Goal: Task Accomplishment & Management: Manage account settings

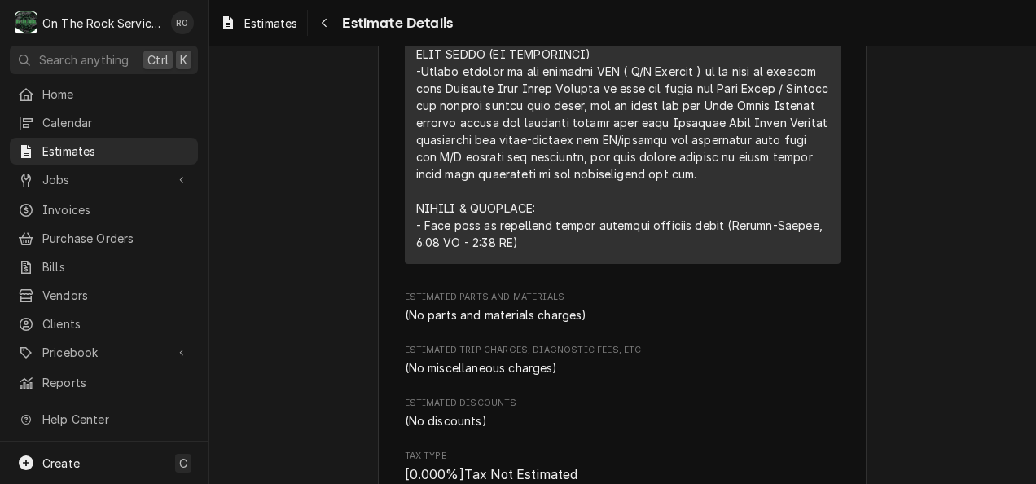
scroll to position [1611, 0]
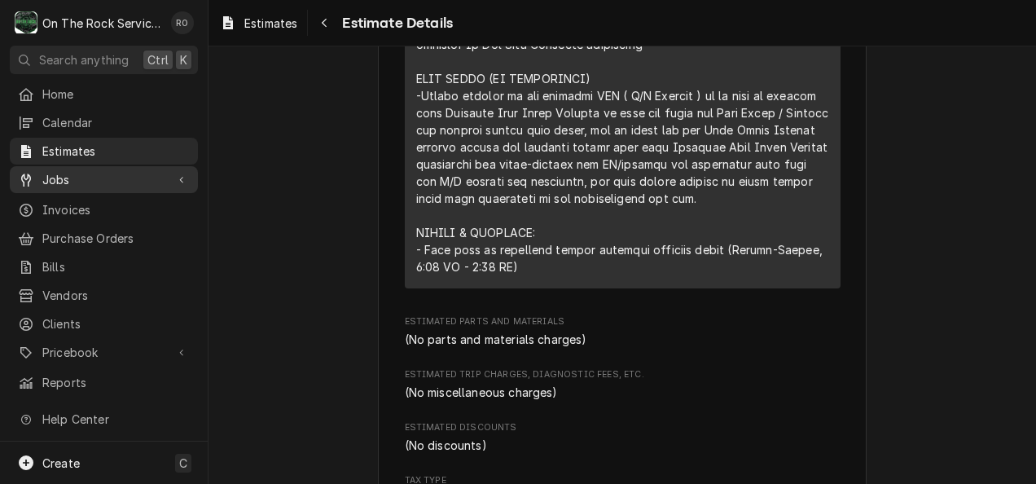
click at [110, 178] on span "Jobs" at bounding box center [103, 179] width 123 height 17
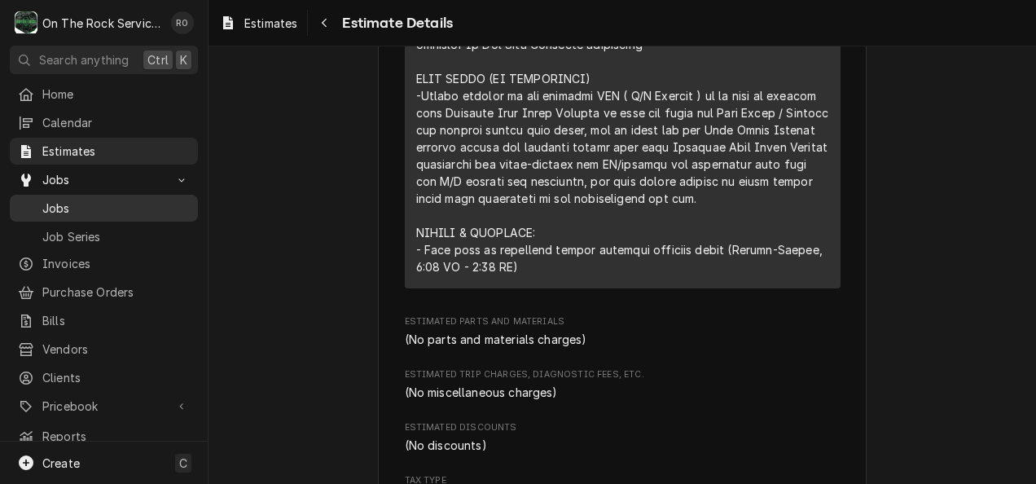
click at [111, 200] on span "Jobs" at bounding box center [115, 208] width 147 height 17
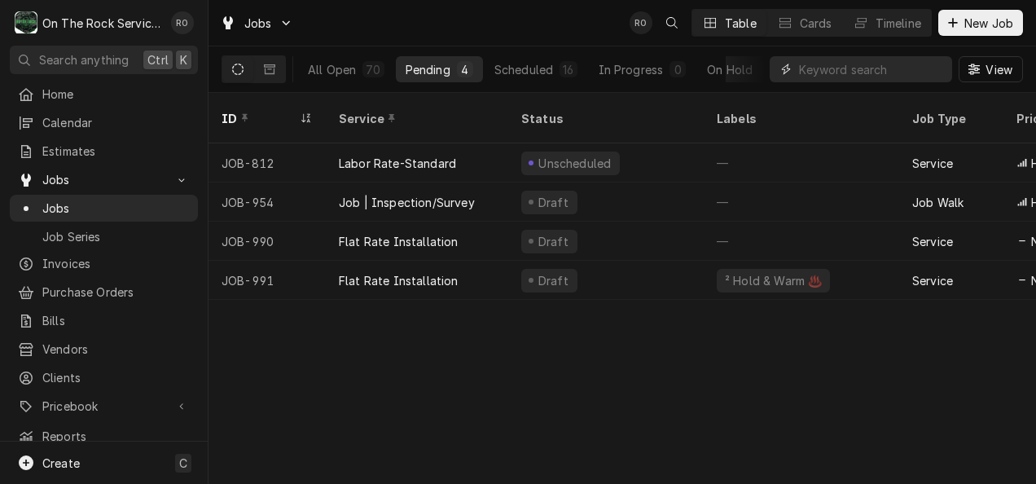
click at [855, 59] on input "Dynamic Content Wrapper" at bounding box center [871, 69] width 145 height 26
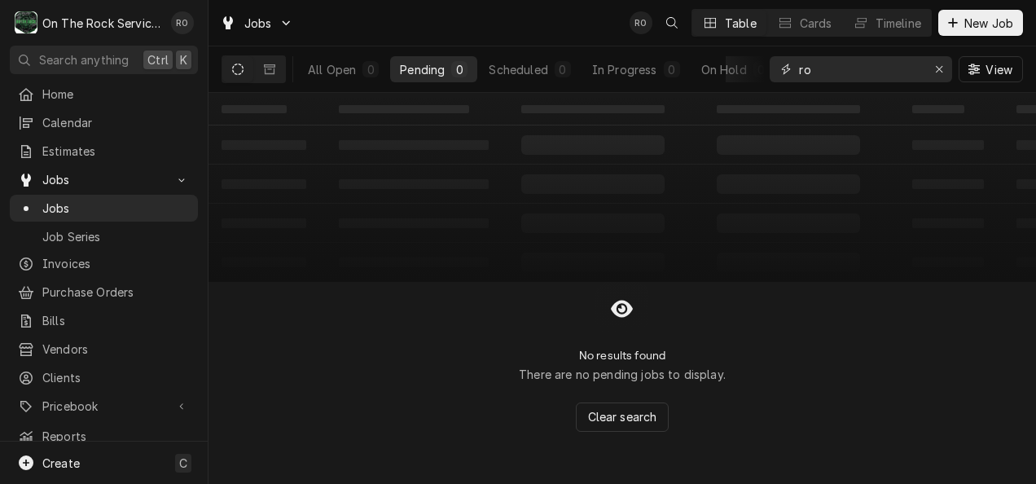
type input "r"
type input "hartwell"
click at [355, 72] on div "All Open" at bounding box center [332, 69] width 48 height 17
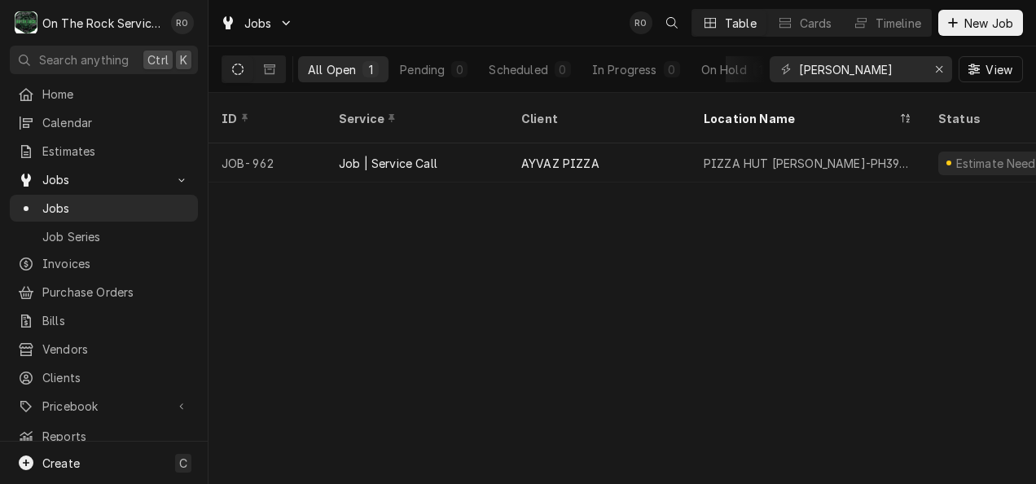
drag, startPoint x: 621, startPoint y: 140, endPoint x: 522, endPoint y: 294, distance: 182.8
click at [522, 294] on div "ID Service Client Location Name Status Labels State Job Type Priority Techs Dat…" at bounding box center [622, 288] width 827 height 391
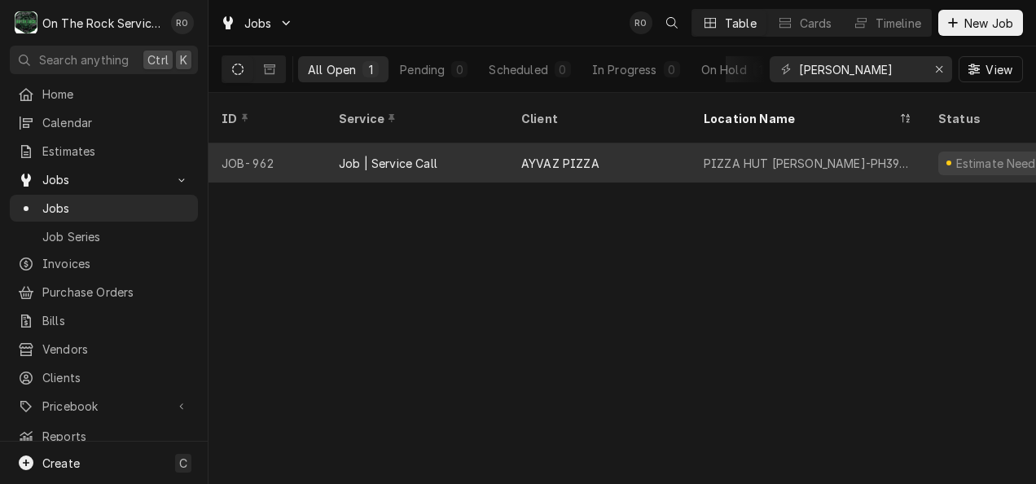
click at [471, 144] on div "Job | Service Call" at bounding box center [417, 162] width 182 height 39
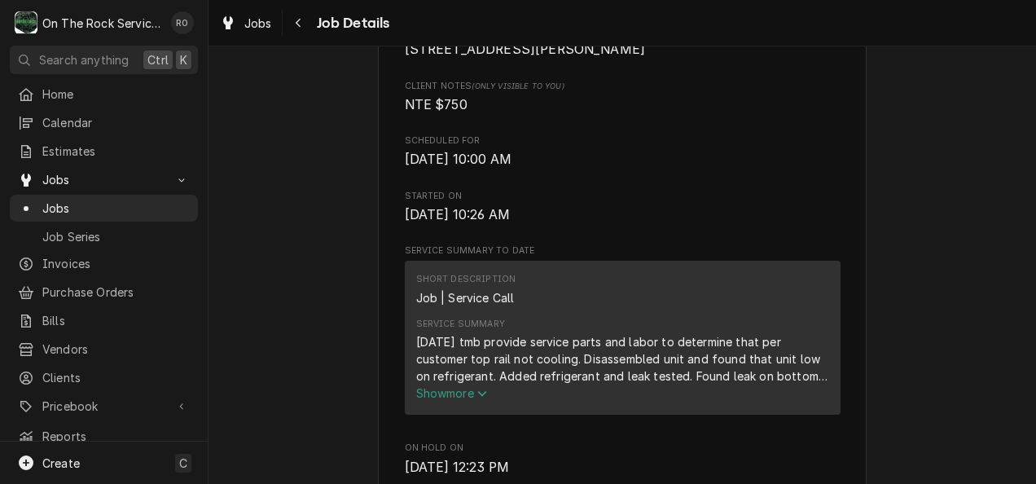
scroll to position [448, 0]
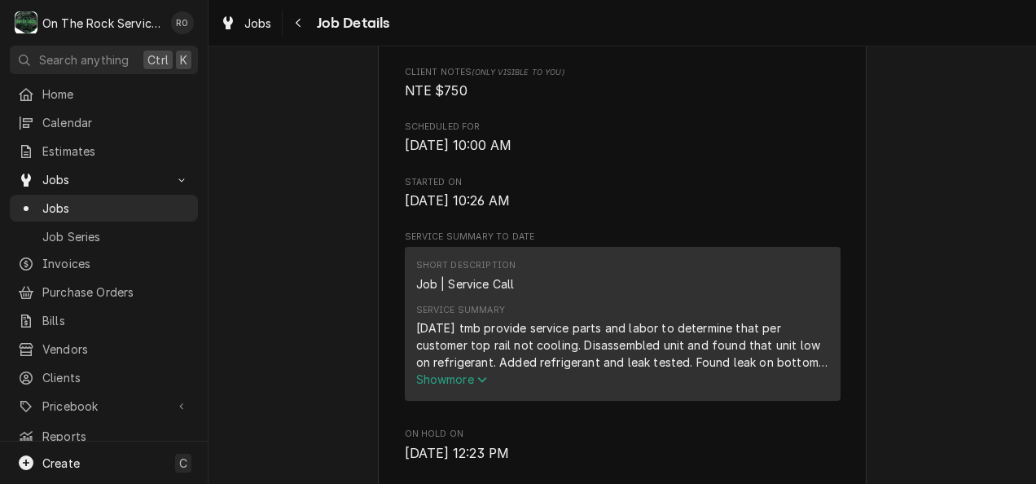
click at [460, 386] on span "Show more" at bounding box center [452, 379] width 72 height 14
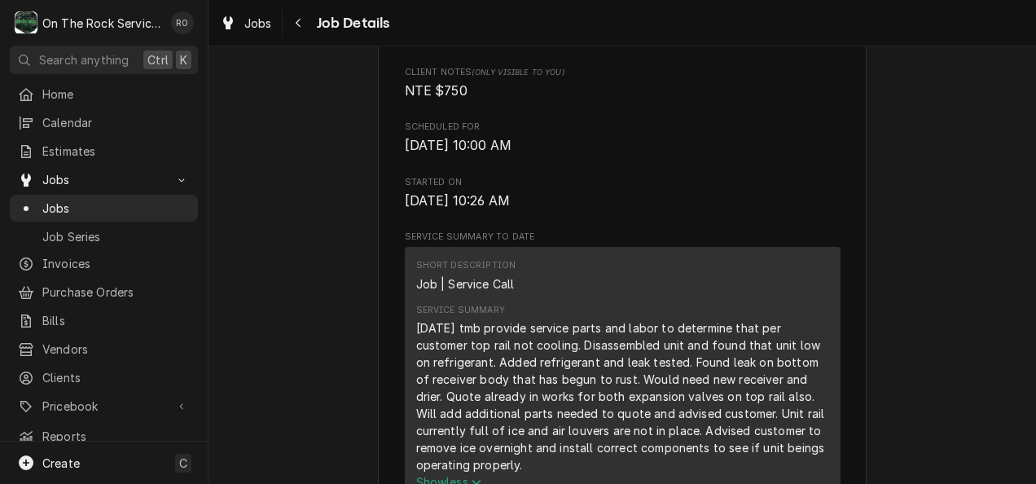
scroll to position [461, 0]
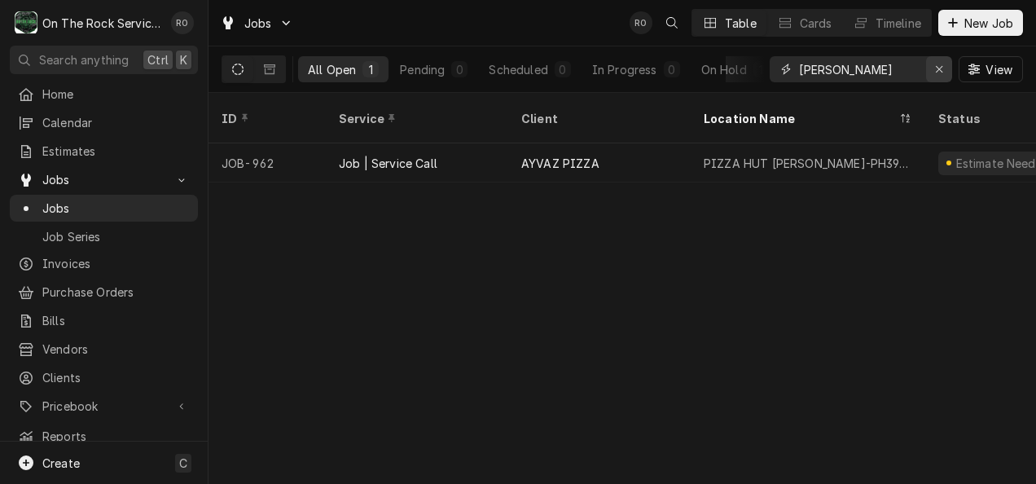
click at [933, 66] on div "Erase input" at bounding box center [939, 69] width 16 height 16
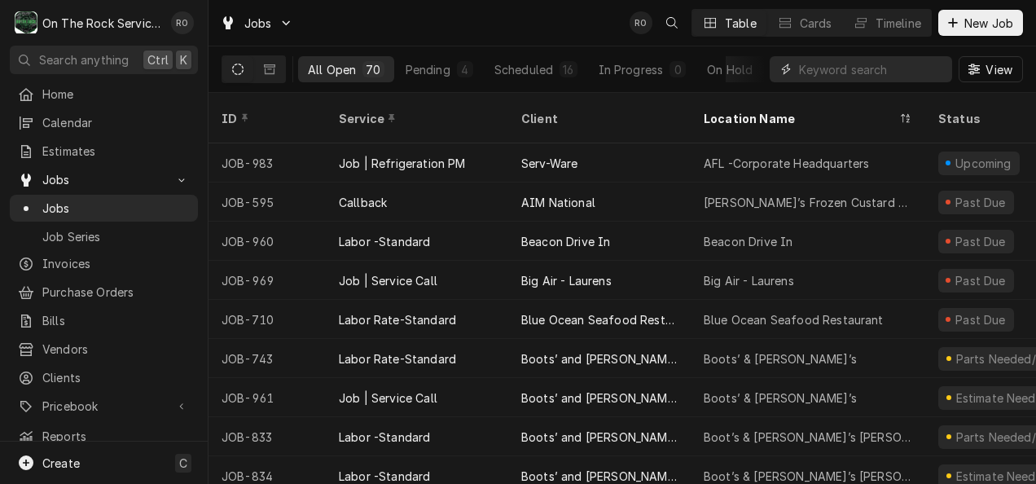
click at [864, 64] on input "Dynamic Content Wrapper" at bounding box center [871, 69] width 145 height 26
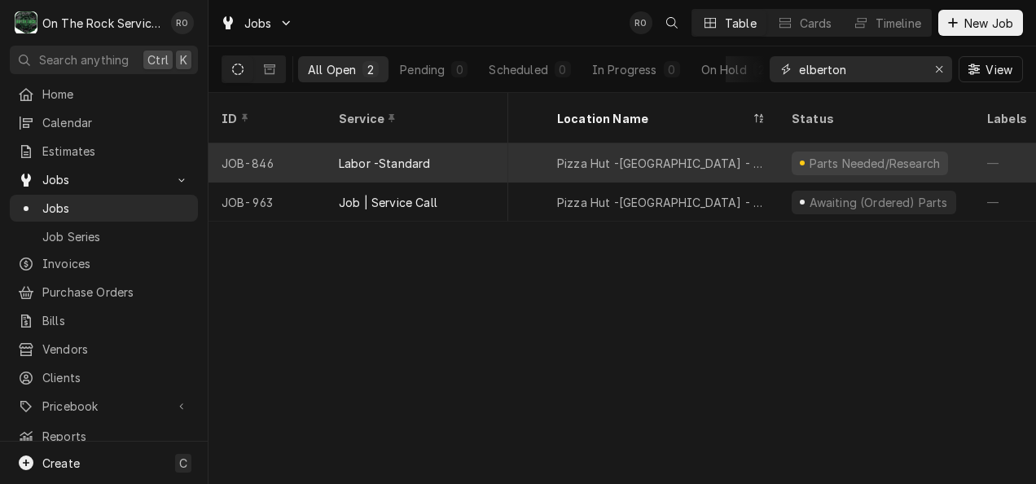
scroll to position [0, 147]
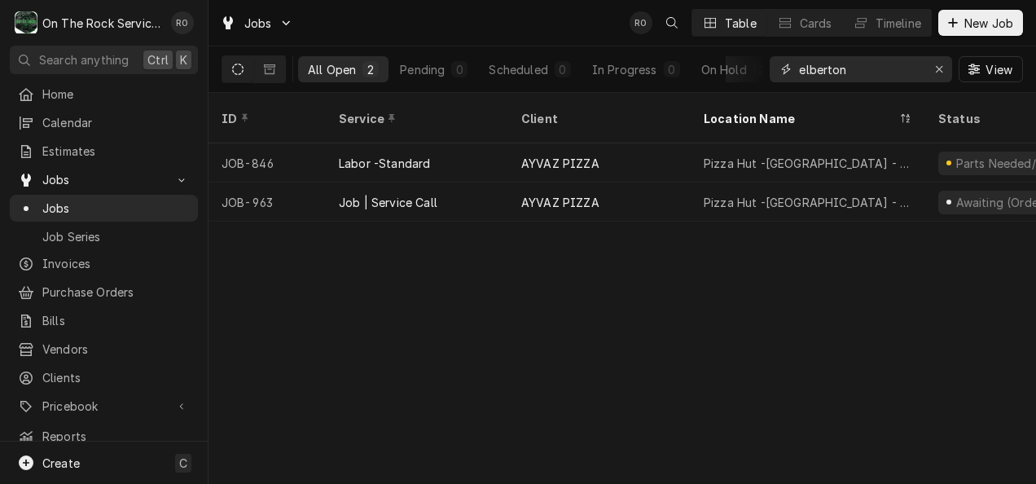
type input "elberton"
click at [562, 16] on div "Jobs RO Table Cards Timeline New Job" at bounding box center [622, 23] width 827 height 46
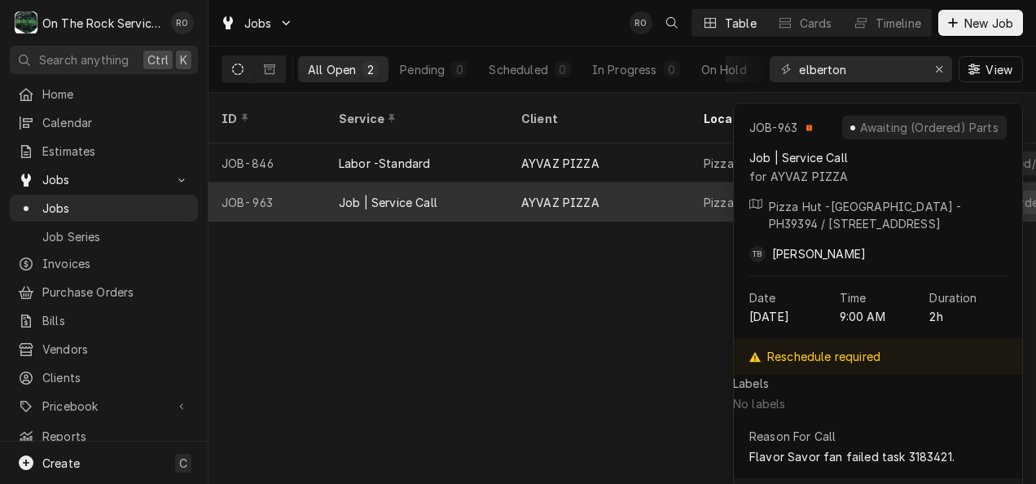
click at [591, 194] on div "AYVAZ PIZZA" at bounding box center [560, 202] width 78 height 17
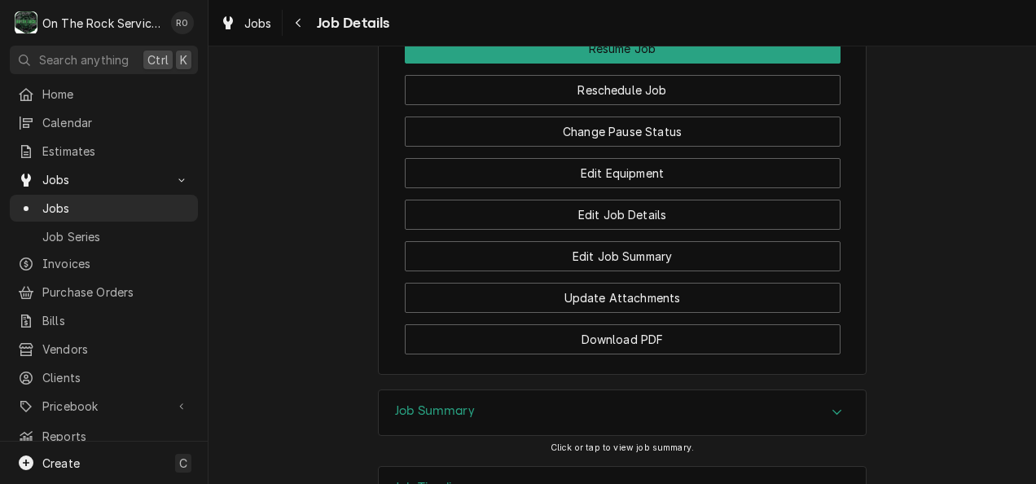
scroll to position [2331, 0]
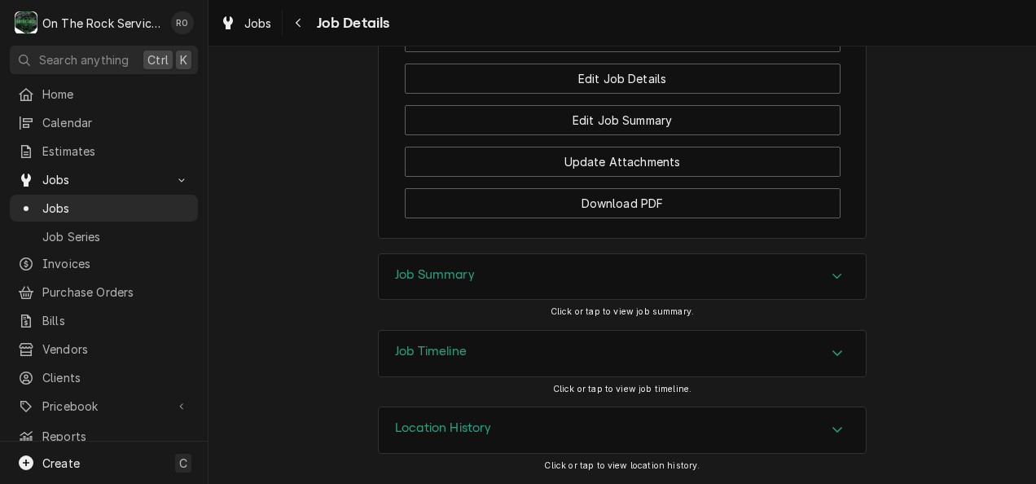
click at [731, 280] on div "Job Summary" at bounding box center [622, 277] width 487 height 46
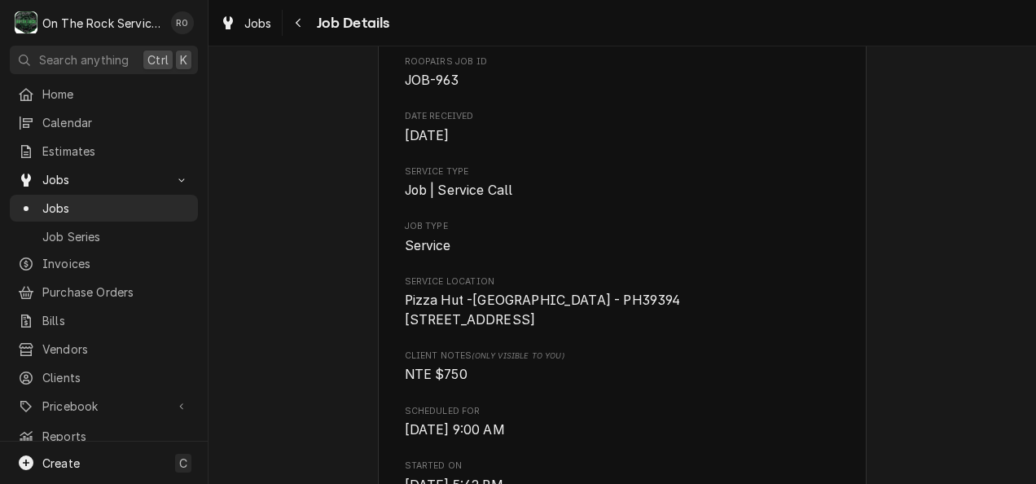
scroll to position [0, 0]
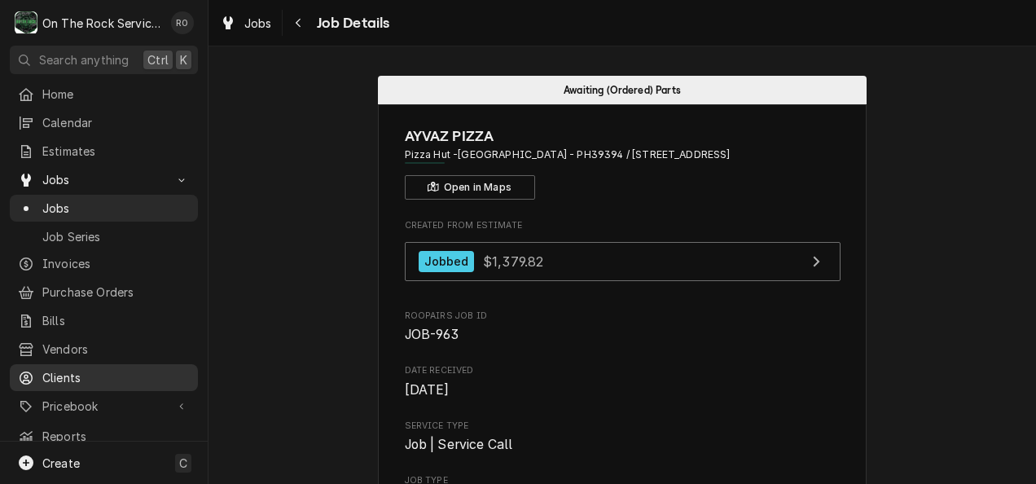
click at [85, 369] on span "Clients" at bounding box center [115, 377] width 147 height 17
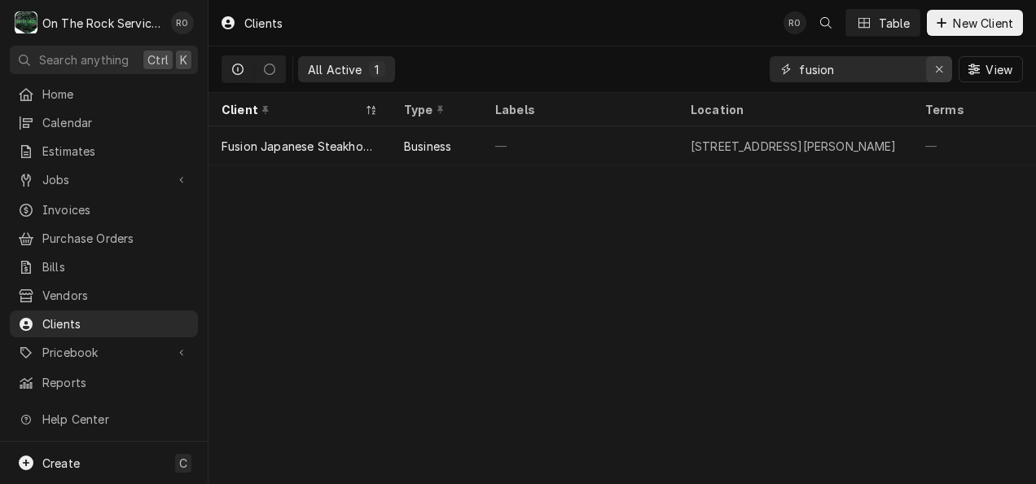
click at [941, 74] on icon "Erase input" at bounding box center [939, 69] width 9 height 11
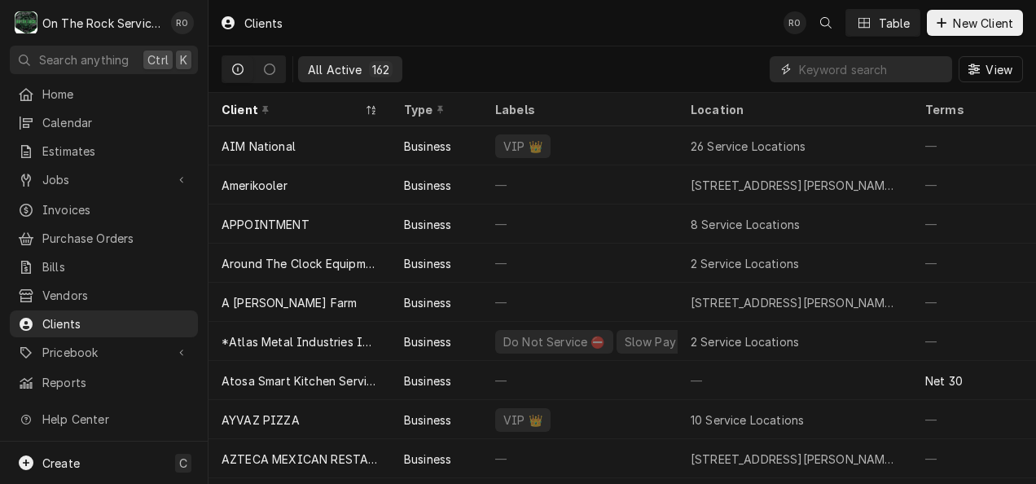
click at [876, 61] on input "Dynamic Content Wrapper" at bounding box center [871, 69] width 145 height 26
type input "ayvaz"
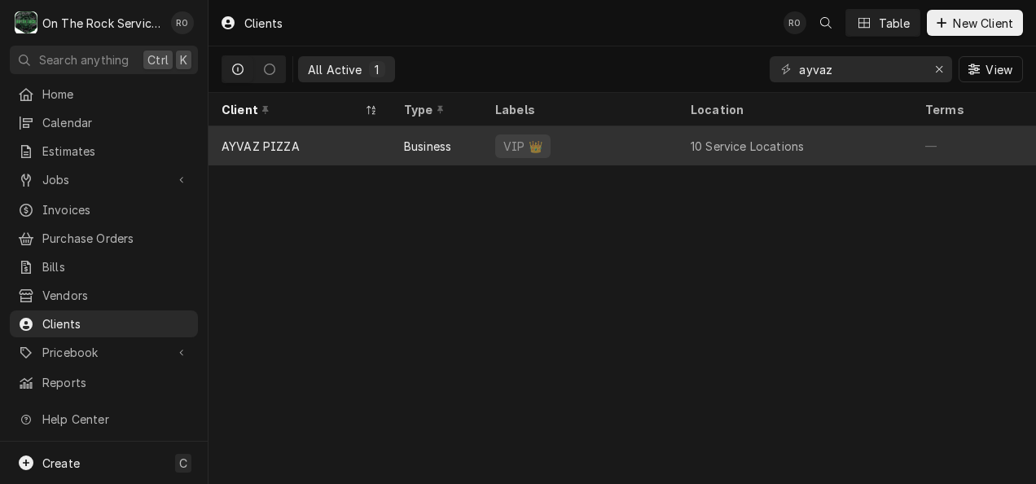
click at [652, 132] on div "VIP 👑" at bounding box center [579, 145] width 195 height 39
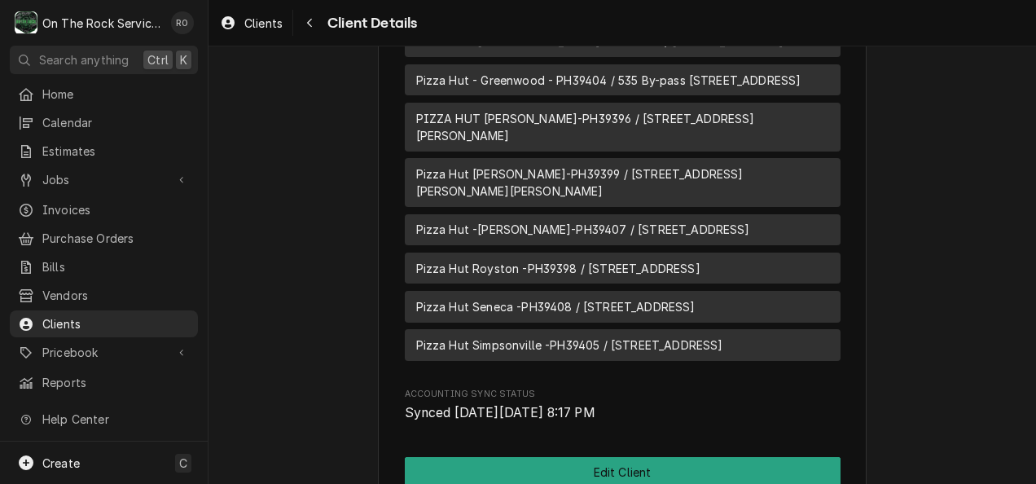
scroll to position [1249, 0]
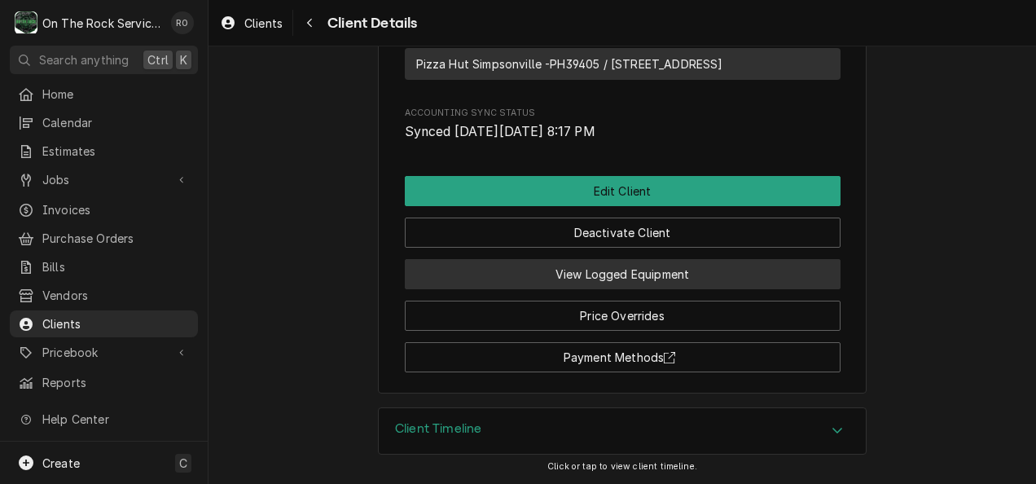
click at [678, 270] on button "View Logged Equipment" at bounding box center [623, 274] width 436 height 30
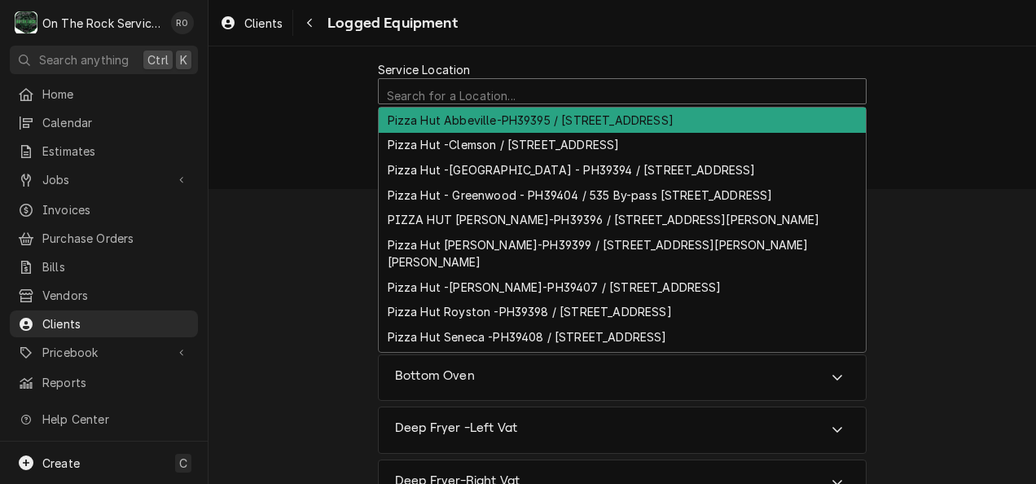
scroll to position [3, 0]
click at [533, 86] on div "Service Location" at bounding box center [622, 93] width 471 height 29
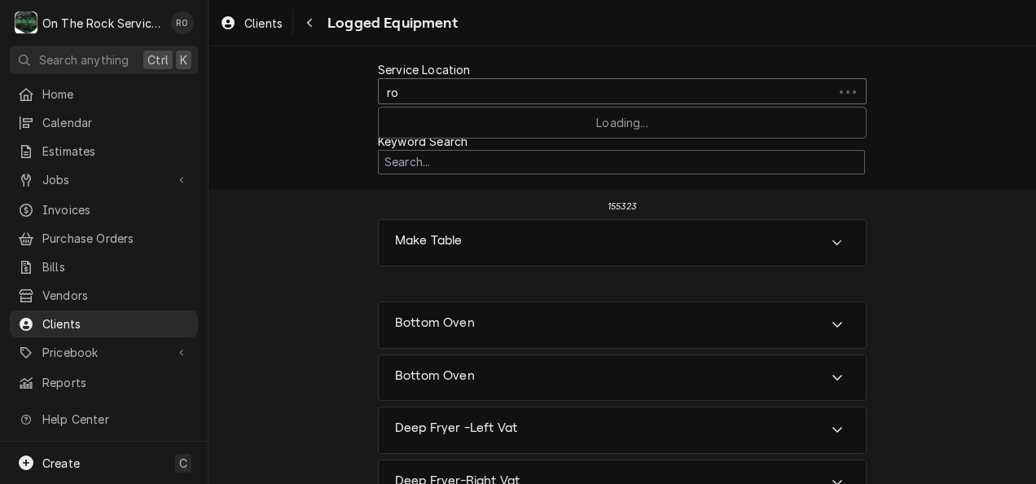
type input "roy"
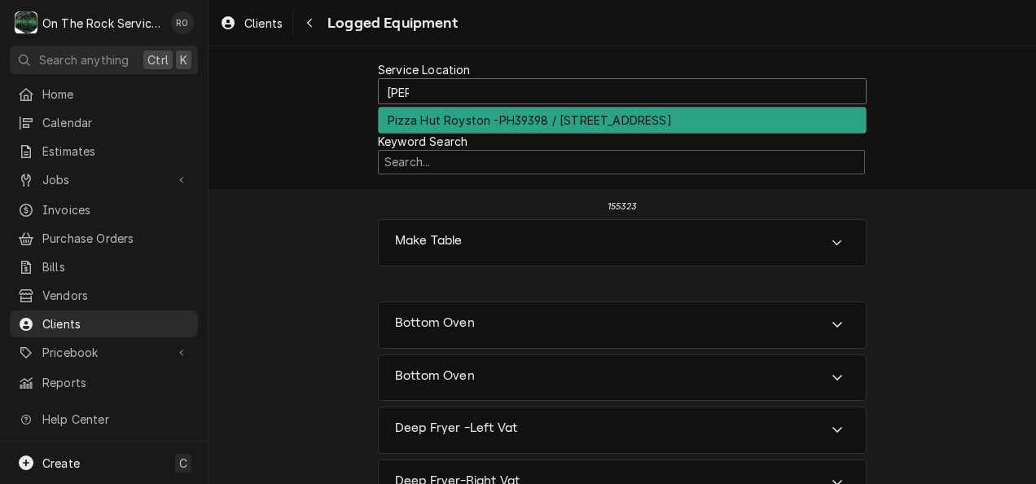
click at [531, 112] on div "Pizza Hut Royston -PH39398 / [STREET_ADDRESS]" at bounding box center [622, 120] width 487 height 25
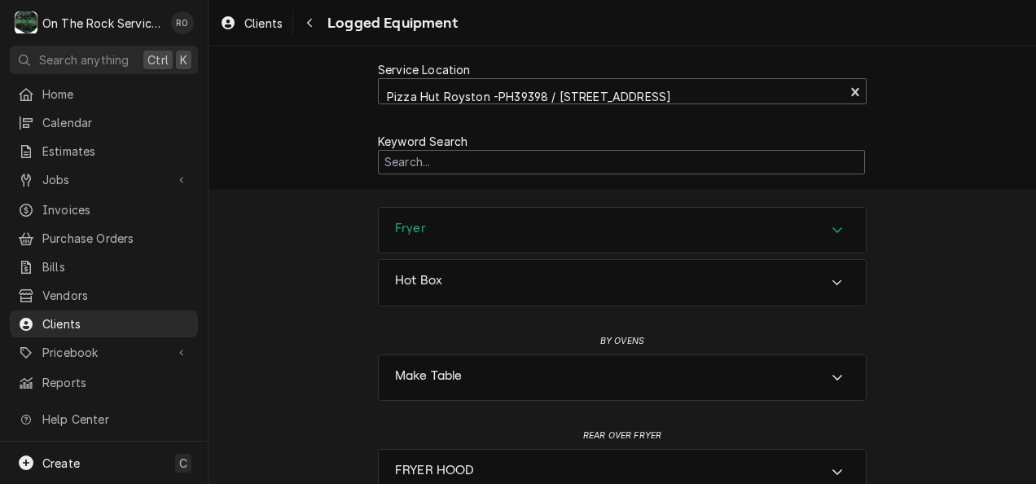
scroll to position [26, 0]
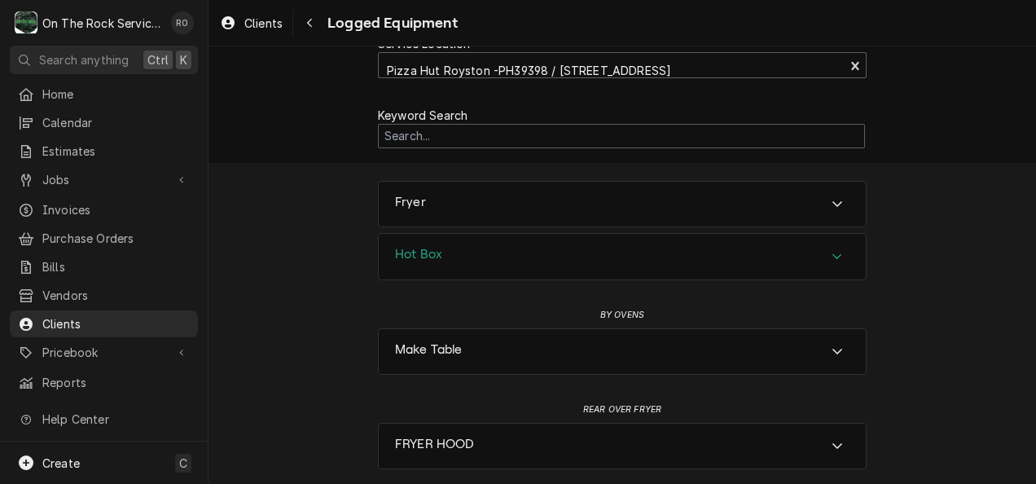
click at [839, 258] on div "Accordion Header" at bounding box center [837, 257] width 24 height 20
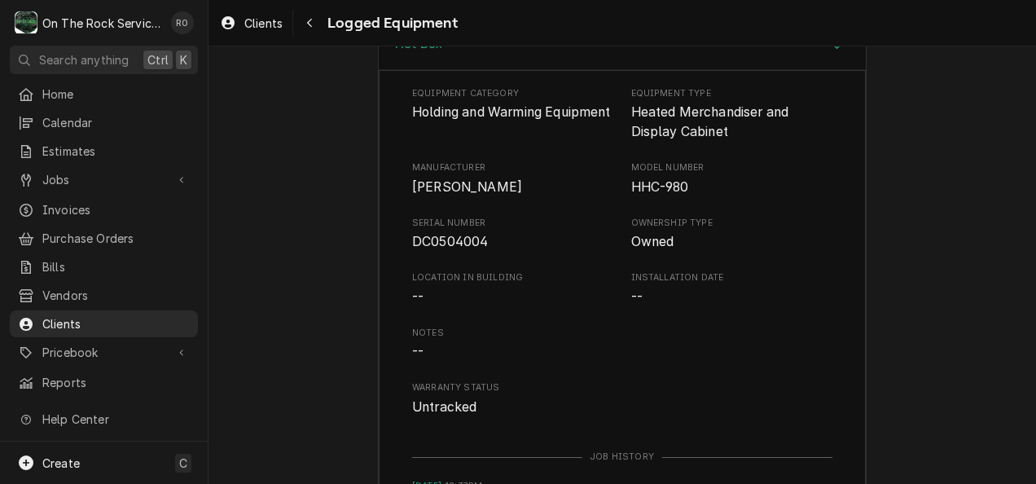
scroll to position [235, 0]
click at [81, 175] on span "Jobs" at bounding box center [103, 179] width 123 height 17
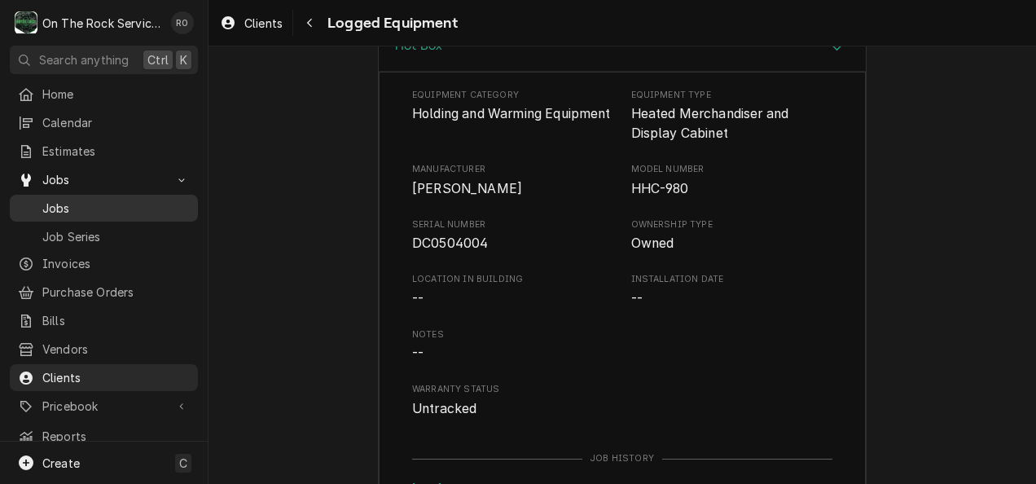
click at [83, 200] on span "Jobs" at bounding box center [115, 208] width 147 height 17
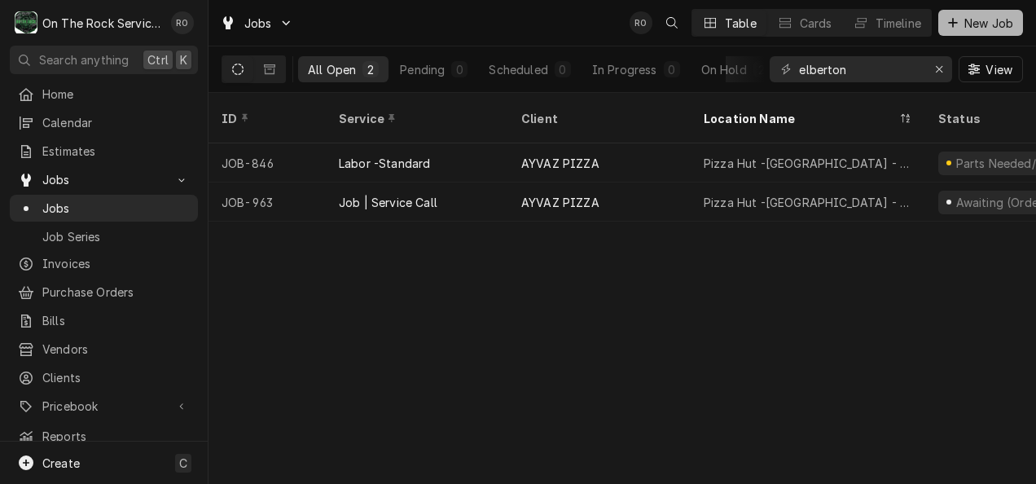
click at [958, 27] on div "Dynamic Content Wrapper" at bounding box center [953, 23] width 16 height 16
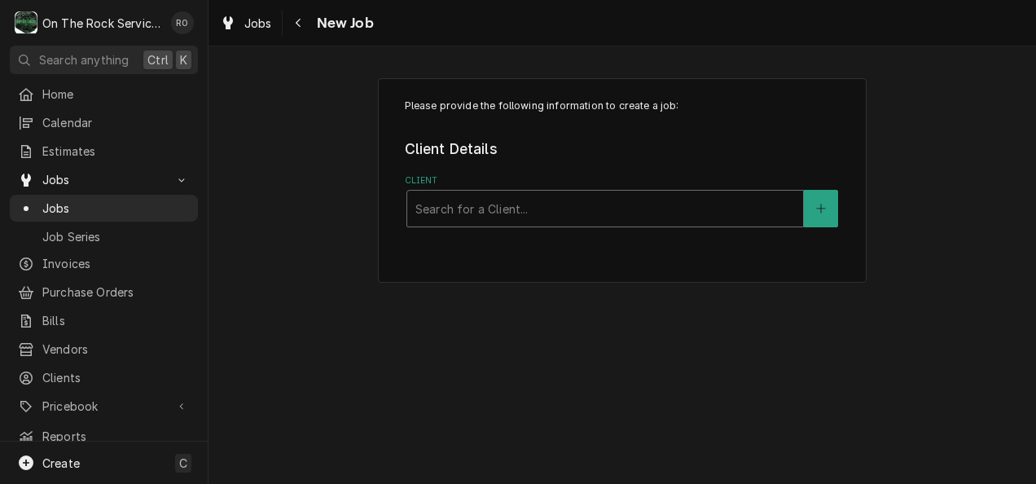
click at [645, 207] on div "Client" at bounding box center [605, 208] width 380 height 29
type input "AYVAZ"
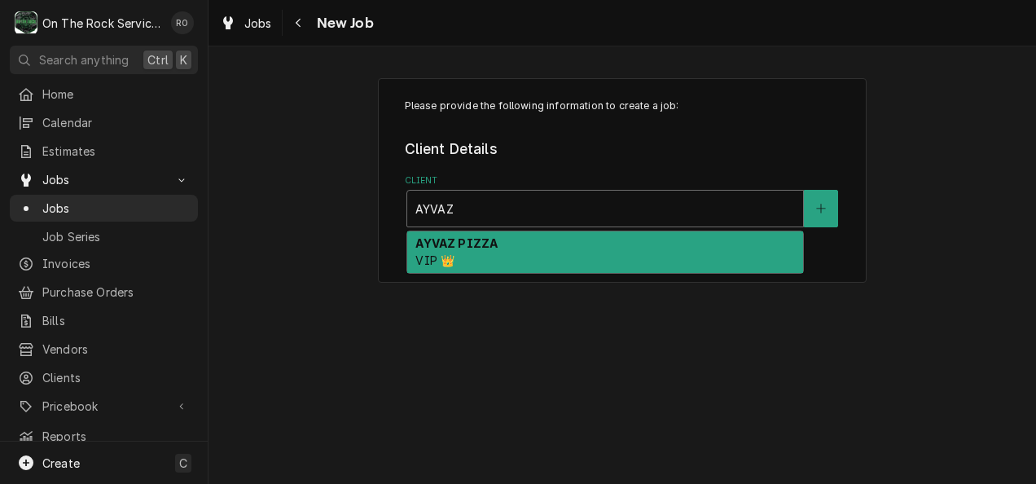
click at [642, 245] on div "AYVAZ PIZZA VIP 👑" at bounding box center [605, 252] width 396 height 42
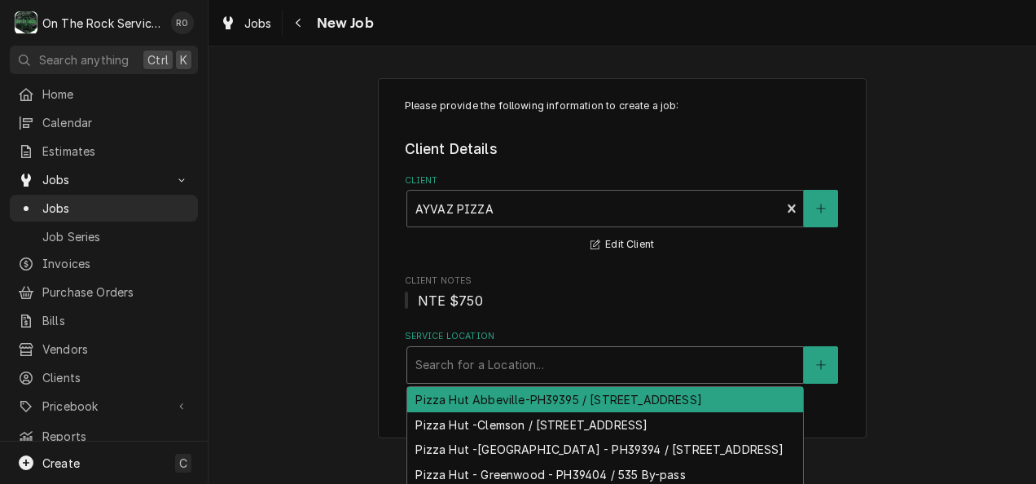
click at [608, 369] on div "Service Location" at bounding box center [605, 364] width 380 height 29
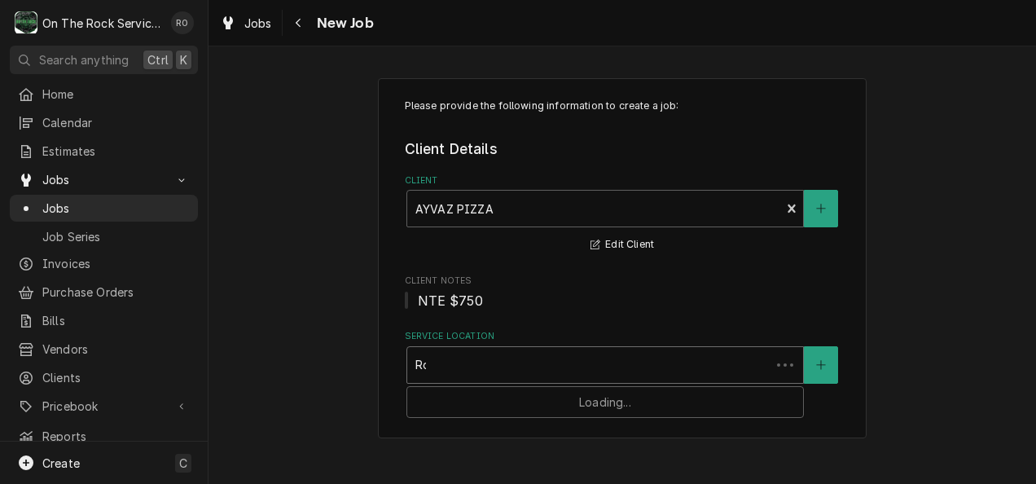
type input "Roy"
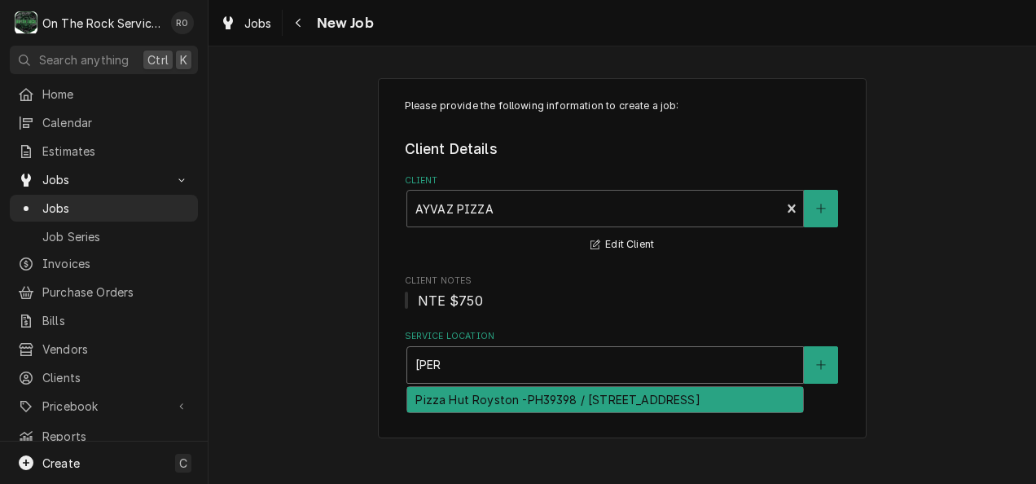
click at [600, 402] on div "Pizza Hut Royston -PH39398 / 200 Franklin Springs Cir, Royston, GA 30662" at bounding box center [605, 399] width 396 height 25
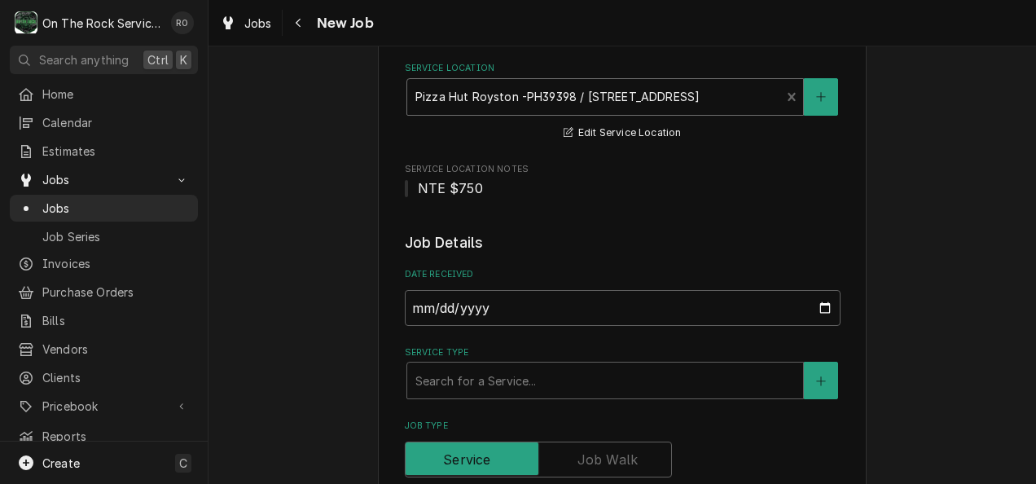
scroll to position [270, 0]
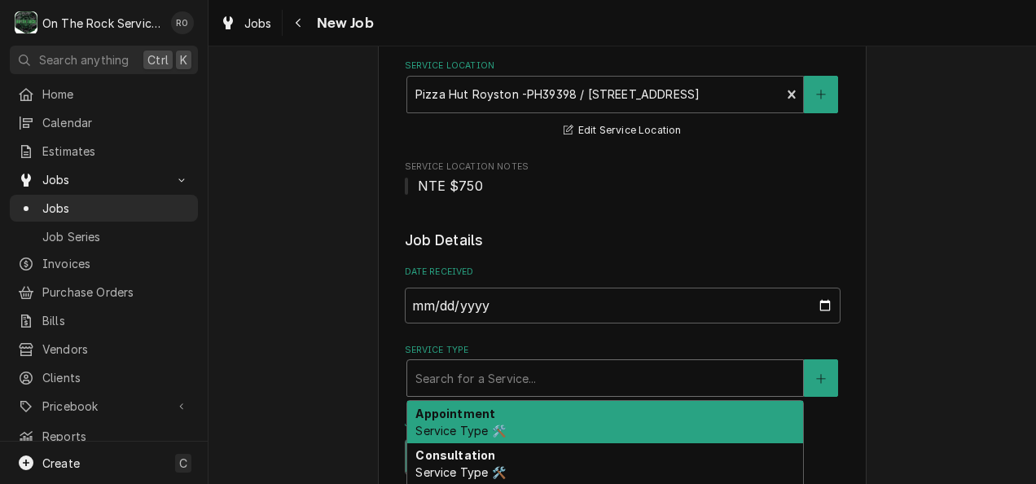
click at [597, 369] on div "Service Type" at bounding box center [605, 377] width 380 height 29
type textarea "x"
type input "s"
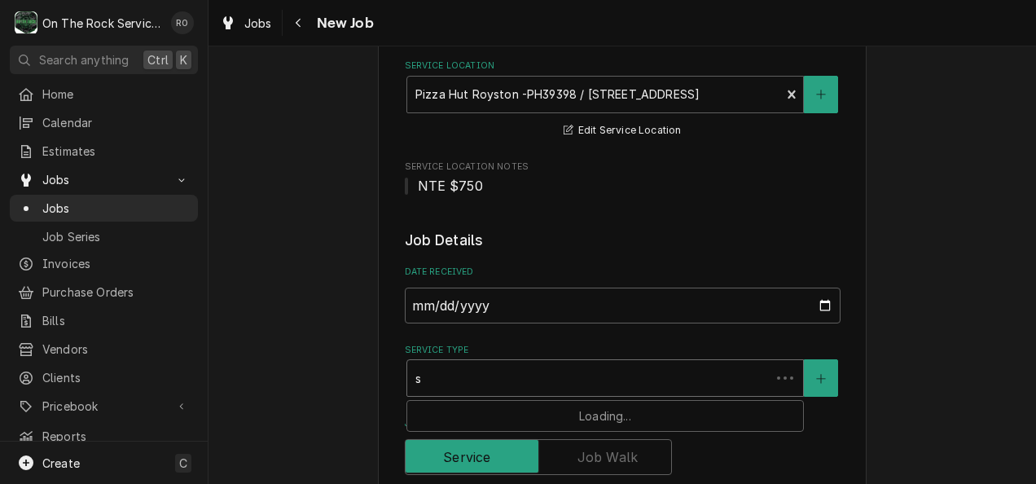
type textarea "x"
type input "se"
type textarea "x"
type input "ser"
type textarea "x"
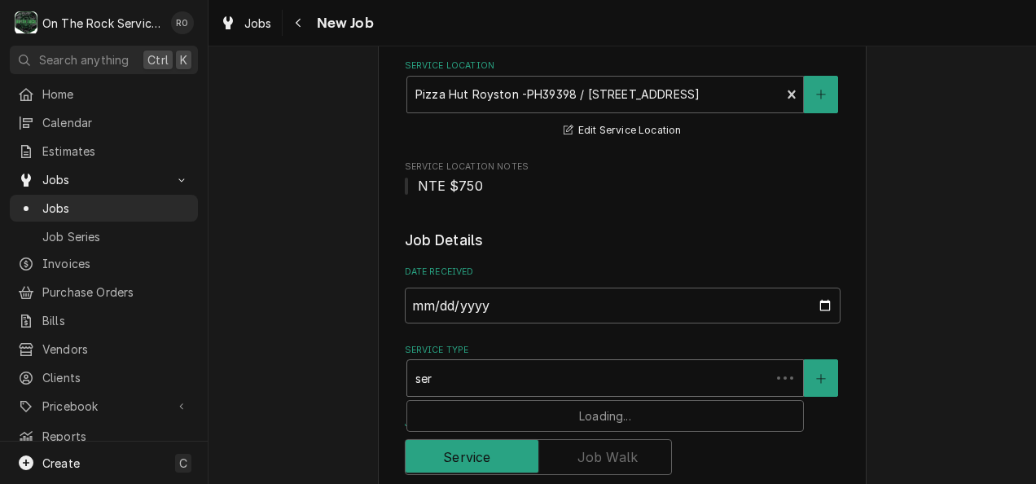
type input "serv"
type textarea "x"
type input "servi"
type textarea "x"
type input "service"
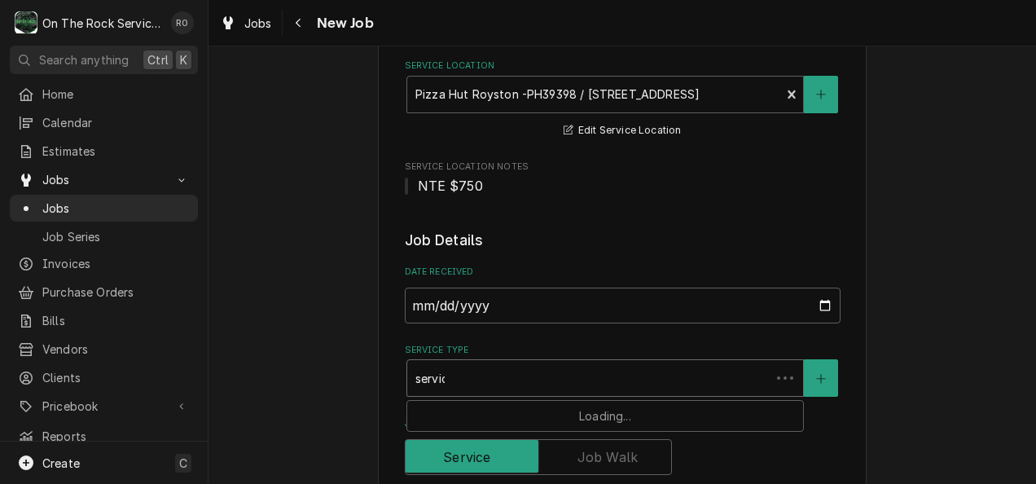
type textarea "x"
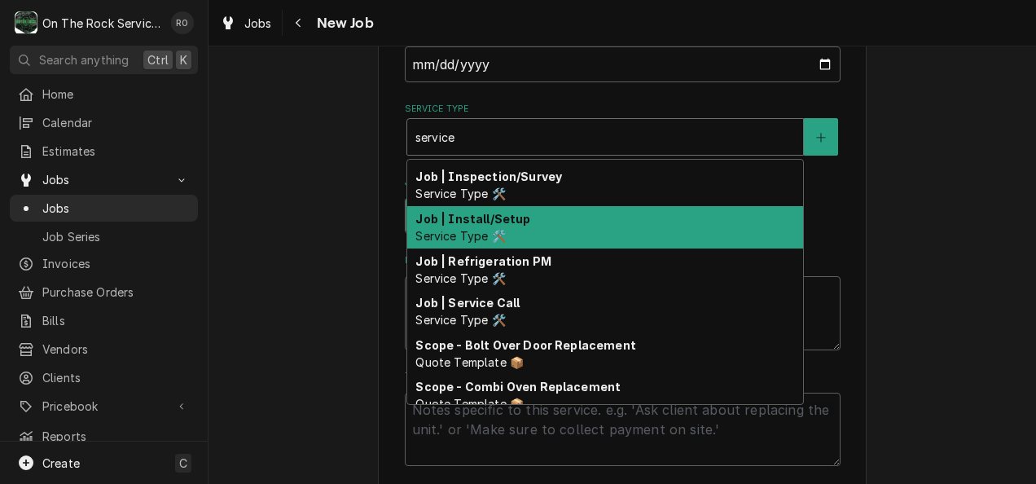
scroll to position [367, 0]
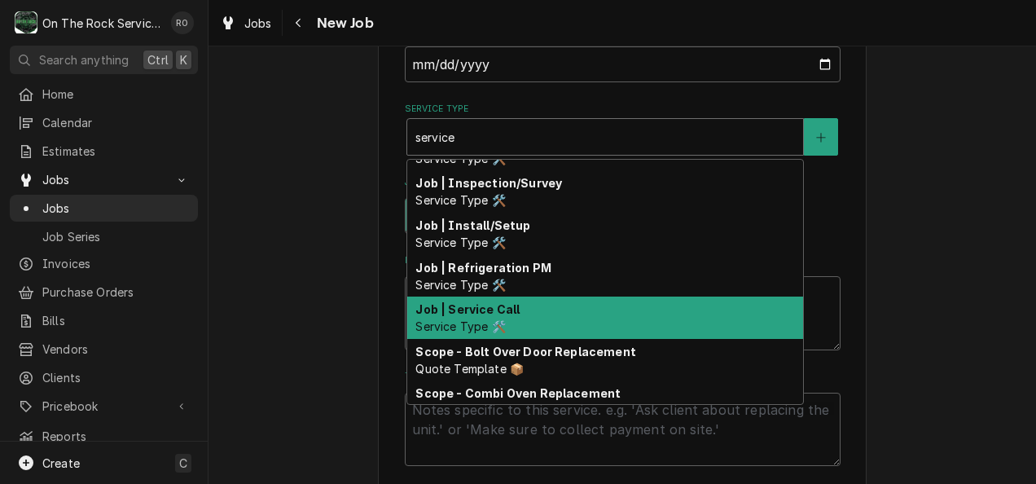
click at [623, 314] on div "Job | Service Call Service Type 🛠️" at bounding box center [605, 317] width 396 height 42
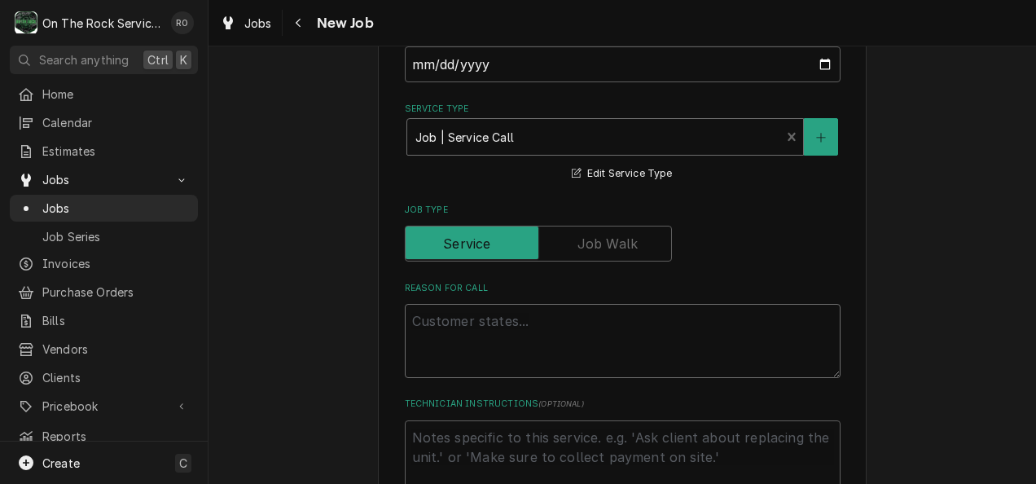
click at [733, 334] on textarea "Reason For Call" at bounding box center [623, 341] width 436 height 74
type textarea "x"
type textarea "T"
type textarea "x"
type textarea "Ta"
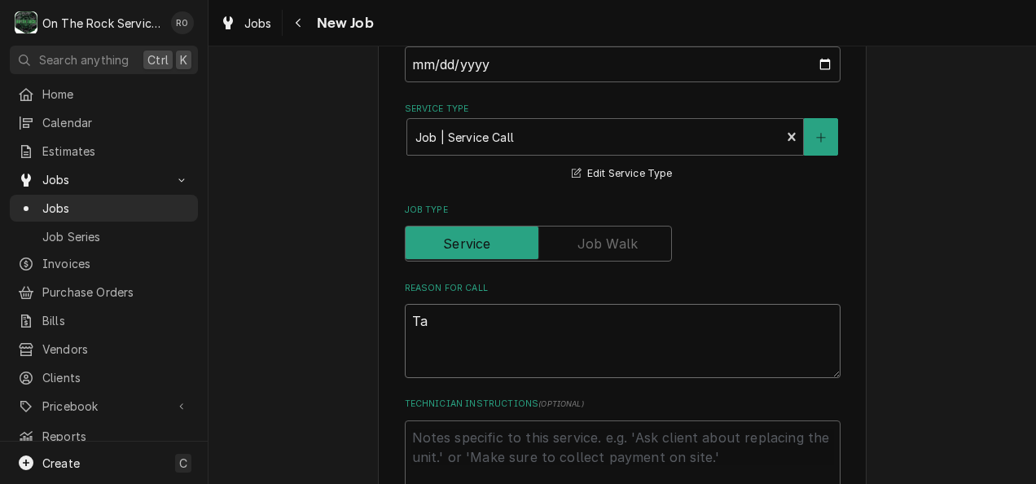
type textarea "x"
type textarea "Tas"
type textarea "x"
type textarea "Task"
type textarea "x"
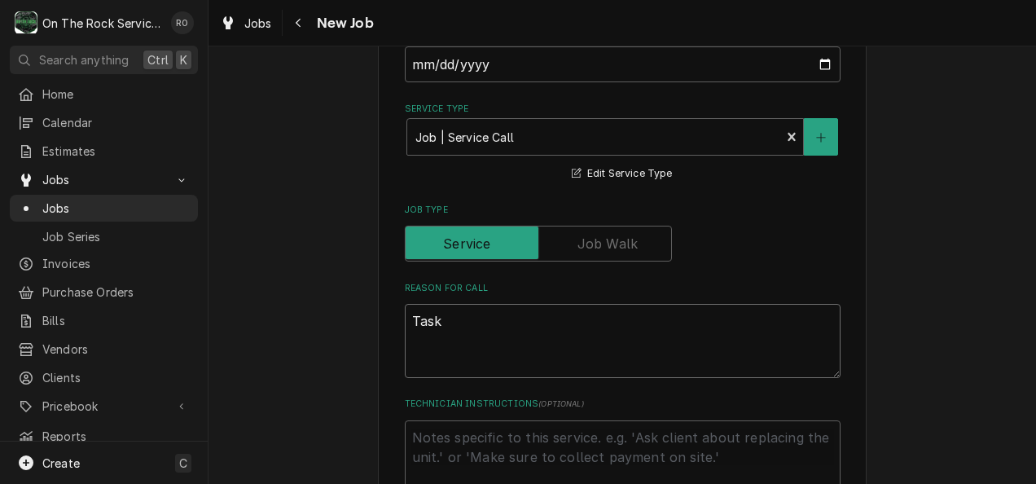
type textarea "Task"
paste textarea "3197760"
type textarea "x"
type textarea "Task3197760"
type textarea "x"
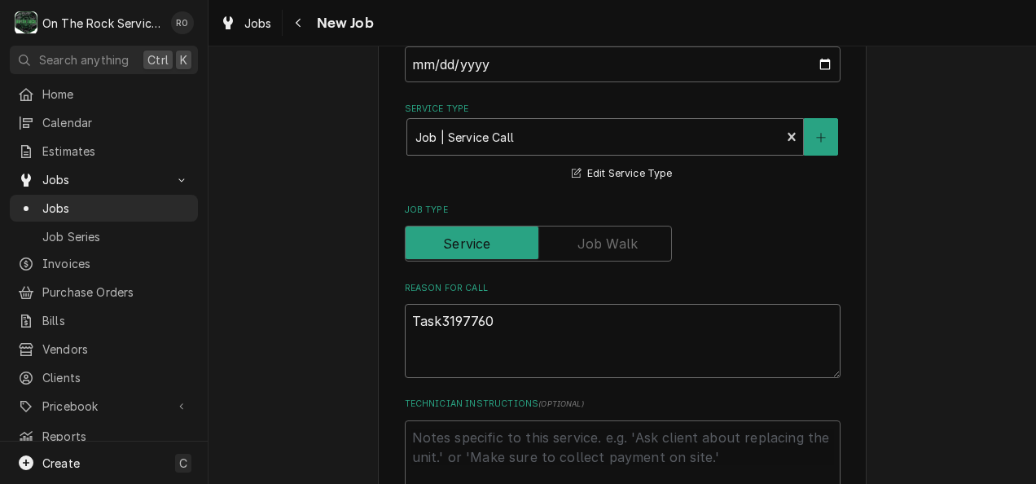
type textarea "Task3197760"
click at [435, 319] on textarea "Task3197760" at bounding box center [623, 341] width 436 height 74
type textarea "x"
type textarea "Task 3197760"
click at [529, 319] on textarea "Task 3197760" at bounding box center [623, 341] width 436 height 74
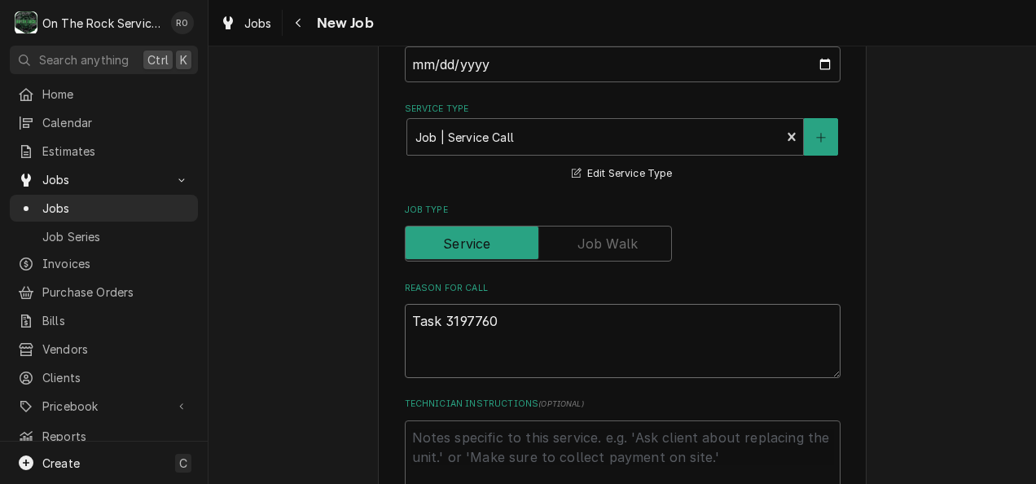
type textarea "x"
type textarea "Task 3197760"
type textarea "x"
type textarea "Task 3197760"
type textarea "x"
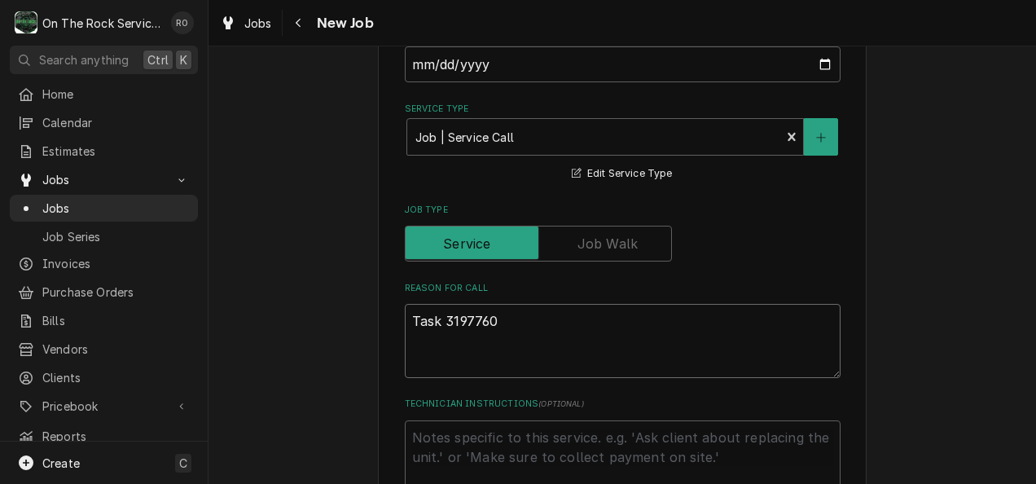
type textarea "Task 3197760 H"
type textarea "x"
type textarea "Task 3197760 Ho"
type textarea "x"
type textarea "Task 3197760 Hot"
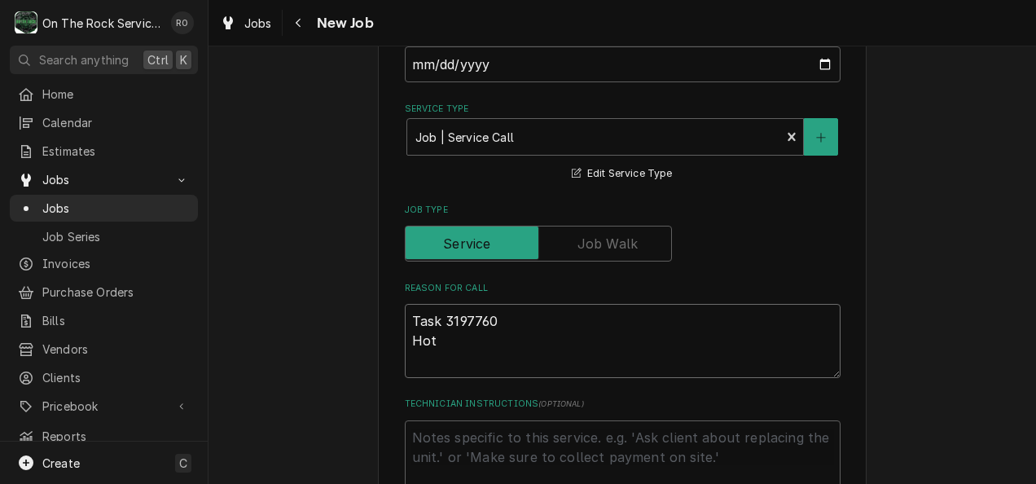
type textarea "x"
type textarea "Task 3197760 Hotbo"
type textarea "x"
type textarea "Task 3197760 Hotbox"
type textarea "x"
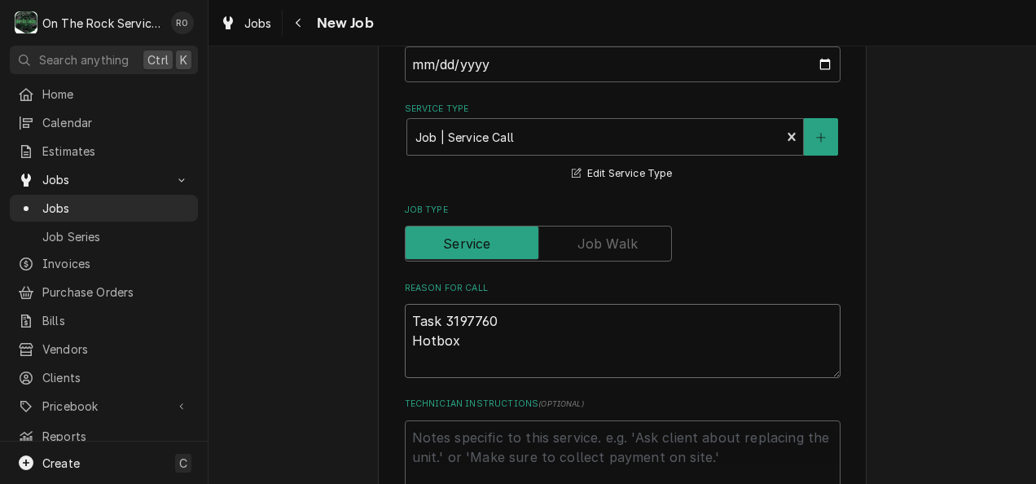
type textarea "Task 3197760 Hotbox"
type textarea "x"
type textarea "Task 3197760 Hotbox d"
type textarea "x"
type textarea "Task 3197760 Hotbox do"
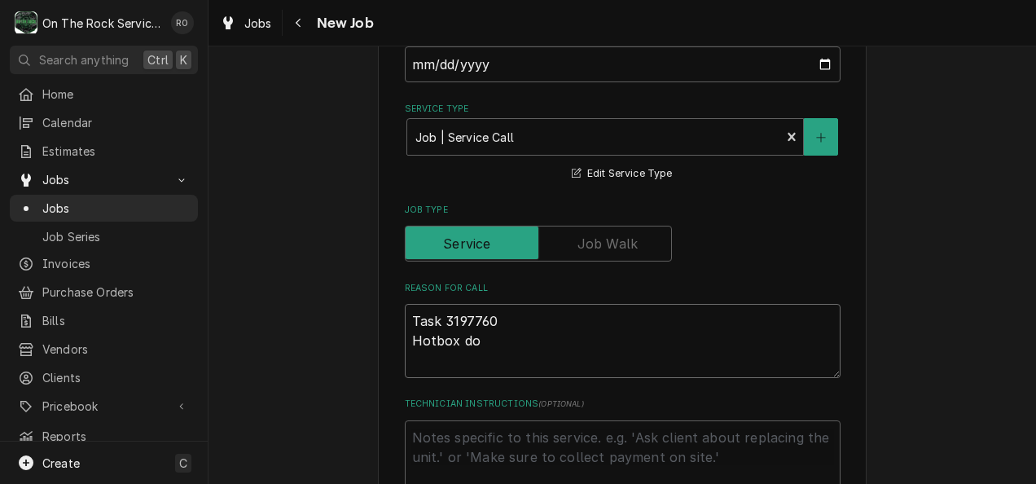
type textarea "x"
type textarea "Task 3197760 Hotbox door"
type textarea "x"
type textarea "Task 3197760 Hotbox door"
type textarea "x"
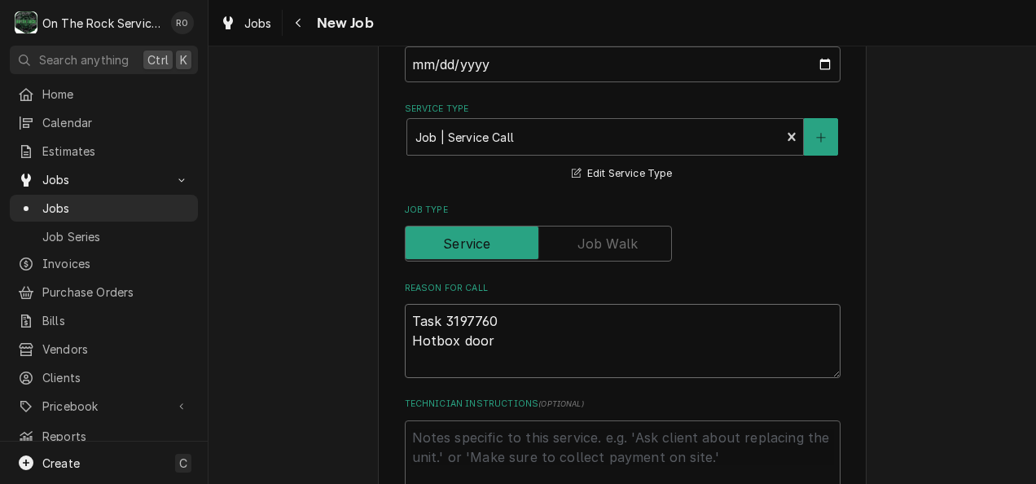
type textarea "Task 3197760 Hotbox door f"
type textarea "x"
type textarea "Task 3197760 Hotbox door fe"
type textarea "x"
type textarea "Task 3197760 Hotbox door fel"
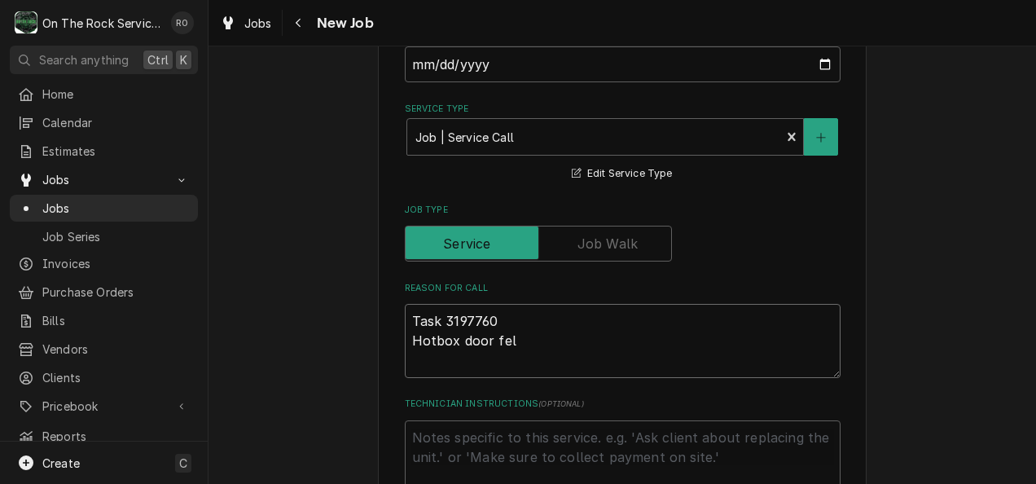
type textarea "x"
type textarea "Task 3197760 Hotbox door fell"
type textarea "x"
type textarea "Task 3197760 Hotbox door fell"
type textarea "x"
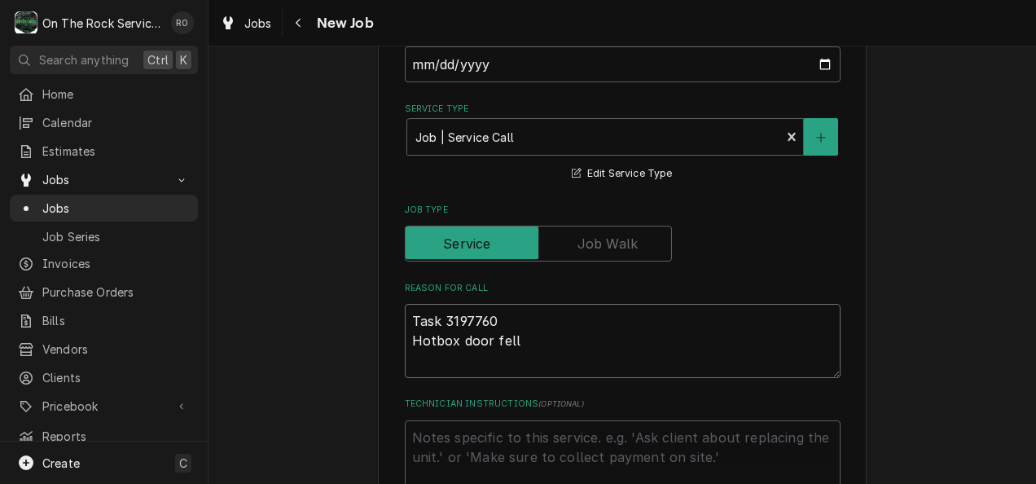
type textarea "Task 3197760 Hotbox door fell o"
type textarea "x"
type textarea "Task 3197760 Hotbox door fell of"
type textarea "x"
type textarea "Task 3197760 Hotbox door fell off"
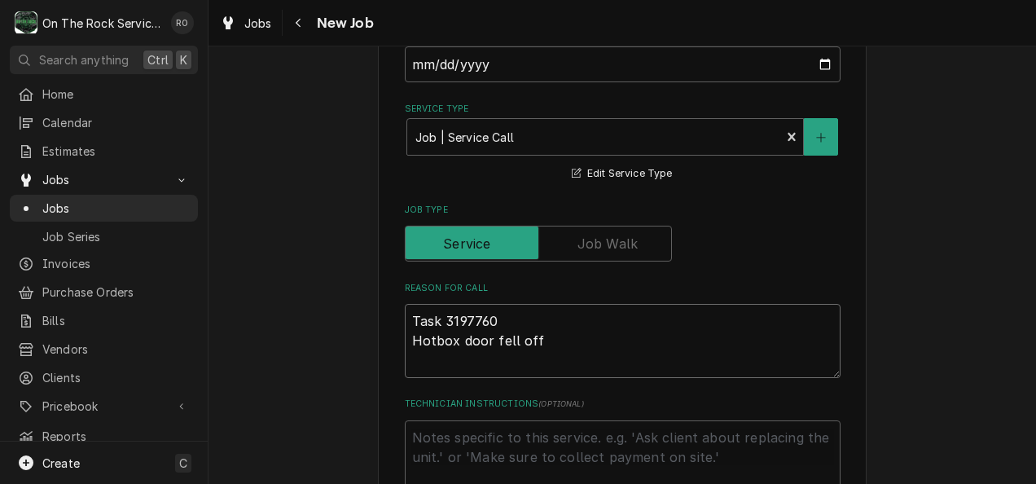
type textarea "x"
type textarea "Task 3197760 Hotbox door fell off."
type textarea "x"
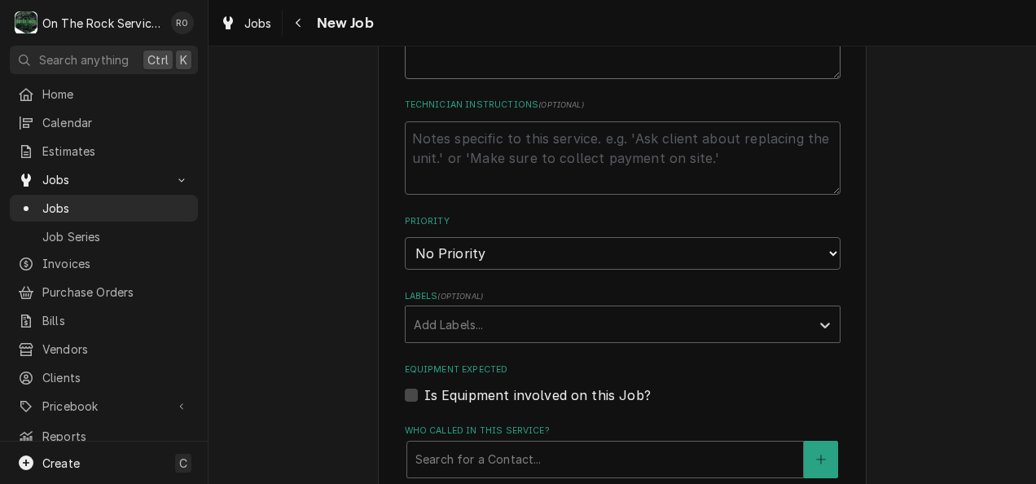
scroll to position [849, 0]
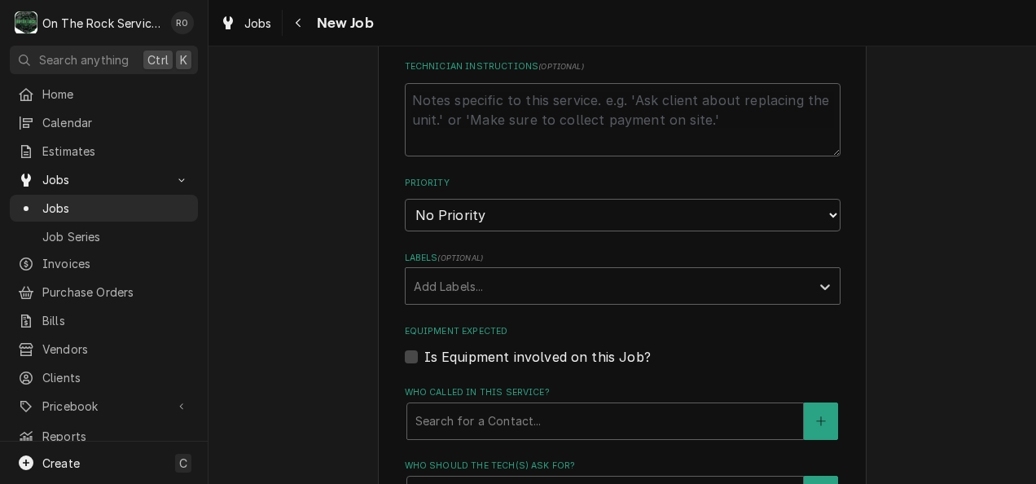
type textarea "Task 3197760 Hotbox door fell off."
click at [507, 213] on select "No Priority Urgent High Medium Low" at bounding box center [623, 215] width 436 height 33
select select "3"
click at [405, 200] on select "No Priority Urgent High Medium Low" at bounding box center [623, 215] width 436 height 33
type textarea "x"
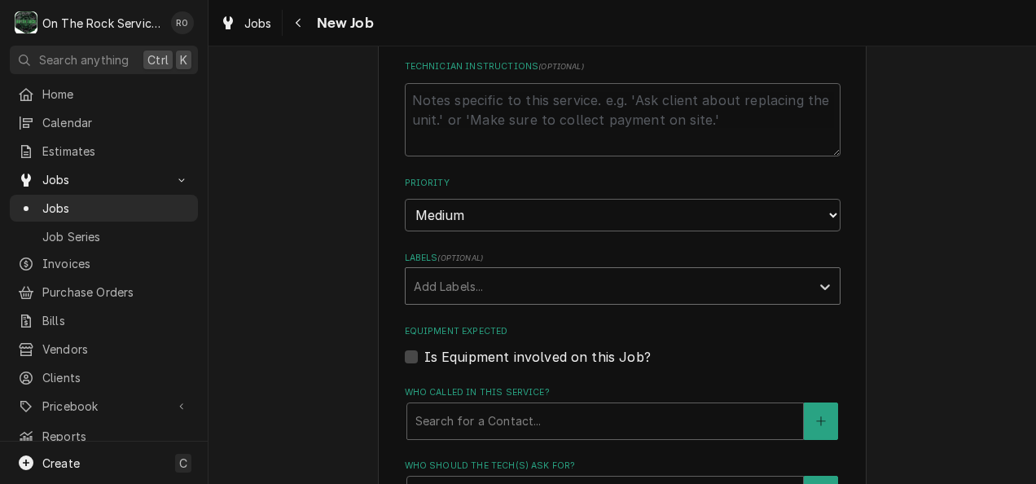
click at [506, 282] on div "Labels" at bounding box center [608, 285] width 388 height 29
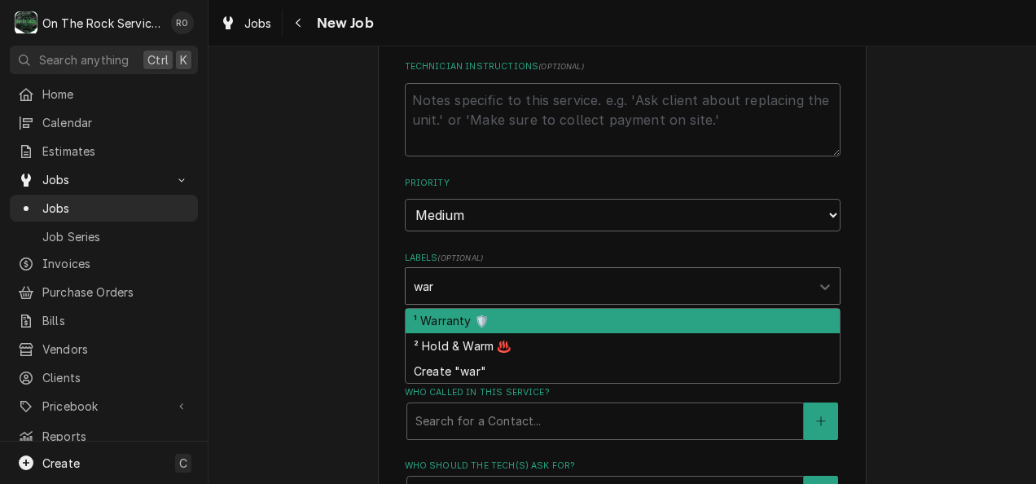
type input "warm"
click at [506, 314] on div "² Hold & Warm ♨️" at bounding box center [623, 321] width 434 height 25
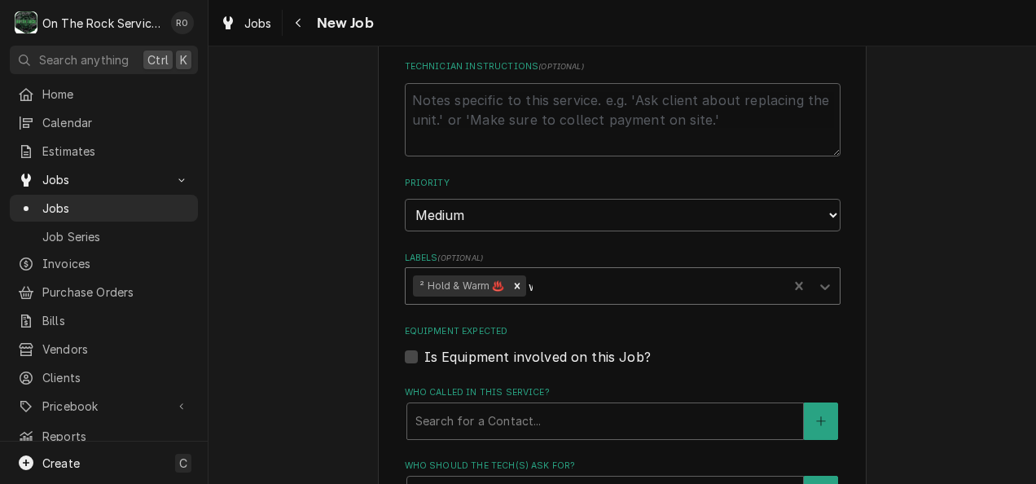
type textarea "x"
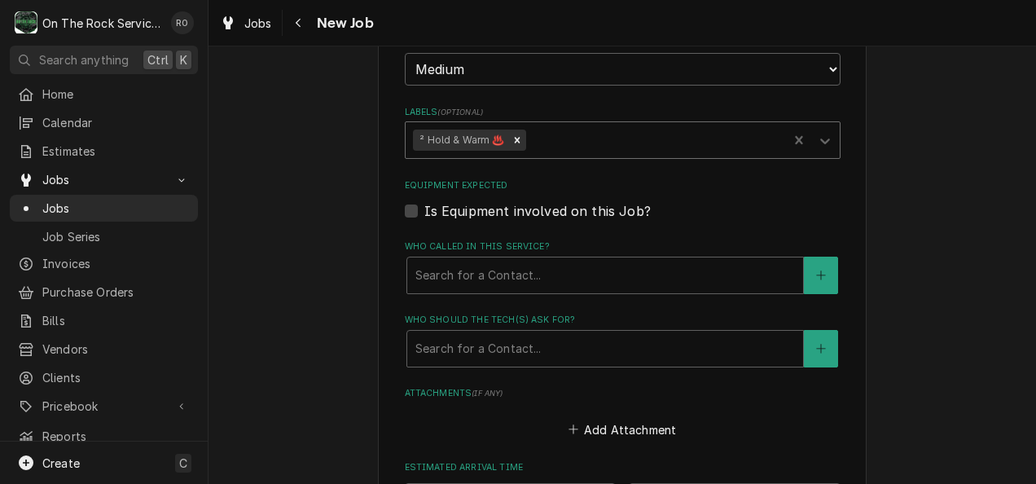
scroll to position [995, 0]
click at [638, 277] on div "Who called in this service?" at bounding box center [605, 274] width 380 height 29
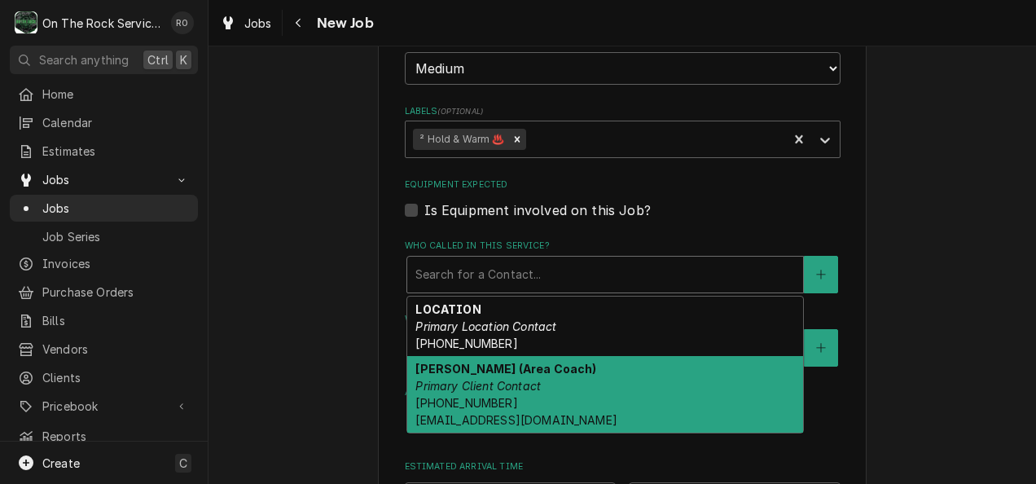
click at [629, 384] on div "Russel Kowalczyk (Area Coach) Primary Client Contact (864) 978-5754 rkowalczyk@…" at bounding box center [605, 394] width 396 height 77
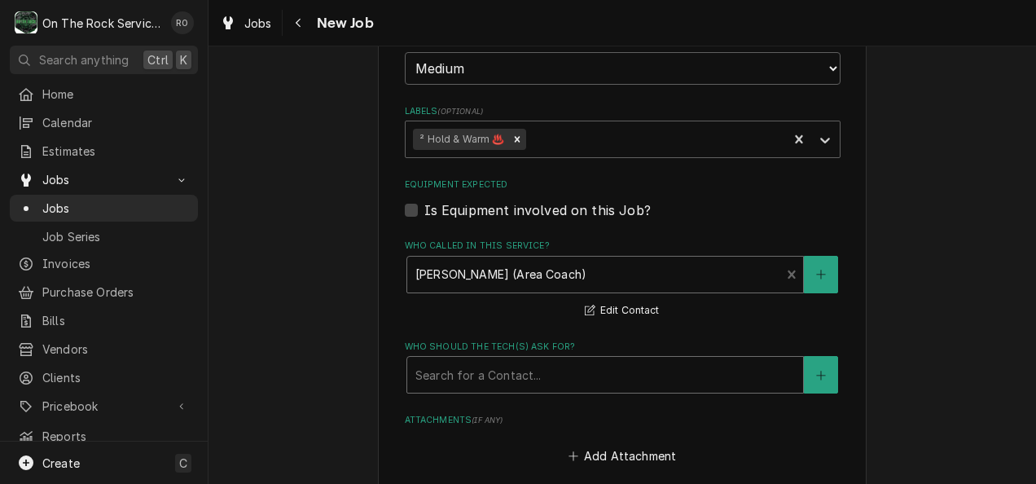
click at [628, 367] on div "Who should the tech(s) ask for?" at bounding box center [605, 374] width 380 height 29
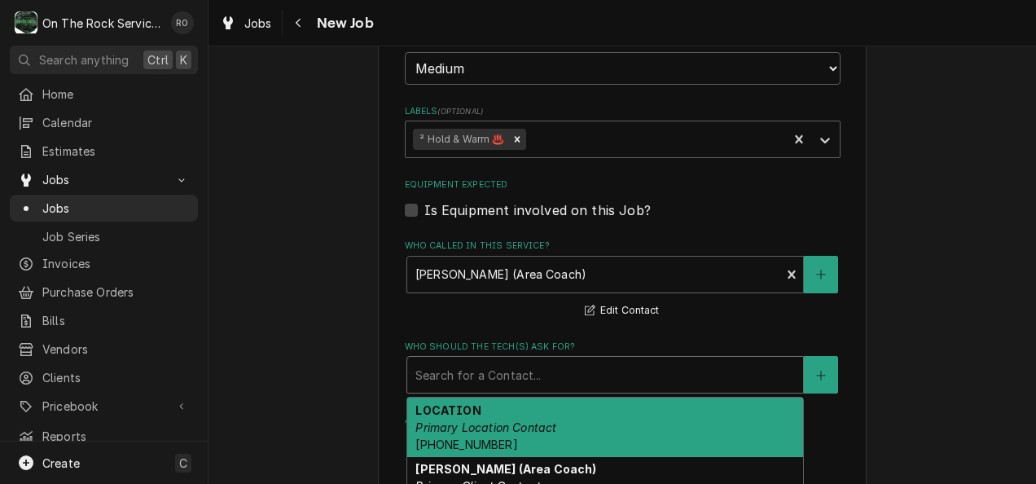
click at [621, 409] on div "LOCATION Primary Location Contact (706) 245-6686" at bounding box center [605, 426] width 396 height 59
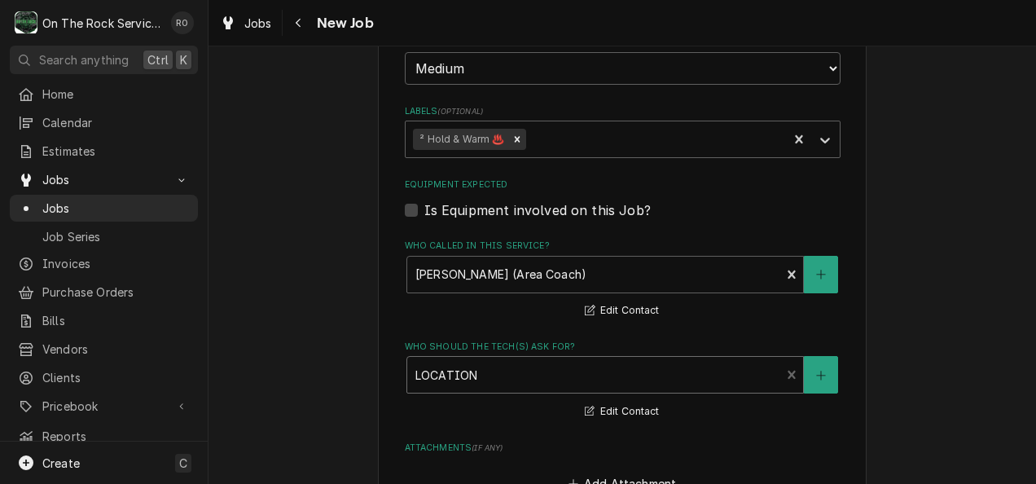
type textarea "x"
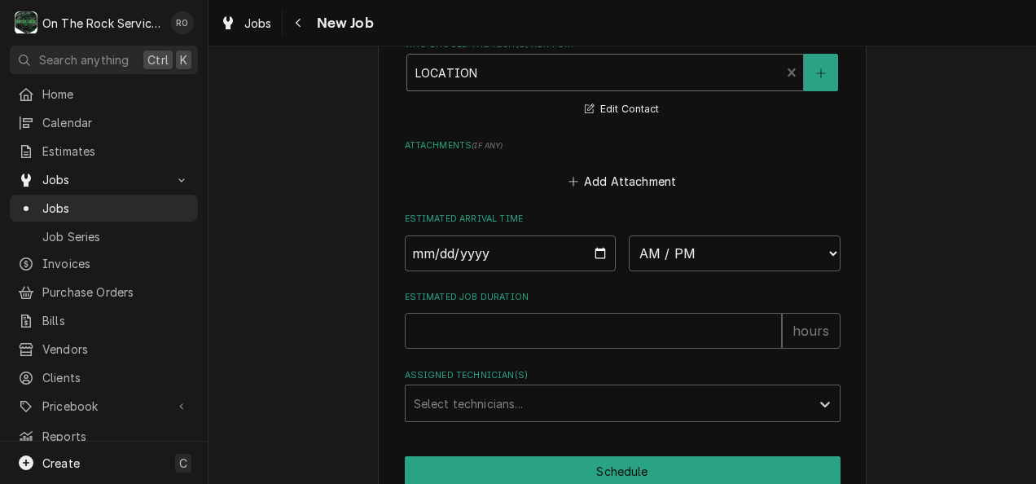
scroll to position [1298, 0]
click at [590, 251] on input "Date" at bounding box center [511, 253] width 212 height 36
type input "2025-08-18"
type textarea "x"
click at [764, 248] on select "AM / PM 6:00 AM 6:15 AM 6:30 AM 6:45 AM 7:00 AM 7:15 AM 7:30 AM 7:45 AM 8:00 AM…" at bounding box center [735, 253] width 212 height 36
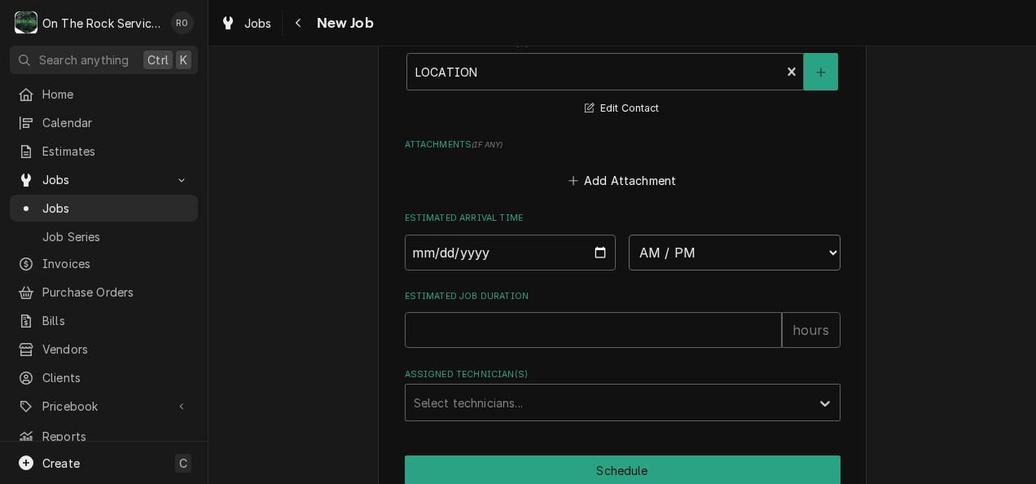
select select "14:00:00"
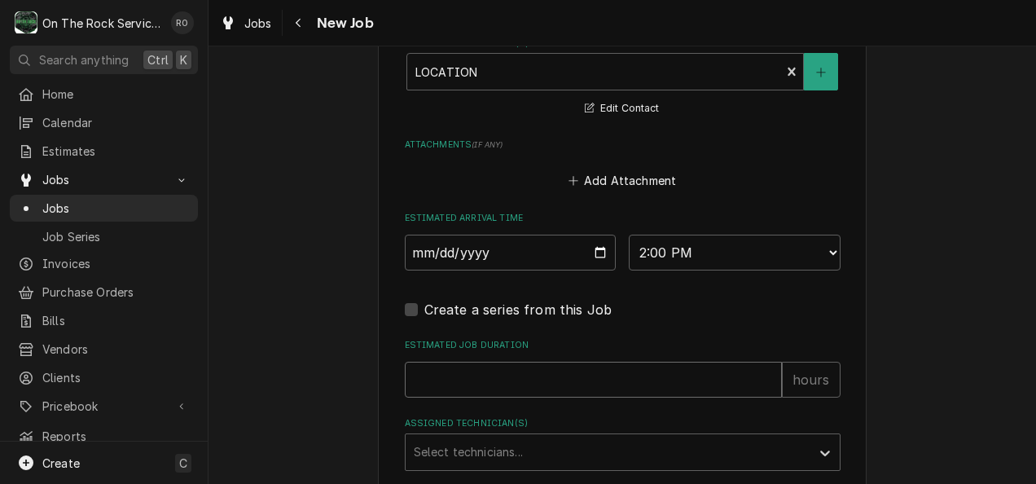
click at [532, 384] on input "Estimated Job Duration" at bounding box center [593, 380] width 377 height 36
type textarea "x"
type input "2"
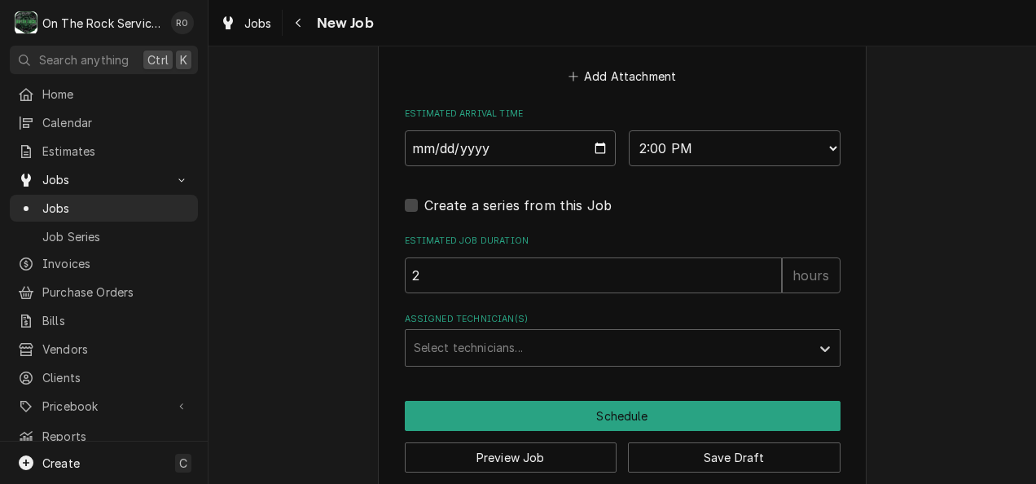
scroll to position [1429, 0]
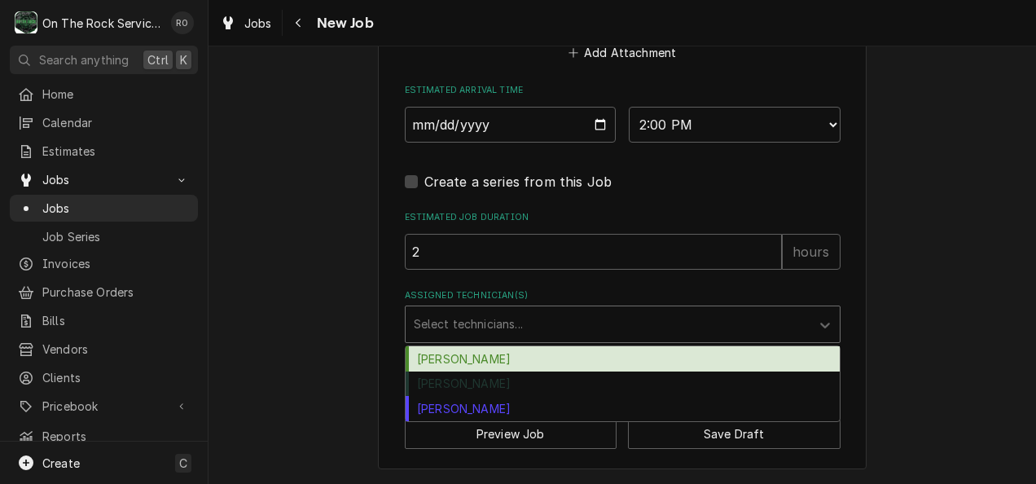
click at [517, 336] on div "Assigned Technician(s)" at bounding box center [608, 323] width 388 height 29
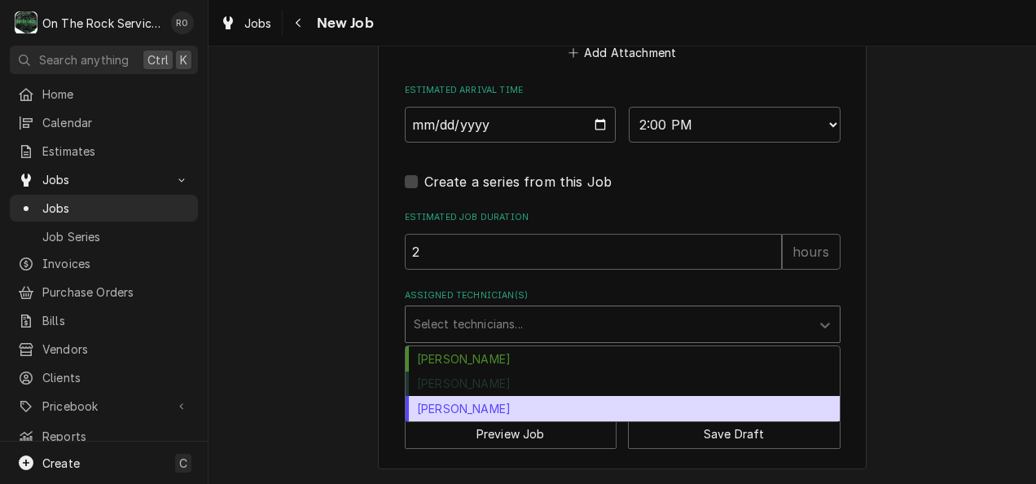
click at [515, 403] on div "Todd Brady" at bounding box center [623, 408] width 434 height 25
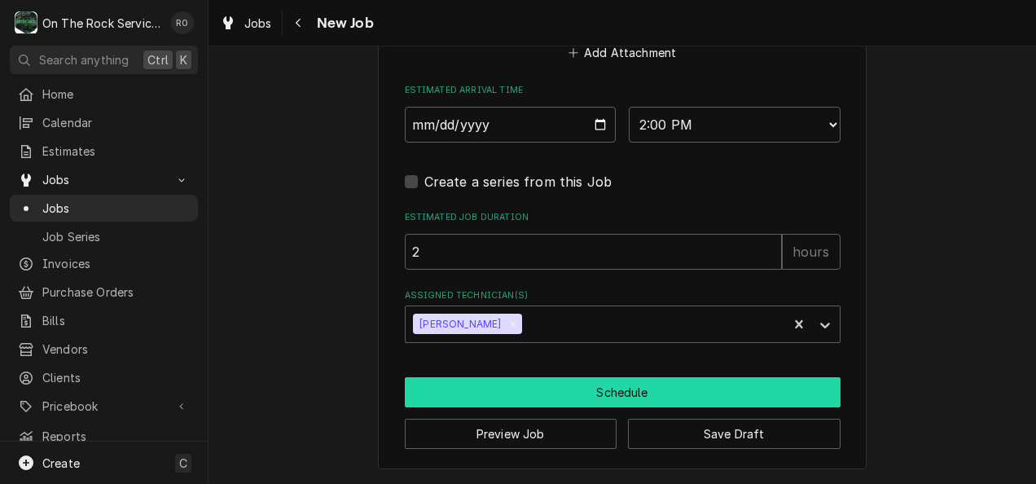
click at [550, 388] on button "Schedule" at bounding box center [623, 392] width 436 height 30
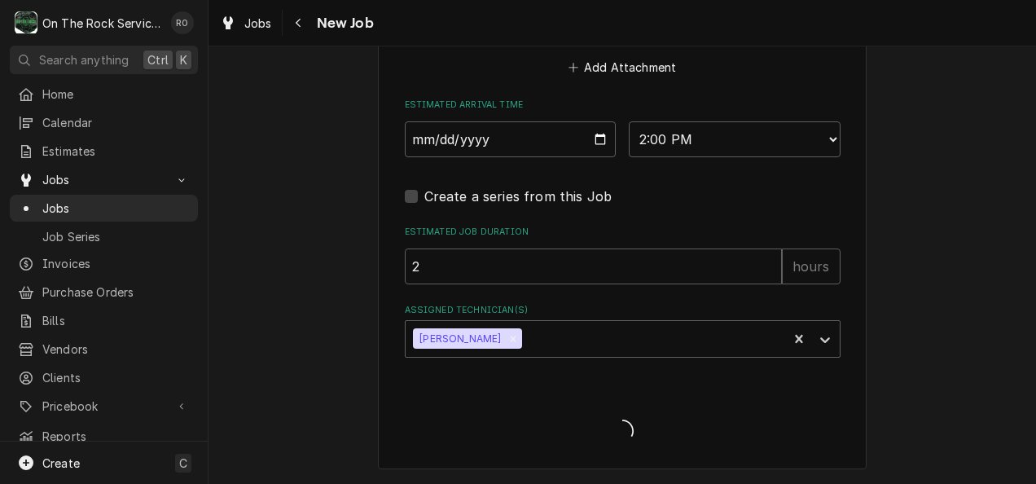
type textarea "x"
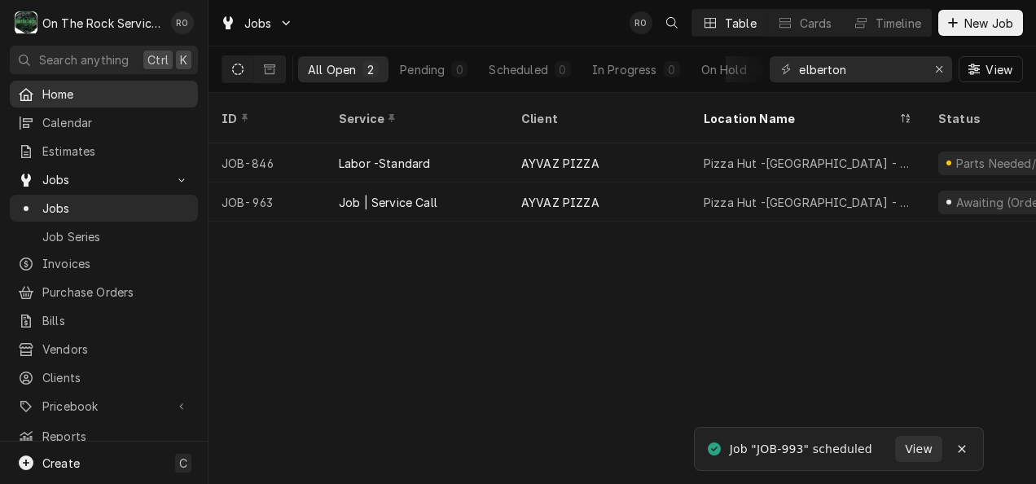
click at [84, 86] on span "Home" at bounding box center [115, 94] width 147 height 17
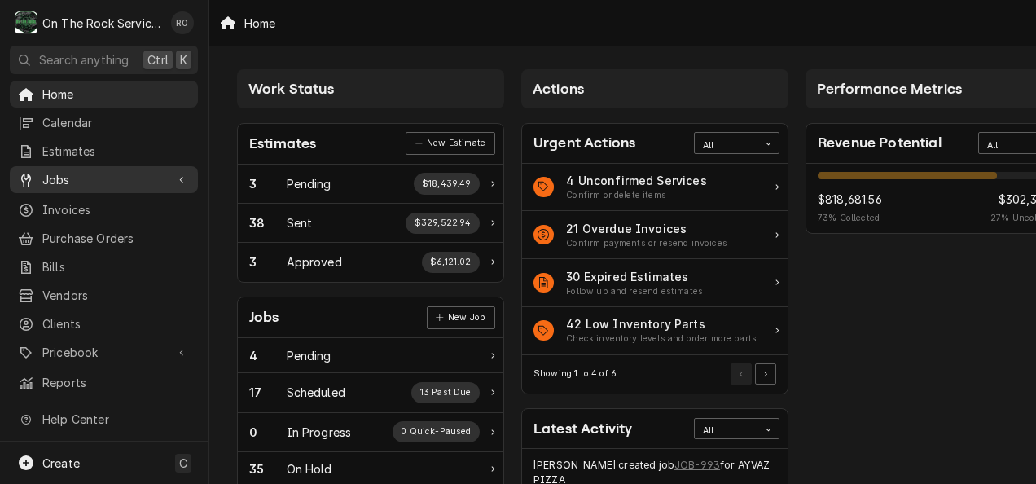
click at [83, 169] on div "Jobs" at bounding box center [104, 179] width 182 height 20
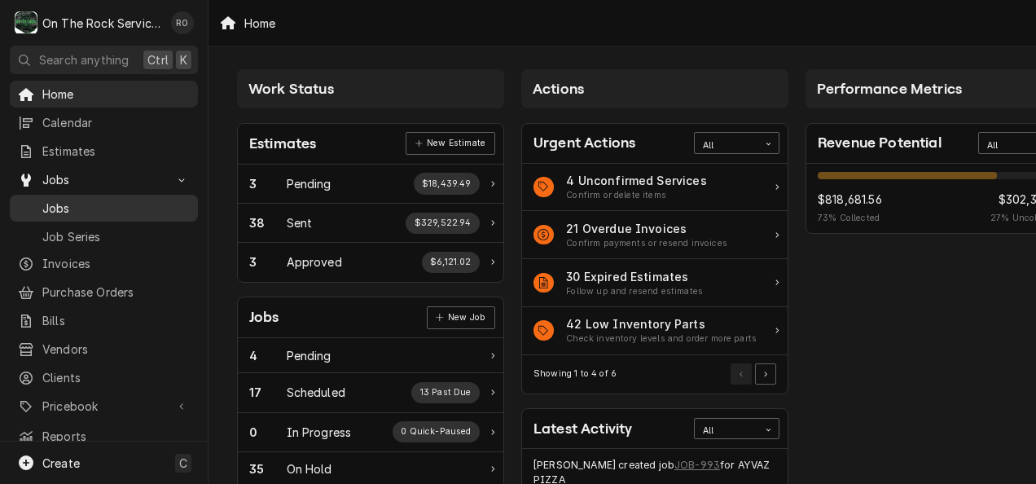
click at [88, 200] on span "Jobs" at bounding box center [115, 208] width 147 height 17
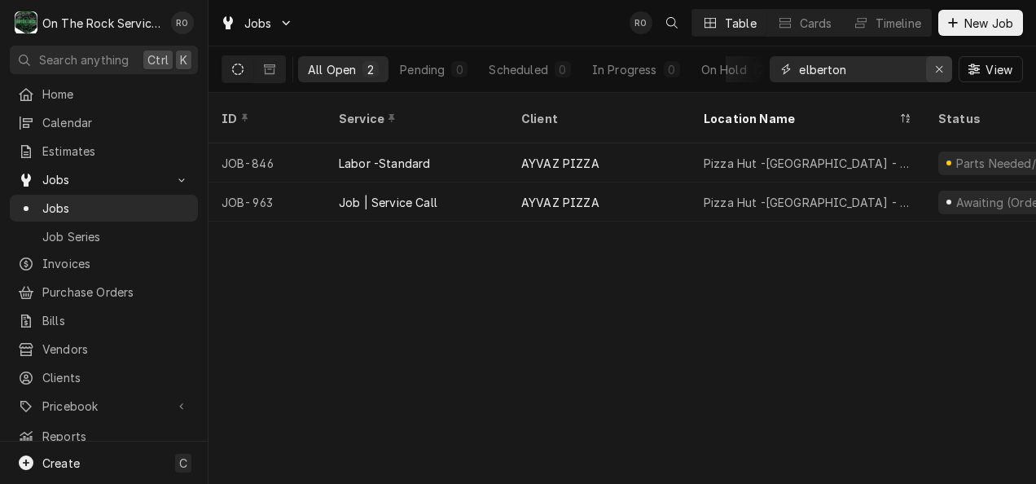
click at [937, 74] on icon "Erase input" at bounding box center [939, 69] width 9 height 11
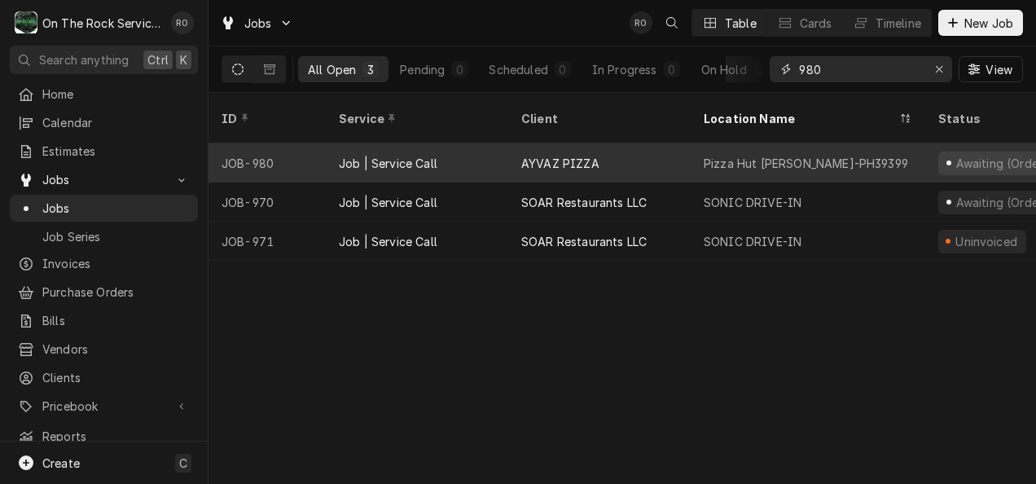
type input "980"
click at [551, 155] on div "AYVAZ PIZZA" at bounding box center [560, 163] width 78 height 17
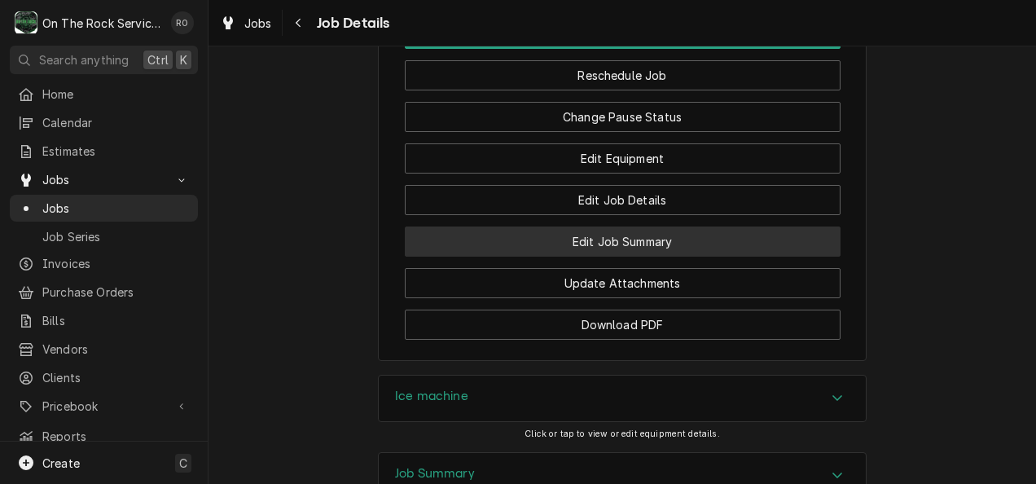
scroll to position [2218, 0]
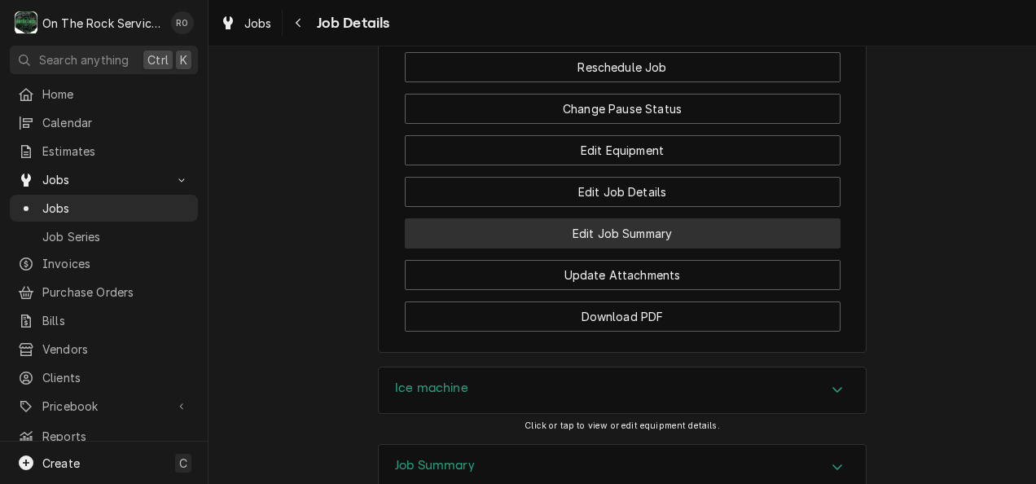
click at [551, 241] on button "Edit Job Summary" at bounding box center [623, 233] width 436 height 30
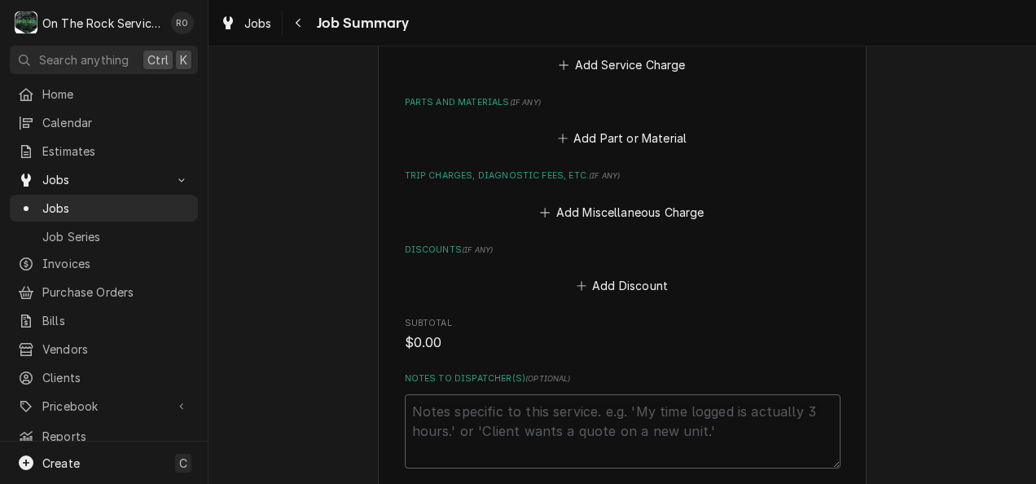
scroll to position [802, 0]
click at [669, 210] on div "Please provide a summary of the work you've done, the parts and materials you u…" at bounding box center [623, 10] width 436 height 1258
click at [669, 200] on button "Add Miscellaneous Charge" at bounding box center [622, 211] width 169 height 23
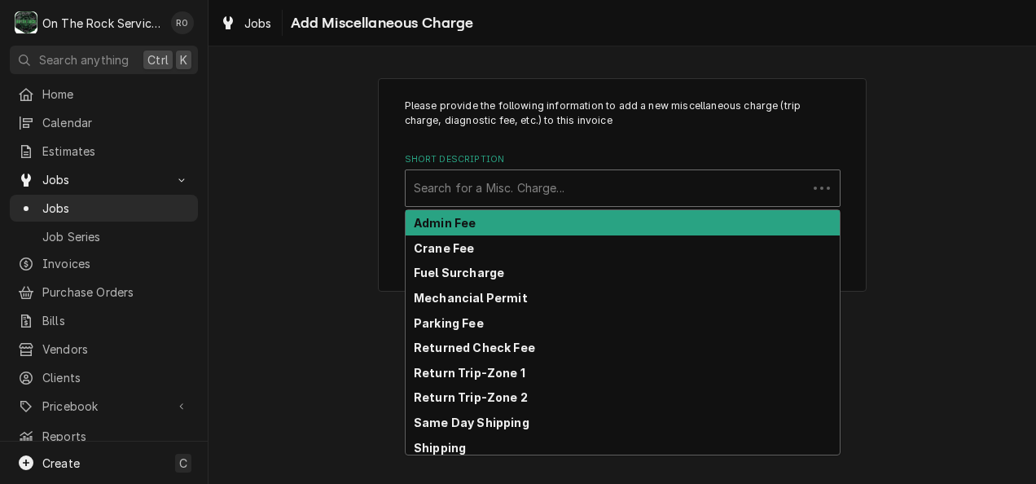
click at [589, 186] on div "Short Description" at bounding box center [606, 187] width 385 height 29
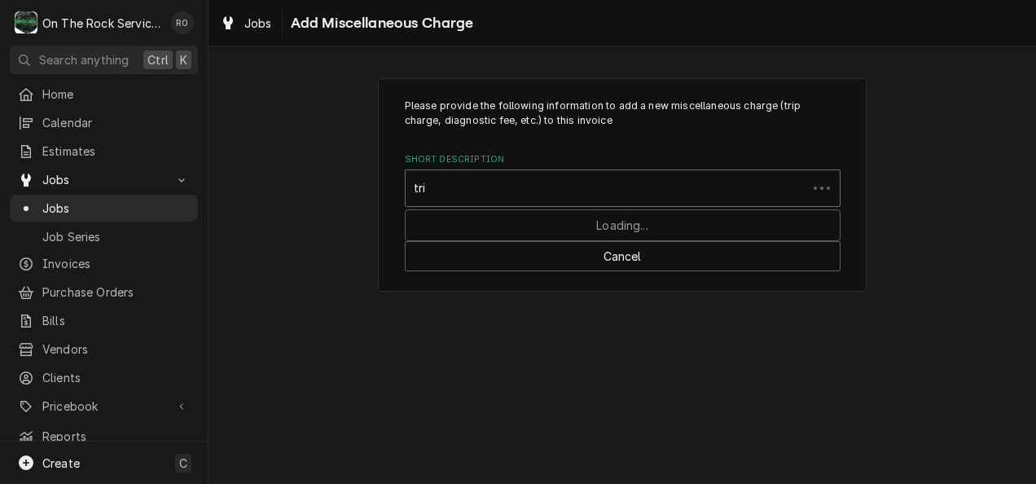
type input "trip"
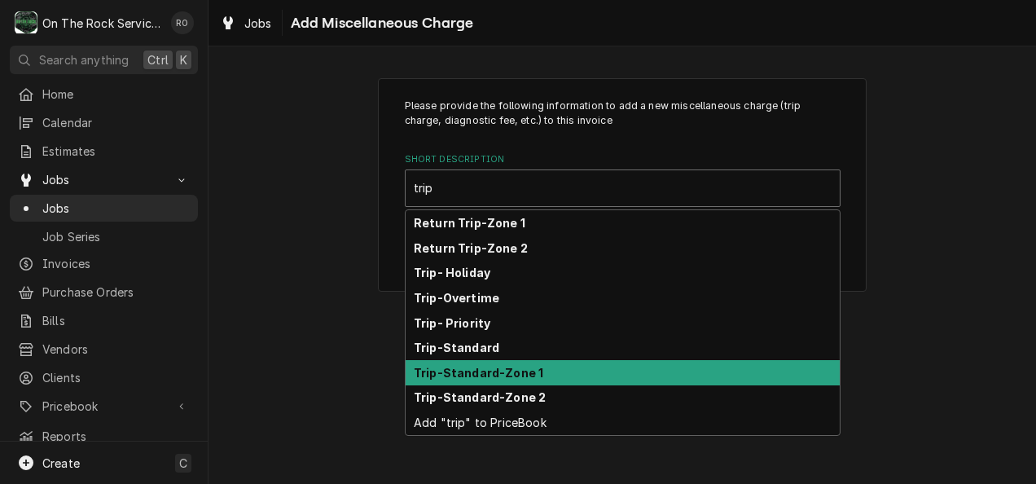
click at [549, 380] on div "Trip-Standard-Zone 1" at bounding box center [623, 372] width 434 height 25
type textarea "x"
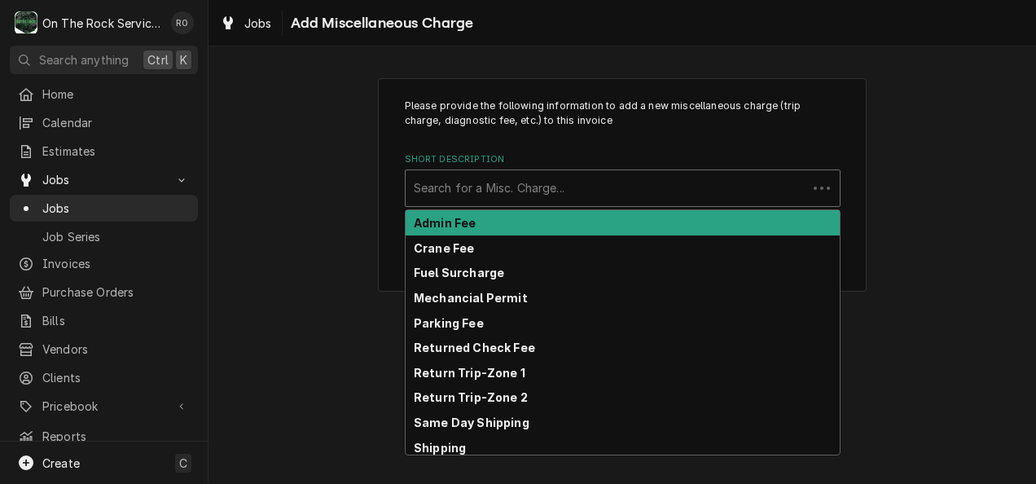
click at [759, 187] on div "Short Description" at bounding box center [606, 187] width 385 height 29
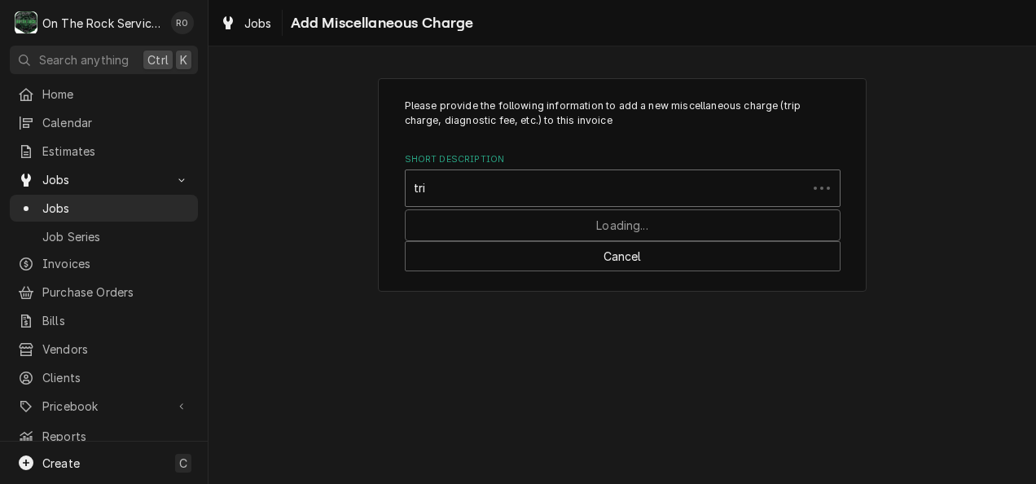
type input "trip"
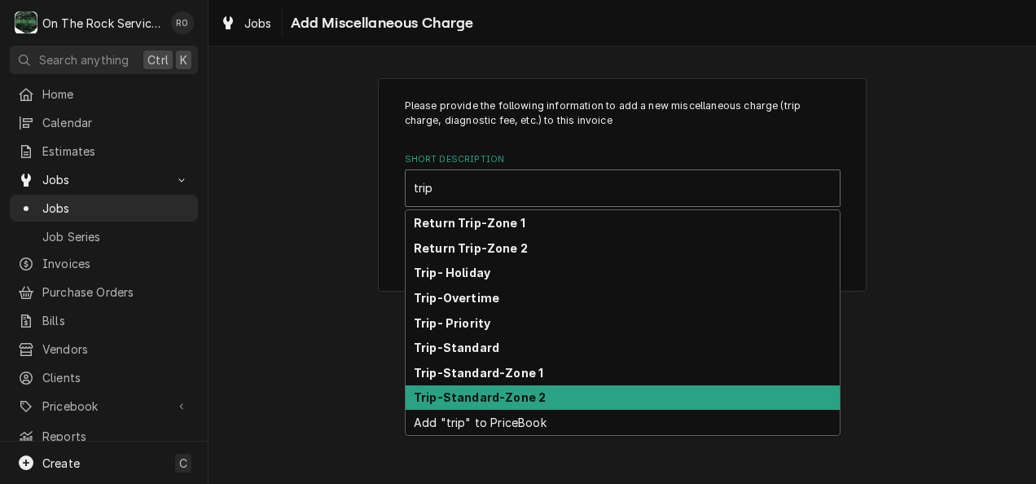
click at [703, 395] on div "Trip-Standard-Zone 2" at bounding box center [623, 397] width 434 height 25
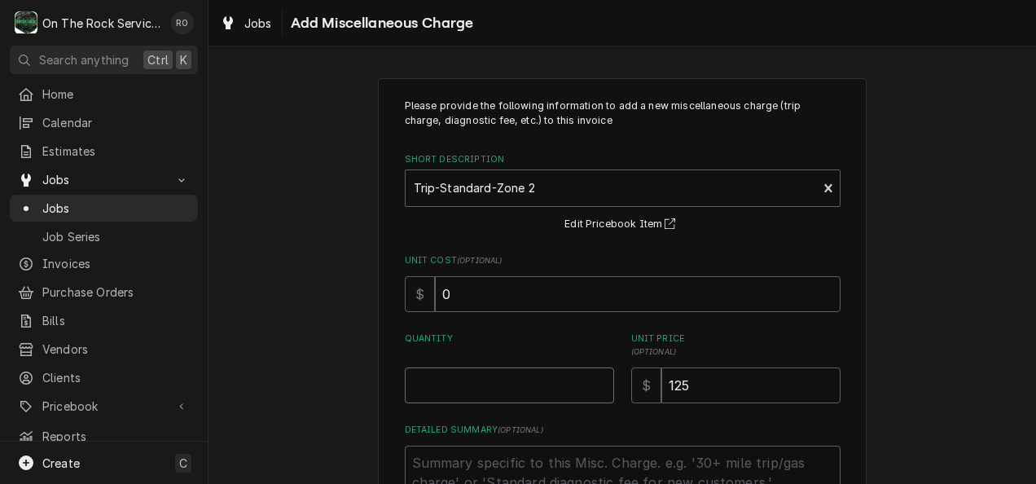
click at [463, 399] on input "Quantity" at bounding box center [509, 385] width 209 height 36
type textarea "x"
type input "1"
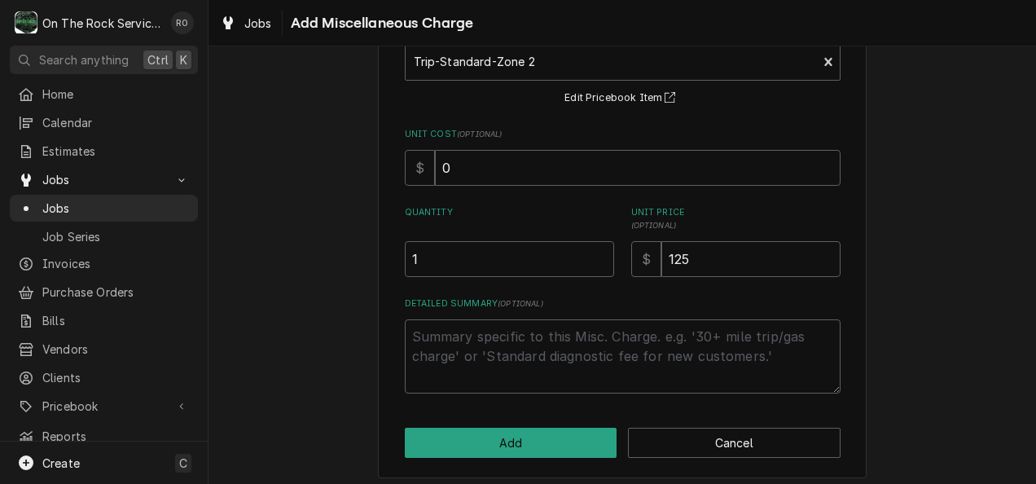
scroll to position [135, 0]
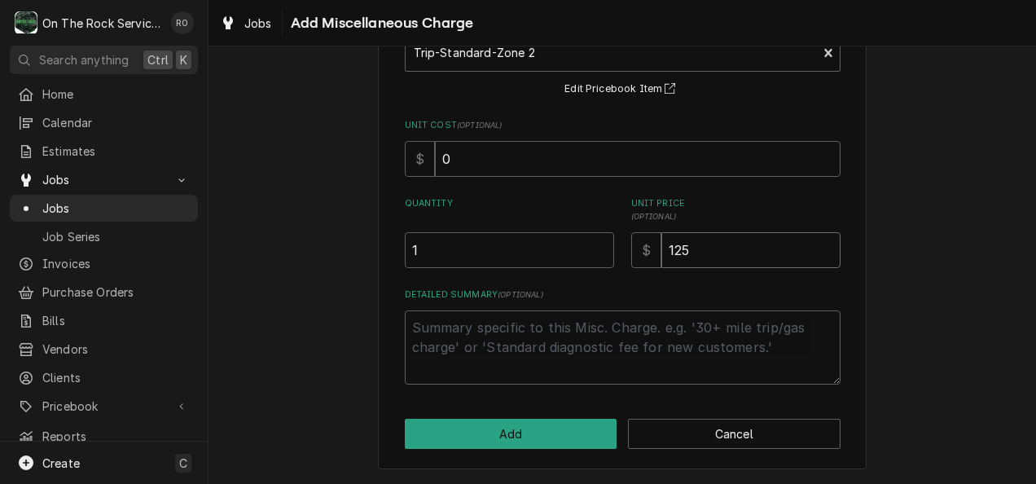
click at [762, 252] on input "125" at bounding box center [750, 250] width 179 height 36
type textarea "x"
type input "12"
type textarea "x"
type input "1"
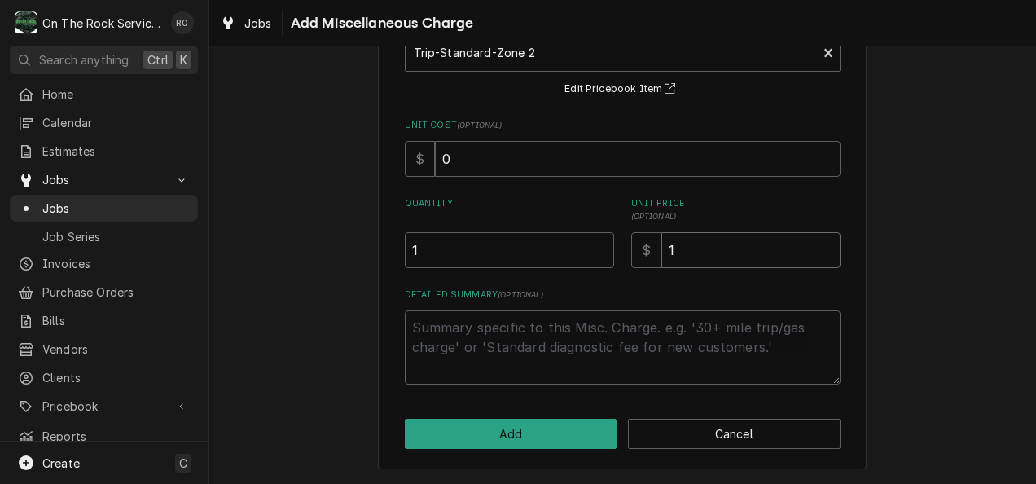
type textarea "x"
type input "1"
type textarea "x"
type input "11"
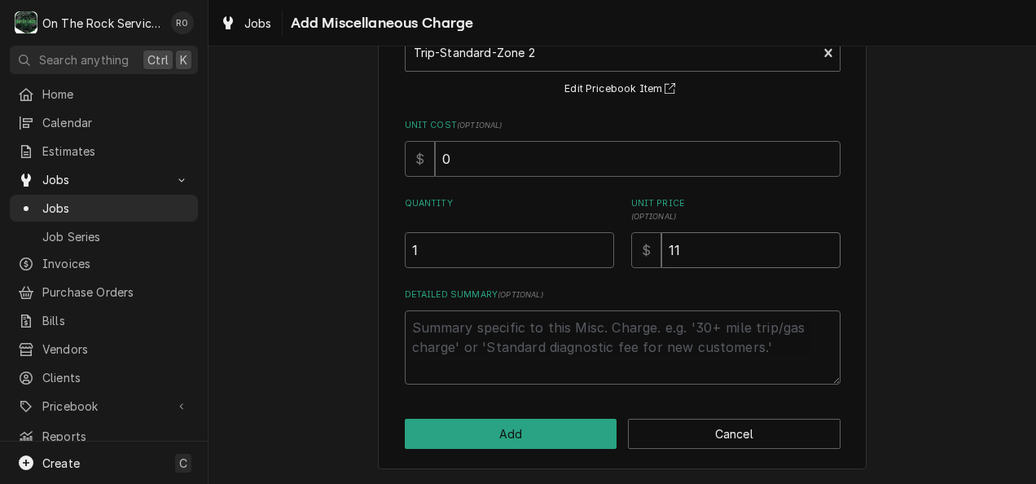
type textarea "x"
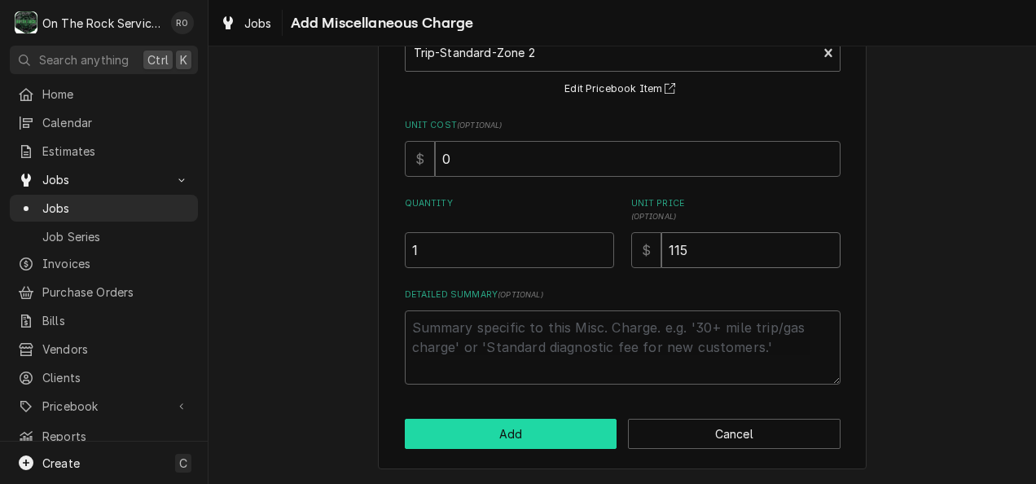
type input "115"
click at [531, 440] on button "Add" at bounding box center [511, 434] width 213 height 30
type textarea "x"
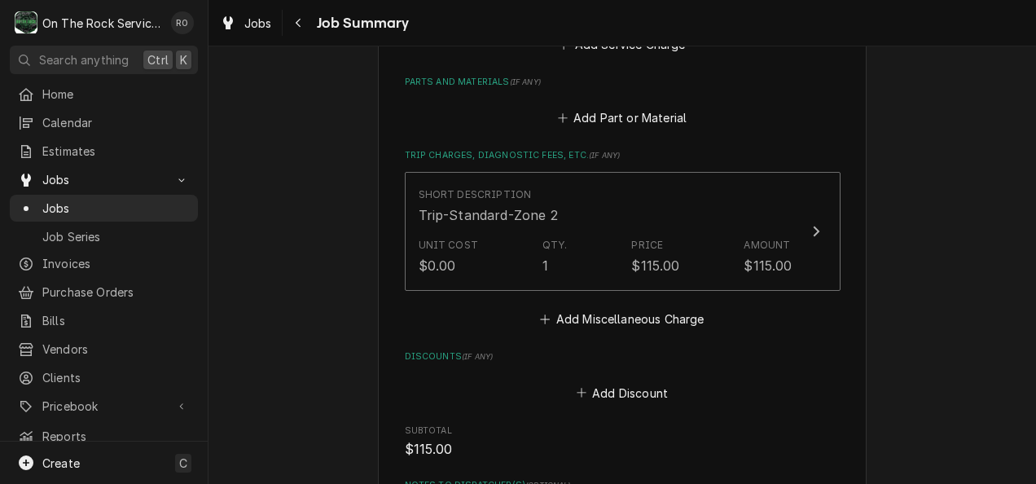
scroll to position [786, 0]
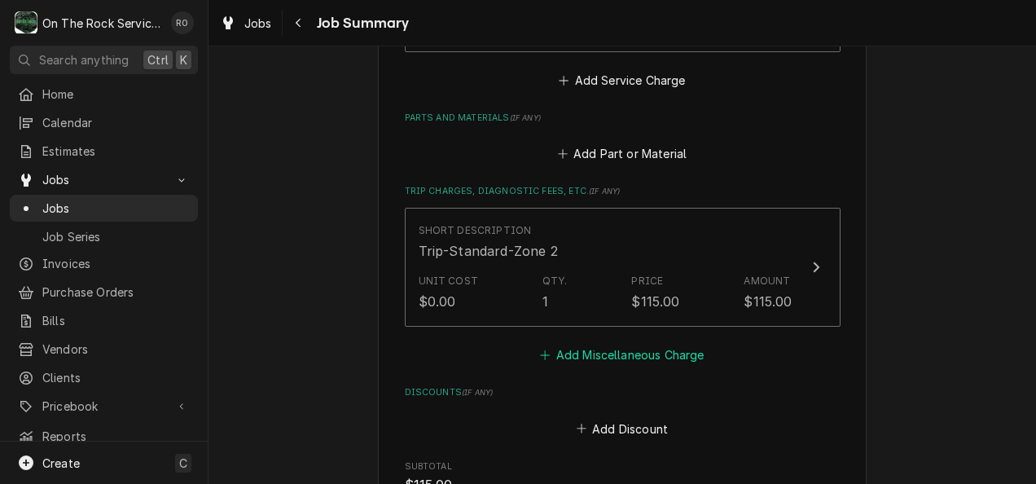
click at [597, 344] on button "Add Miscellaneous Charge" at bounding box center [622, 355] width 169 height 23
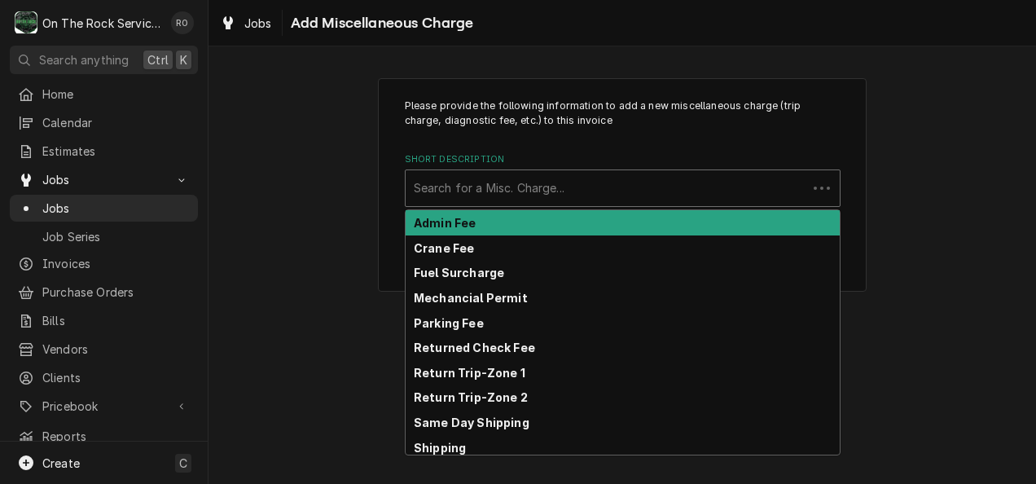
click at [609, 181] on div "Short Description" at bounding box center [606, 187] width 385 height 29
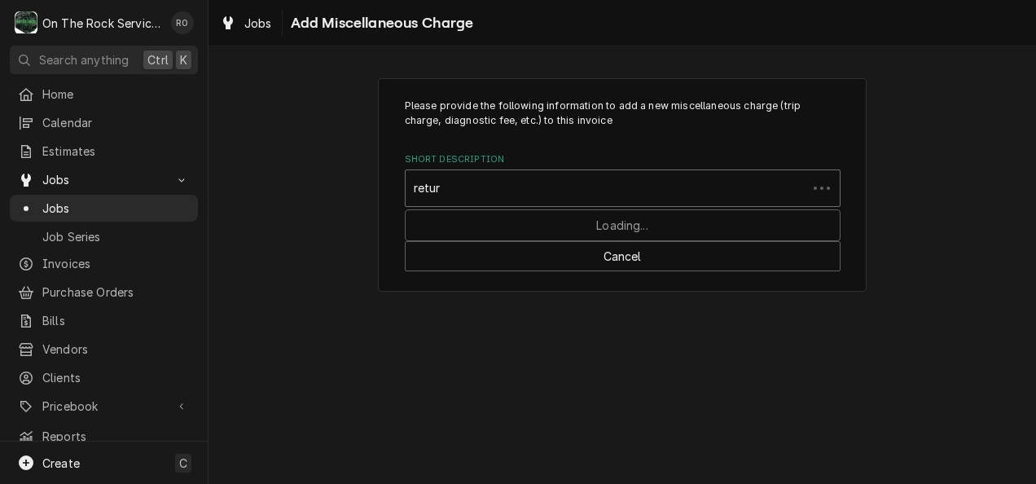
type input "return"
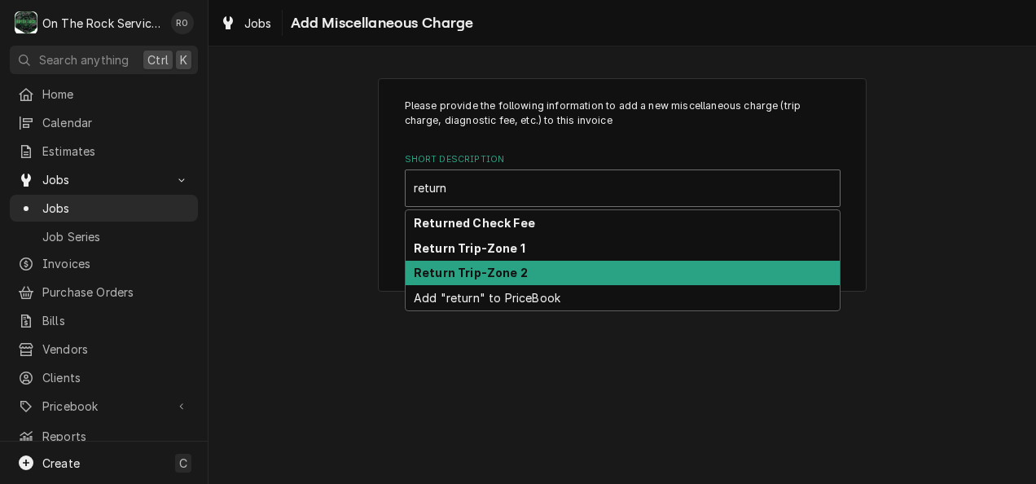
click at [590, 274] on div "Return Trip-Zone 2" at bounding box center [623, 273] width 434 height 25
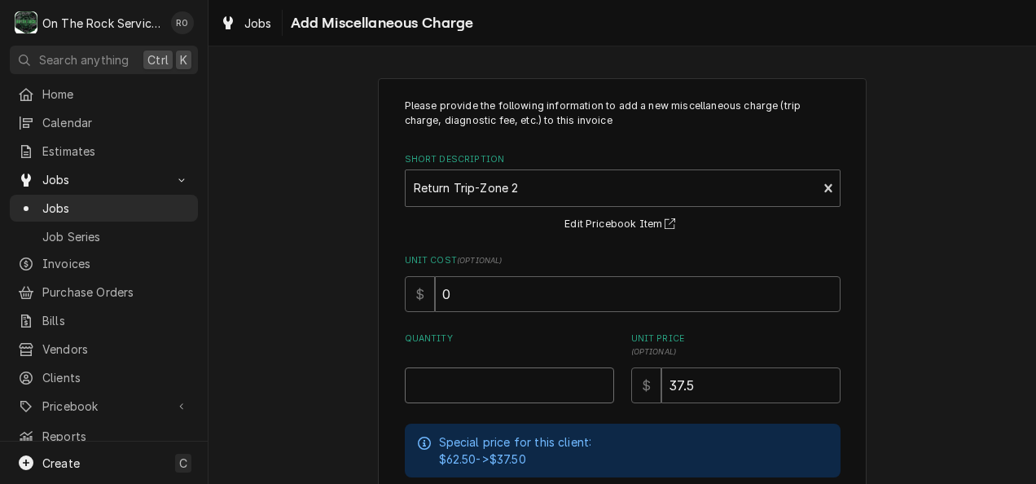
click at [538, 373] on input "Quantity" at bounding box center [509, 385] width 209 height 36
type textarea "x"
type input "1"
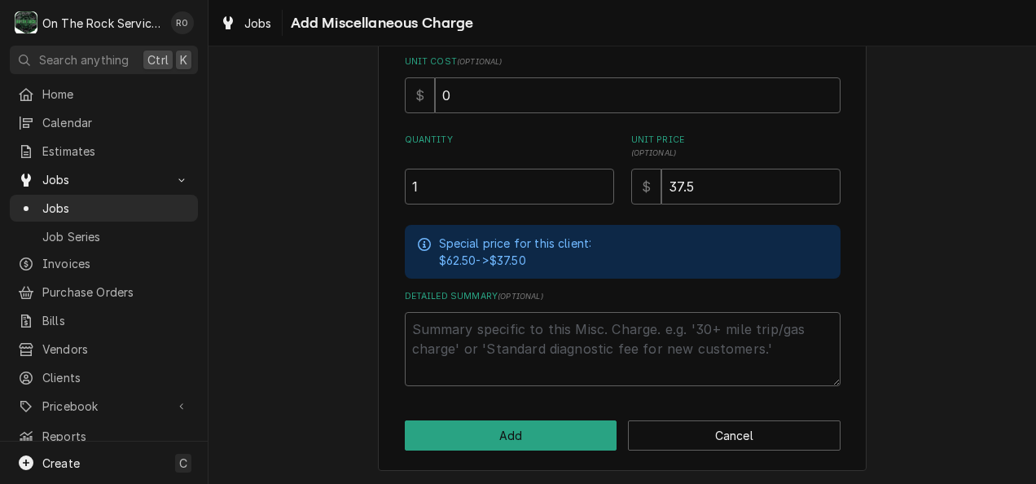
scroll to position [197, 0]
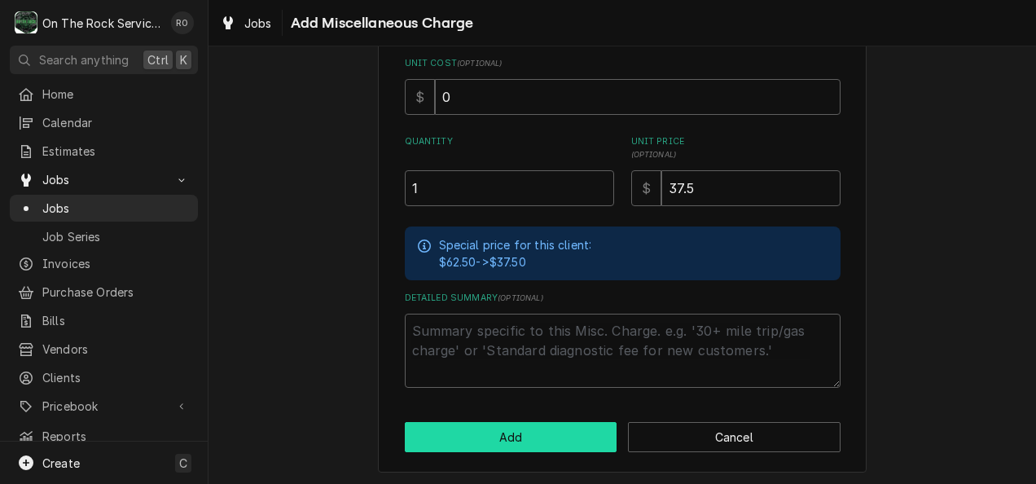
click at [529, 436] on button "Add" at bounding box center [511, 437] width 213 height 30
type textarea "x"
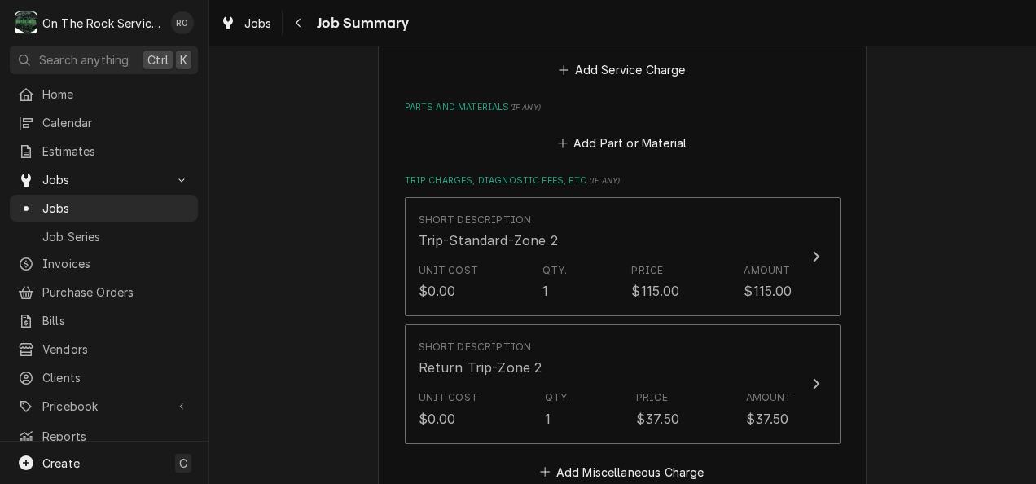
scroll to position [808, 0]
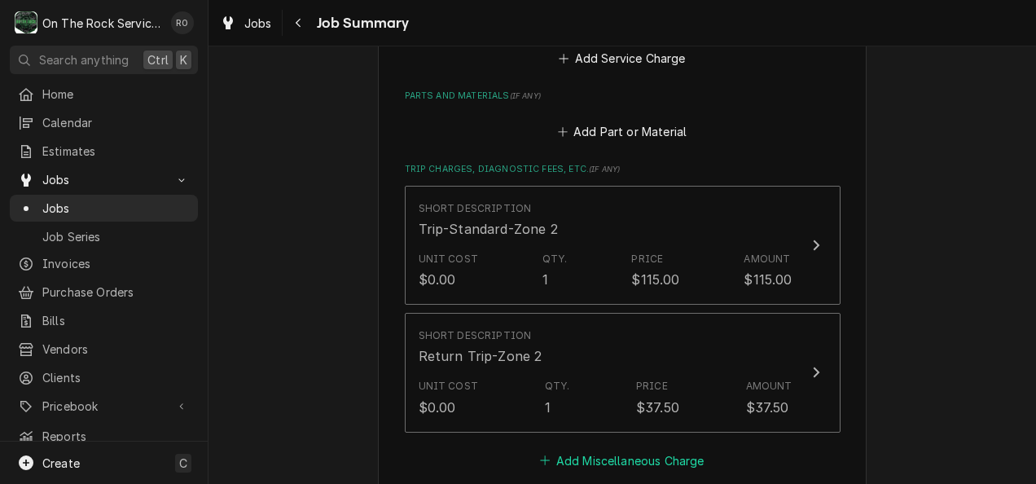
click at [587, 449] on button "Add Miscellaneous Charge" at bounding box center [622, 460] width 169 height 23
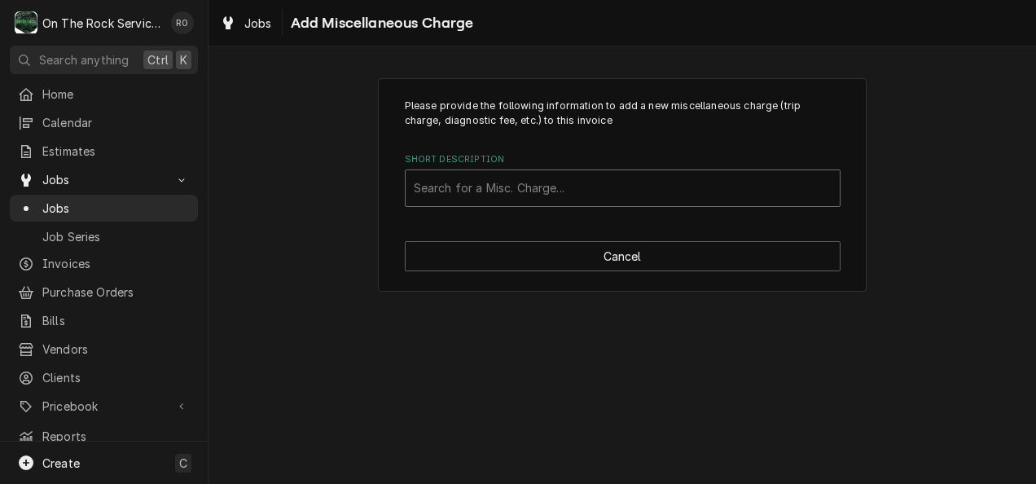
click at [601, 175] on div "Short Description" at bounding box center [623, 187] width 418 height 29
type input "shipping"
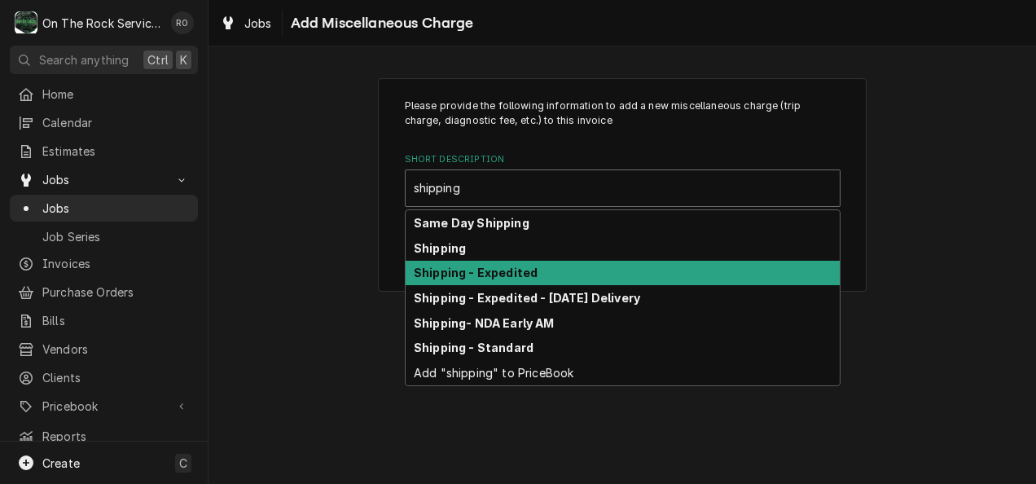
click at [577, 272] on div "Shipping - Expedited" at bounding box center [623, 273] width 434 height 25
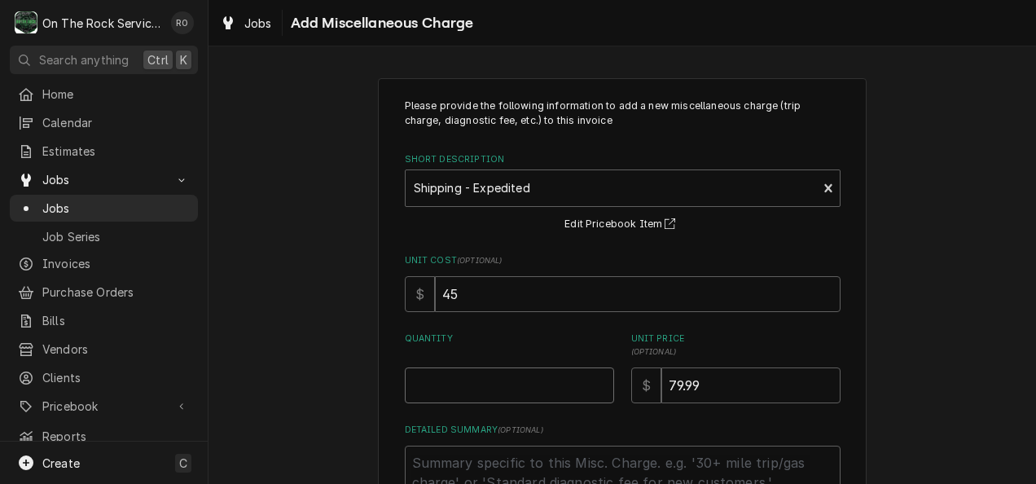
click at [509, 389] on input "Quantity" at bounding box center [509, 385] width 209 height 36
type textarea "x"
click at [509, 389] on input "2" at bounding box center [509, 385] width 209 height 36
type input "2"
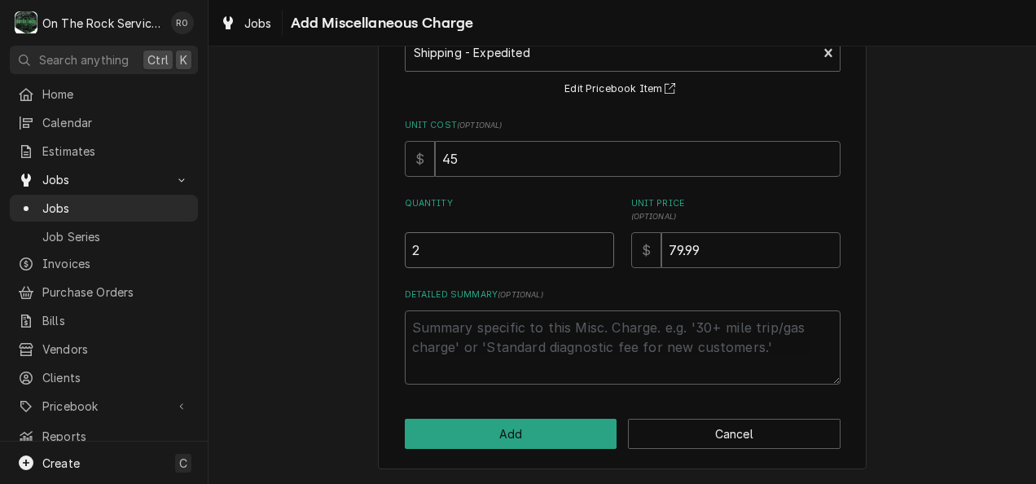
click at [507, 251] on input "2" at bounding box center [509, 250] width 209 height 36
type textarea "x"
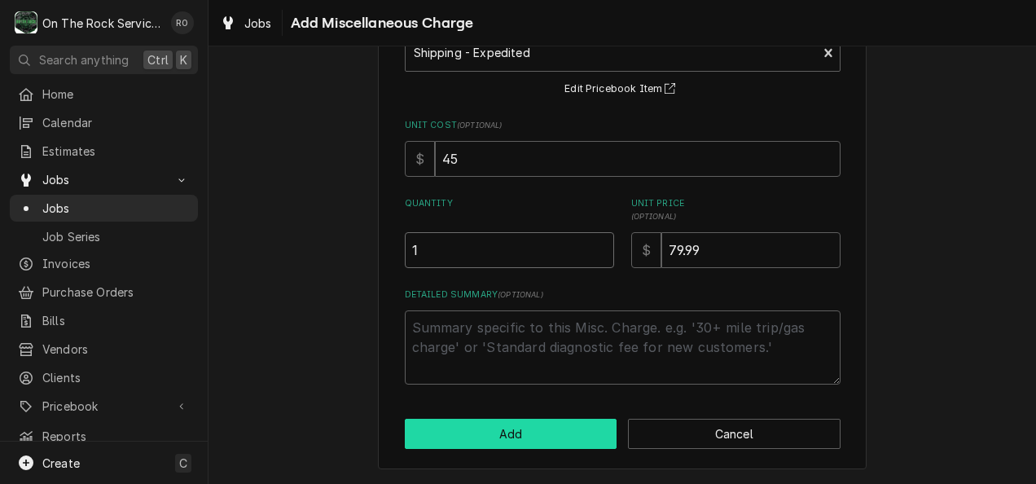
type input "1"
click at [515, 424] on button "Add" at bounding box center [511, 434] width 213 height 30
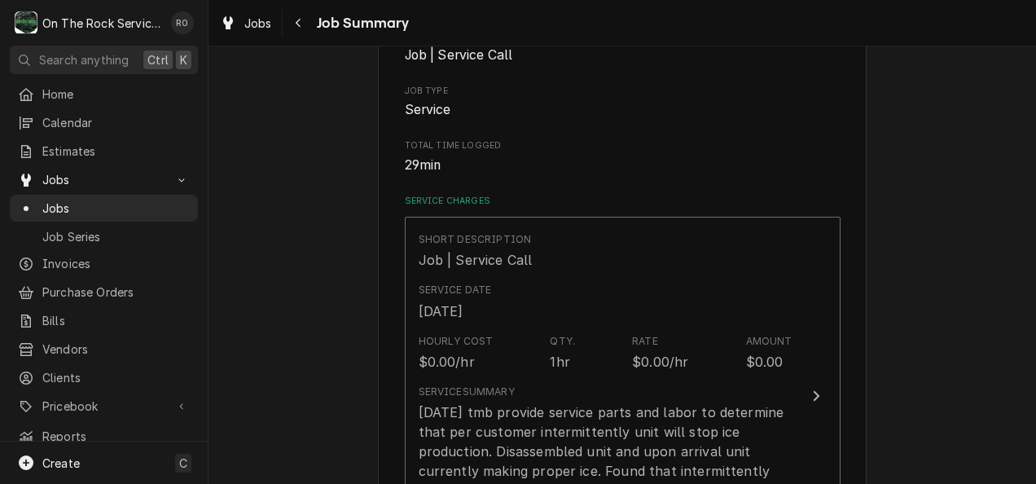
scroll to position [254, 0]
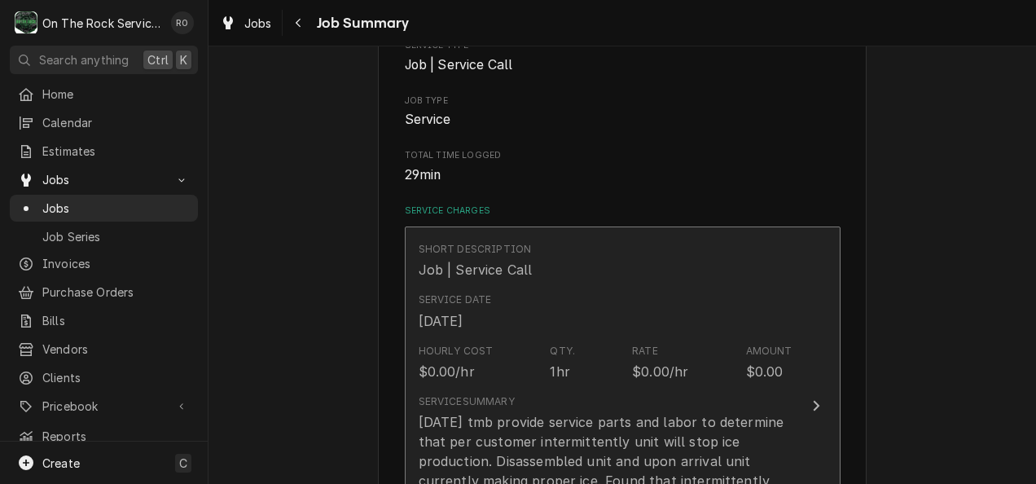
click at [555, 362] on div "1hr" at bounding box center [560, 372] width 20 height 20
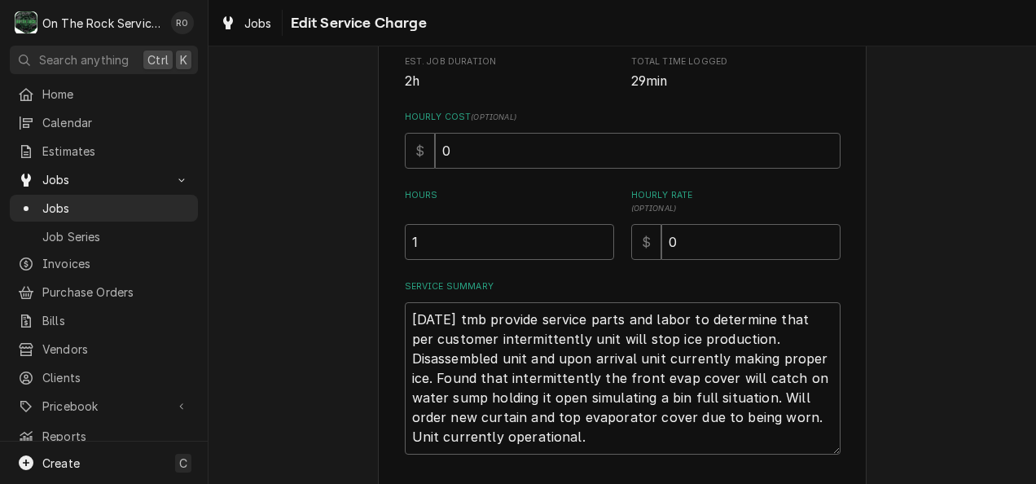
scroll to position [451, 0]
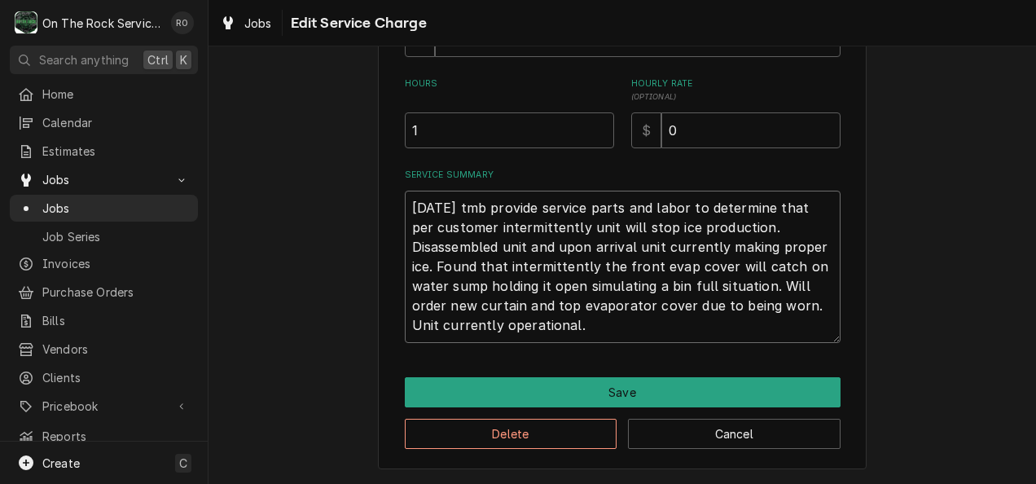
drag, startPoint x: 518, startPoint y: 319, endPoint x: 363, endPoint y: 262, distance: 164.9
click at [363, 262] on div "Use the fields below to edit this service charge Short Description Job | Servic…" at bounding box center [622, 47] width 827 height 871
drag, startPoint x: 401, startPoint y: 202, endPoint x: 503, endPoint y: 318, distance: 154.6
click at [503, 318] on textarea "8/15/25 tmb provide service parts and labor to determine that per customer inte…" at bounding box center [623, 267] width 436 height 152
type textarea "x"
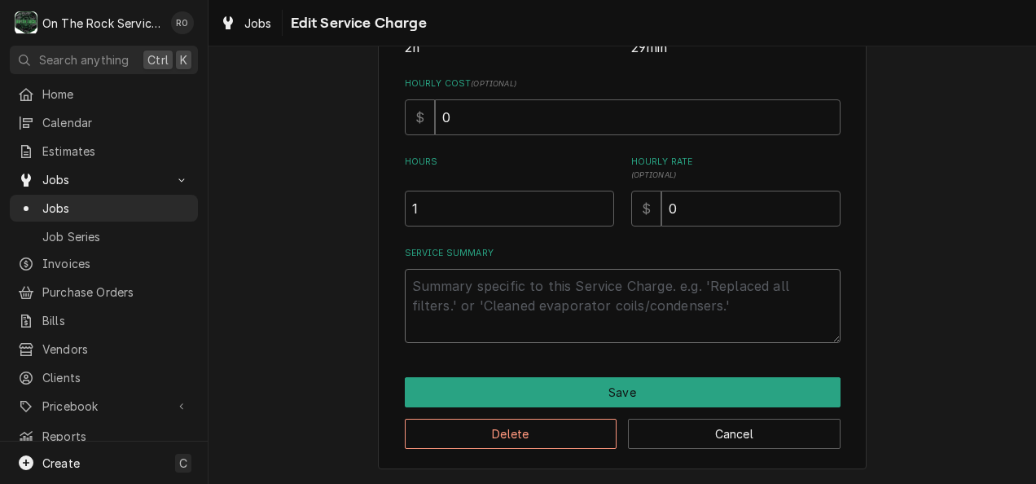
scroll to position [373, 0]
click at [586, 438] on button "Delete" at bounding box center [511, 434] width 213 height 30
type textarea "x"
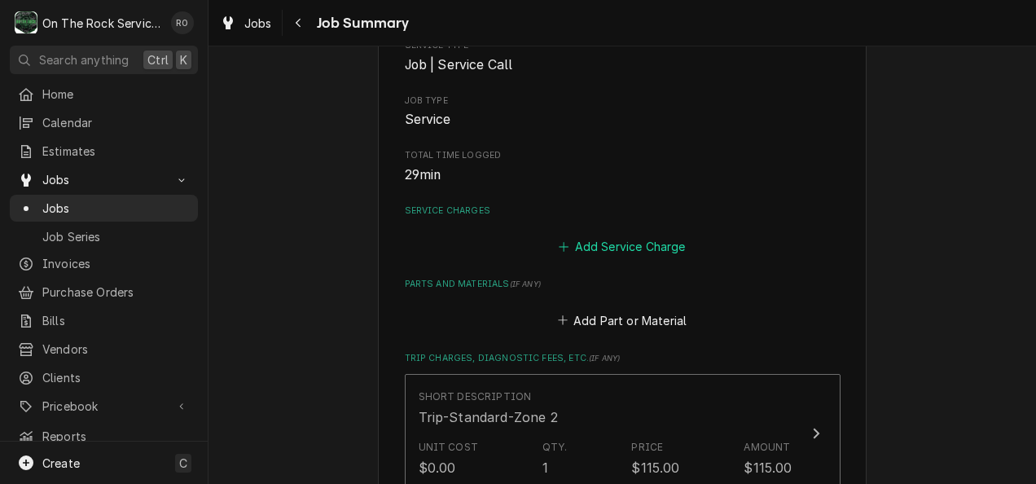
click at [634, 235] on button "Add Service Charge" at bounding box center [622, 246] width 132 height 23
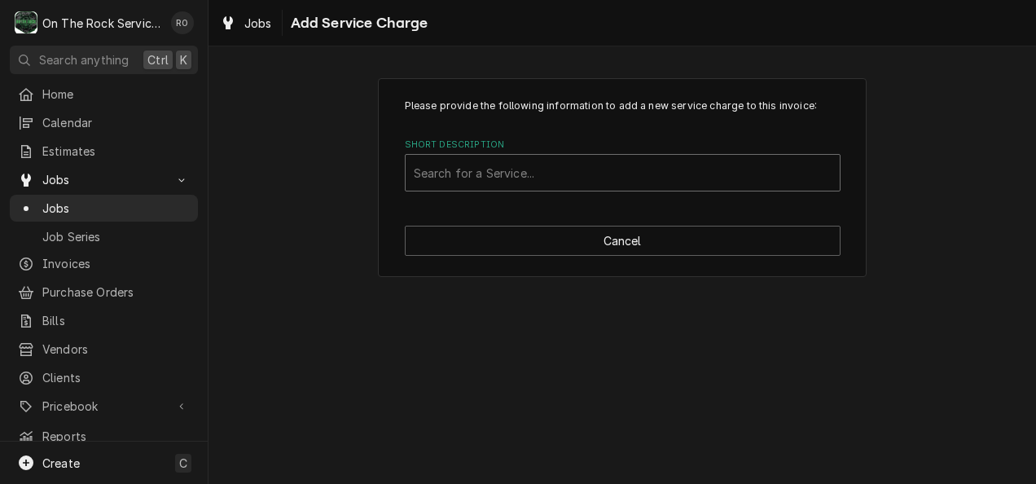
click at [599, 164] on div "Short Description" at bounding box center [623, 172] width 418 height 29
type input "Labor"
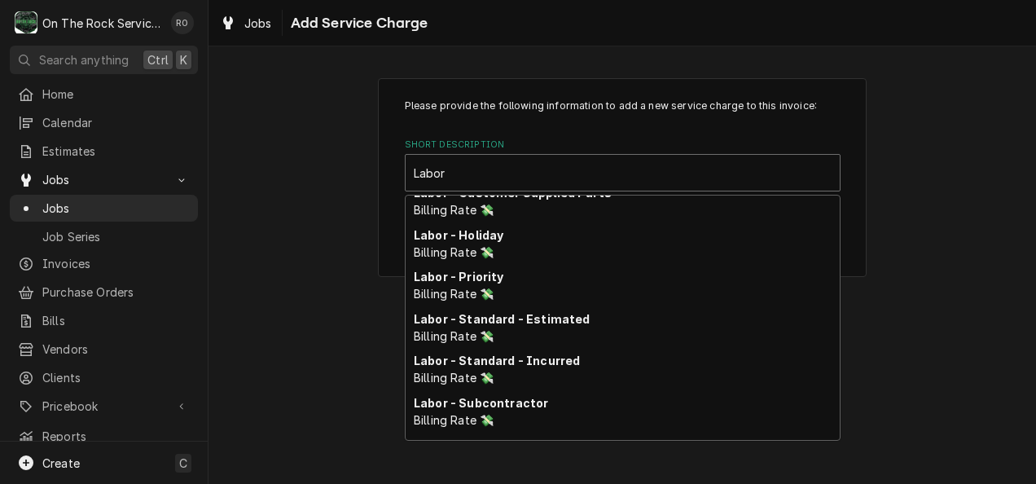
scroll to position [99, 0]
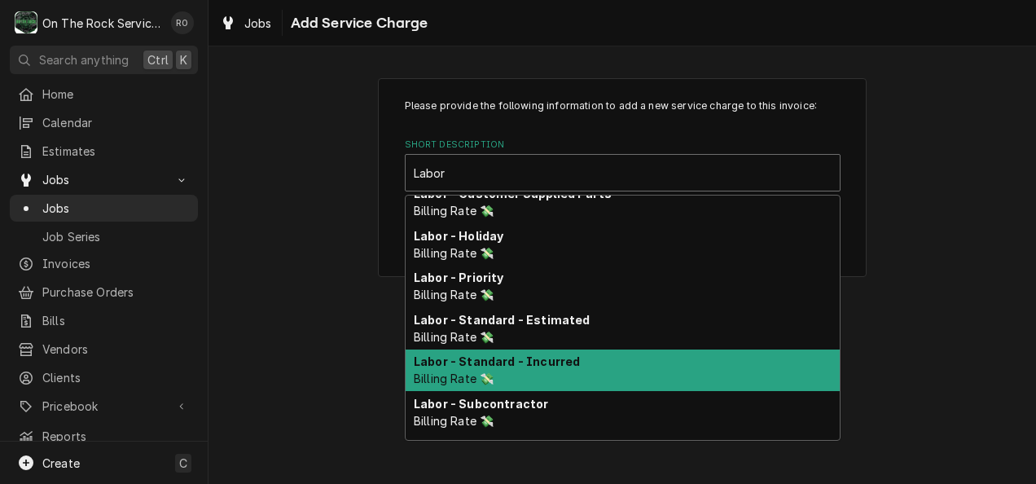
click at [556, 361] on strong "Labor - Standard - Incurred" at bounding box center [497, 361] width 166 height 14
type textarea "x"
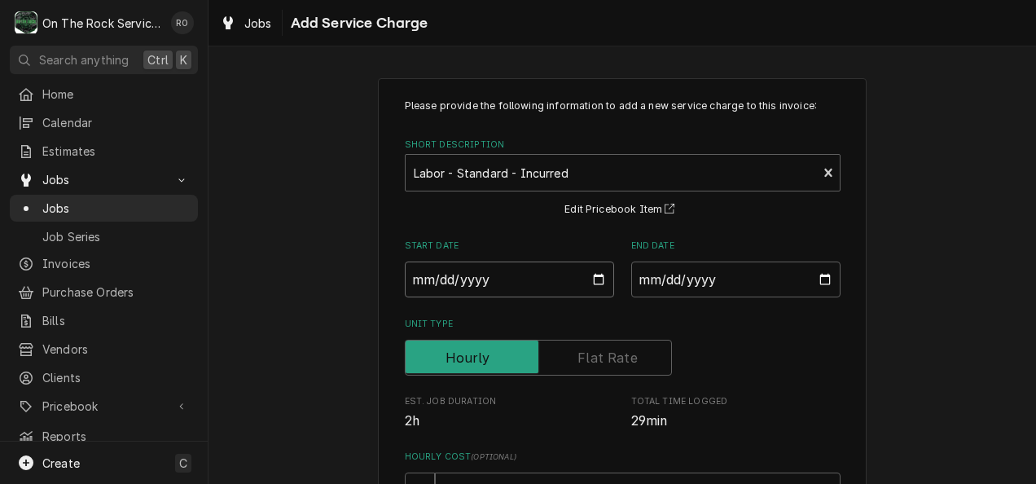
click at [593, 280] on input "Start Date" at bounding box center [509, 279] width 209 height 36
type input "2025-08-15"
type textarea "x"
click at [818, 282] on input "End Date" at bounding box center [735, 279] width 209 height 36
type input "2025-08-15"
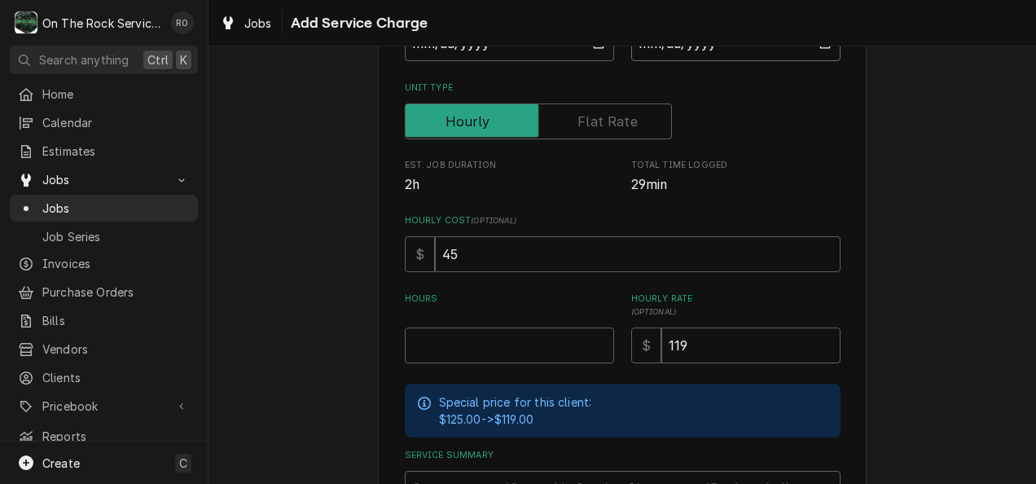
scroll to position [283, 0]
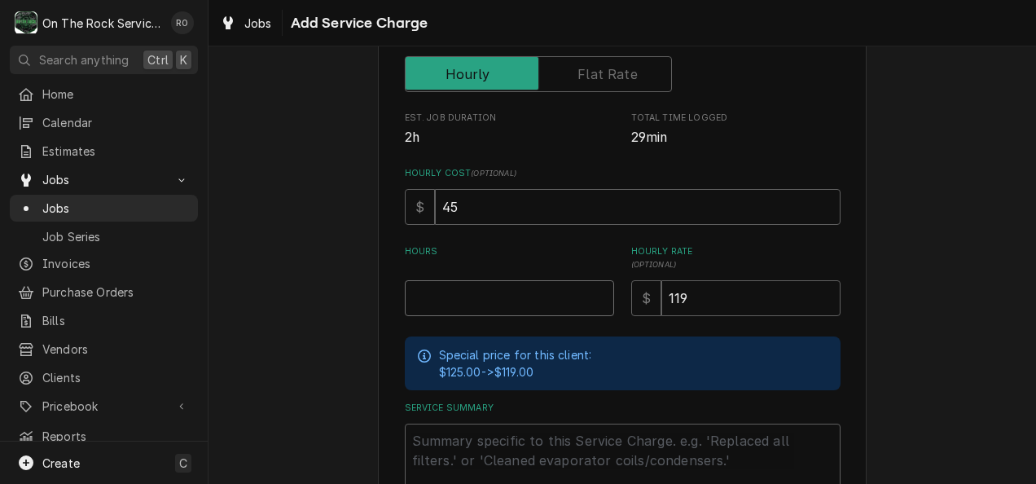
click at [522, 296] on input "Hours" at bounding box center [509, 298] width 209 height 36
type textarea "x"
type input "1"
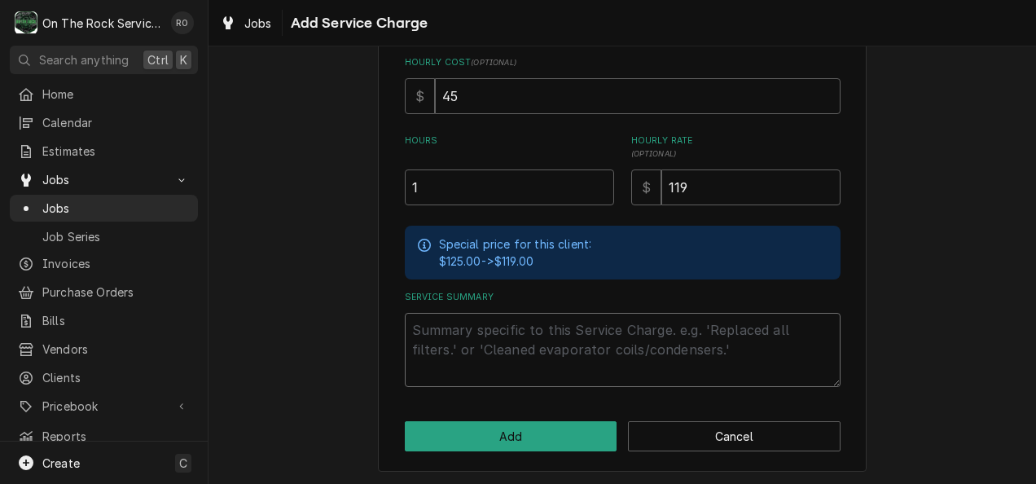
click at [487, 327] on textarea "Service Summary" at bounding box center [623, 350] width 436 height 74
paste textarea "8/15/25 tmb provide service parts and labor to determine that per customer inte…"
type textarea "x"
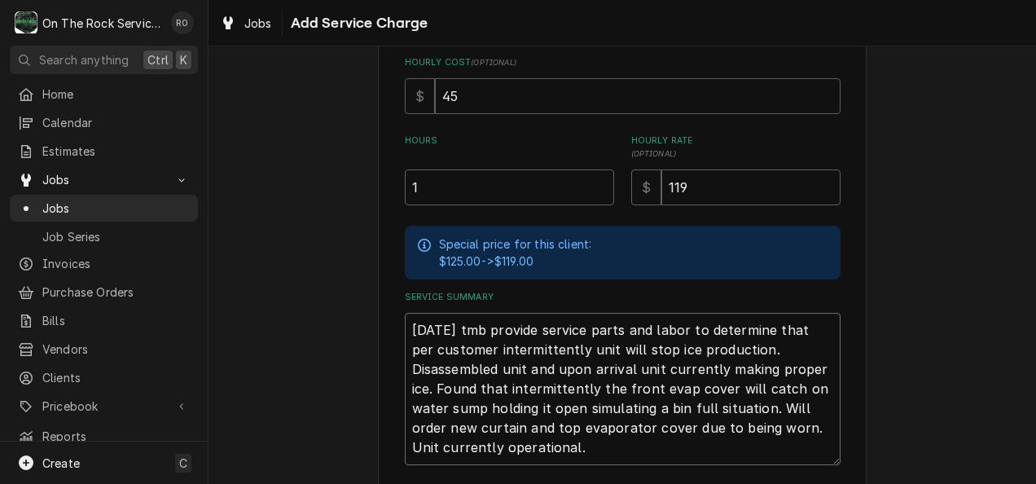
scroll to position [472, 0]
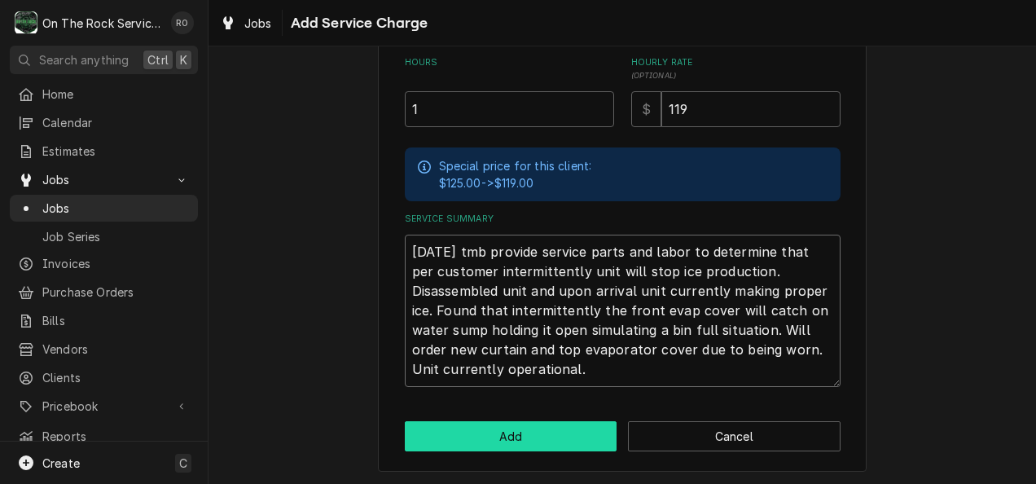
type textarea "8/15/25 tmb provide service parts and labor to determine that per customer inte…"
click at [551, 432] on button "Add" at bounding box center [511, 436] width 213 height 30
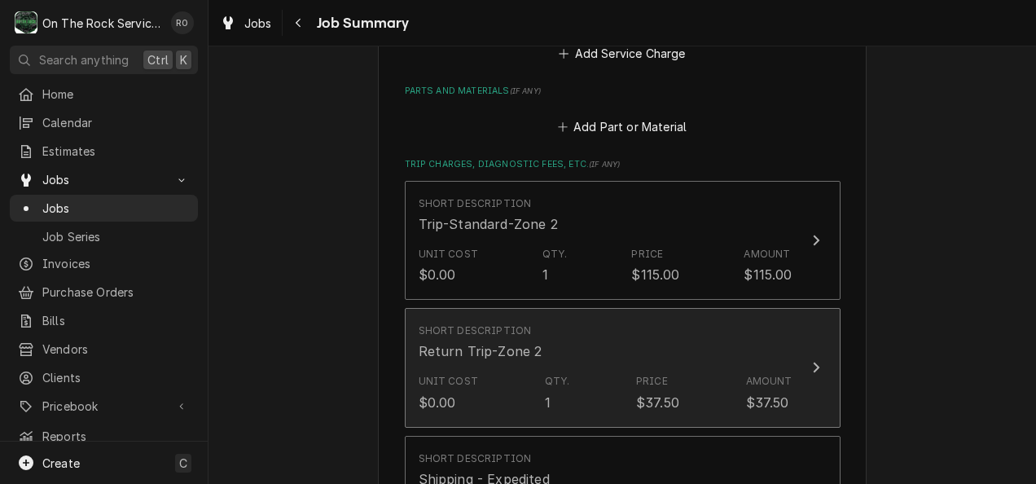
scroll to position [814, 0]
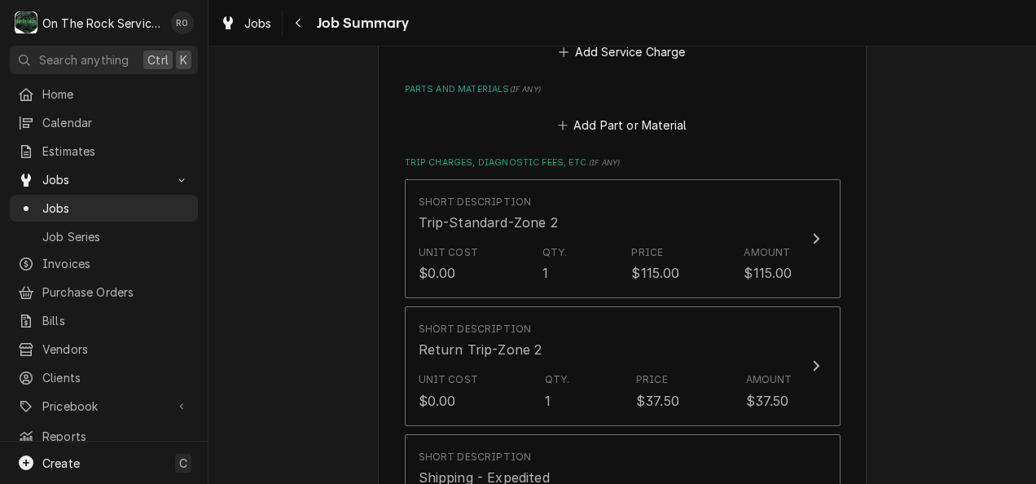
type textarea "x"
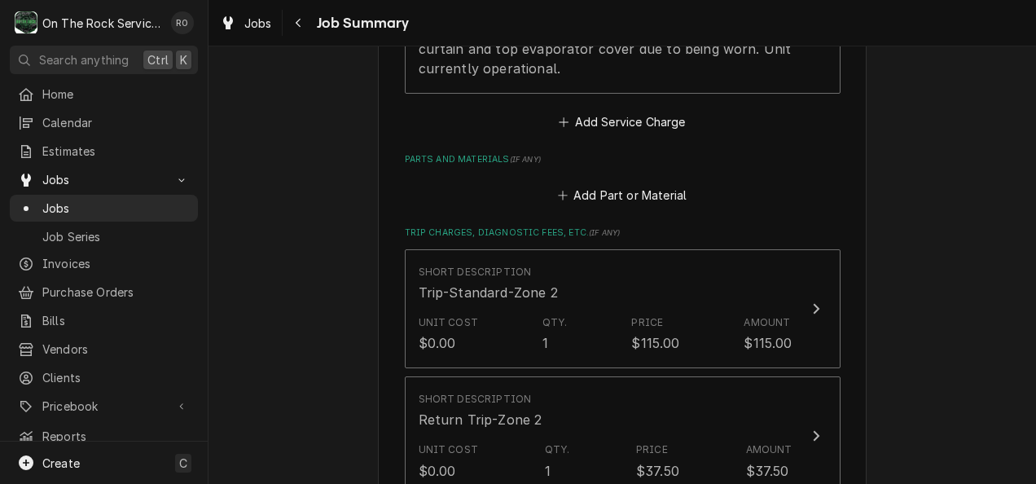
scroll to position [634, 0]
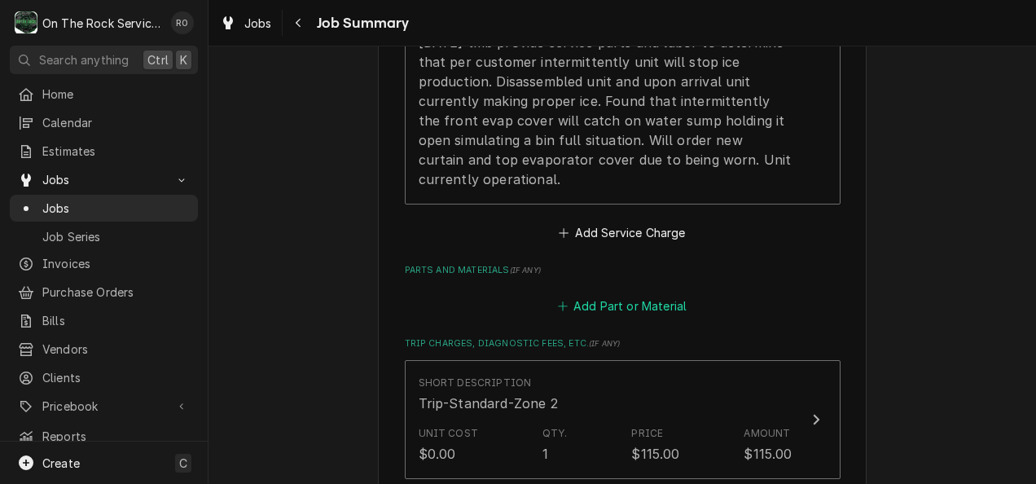
click at [642, 295] on button "Add Part or Material" at bounding box center [622, 306] width 134 height 23
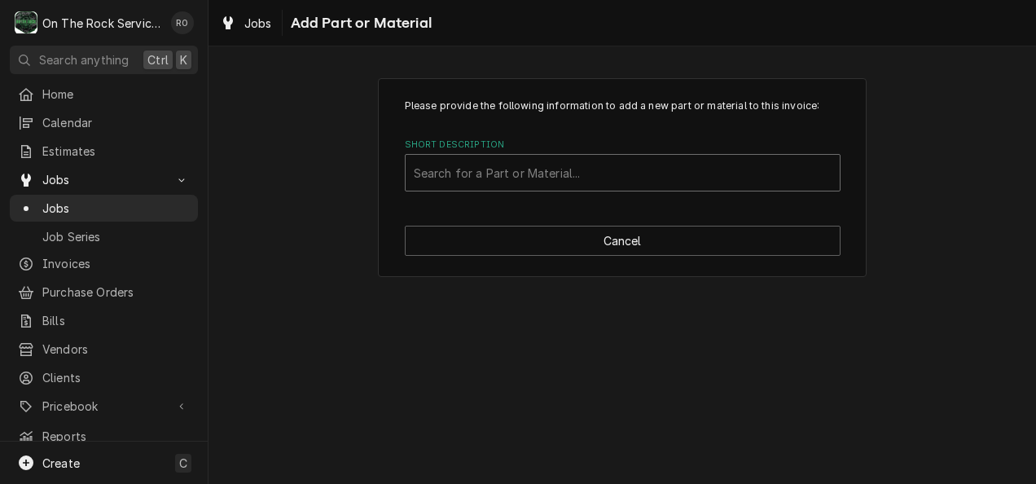
click at [487, 167] on div "Short Description" at bounding box center [623, 172] width 418 height 29
type input "4011149"
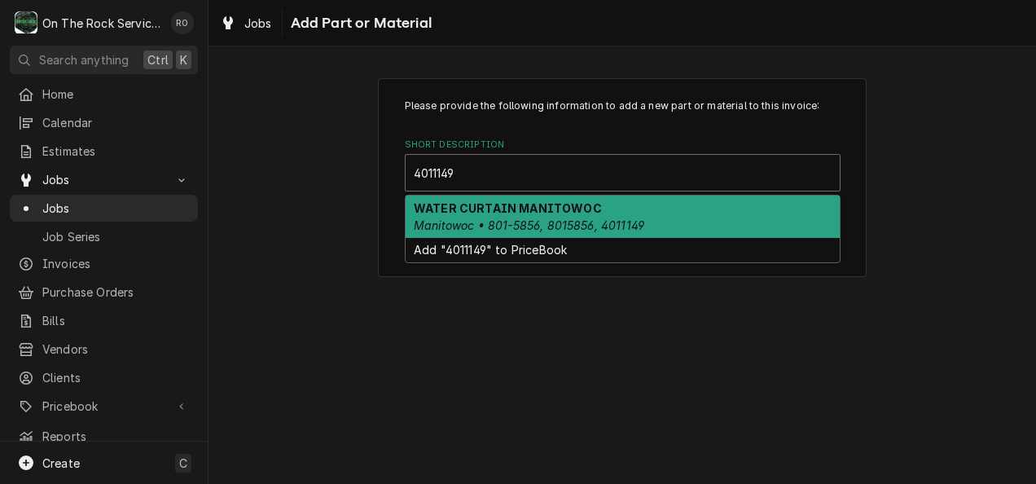
click at [495, 204] on strong "WATER CURTAIN MANITOWOC" at bounding box center [508, 208] width 188 height 14
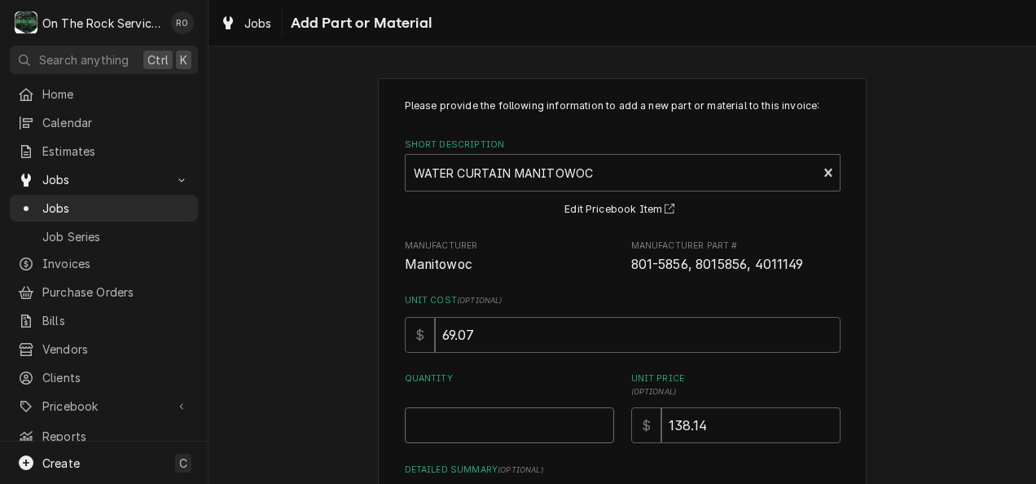
click at [507, 424] on input "Quantity" at bounding box center [509, 425] width 209 height 36
type textarea "x"
type input "1"
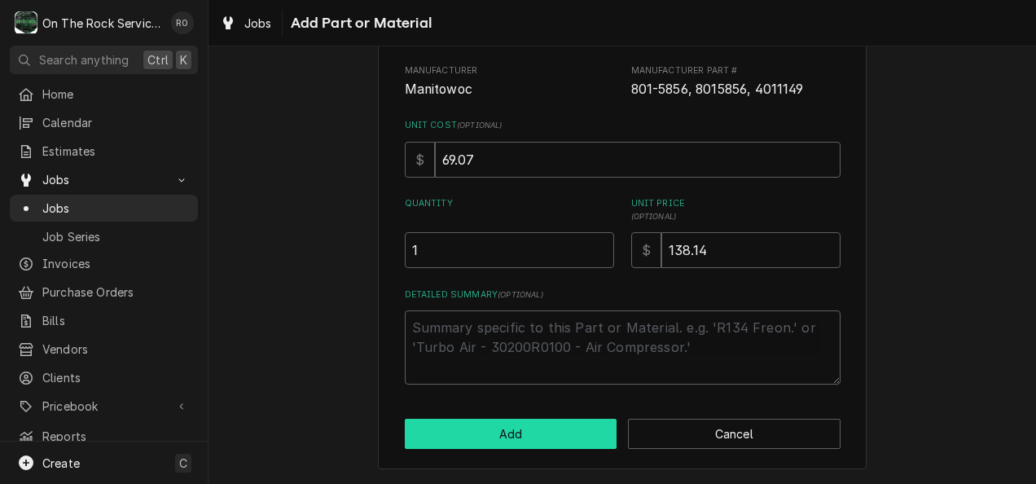
click at [507, 430] on button "Add" at bounding box center [511, 434] width 213 height 30
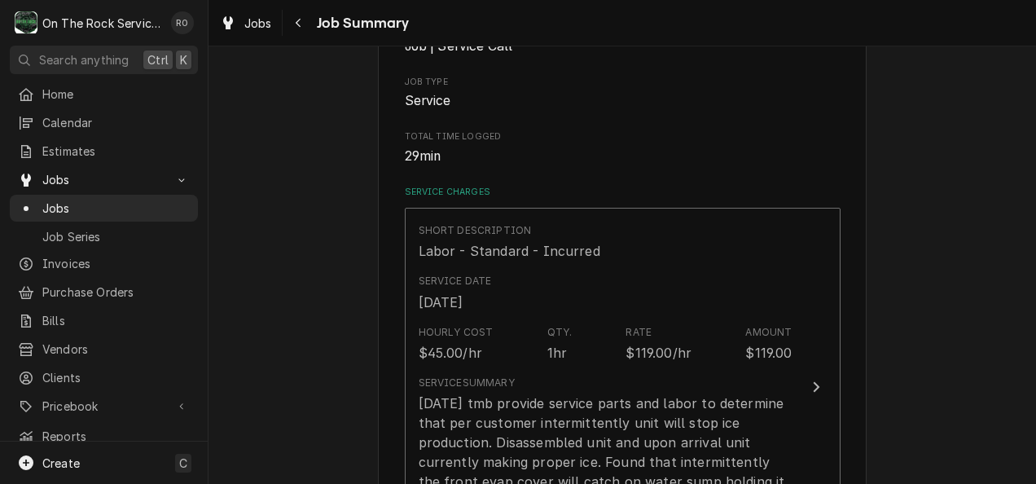
scroll to position [272, 0]
type textarea "x"
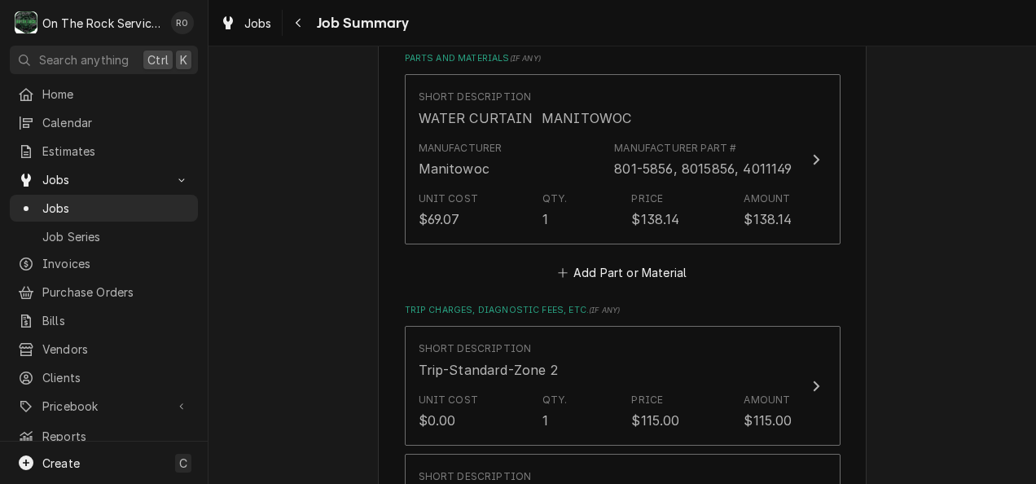
scroll to position [814, 0]
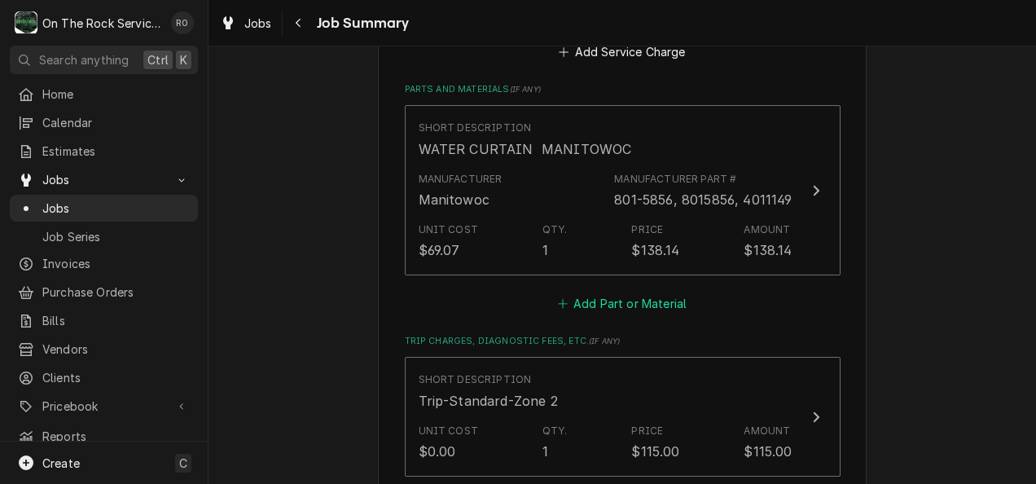
click at [609, 292] on button "Add Part or Material" at bounding box center [622, 303] width 134 height 23
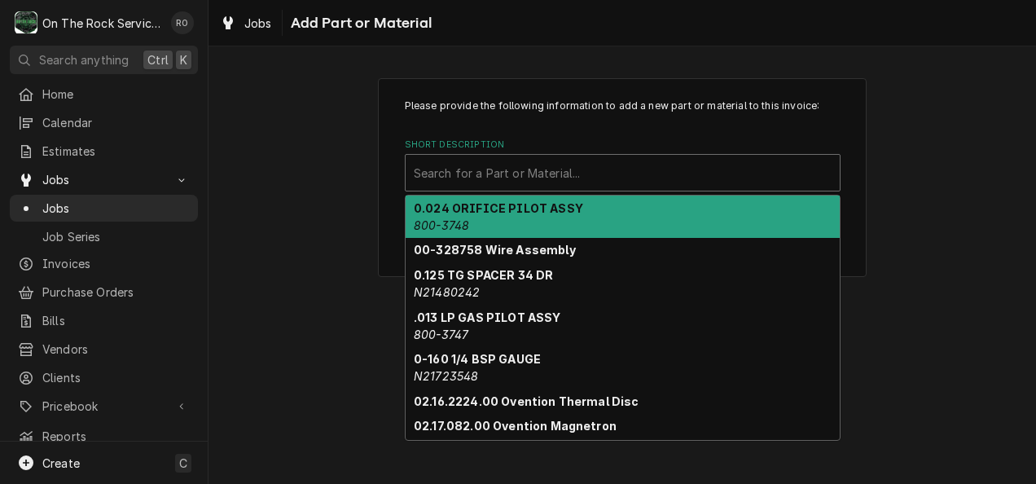
click at [585, 184] on div "Short Description" at bounding box center [623, 172] width 418 height 29
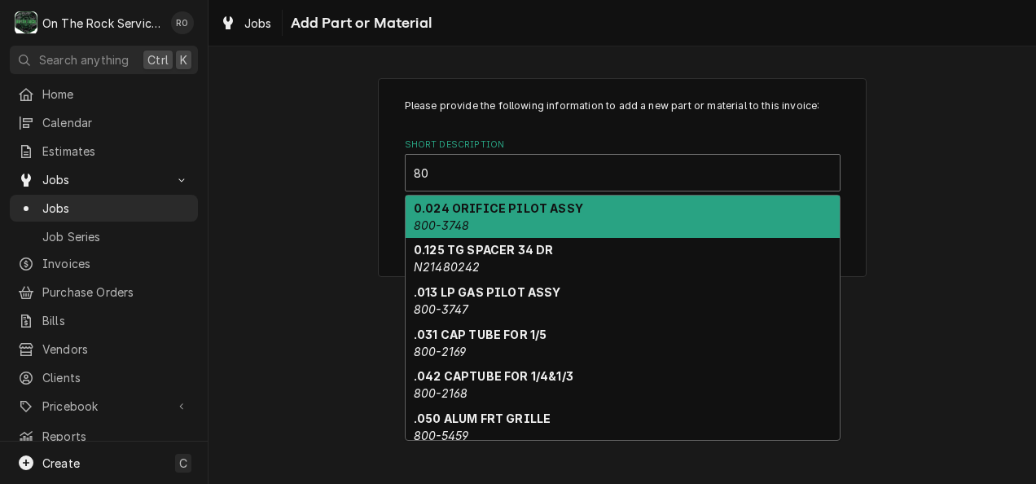
type input "8"
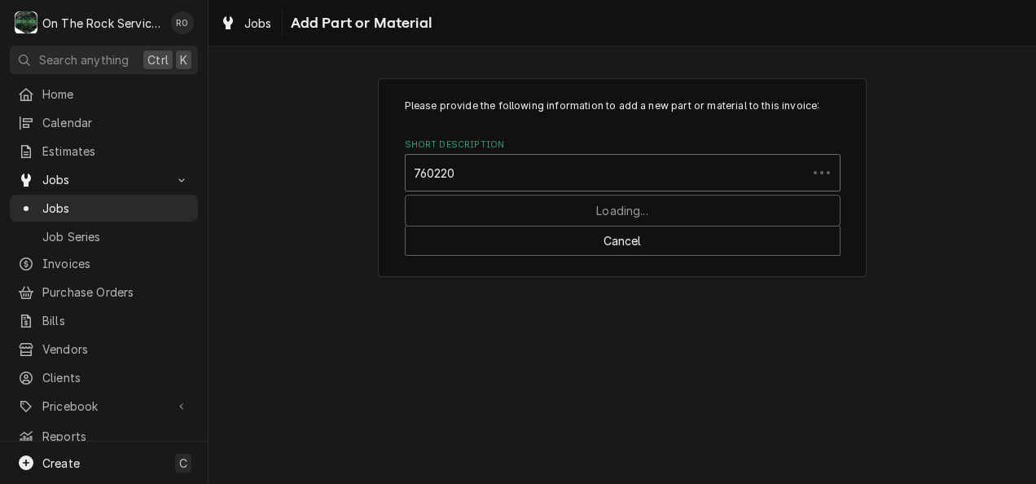
type input "7602203"
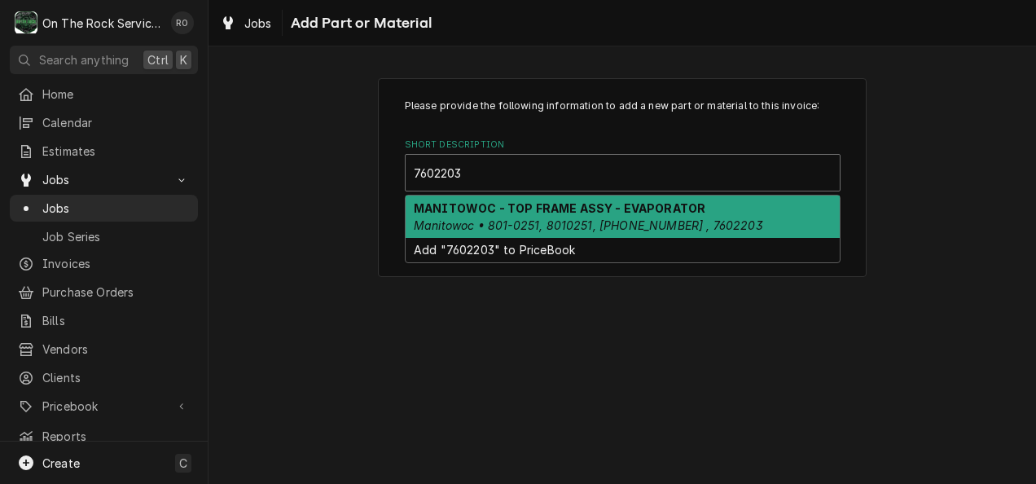
click at [595, 209] on strong "MANITOWOC - TOP FRAME ASSY - EVAPORATOR" at bounding box center [560, 208] width 292 height 14
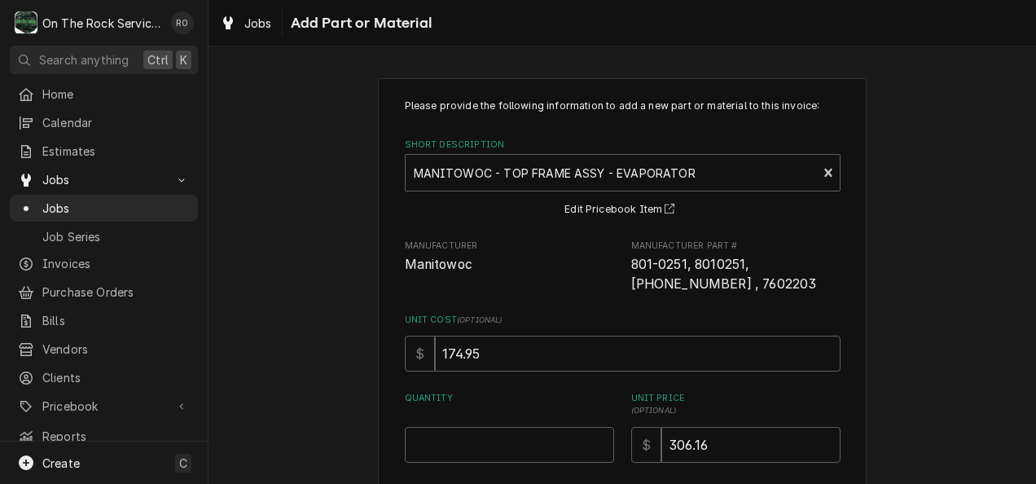
click at [526, 424] on div "Quantity" at bounding box center [509, 427] width 209 height 71
click at [527, 441] on input "Quantity" at bounding box center [509, 445] width 209 height 36
type textarea "x"
type input "1"
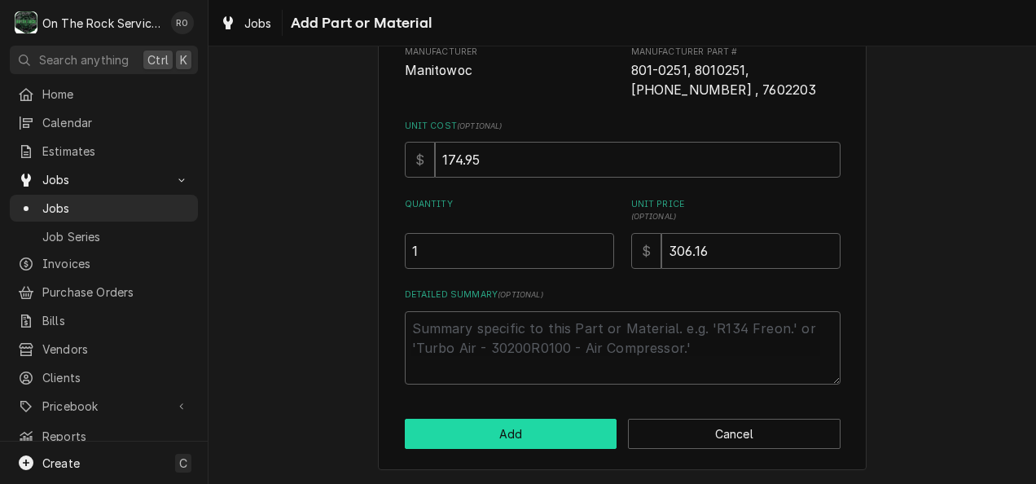
click at [524, 437] on button "Add" at bounding box center [511, 434] width 213 height 30
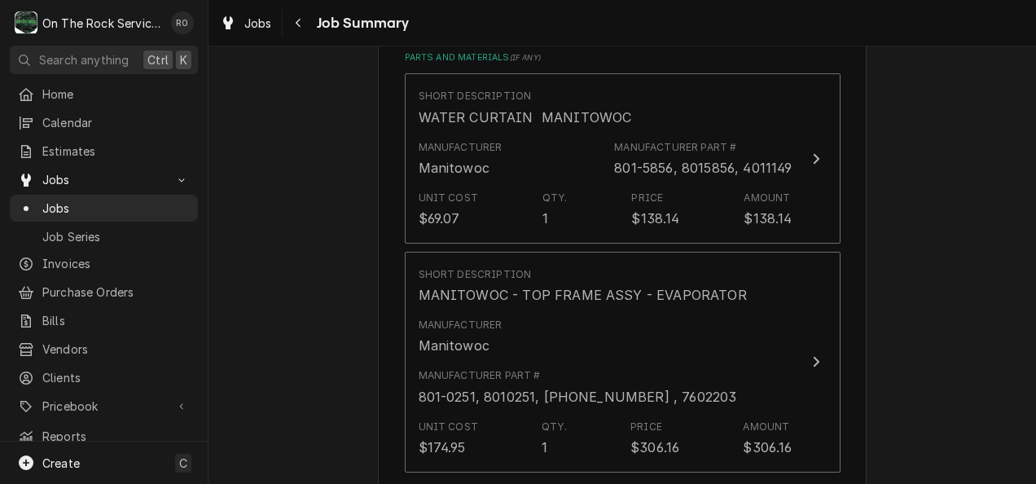
scroll to position [871, 0]
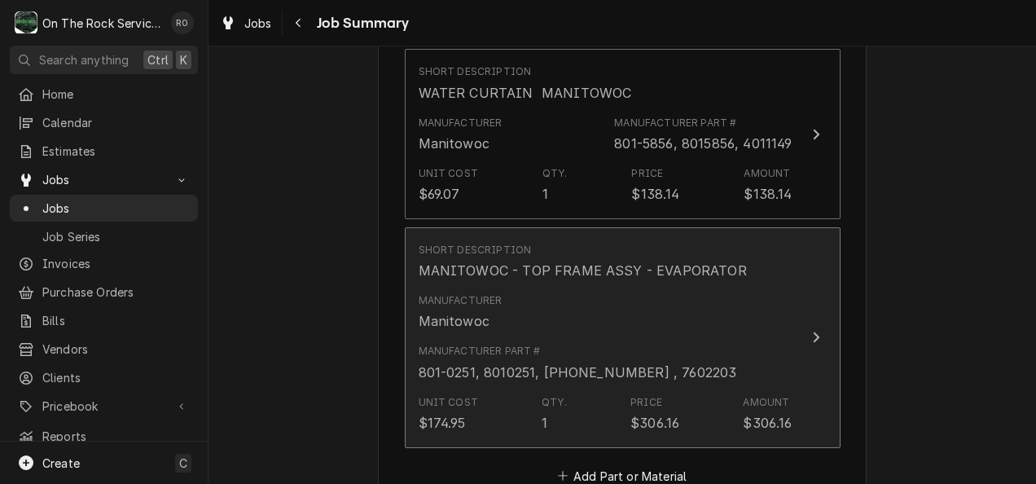
click at [800, 326] on button "Short Description MANITOWOC - TOP FRAME ASSY - EVAPORATOR Manufacturer Manitowo…" at bounding box center [623, 337] width 436 height 221
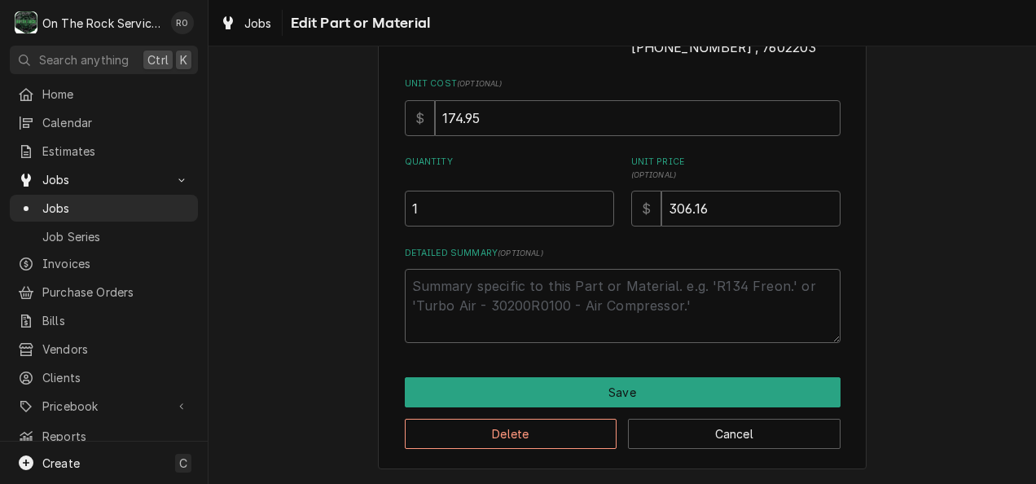
scroll to position [186, 0]
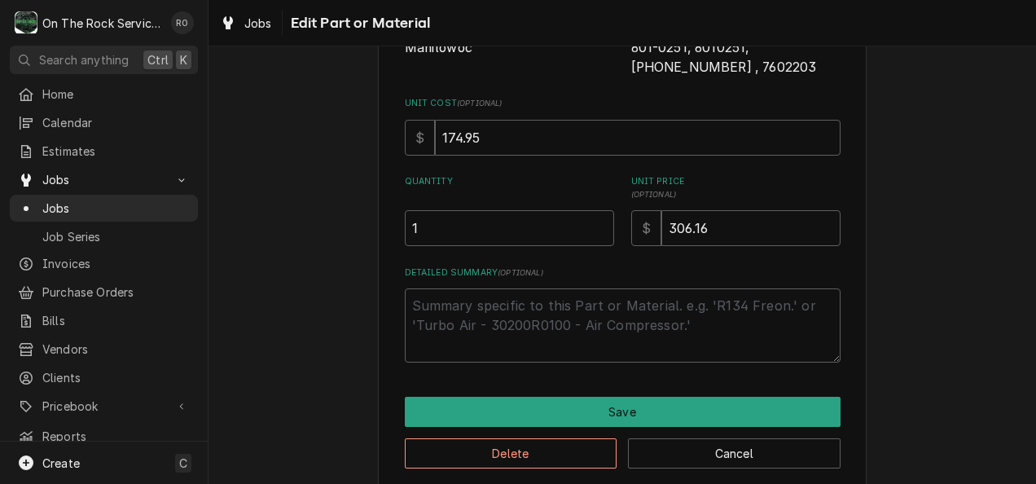
type textarea "x"
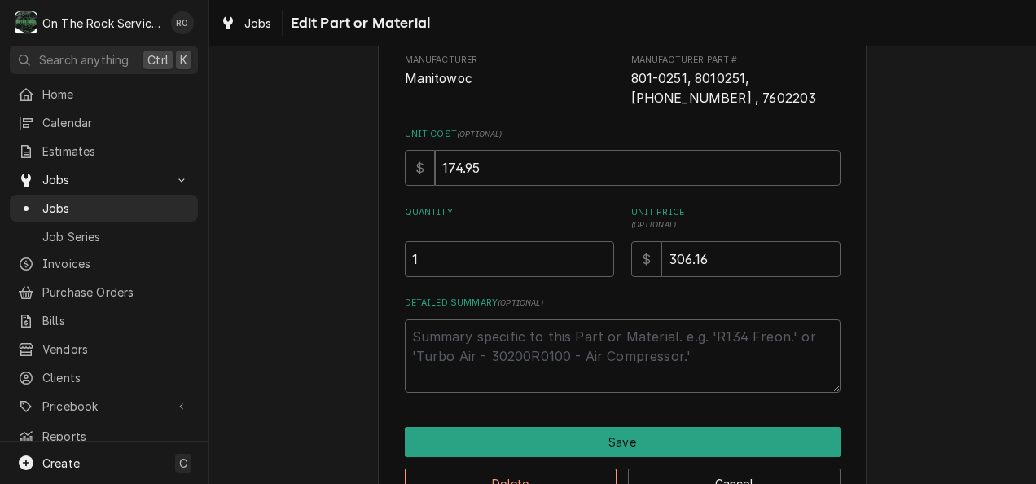
scroll to position [0, 0]
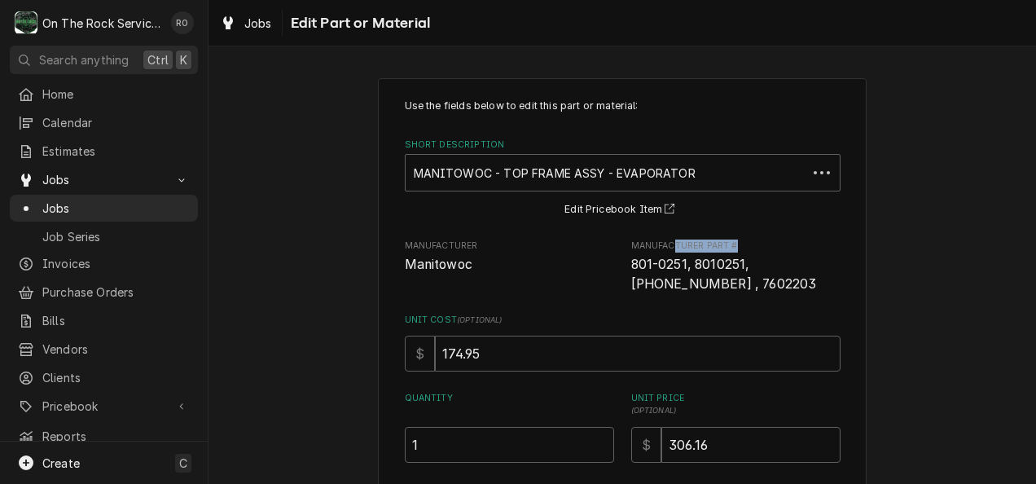
drag, startPoint x: 774, startPoint y: 240, endPoint x: 669, endPoint y: 234, distance: 104.5
click at [669, 234] on div "Use the fields below to edit this part or material: Short Description MANITOWOC…" at bounding box center [623, 339] width 436 height 480
drag, startPoint x: 669, startPoint y: 234, endPoint x: 933, endPoint y: 321, distance: 277.9
click at [933, 321] on div "Use the fields below to edit this part or material: Short Description MANITOWOC…" at bounding box center [622, 392] width 827 height 656
drag, startPoint x: 754, startPoint y: 437, endPoint x: 572, endPoint y: 454, distance: 183.3
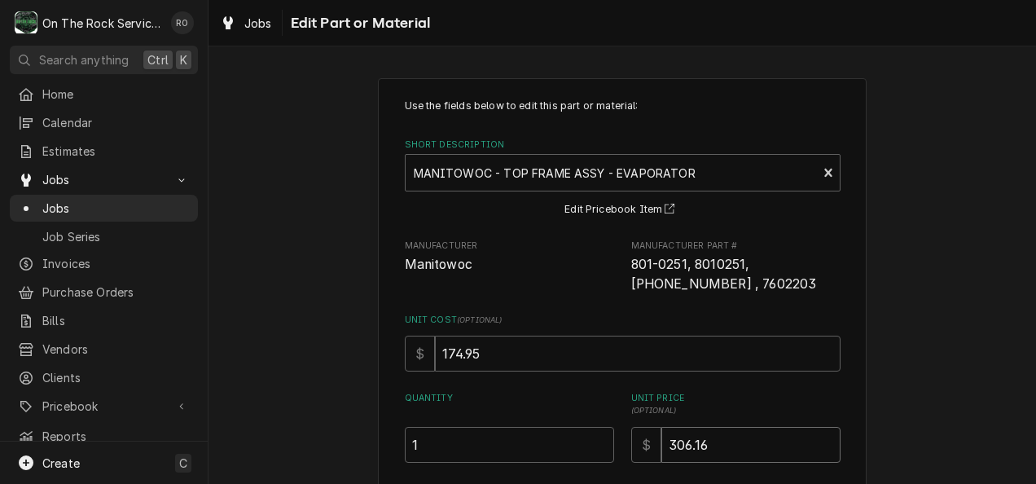
click at [572, 454] on div "Quantity 1 Unit Price ( optional ) $ 306.16" at bounding box center [623, 427] width 436 height 71
type input "2"
type textarea "x"
type input "21"
type textarea "x"
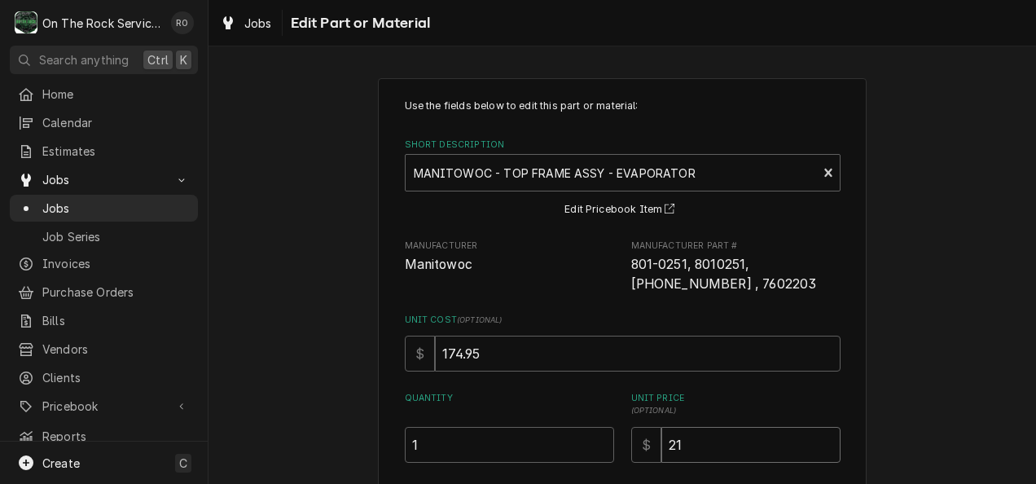
type input "2"
type textarea "x"
type input "26"
type textarea "x"
type input "262"
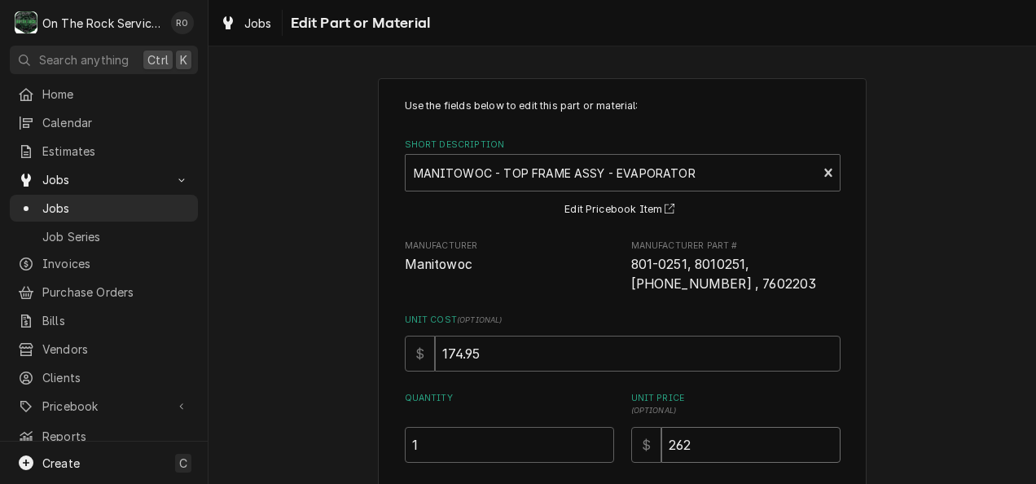
type textarea "x"
type input "262.4"
type textarea "x"
type input "262.43"
click at [905, 351] on div "Use the fields below to edit this part or material: Short Description MANITOWOC…" at bounding box center [622, 392] width 827 height 656
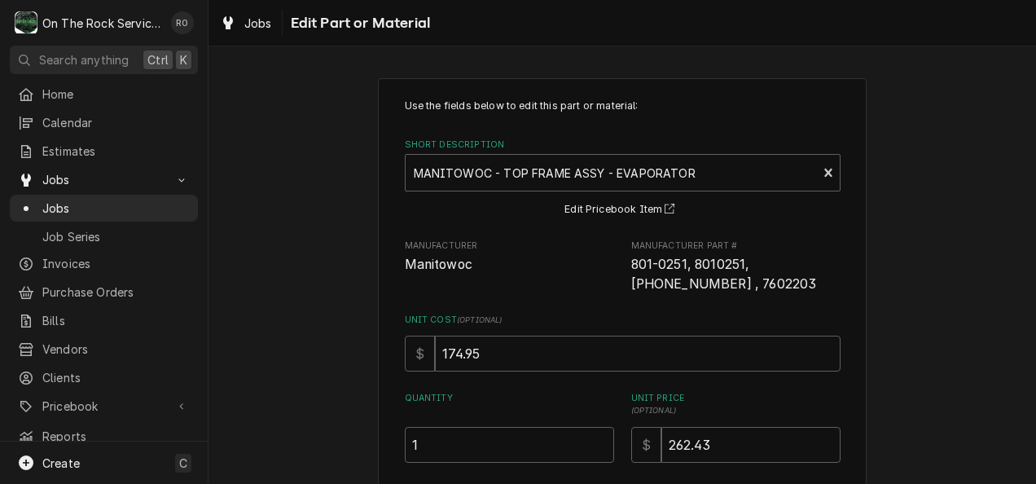
scroll to position [236, 0]
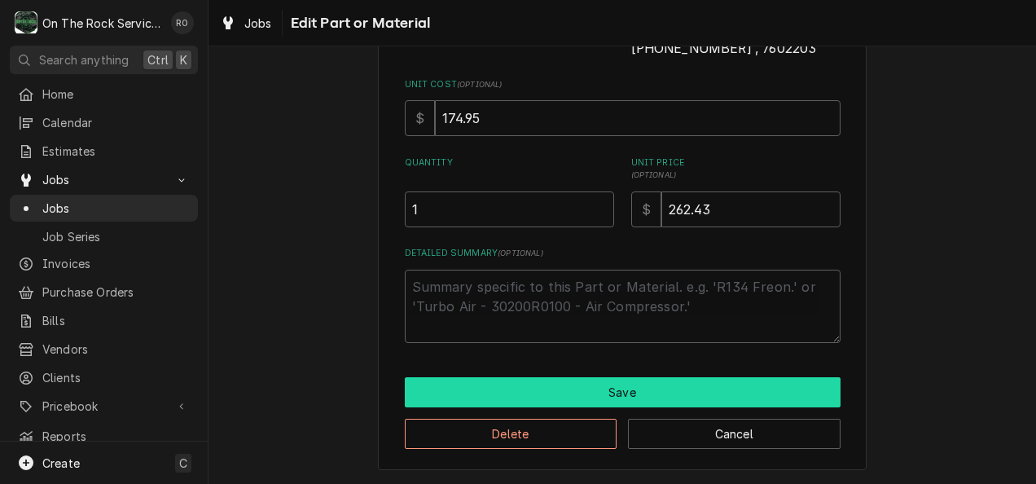
click at [663, 396] on button "Save" at bounding box center [623, 392] width 436 height 30
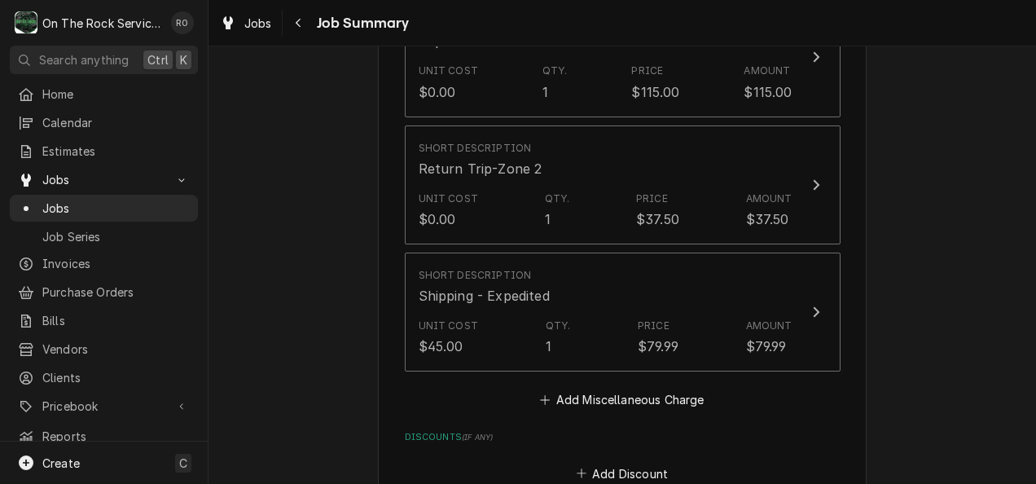
scroll to position [1403, 0]
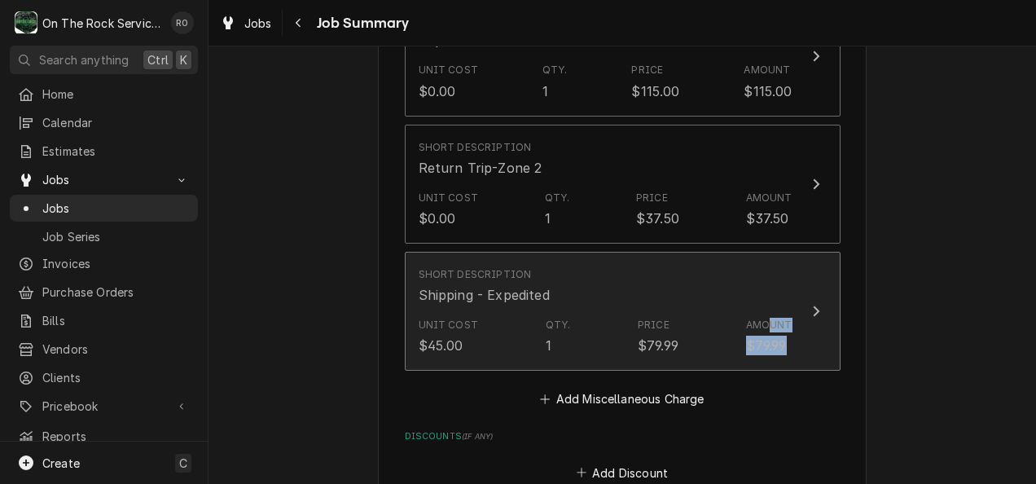
drag, startPoint x: 835, startPoint y: 295, endPoint x: 766, endPoint y: 262, distance: 75.8
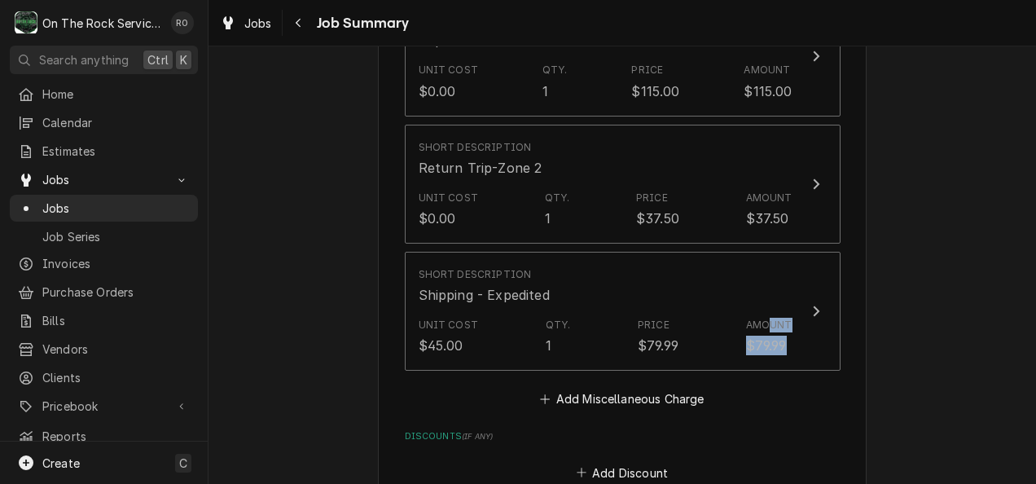
drag, startPoint x: 766, startPoint y: 262, endPoint x: 929, endPoint y: 292, distance: 165.7
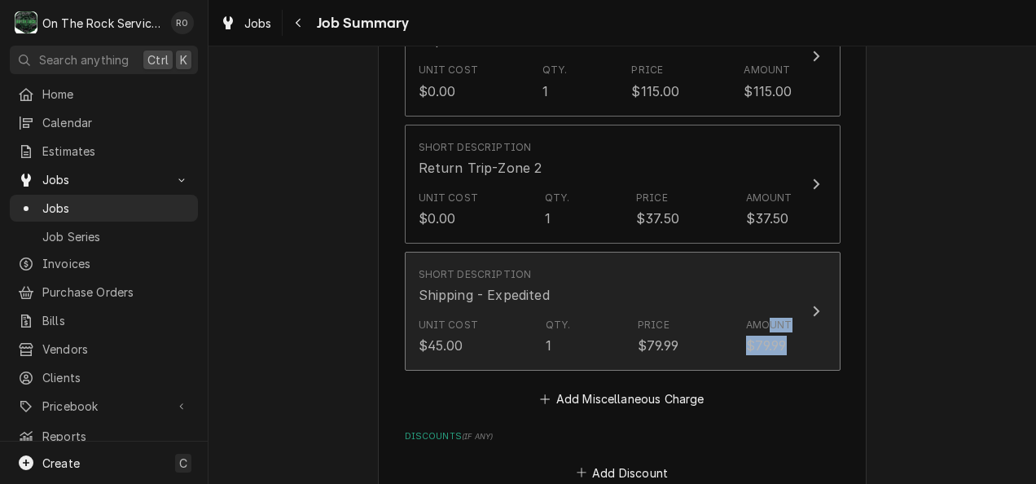
click at [818, 264] on button "Short Description Shipping - Expedited Unit Cost $45.00 Qty. 1 Price $79.99 Amo…" at bounding box center [623, 311] width 436 height 119
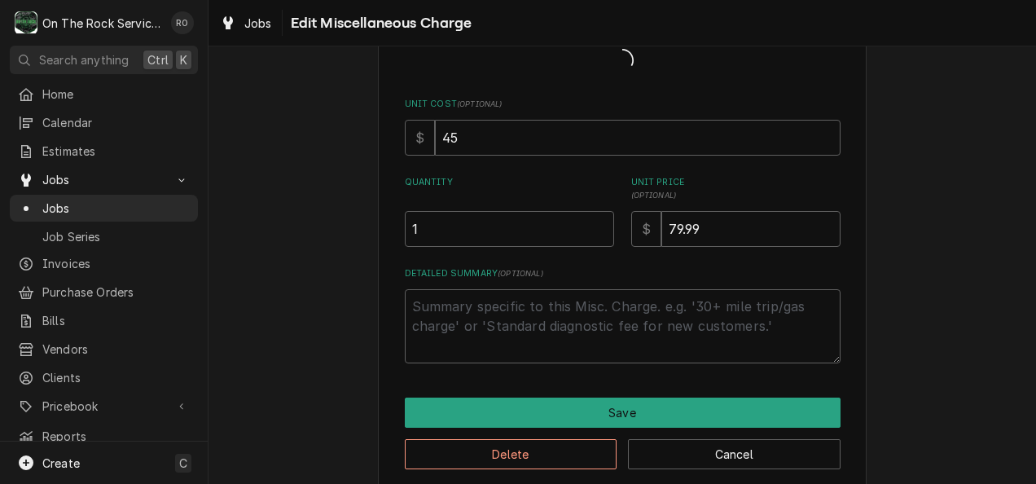
type textarea "x"
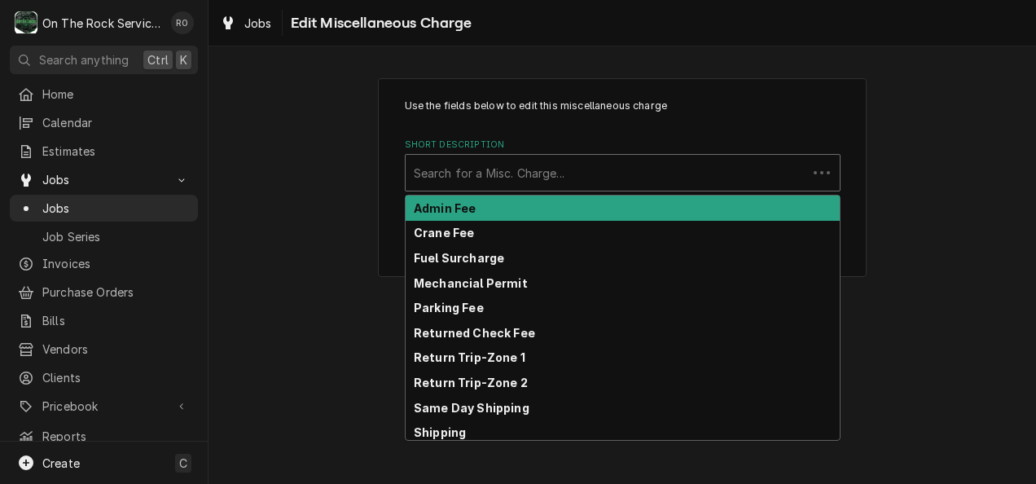
click at [747, 172] on div "Short Description" at bounding box center [606, 172] width 385 height 29
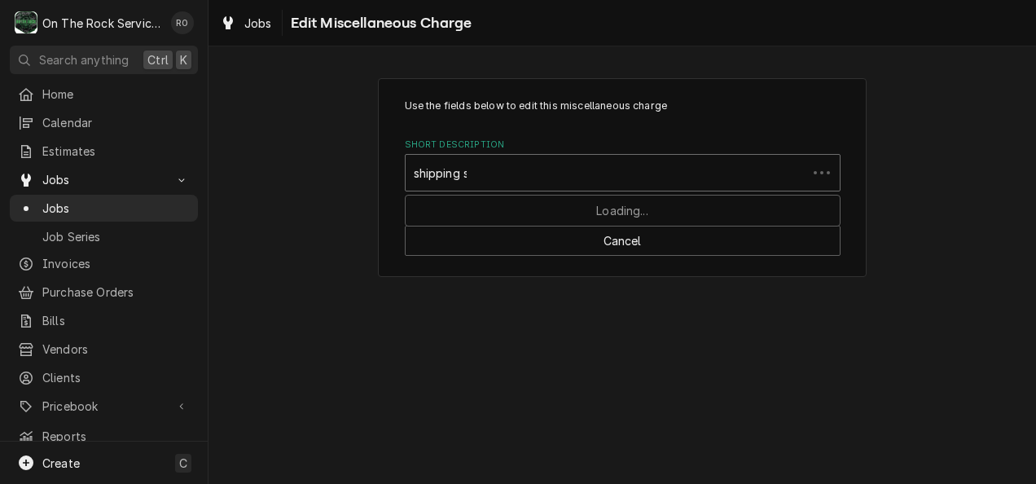
type input "shipping st"
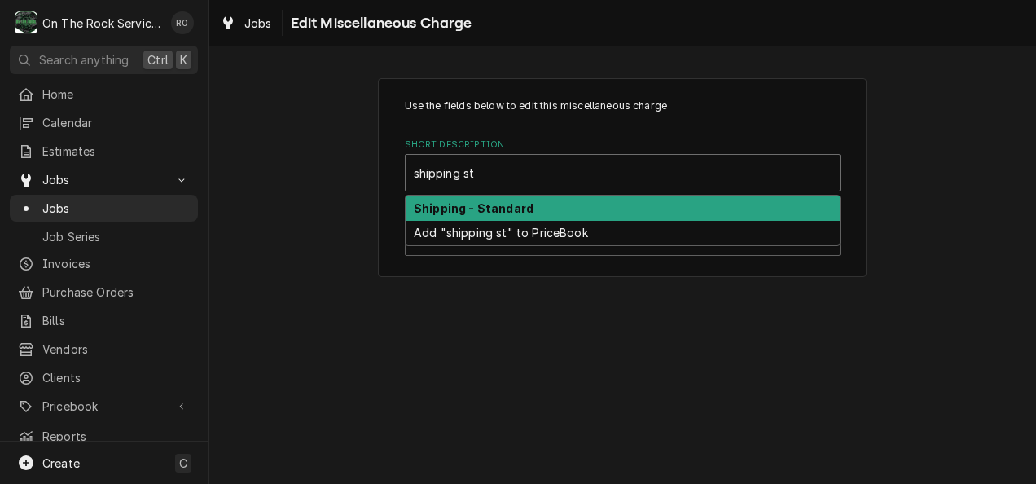
click at [701, 213] on div "Shipping - Standard" at bounding box center [623, 207] width 434 height 25
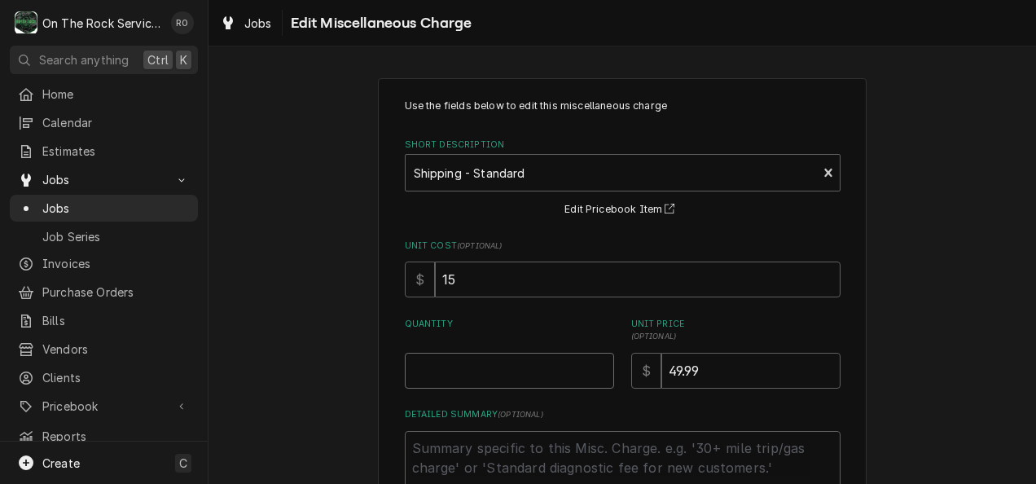
click at [555, 375] on input "Quantity" at bounding box center [509, 371] width 209 height 36
type textarea "x"
type input "1"
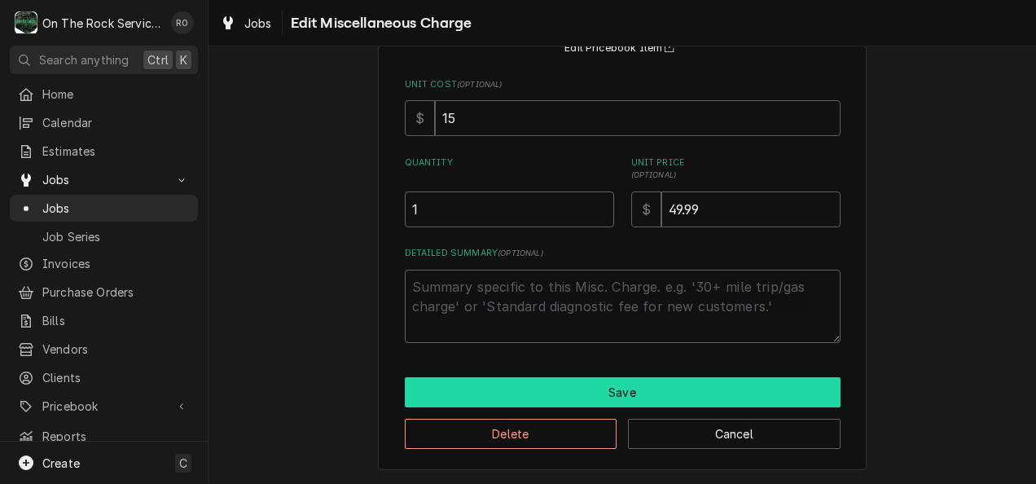
click at [553, 396] on button "Save" at bounding box center [623, 392] width 436 height 30
type textarea "x"
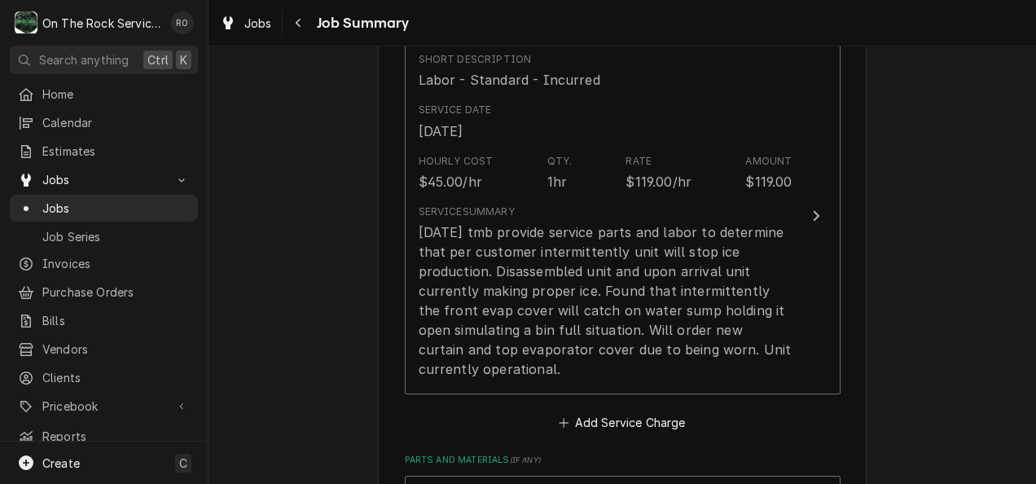
scroll to position [443, 0]
click at [667, 411] on button "Add Service Charge" at bounding box center [622, 422] width 132 height 23
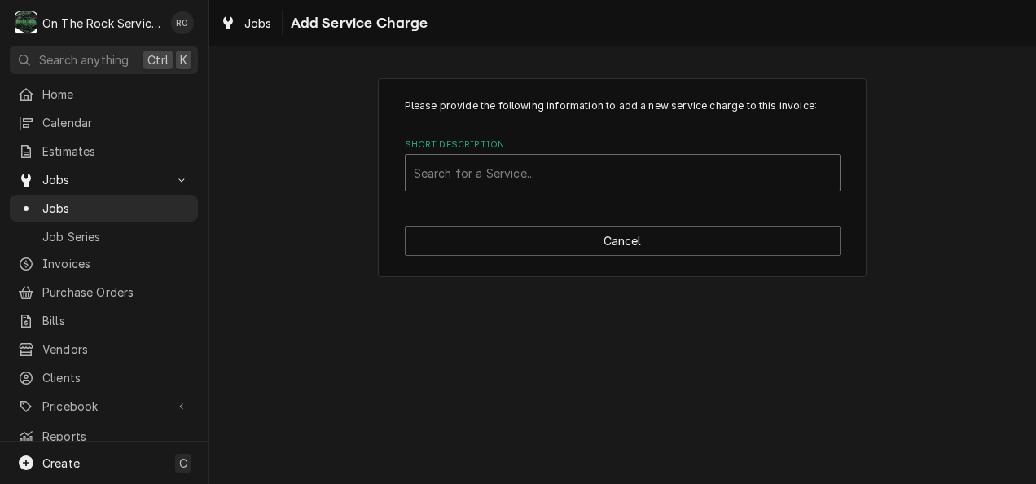
click at [620, 184] on div "Short Description" at bounding box center [623, 172] width 418 height 29
type input "q"
type input "Labor"
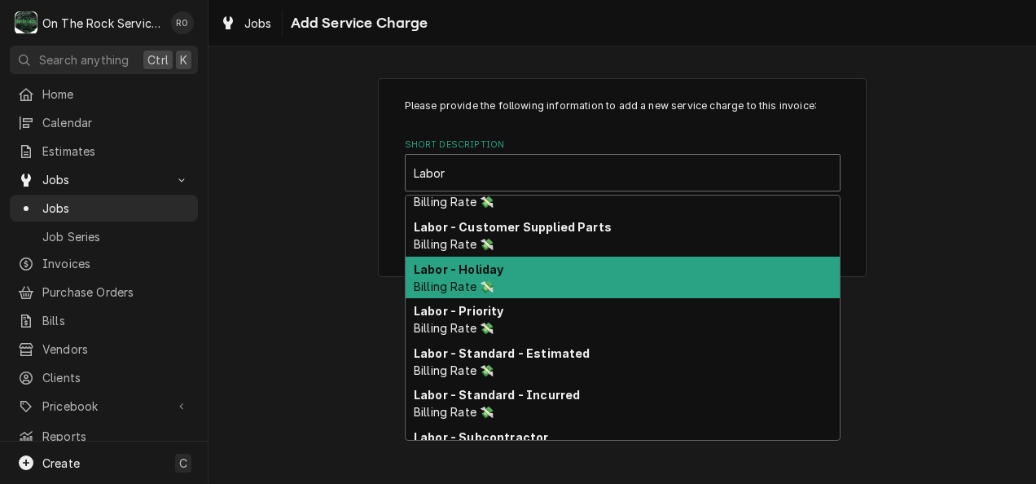
scroll to position [64, 0]
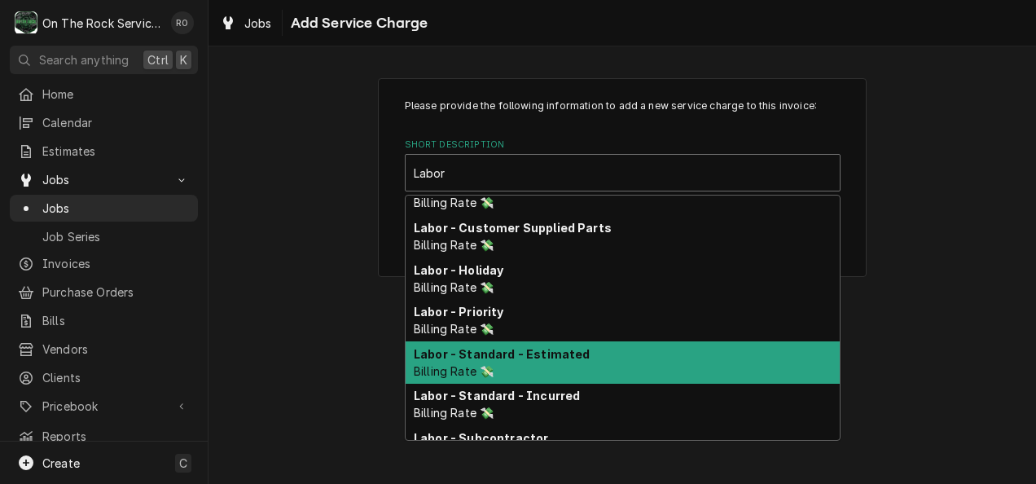
click at [612, 356] on div "Labor - Standard - Estimated Billing Rate 💸" at bounding box center [623, 362] width 434 height 42
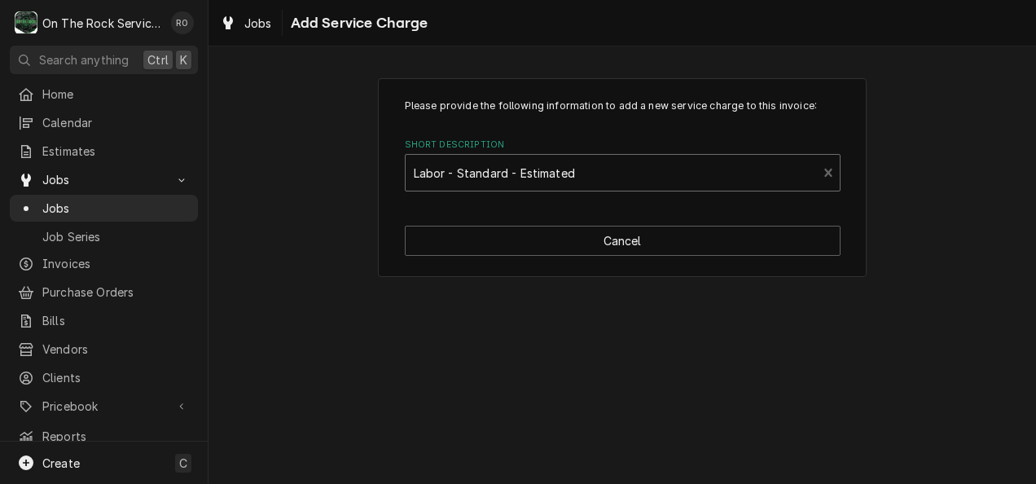
type textarea "x"
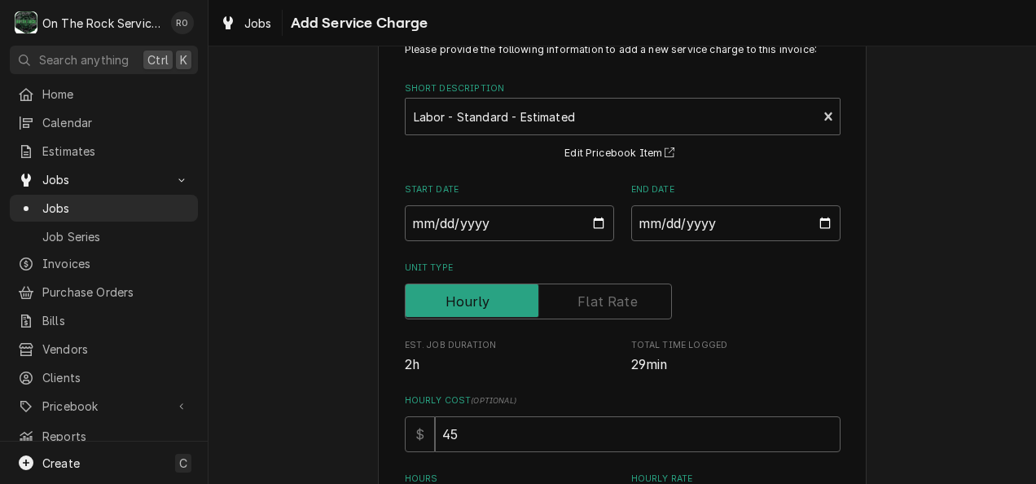
scroll to position [121, 0]
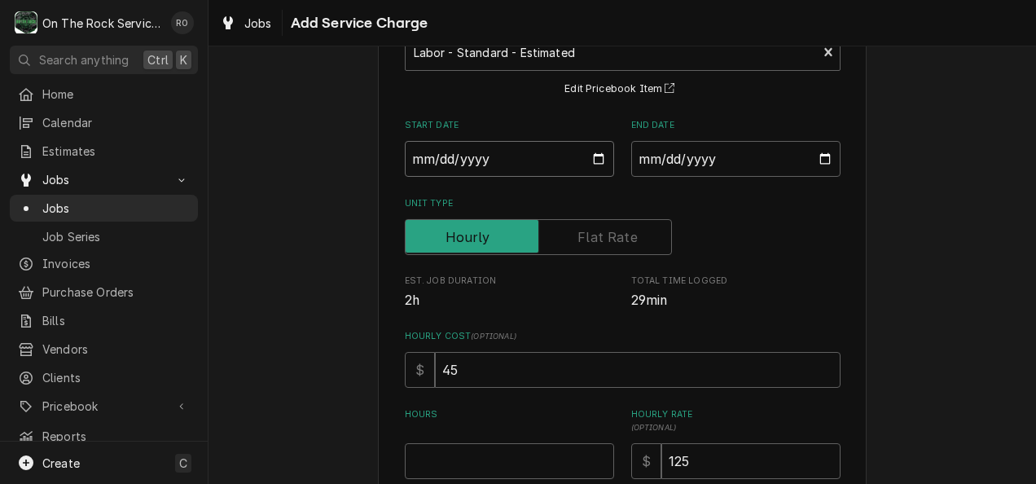
click at [568, 160] on input "Start Date" at bounding box center [509, 159] width 209 height 36
click at [589, 153] on input "Start Date" at bounding box center [509, 159] width 209 height 36
type input "2025-08-17"
type textarea "x"
click at [820, 163] on input "End Date" at bounding box center [735, 159] width 209 height 36
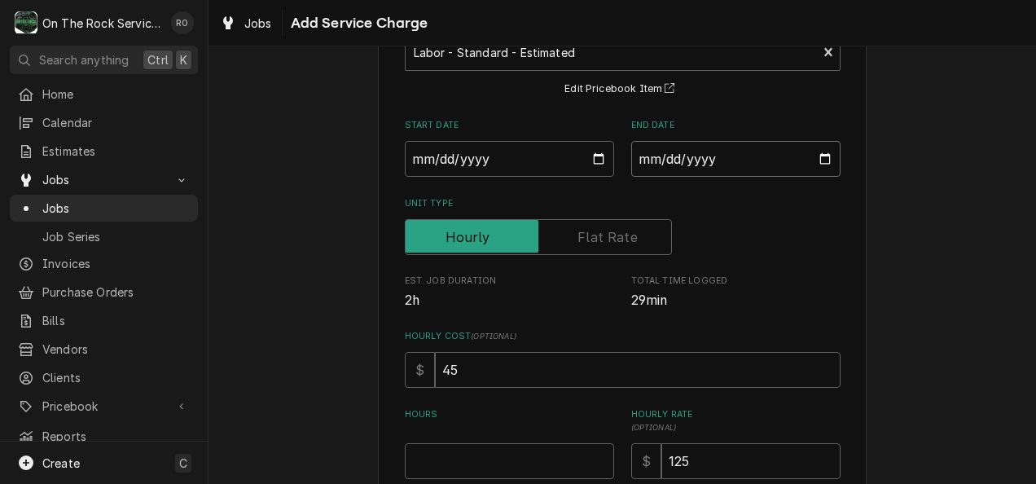
type input "2025-08-17"
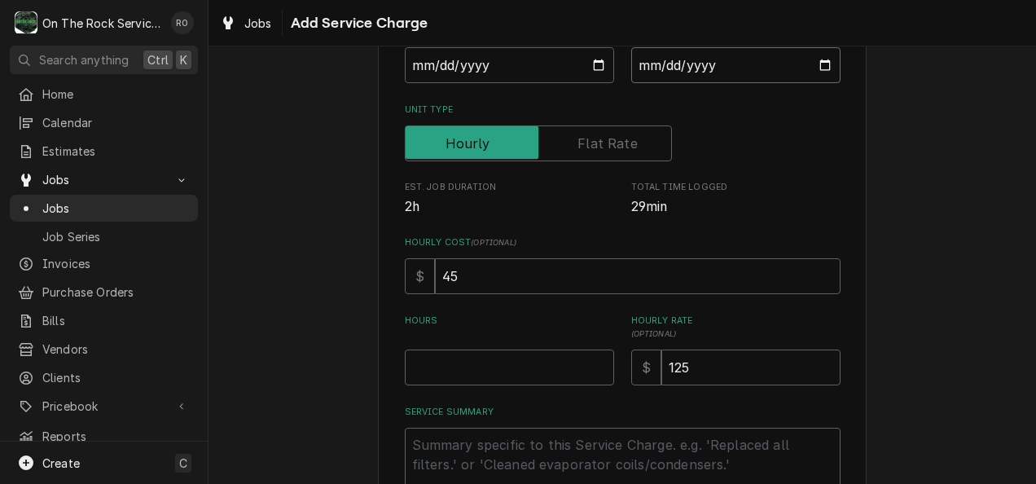
scroll to position [215, 0]
click at [556, 358] on input "Hours" at bounding box center [509, 367] width 209 height 36
type textarea "x"
type input "1"
type textarea "x"
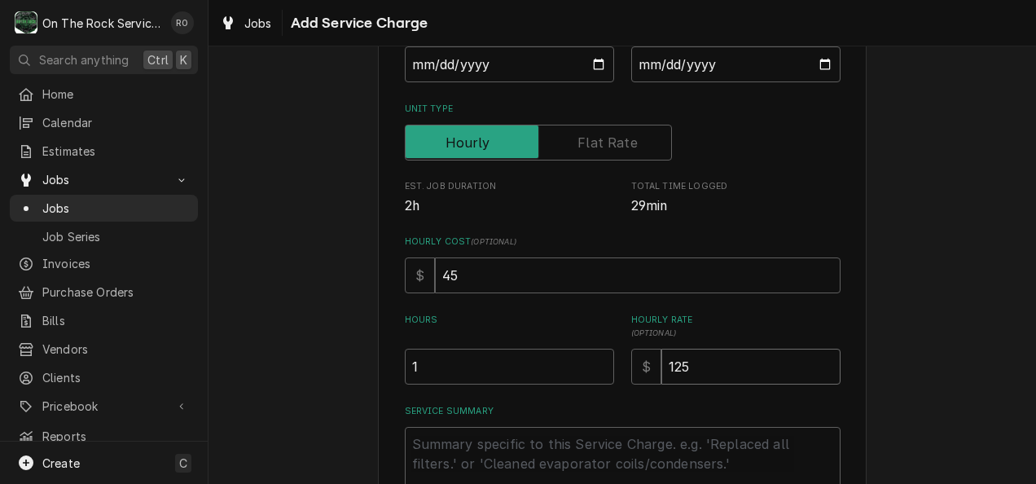
type input "1"
type textarea "x"
type input "11"
type textarea "x"
type input "119"
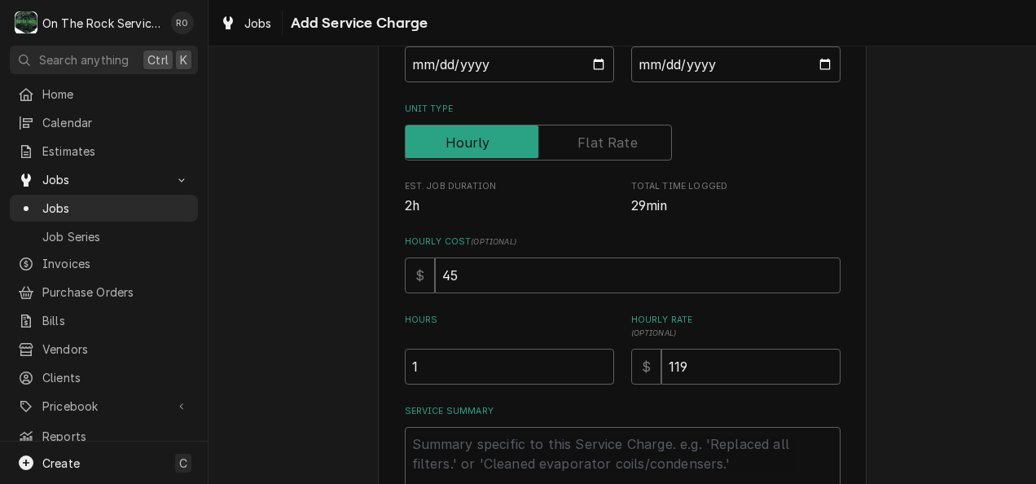
scroll to position [331, 0]
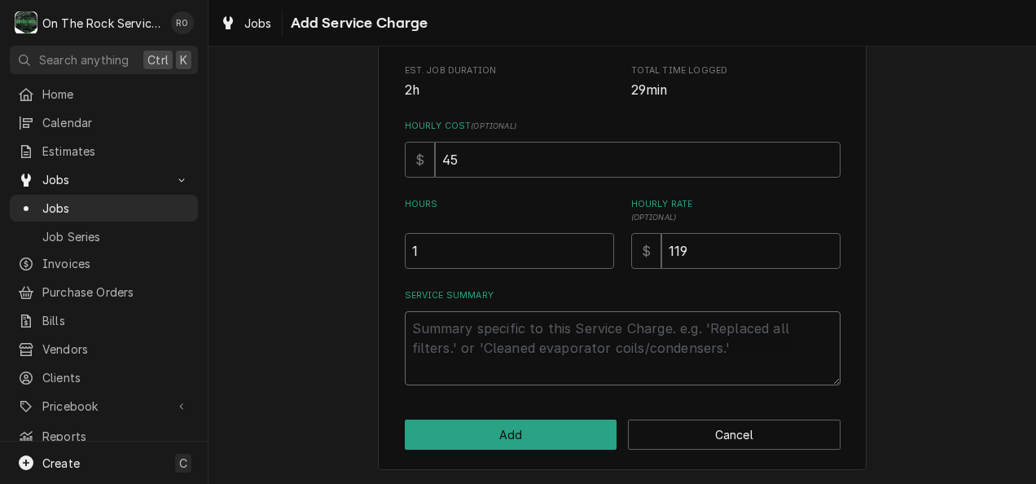
click at [556, 358] on textarea "Service Summary" at bounding box center [623, 348] width 436 height 74
type textarea "x"
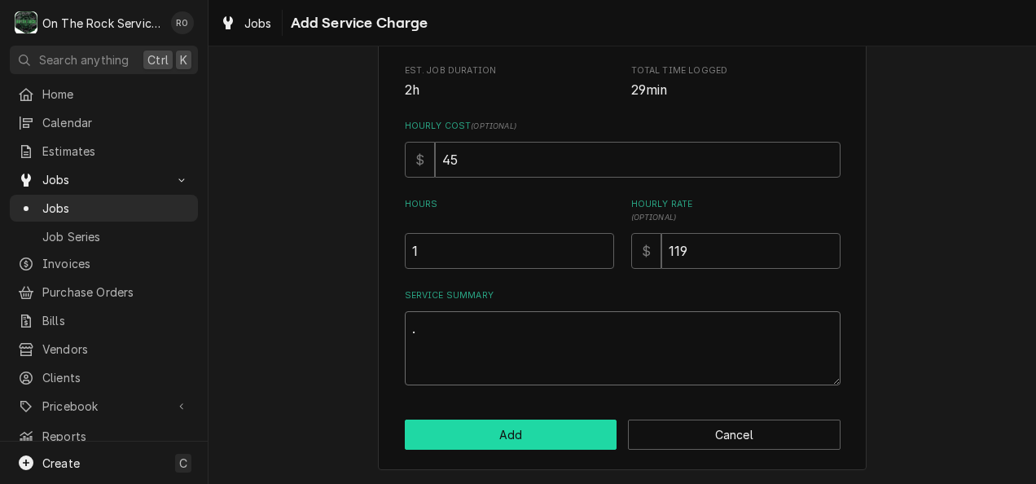
type textarea "."
click at [539, 428] on button "Add" at bounding box center [511, 434] width 213 height 30
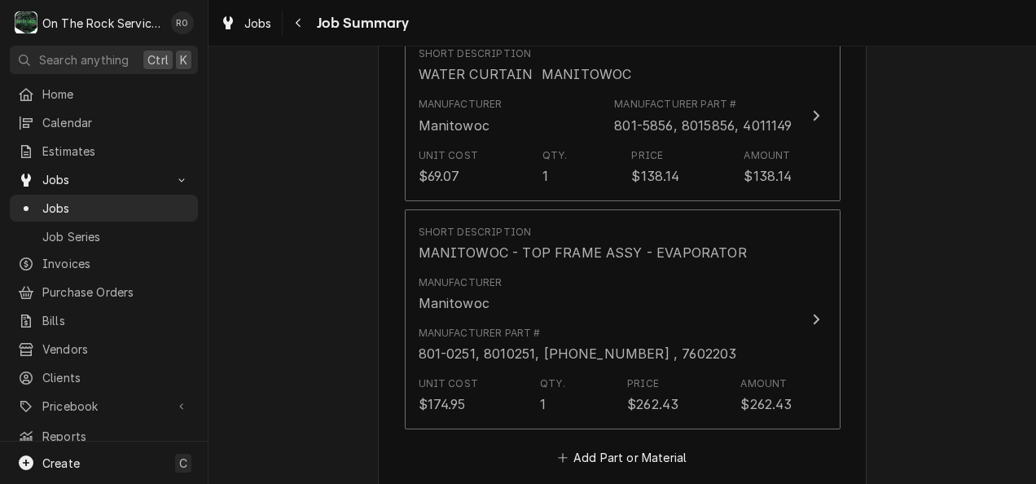
scroll to position [1152, 0]
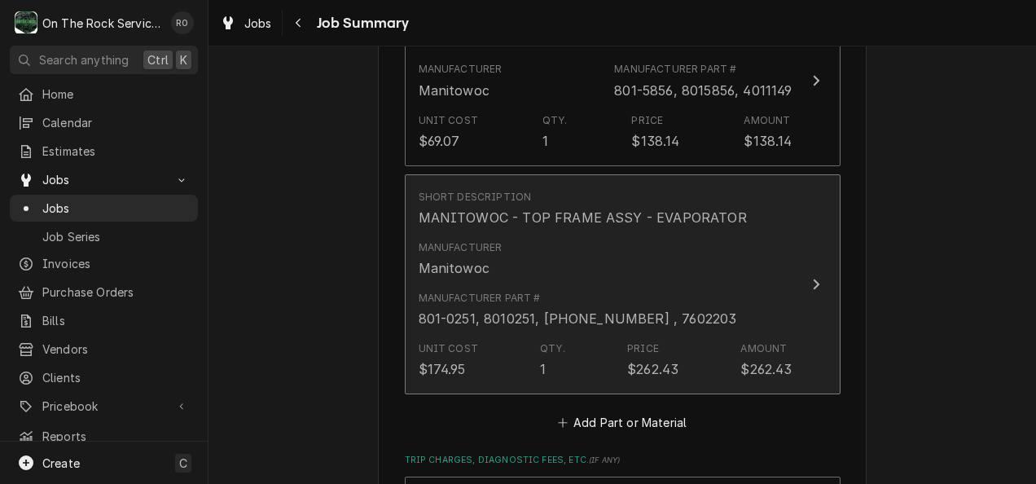
click at [806, 220] on button "Short Description MANITOWOC - TOP FRAME ASSY - EVAPORATOR Manufacturer Manitowo…" at bounding box center [623, 284] width 436 height 221
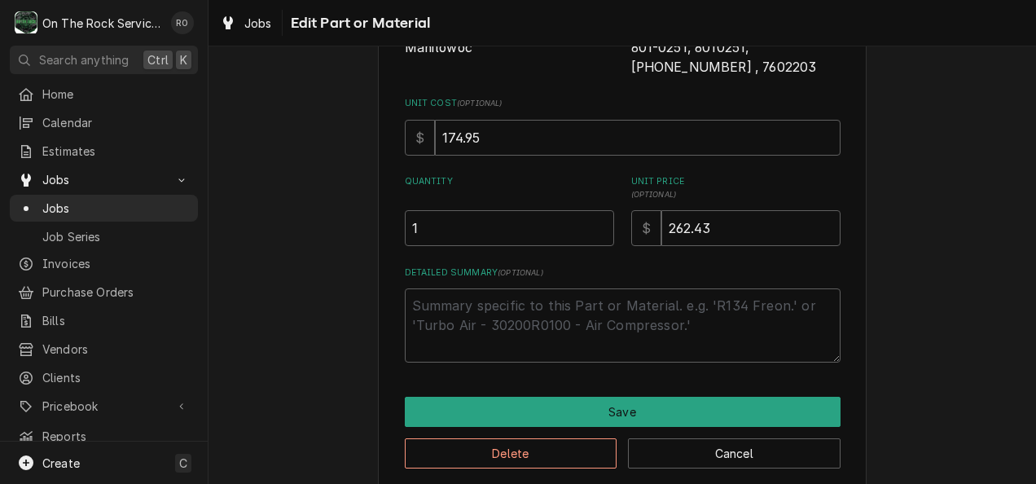
scroll to position [205, 0]
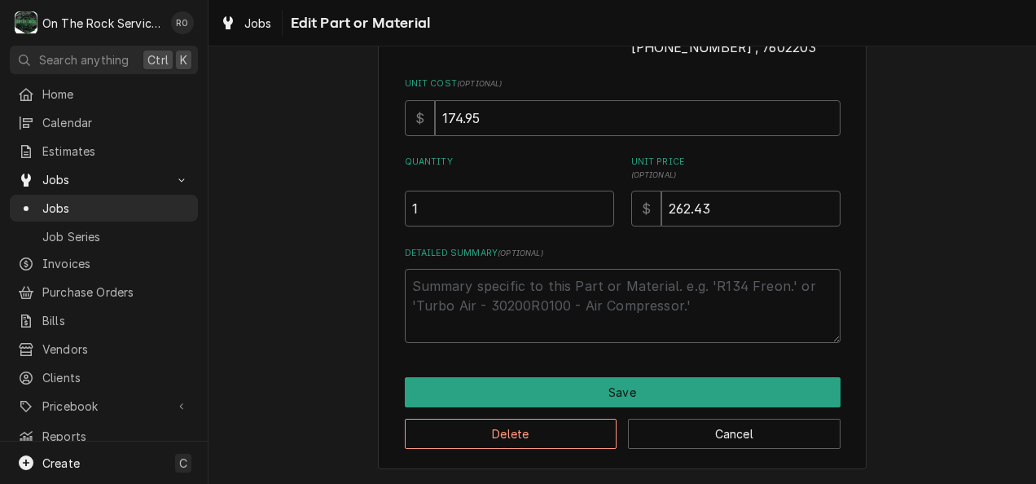
type textarea "x"
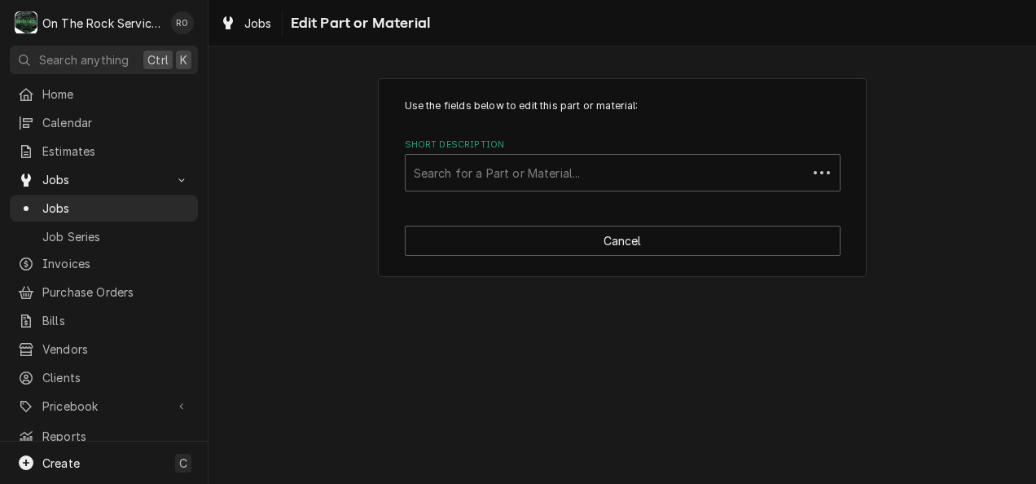
scroll to position [0, 0]
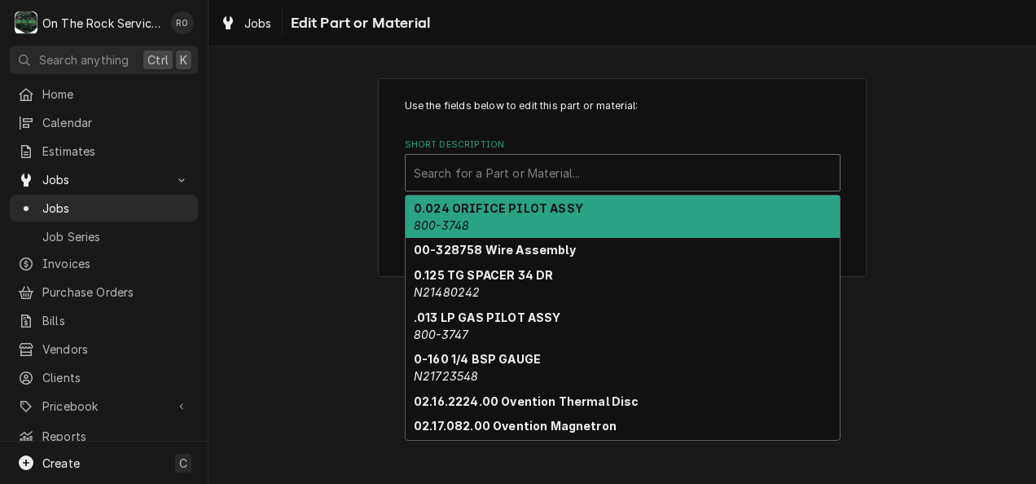
click at [661, 178] on div "Short Description" at bounding box center [623, 172] width 418 height 29
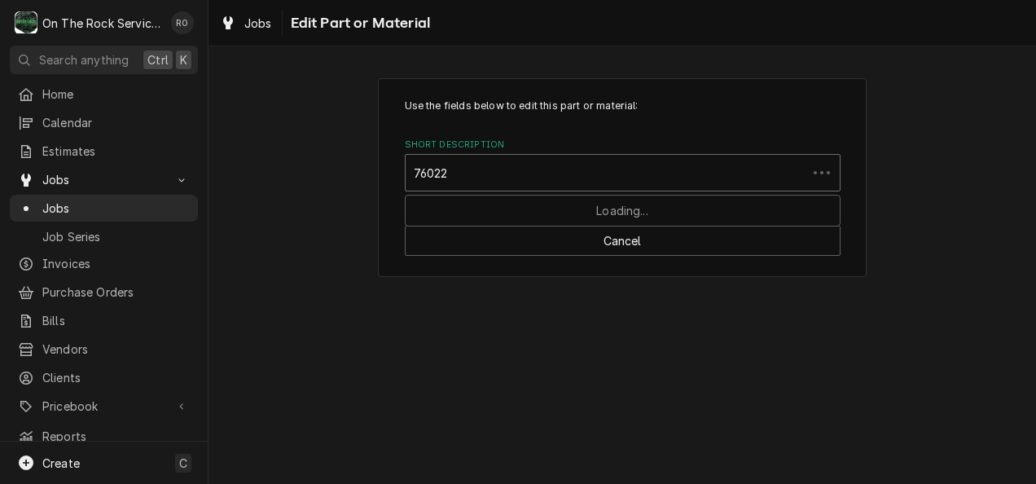
type input "760223"
click at [661, 178] on div "Short Description" at bounding box center [623, 172] width 418 height 29
type input "7602203"
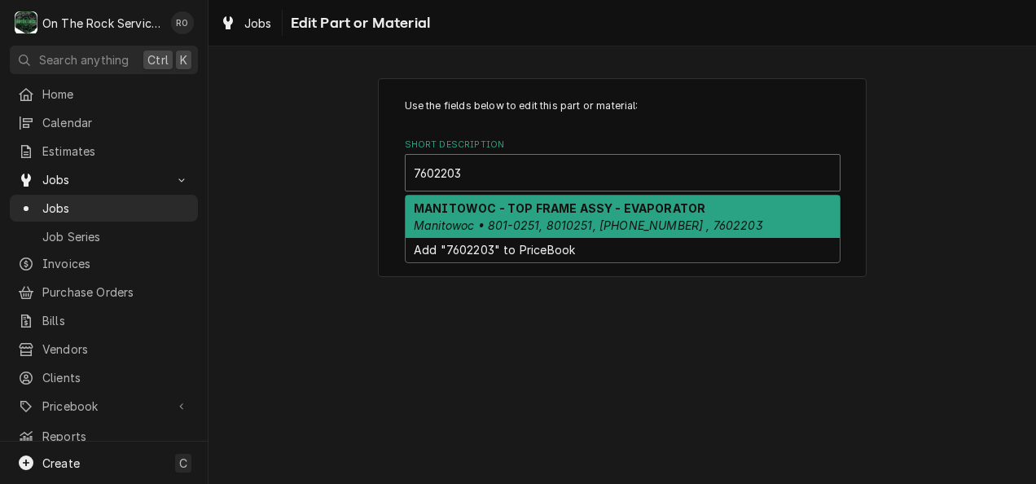
click at [510, 215] on div "MANITOWOC - TOP FRAME ASSY - EVAPORATOR Manitowoc • 801-0251, 8010251, 76-0220-…" at bounding box center [623, 216] width 434 height 42
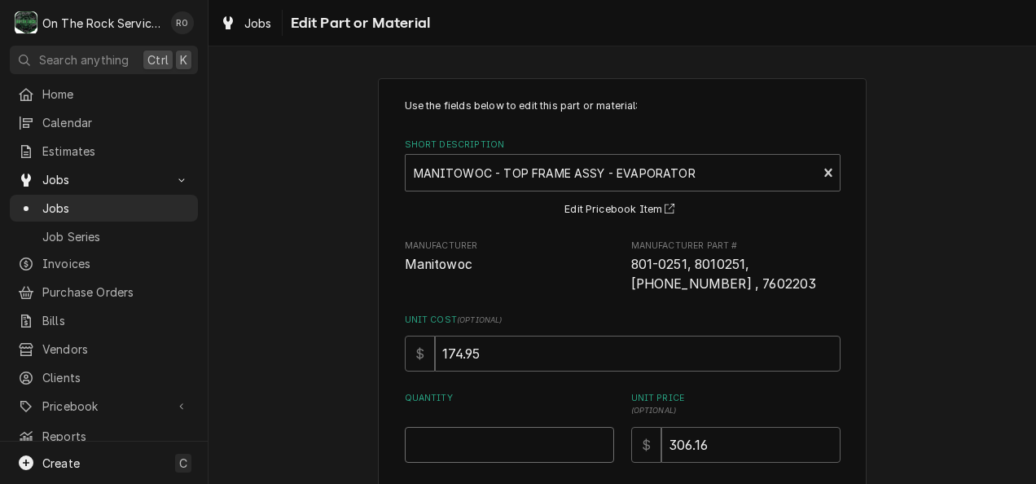
click at [534, 447] on input "Quantity" at bounding box center [509, 445] width 209 height 36
type textarea "x"
type input "1"
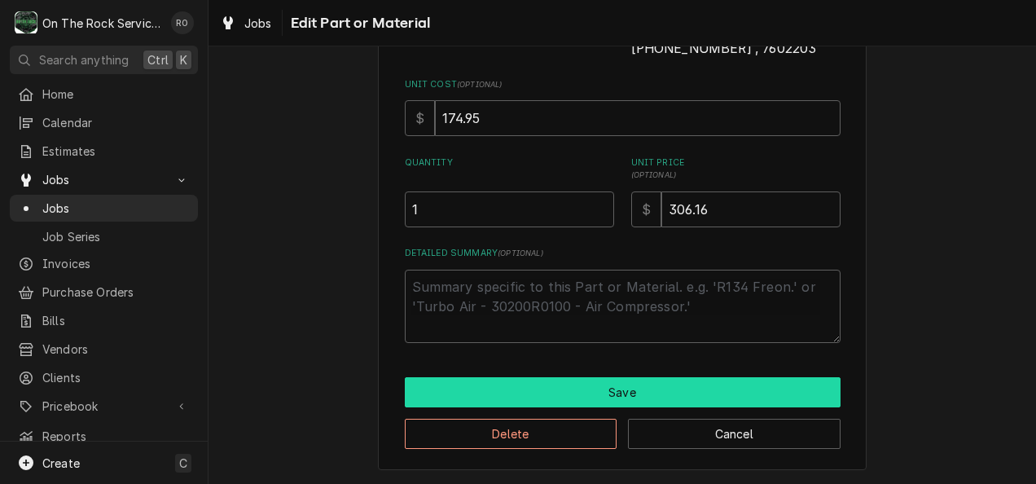
click at [562, 397] on button "Save" at bounding box center [623, 392] width 436 height 30
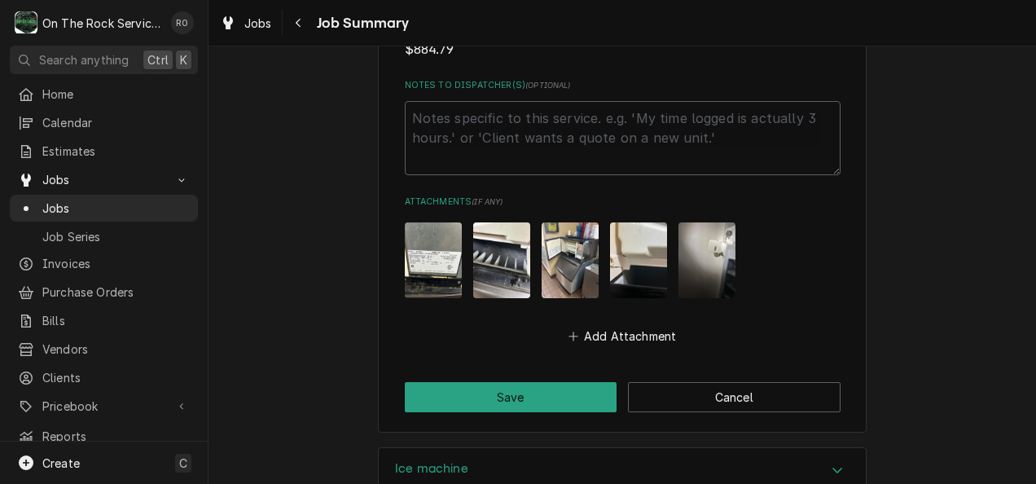
scroll to position [2113, 0]
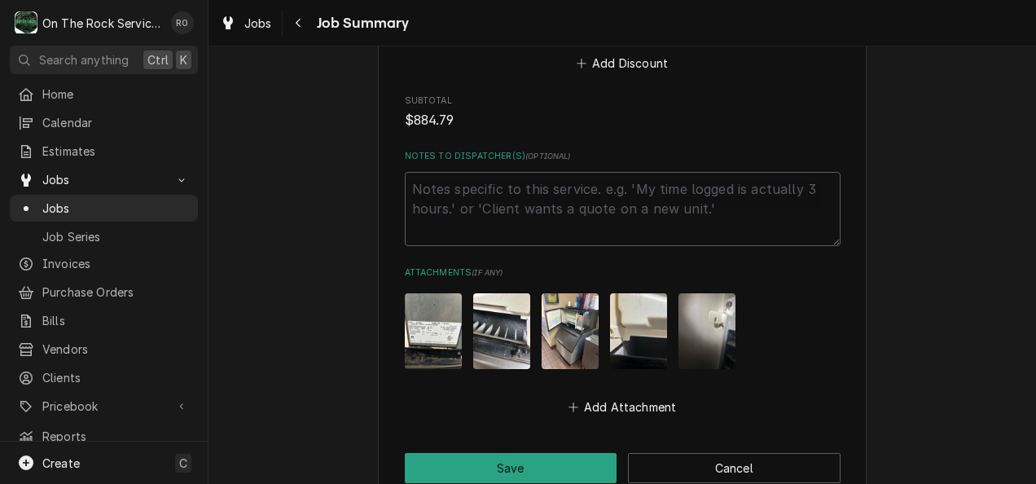
scroll to position [2166, 0]
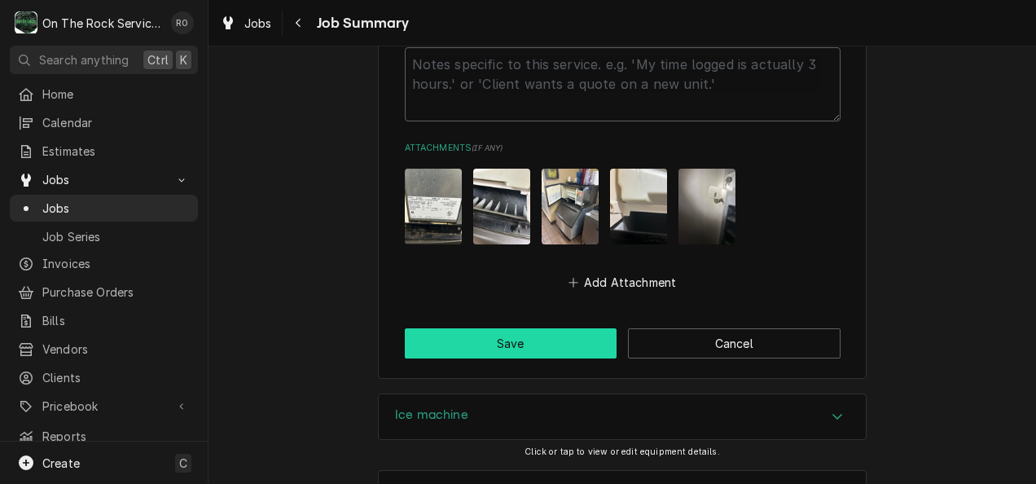
click at [542, 328] on button "Save" at bounding box center [511, 343] width 213 height 30
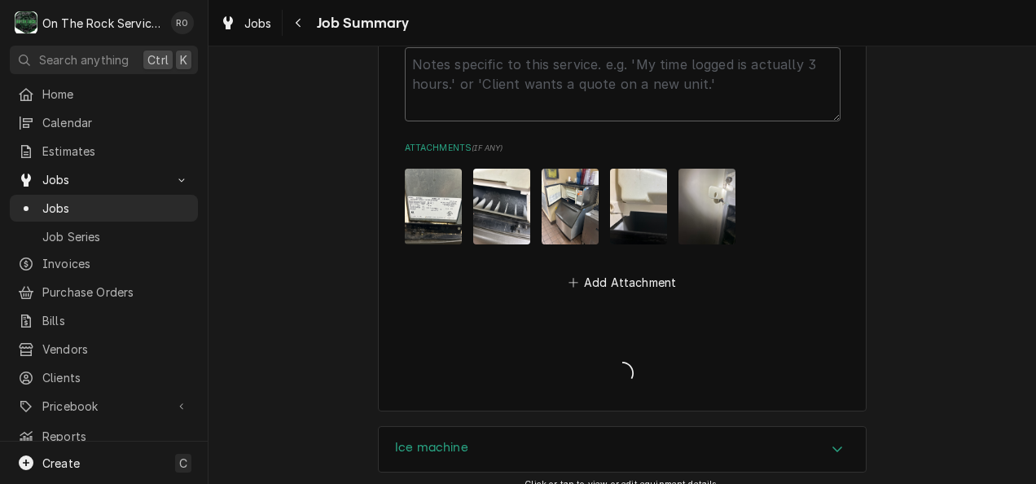
type textarea "x"
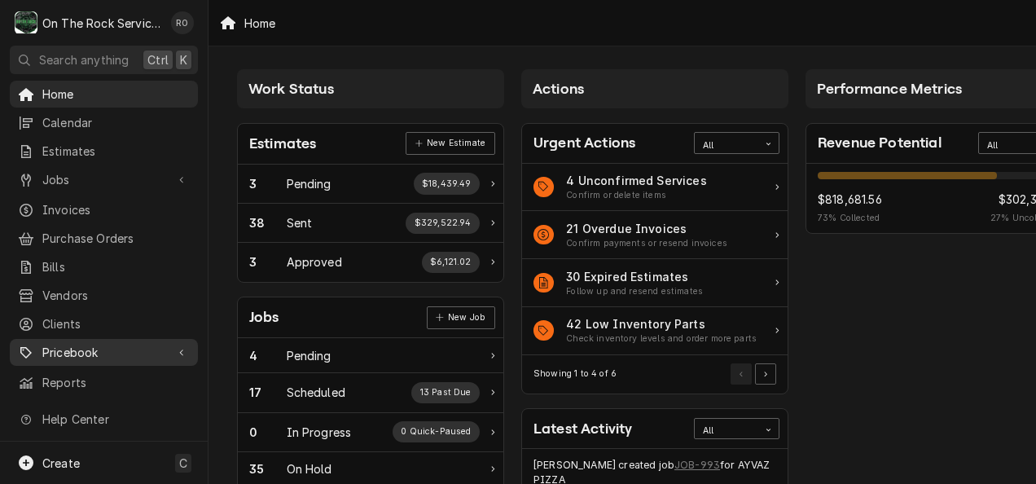
click at [71, 344] on span "Pricebook" at bounding box center [103, 352] width 123 height 17
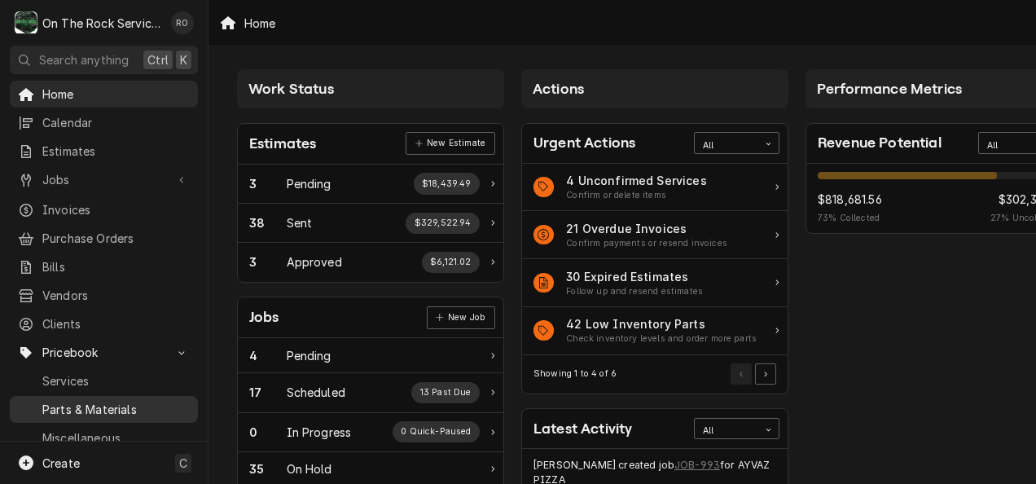
click at [80, 401] on span "Parts & Materials" at bounding box center [115, 409] width 147 height 17
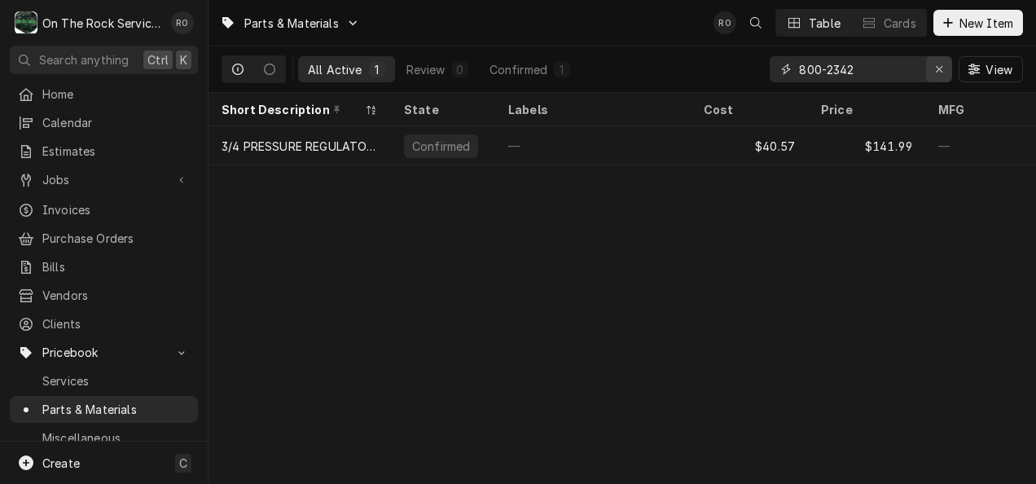
click at [946, 78] on button "Erase input" at bounding box center [939, 69] width 26 height 26
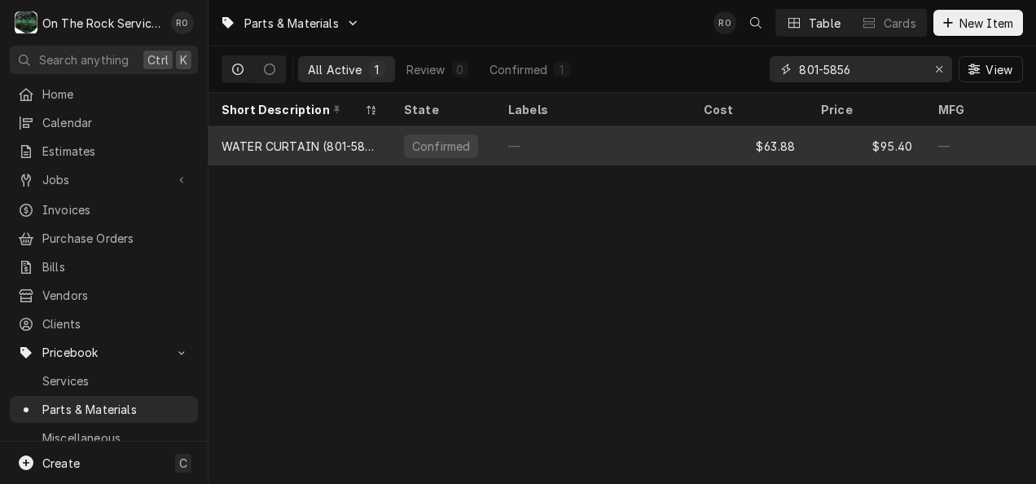
type input "801-5856"
click at [556, 143] on div "—" at bounding box center [592, 145] width 195 height 39
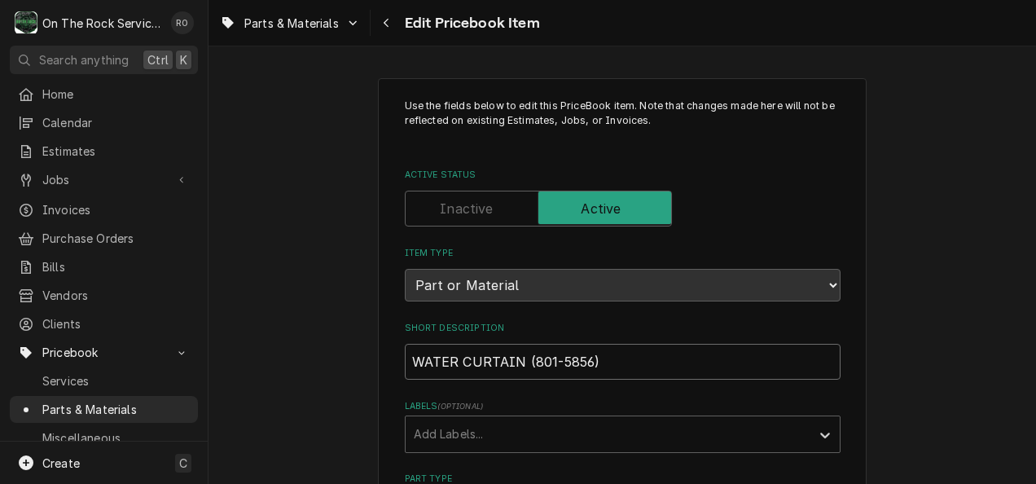
drag, startPoint x: 634, startPoint y: 362, endPoint x: 521, endPoint y: 354, distance: 112.7
click at [521, 354] on input "WATER CURTAIN (801-5856)" at bounding box center [623, 362] width 436 height 36
type textarea "x"
type input "WATER CURTAIN ("
type textarea "x"
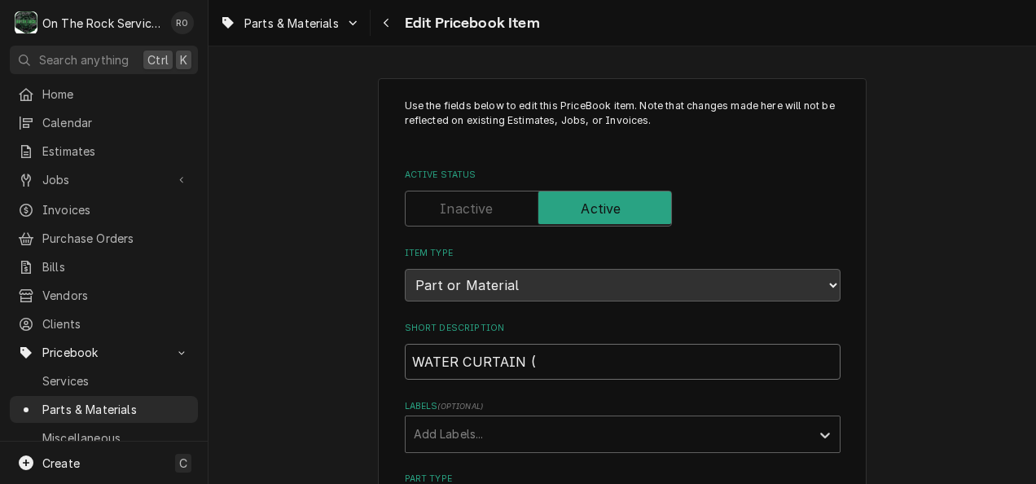
type input "WATER CURTAIN"
type textarea "x"
type input "WATER CURTAIN"
type textarea "x"
type input "WATER CURTAIN M"
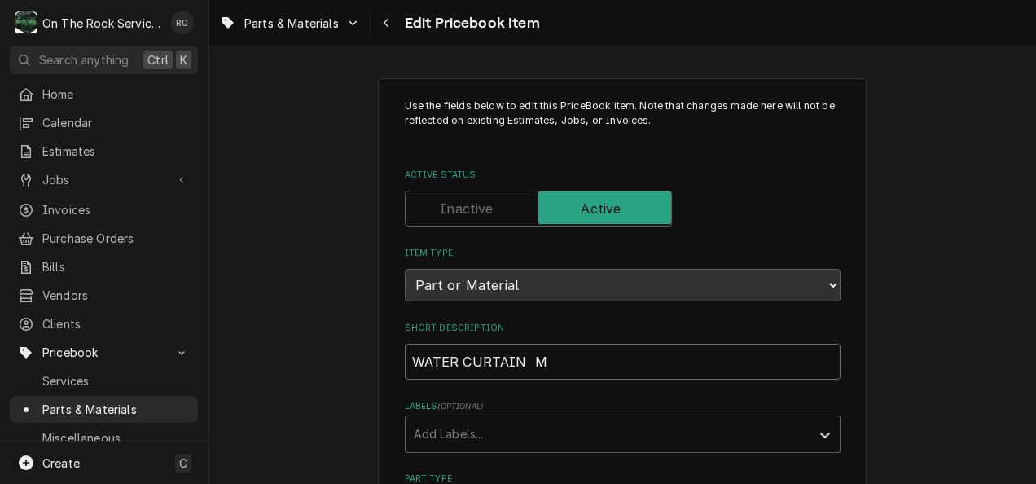
type textarea "x"
type input "WATER CURTAIN MA"
type textarea "x"
type input "WATER CURTAIN MAN"
type textarea "x"
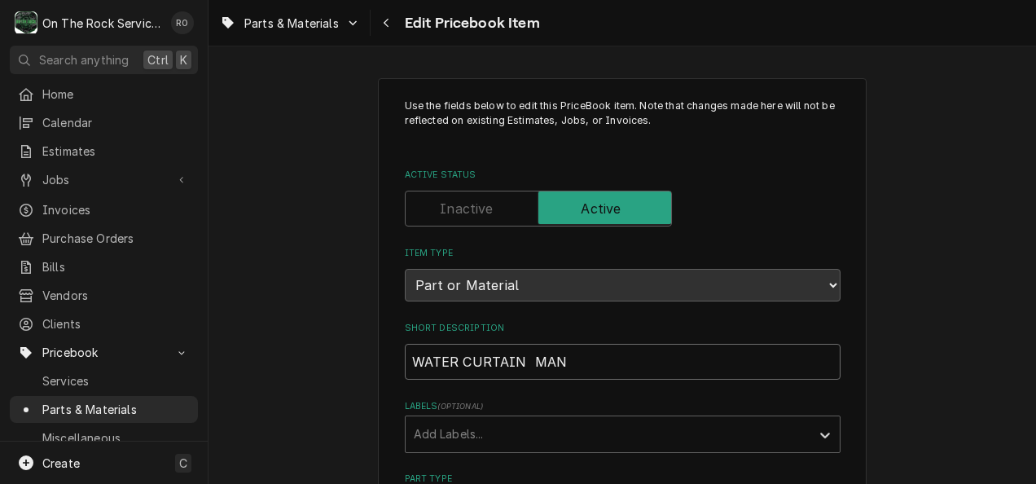
type input "WATER CURTAIN MANI"
type textarea "x"
type input "WATER CURTAIN MANIT"
type textarea "x"
type input "WATER CURTAIN MANITO"
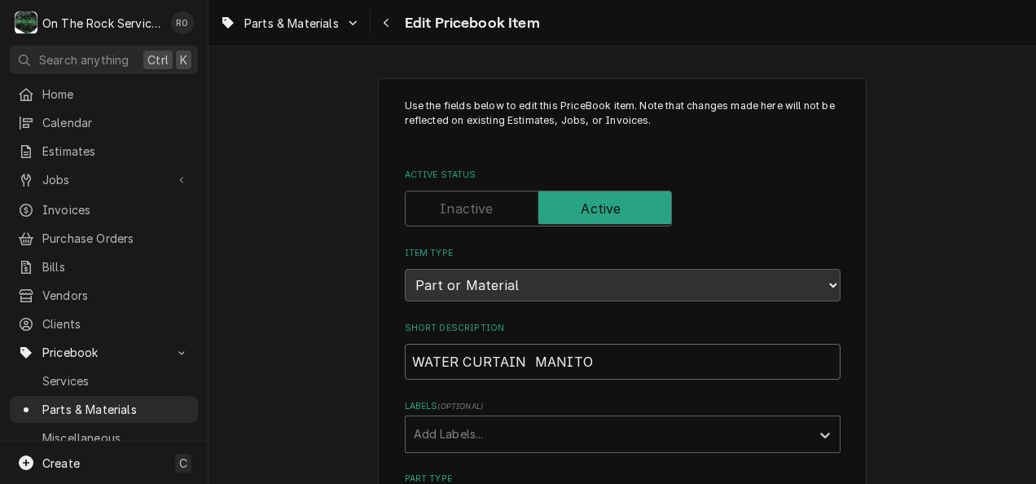
type textarea "x"
type input "WATER CURTAIN MANITOW"
type textarea "x"
type input "WATER CURTAIN MANITOWO"
type textarea "x"
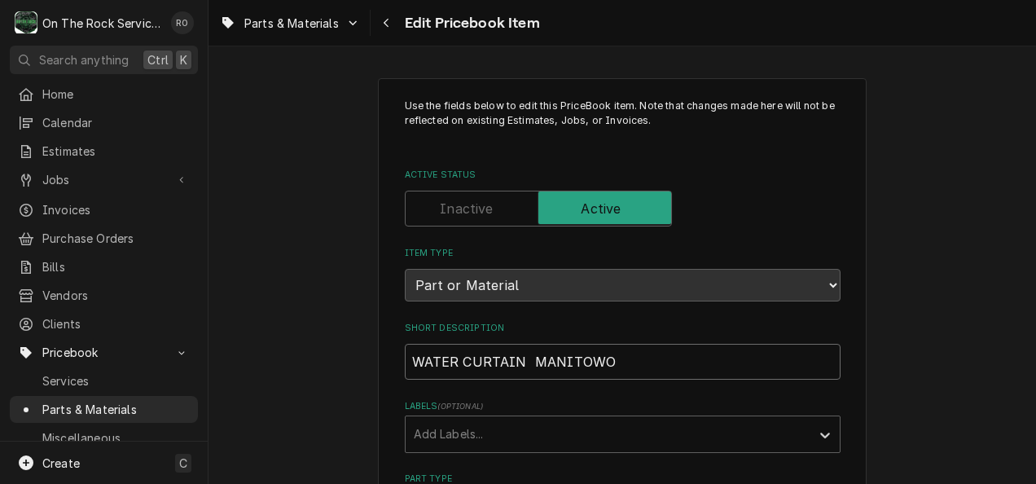
type input "WATER CURTAIN MANITOW"
type textarea "x"
type input "WATER CURTAIN MANITOWO"
type textarea "x"
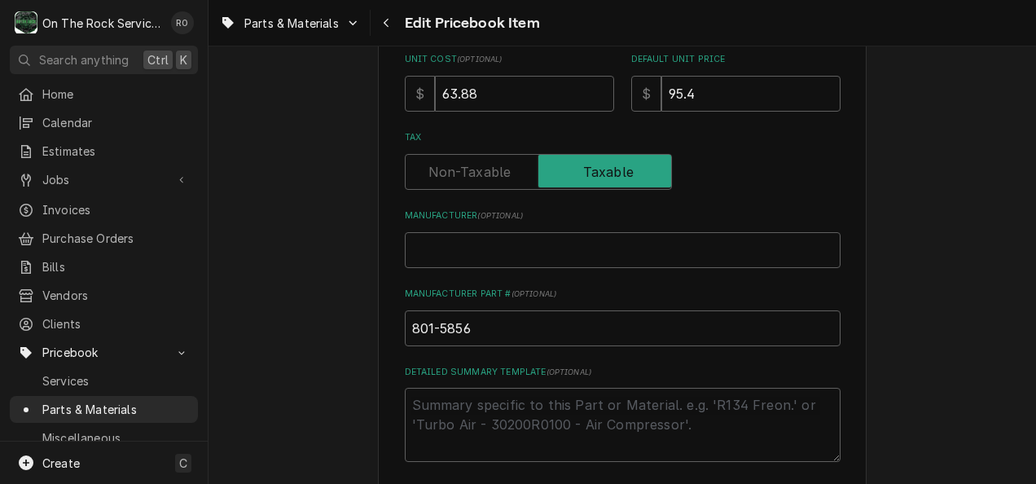
scroll to position [540, 0]
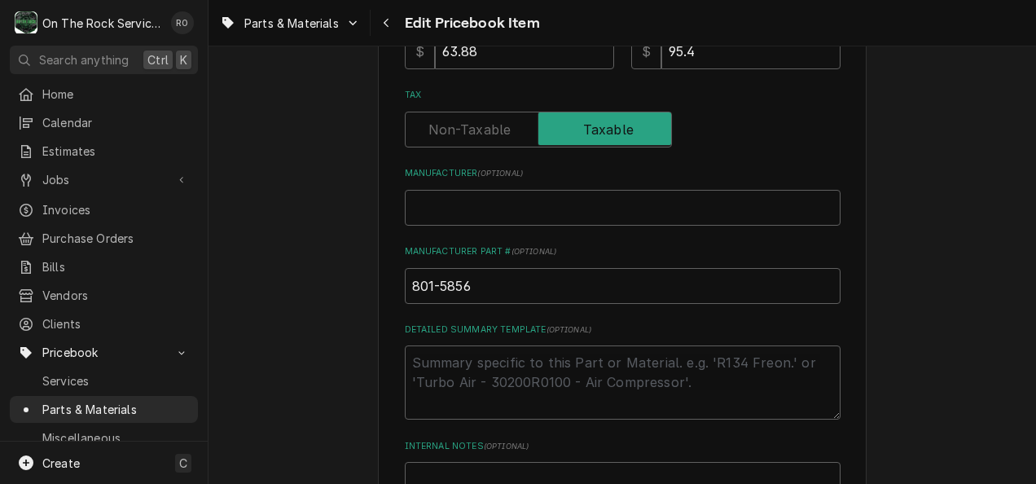
type input "WATER CURTAIN MANITOWOC"
click at [503, 289] on input "801-5856" at bounding box center [623, 286] width 436 height 36
type textarea "x"
type input "801-5856,"
type textarea "x"
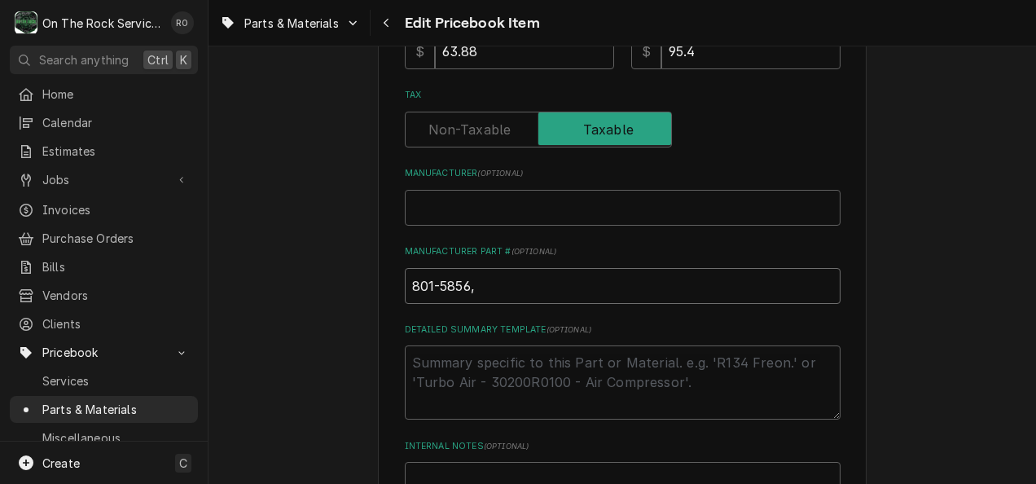
type input "801-5856,"
type textarea "x"
type input "801-5856, 8"
type textarea "x"
type input "801-5856, 80"
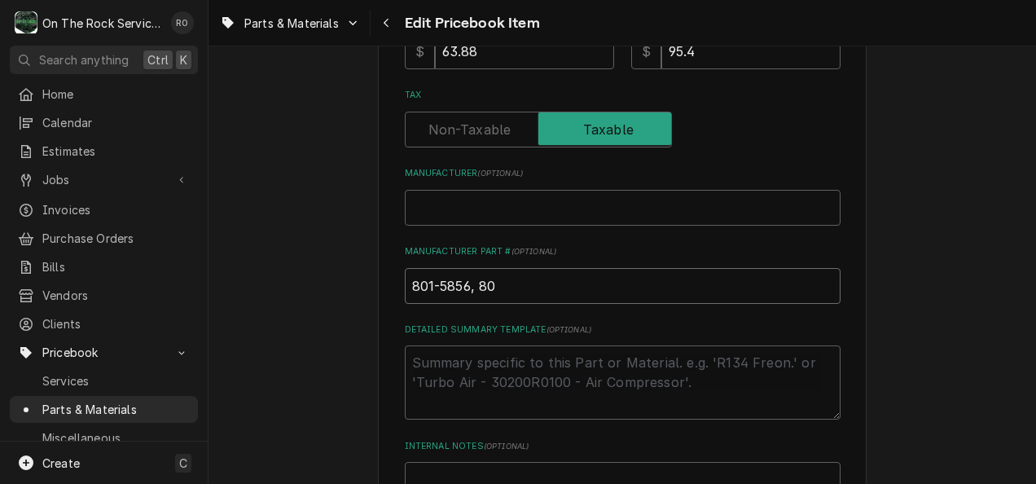
type textarea "x"
type input "801-5856, 801"
type textarea "x"
type input "801-5856, 8015"
type textarea "x"
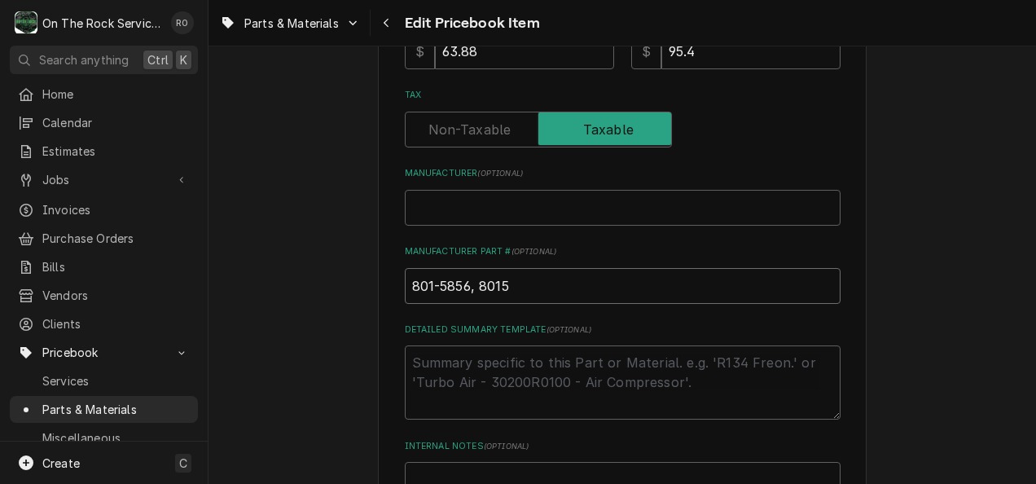
type input "801-5856, 80158"
type textarea "x"
type input "801-5856, 801585"
type textarea "x"
type input "801-5856, 8015856"
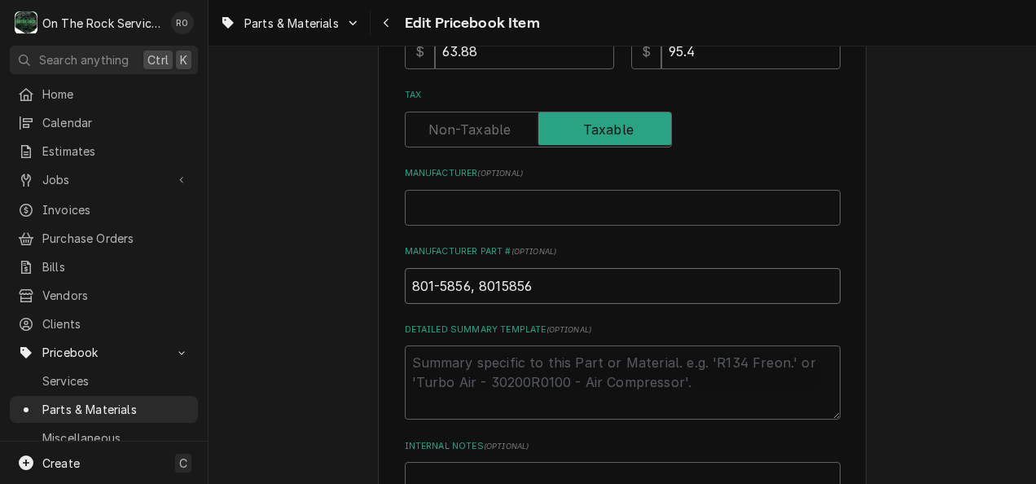
type textarea "x"
type input "801-5856, 8015856,"
type textarea "x"
type input "801-5856, 8015856,"
paste input "4011149"
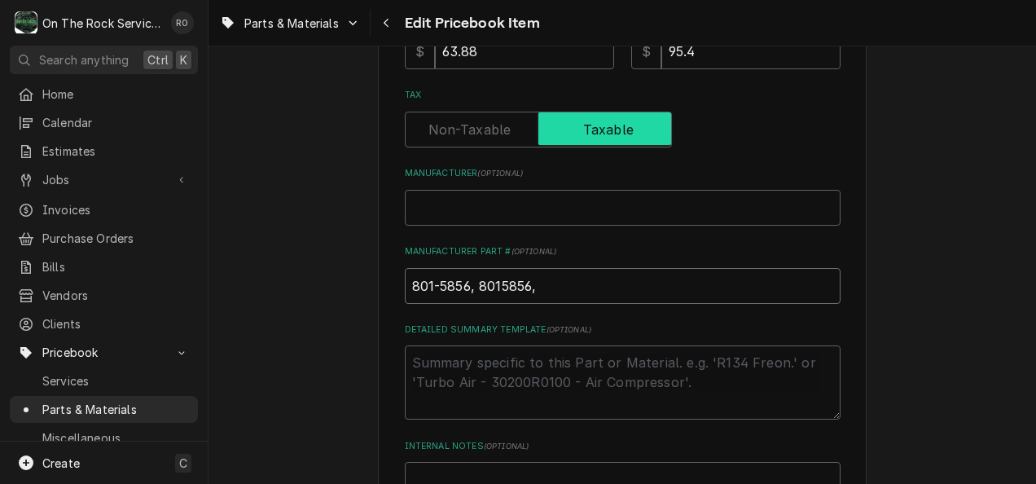
type textarea "x"
type input "801-5856, 8015856, 4011149"
click at [539, 208] on input "Manufacturer ( optional )" at bounding box center [623, 208] width 436 height 36
type textarea "x"
type input "M"
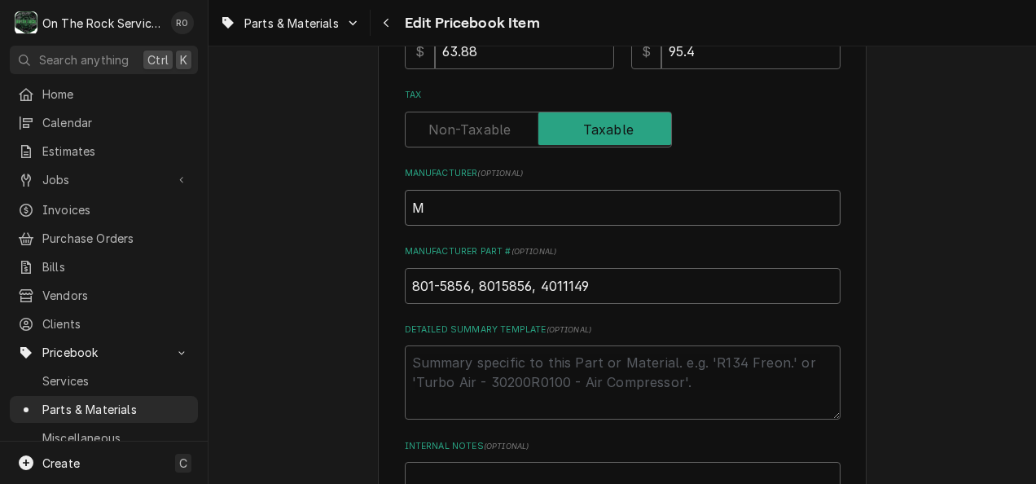
type textarea "x"
type input "Ma"
type textarea "x"
type input "Mani"
type textarea "x"
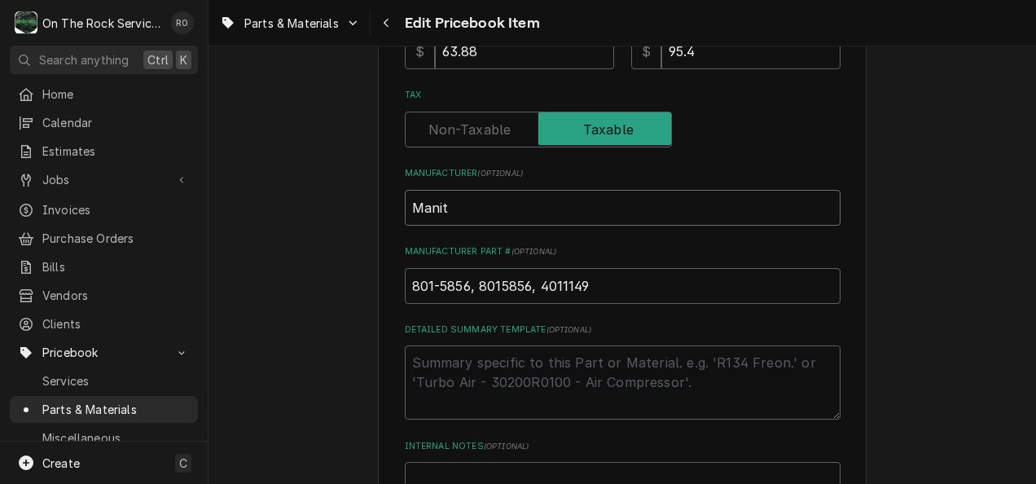
type input "Manito"
type textarea "x"
type input "Manitow"
type textarea "x"
type input "Manitowo"
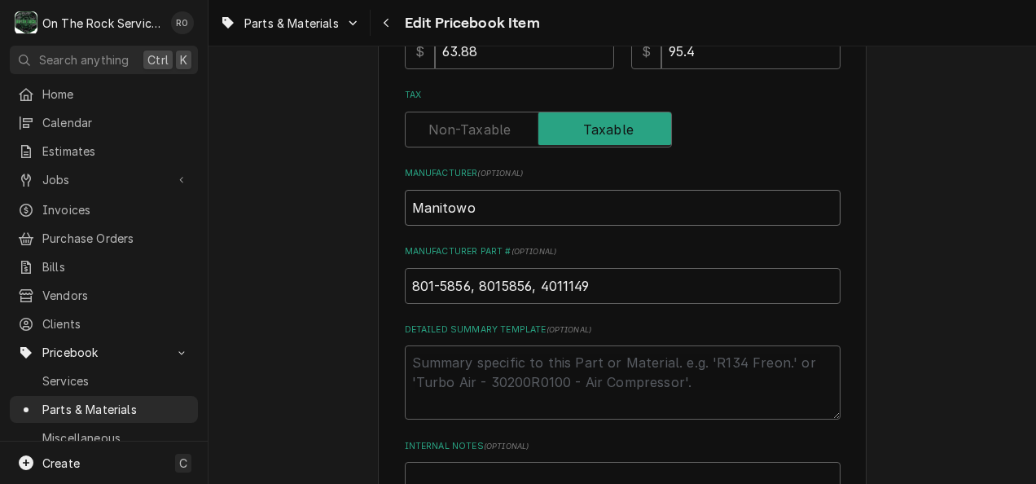
type textarea "x"
type input "Manitowoc"
click at [504, 48] on input "63.88" at bounding box center [524, 51] width 179 height 36
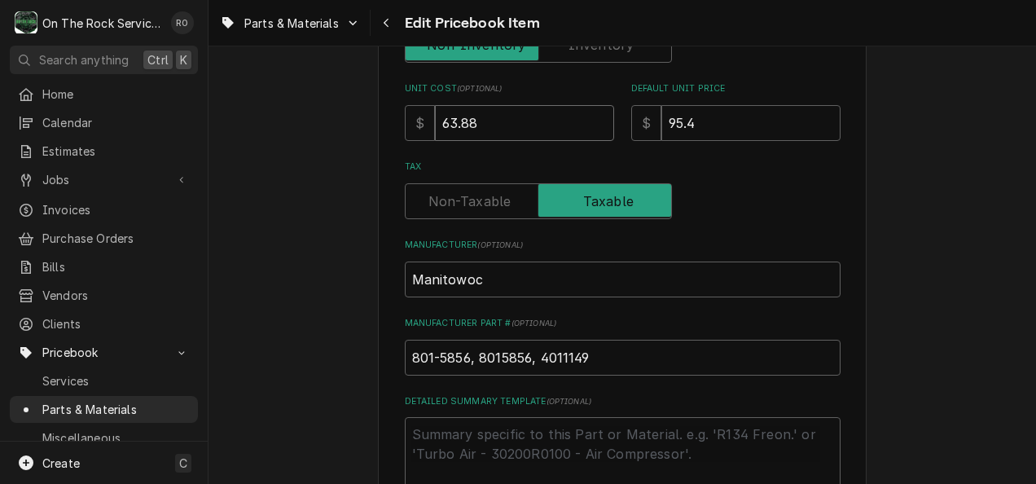
click at [522, 109] on input "63.88" at bounding box center [524, 123] width 179 height 36
drag, startPoint x: 522, startPoint y: 109, endPoint x: 410, endPoint y: 106, distance: 112.4
click at [396, 120] on div "Use the fields below to edit this PriceBook item. Note that changes made here w…" at bounding box center [622, 236] width 489 height 1253
type textarea "x"
type input "6"
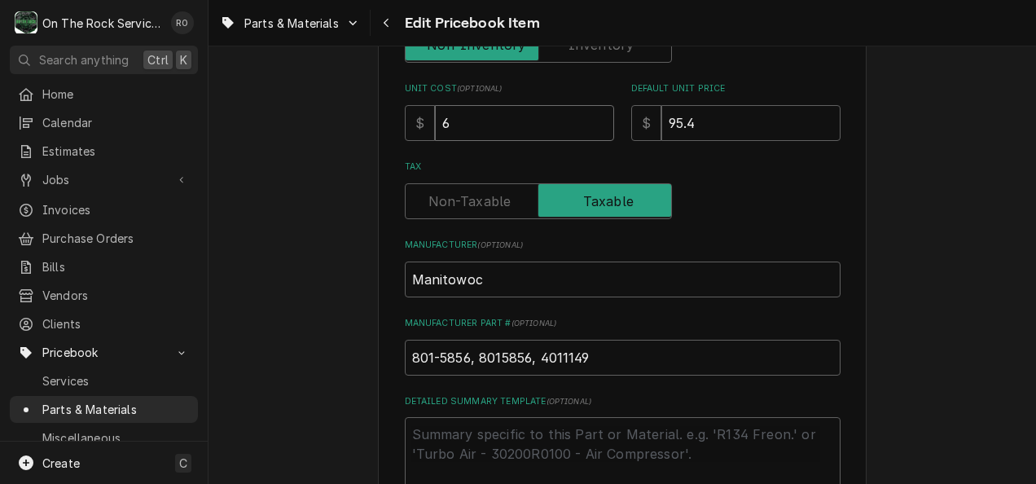
type textarea "x"
type input "69"
type textarea "x"
type input "69.0"
type textarea "x"
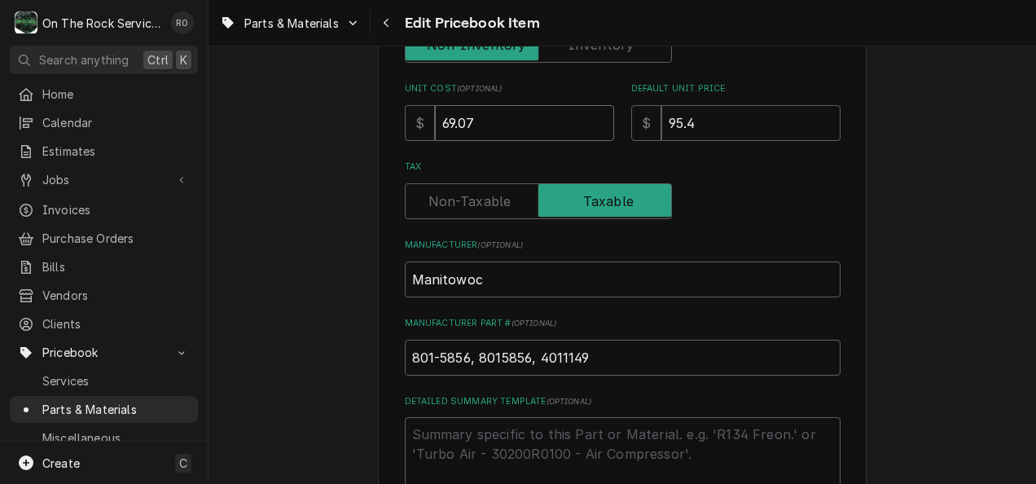
type input "69.07"
click at [410, 106] on div "$" at bounding box center [420, 123] width 30 height 36
drag, startPoint x: 696, startPoint y: 127, endPoint x: 568, endPoint y: 98, distance: 130.4
click at [568, 98] on div "Unit Cost ( optional ) $ 69.07 Default Unit Price $ 95.4" at bounding box center [623, 111] width 436 height 58
type textarea "x"
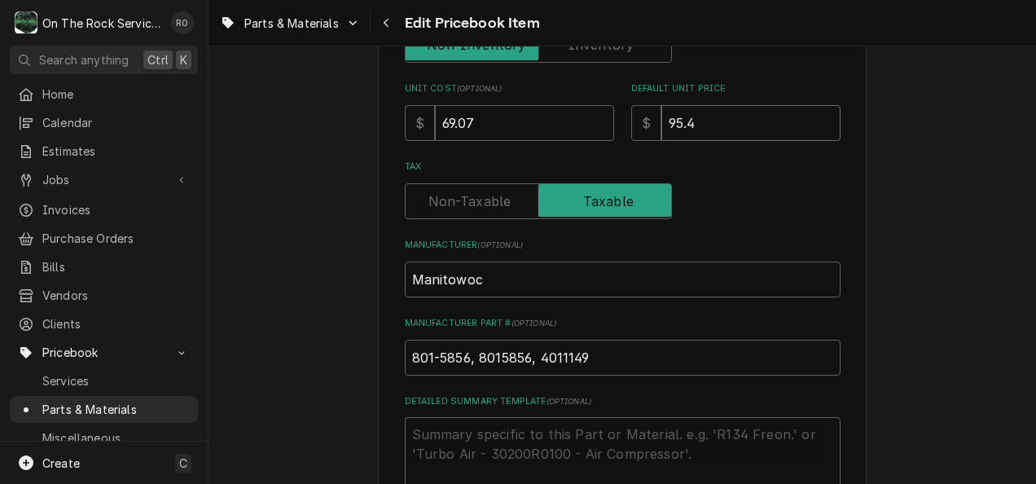
type input "1"
type textarea "x"
type input "13"
type textarea "x"
type input "138"
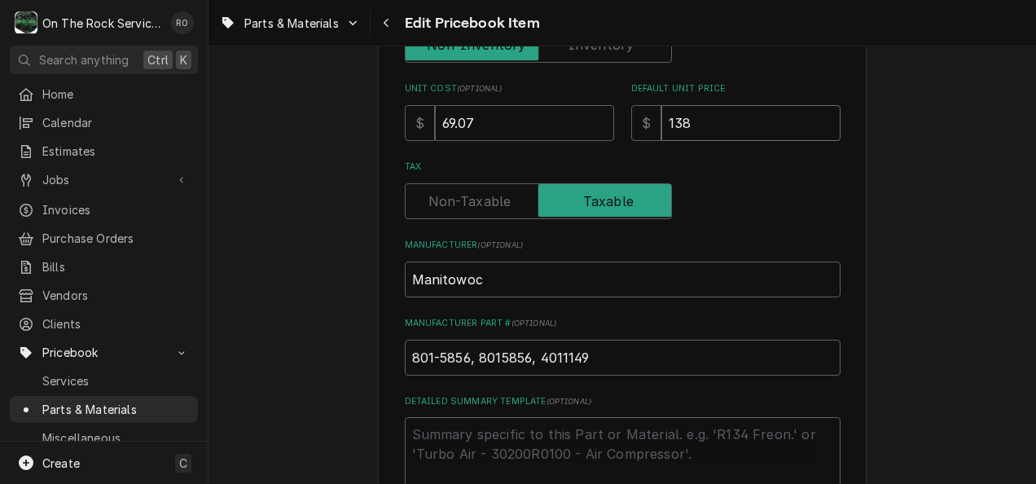
type textarea "x"
type input "138.1"
type textarea "x"
type input "138.14"
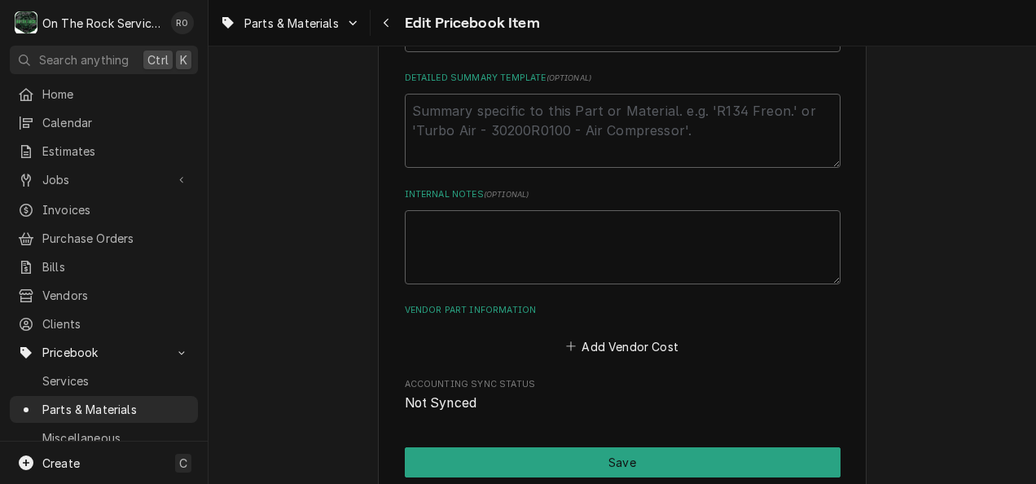
scroll to position [806, 0]
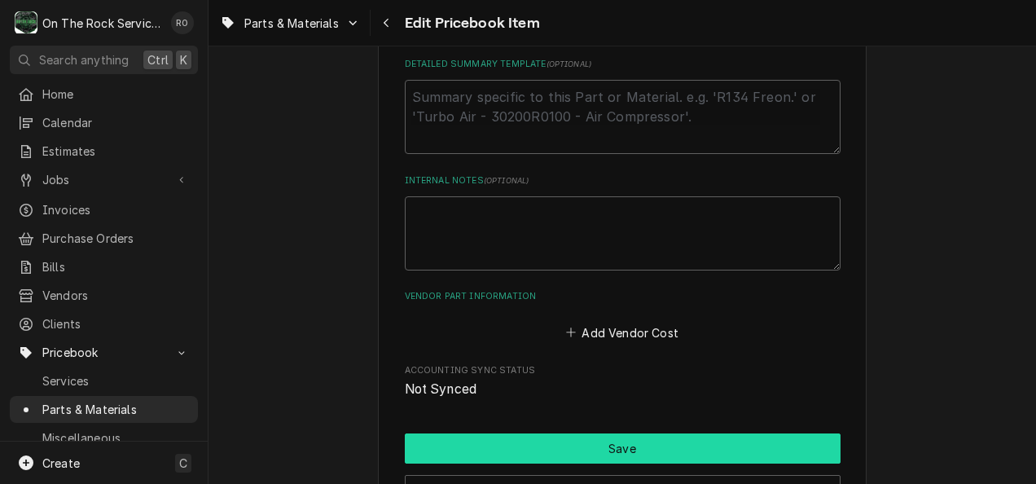
click at [785, 449] on button "Save" at bounding box center [623, 448] width 436 height 30
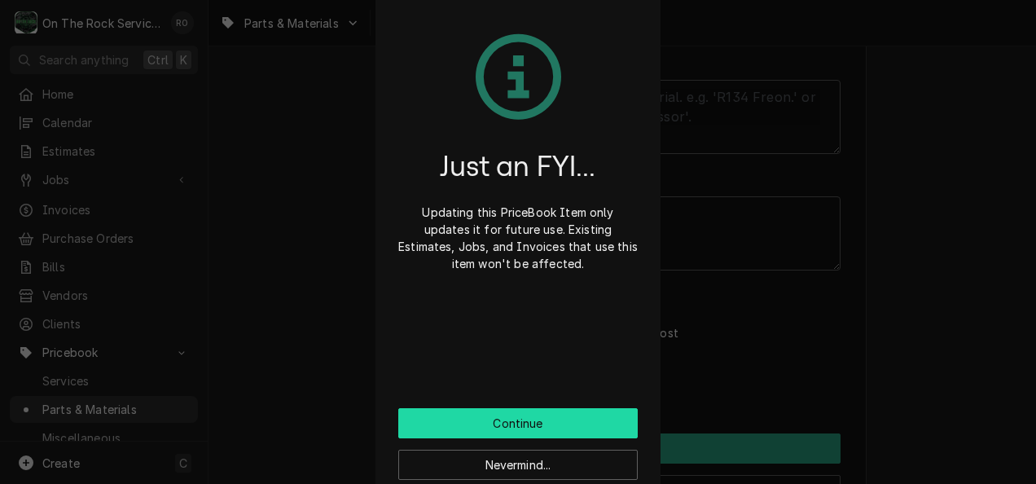
click at [587, 434] on button "Continue" at bounding box center [517, 423] width 239 height 30
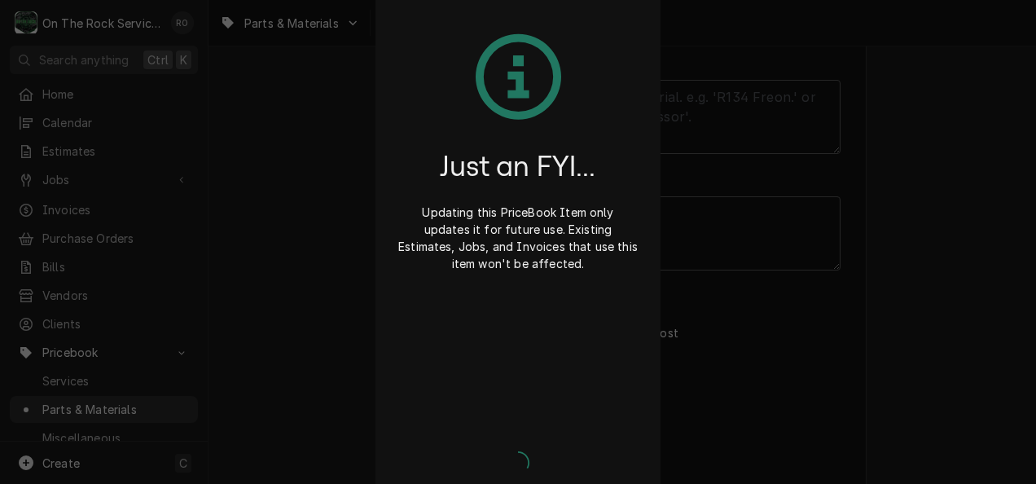
type textarea "x"
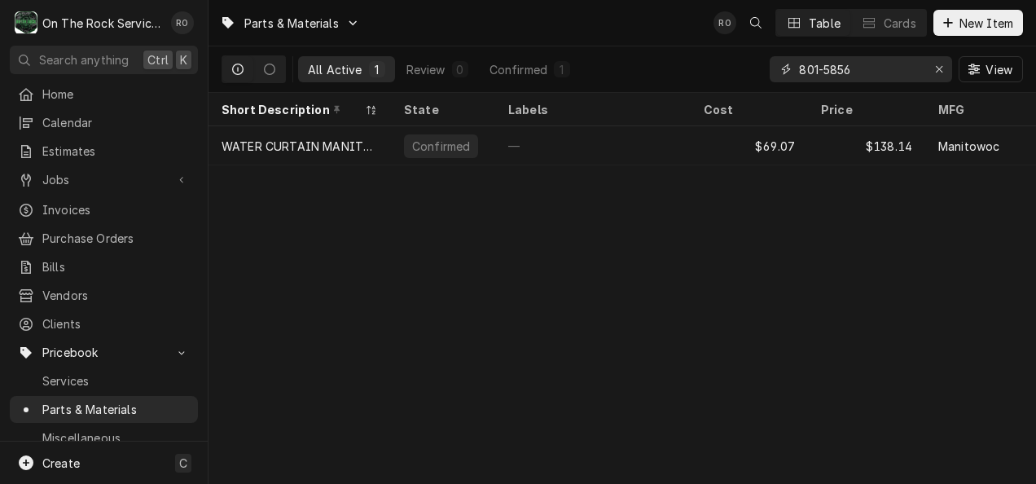
click at [888, 77] on input "801-5856" at bounding box center [860, 69] width 122 height 26
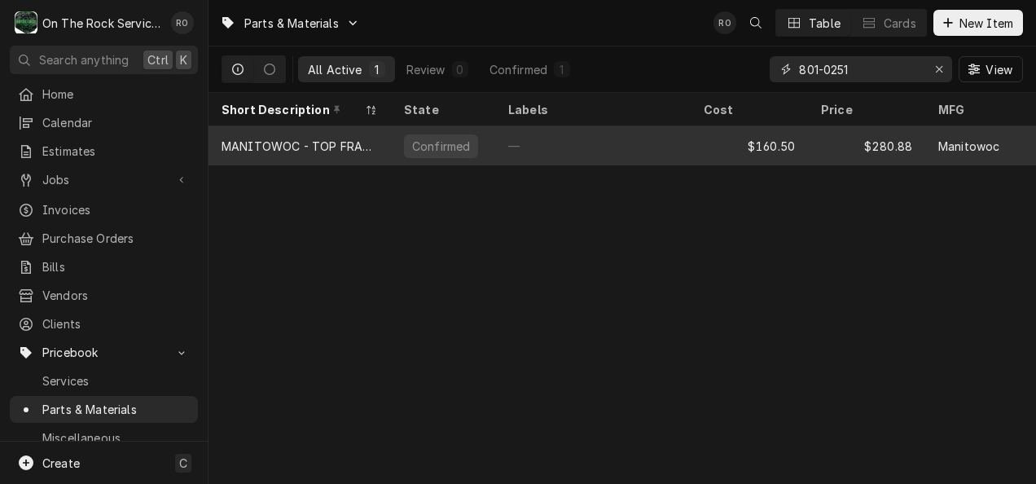
type input "801-0251"
click at [604, 138] on div "—" at bounding box center [592, 145] width 195 height 39
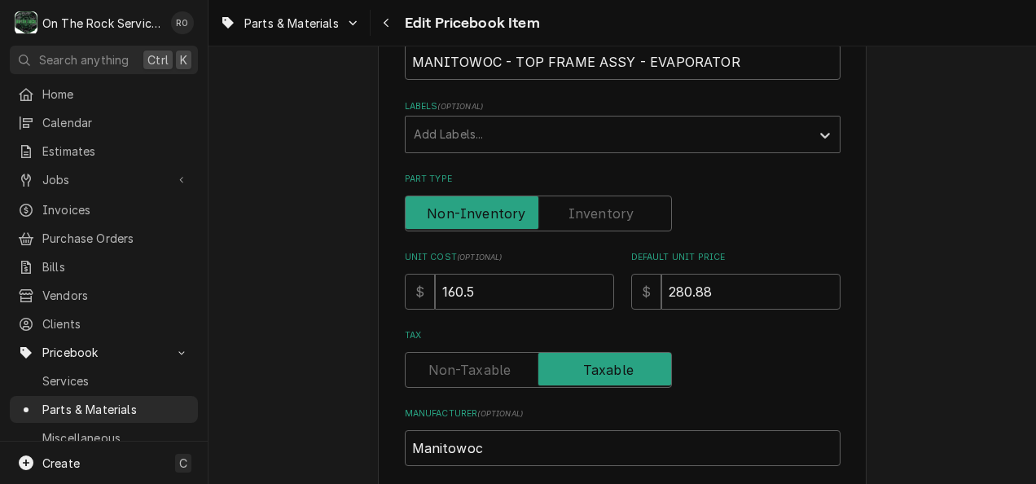
scroll to position [299, 0]
drag, startPoint x: 542, startPoint y: 296, endPoint x: 336, endPoint y: 292, distance: 205.3
click at [336, 292] on div "Use the fields below to edit this PriceBook item. Note that changes made here w…" at bounding box center [622, 406] width 827 height 1282
type textarea "x"
type input "1"
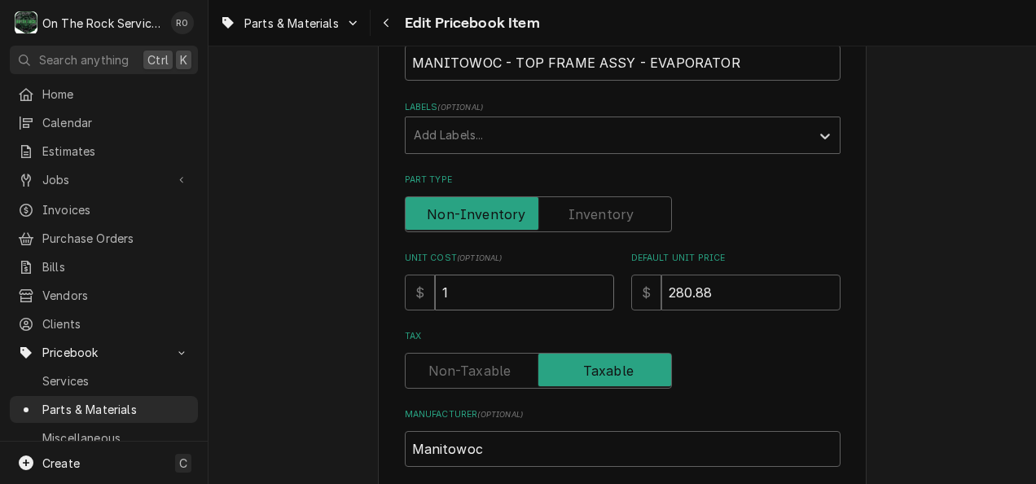
type textarea "x"
type input "17"
type textarea "x"
type input "174"
type textarea "x"
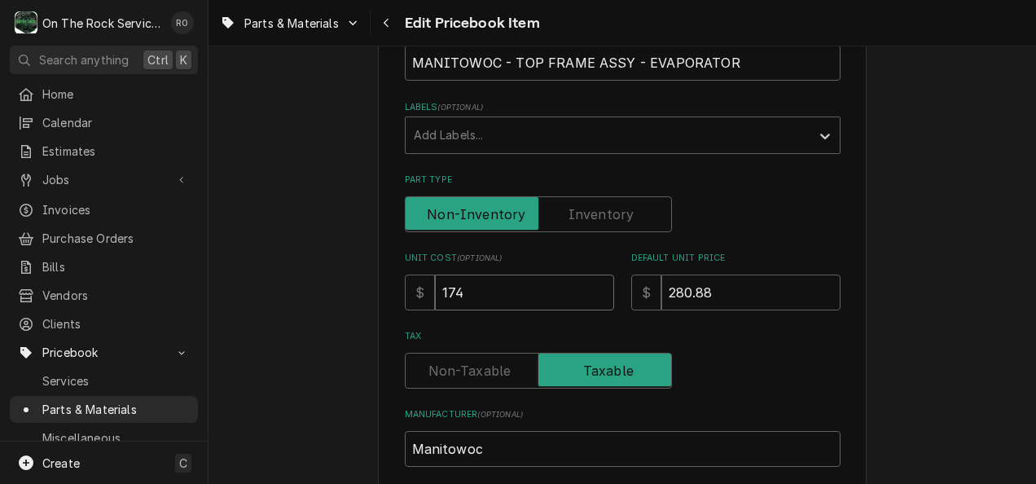
type input "174.8"
type textarea "x"
type input "174"
type textarea "x"
type input "174.9"
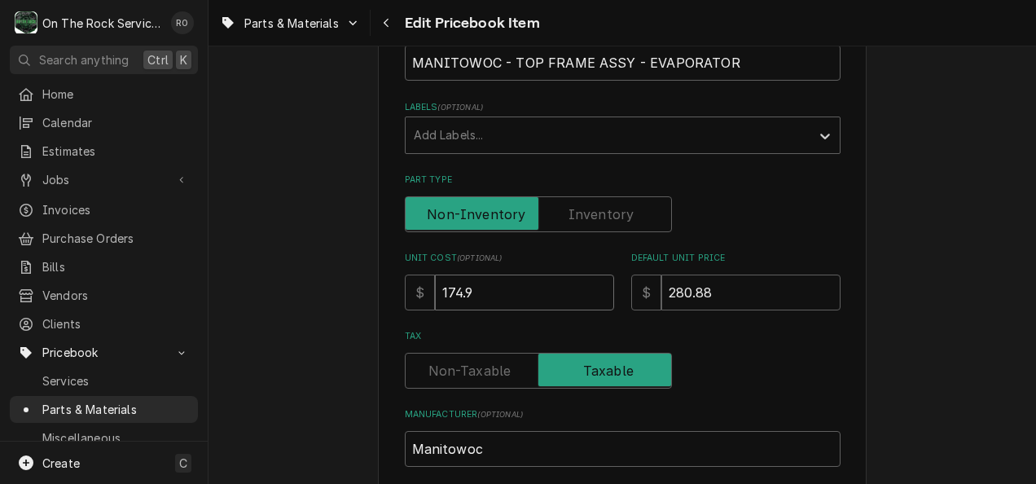
type textarea "x"
type input "174.95"
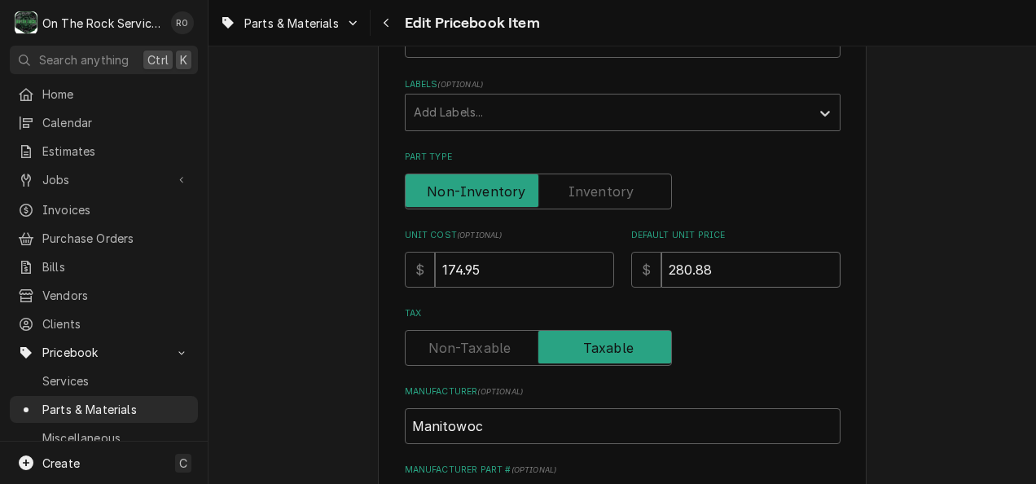
click at [720, 257] on input "280.88" at bounding box center [750, 270] width 179 height 36
drag, startPoint x: 720, startPoint y: 257, endPoint x: 675, endPoint y: 265, distance: 45.4
click at [675, 265] on input "280.88" at bounding box center [750, 270] width 179 height 36
type textarea "x"
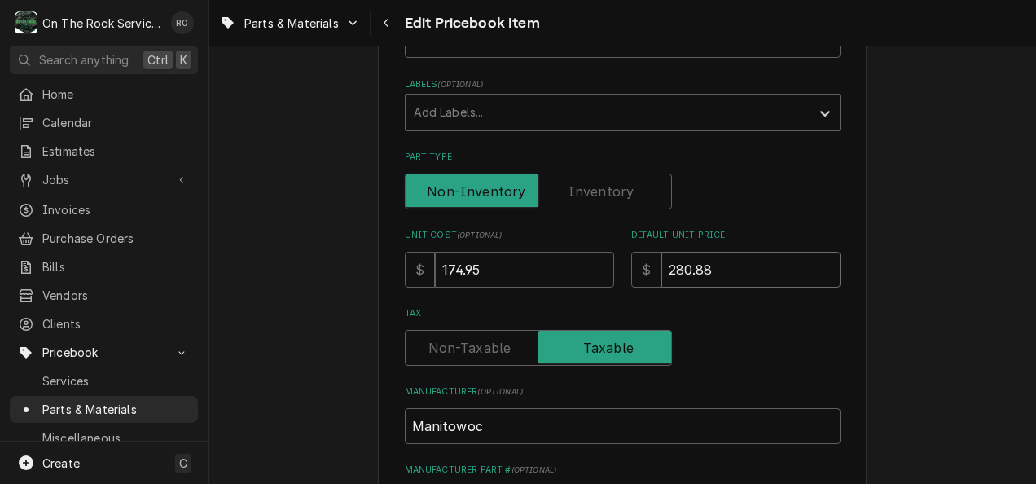
type input "3"
type textarea "x"
type input "30"
type textarea "x"
type input "306"
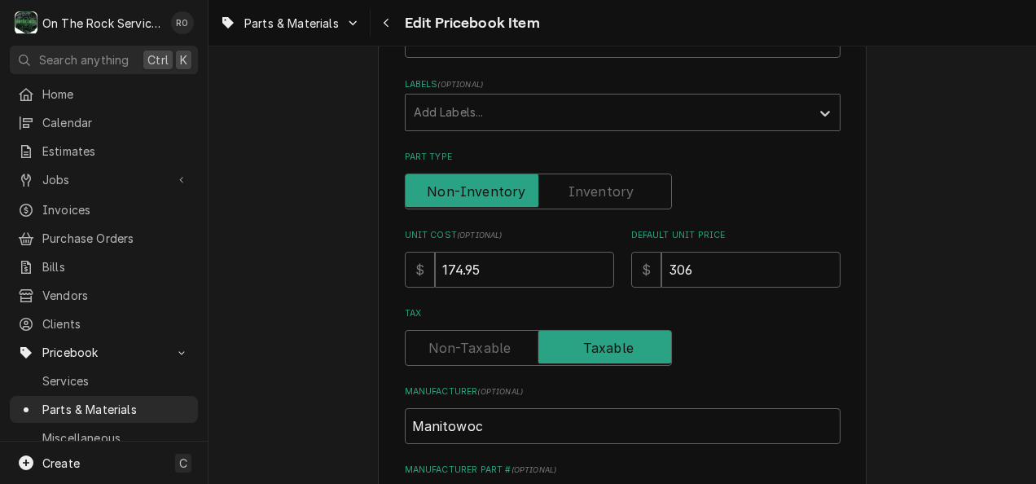
click at [733, 288] on div "Use the fields below to edit this PriceBook item. Note that changes made here w…" at bounding box center [623, 330] width 436 height 1106
click at [726, 265] on input "306" at bounding box center [750, 270] width 179 height 36
type textarea "x"
type input "306.1"
type textarea "x"
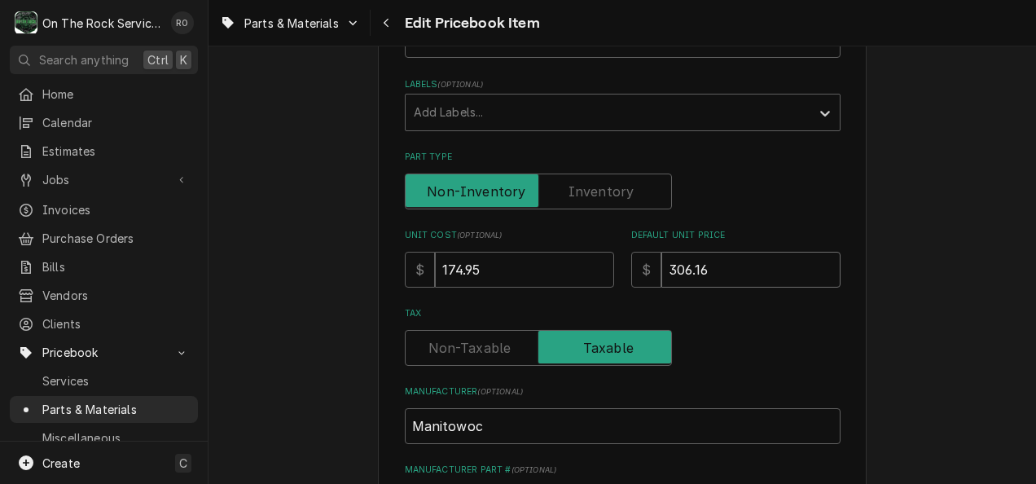
type input "306.16"
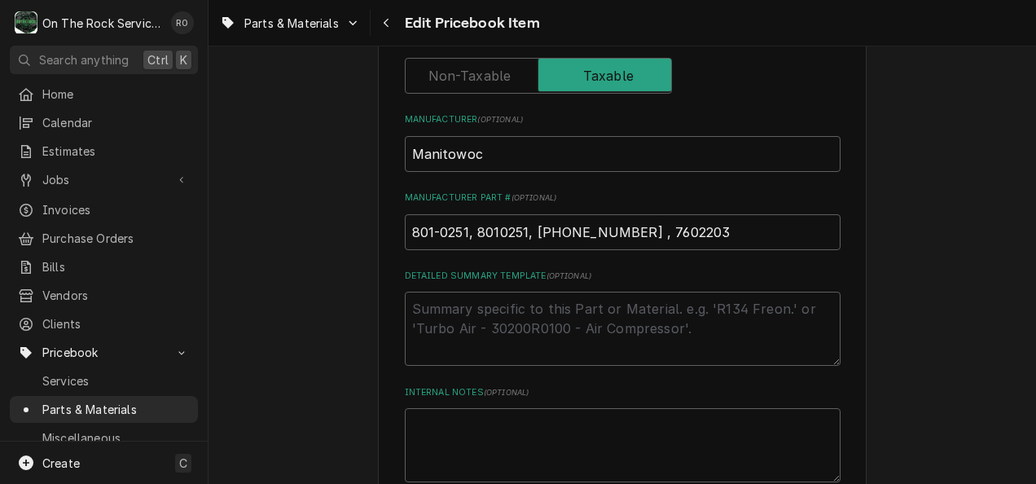
scroll to position [937, 0]
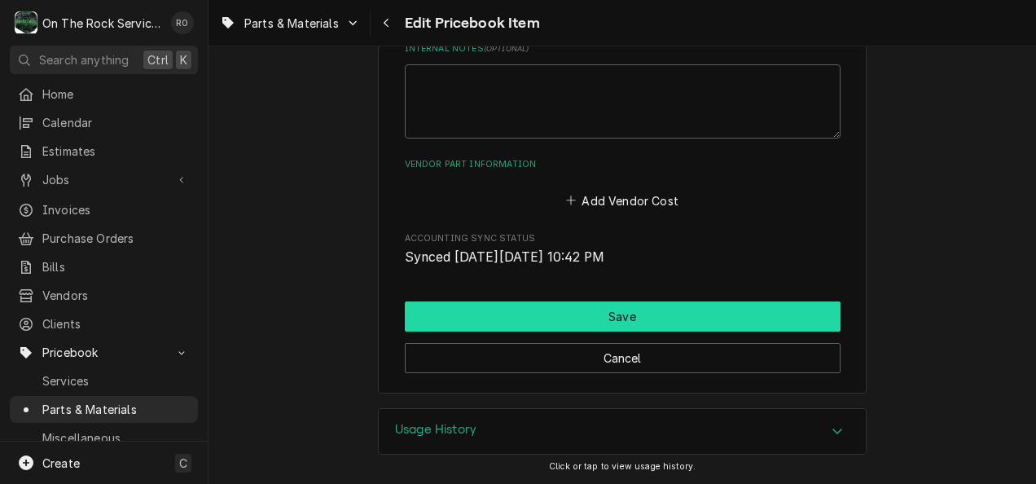
click at [601, 327] on button "Save" at bounding box center [623, 316] width 436 height 30
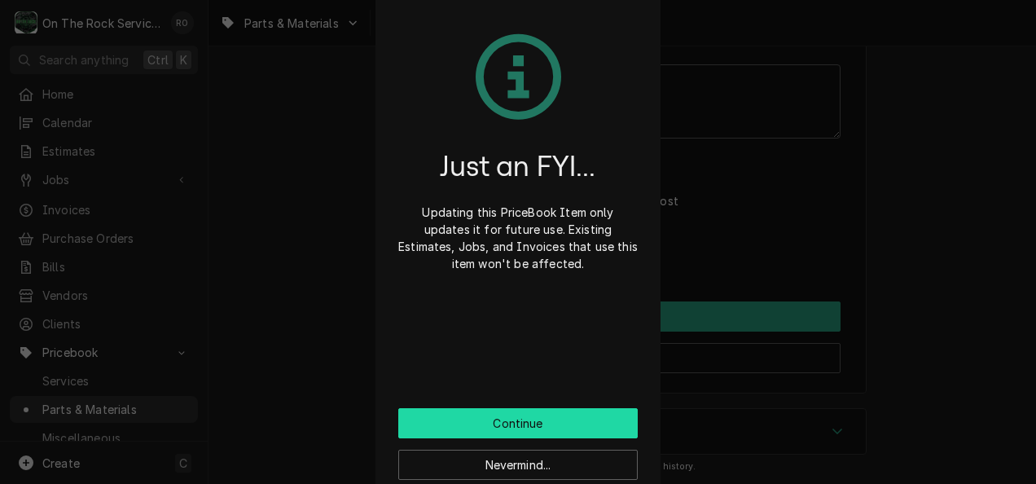
click at [574, 426] on button "Continue" at bounding box center [517, 423] width 239 height 30
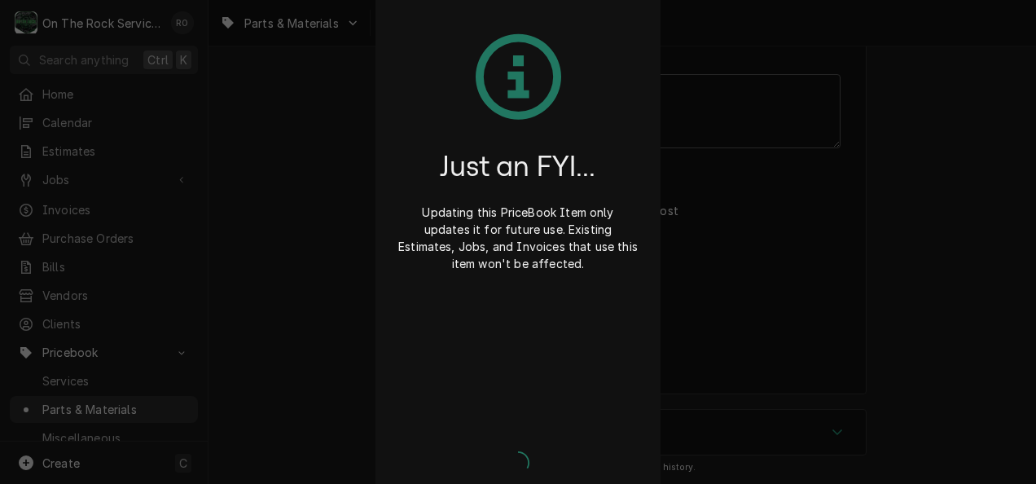
type textarea "x"
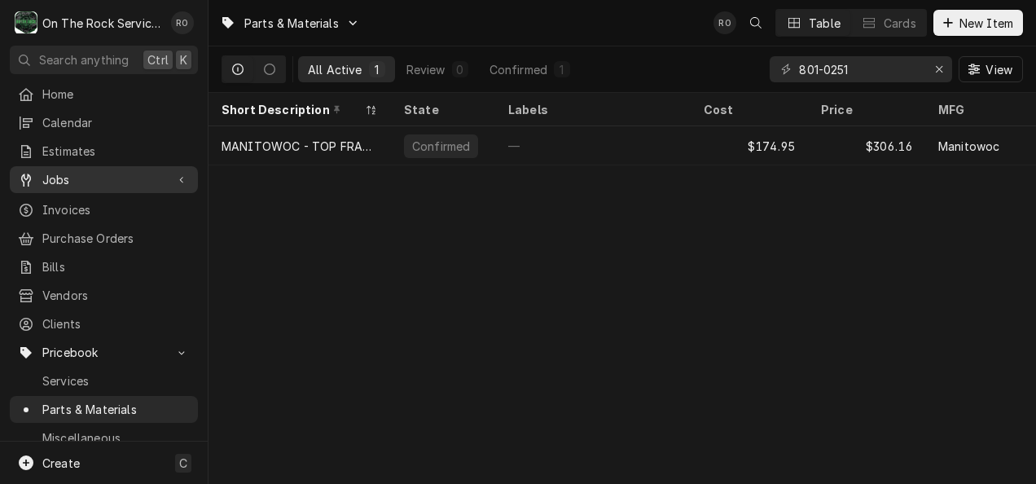
click at [84, 173] on span "Jobs" at bounding box center [103, 179] width 123 height 17
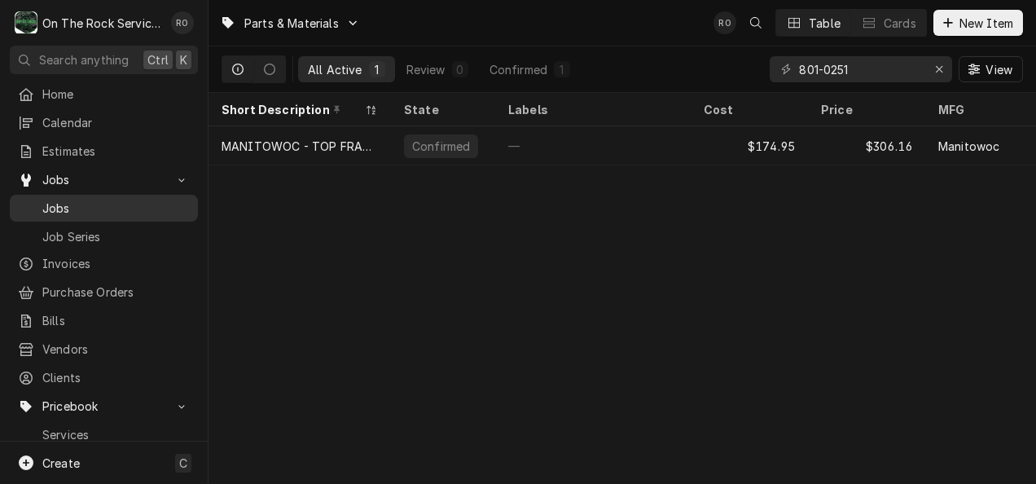
click at [163, 200] on span "Jobs" at bounding box center [115, 208] width 147 height 17
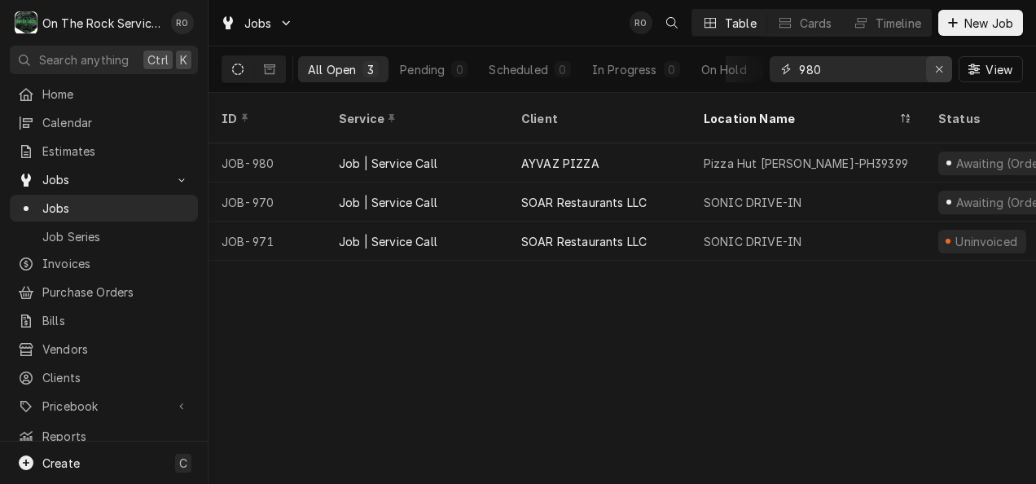
click at [930, 69] on button "Erase input" at bounding box center [939, 69] width 26 height 26
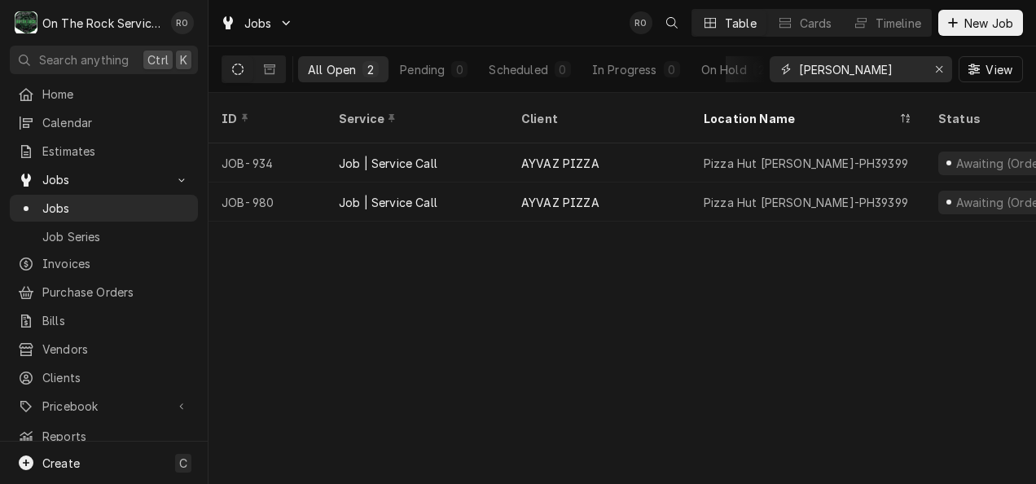
type input "[PERSON_NAME]"
click at [549, 31] on div "Jobs RO Table Cards Timeline New Job" at bounding box center [622, 23] width 827 height 46
click at [513, 36] on div "Jobs RO Table Cards Timeline New Job" at bounding box center [622, 23] width 827 height 46
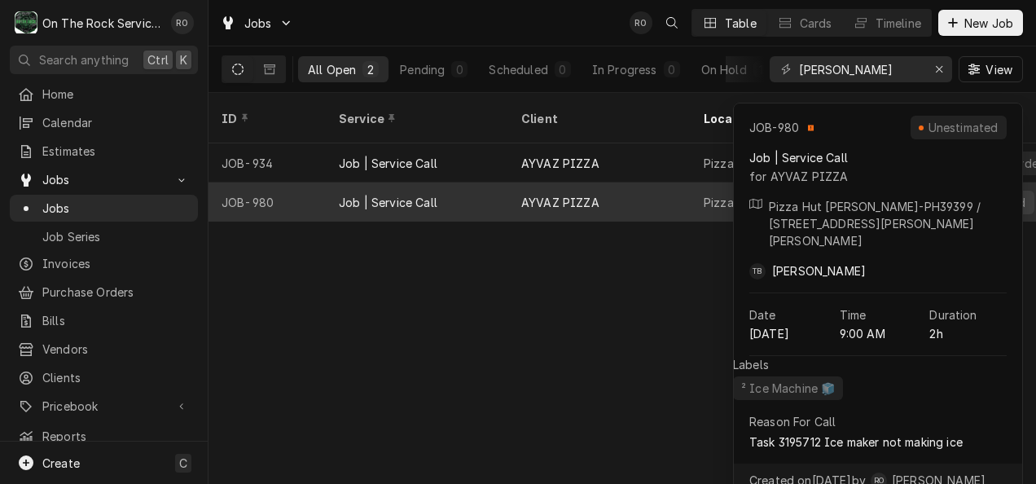
click at [568, 194] on div "AYVAZ PIZZA" at bounding box center [560, 202] width 78 height 17
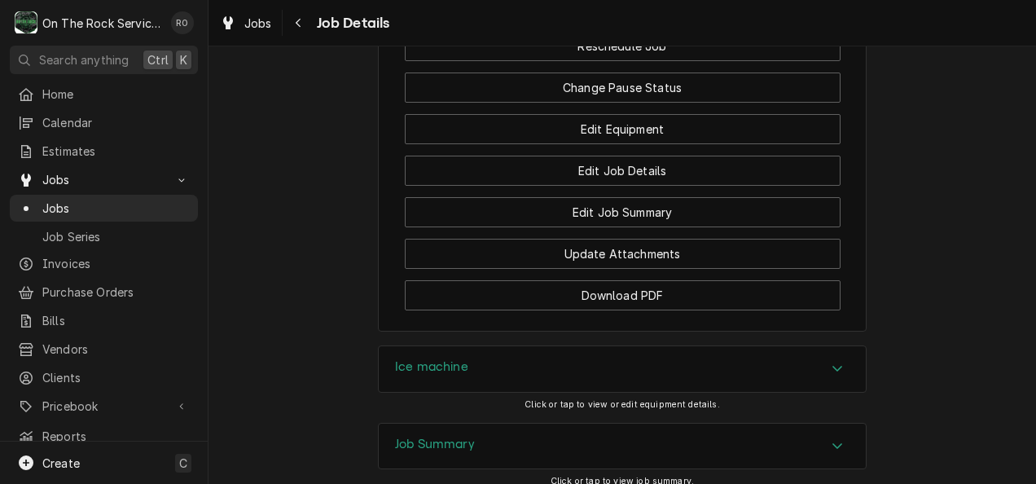
scroll to position [2351, 0]
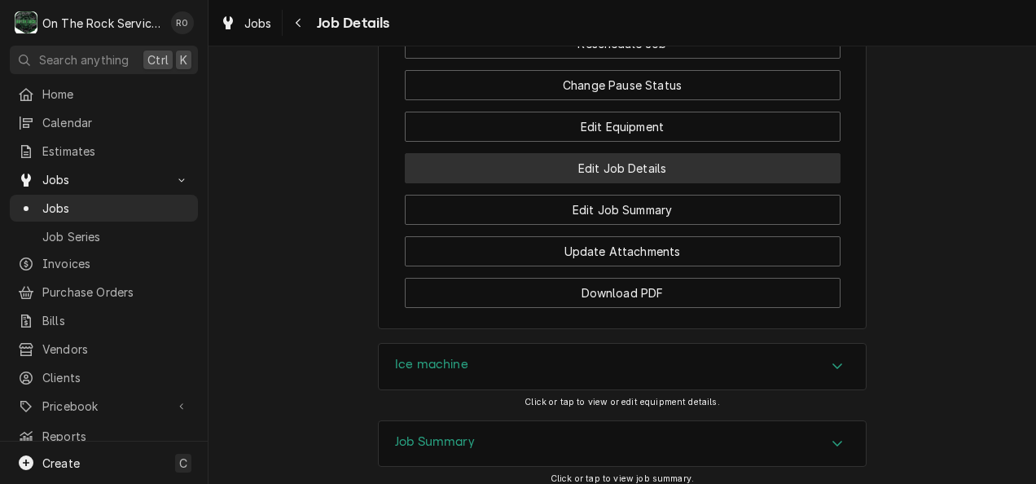
click at [725, 176] on button "Edit Job Details" at bounding box center [623, 168] width 436 height 30
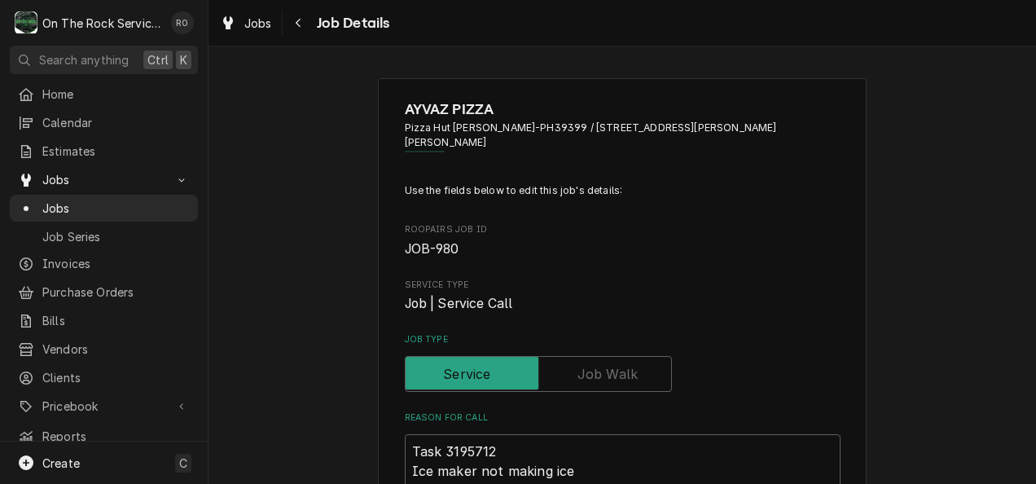
type textarea "x"
click at [613, 356] on label "Job Type" at bounding box center [538, 374] width 267 height 36
click at [613, 356] on input "Job Type" at bounding box center [538, 374] width 252 height 36
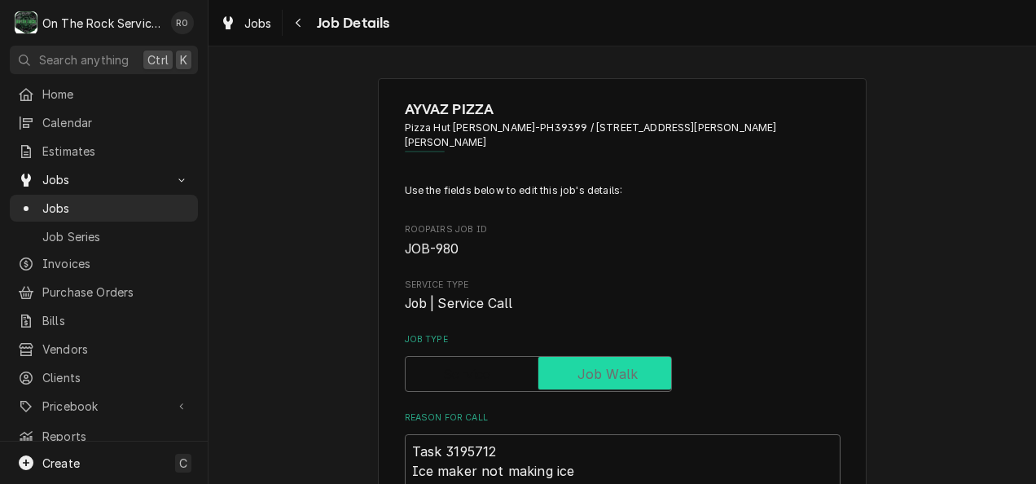
checkbox input "true"
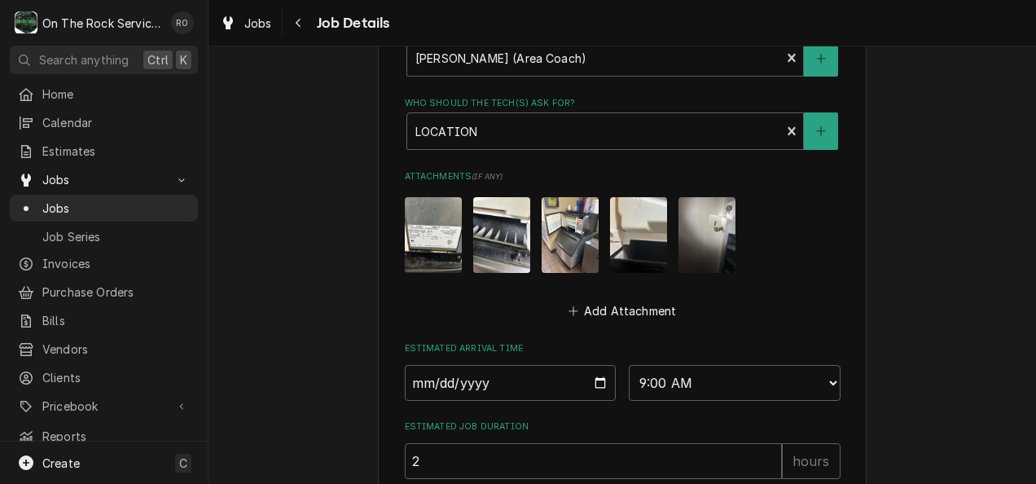
scroll to position [1105, 0]
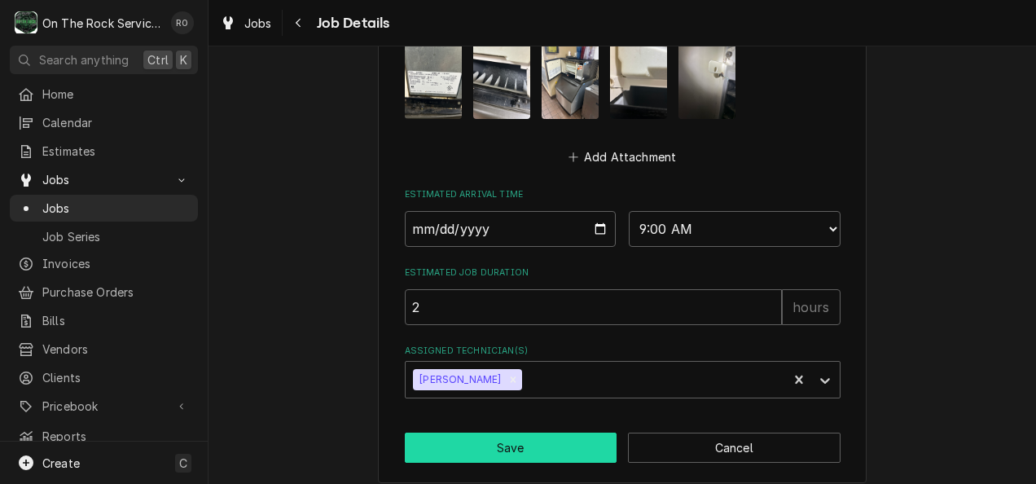
click at [544, 432] on button "Save" at bounding box center [511, 447] width 213 height 30
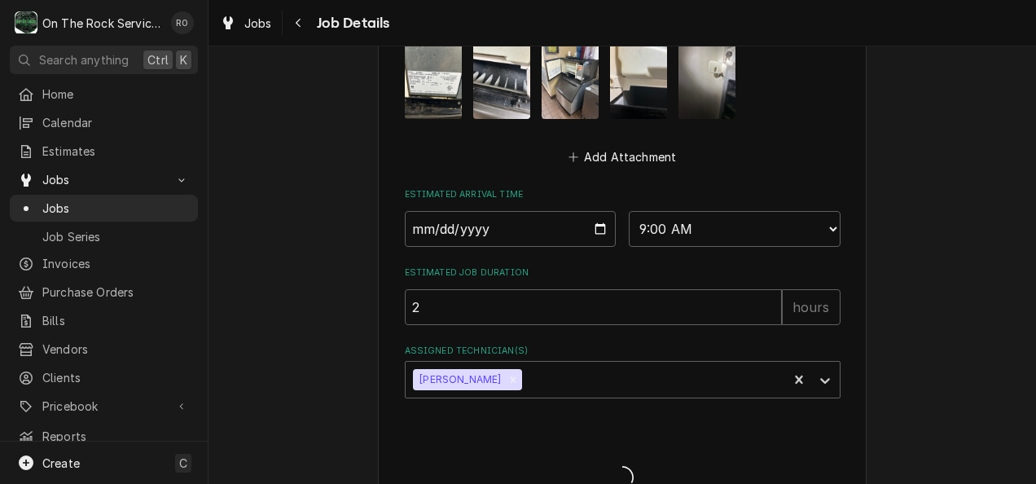
type textarea "x"
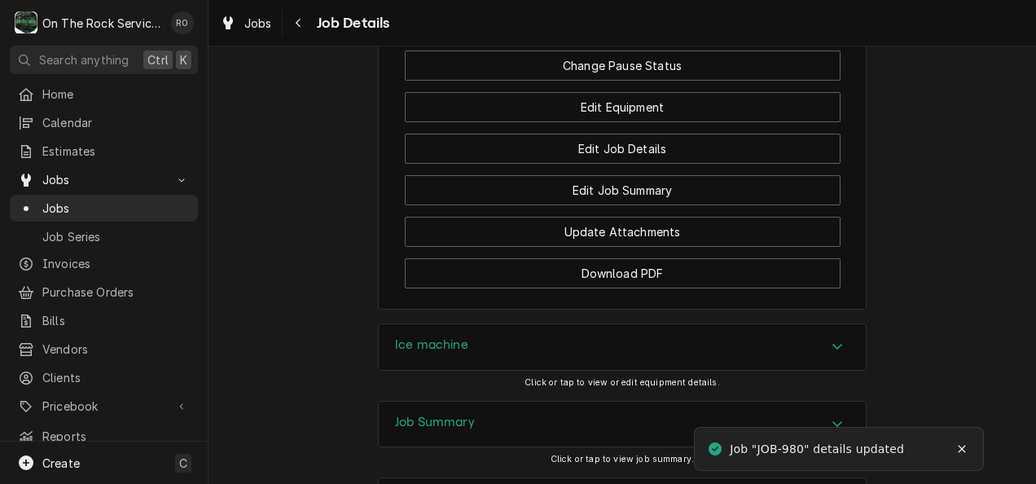
scroll to position [2203, 0]
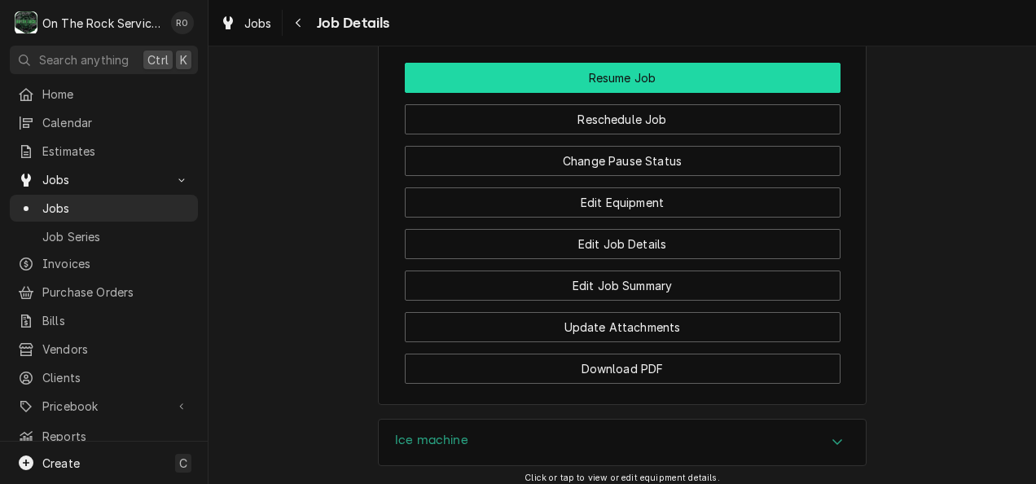
click at [782, 93] on button "Resume Job" at bounding box center [623, 78] width 436 height 30
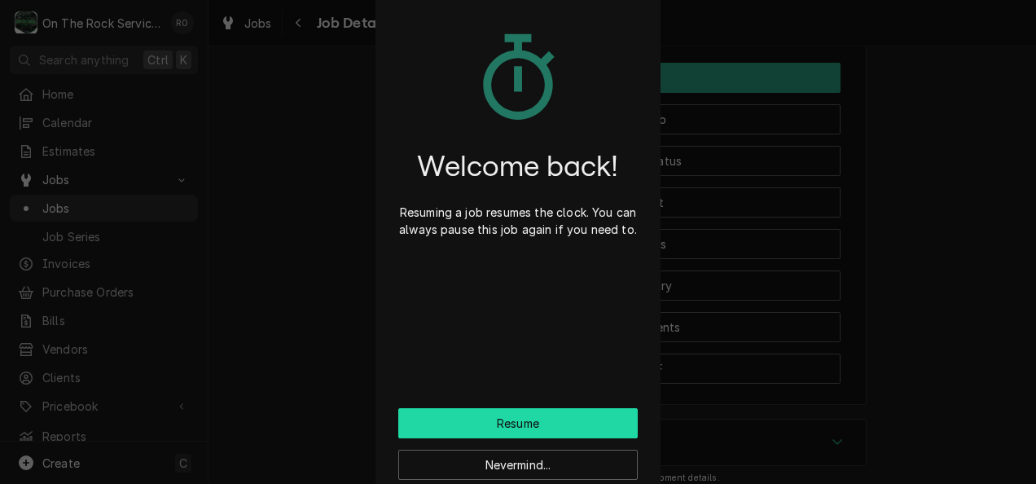
click at [578, 423] on button "Resume" at bounding box center [517, 423] width 239 height 30
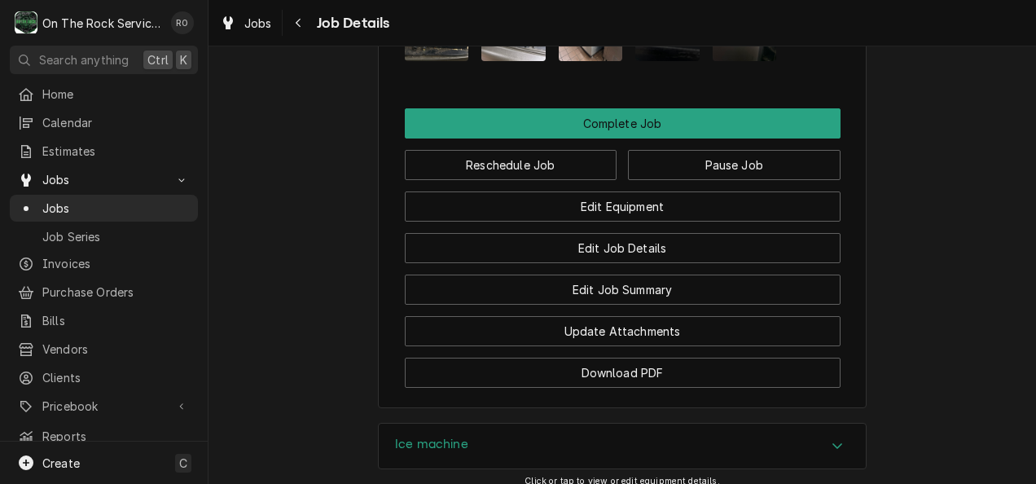
scroll to position [2075, 0]
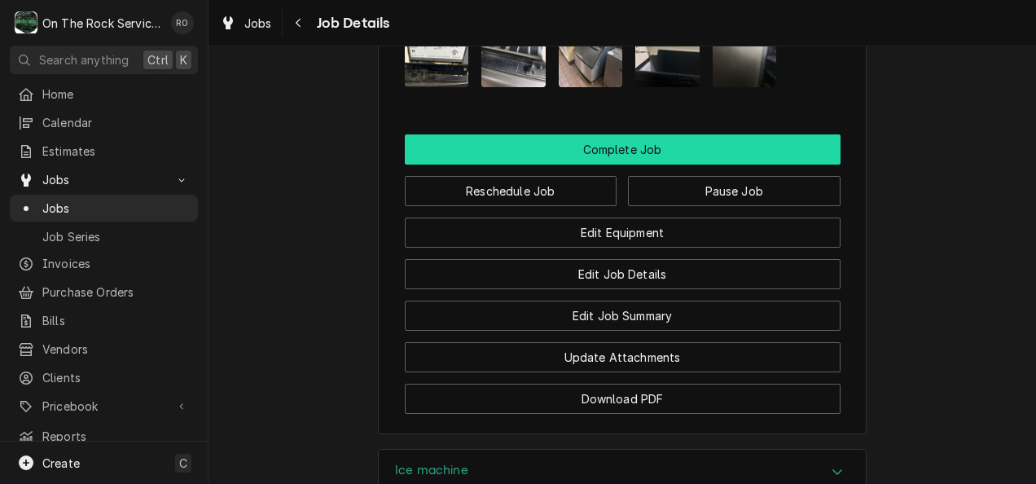
click at [762, 155] on button "Complete Job" at bounding box center [623, 149] width 436 height 30
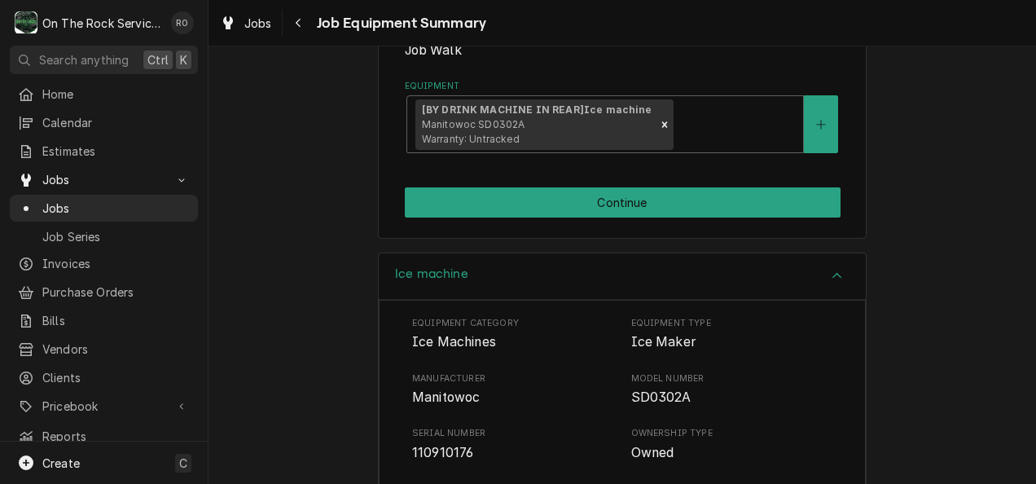
scroll to position [308, 0]
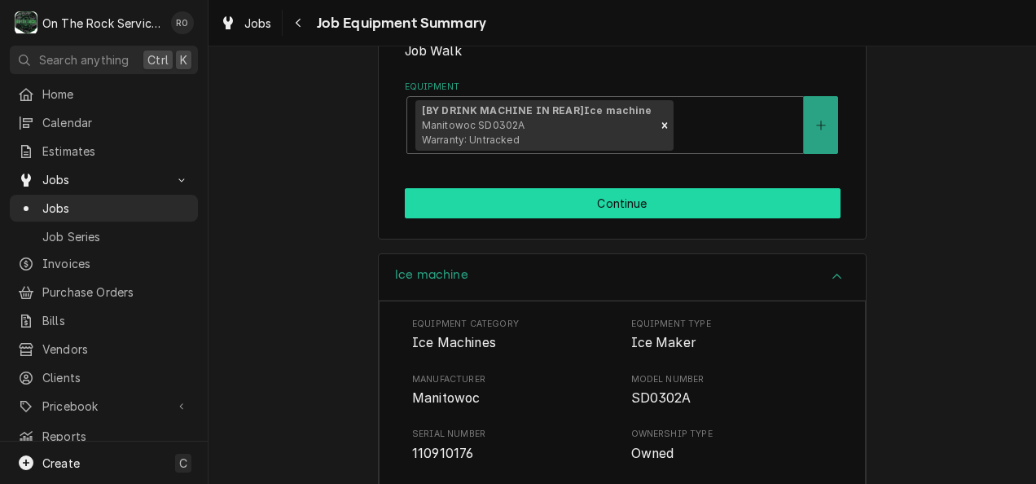
click at [795, 188] on button "Continue" at bounding box center [623, 203] width 436 height 30
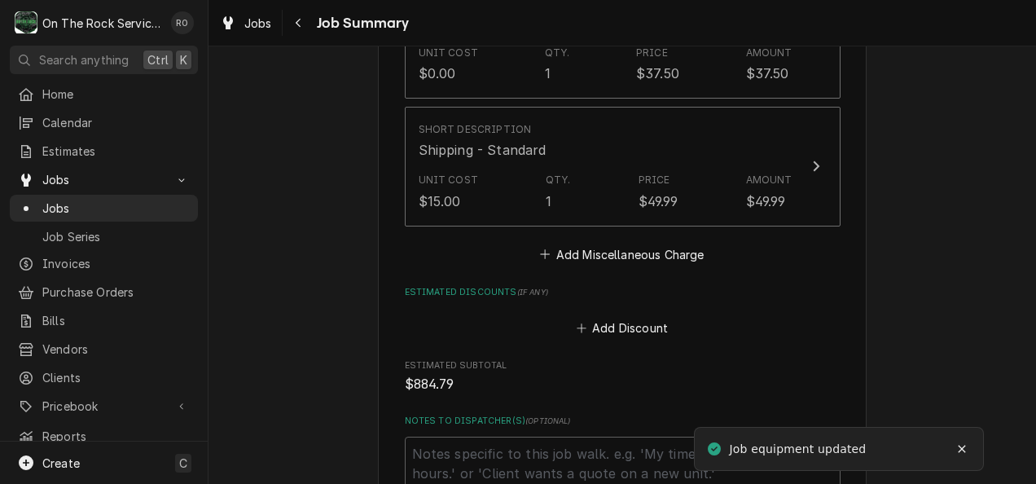
scroll to position [2064, 0]
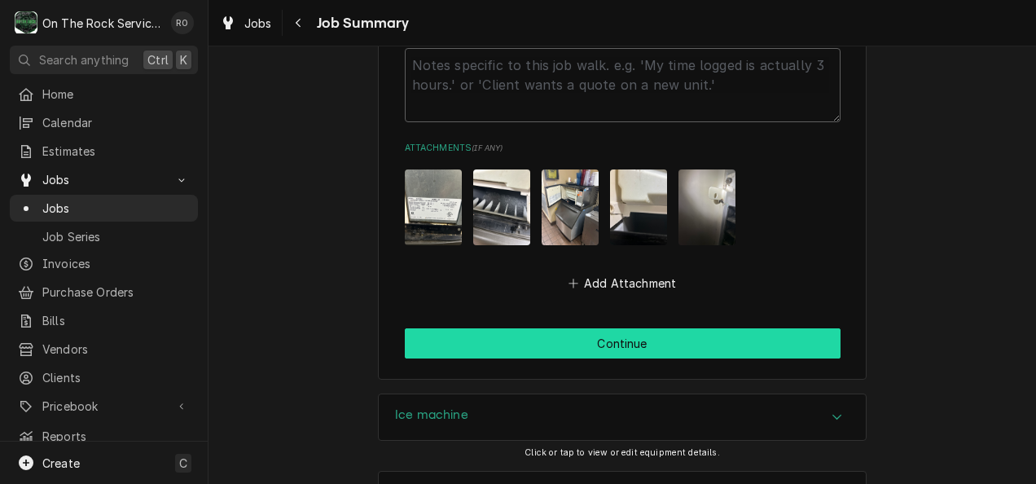
click at [811, 328] on button "Continue" at bounding box center [623, 343] width 436 height 30
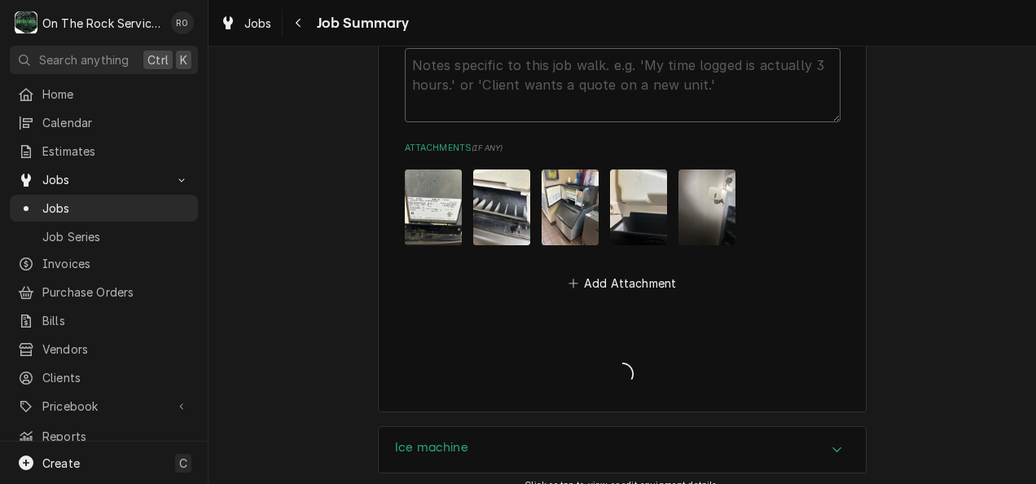
type textarea "x"
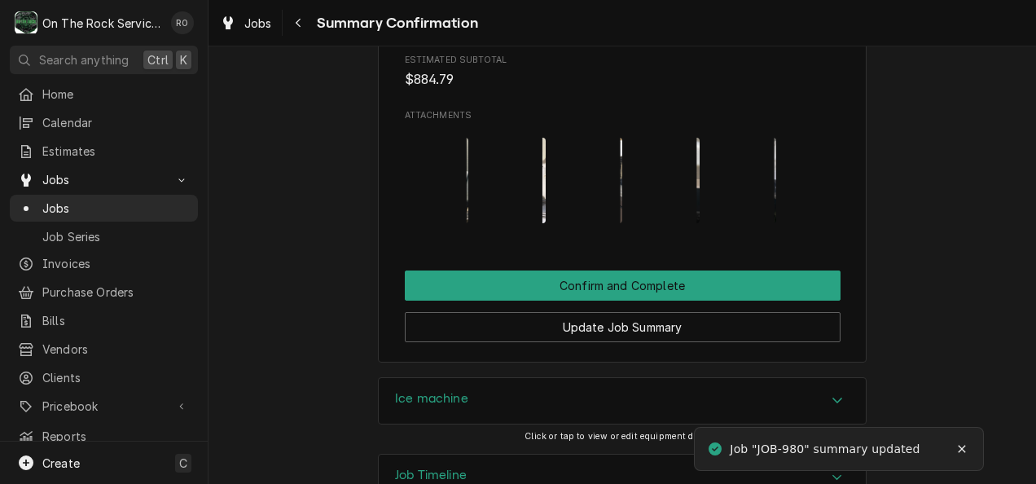
scroll to position [1604, 0]
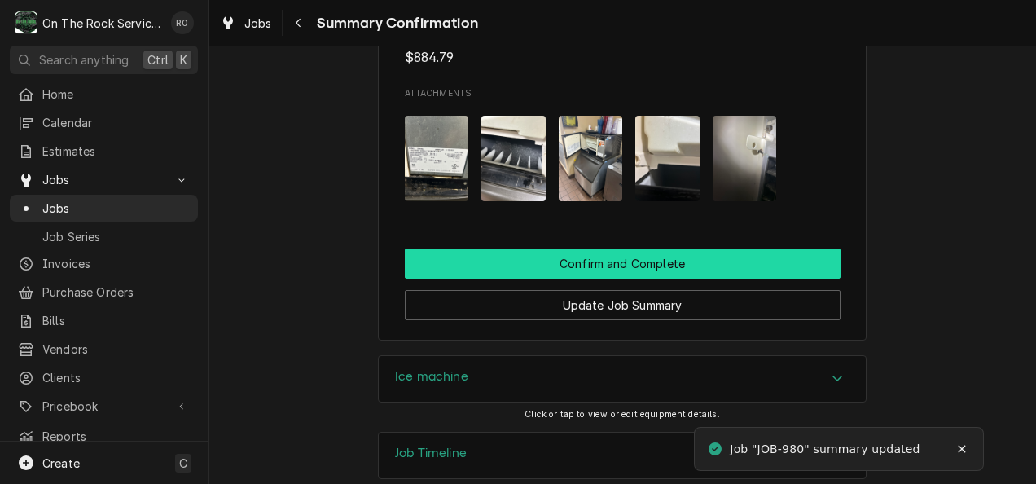
click at [785, 251] on button "Confirm and Complete" at bounding box center [623, 263] width 436 height 30
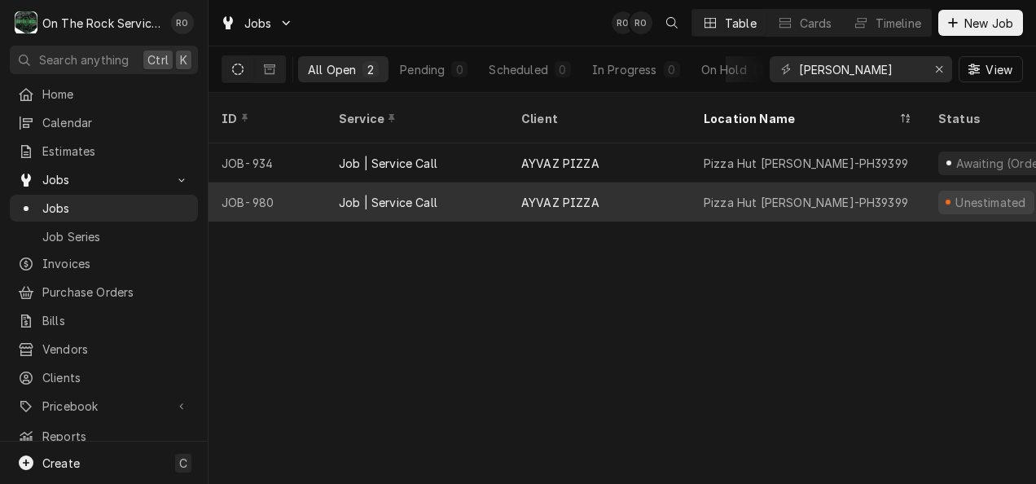
click at [890, 182] on div "Pizza Hut [PERSON_NAME]-PH39399" at bounding box center [808, 201] width 235 height 39
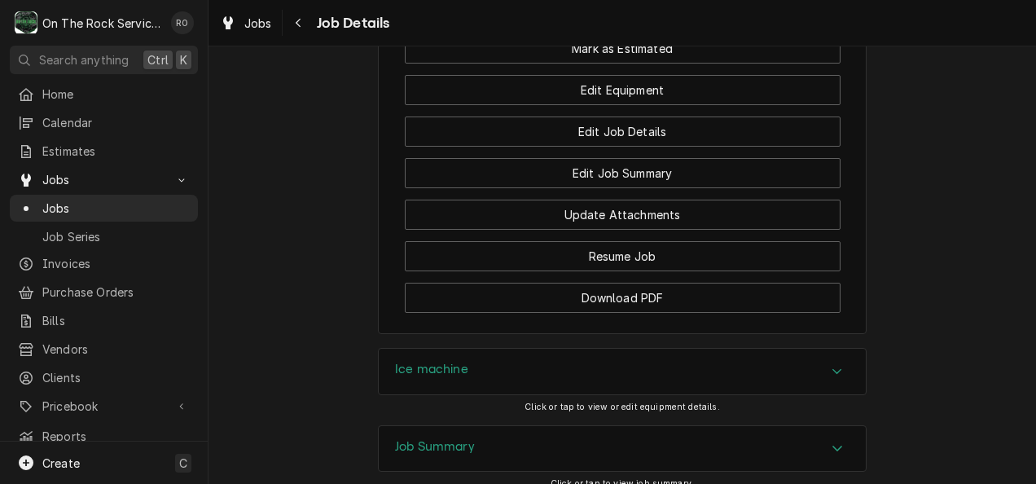
scroll to position [1908, 0]
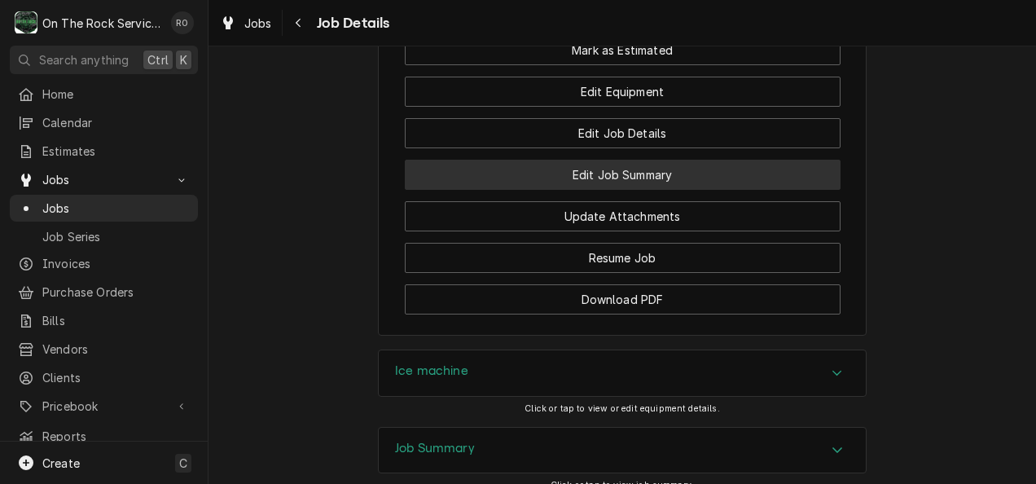
click at [795, 178] on button "Edit Job Summary" at bounding box center [623, 175] width 436 height 30
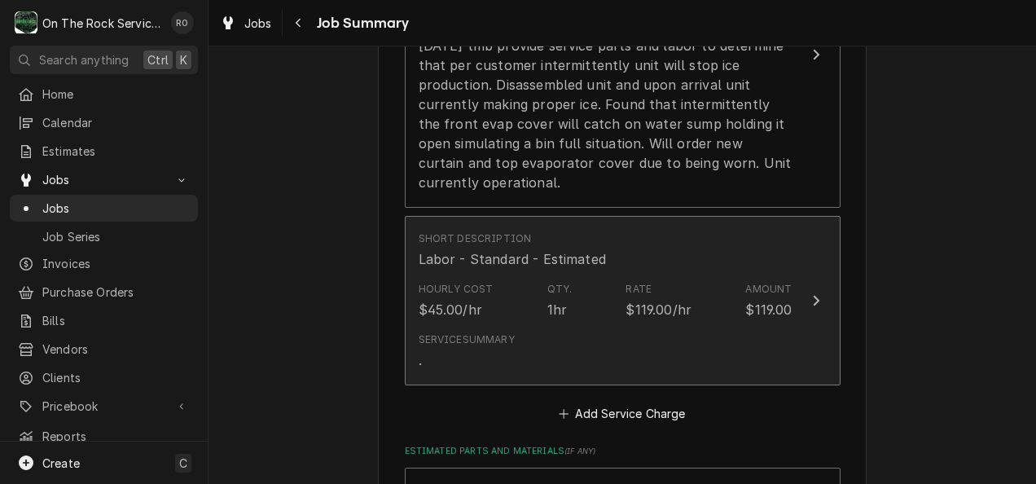
click at [757, 282] on div "Amount" at bounding box center [768, 289] width 46 height 15
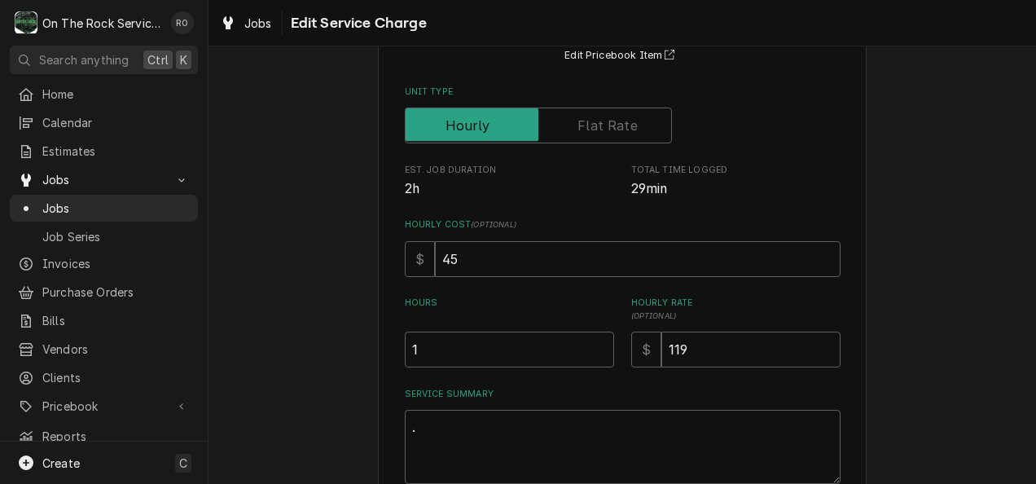
scroll to position [185, 0]
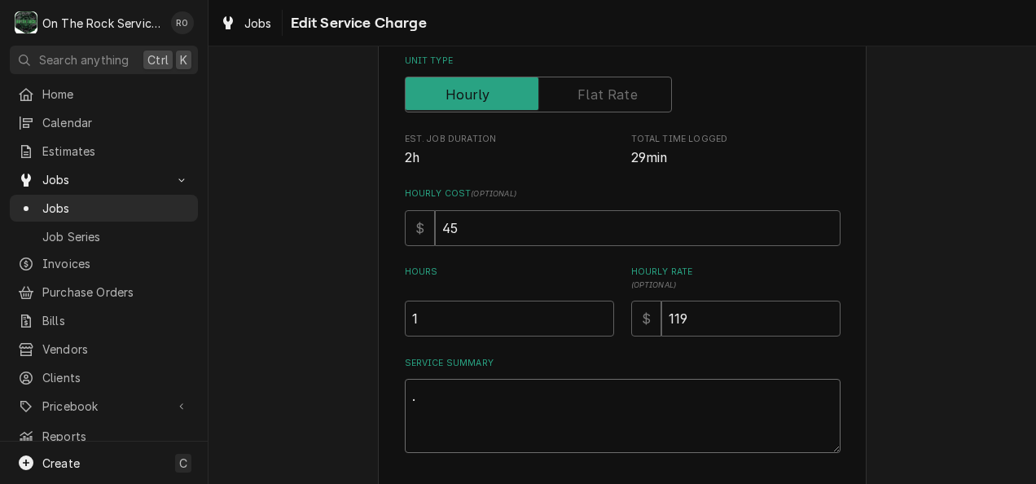
drag, startPoint x: 502, startPoint y: 403, endPoint x: 311, endPoint y: 379, distance: 192.1
click at [311, 379] on div "Use the fields below to edit this service charge Short Description Labor - Stan…" at bounding box center [622, 236] width 827 height 715
type textarea "x"
type textarea "E"
type textarea "x"
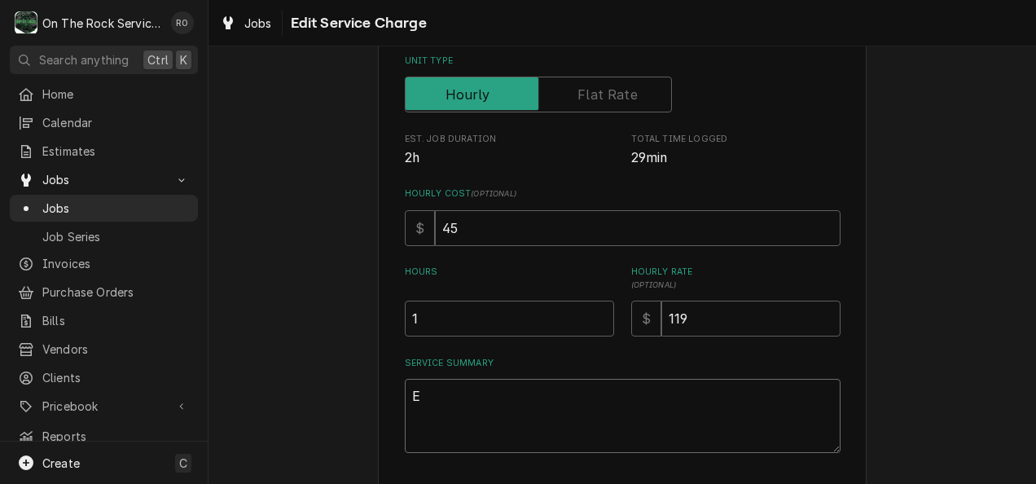
type textarea "Es"
type textarea "x"
type textarea "Est"
type textarea "x"
type textarea "Esti"
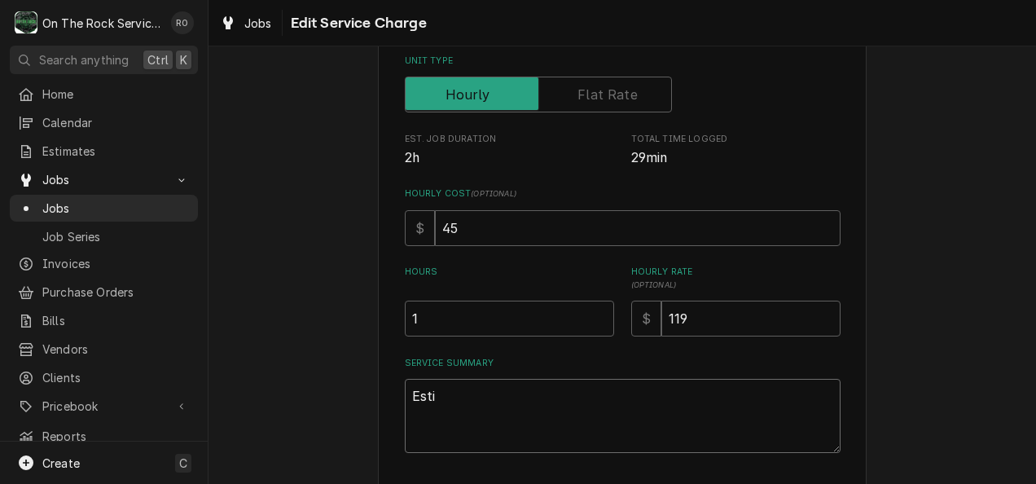
type textarea "x"
type textarea "Estim"
type textarea "x"
type textarea "Estimt"
type textarea "x"
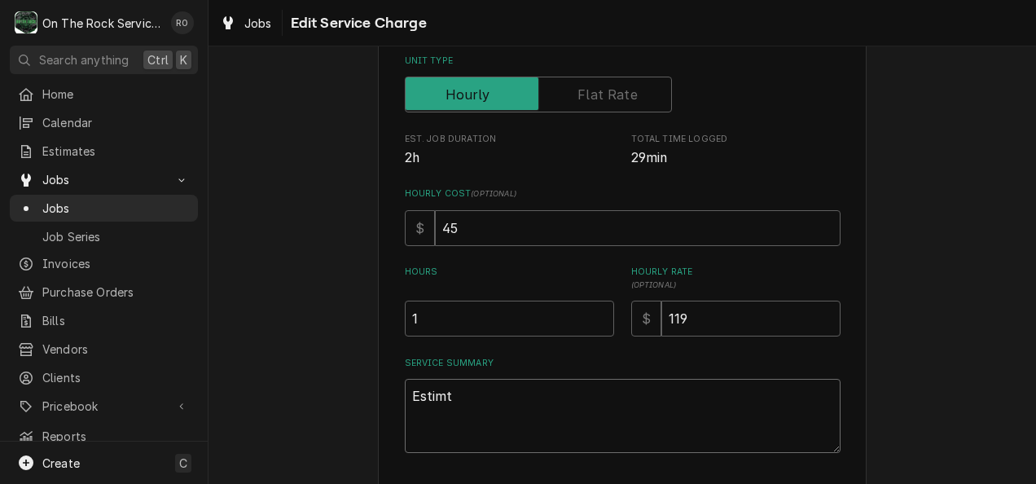
type textarea "Estim"
type textarea "x"
type textarea "Estima"
type textarea "x"
type textarea "Estimate"
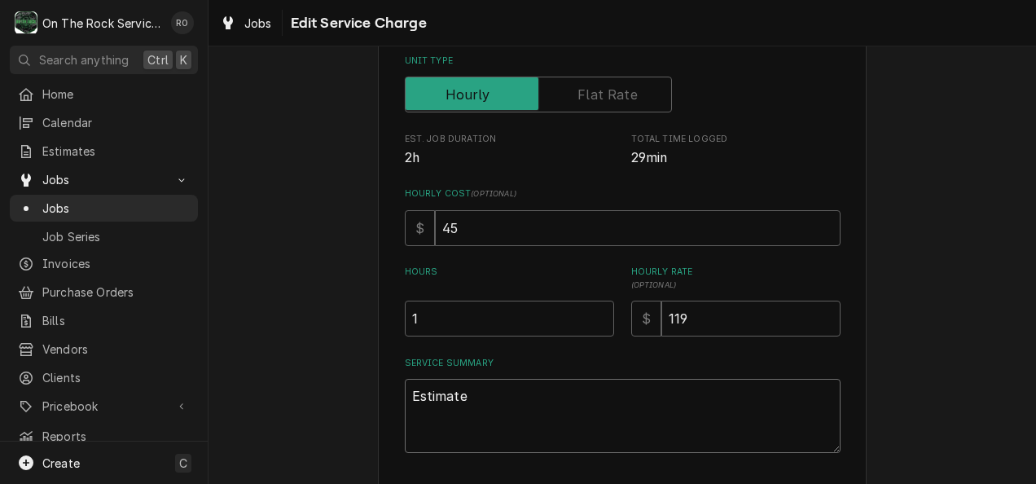
type textarea "x"
type textarea "Estimated"
type textarea "x"
type textarea "Estimated"
type textarea "x"
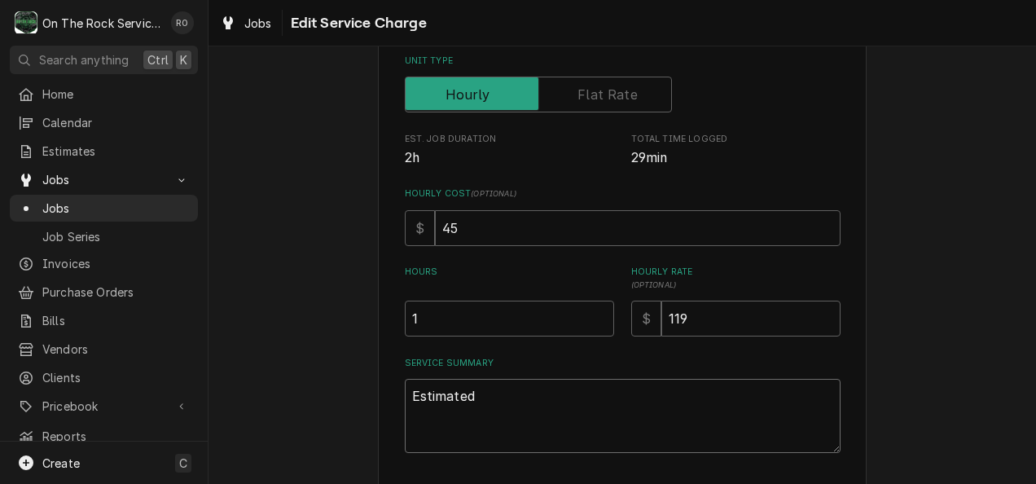
type textarea "Estimated l"
type textarea "x"
type textarea "Estimated la"
type textarea "x"
type textarea "Estimated lab"
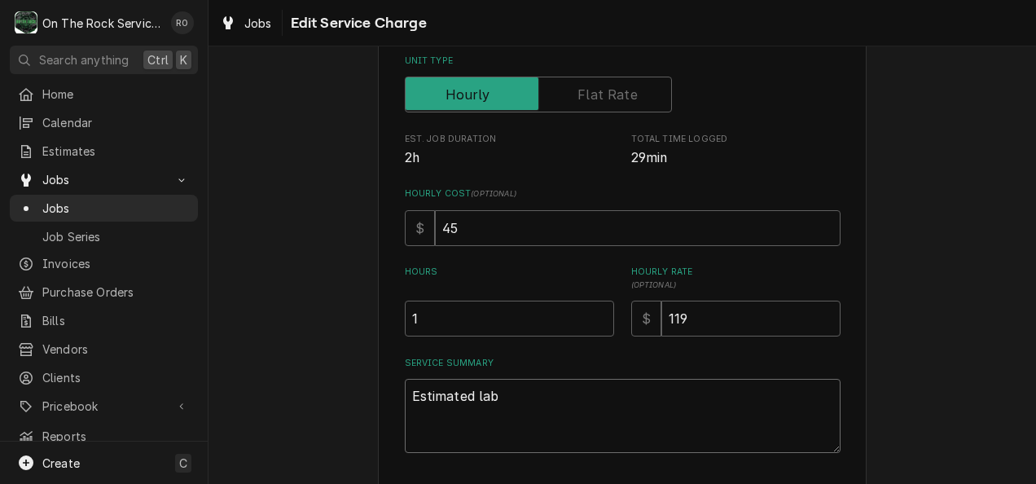
type textarea "x"
type textarea "Estimated labo"
type textarea "x"
type textarea "Estimated labor"
type textarea "x"
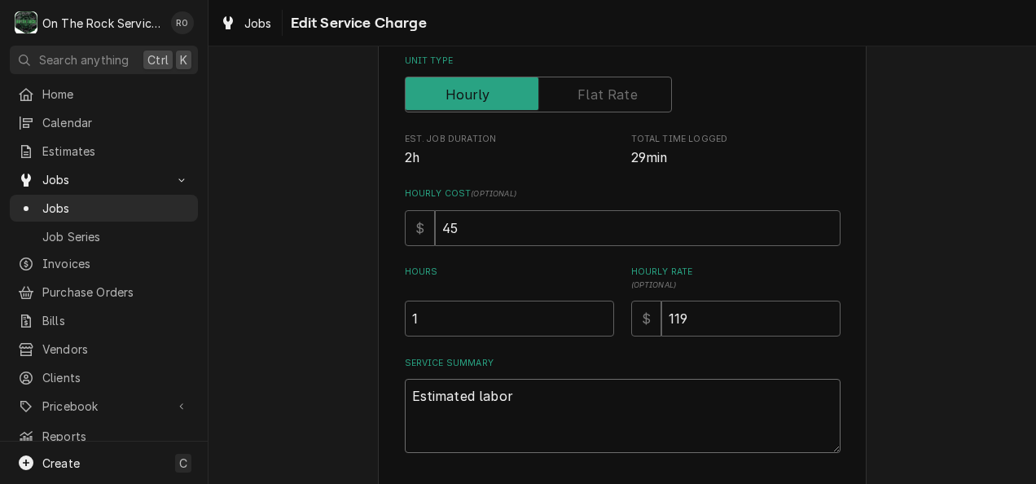
type textarea "Estimated labor n"
type textarea "x"
type textarea "Estimated labor ne"
type textarea "x"
type textarea "Estimated labor nee"
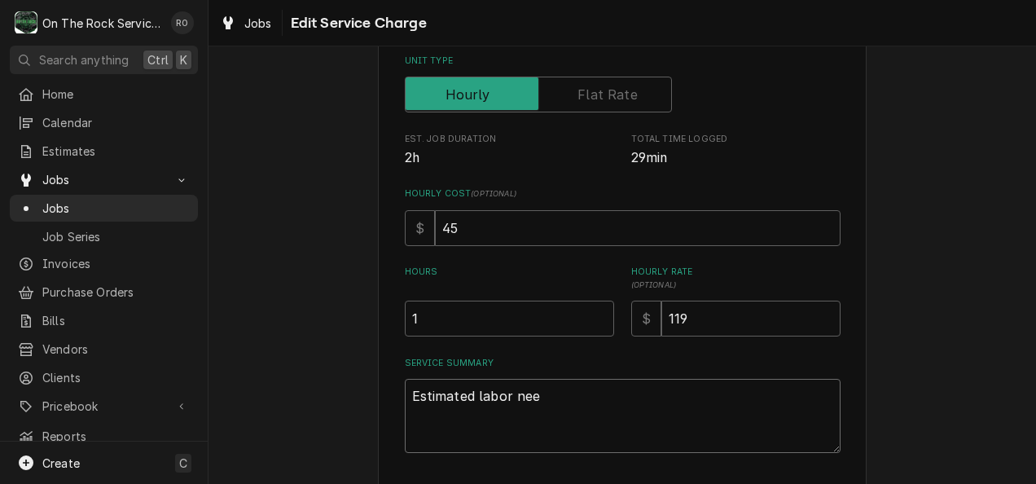
type textarea "x"
type textarea "Estimated labor need"
type textarea "x"
type textarea "Estimated labor neede"
type textarea "x"
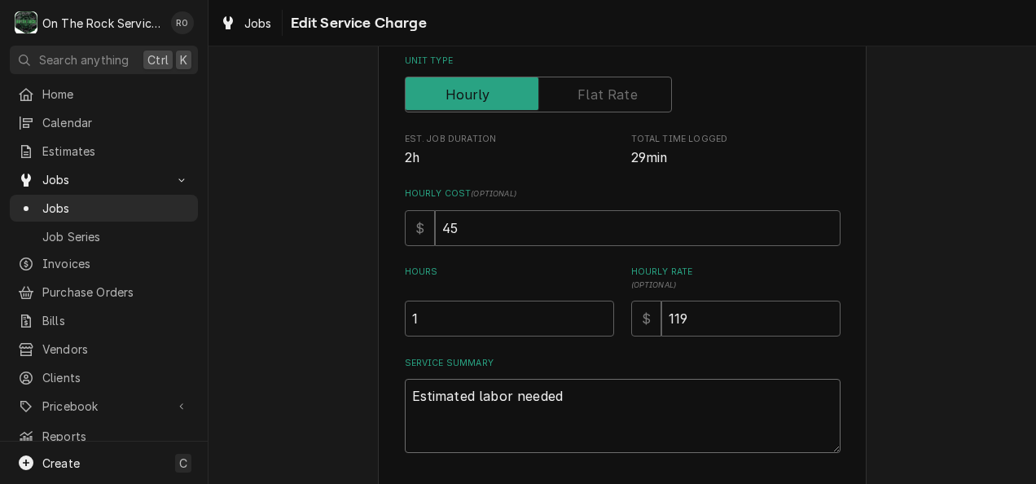
type textarea "Estimated labor needed"
type textarea "x"
type textarea "Estimated labor needed t"
type textarea "x"
type textarea "Estimated labor needed to"
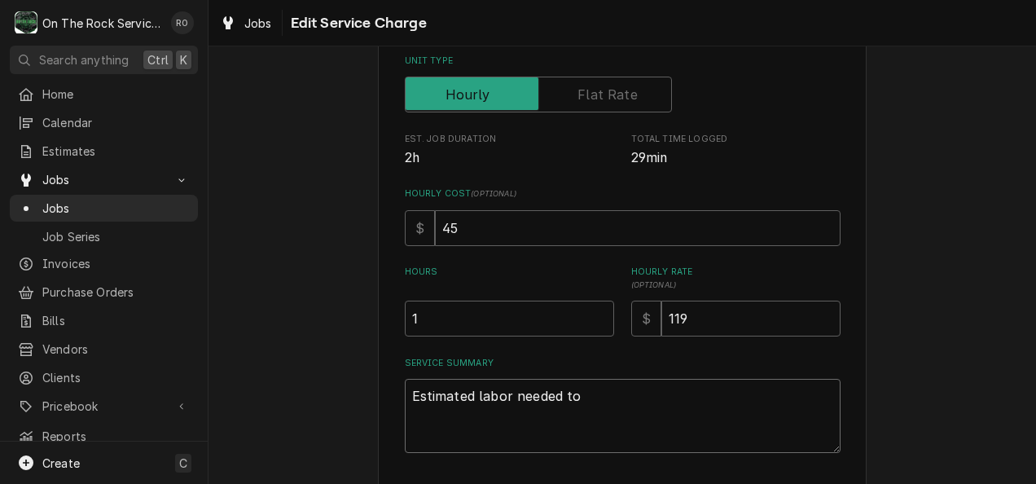
type textarea "x"
type textarea "Estimated labor needed to"
type textarea "x"
type textarea "Estimated labor needed to c"
type textarea "x"
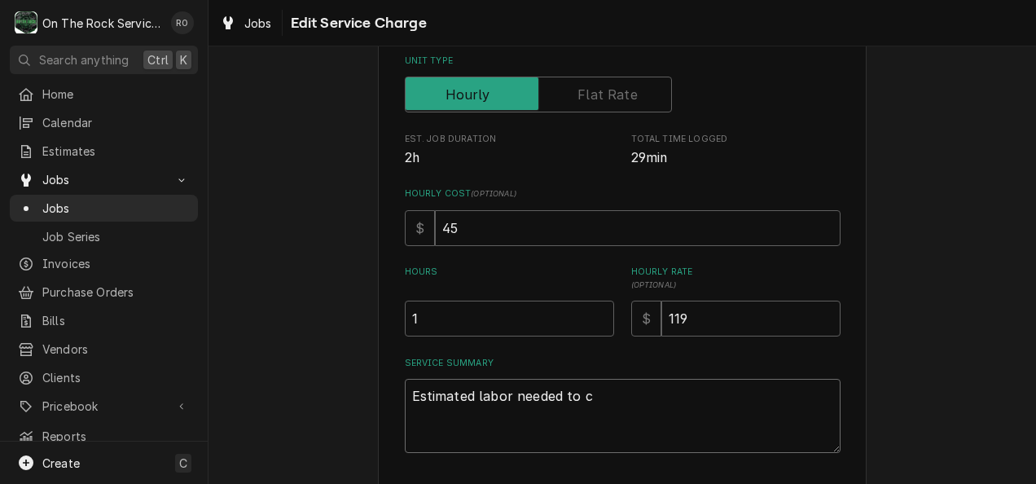
type textarea "Estimated labor needed to co"
type textarea "x"
type textarea "Estimated labor needed to comp"
type textarea "x"
type textarea "Estimated labor needed to compl"
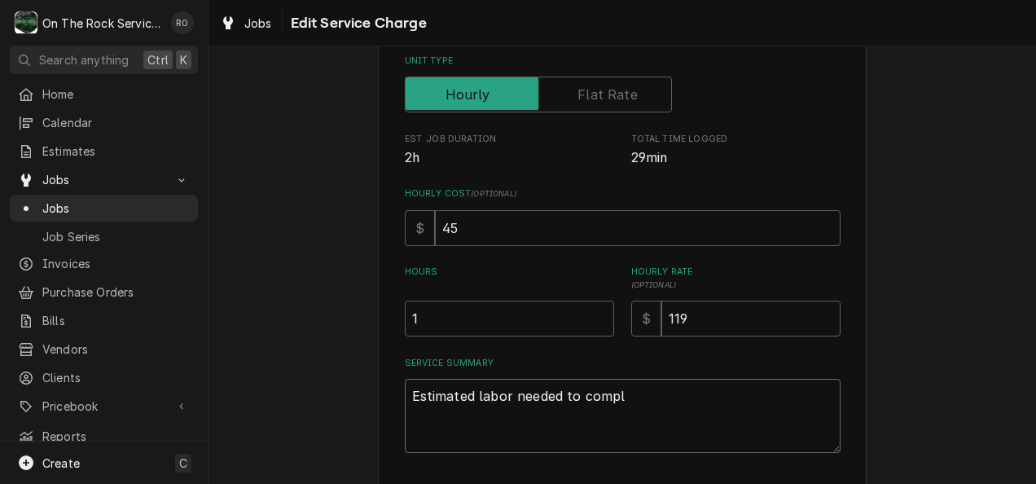
type textarea "x"
type textarea "Estimated labor needed to comple"
type textarea "x"
type textarea "Estimated labor needed to complet"
type textarea "x"
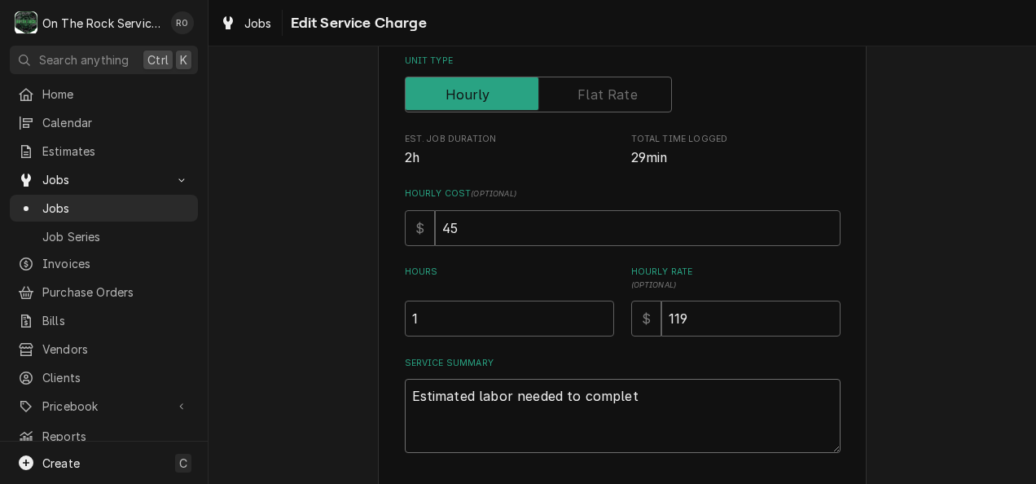
type textarea "Estimated labor needed to complete"
type textarea "x"
type textarea "Estimated labor needed to complete"
type textarea "x"
type textarea "Estimated labor needed to complete t"
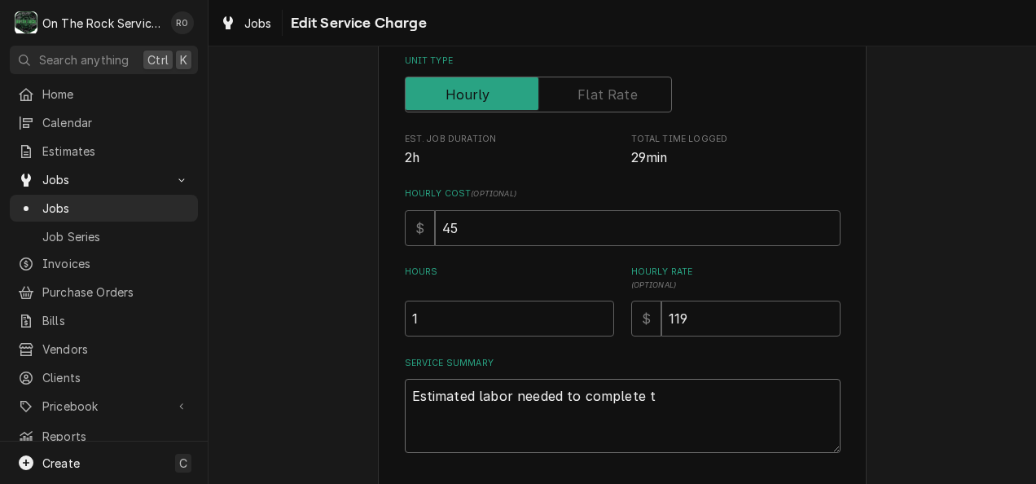
type textarea "x"
type textarea "Estimated labor needed to complete the"
type textarea "x"
type textarea "Estimated labor needed to complete the"
type textarea "x"
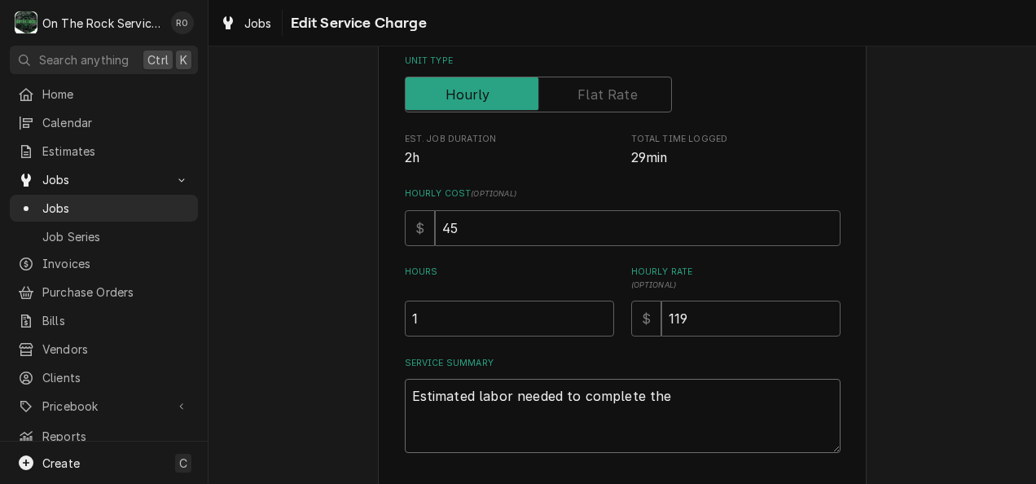
type textarea "Estimated labor needed to complete the r"
type textarea "x"
type textarea "Estimated labor needed to complete the re"
type textarea "x"
type textarea "Estimated labor needed to complete the rea"
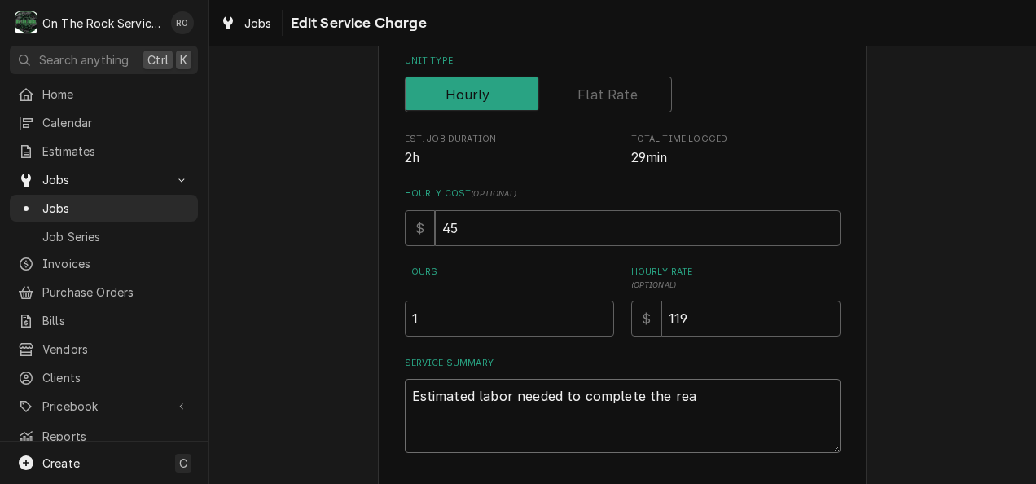
type textarea "x"
type textarea "Estimated labor needed to complete the reap"
type textarea "x"
type textarea "Estimated labor needed to complete the rea"
type textarea "x"
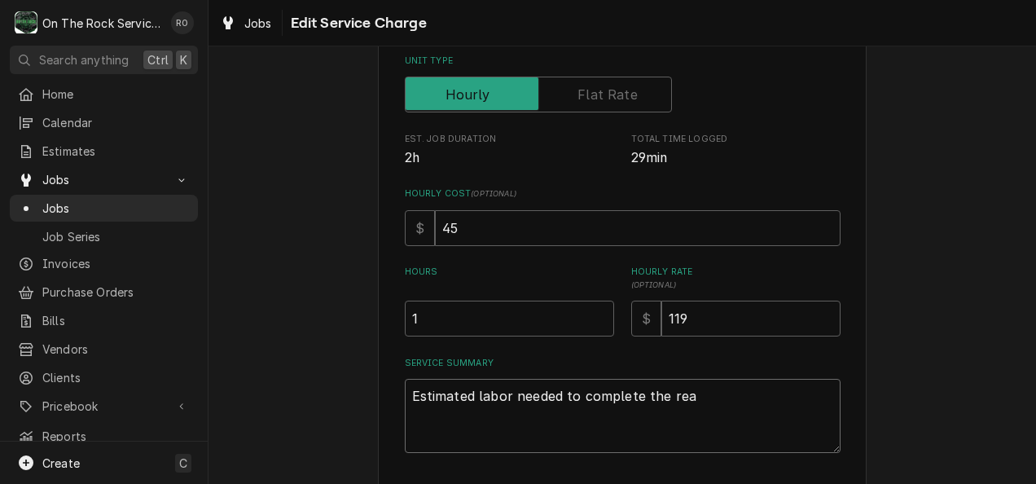
type textarea "Estimated labor needed to complete the re"
type textarea "x"
type textarea "Estimated labor needed to complete the repa"
type textarea "x"
type textarea "Estimated labor needed to complete the repai"
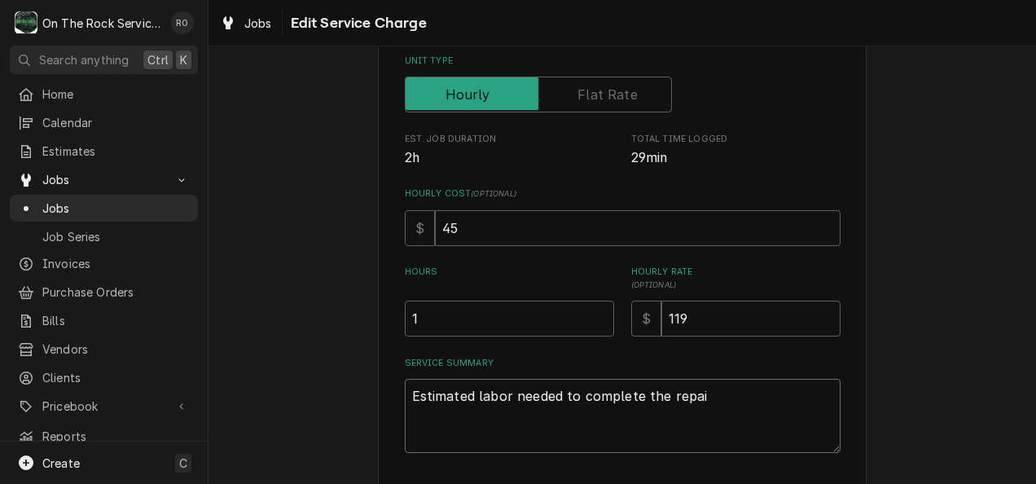
type textarea "x"
type textarea "Estimated labor needed to complete the repair"
type textarea "x"
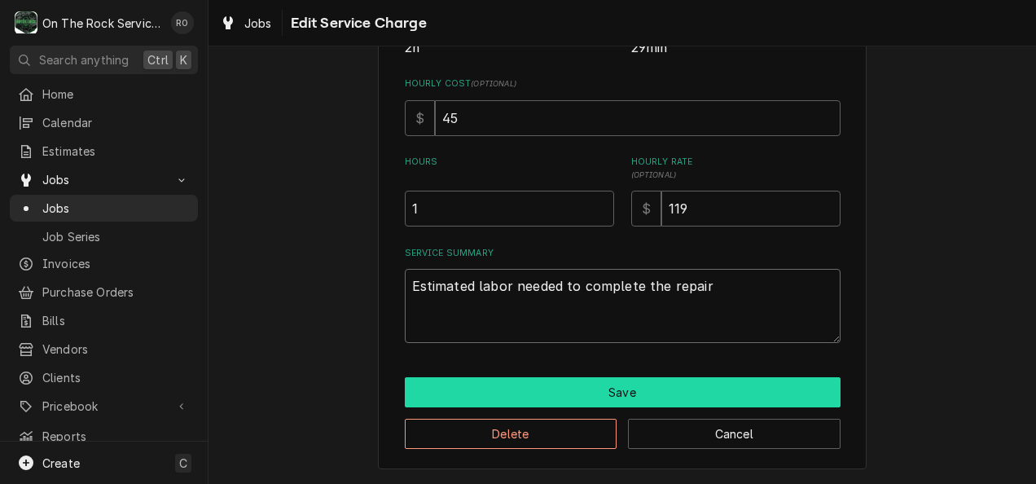
type textarea "Estimated labor needed to complete the repair"
click at [537, 391] on button "Save" at bounding box center [623, 392] width 436 height 30
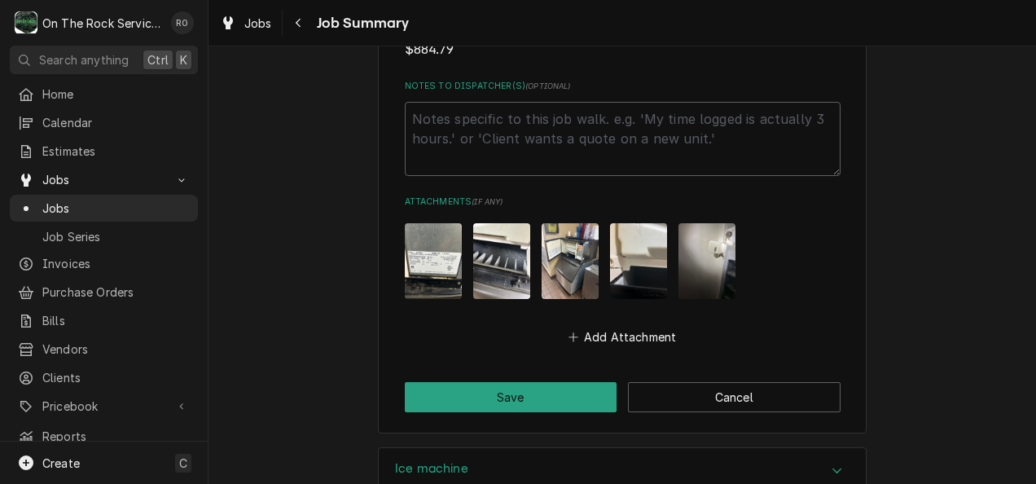
scroll to position [2064, 0]
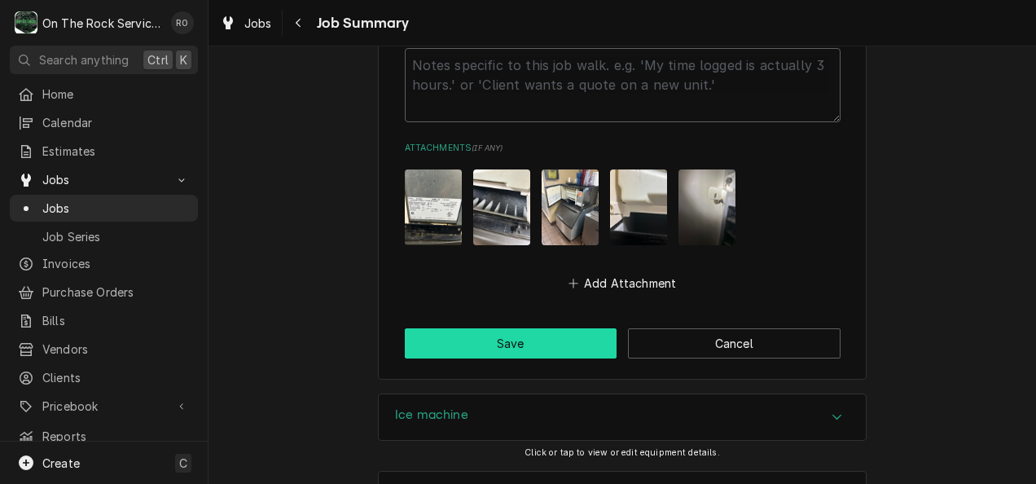
click at [534, 328] on button "Save" at bounding box center [511, 343] width 213 height 30
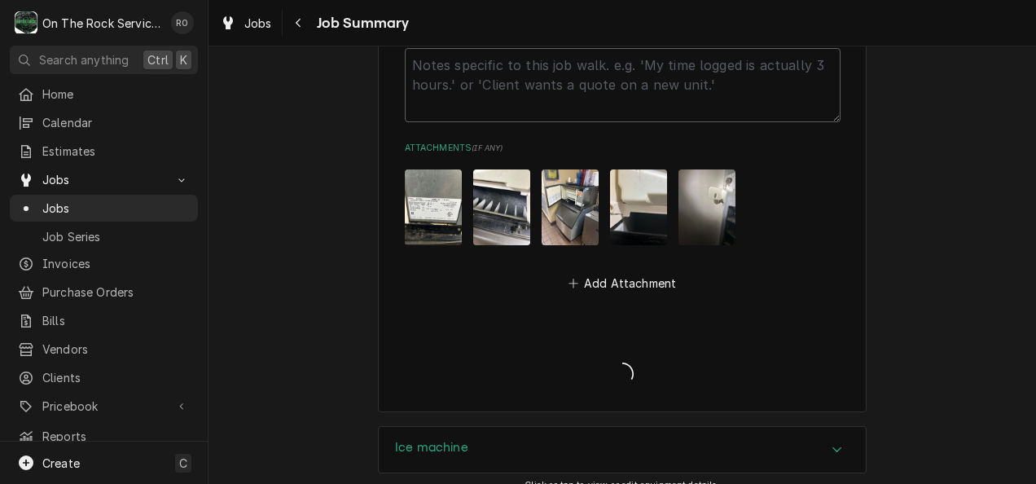
type textarea "x"
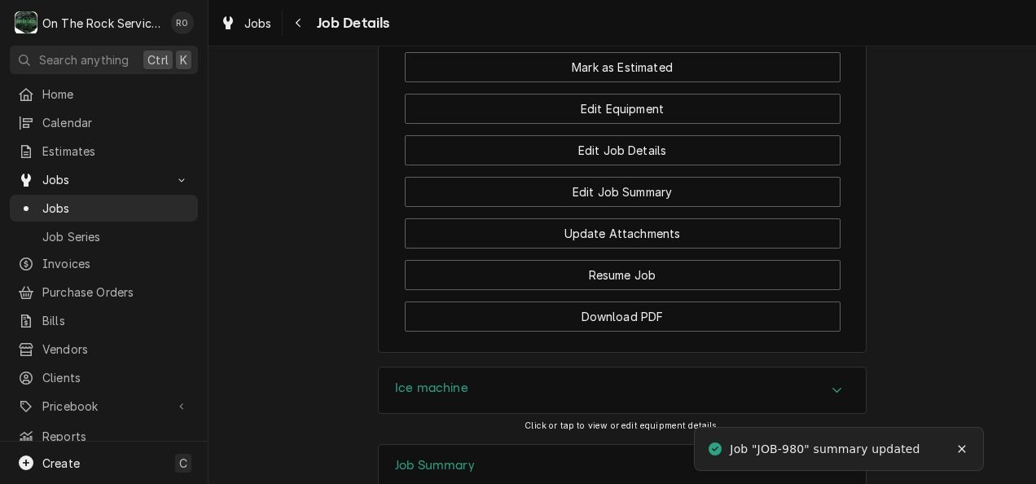
scroll to position [1826, 0]
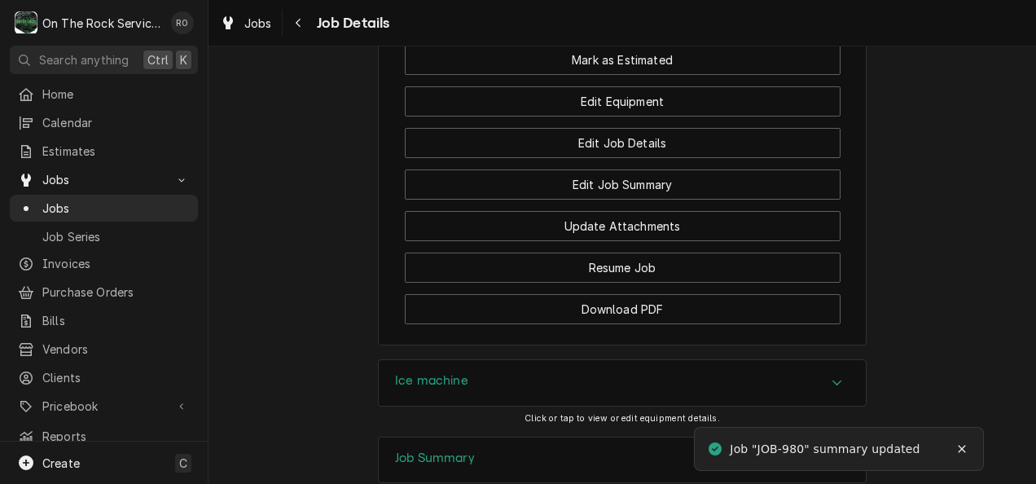
click at [794, 33] on button "Create Estimate" at bounding box center [623, 18] width 436 height 30
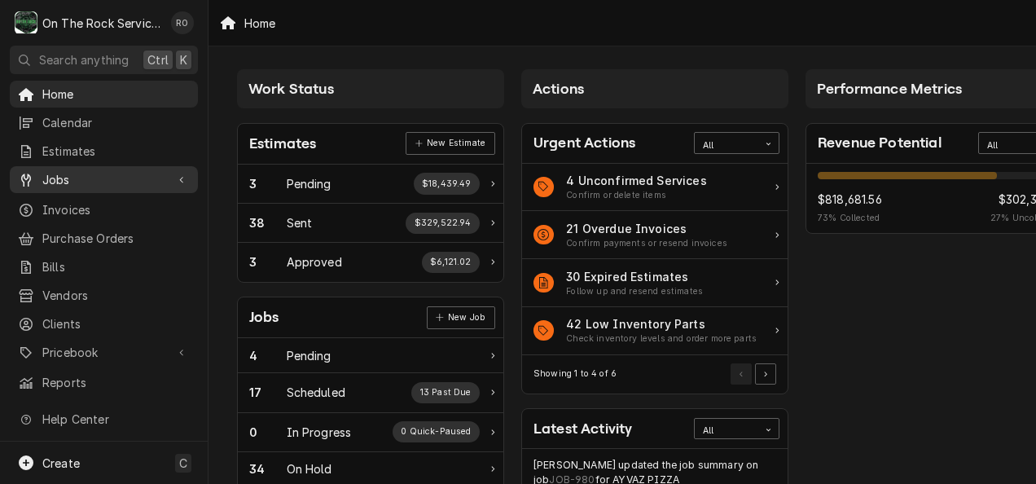
click at [106, 181] on span "Jobs" at bounding box center [103, 179] width 123 height 17
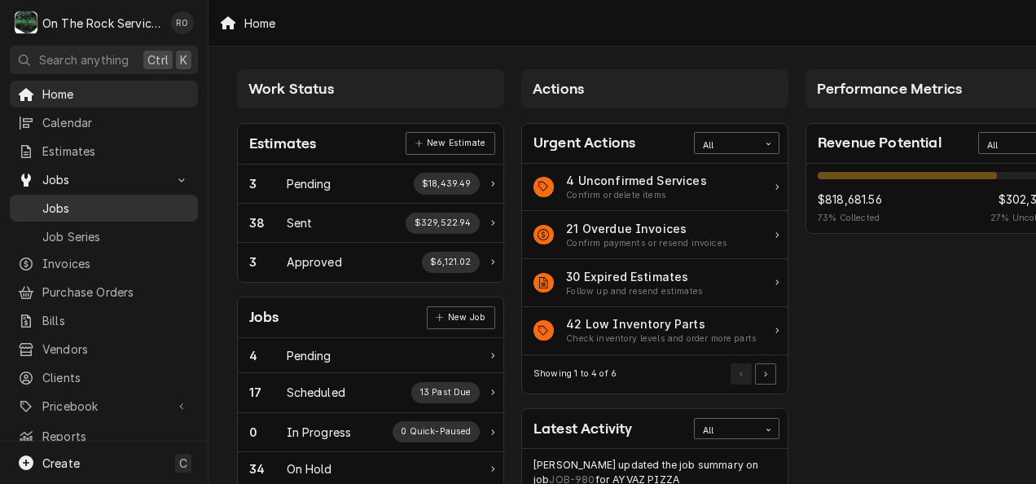
click at [106, 206] on span "Jobs" at bounding box center [115, 208] width 147 height 17
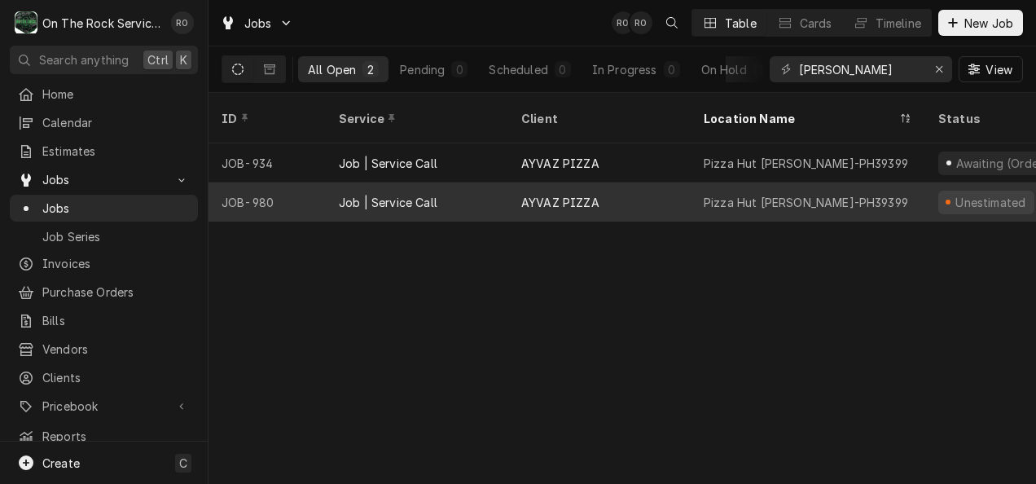
click at [836, 194] on div "Pizza Hut Lavonia-PH39399" at bounding box center [806, 202] width 204 height 17
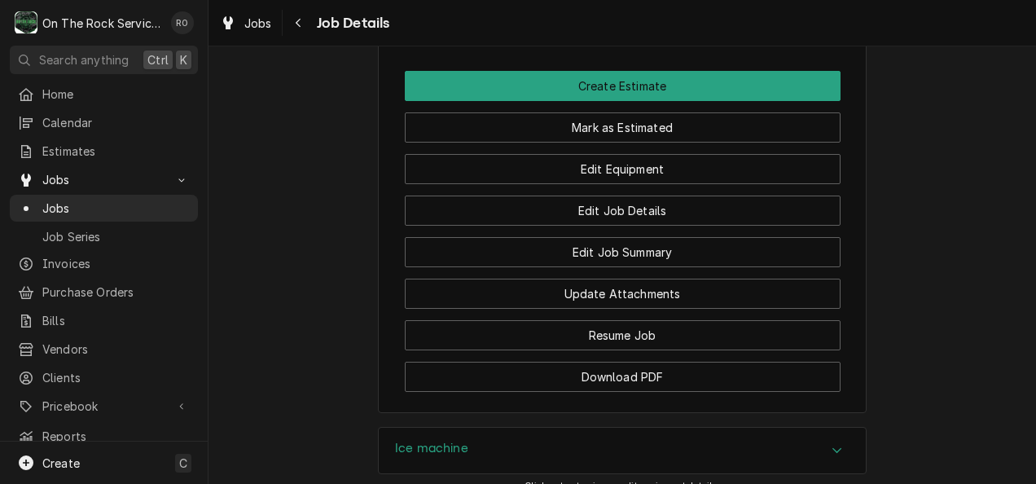
scroll to position [1829, 0]
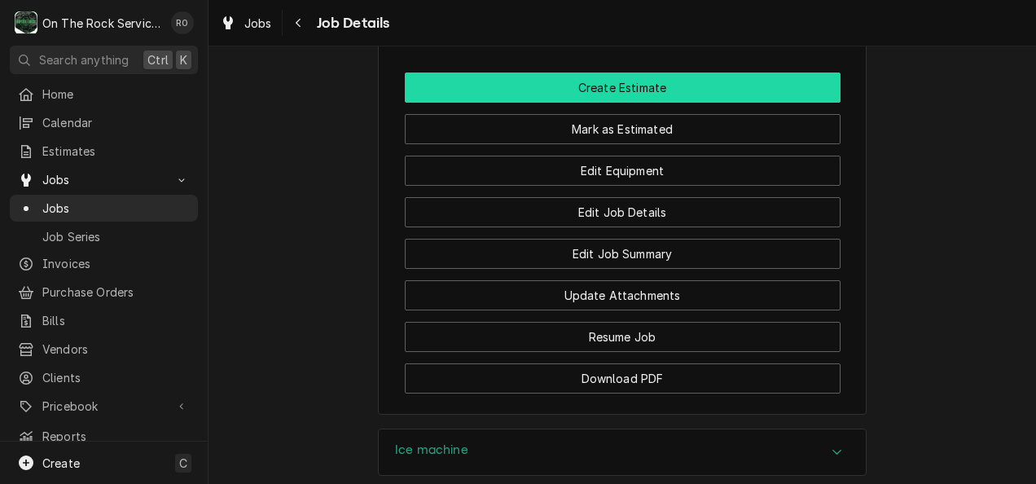
click at [756, 83] on button "Create Estimate" at bounding box center [623, 87] width 436 height 30
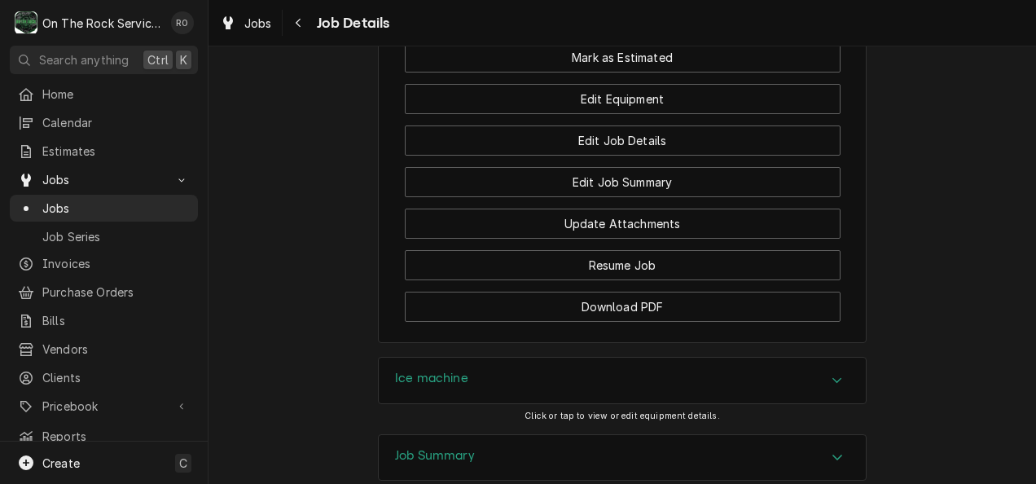
scroll to position [1856, 0]
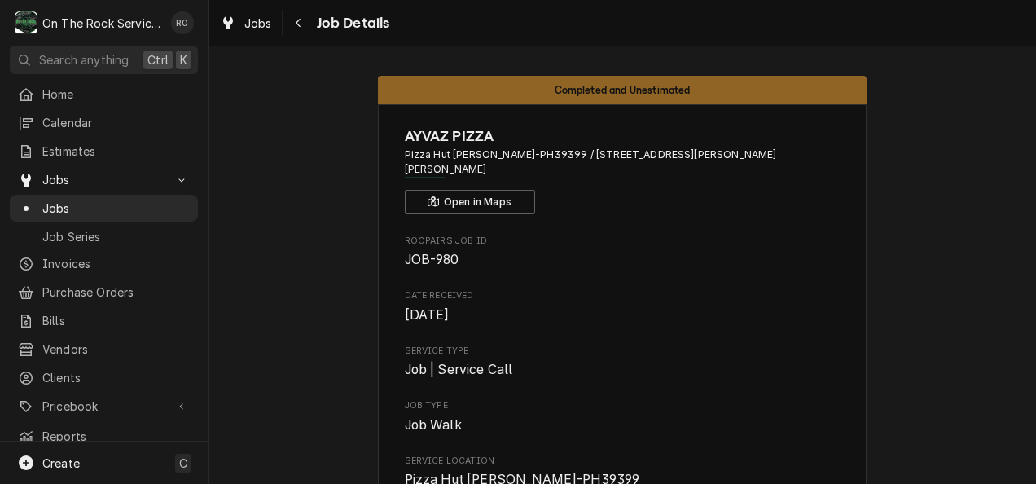
scroll to position [3, 0]
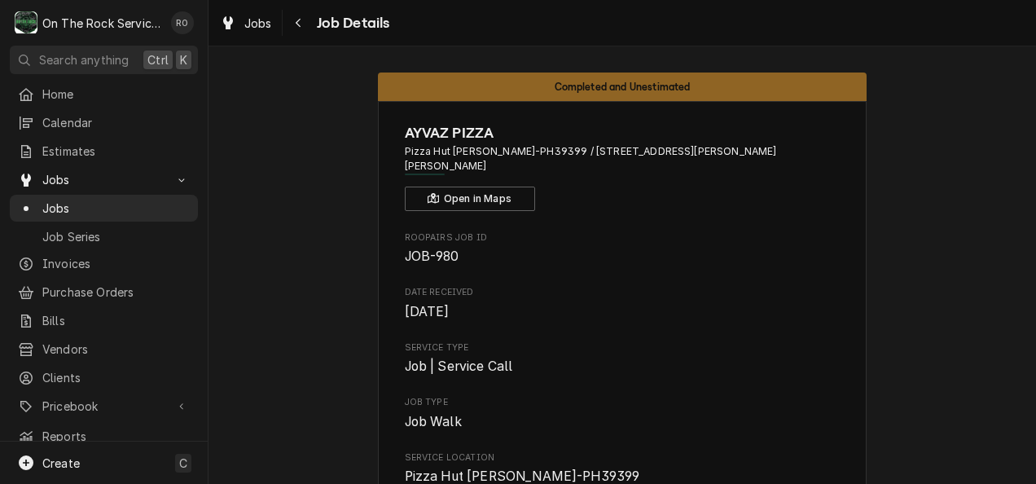
click at [81, 132] on div "Home Calendar Estimates Jobs Jobs Job Series Invoices Purchase Orders Bills Ven…" at bounding box center [104, 265] width 208 height 369
click at [82, 143] on span "Estimates" at bounding box center [115, 151] width 147 height 17
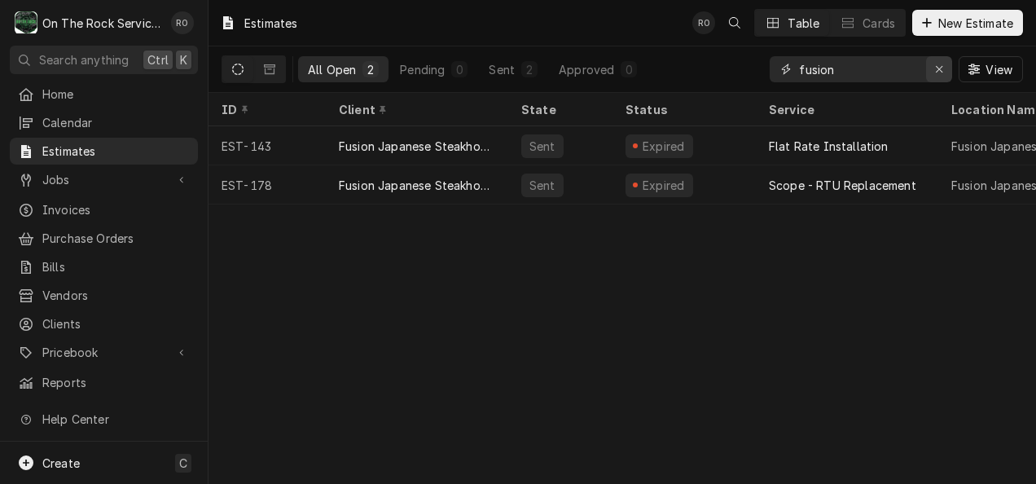
click at [942, 73] on icon "Erase input" at bounding box center [939, 69] width 9 height 11
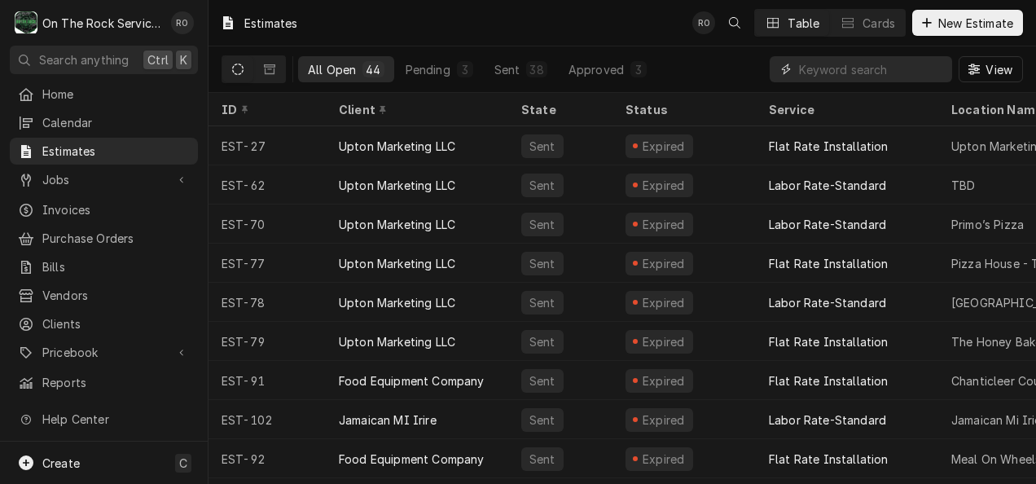
click at [889, 65] on input "Dynamic Content Wrapper" at bounding box center [871, 69] width 145 height 26
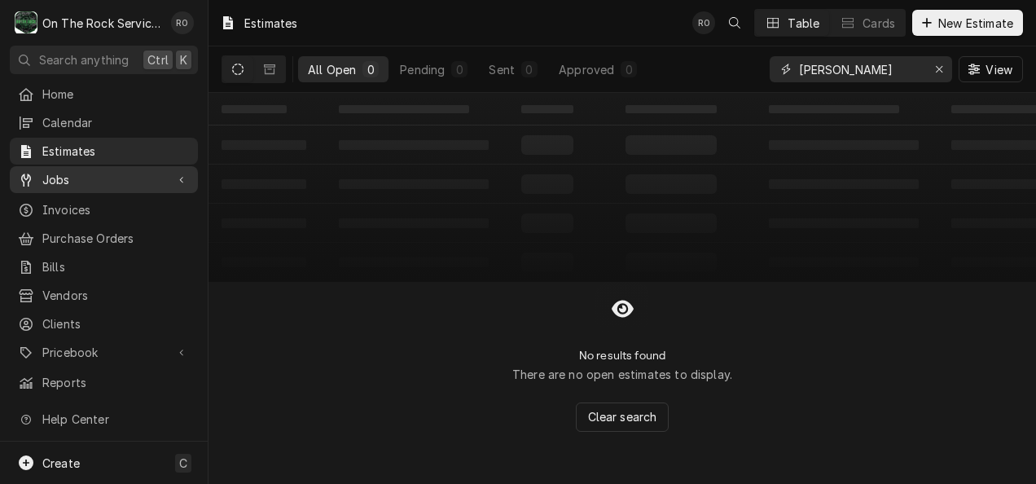
type input "[PERSON_NAME]"
click at [59, 177] on span "Jobs" at bounding box center [103, 179] width 123 height 17
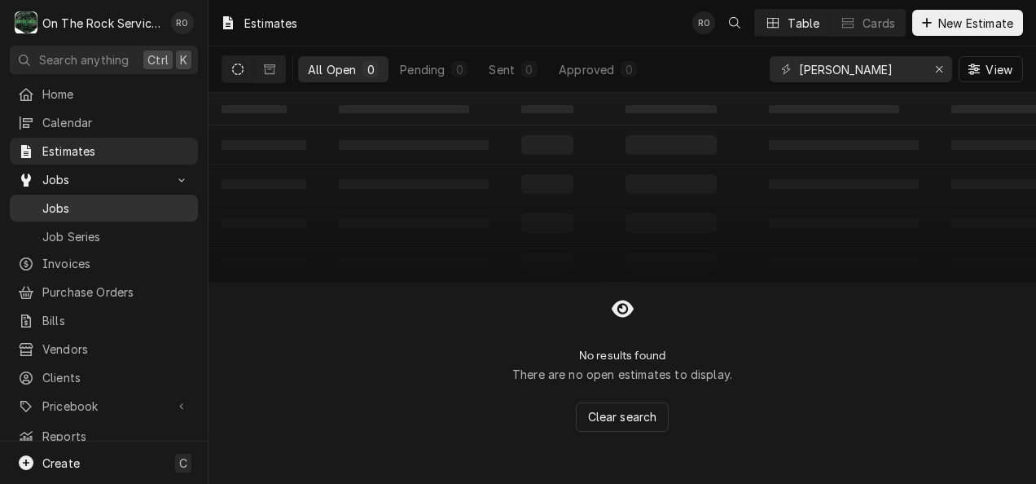
click at [82, 200] on span "Jobs" at bounding box center [115, 208] width 147 height 17
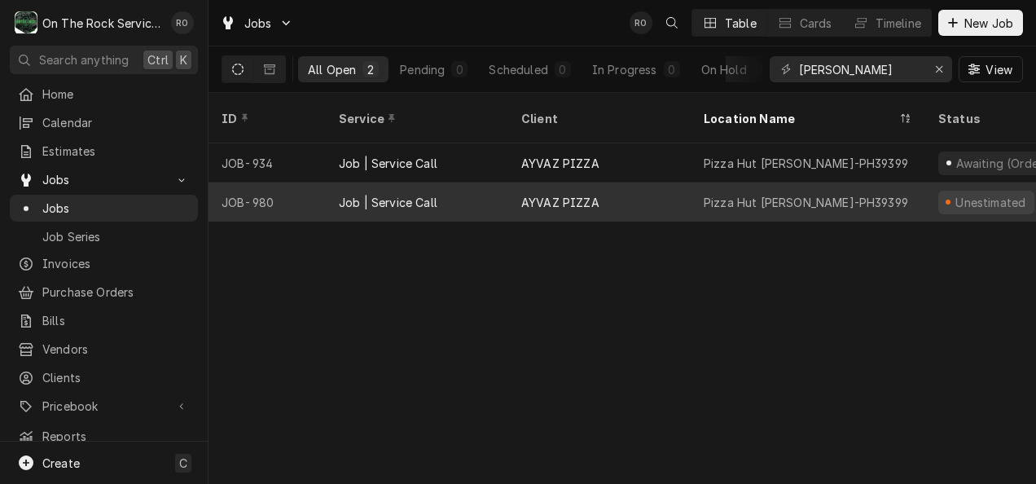
click at [843, 194] on div "Pizza Hut Lavonia-PH39399" at bounding box center [806, 202] width 204 height 17
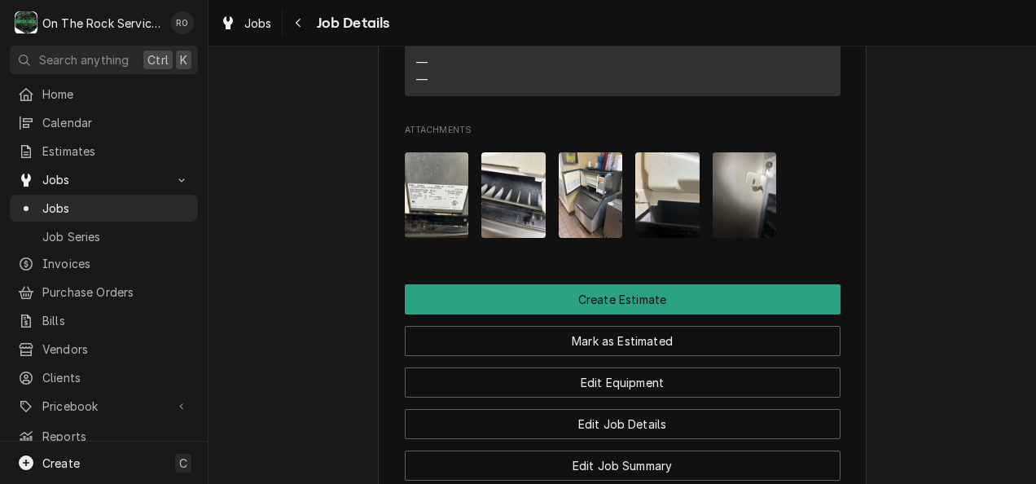
scroll to position [1614, 0]
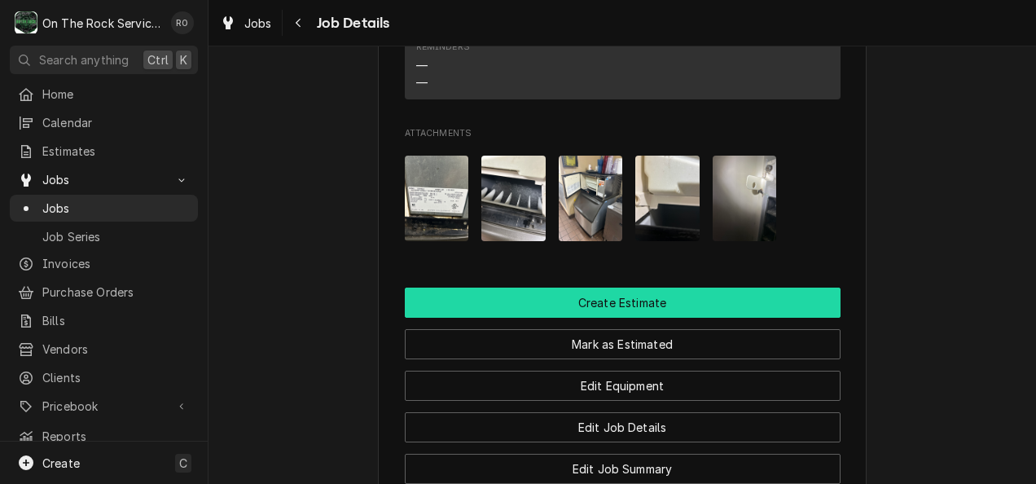
click at [775, 309] on button "Create Estimate" at bounding box center [623, 303] width 436 height 30
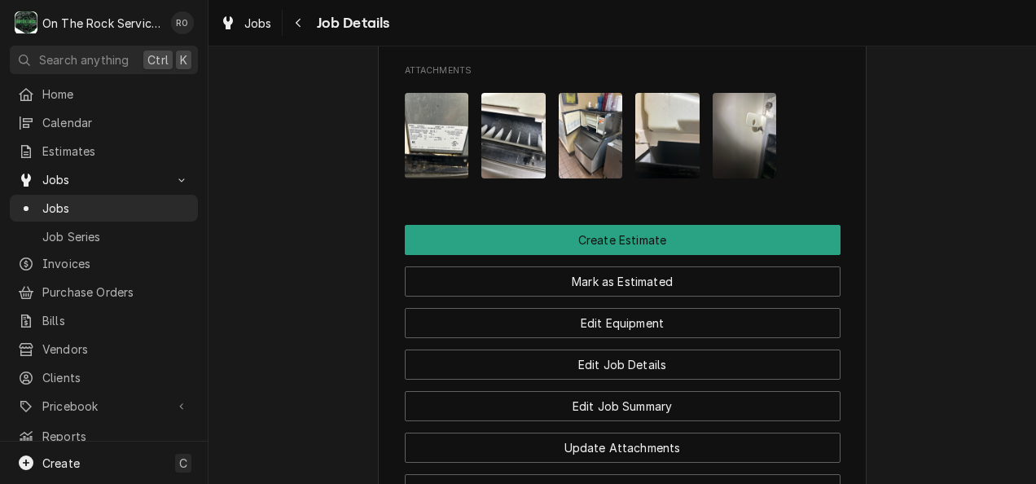
scroll to position [1675, 0]
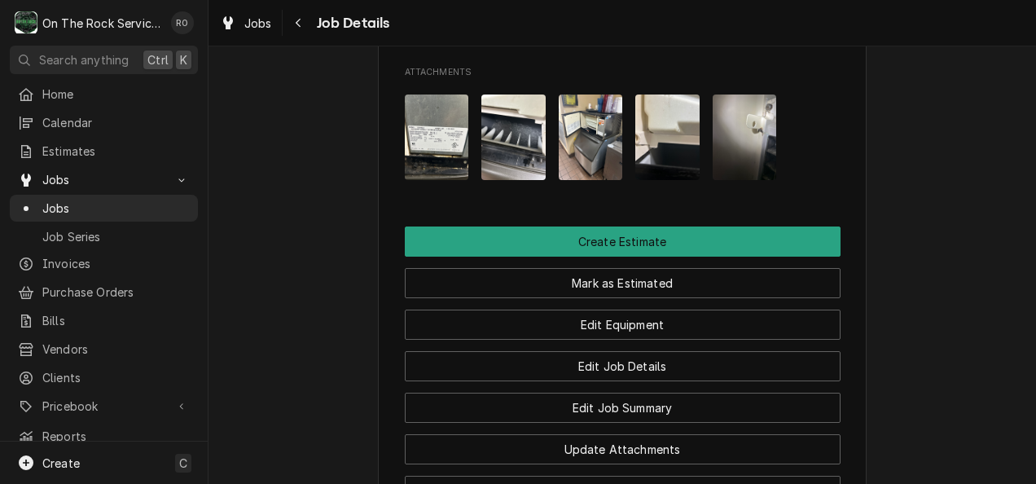
click at [815, 143] on div "Attachments" at bounding box center [623, 137] width 436 height 112
click at [78, 147] on span "Estimates" at bounding box center [115, 151] width 147 height 17
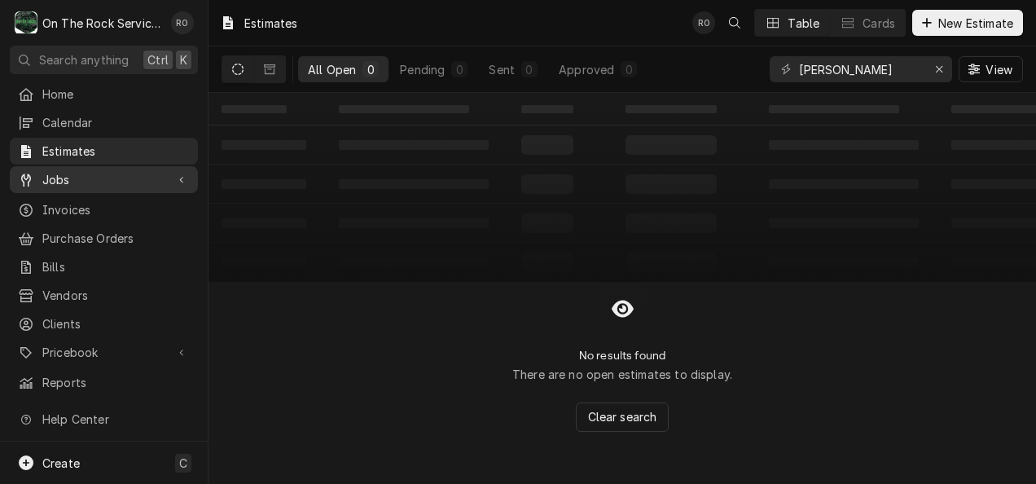
click at [68, 175] on span "Jobs" at bounding box center [103, 179] width 123 height 17
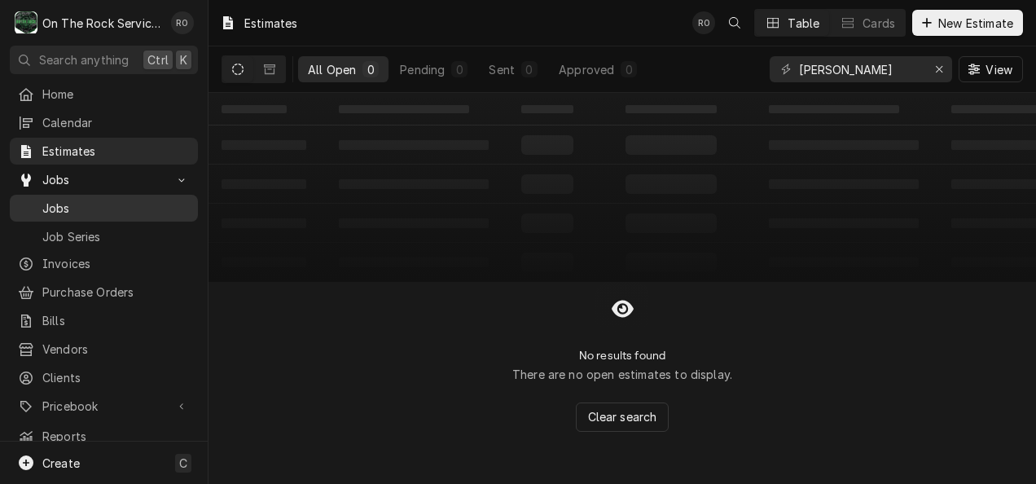
click at [72, 195] on link "Jobs" at bounding box center [104, 208] width 188 height 27
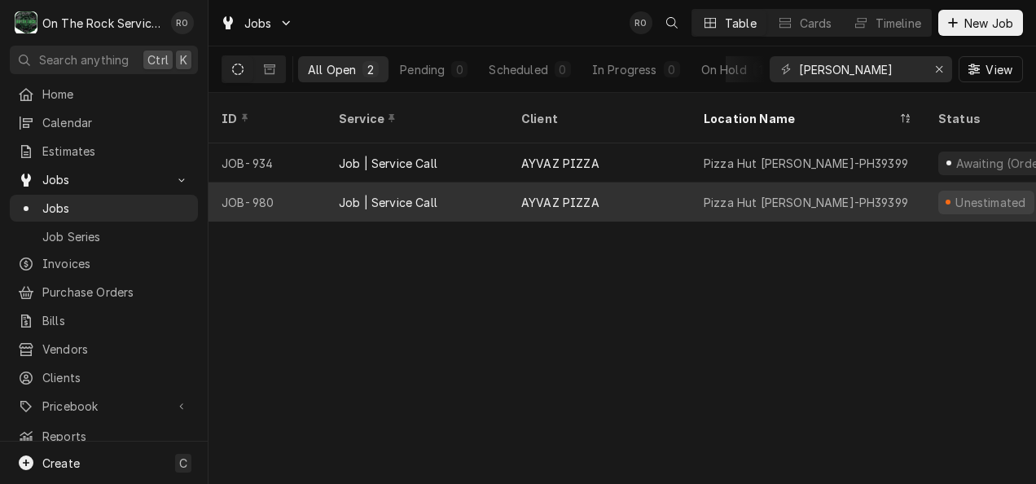
click at [773, 194] on div "Pizza Hut Lavonia-PH39399" at bounding box center [806, 202] width 204 height 17
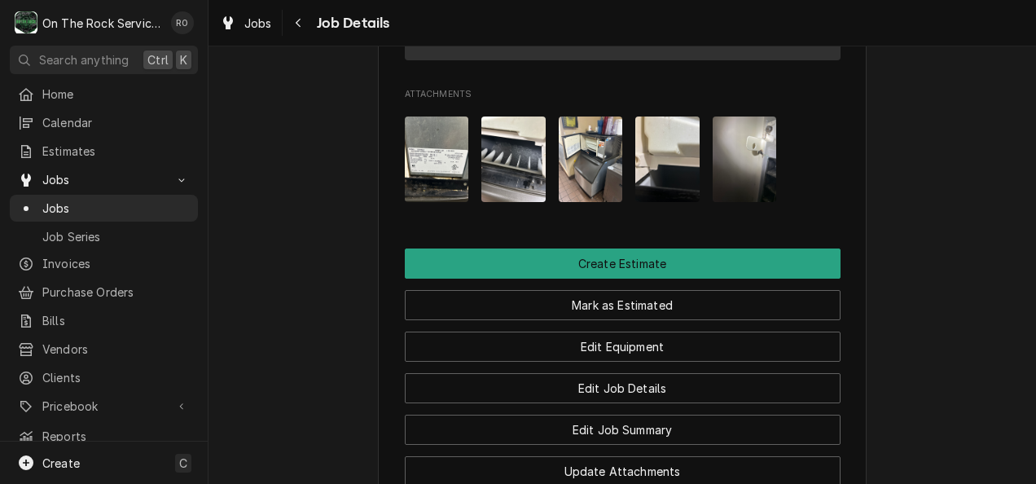
scroll to position [1653, 0]
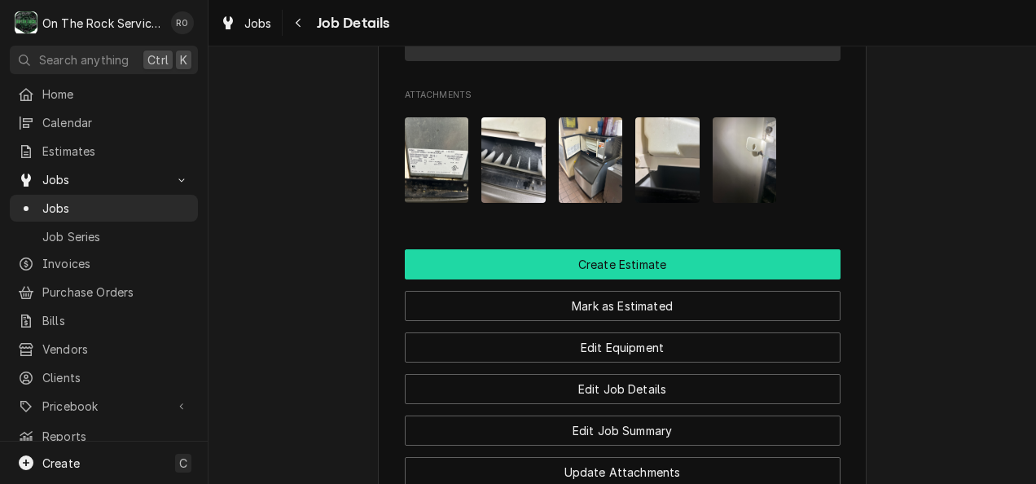
click at [762, 279] on button "Create Estimate" at bounding box center [623, 264] width 436 height 30
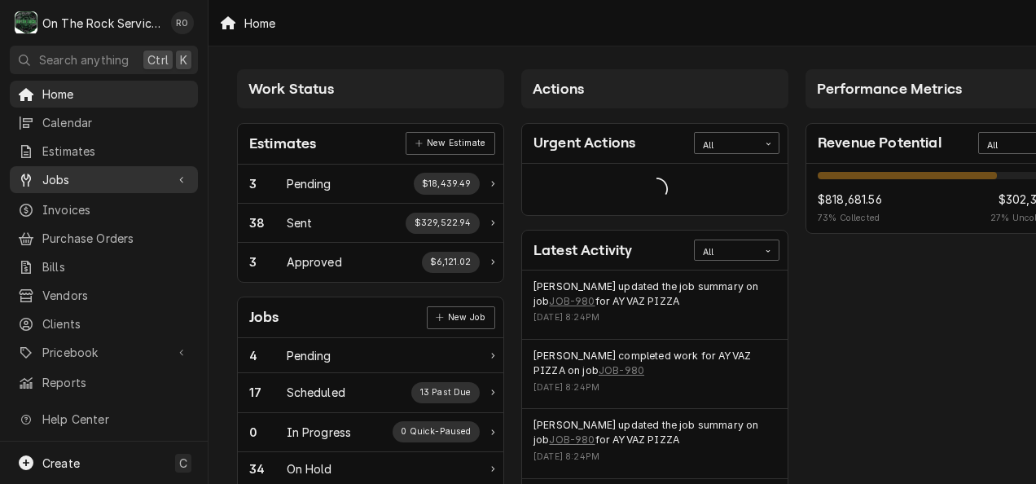
click at [86, 181] on span "Jobs" at bounding box center [103, 179] width 123 height 17
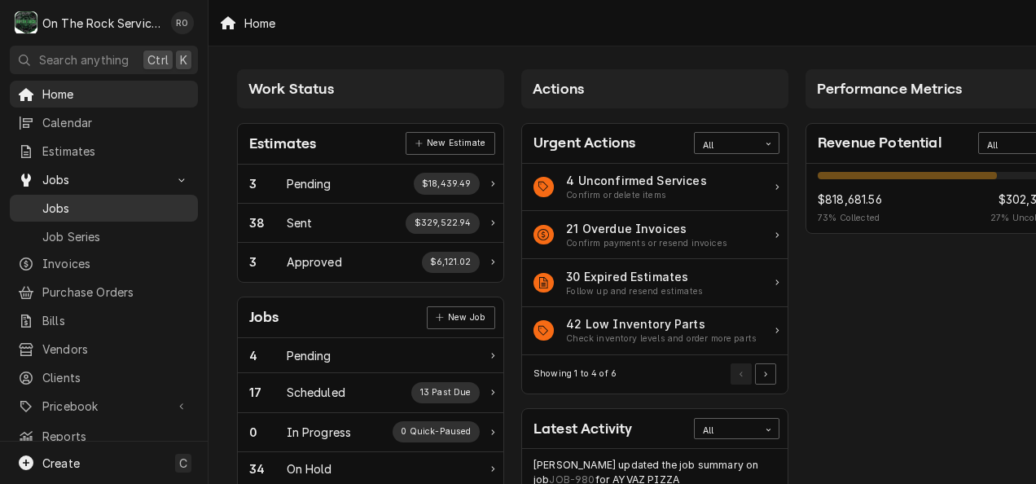
click at [91, 200] on span "Jobs" at bounding box center [115, 208] width 147 height 17
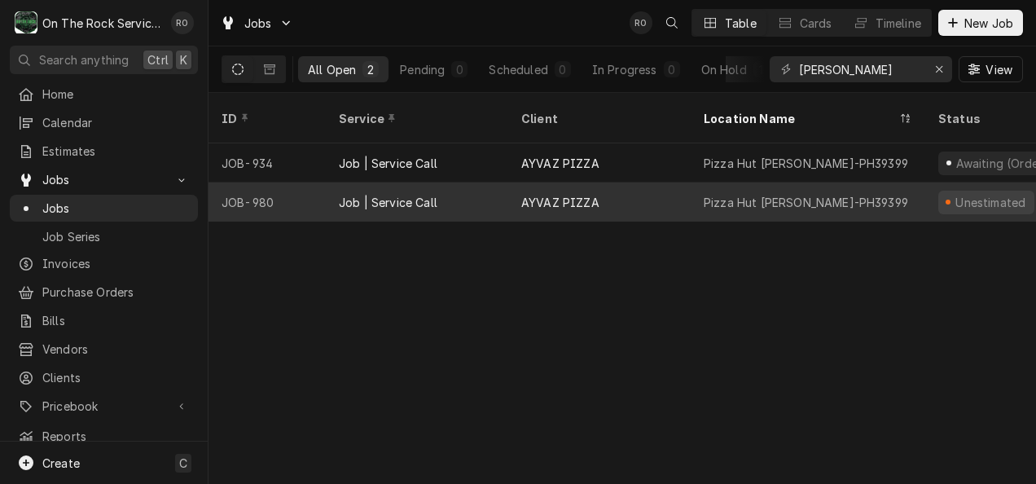
click at [650, 182] on div "AYVAZ PIZZA" at bounding box center [599, 201] width 182 height 39
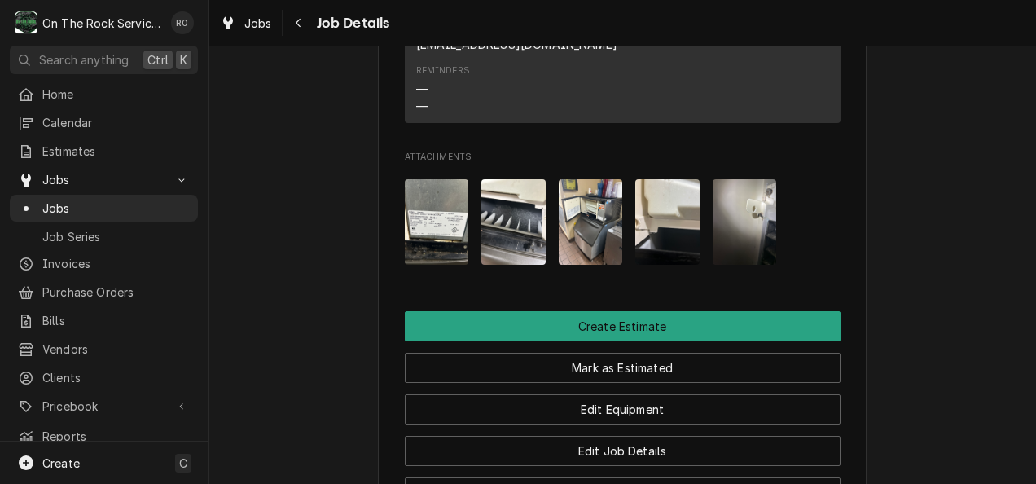
scroll to position [1590, 0]
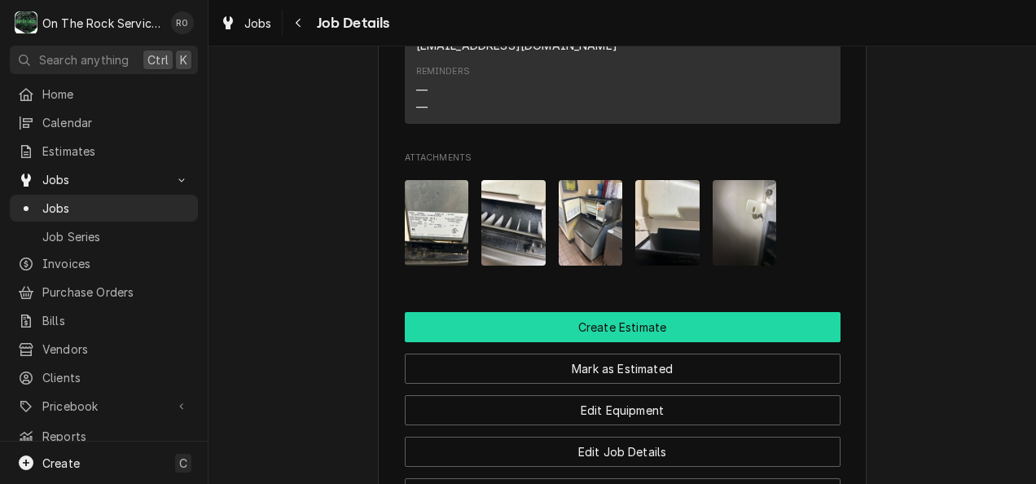
click at [613, 340] on button "Create Estimate" at bounding box center [623, 327] width 436 height 30
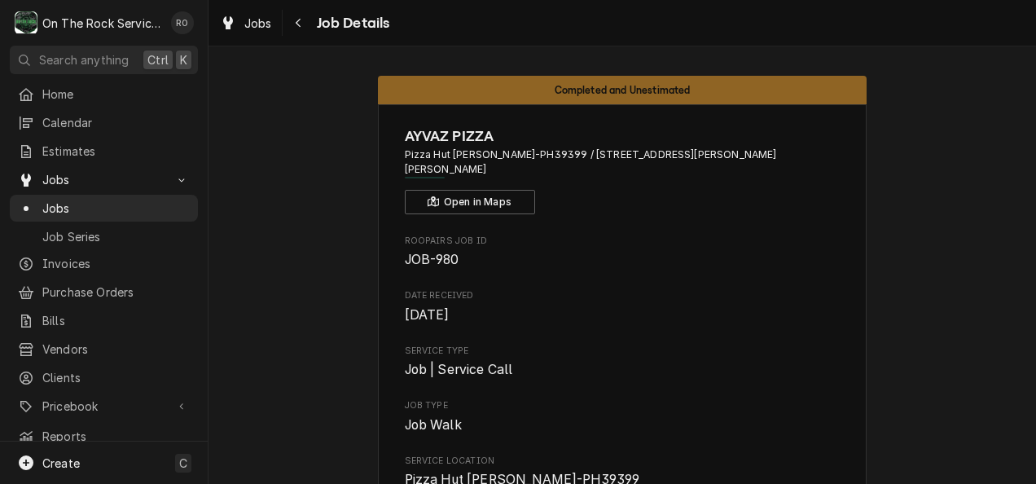
click at [29, 14] on div "On The Rock Services's Avatar" at bounding box center [26, 22] width 23 height 23
click at [29, 29] on div "On The Rock Services's Avatar" at bounding box center [26, 22] width 23 height 23
click at [177, 27] on div "Rich Ortega's Avatar" at bounding box center [182, 22] width 23 height 23
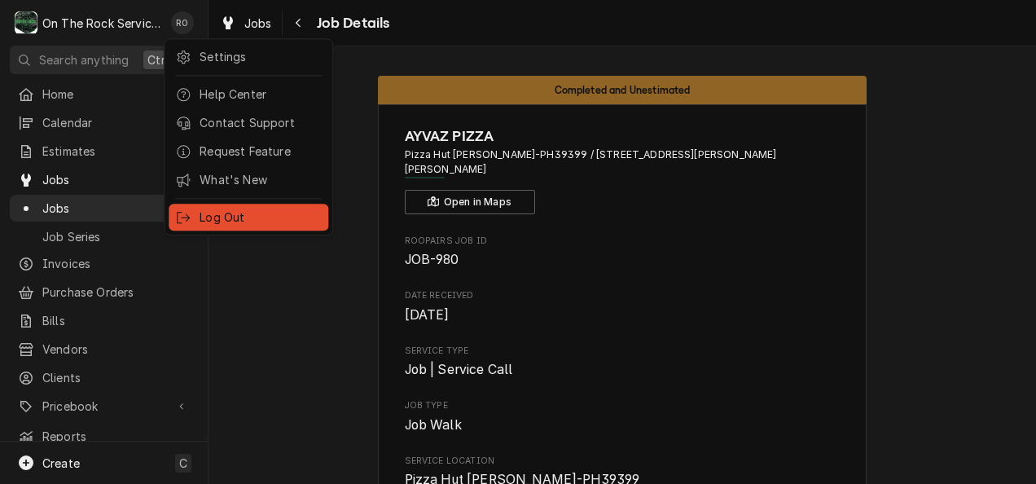
click at [246, 222] on div "Log Out" at bounding box center [249, 217] width 160 height 27
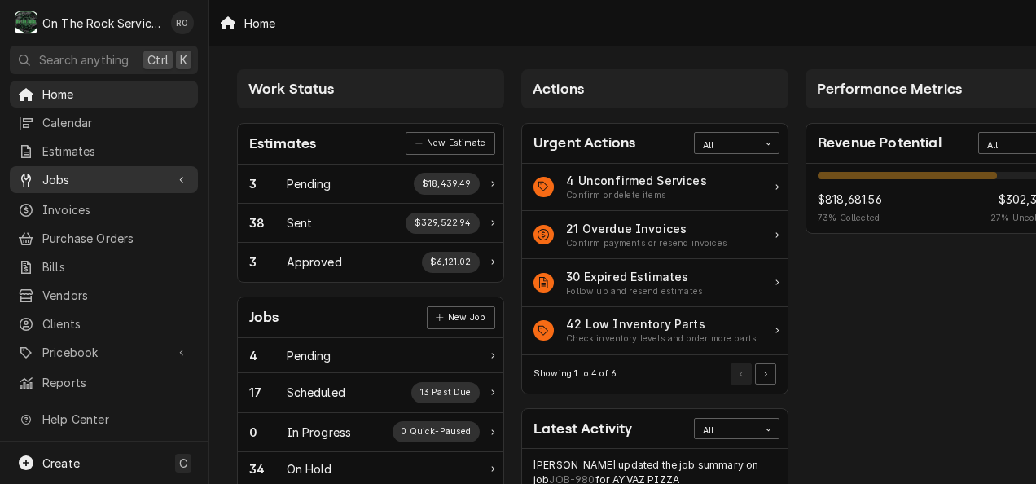
click at [88, 174] on span "Jobs" at bounding box center [103, 179] width 123 height 17
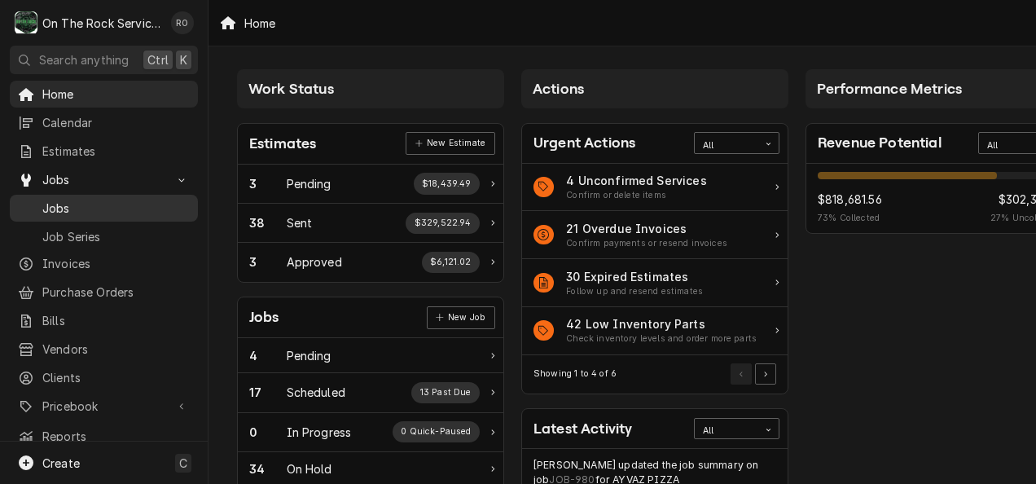
click at [94, 200] on span "Jobs" at bounding box center [115, 208] width 147 height 17
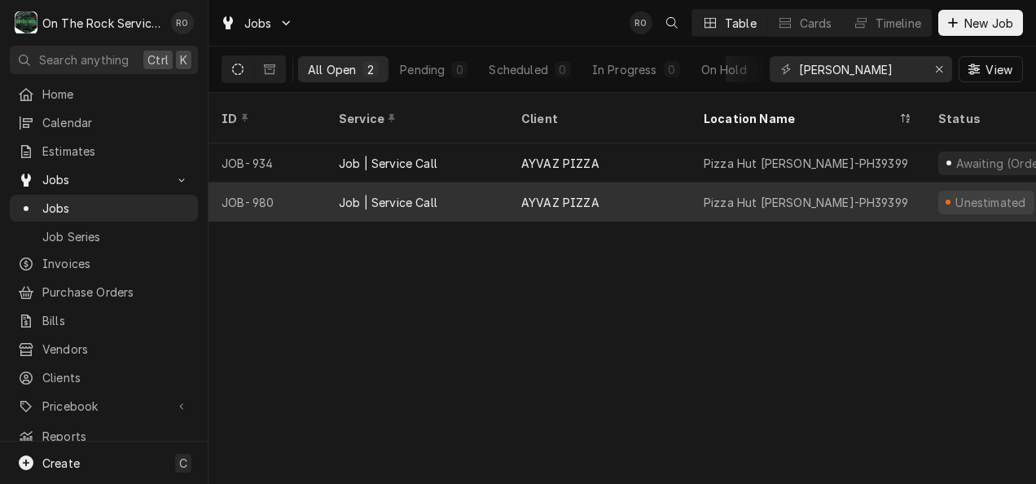
click at [681, 182] on div "AYVAZ PIZZA" at bounding box center [599, 201] width 182 height 39
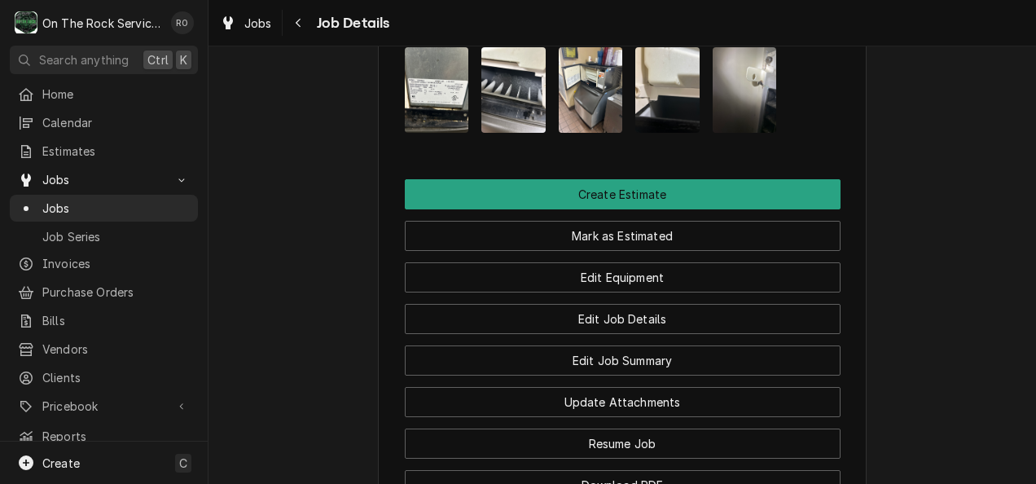
scroll to position [1724, 0]
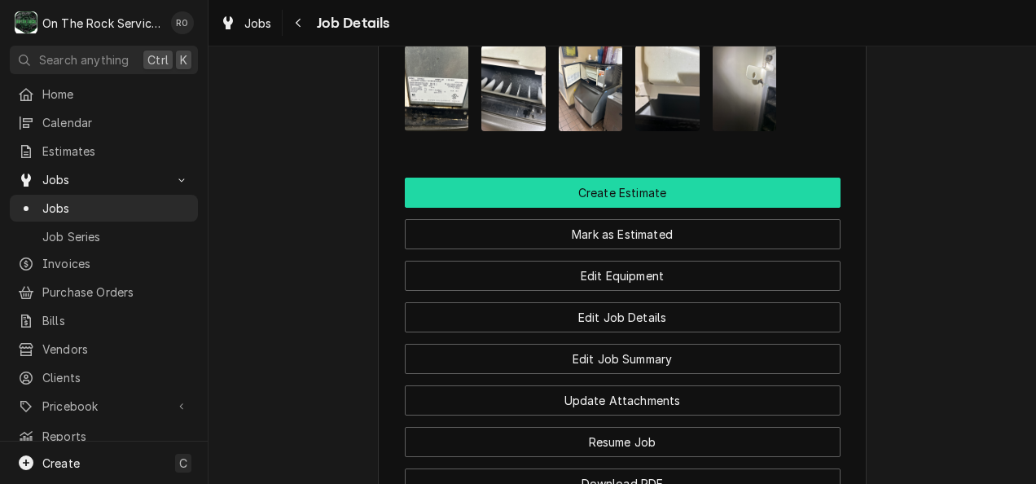
click at [753, 204] on button "Create Estimate" at bounding box center [623, 193] width 436 height 30
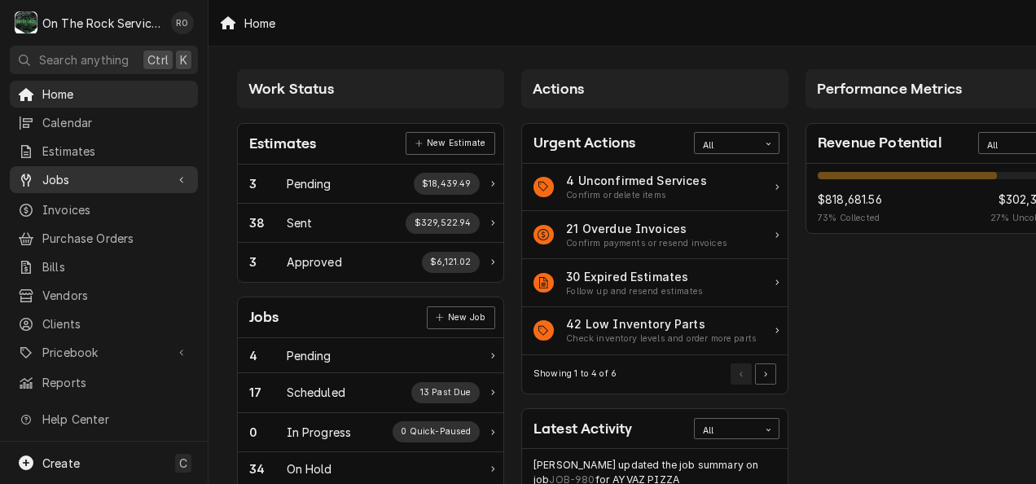
click at [118, 173] on span "Jobs" at bounding box center [103, 179] width 123 height 17
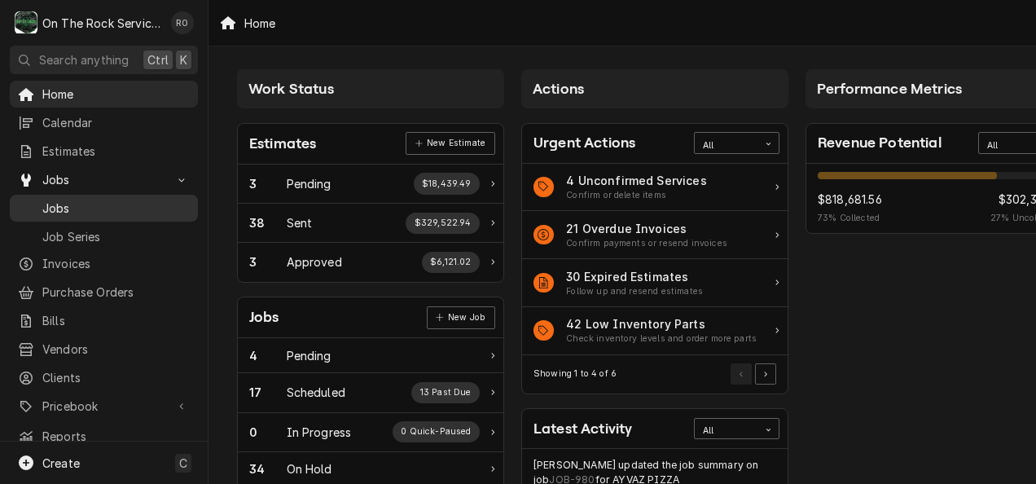
click at [103, 207] on span "Jobs" at bounding box center [115, 208] width 147 height 17
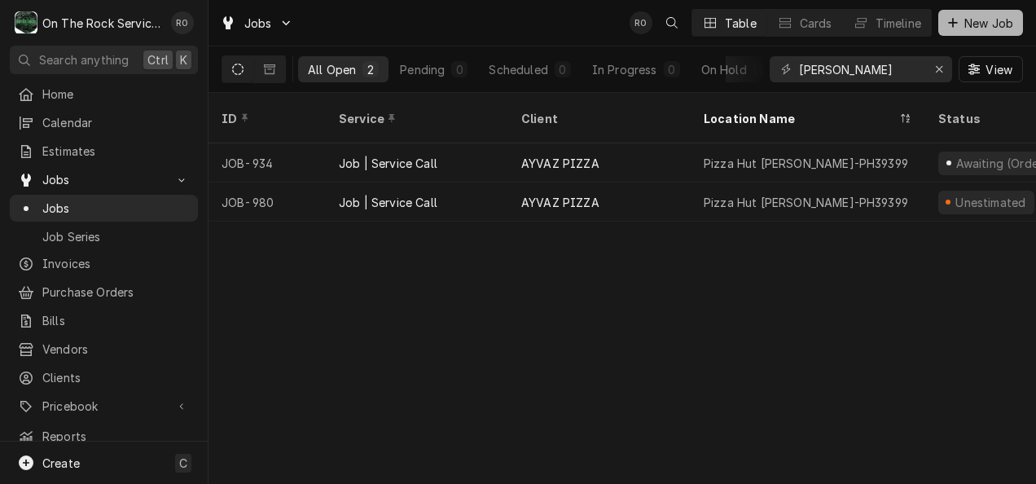
click at [1002, 29] on span "New Job" at bounding box center [988, 23] width 55 height 17
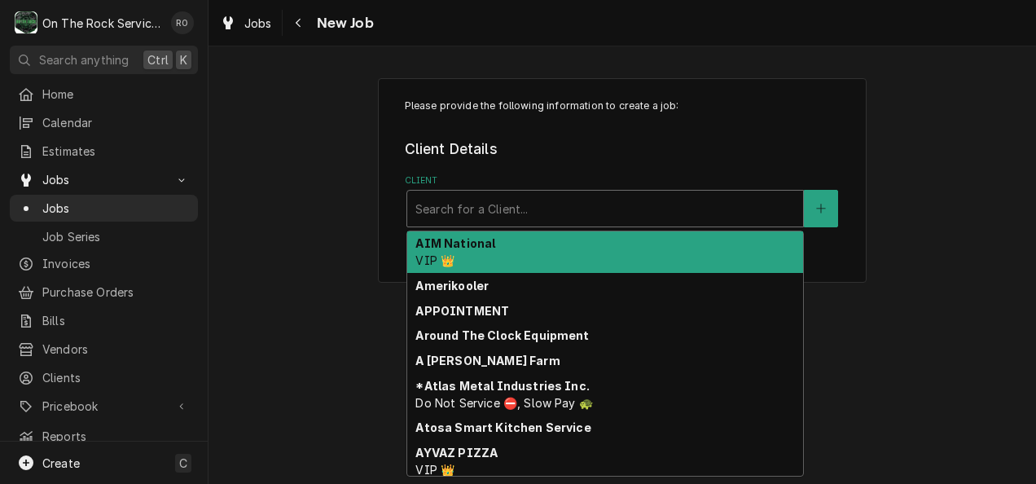
click at [549, 204] on div "Client" at bounding box center [605, 208] width 380 height 29
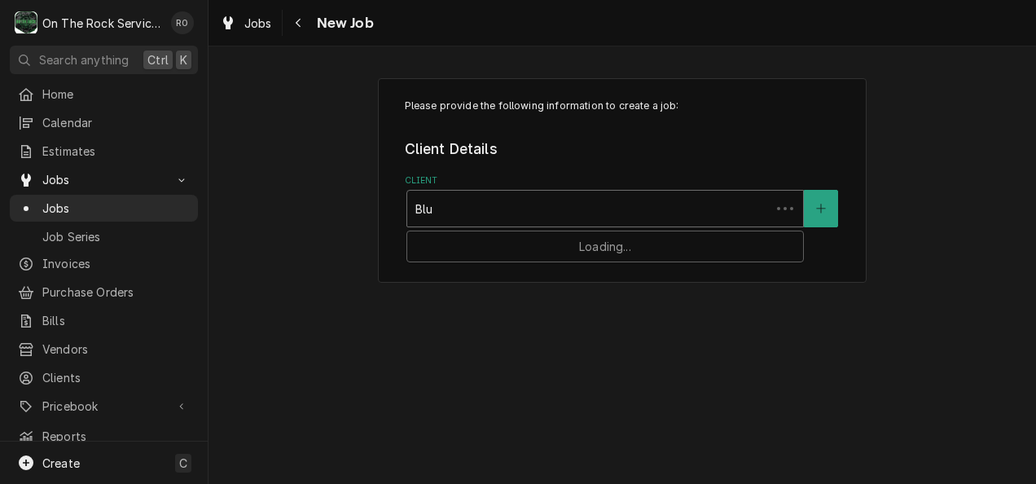
type input "Blue"
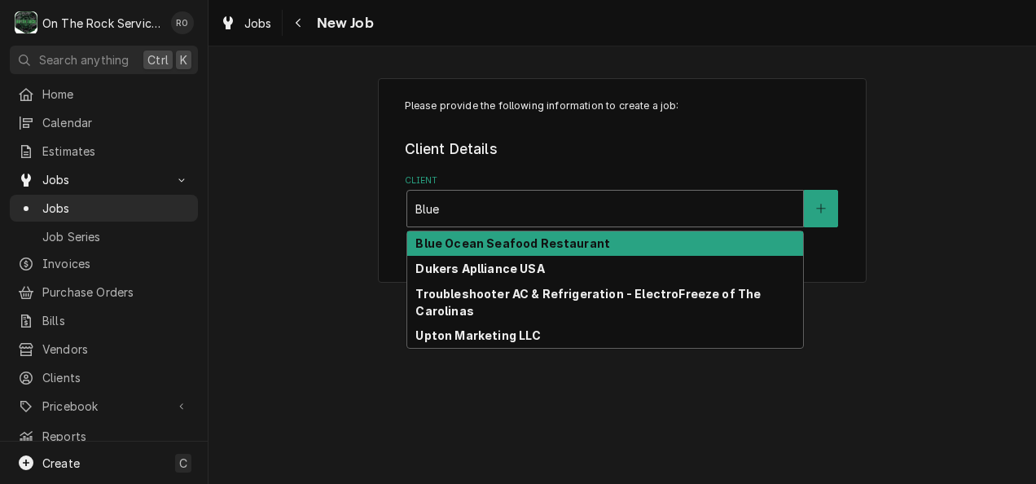
click at [549, 237] on strong "Blue Ocean Seafood Restaurant" at bounding box center [512, 243] width 195 height 14
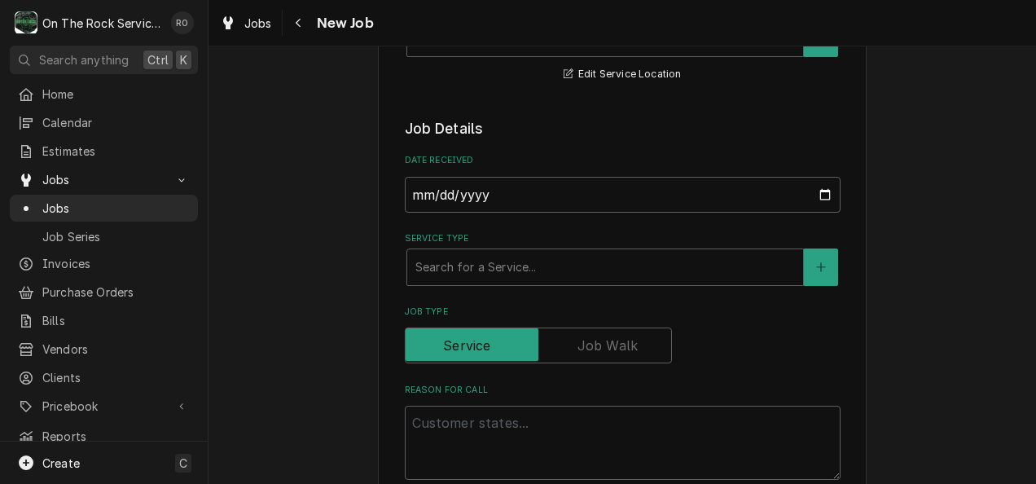
scroll to position [273, 0]
click at [547, 247] on div "Search for a Service..." at bounding box center [604, 265] width 397 height 37
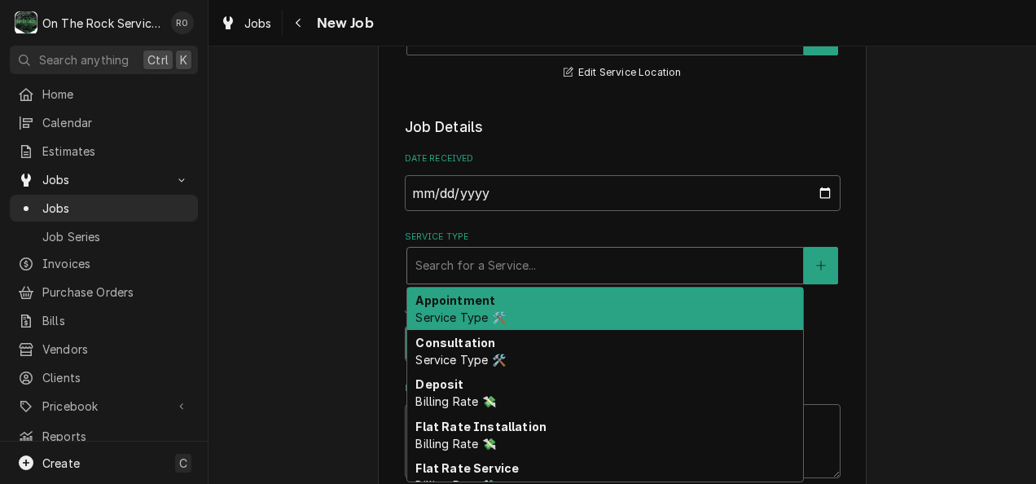
type textarea "x"
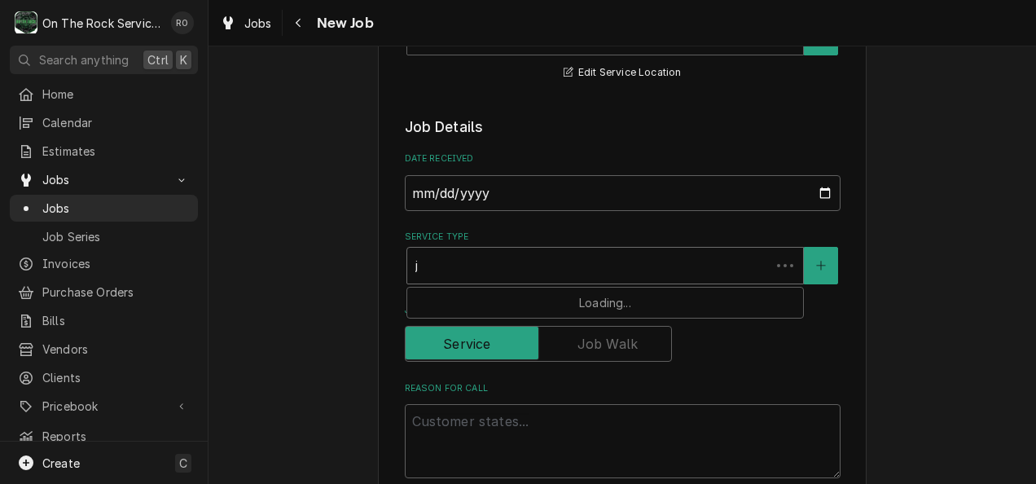
type input "jo"
type textarea "x"
type input "job"
type textarea "x"
type input "job"
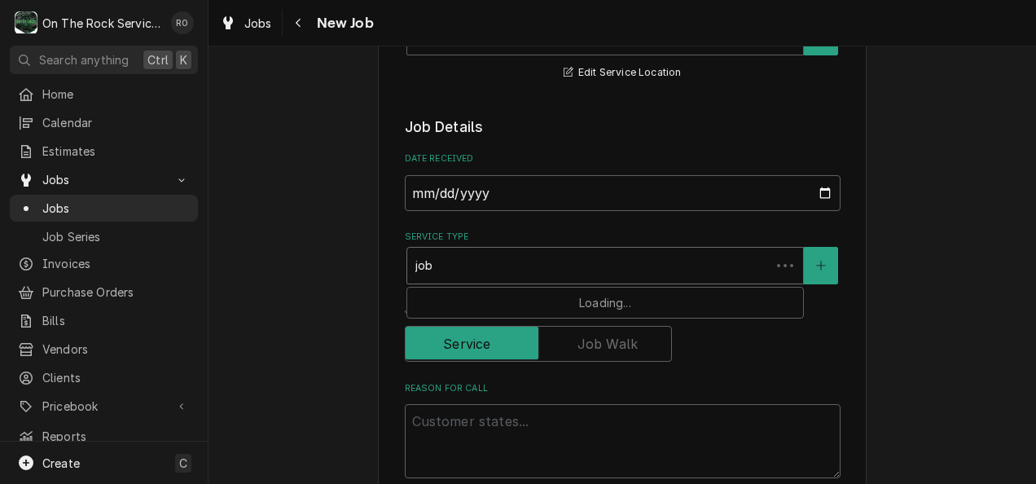
type textarea "x"
type input "job s"
type textarea "x"
type input "job se"
type textarea "x"
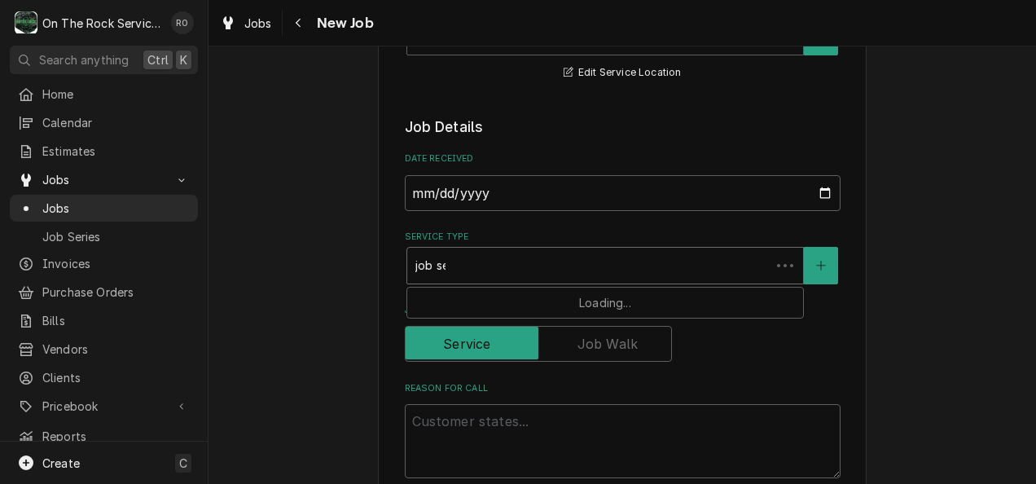
type input "job ser"
type textarea "x"
type input "job serv"
type textarea "x"
type input "job servi"
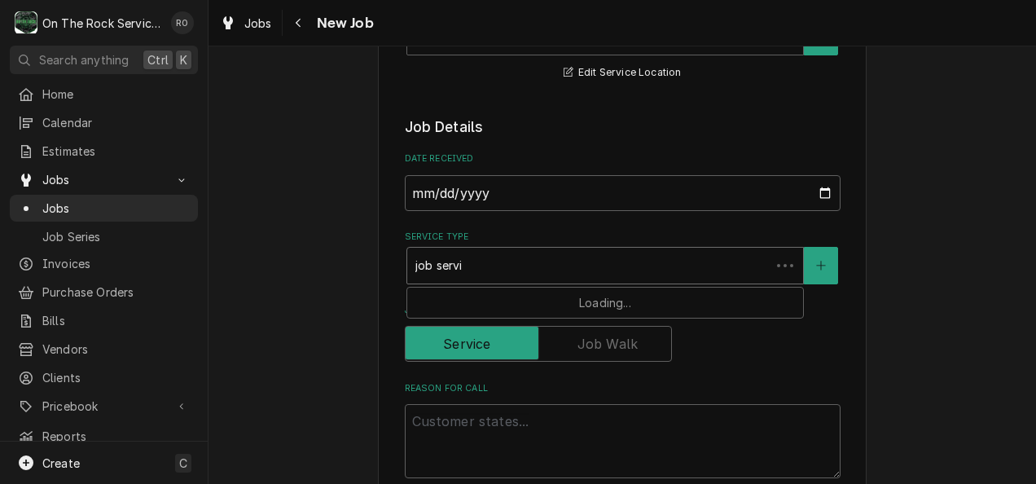
type textarea "x"
type input "job service"
type textarea "x"
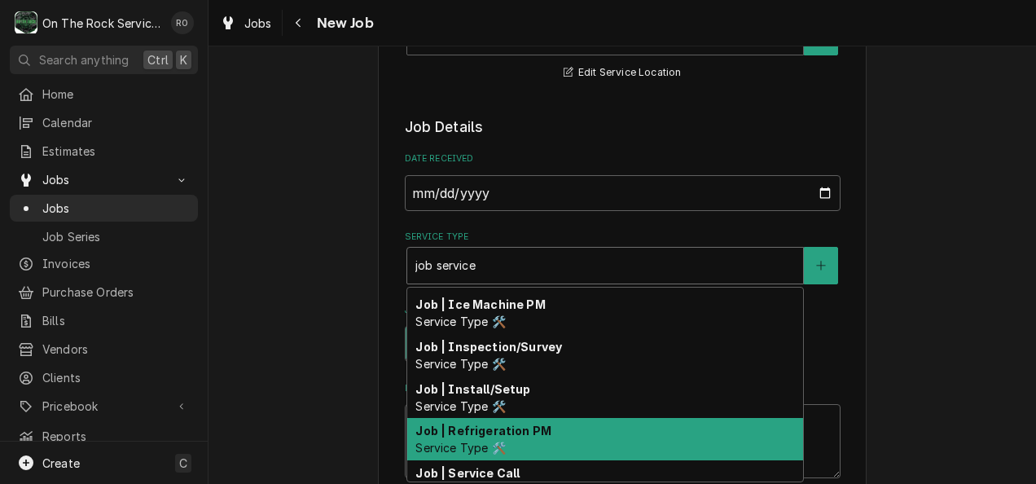
scroll to position [184, 0]
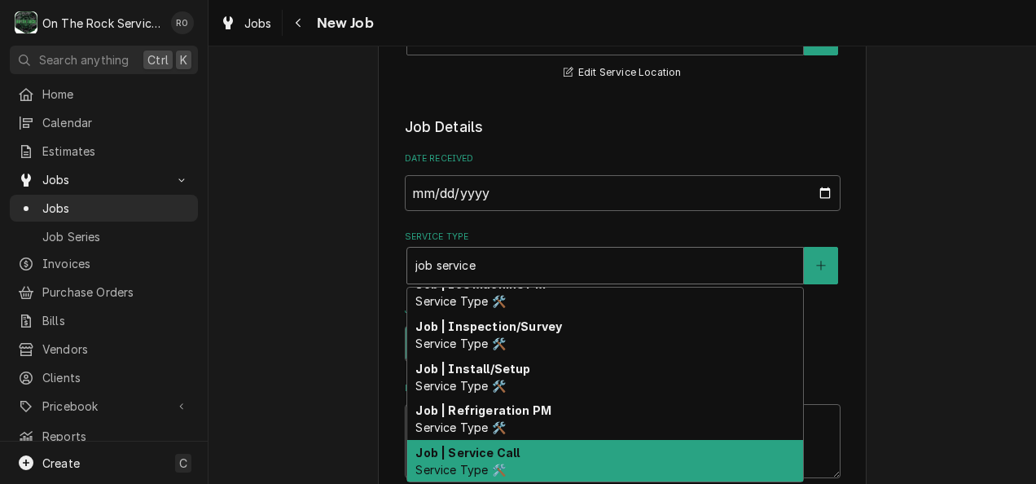
click at [542, 455] on div "Job | Service Call Service Type 🛠️" at bounding box center [605, 461] width 396 height 42
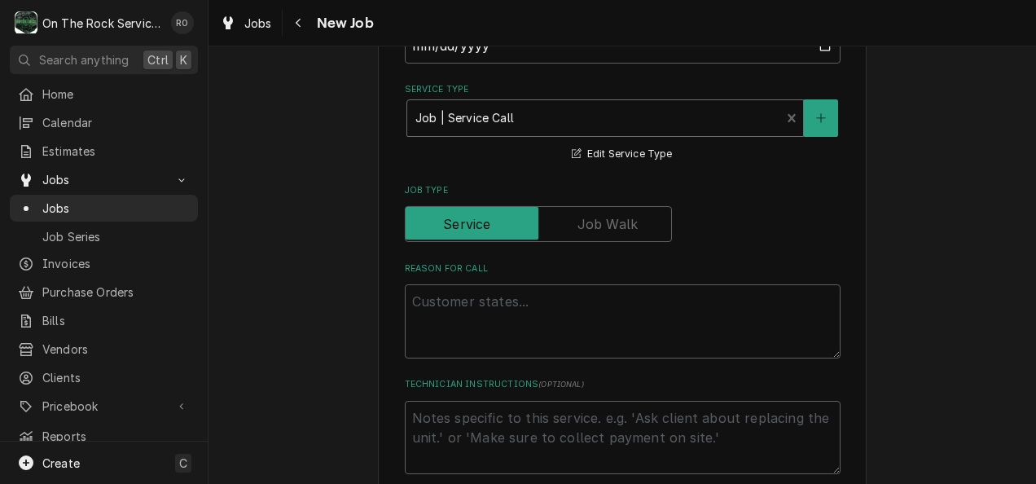
scroll to position [421, 0]
click at [619, 316] on textarea "Reason For Call" at bounding box center [623, 320] width 436 height 74
type textarea "x"
type textarea "P"
type textarea "x"
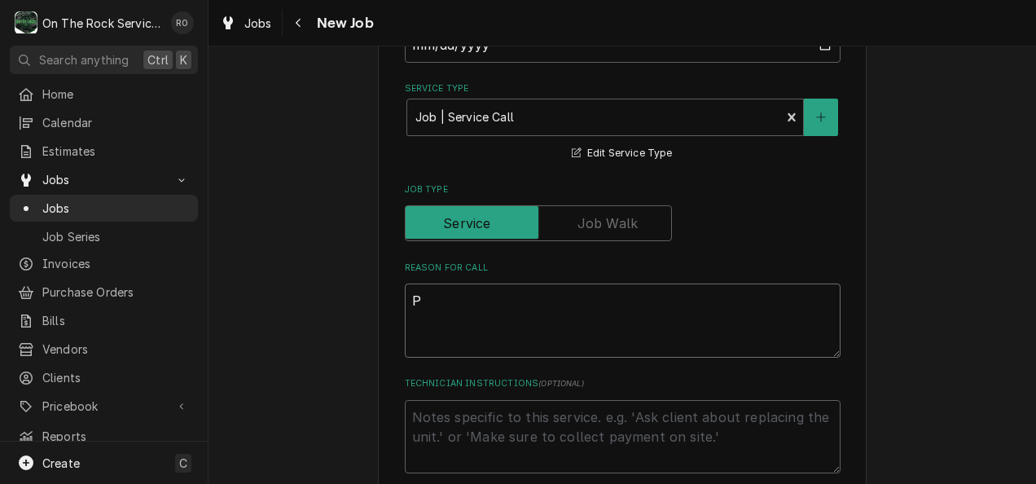
type textarea "Pr"
type textarea "x"
type textarea "Pre"
type textarea "x"
type textarea "Prep"
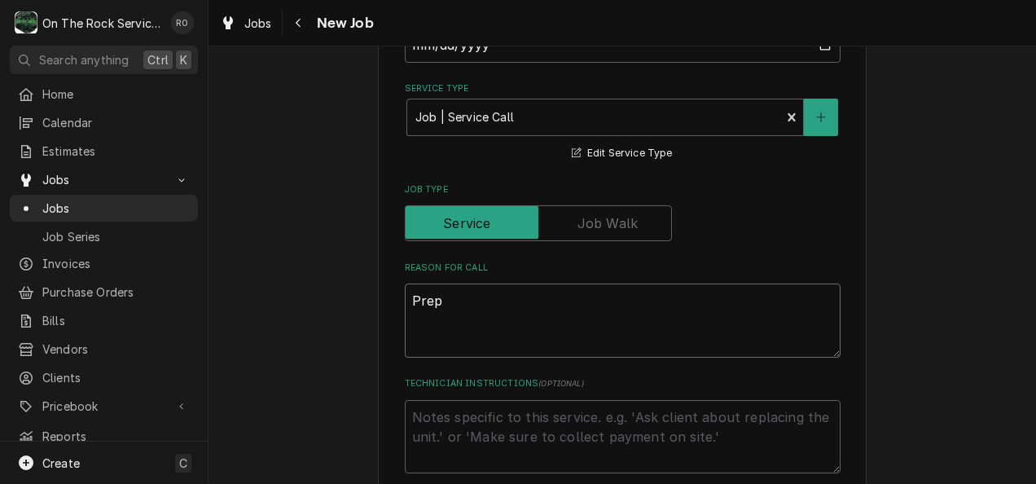
type textarea "x"
type textarea "Prep"
type textarea "x"
type textarea "Prep c"
type textarea "x"
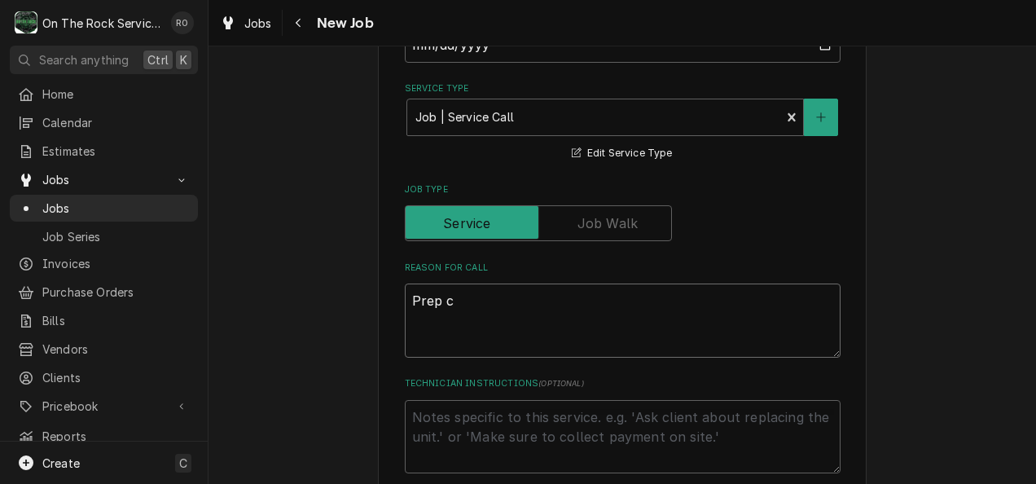
type textarea "Prep co"
type textarea "x"
type textarea "Prep coo"
type textarea "x"
type textarea "Prep cool"
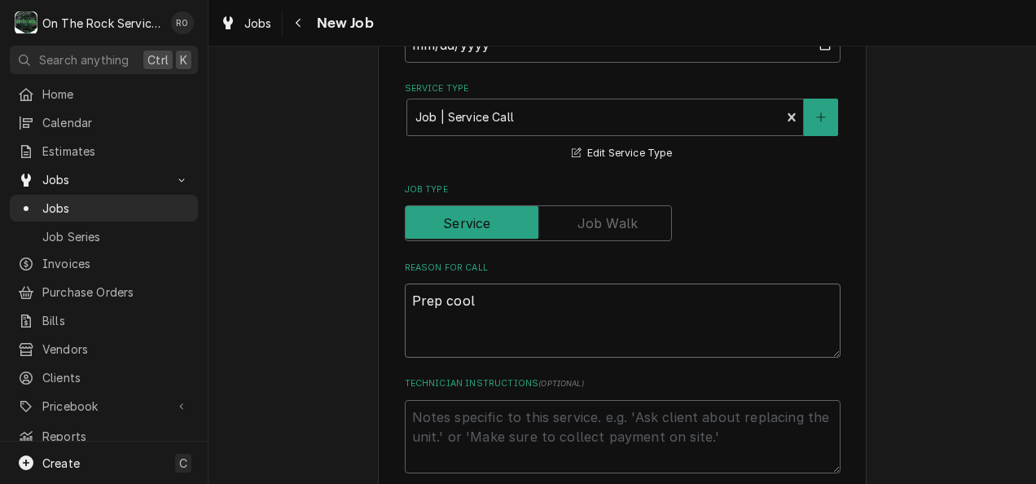
type textarea "x"
type textarea "Prep coole"
type textarea "x"
type textarea "Prep cooler"
type textarea "x"
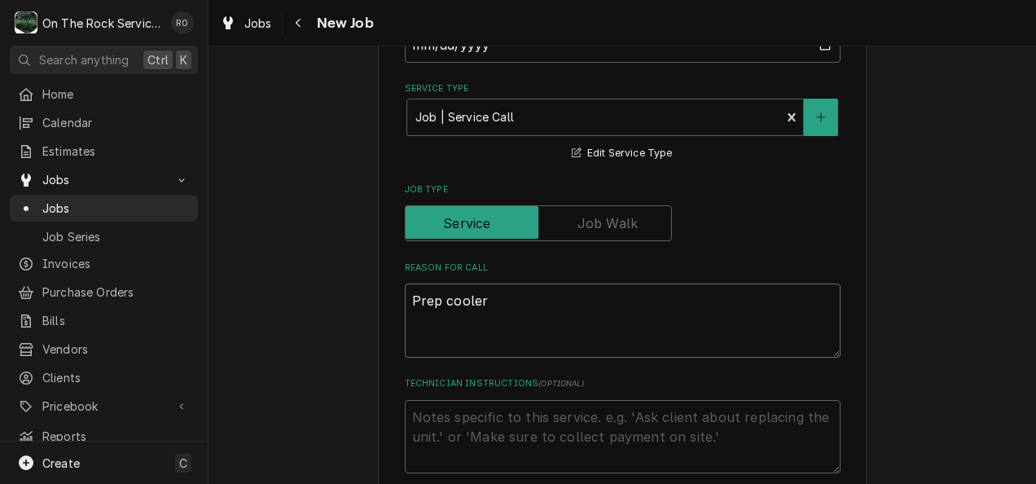
type textarea "Prep cooler n"
type textarea "x"
type textarea "Prep cooler ne"
type textarea "x"
type textarea "Prep cooler nee"
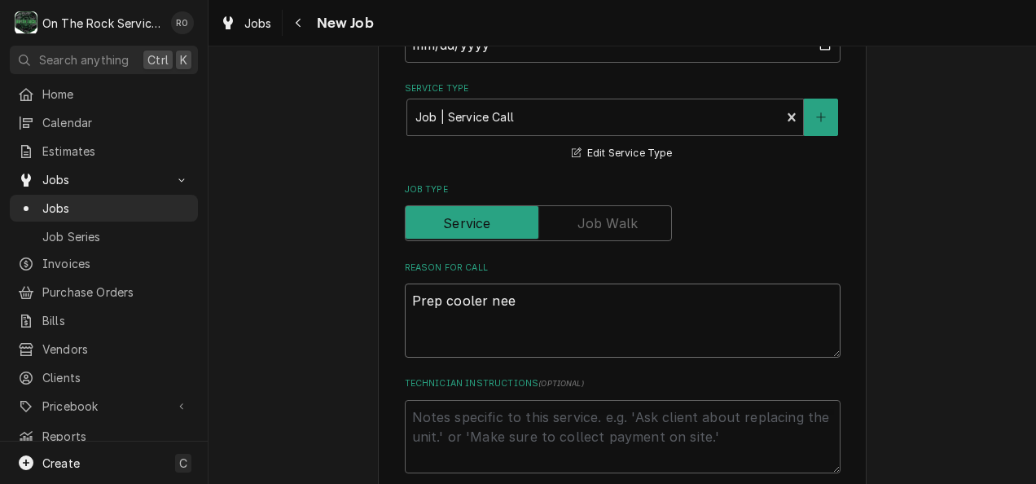
type textarea "x"
type textarea "Prep cooler need"
type textarea "x"
type textarea "Prep cooler needs"
type textarea "x"
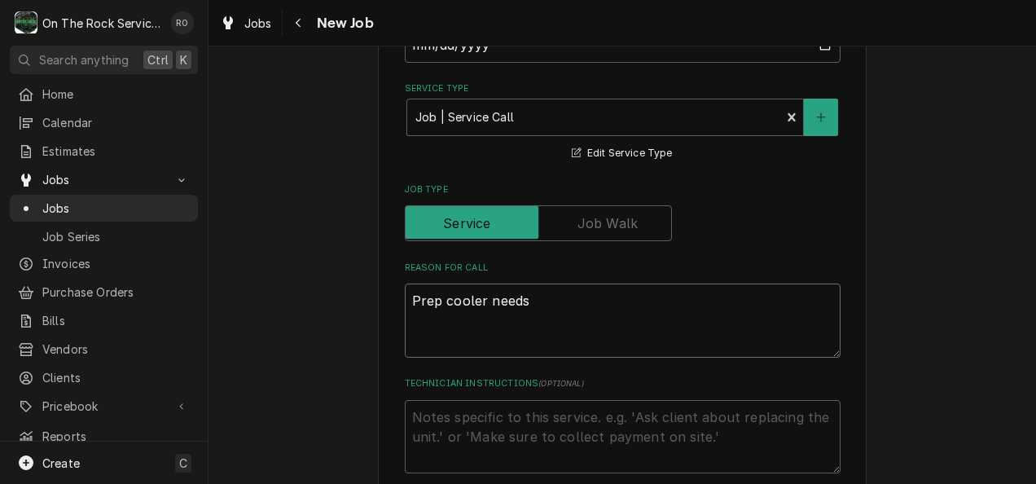
type textarea "Prep cooler needs"
type textarea "x"
type textarea "Prep cooler needs d"
type textarea "x"
type textarea "Prep cooler needs dr"
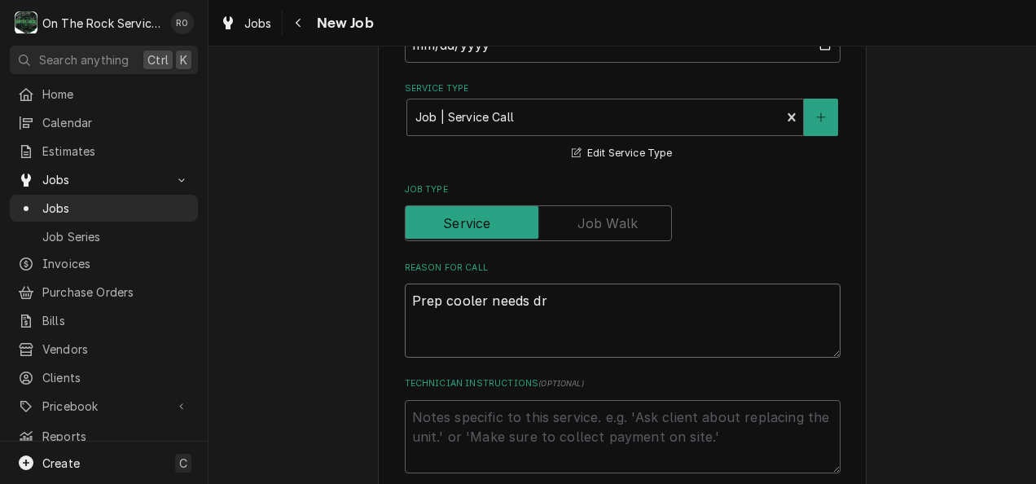
type textarea "x"
type textarea "Prep cooler needs drai"
type textarea "x"
type textarea "Prep cooler needs drain"
type textarea "x"
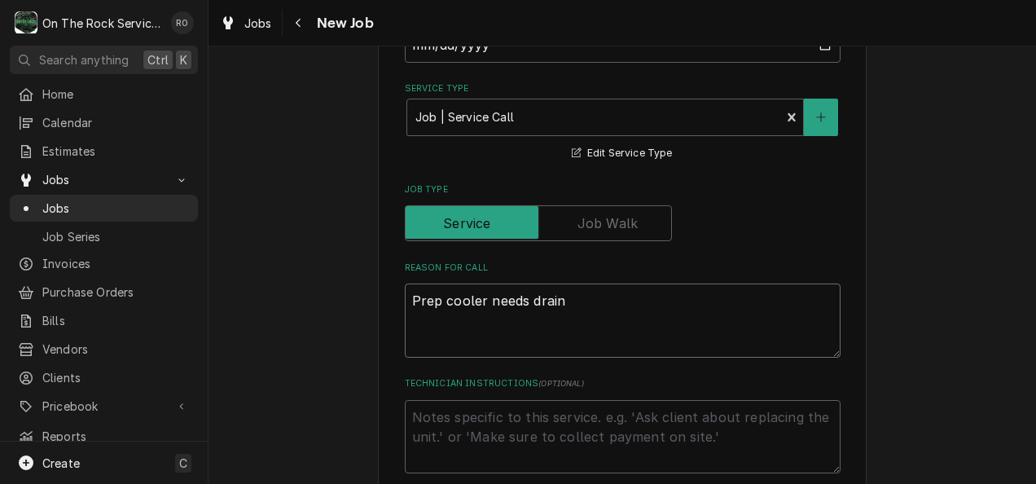
type textarea "Prep cooler needs drain p"
type textarea "x"
type textarea "Prep cooler needs drain pan"
type textarea "x"
type textarea "Prep cooler needs drain pan c"
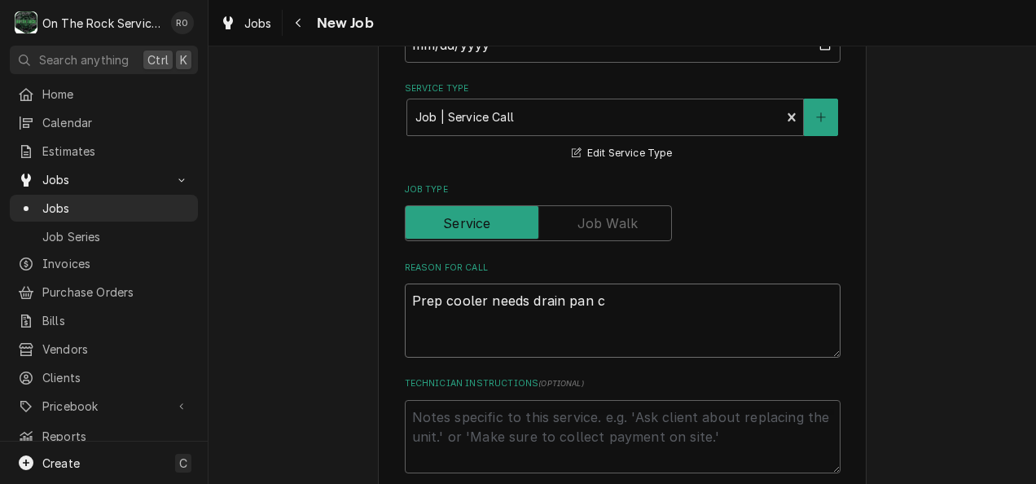
type textarea "x"
type textarea "Prep cooler needs drain pan cl"
type textarea "x"
type textarea "Prep cooler needs drain pan cle"
type textarea "x"
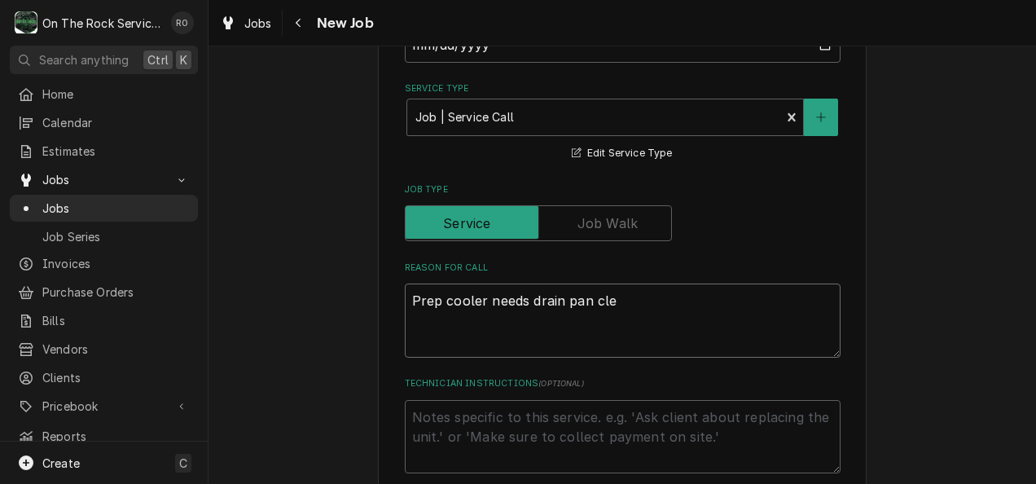
type textarea "Prep cooler needs drain pan clea"
type textarea "x"
type textarea "Prep cooler needs drain pan clean"
type textarea "x"
type textarea "Prep cooler needs drain pan cleane"
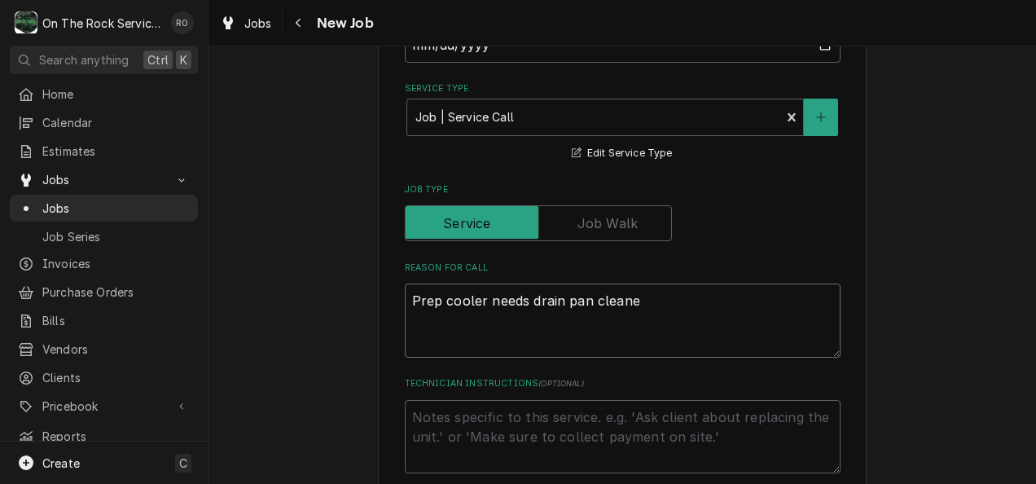
type textarea "x"
type textarea "Prep cooler needs drain pan cleaned"
type textarea "x"
type textarea "Prep cooler needs drain pan cleaned"
type textarea "x"
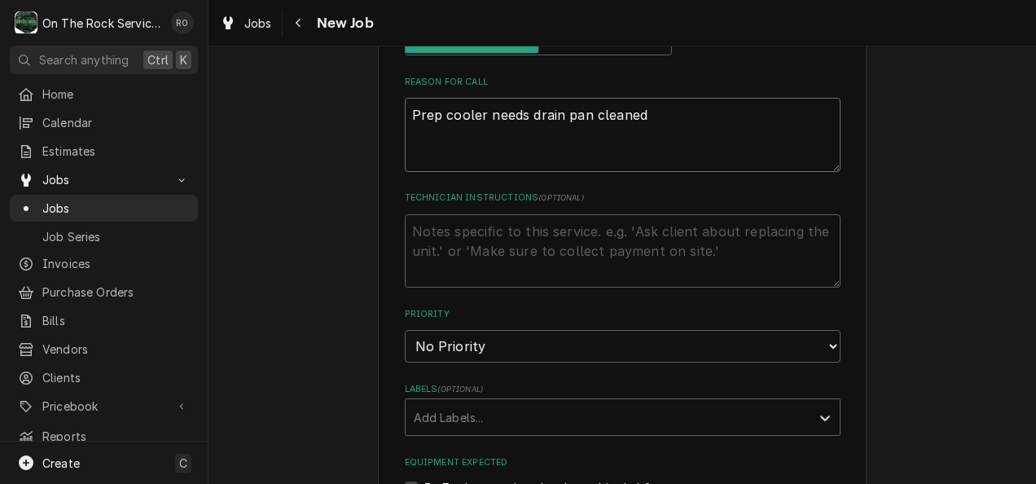
scroll to position [610, 0]
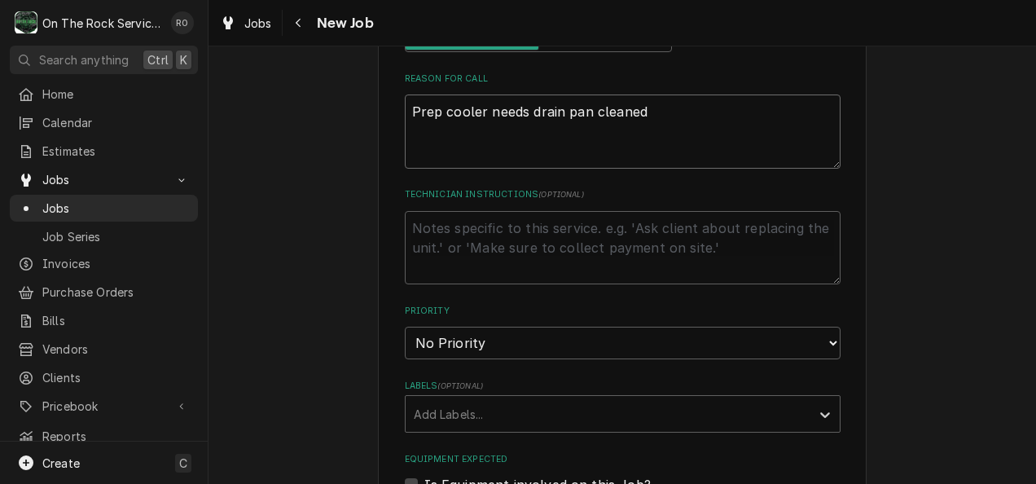
type textarea "Prep cooler needs drain pan cleaned"
click at [616, 336] on select "No Priority Urgent High Medium Low" at bounding box center [623, 343] width 436 height 33
select select "2"
click at [405, 327] on select "No Priority Urgent High Medium Low" at bounding box center [623, 343] width 436 height 33
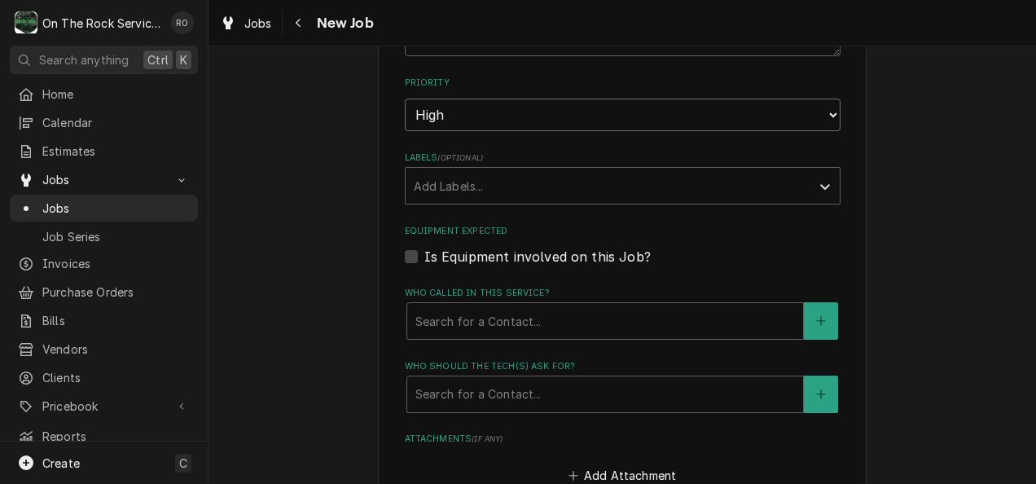
scroll to position [839, 0]
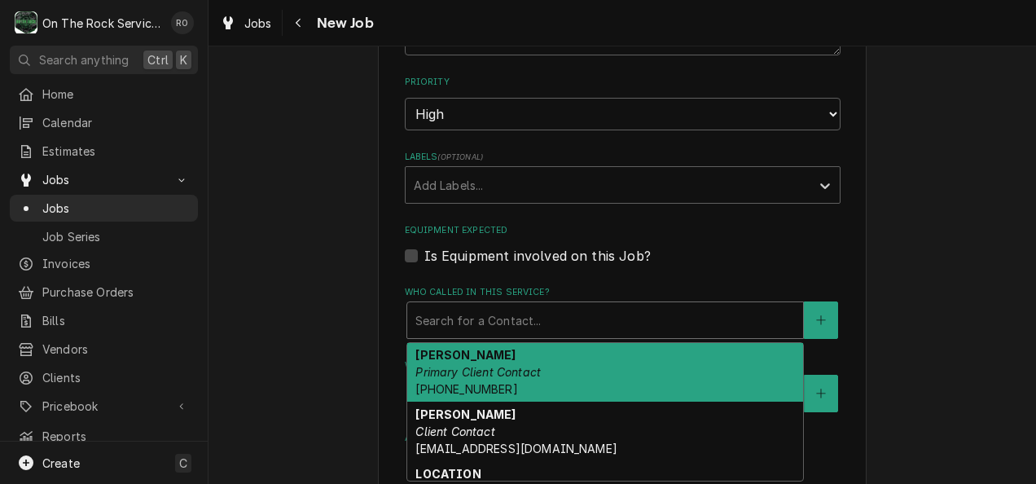
click at [630, 305] on div "Search for a Contact..." at bounding box center [605, 320] width 396 height 36
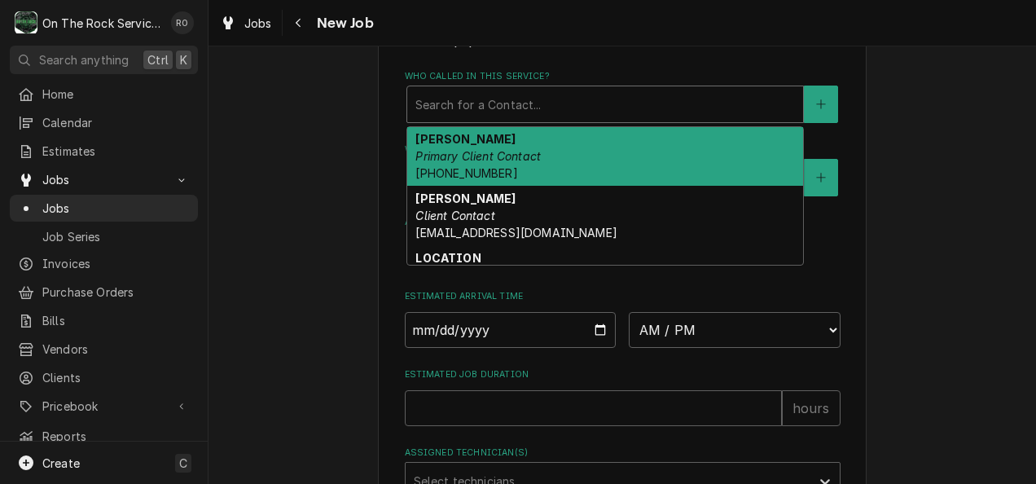
scroll to position [1056, 0]
click at [593, 143] on div "George Primary Client Contact (864) 787-6809" at bounding box center [605, 155] width 396 height 59
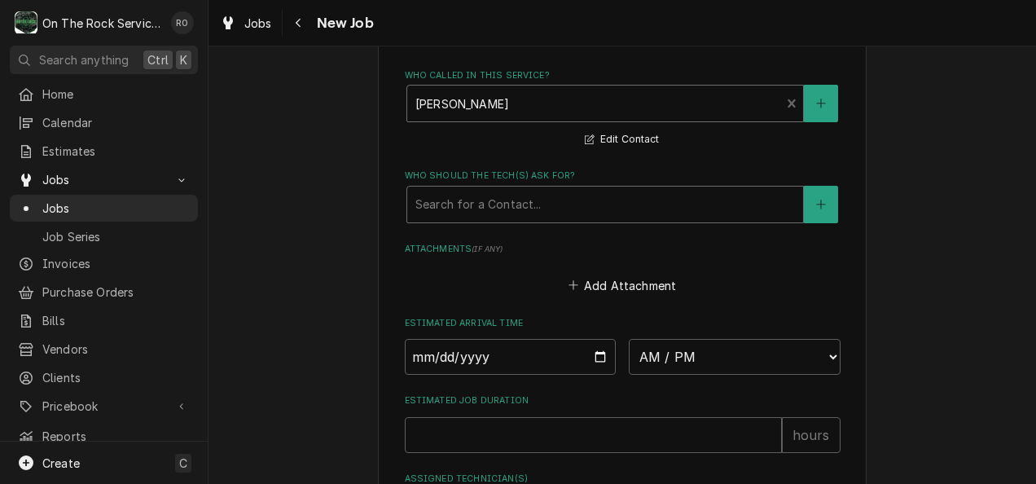
click at [599, 204] on div "Who should the tech(s) ask for?" at bounding box center [605, 204] width 380 height 29
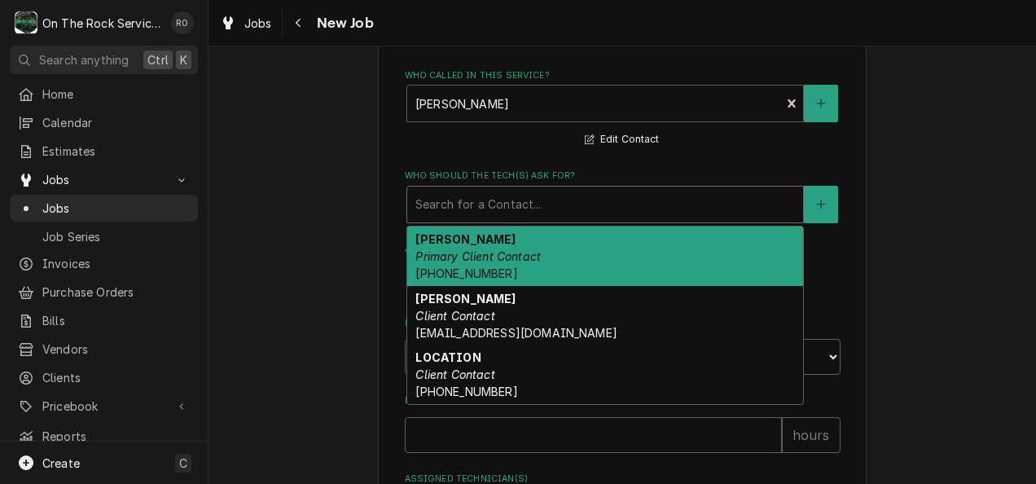
click at [599, 242] on div "George Primary Client Contact (864) 787-6809" at bounding box center [605, 255] width 396 height 59
type textarea "x"
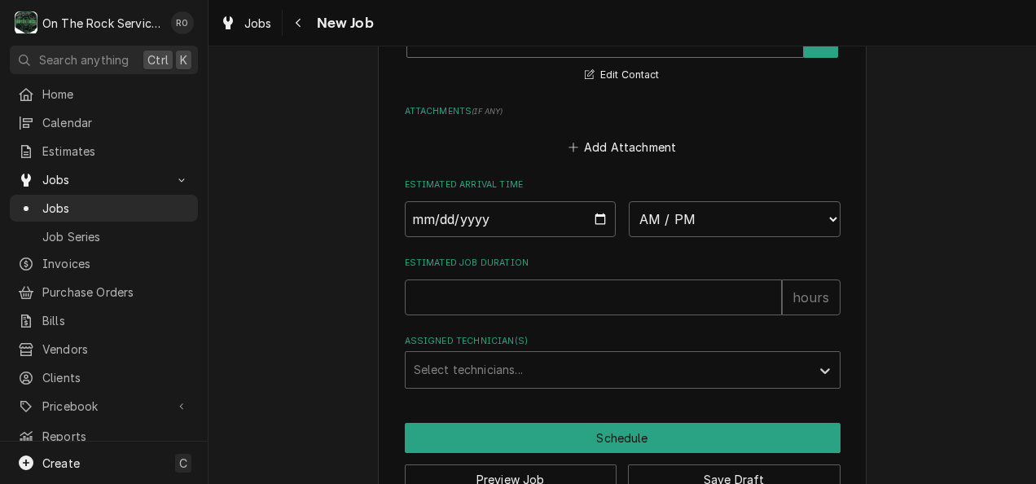
scroll to position [1223, 0]
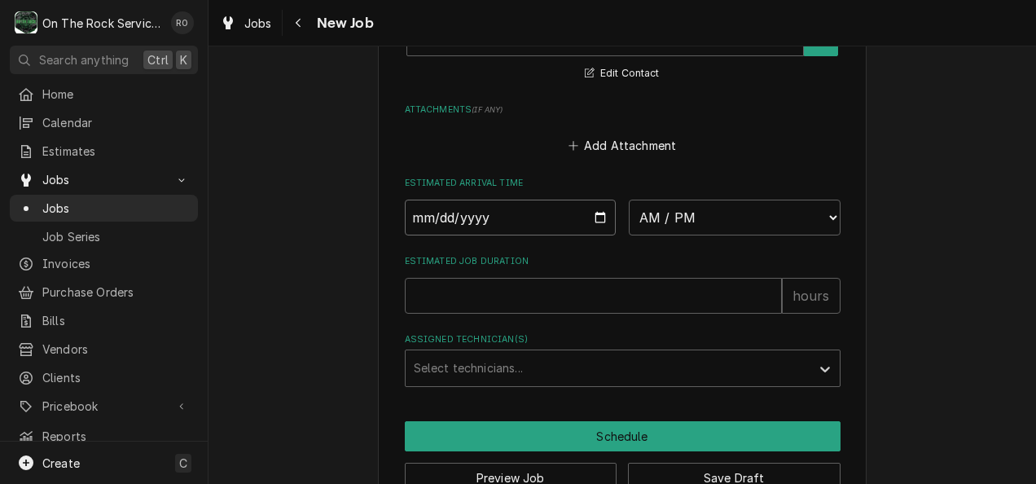
click at [596, 223] on input "Date" at bounding box center [511, 218] width 212 height 36
type input "2025-08-19"
type textarea "x"
click at [684, 210] on select "AM / PM 6:00 AM 6:15 AM 6:30 AM 6:45 AM 7:00 AM 7:15 AM 7:30 AM 7:45 AM 8:00 AM…" at bounding box center [735, 218] width 212 height 36
select select "11:00:00"
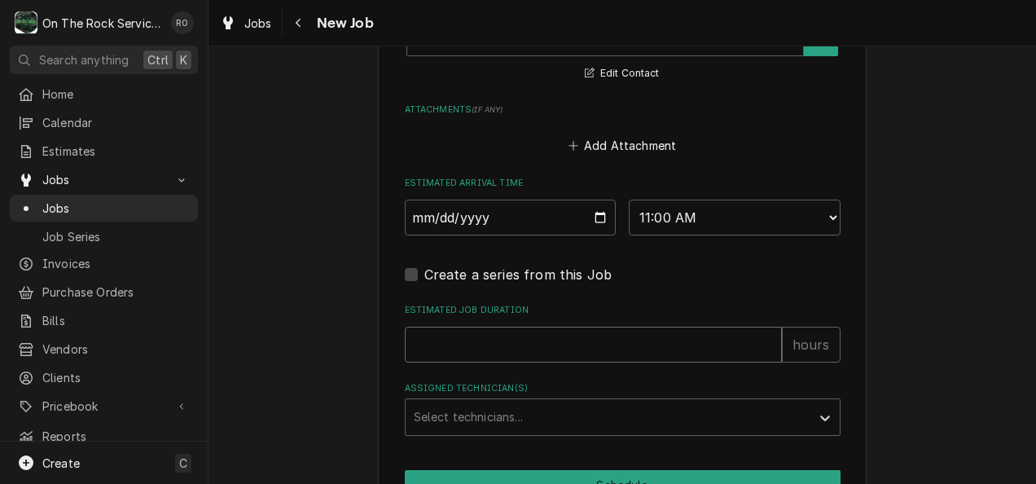
click at [520, 348] on input "Estimated Job Duration" at bounding box center [593, 345] width 377 height 36
type textarea "x"
type input "2"
type textarea "x"
type input "2"
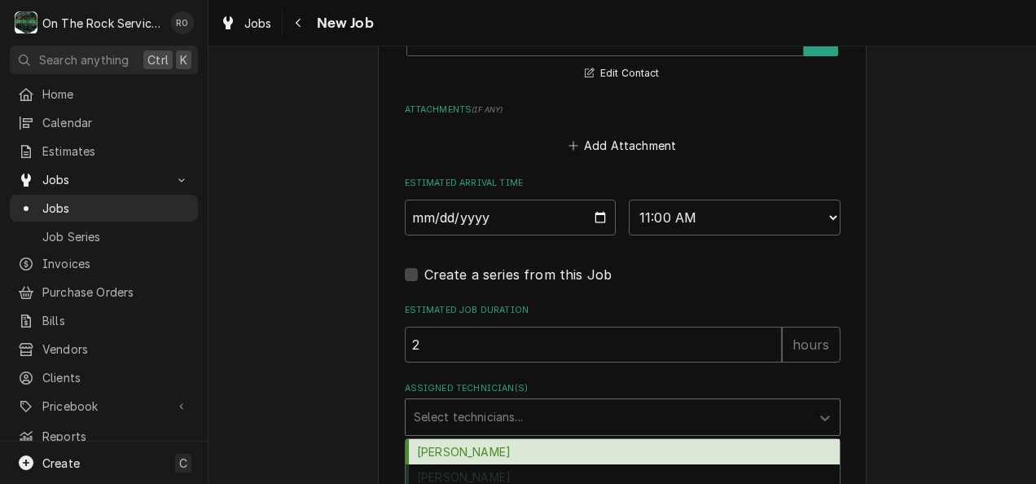
click at [525, 424] on div "Assigned Technician(s)" at bounding box center [608, 416] width 388 height 29
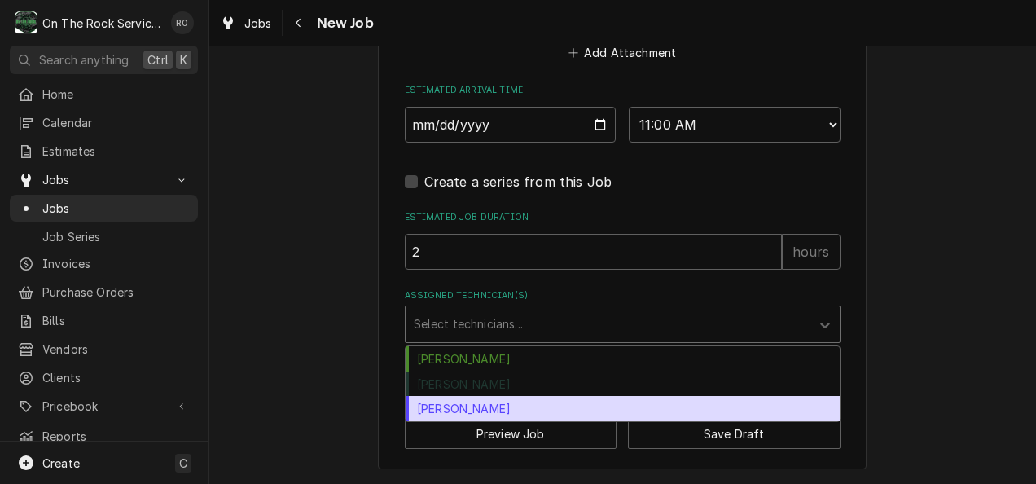
click at [510, 404] on div "Todd Brady" at bounding box center [623, 408] width 434 height 25
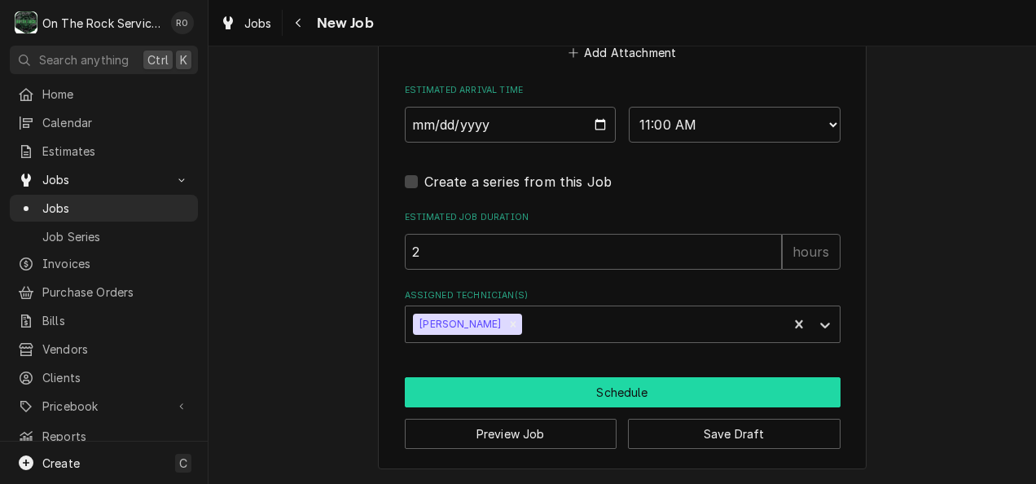
click at [700, 397] on button "Schedule" at bounding box center [623, 392] width 436 height 30
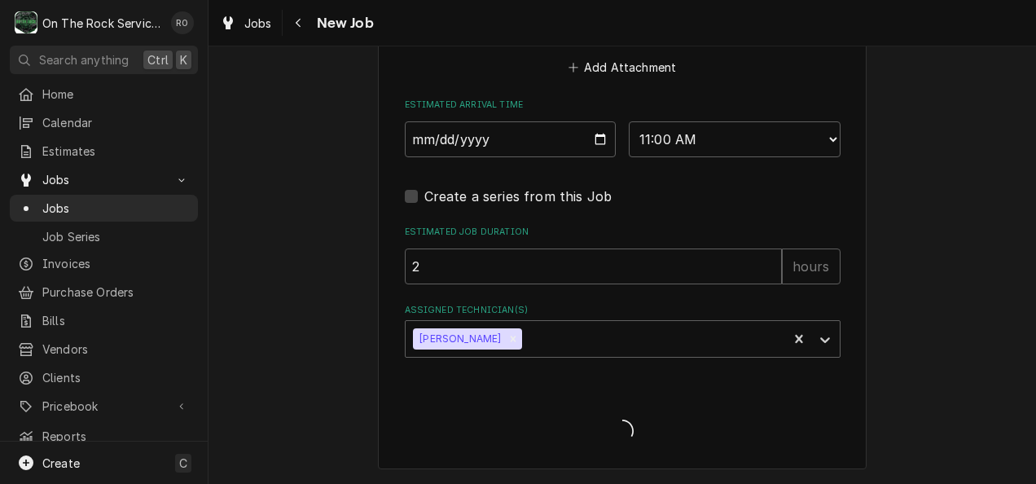
scroll to position [1302, 0]
type textarea "x"
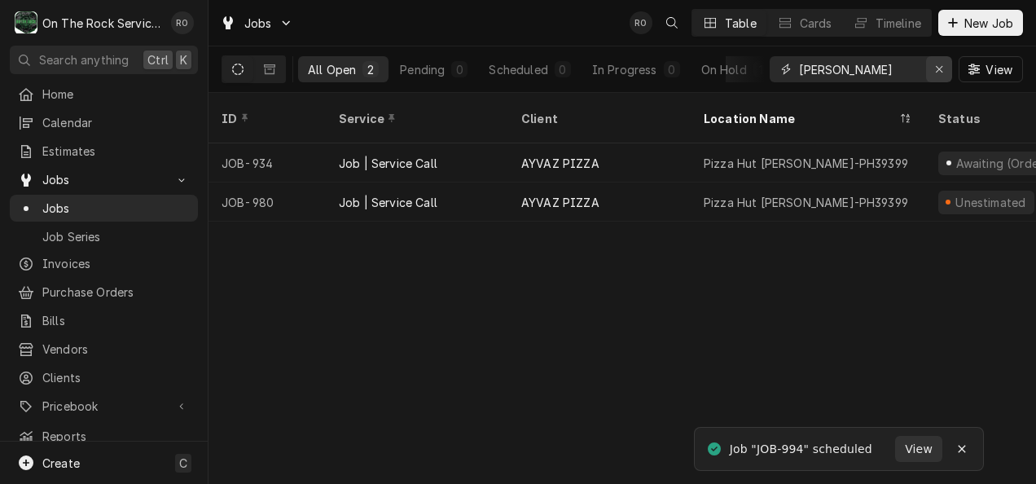
click at [928, 68] on button "Erase input" at bounding box center [939, 69] width 26 height 26
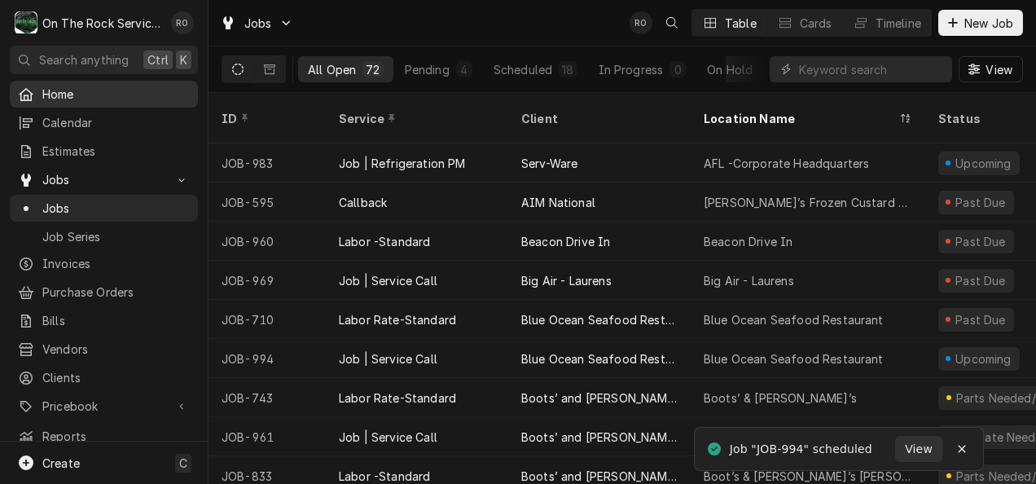
click at [62, 90] on span "Home" at bounding box center [115, 94] width 147 height 17
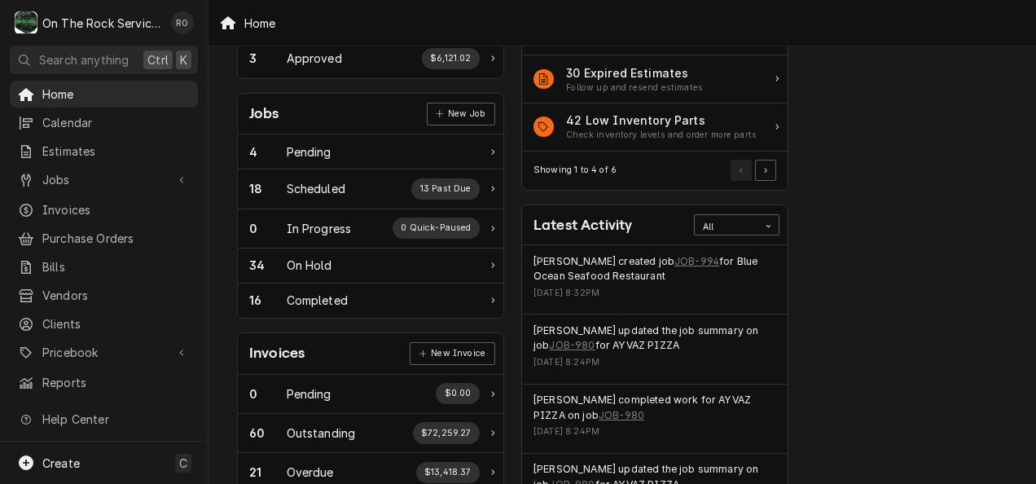
scroll to position [209, 0]
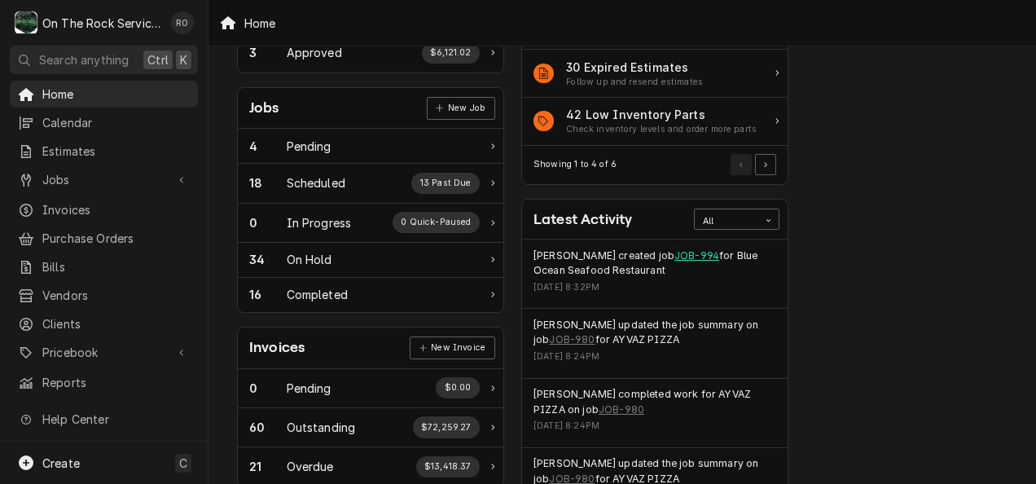
click at [681, 253] on link "JOB-994" at bounding box center [696, 255] width 45 height 15
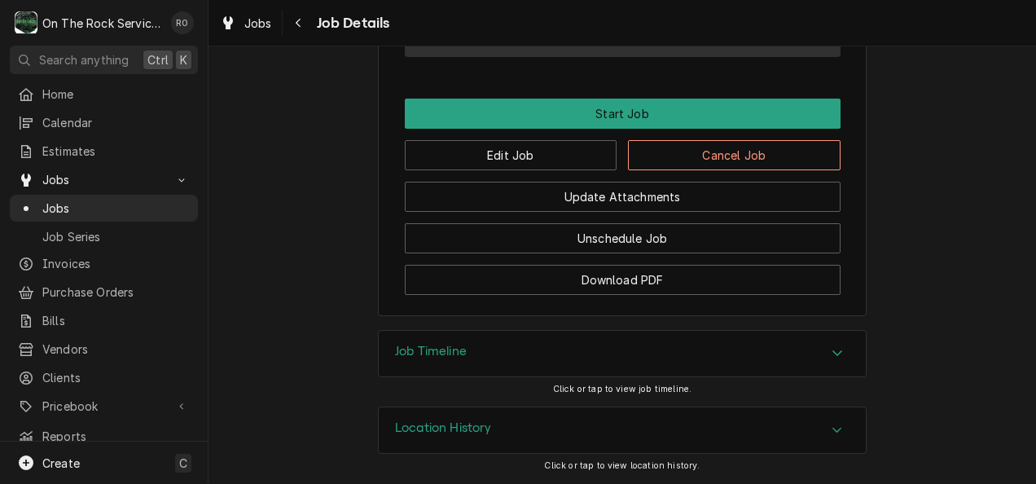
scroll to position [1230, 0]
click at [554, 151] on button "Edit Job" at bounding box center [511, 155] width 213 height 30
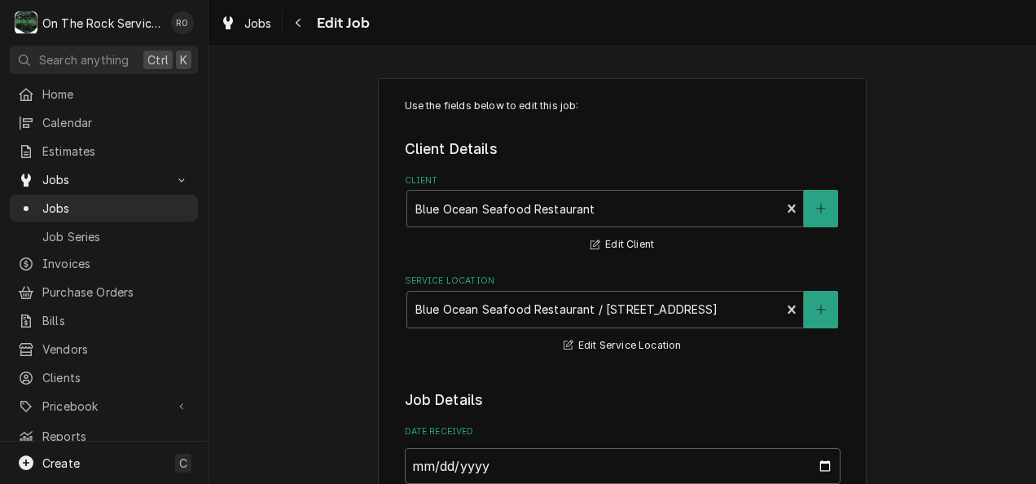
type textarea "x"
click at [150, 200] on span "Jobs" at bounding box center [115, 208] width 147 height 17
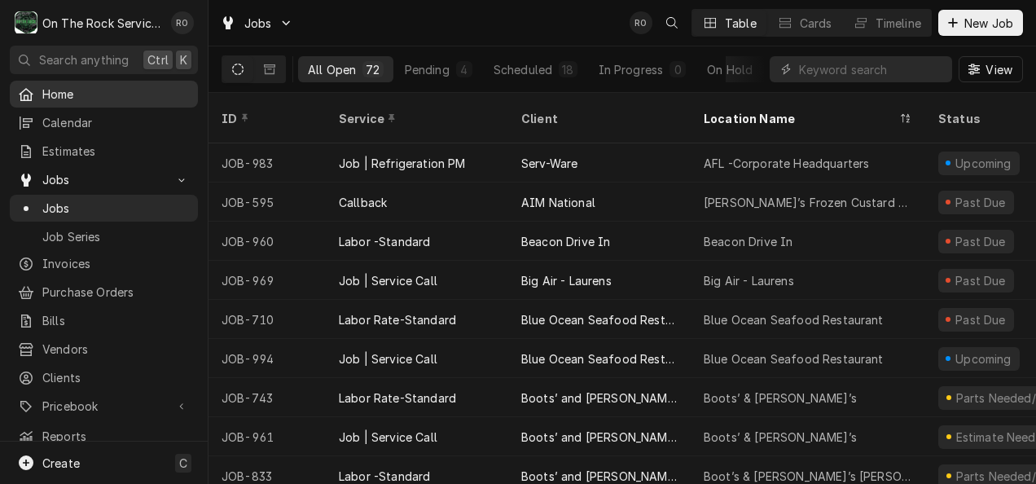
click at [76, 91] on span "Home" at bounding box center [115, 94] width 147 height 17
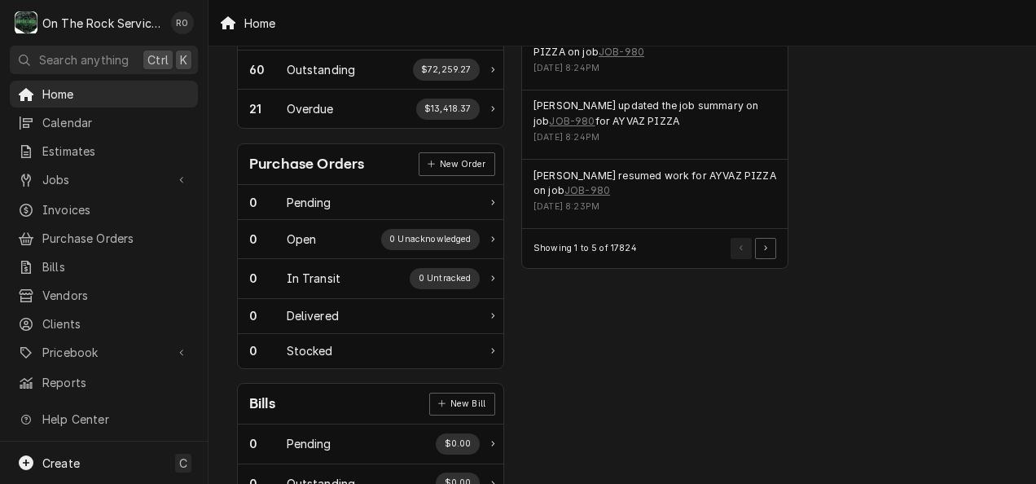
scroll to position [661, 0]
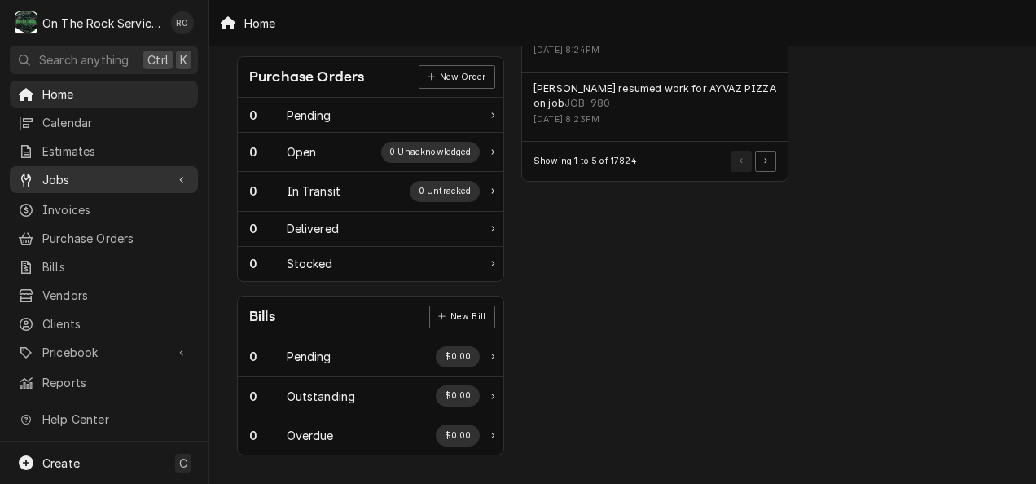
click at [59, 182] on span "Jobs" at bounding box center [103, 179] width 123 height 17
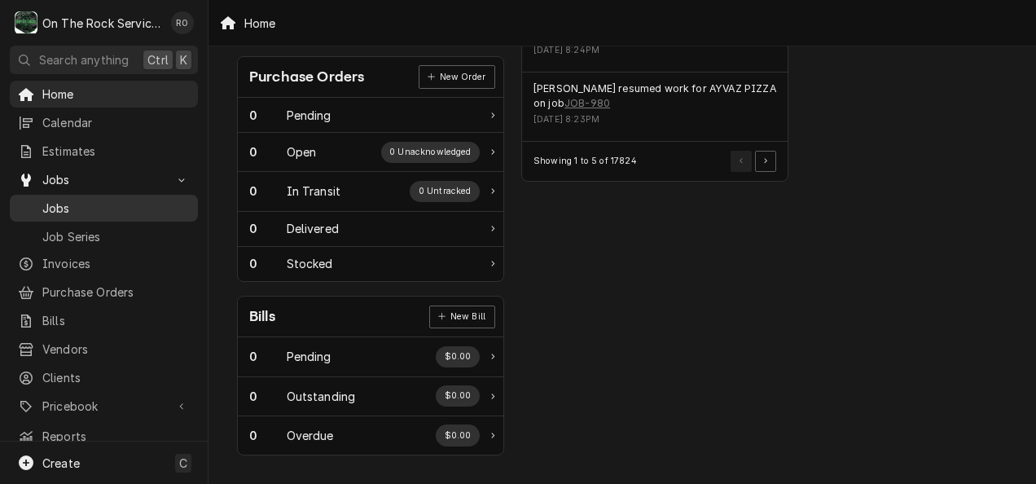
click at [73, 212] on link "Jobs" at bounding box center [104, 208] width 188 height 27
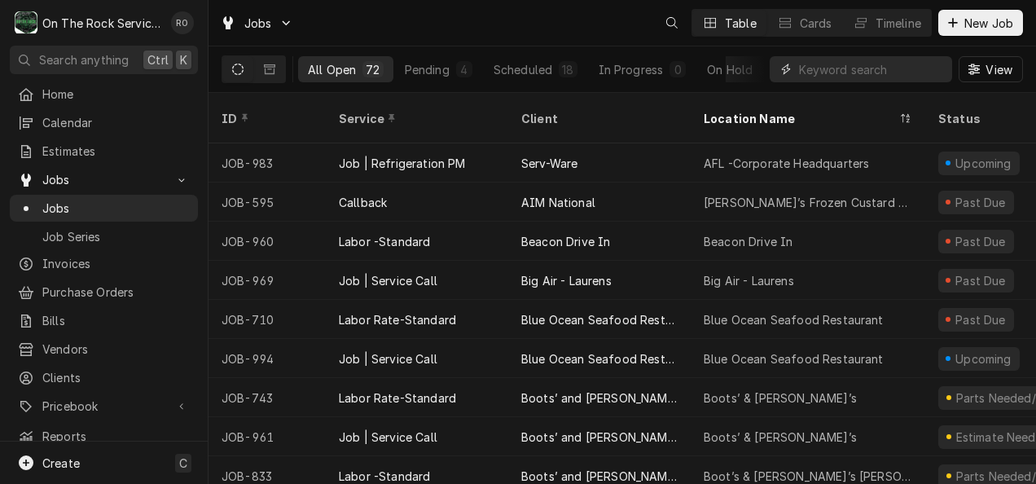
click at [821, 72] on input "Dynamic Content Wrapper" at bounding box center [871, 69] width 145 height 26
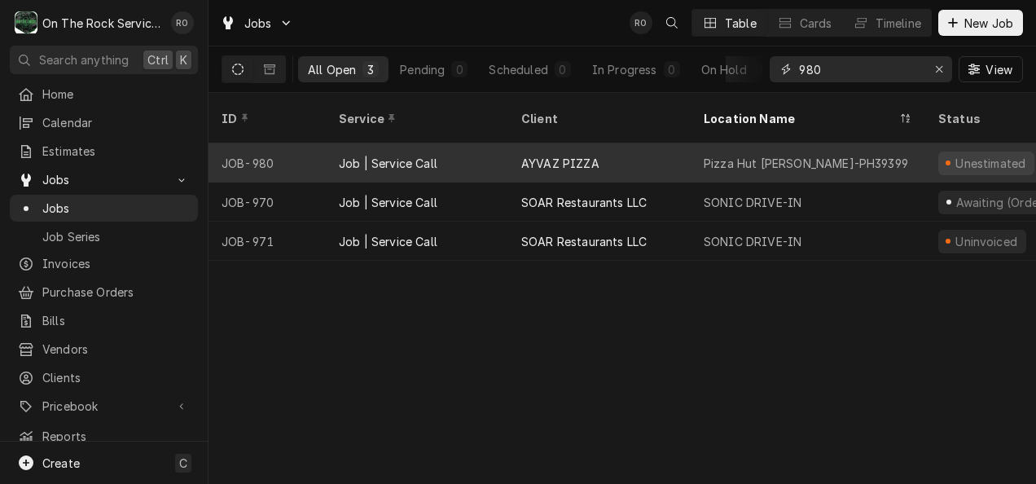
type input "980"
click at [699, 143] on div "Pizza Hut Lavonia-PH39399" at bounding box center [808, 162] width 235 height 39
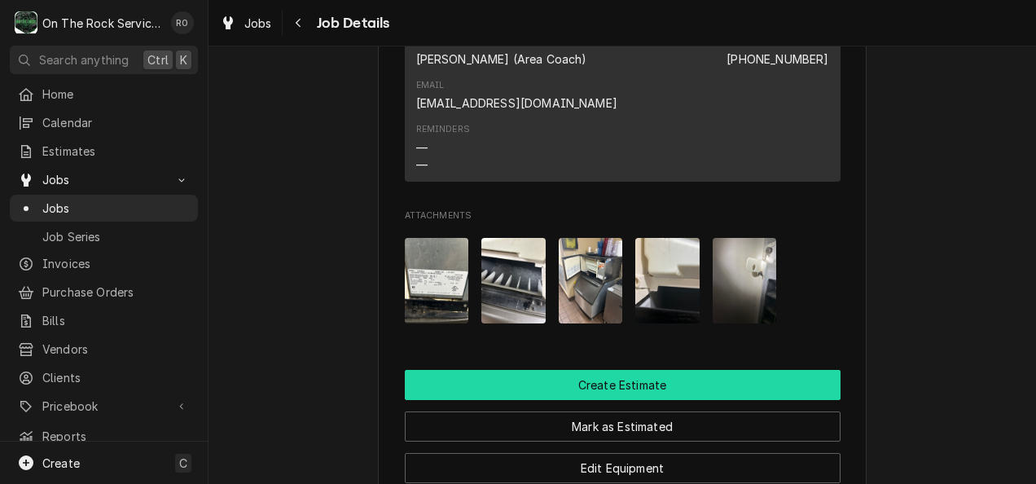
scroll to position [1525, 0]
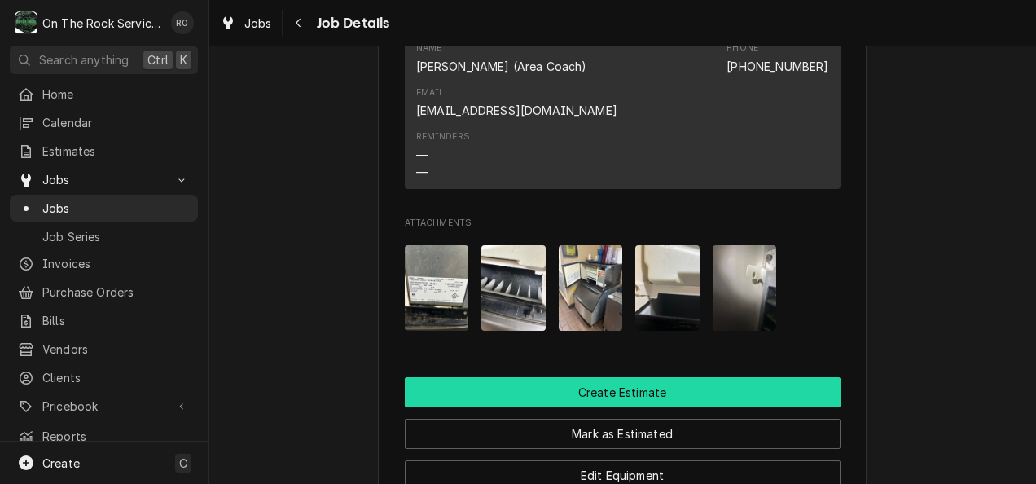
click at [803, 394] on button "Create Estimate" at bounding box center [623, 392] width 436 height 30
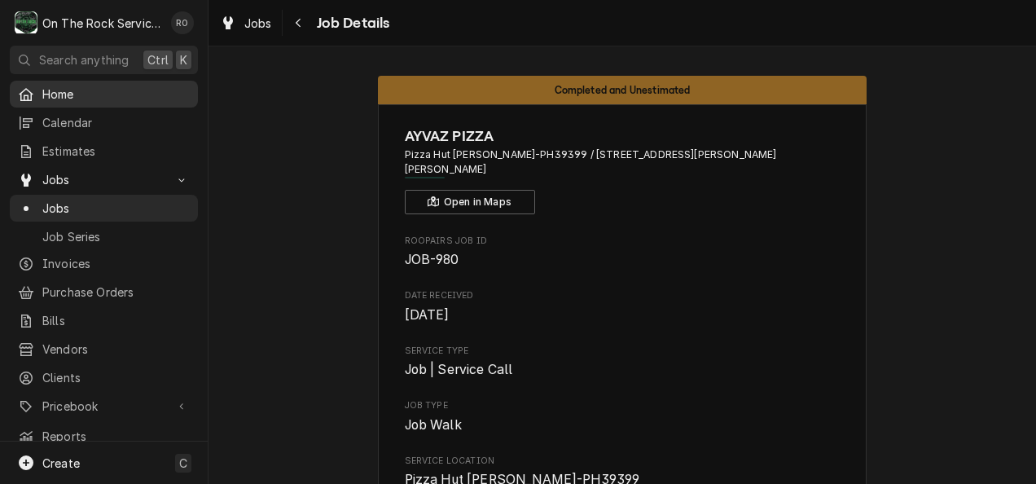
click at [85, 86] on span "Home" at bounding box center [115, 94] width 147 height 17
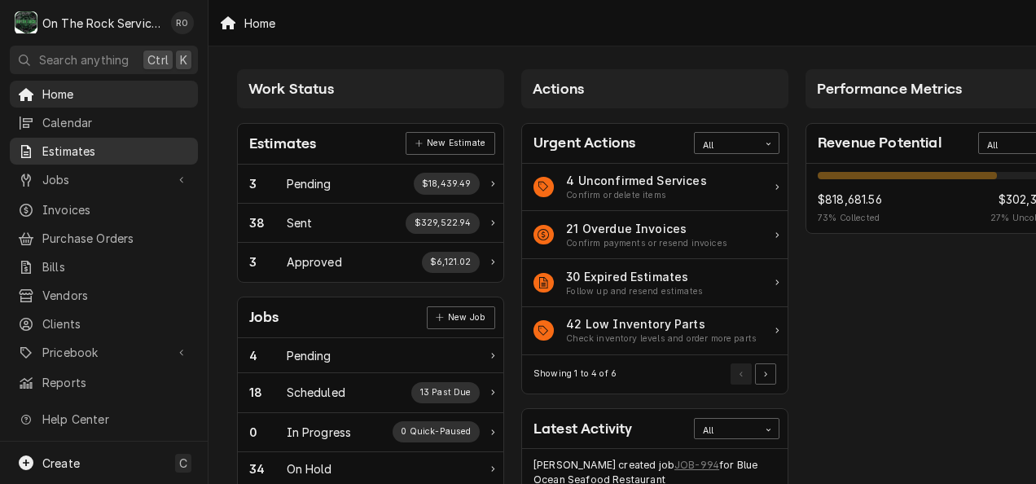
click at [96, 143] on span "Estimates" at bounding box center [115, 151] width 147 height 17
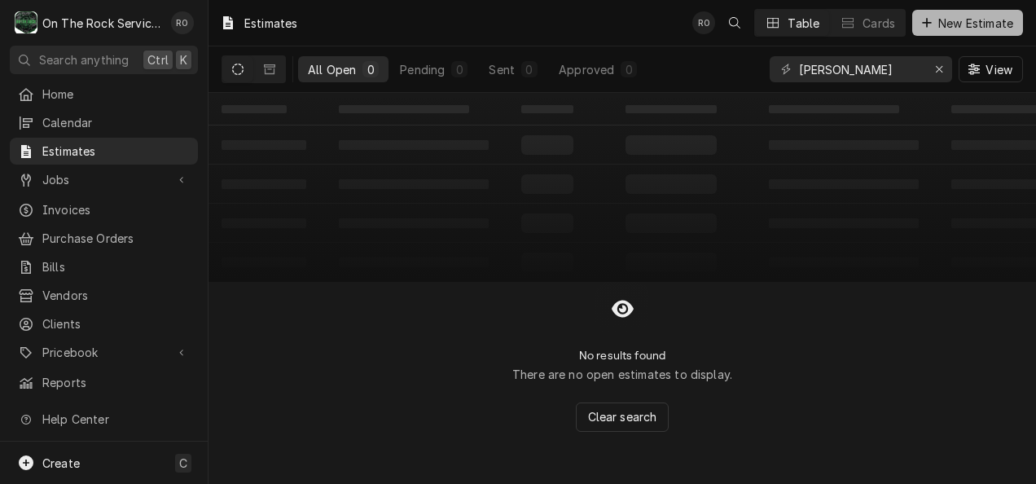
click at [948, 12] on button "New Estimate" at bounding box center [967, 23] width 111 height 26
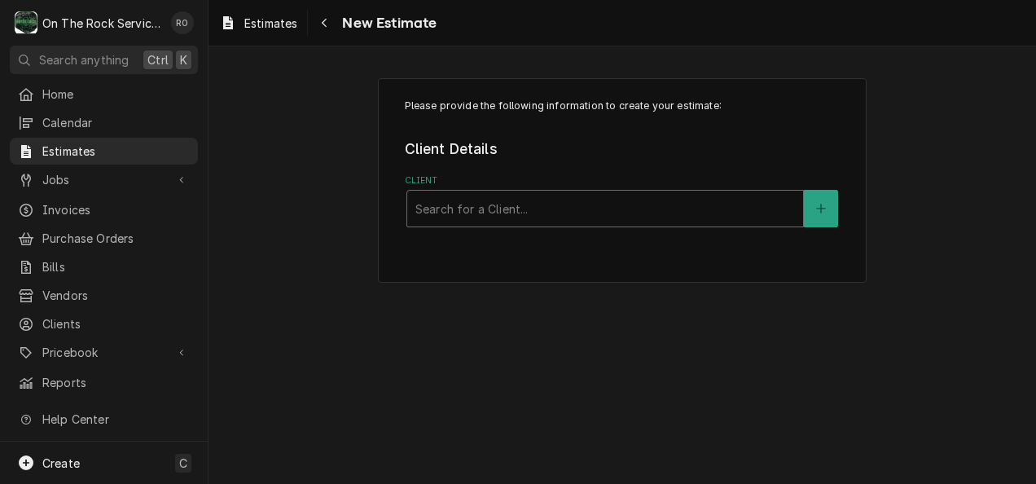
click at [744, 222] on div "Client" at bounding box center [605, 208] width 380 height 29
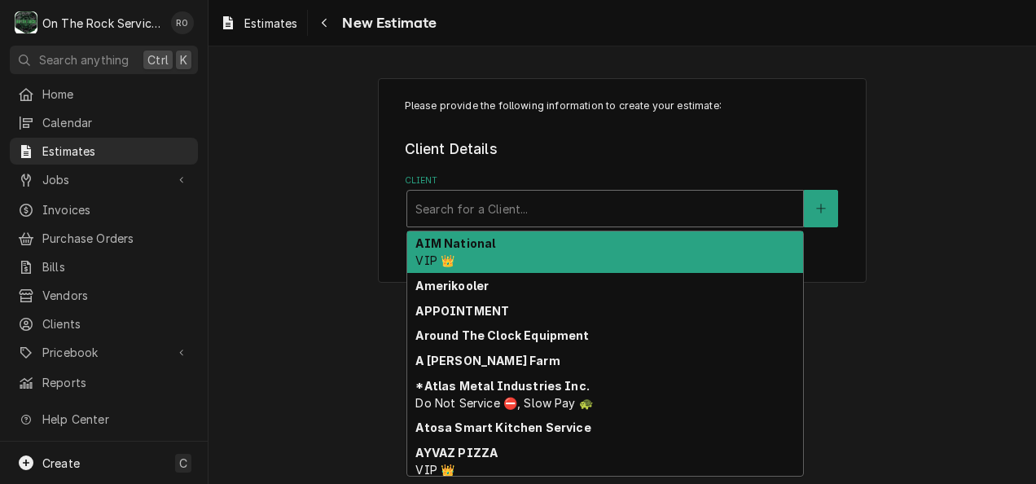
click at [735, 238] on div "AIM National VIP 👑" at bounding box center [605, 252] width 396 height 42
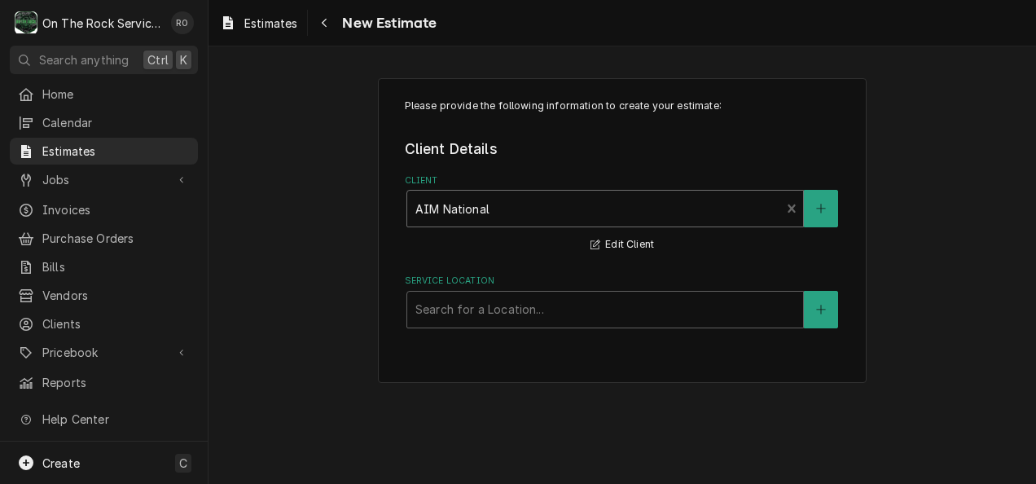
click at [722, 279] on label "Service Location" at bounding box center [623, 280] width 436 height 13
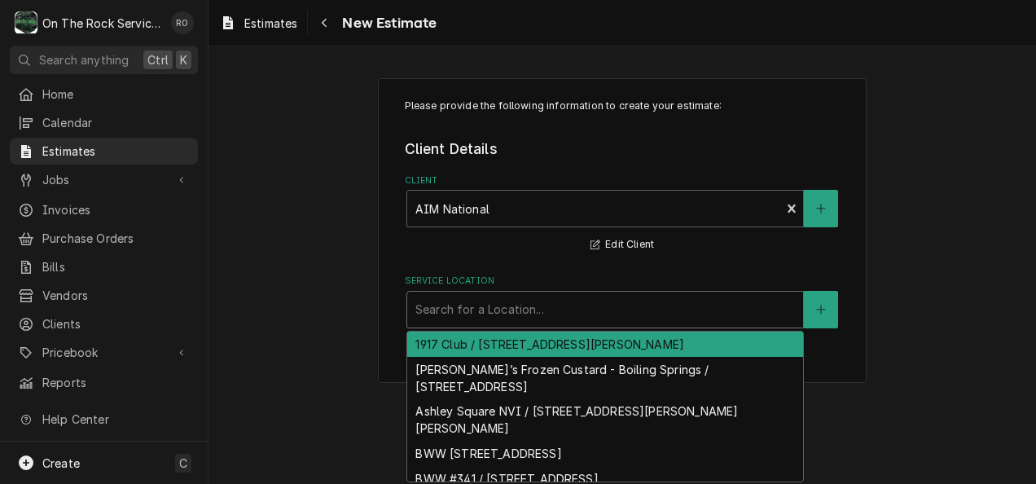
click at [715, 304] on div "Service Location" at bounding box center [605, 309] width 380 height 29
click at [713, 340] on div "1917 Club / [STREET_ADDRESS][PERSON_NAME]" at bounding box center [605, 343] width 396 height 25
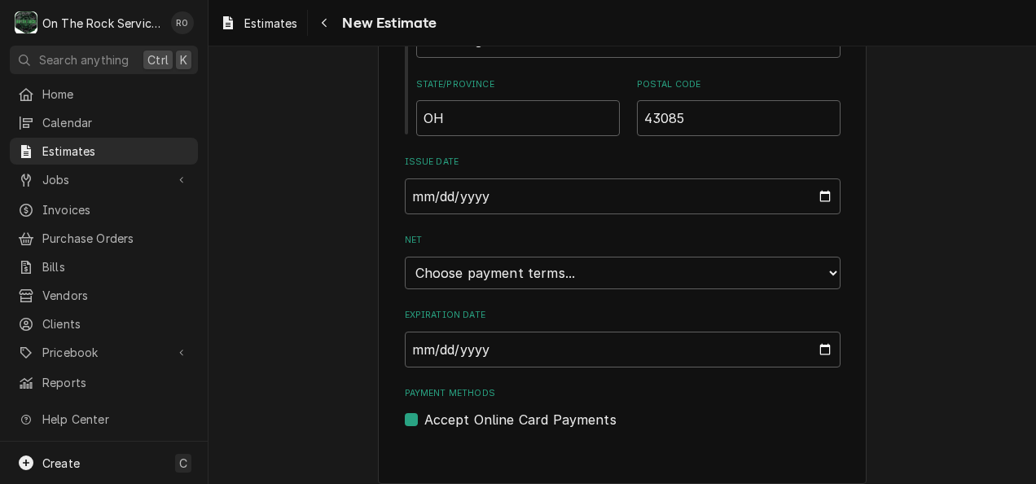
scroll to position [1073, 0]
click at [829, 266] on select "Choose payment terms... Same Day Net 7 Net 14 Net 21 Net 30 Net 45 Net 60 Net 90" at bounding box center [623, 270] width 436 height 33
click at [809, 277] on select "Choose payment terms... Same Day Net 7 Net 14 Net 21 Net 30 Net 45 Net 60 Net 90" at bounding box center [623, 270] width 436 height 33
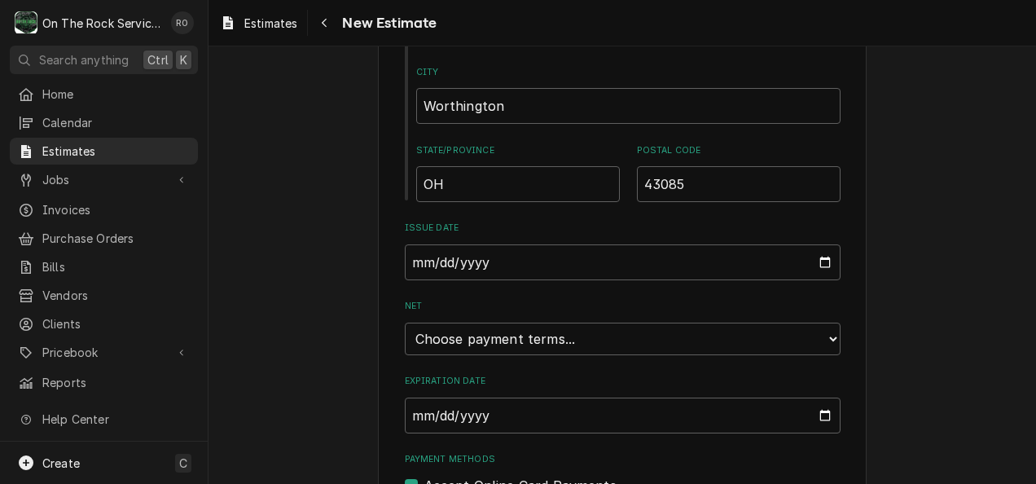
scroll to position [1086, 0]
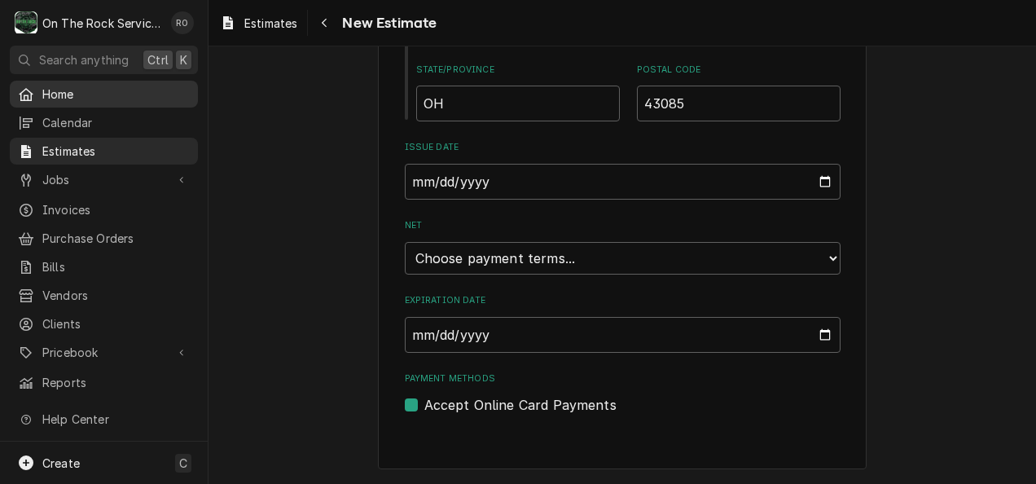
click at [72, 99] on div "Home" at bounding box center [104, 94] width 182 height 20
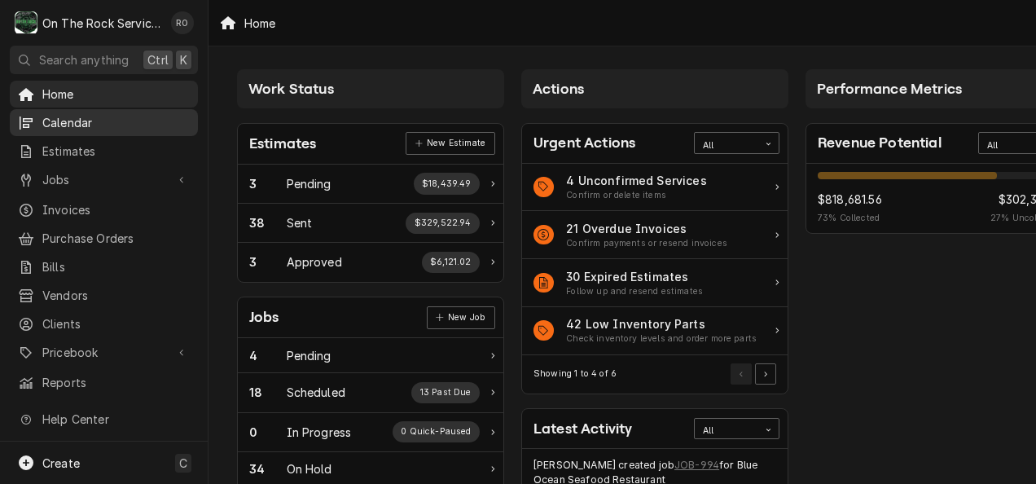
click at [85, 109] on link "Calendar" at bounding box center [104, 122] width 188 height 27
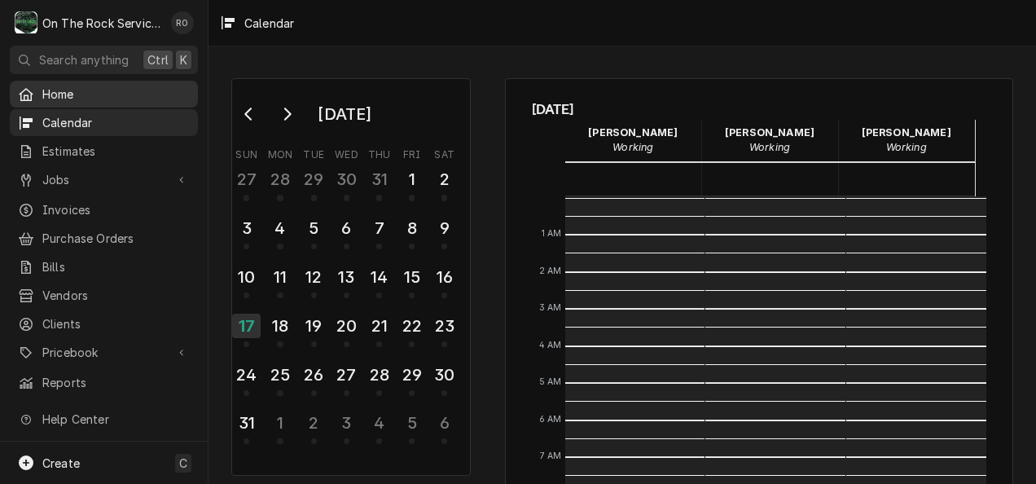
scroll to position [296, 0]
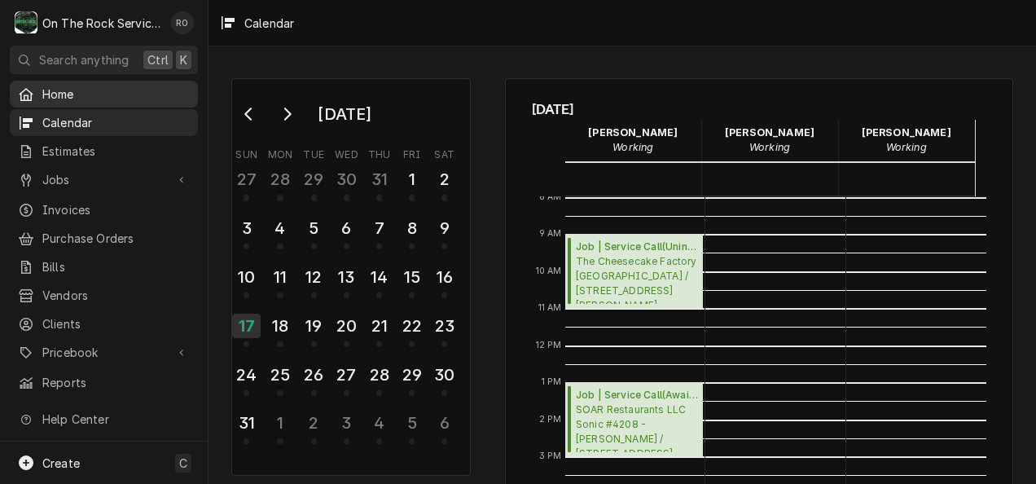
click at [99, 88] on span "Home" at bounding box center [115, 94] width 147 height 17
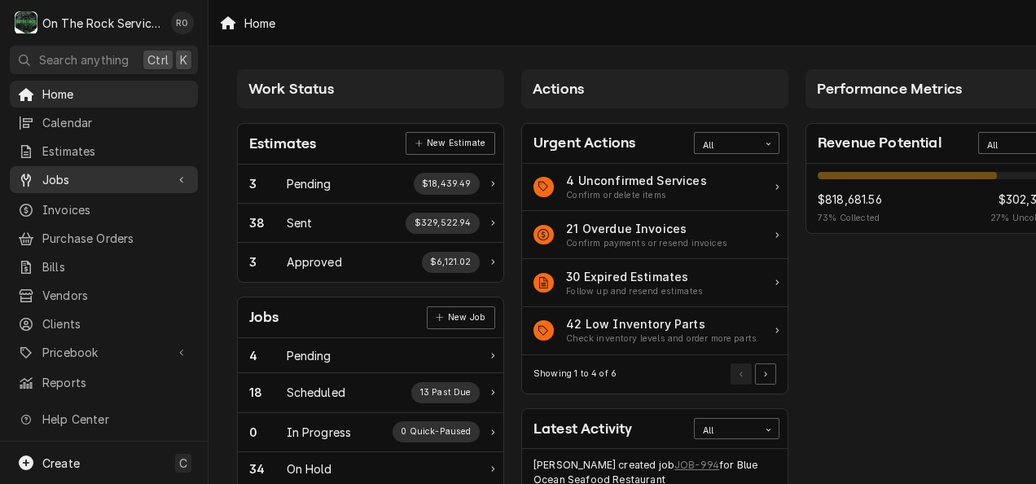
click at [106, 171] on span "Jobs" at bounding box center [103, 179] width 123 height 17
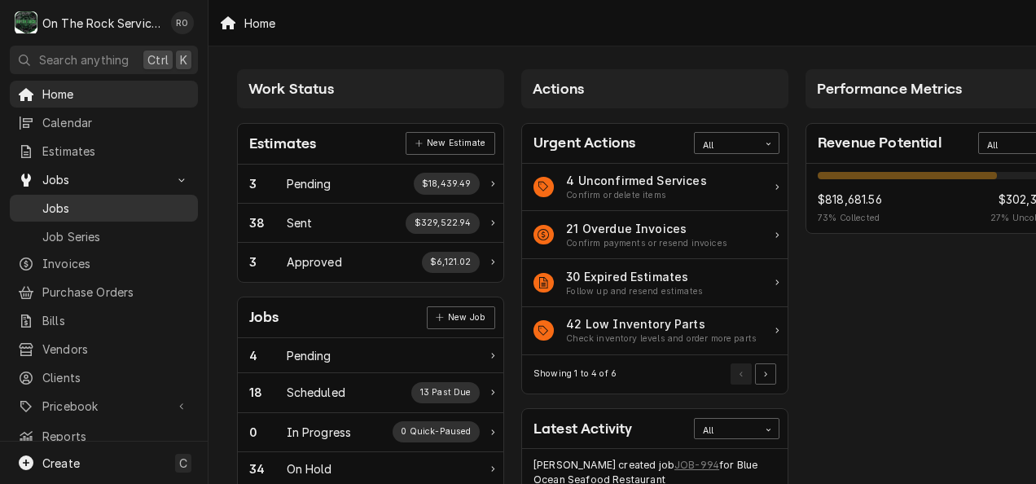
click at [100, 200] on span "Jobs" at bounding box center [115, 208] width 147 height 17
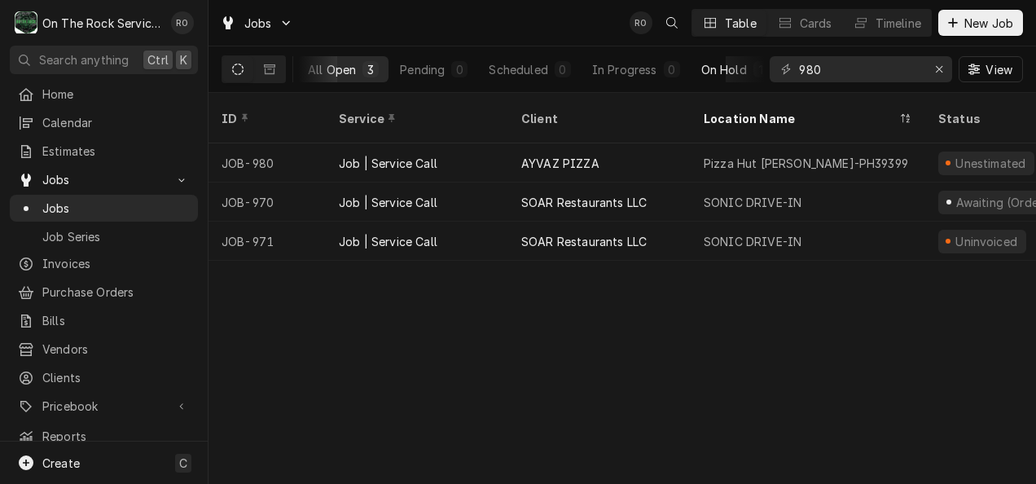
scroll to position [0, 120]
click at [937, 68] on icon "Erase input" at bounding box center [939, 69] width 9 height 11
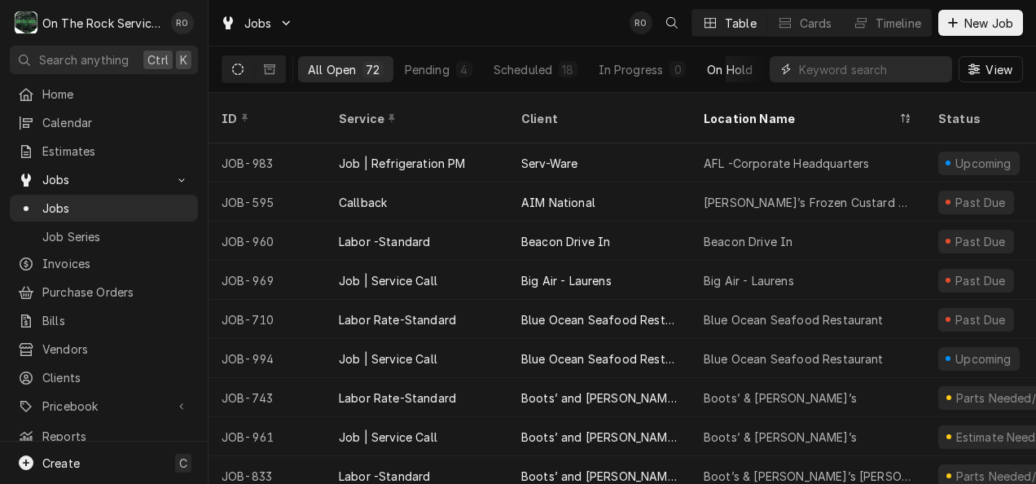
scroll to position [0, 125]
click at [717, 74] on div "Completed" at bounding box center [706, 69] width 61 height 17
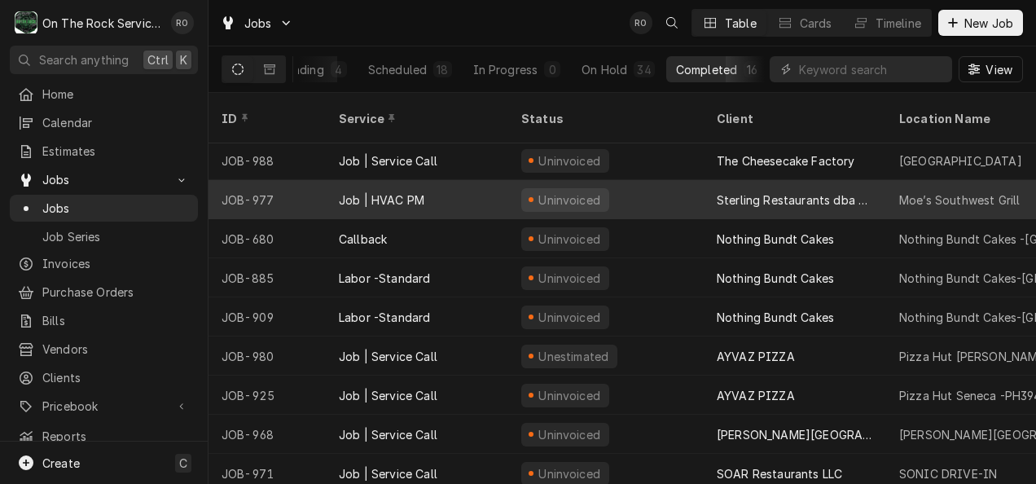
scroll to position [277, 0]
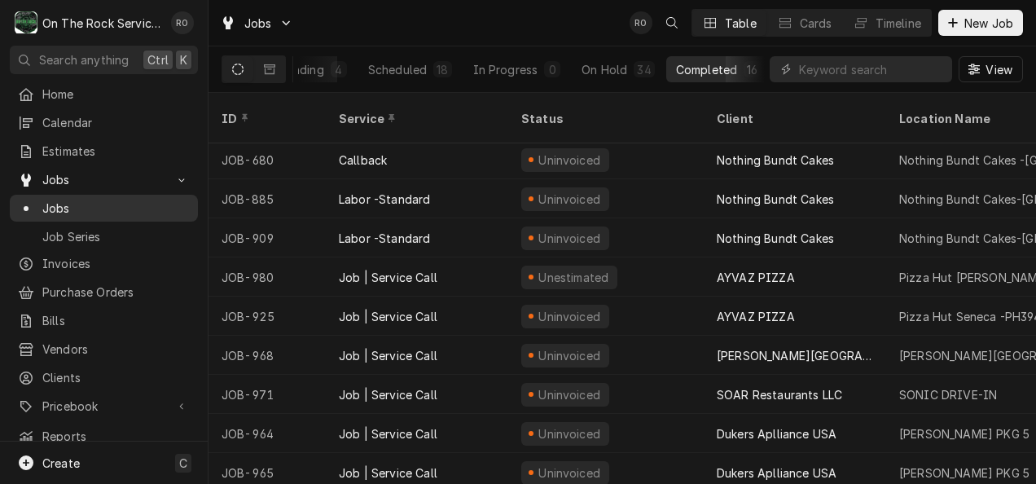
click at [134, 201] on span "Jobs" at bounding box center [115, 208] width 147 height 17
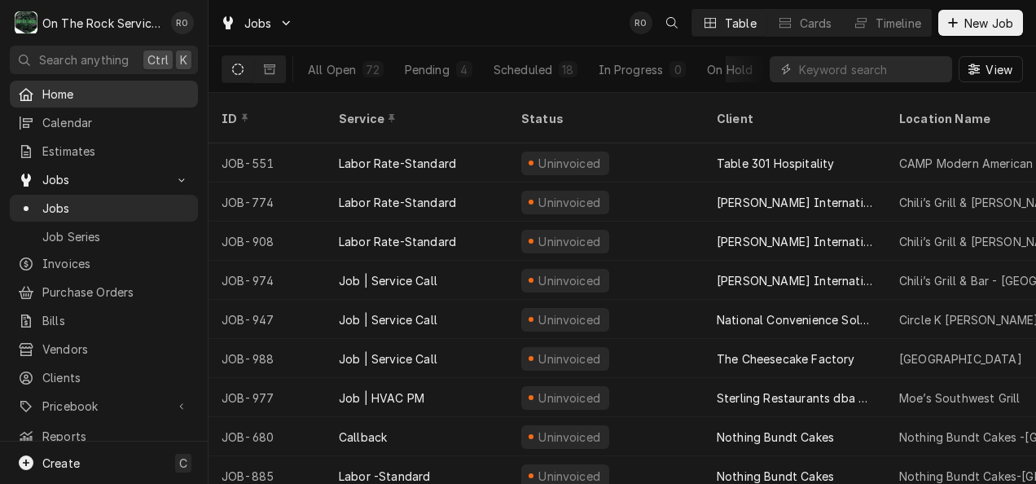
click at [111, 103] on link "Home" at bounding box center [104, 94] width 188 height 27
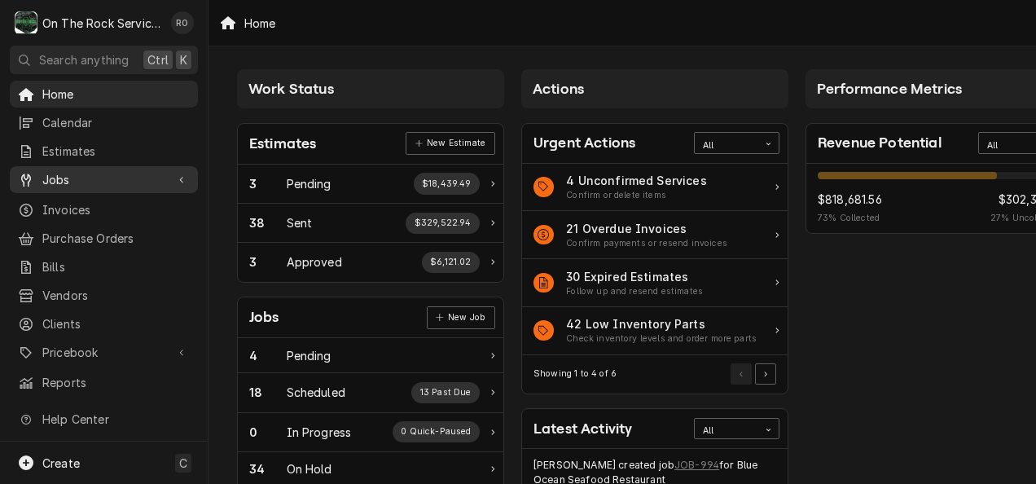
click at [78, 171] on span "Jobs" at bounding box center [103, 179] width 123 height 17
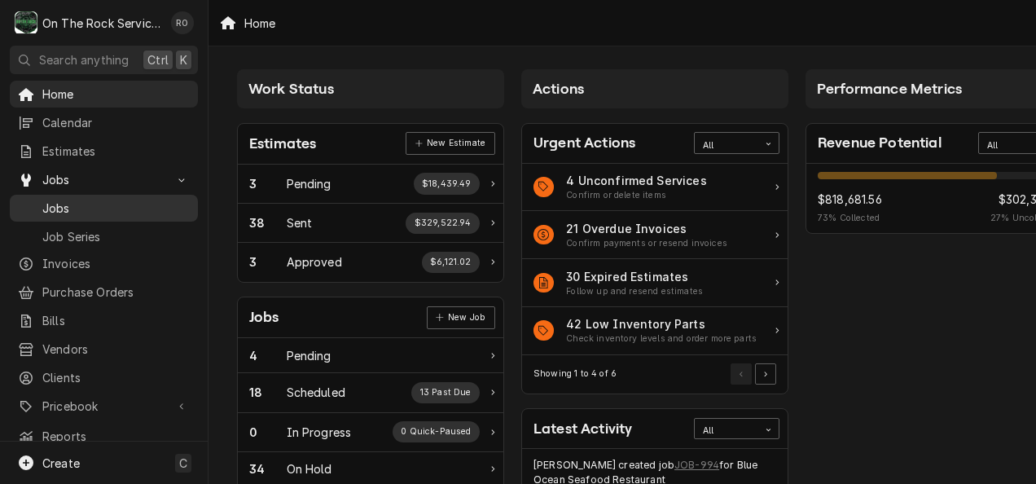
click at [86, 195] on link "Jobs" at bounding box center [104, 208] width 188 height 27
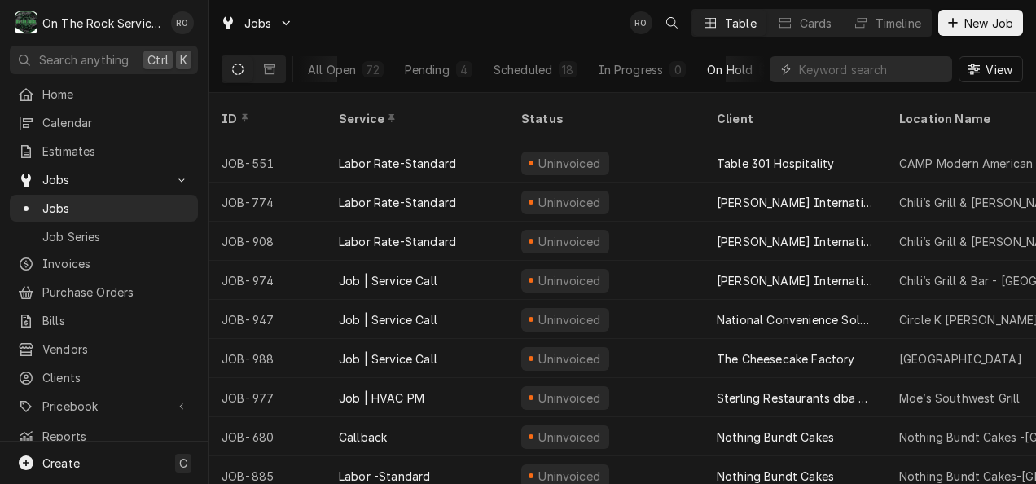
scroll to position [0, 125]
click at [735, 59] on button "Completed 16" at bounding box center [718, 69] width 105 height 26
click at [716, 77] on button "Completed 16" at bounding box center [718, 69] width 105 height 26
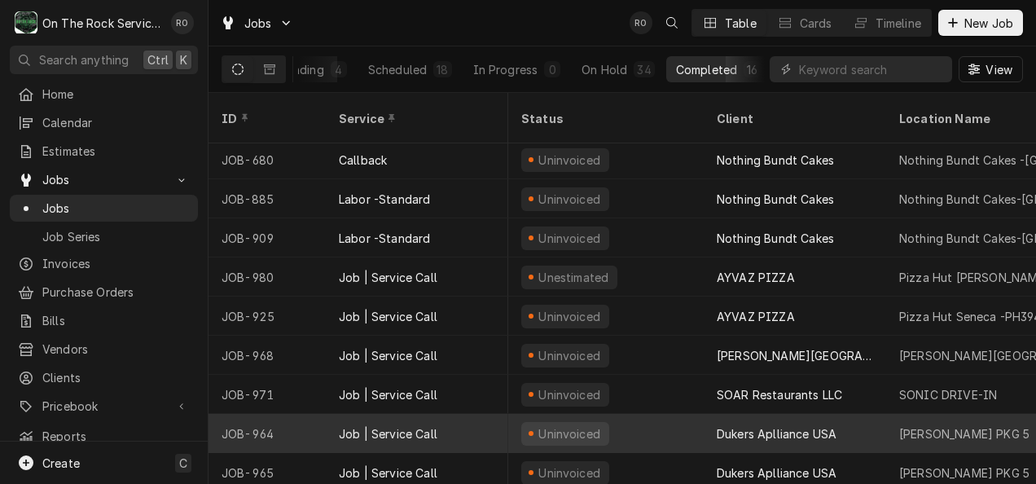
scroll to position [277, 1]
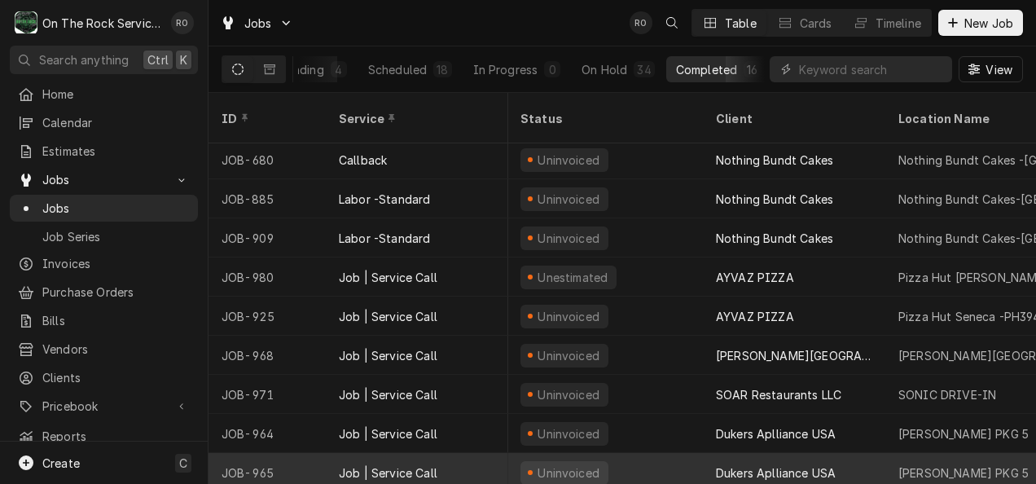
click at [397, 464] on div "Job | Service Call" at bounding box center [388, 472] width 99 height 17
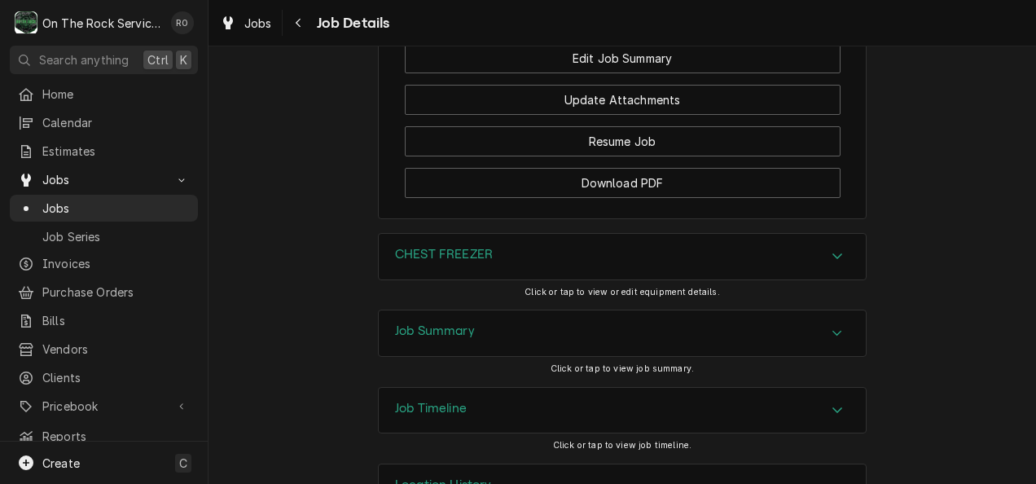
scroll to position [1896, 0]
click at [715, 309] on div "Job Summary" at bounding box center [622, 332] width 487 height 46
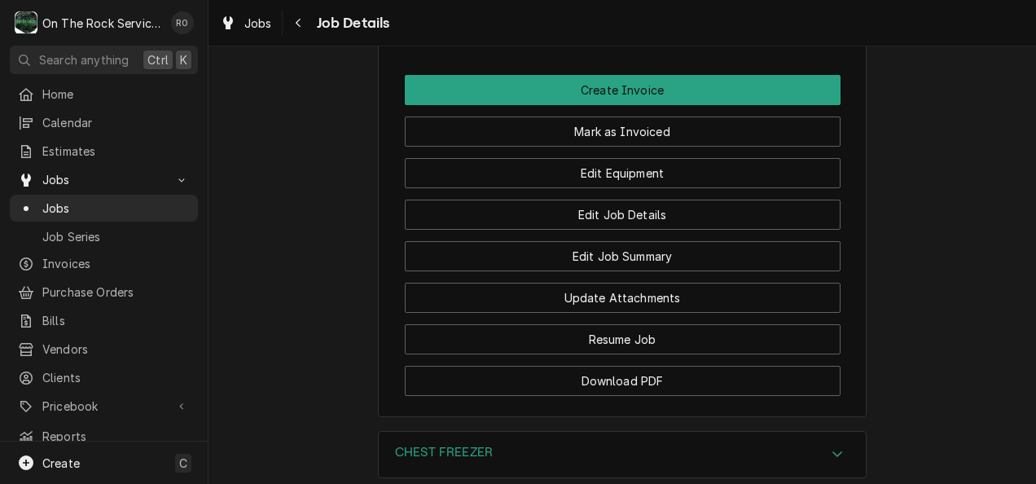
scroll to position [1689, 0]
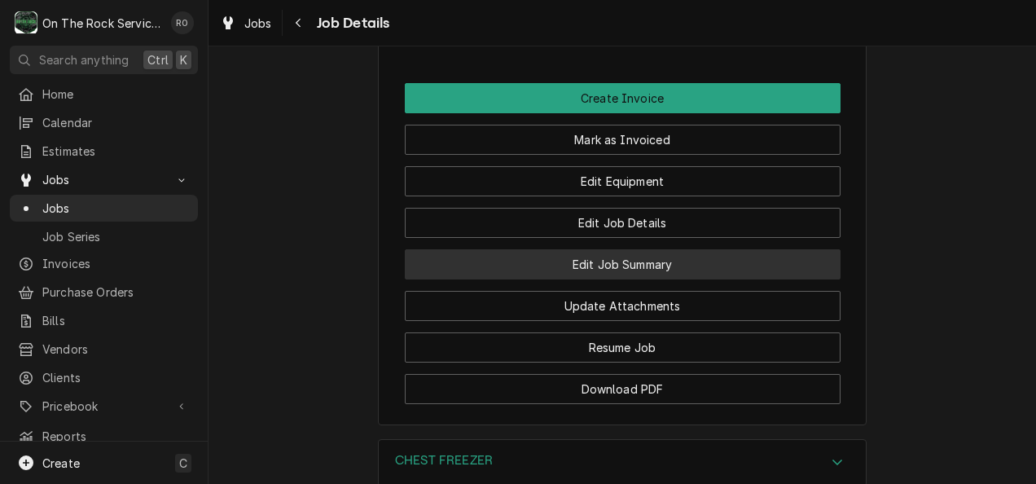
click at [655, 249] on button "Edit Job Summary" at bounding box center [623, 264] width 436 height 30
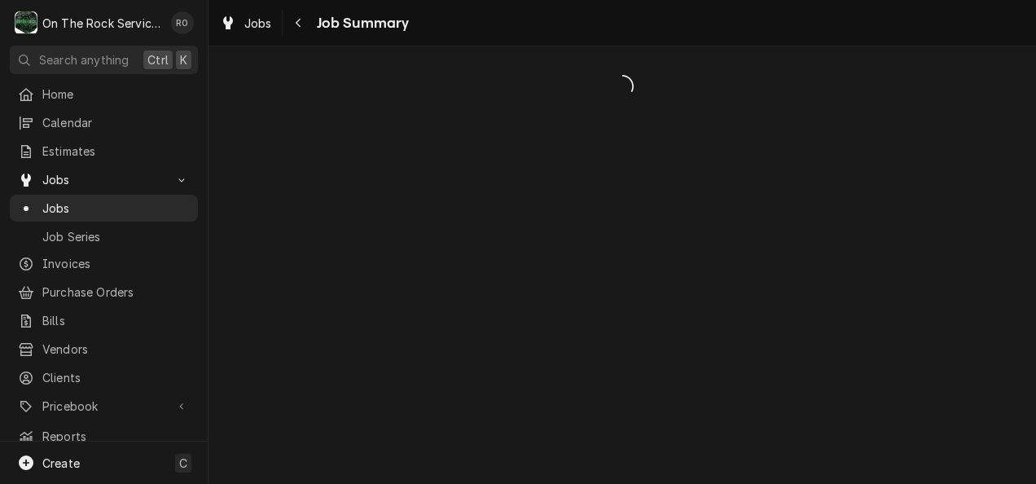
click at [655, 209] on div "Dynamic Content Wrapper" at bounding box center [622, 264] width 827 height 437
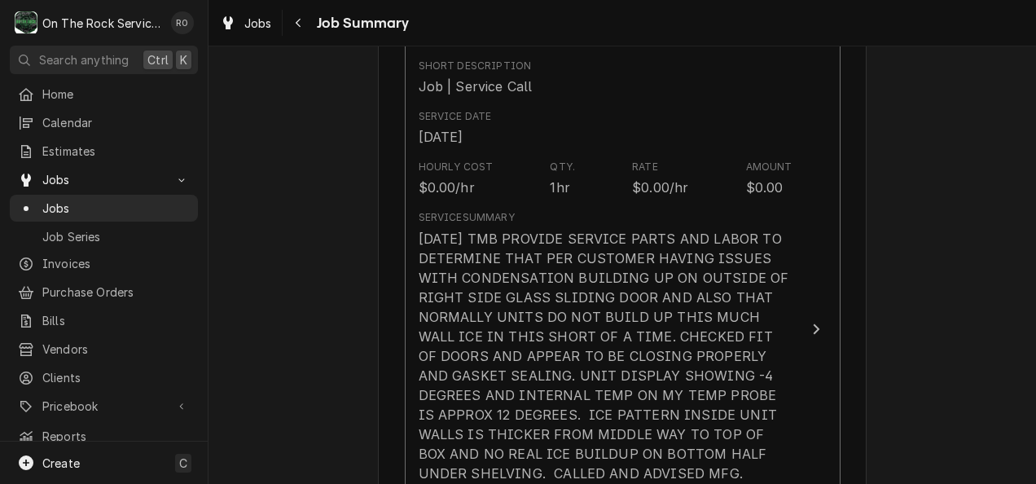
scroll to position [424, 0]
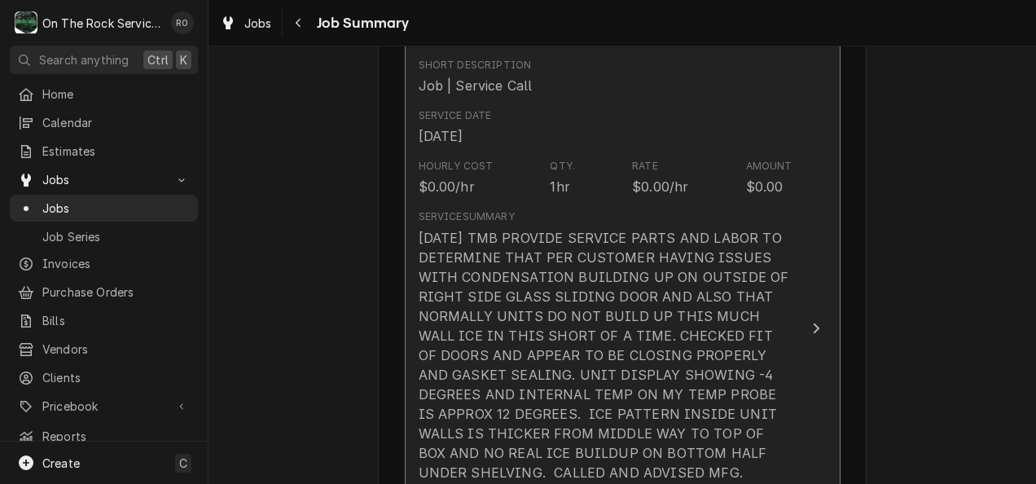
click at [702, 349] on div "[DATE] TMB PROVIDE SERVICE PARTS AND LABOR TO DETERMINE THAT PER CUSTOMER HAVIN…" at bounding box center [606, 413] width 374 height 371
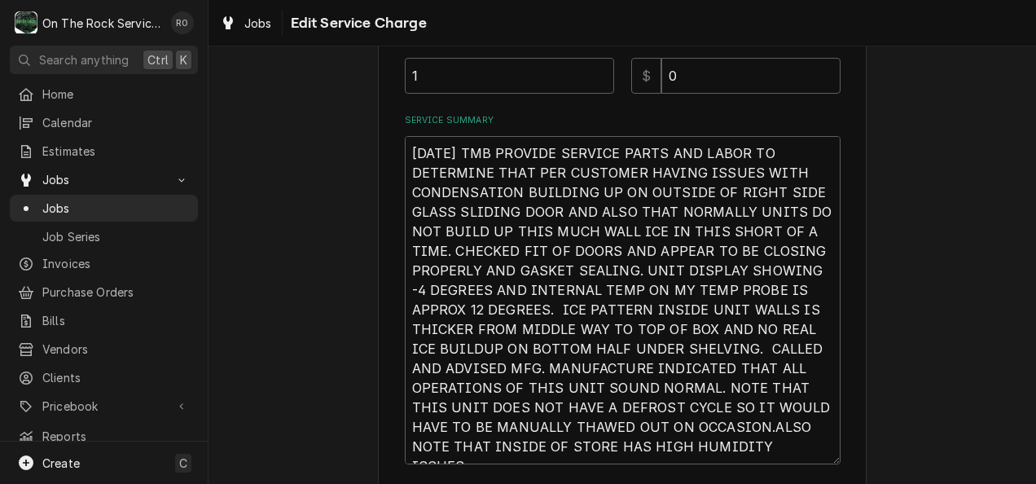
scroll to position [627, 0]
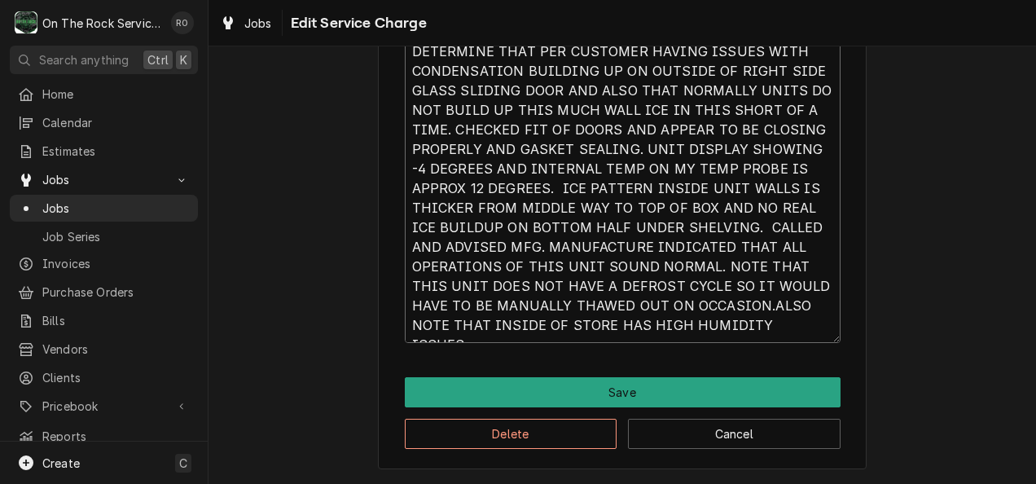
drag, startPoint x: 704, startPoint y: 324, endPoint x: 386, endPoint y: 22, distance: 438.4
click at [388, 39] on div "Jobs Edit Service Charge Use the fields below to edit this service charge Short…" at bounding box center [622, 242] width 827 height 484
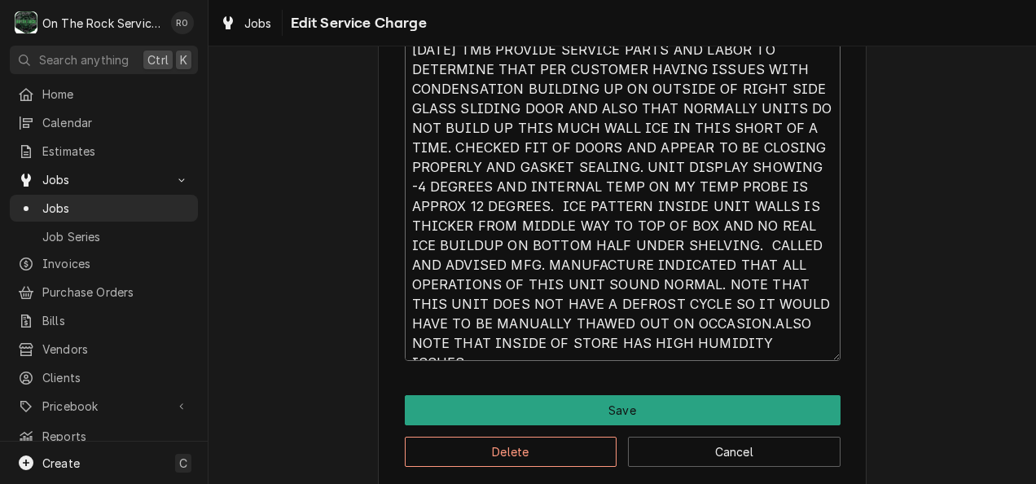
drag, startPoint x: 484, startPoint y: 188, endPoint x: 529, endPoint y: 139, distance: 66.3
click at [529, 139] on textarea "[DATE] TMB PROVIDE SERVICE PARTS AND LABOR TO DETERMINE THAT PER CUSTOMER HAVIN…" at bounding box center [623, 197] width 436 height 328
drag, startPoint x: 529, startPoint y: 139, endPoint x: 593, endPoint y: 92, distance: 79.8
click at [593, 92] on textarea "[DATE] TMB PROVIDE SERVICE PARTS AND LABOR TO DETERMINE THAT PER CUSTOMER HAVIN…" at bounding box center [623, 197] width 436 height 328
type textarea "x"
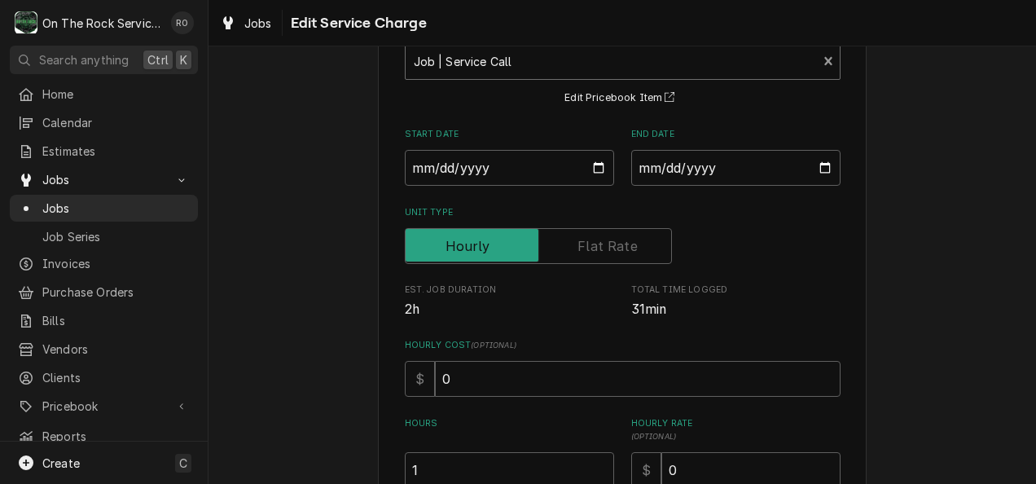
scroll to position [0, 0]
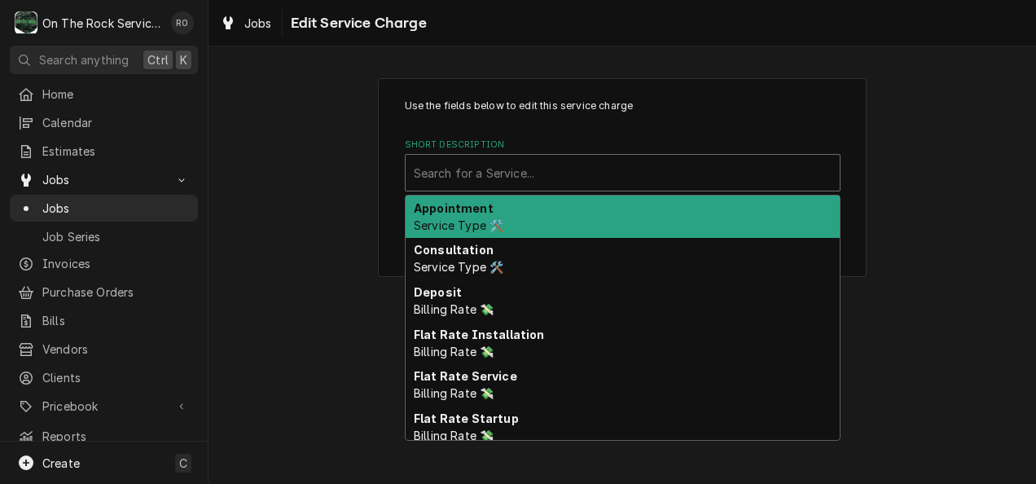
click at [639, 168] on div "Short Description" at bounding box center [623, 172] width 418 height 29
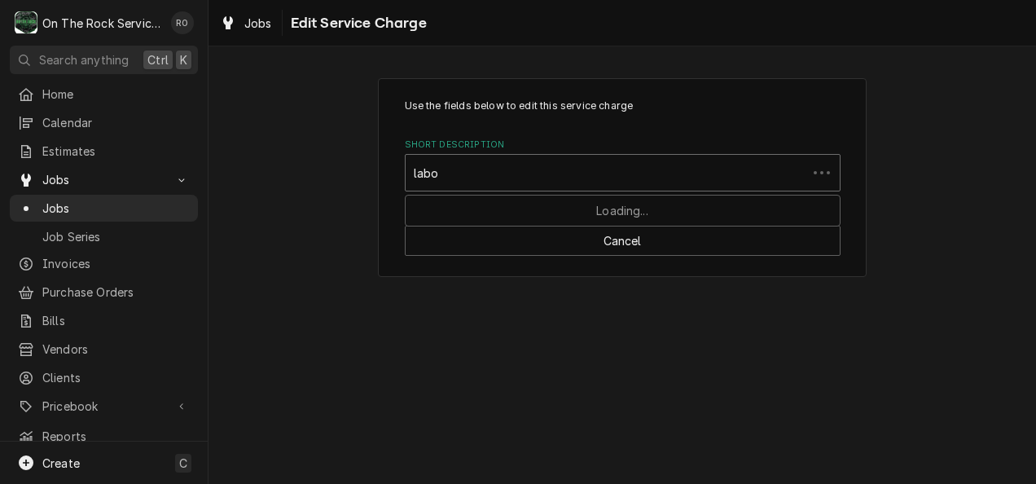
type input "labor"
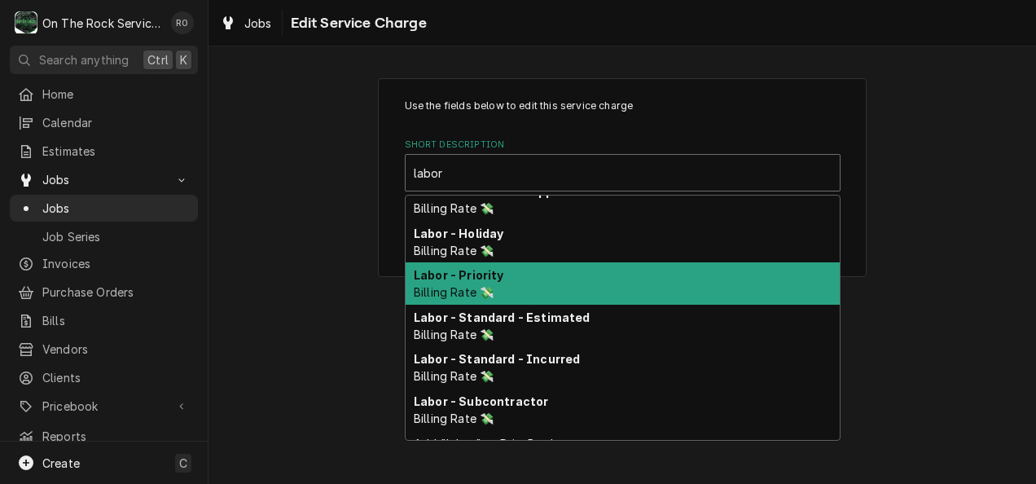
scroll to position [116, 0]
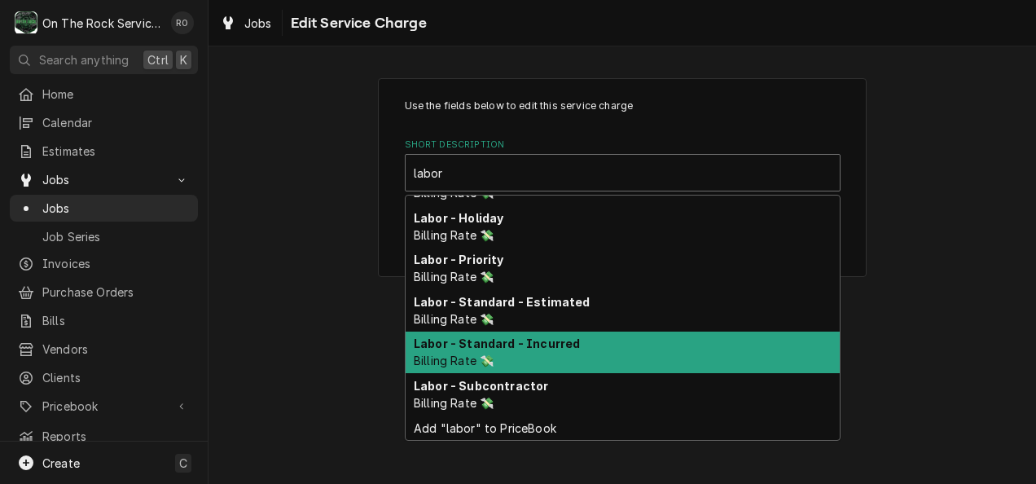
click at [572, 351] on div "Labor - Standard - Incurred Billing Rate 💸" at bounding box center [623, 352] width 434 height 42
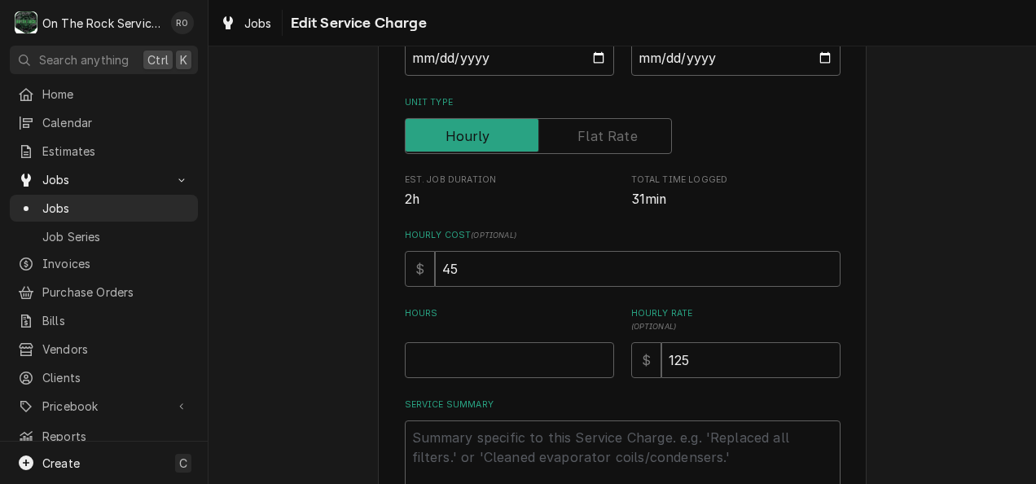
scroll to position [239, 0]
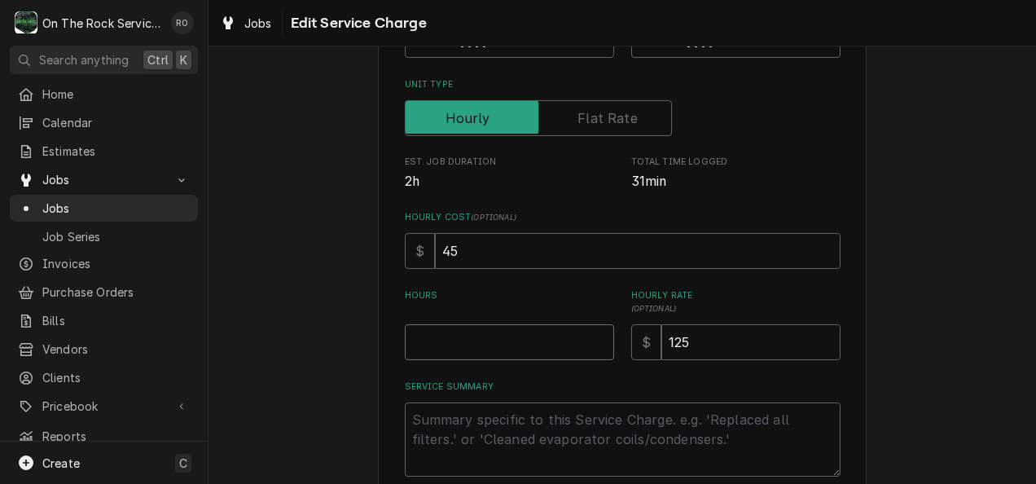
click at [534, 350] on input "Hours" at bounding box center [509, 342] width 209 height 36
type textarea "x"
type input "1"
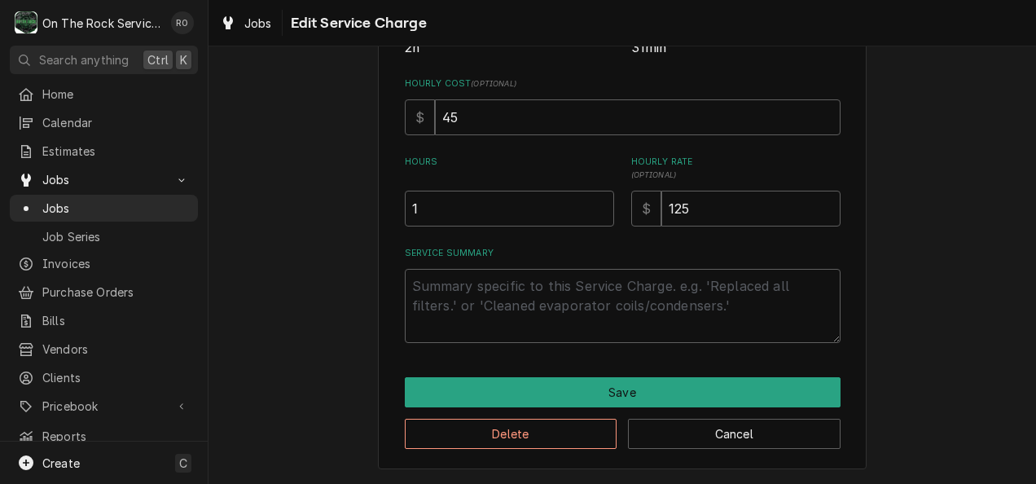
scroll to position [373, 0]
click at [507, 305] on textarea "Service Summary" at bounding box center [623, 306] width 436 height 74
paste textarea "[DATE] TMB PROVIDE SERVICE PARTS AND LABOR TO DETERMINE THAT PER CUSTOMER HAVIN…"
type textarea "x"
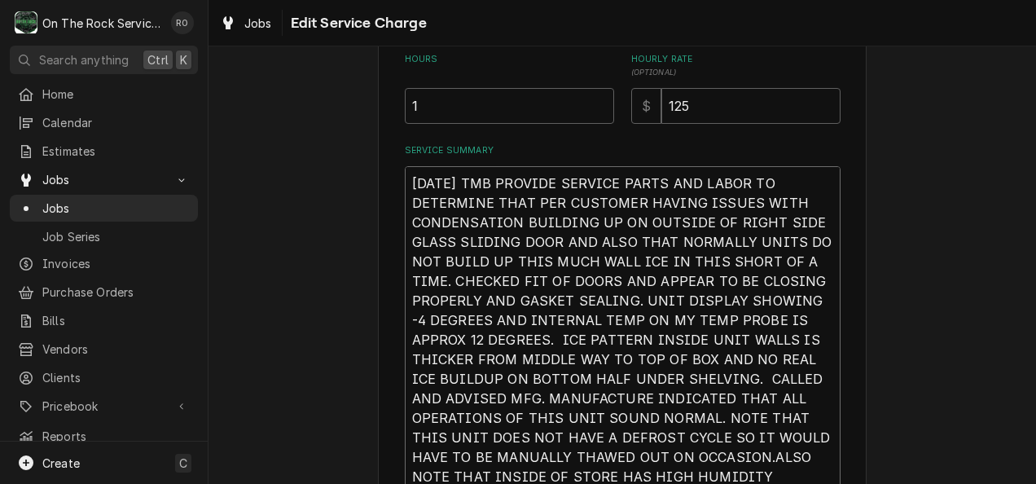
scroll to position [627, 0]
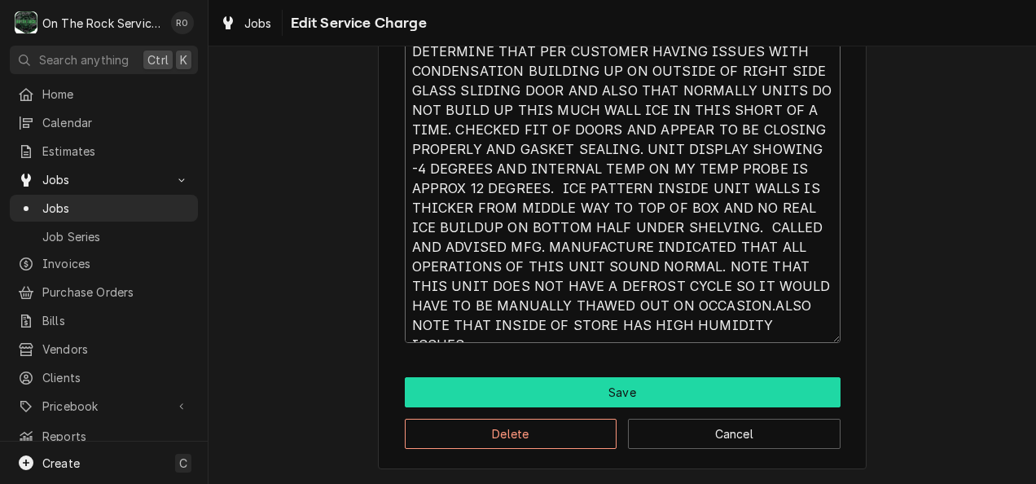
type textarea "[DATE] TMB PROVIDE SERVICE PARTS AND LABOR TO DETERMINE THAT PER CUSTOMER HAVIN…"
click at [546, 389] on button "Save" at bounding box center [623, 392] width 436 height 30
type textarea "x"
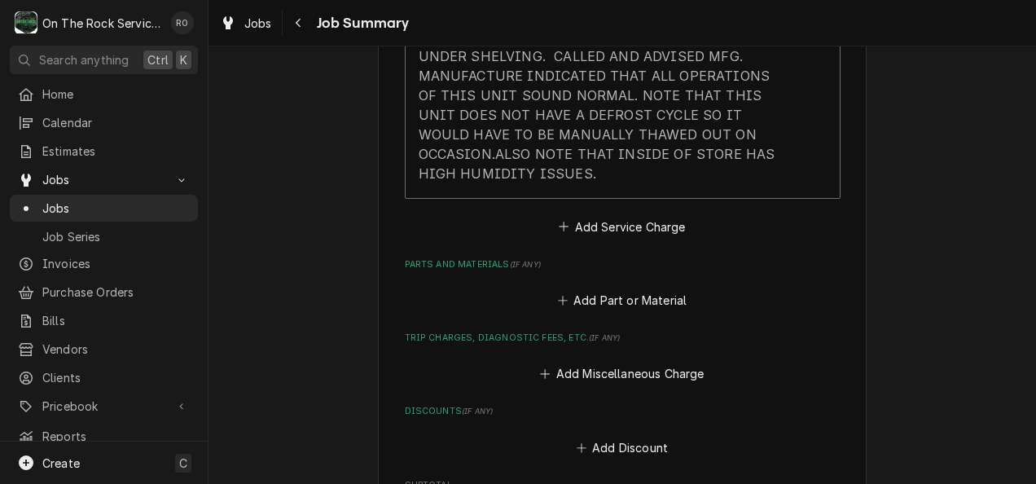
scroll to position [854, 0]
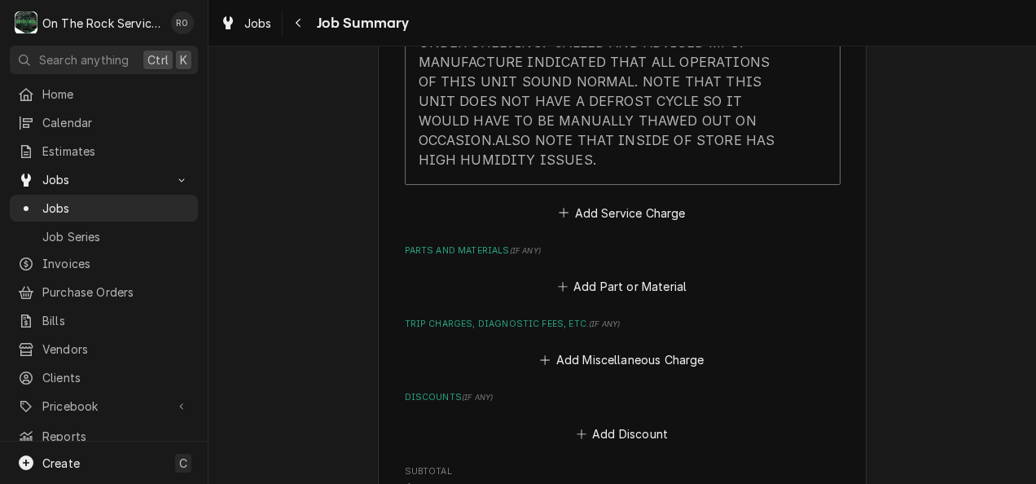
click at [601, 352] on div "Please provide a summary of the work you've done, the parts and materials you u…" at bounding box center [623, 51] width 436 height 1473
click at [606, 349] on button "Add Miscellaneous Charge" at bounding box center [622, 360] width 169 height 23
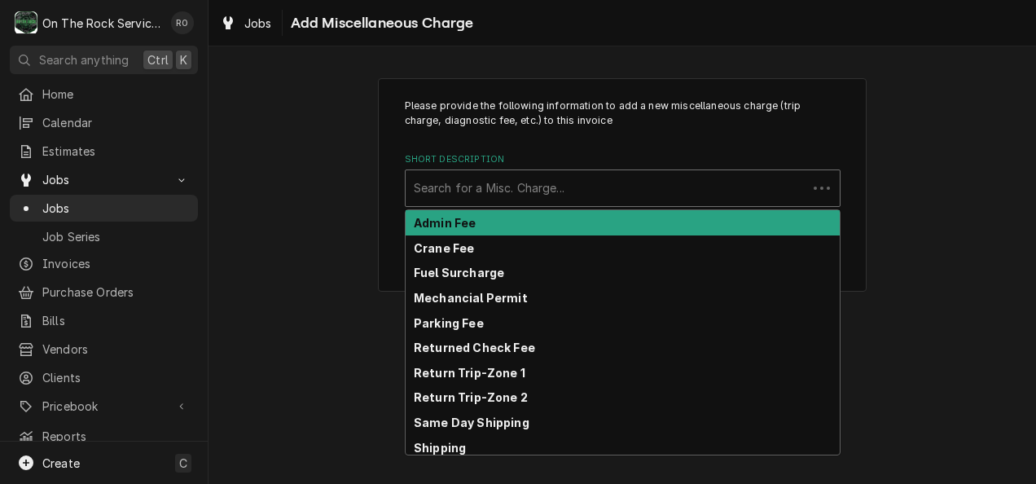
click at [616, 200] on div "Short Description" at bounding box center [606, 187] width 385 height 29
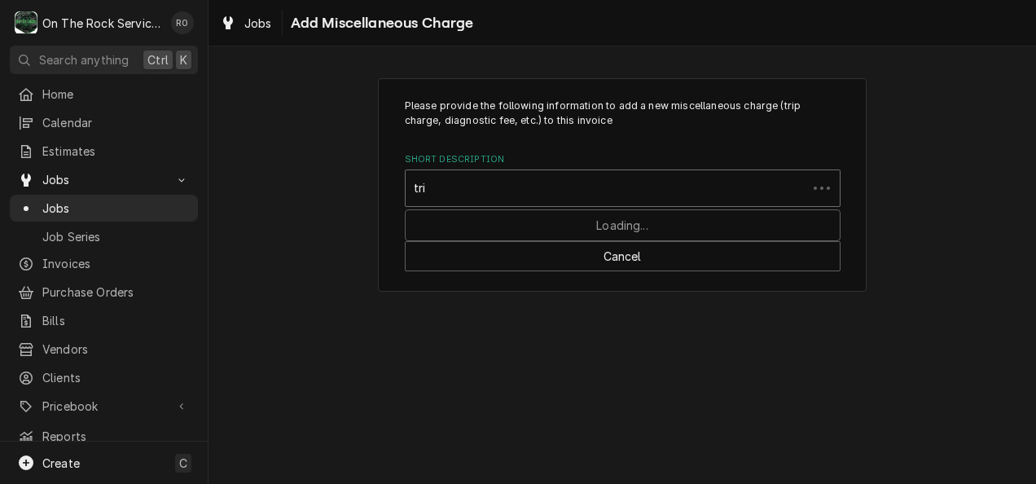
type input "trip"
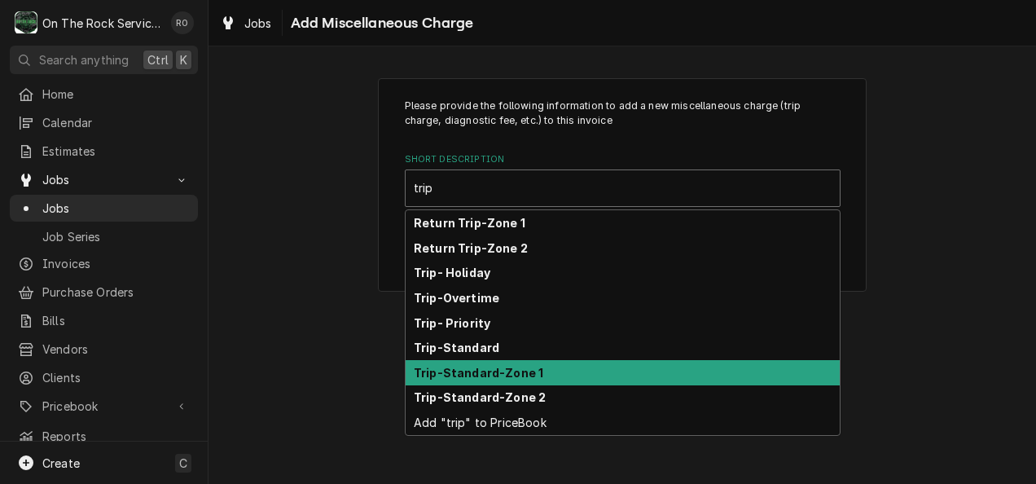
drag, startPoint x: 564, startPoint y: 382, endPoint x: 544, endPoint y: 374, distance: 21.9
click at [544, 374] on div "Trip-Standard-Zone 1" at bounding box center [623, 372] width 434 height 25
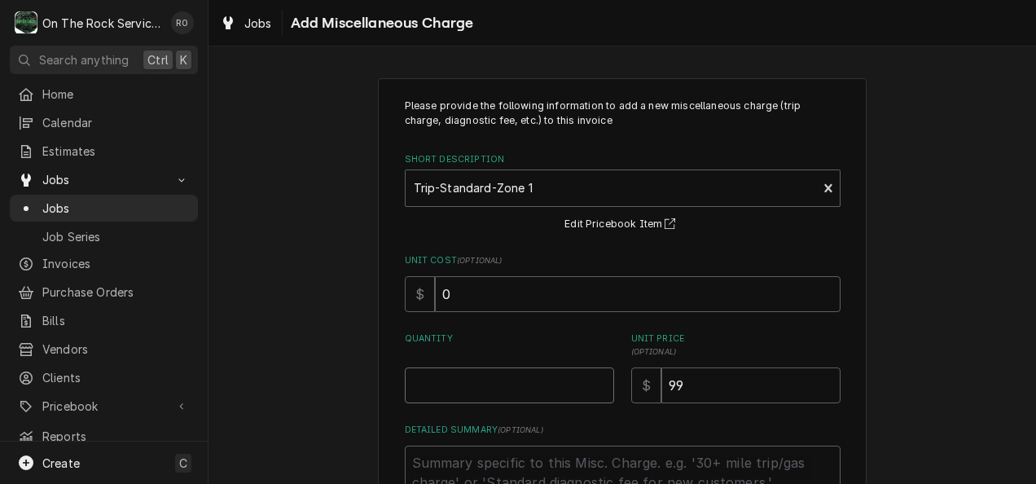
click at [516, 384] on input "Quantity" at bounding box center [509, 385] width 209 height 36
type textarea "x"
type input "1"
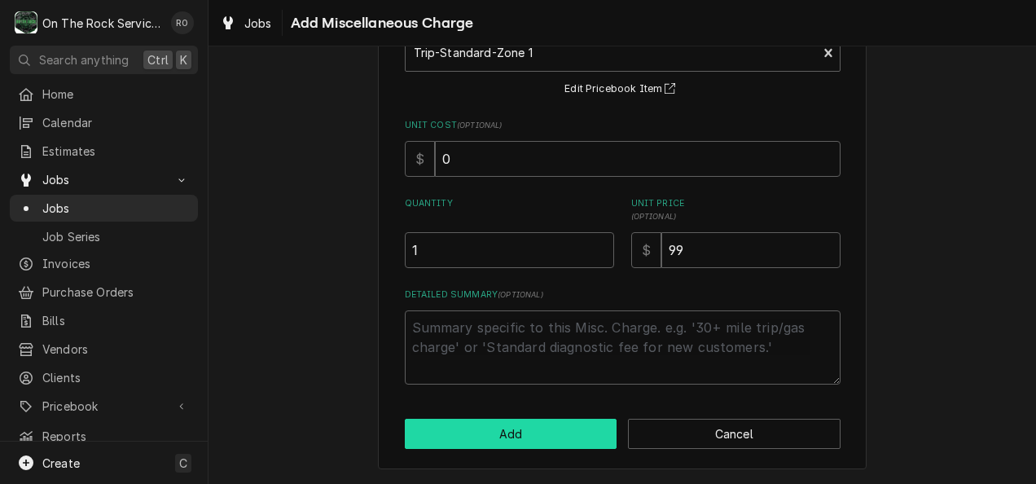
click at [495, 422] on button "Add" at bounding box center [511, 434] width 213 height 30
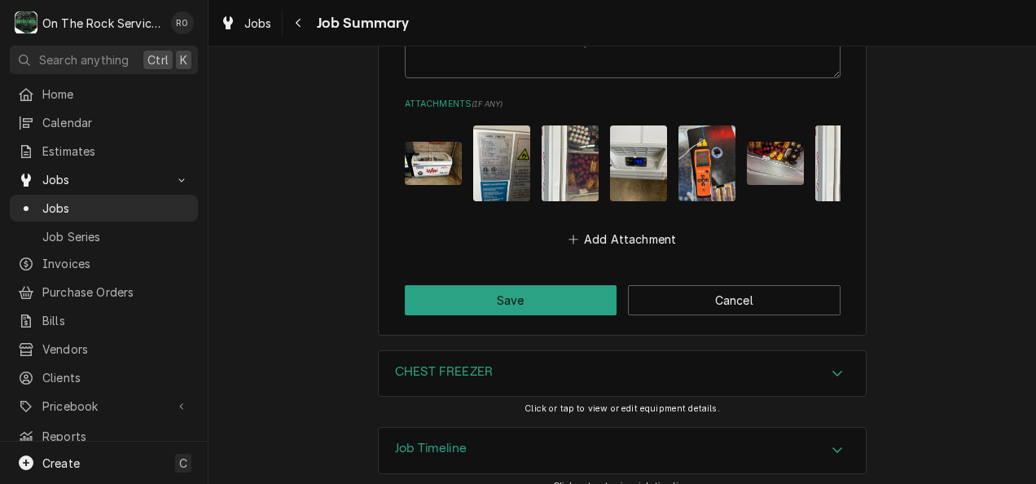
scroll to position [1531, 0]
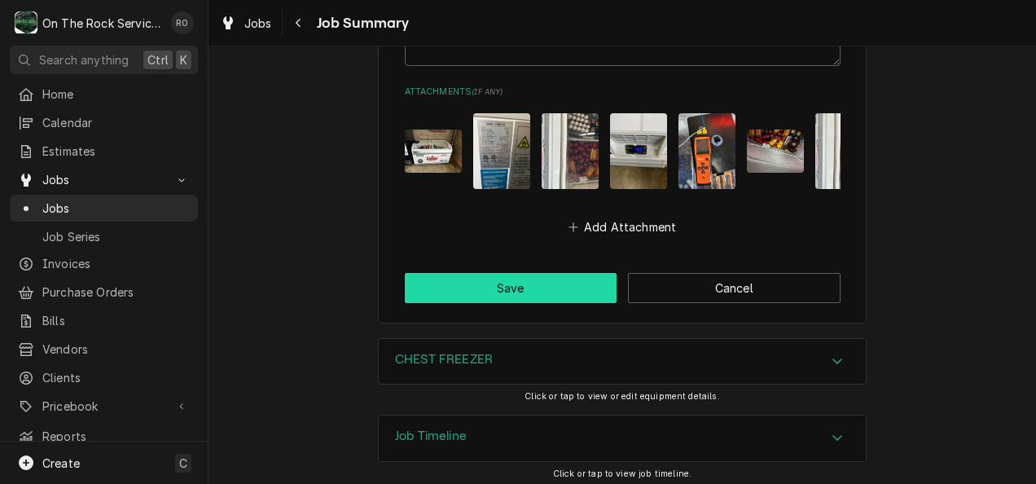
click at [561, 280] on button "Save" at bounding box center [511, 288] width 213 height 30
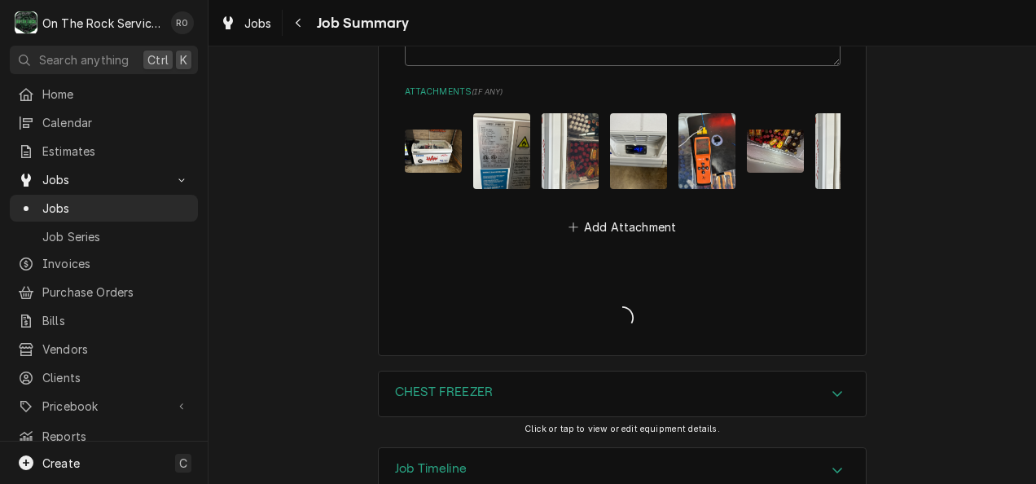
type textarea "x"
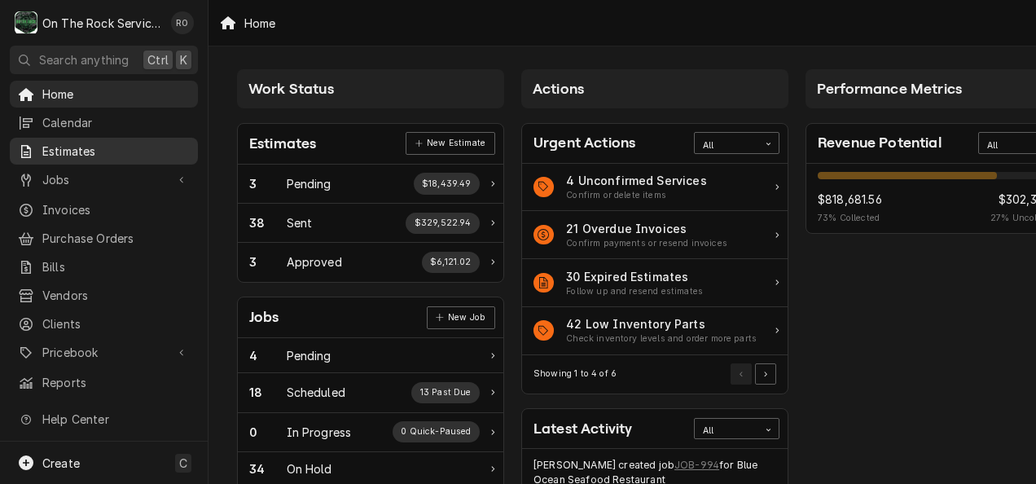
click at [57, 150] on span "Estimates" at bounding box center [115, 151] width 147 height 17
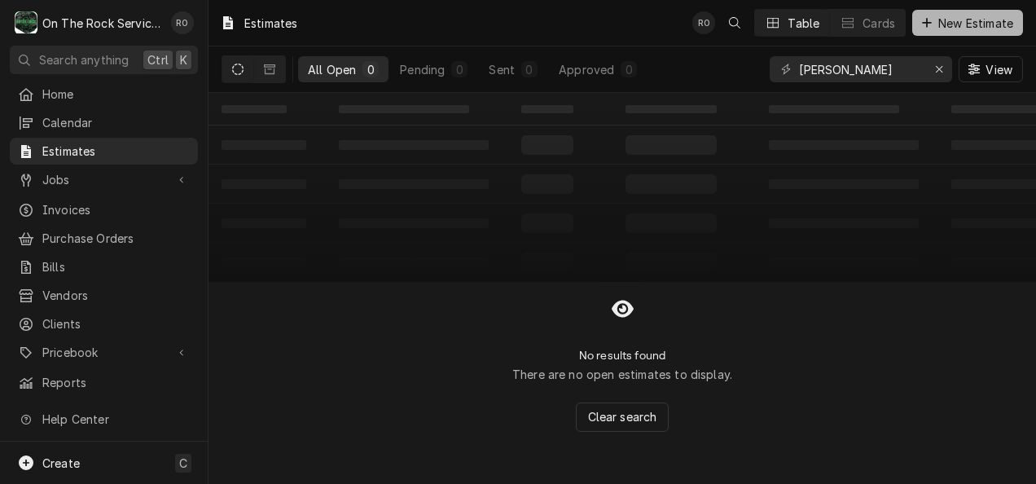
click at [942, 14] on button "New Estimate" at bounding box center [967, 23] width 111 height 26
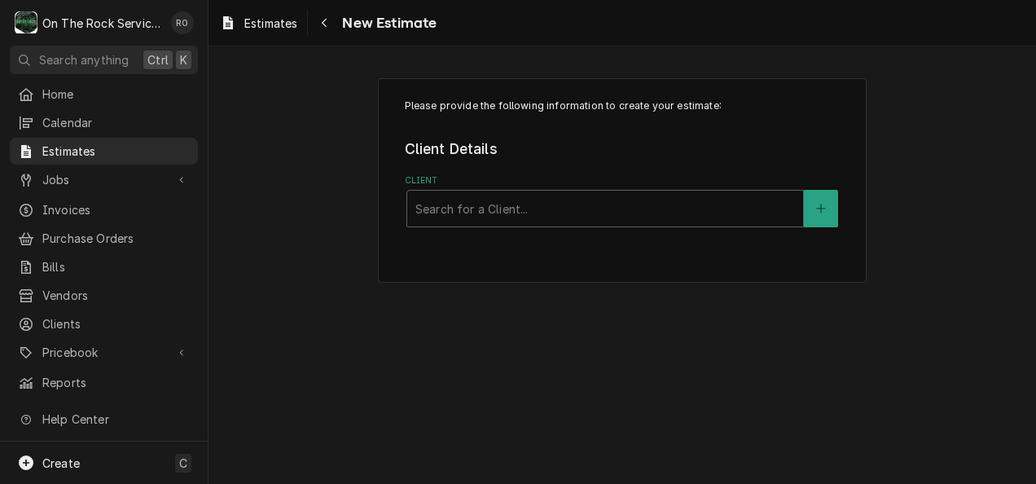
click at [677, 158] on legend "Client Details" at bounding box center [623, 148] width 436 height 21
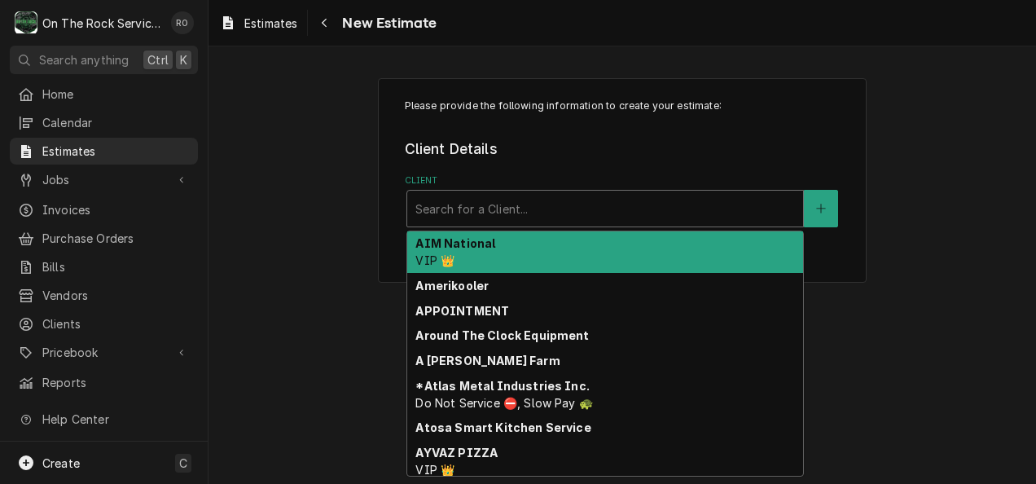
click at [666, 201] on div "Client" at bounding box center [605, 208] width 380 height 29
click at [649, 239] on div "AIM National VIP 👑" at bounding box center [605, 252] width 396 height 42
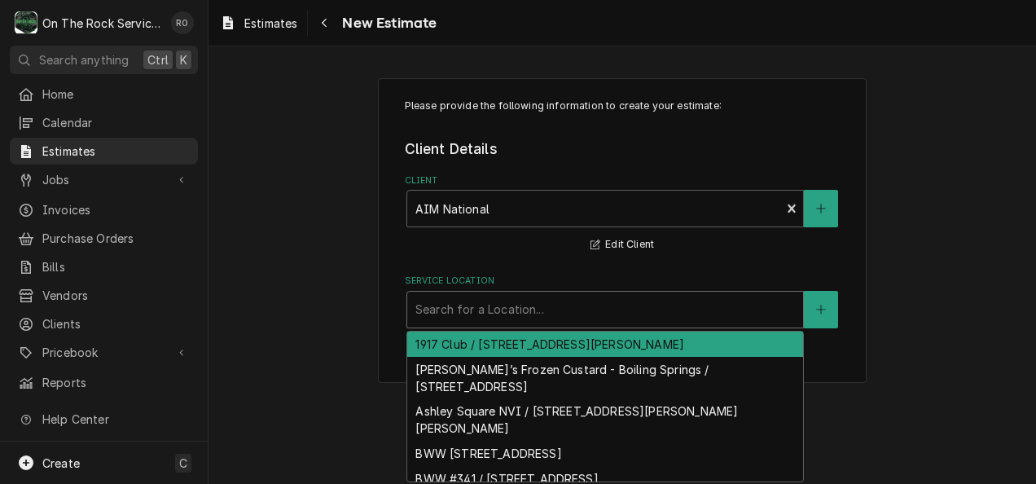
click at [601, 308] on div "Service Location" at bounding box center [605, 309] width 380 height 29
click at [588, 338] on div "1917 Club / 5700 Liberty Division Rd, Fort Jackson, SC 29229" at bounding box center [605, 343] width 396 height 25
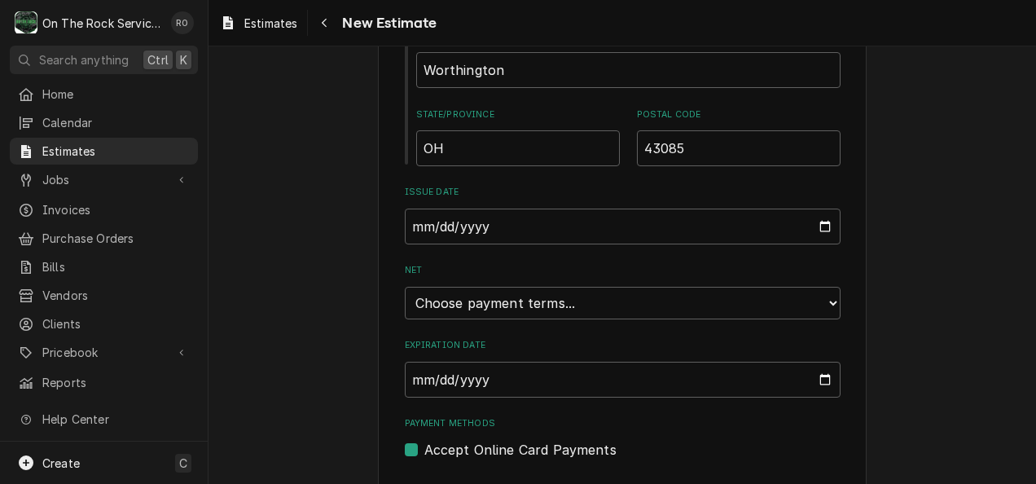
scroll to position [1086, 0]
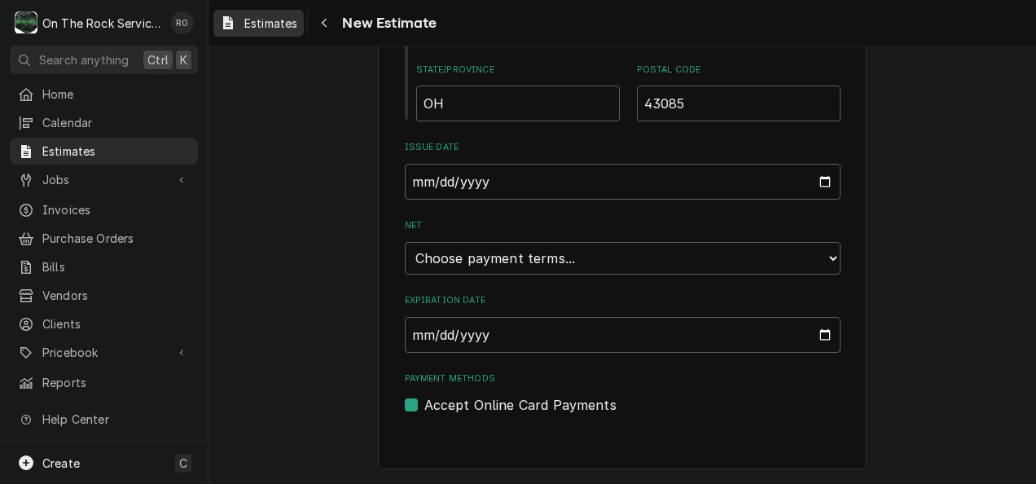
type textarea "x"
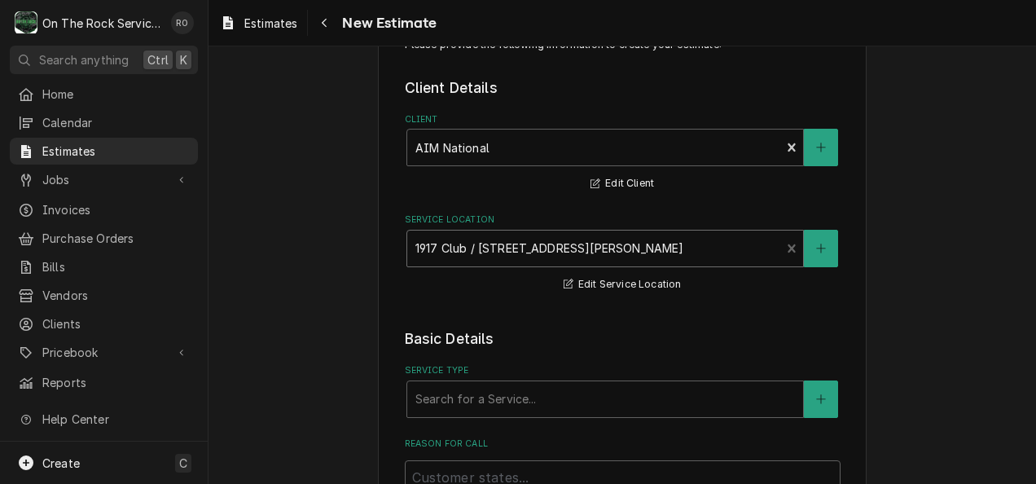
scroll to position [0, 0]
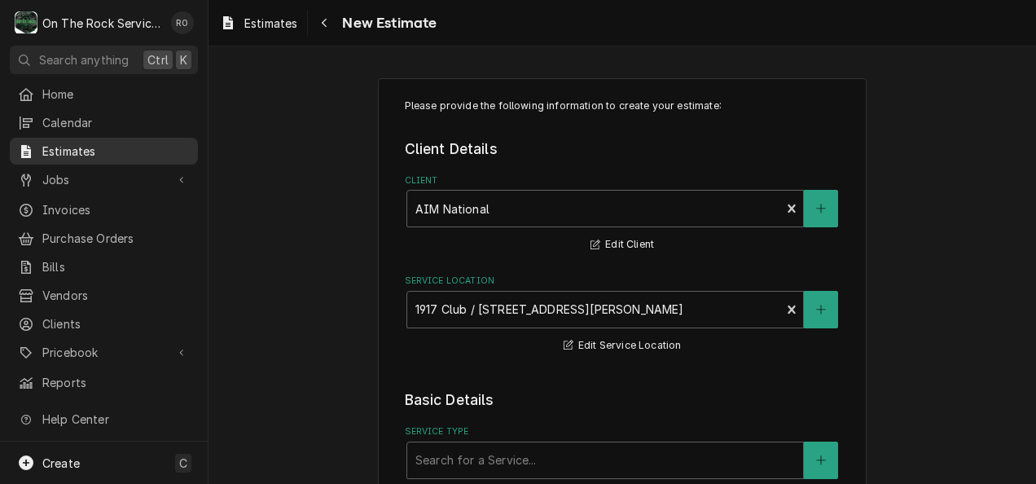
click at [121, 150] on span "Estimates" at bounding box center [115, 151] width 147 height 17
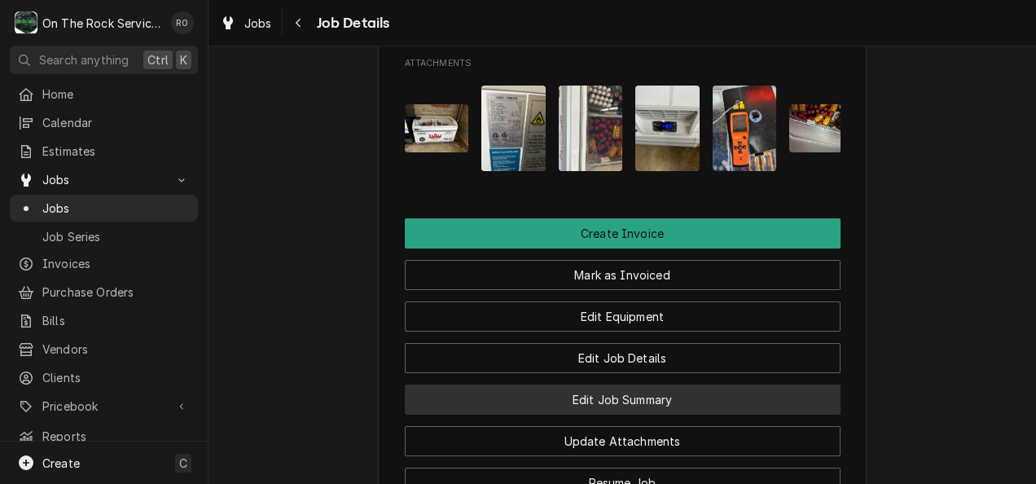
scroll to position [1552, 0]
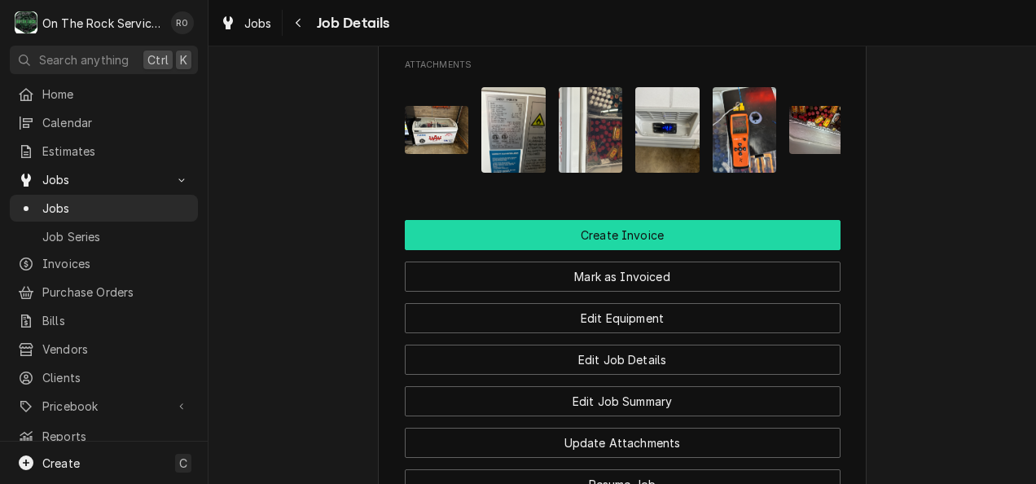
click at [550, 220] on button "Create Invoice" at bounding box center [623, 235] width 436 height 30
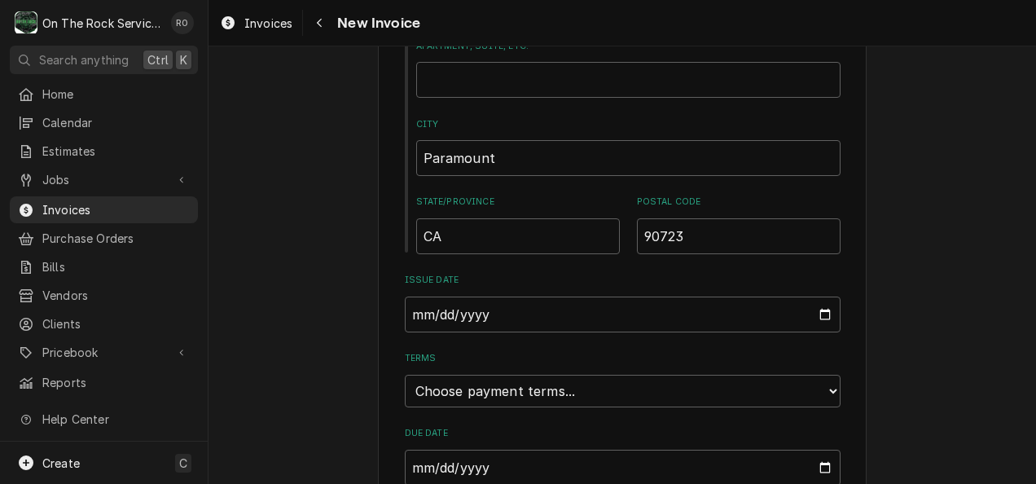
scroll to position [885, 0]
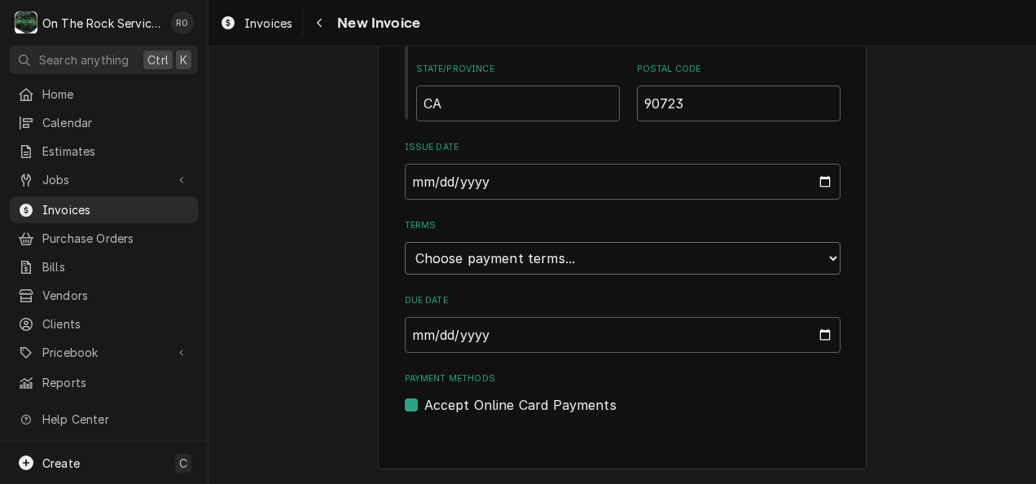
click at [527, 243] on select "Choose payment terms... Same Day Net 7 Net 14 Net 21 Net 30 Net 45 Net 60 Net 90" at bounding box center [623, 258] width 436 height 33
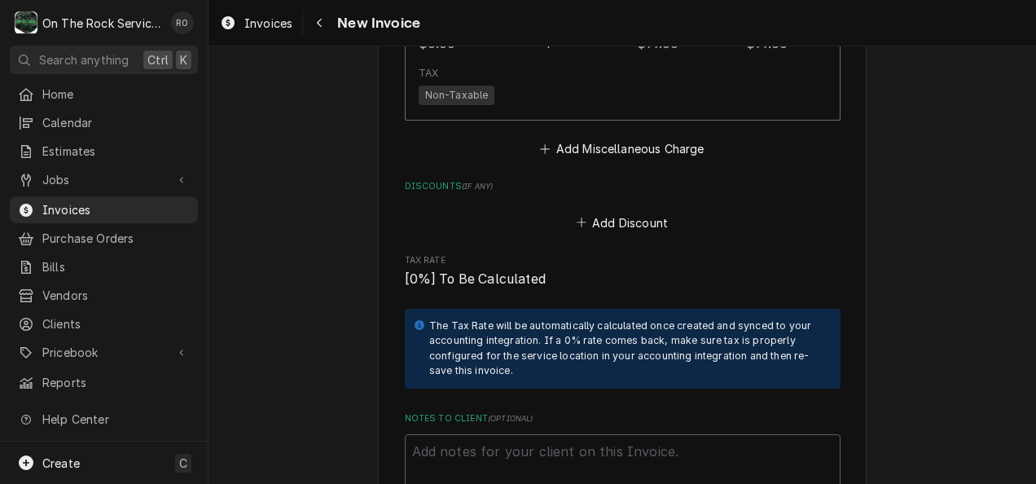
scroll to position [2645, 0]
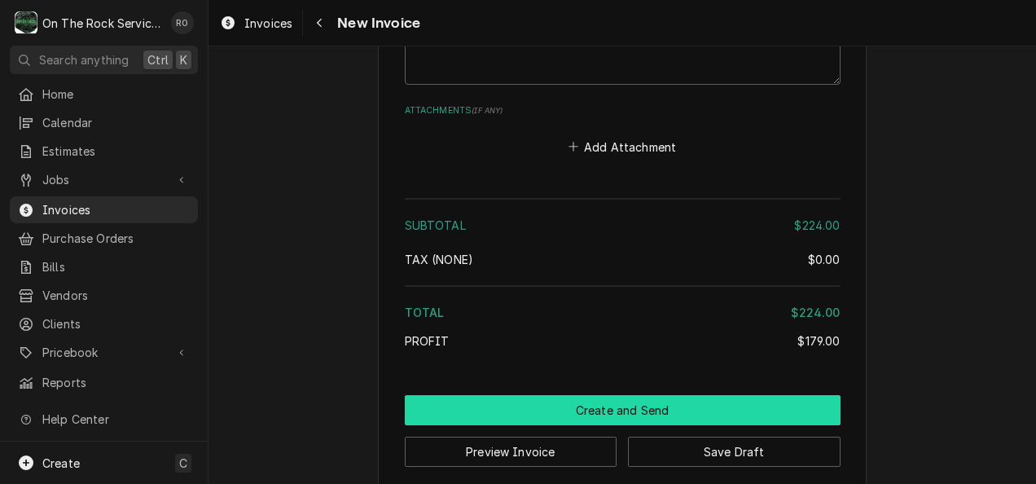
click at [596, 395] on button "Create and Send" at bounding box center [623, 410] width 436 height 30
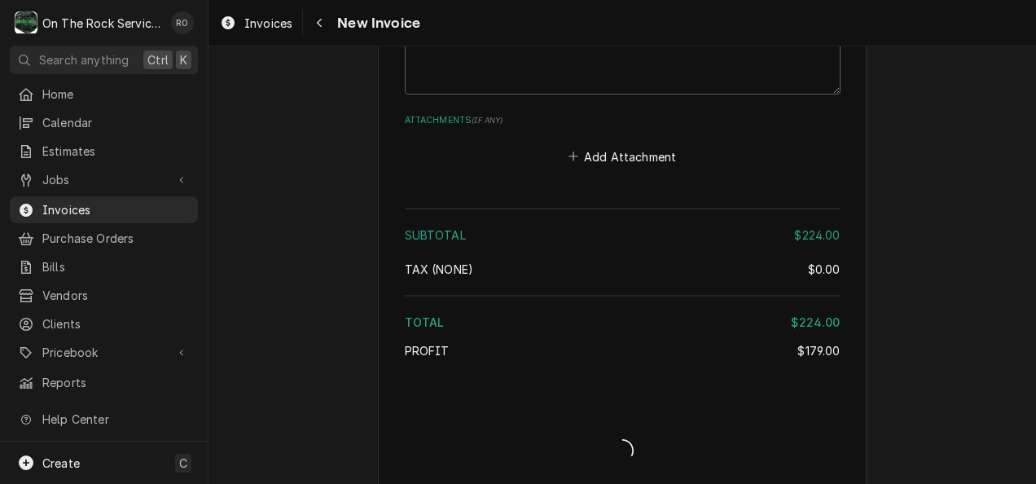
type textarea "x"
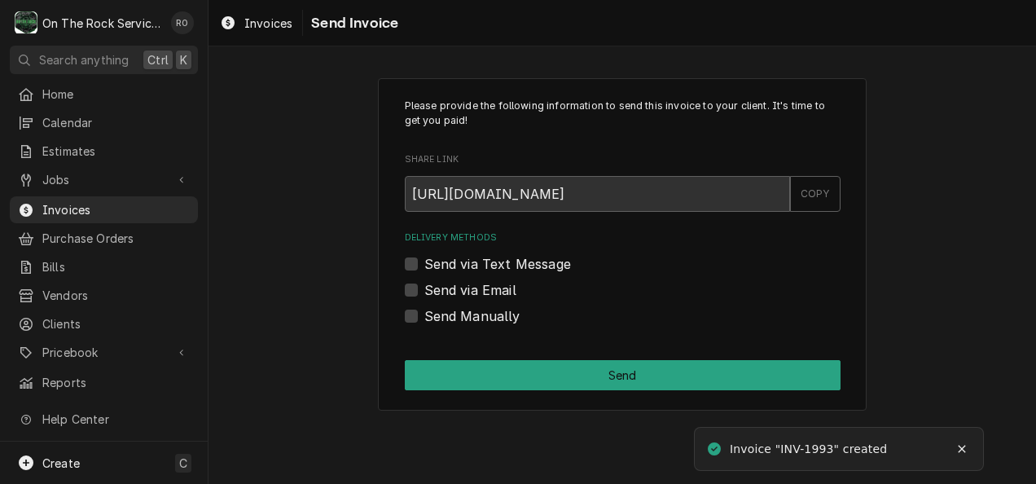
click at [498, 284] on label "Send via Email" at bounding box center [470, 290] width 92 height 20
click at [498, 284] on input "Send via Email" at bounding box center [642, 298] width 436 height 36
checkbox input "true"
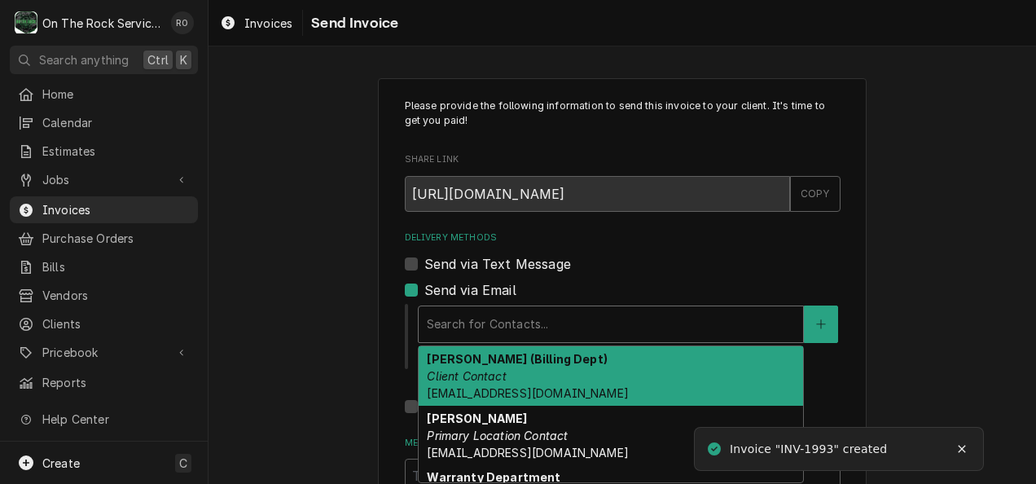
click at [511, 321] on div "Delivery Methods" at bounding box center [611, 323] width 368 height 29
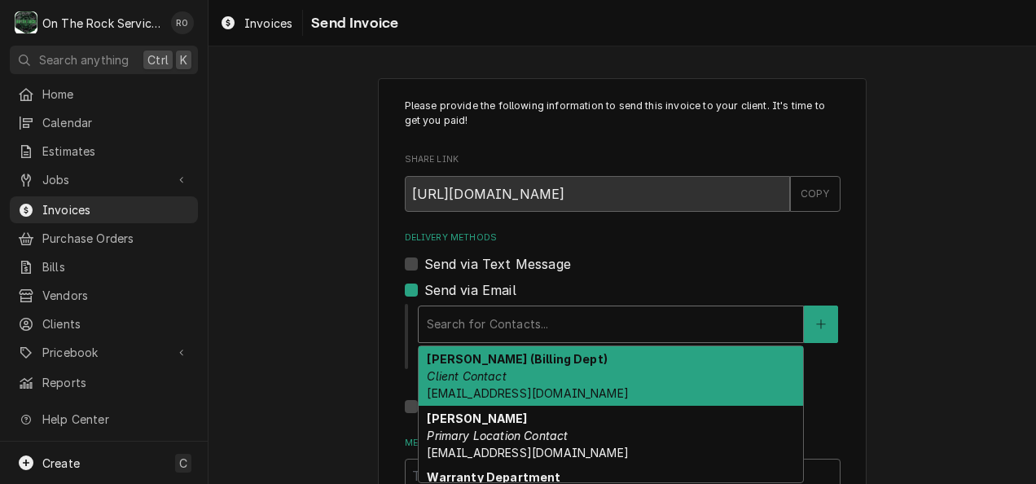
click at [510, 356] on strong "Nick (Billing Dept)" at bounding box center [517, 359] width 180 height 14
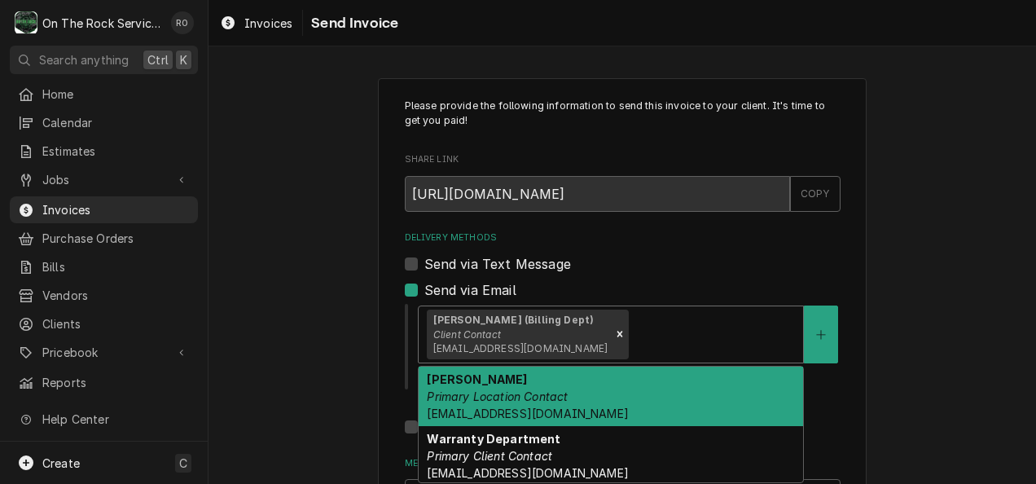
click at [602, 314] on div "Nick (Billing Dept) Client Contact nick.f@dukersusa.com" at bounding box center [611, 334] width 384 height 56
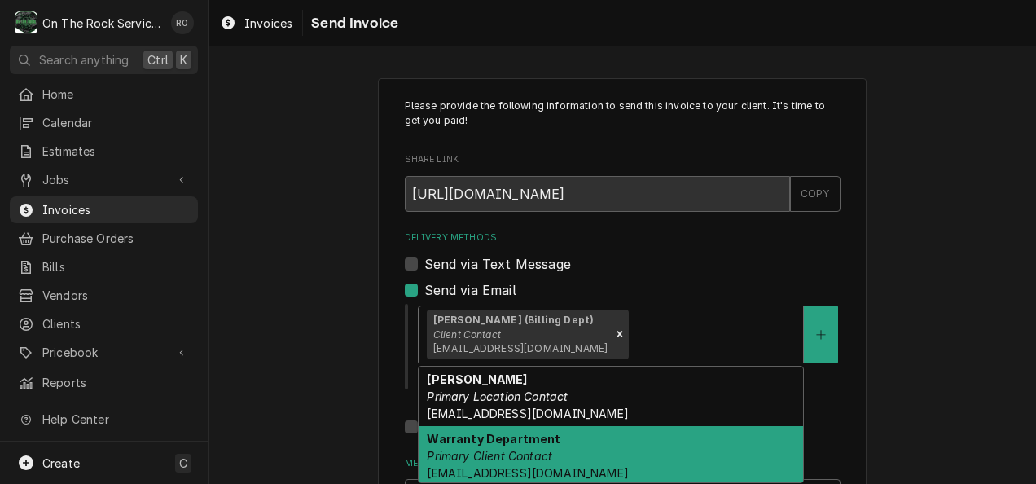
click at [577, 432] on div "Warranty Department Primary Client Contact [EMAIL_ADDRESS][DOMAIN_NAME]" at bounding box center [611, 455] width 384 height 59
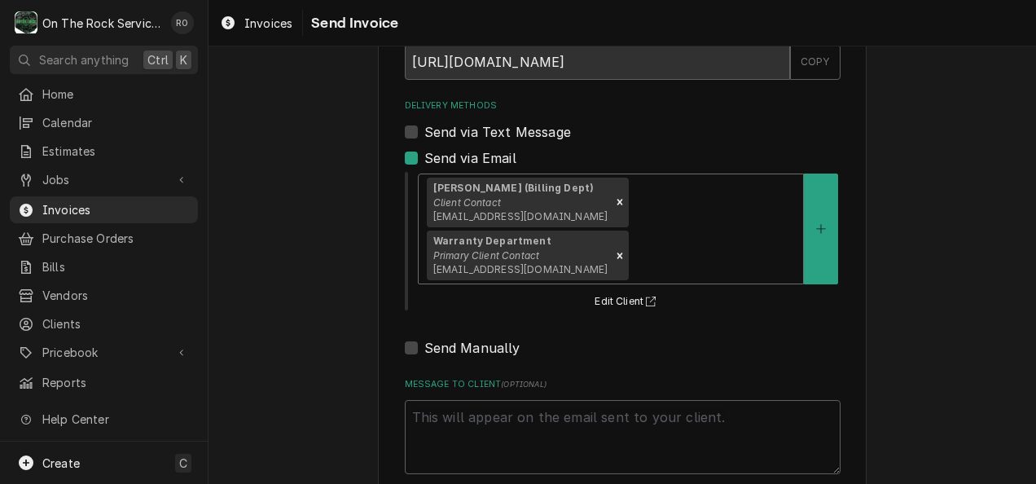
scroll to position [169, 0]
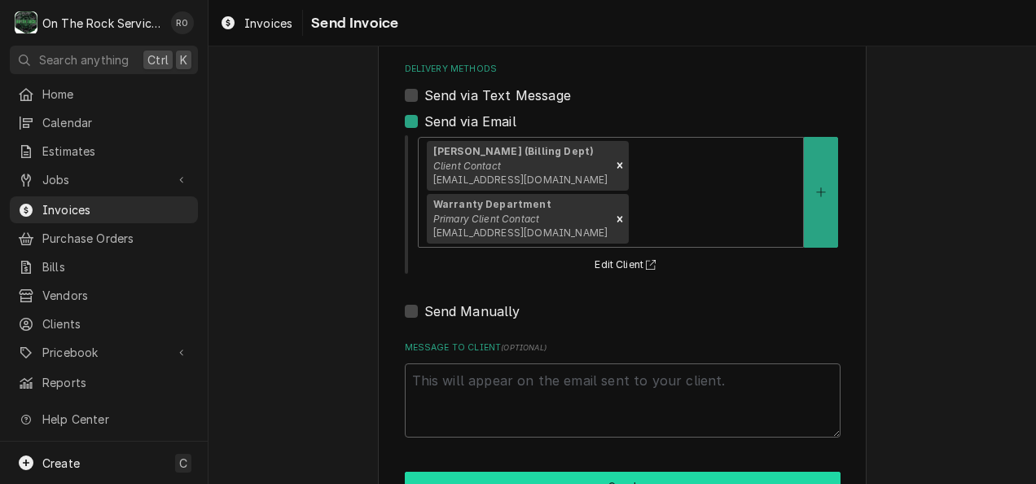
click at [572, 472] on button "Send" at bounding box center [623, 487] width 436 height 30
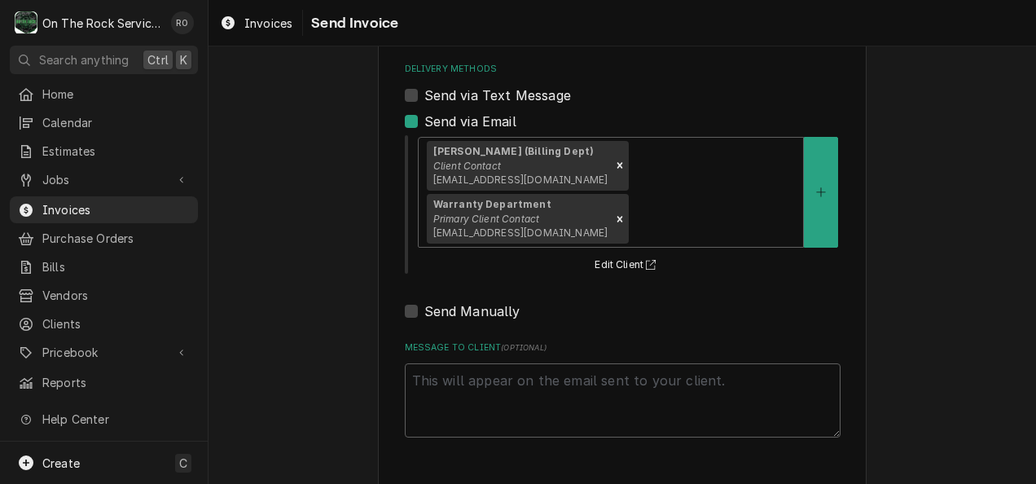
type textarea "x"
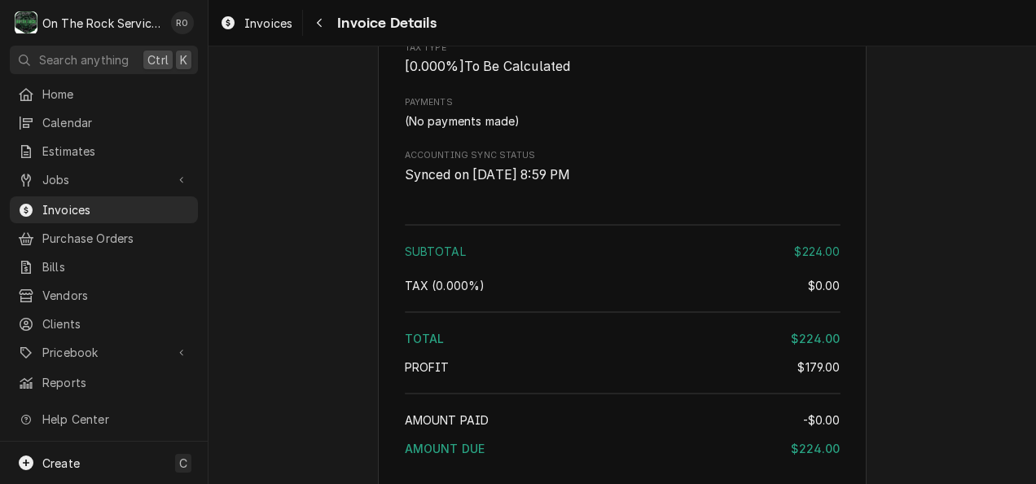
scroll to position [2116, 0]
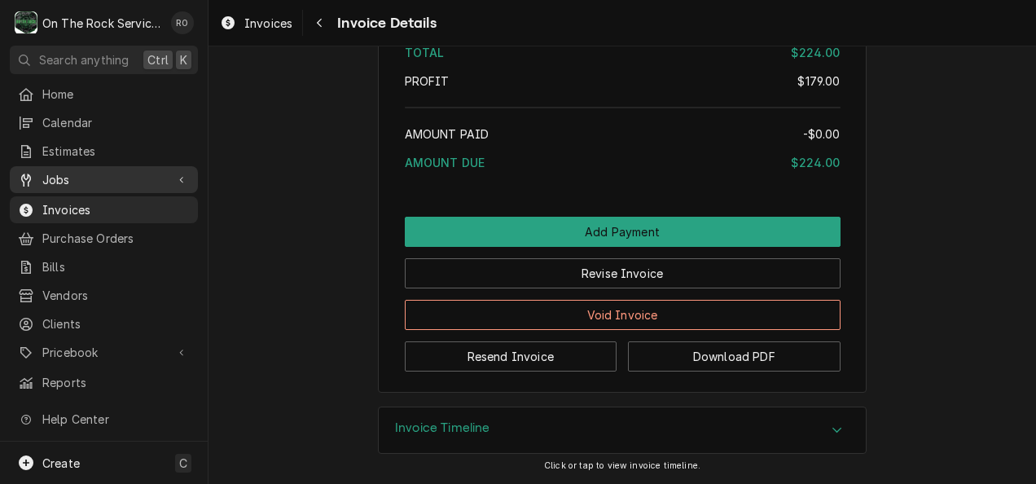
click at [120, 171] on span "Jobs" at bounding box center [103, 179] width 123 height 17
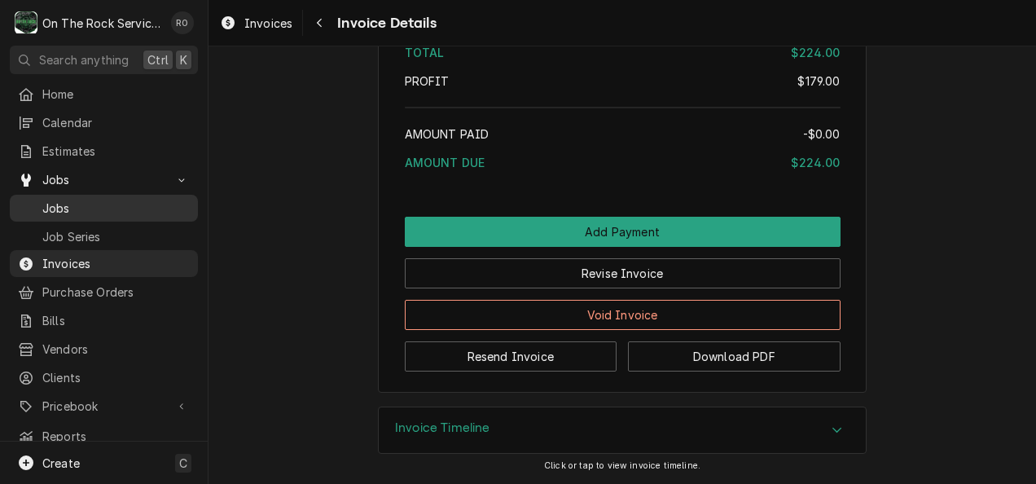
click at [117, 207] on span "Jobs" at bounding box center [115, 208] width 147 height 17
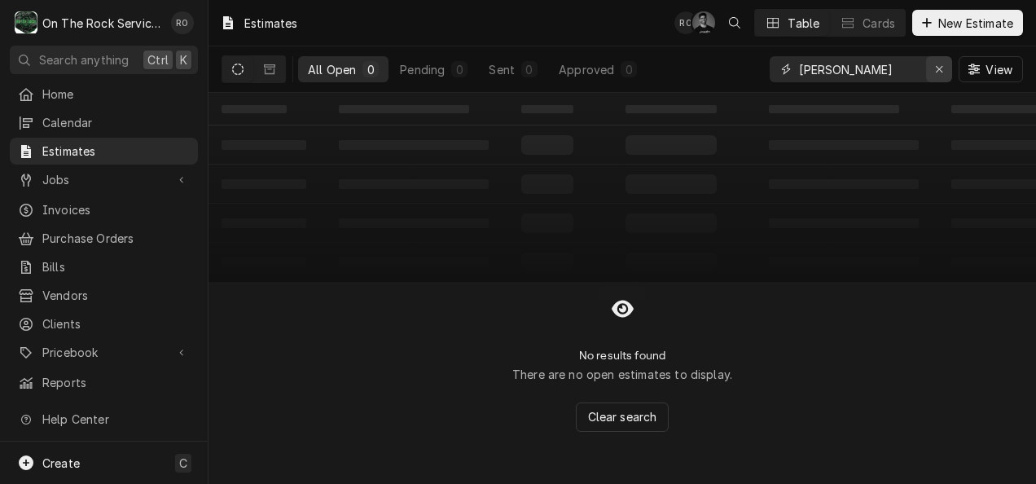
click at [935, 68] on icon "Erase input" at bounding box center [939, 69] width 9 height 11
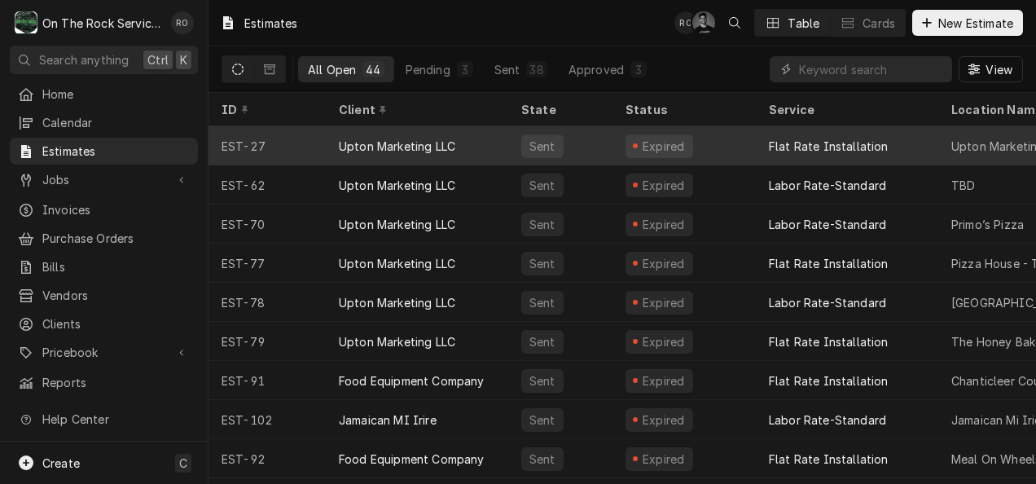
click at [416, 145] on div "Upton Marketing LLC" at bounding box center [397, 146] width 116 height 17
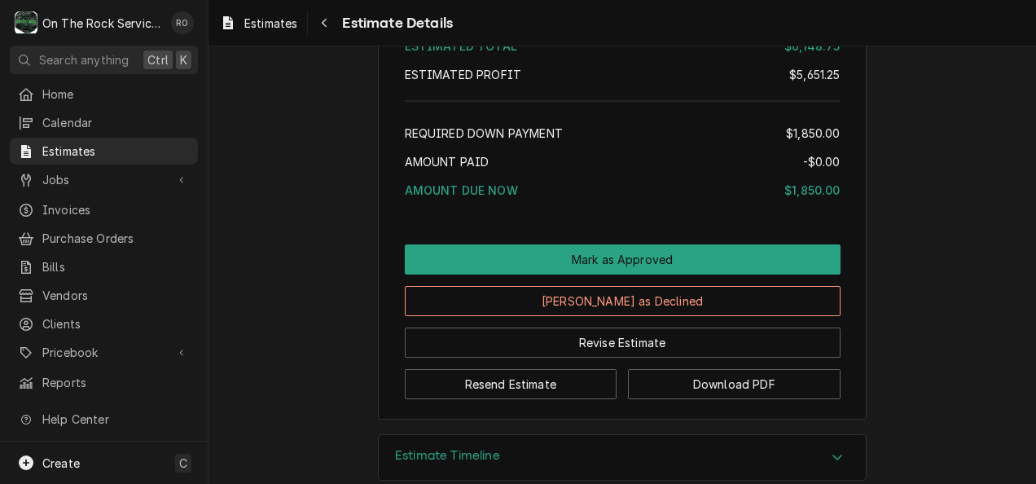
scroll to position [3326, 0]
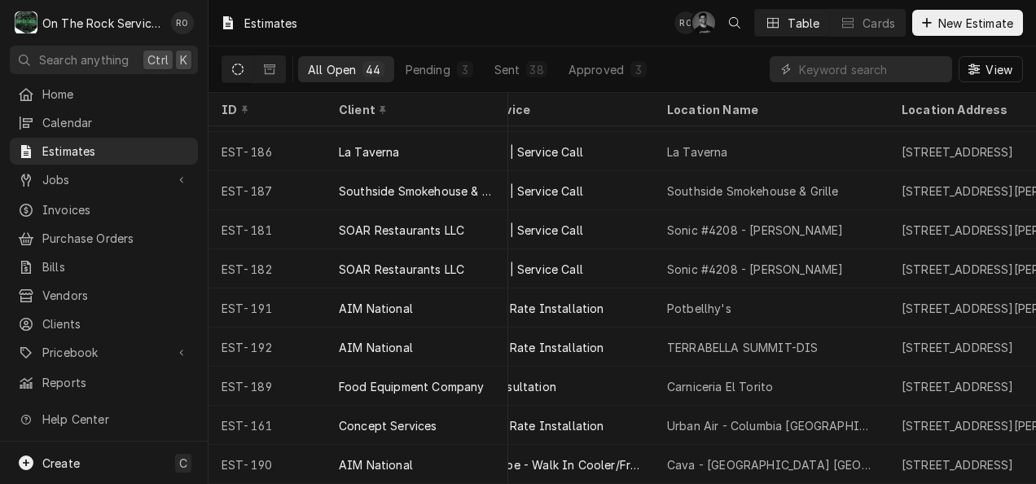
scroll to position [1372, 276]
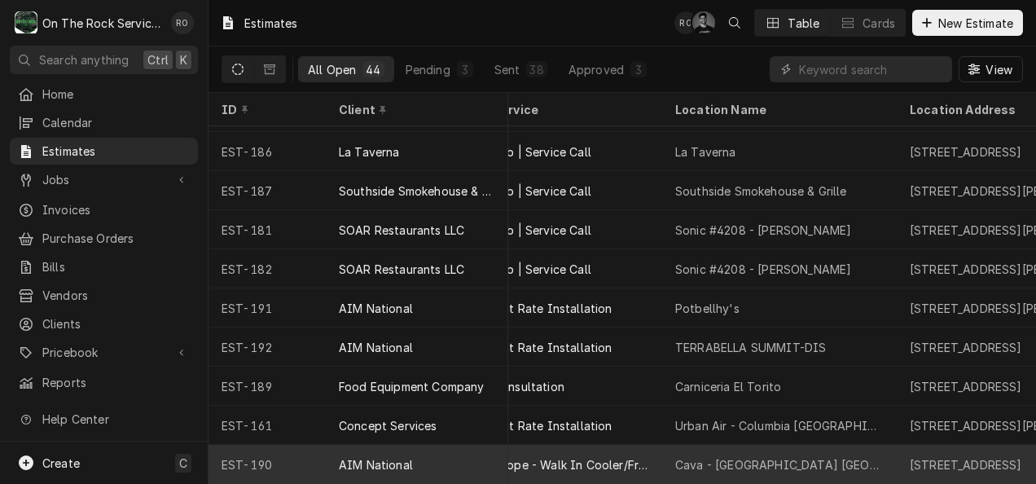
click at [425, 445] on div "AIM National" at bounding box center [417, 464] width 182 height 39
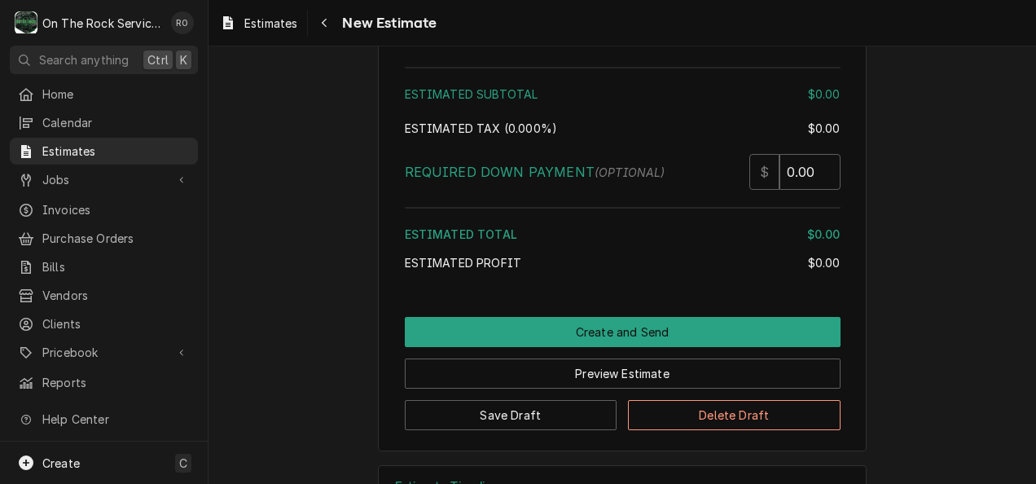
scroll to position [3259, 0]
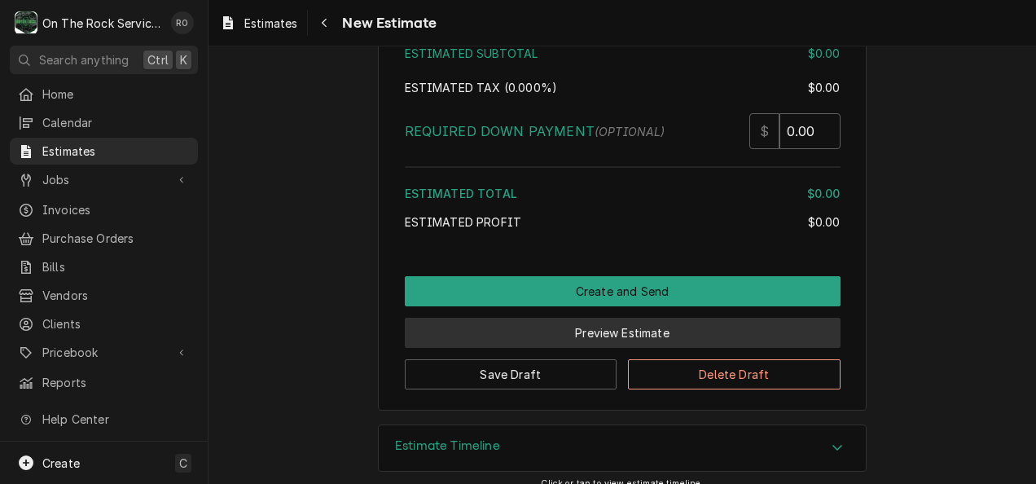
click at [579, 318] on button "Preview Estimate" at bounding box center [623, 333] width 436 height 30
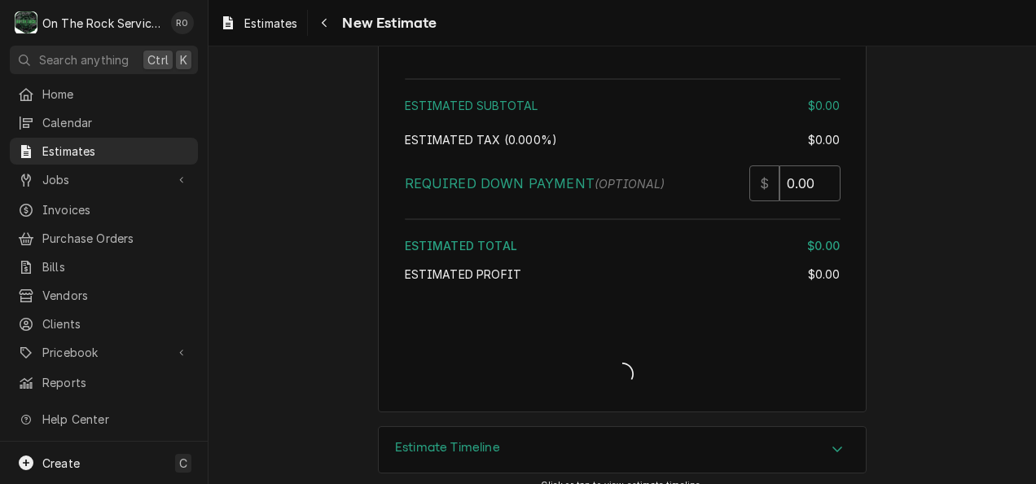
type textarea "x"
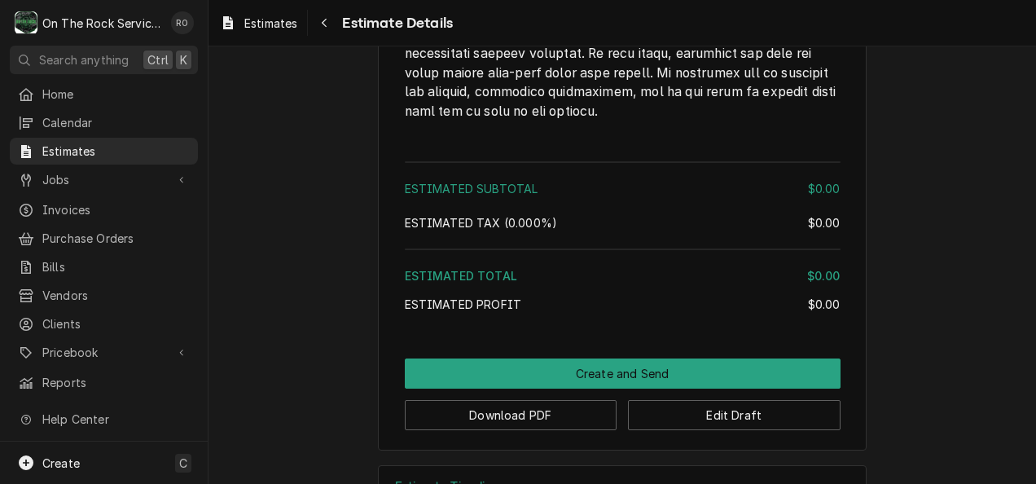
scroll to position [2689, 0]
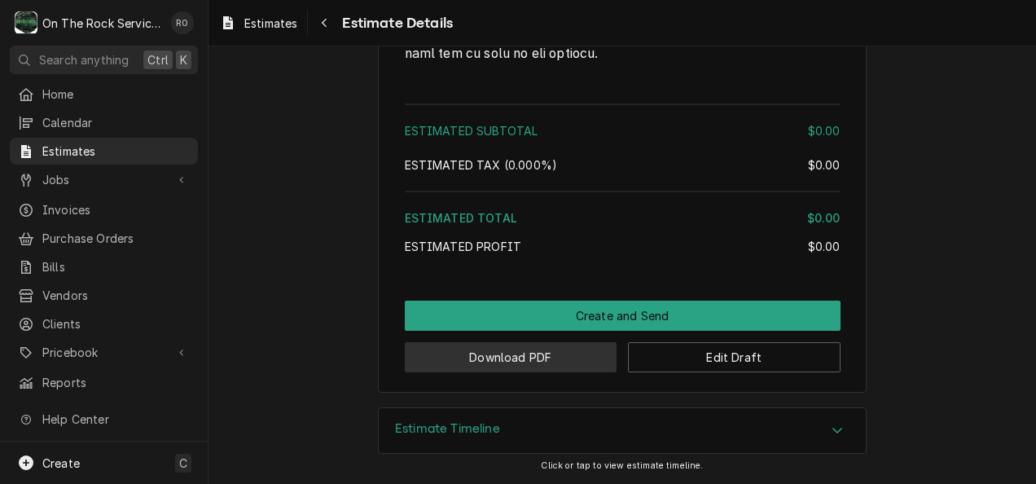
click at [567, 354] on button "Download PDF" at bounding box center [511, 357] width 213 height 30
click at [536, 360] on button "Download PDF" at bounding box center [511, 357] width 213 height 30
click at [576, 347] on button "Download PDF" at bounding box center [511, 357] width 213 height 30
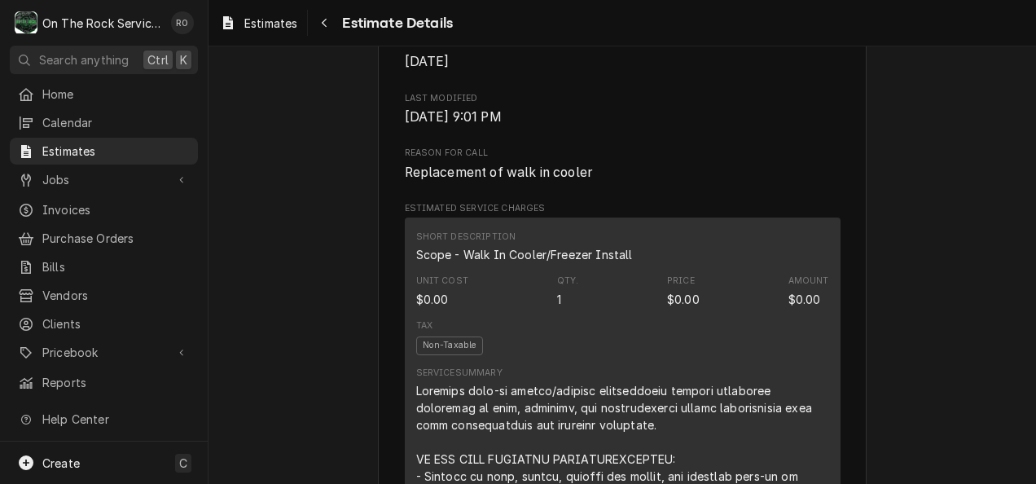
scroll to position [631, 0]
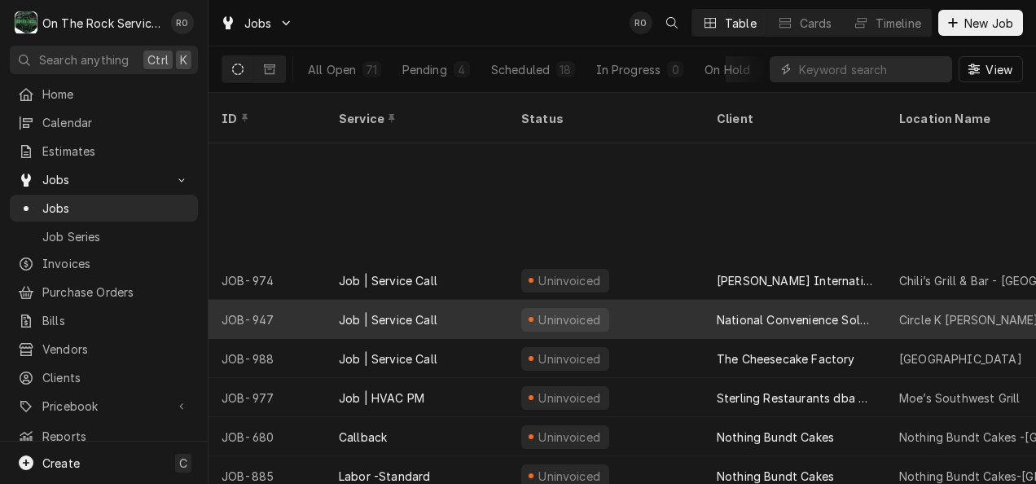
scroll to position [238, 0]
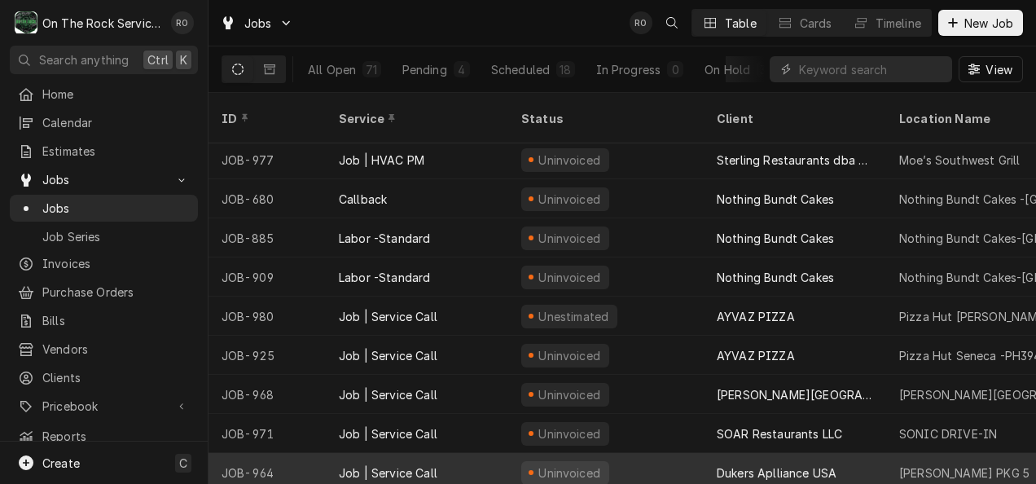
click at [638, 456] on div "Uninvoiced" at bounding box center [605, 472] width 195 height 39
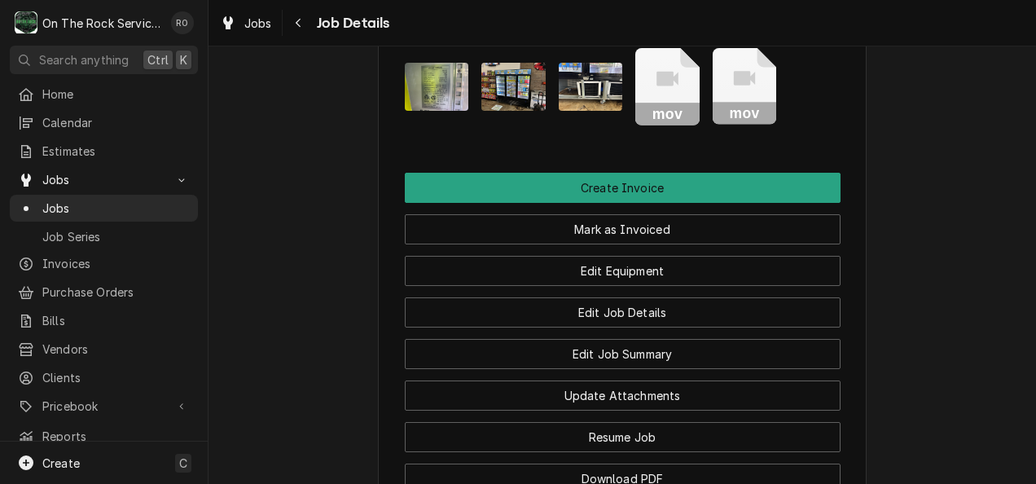
scroll to position [1723, 0]
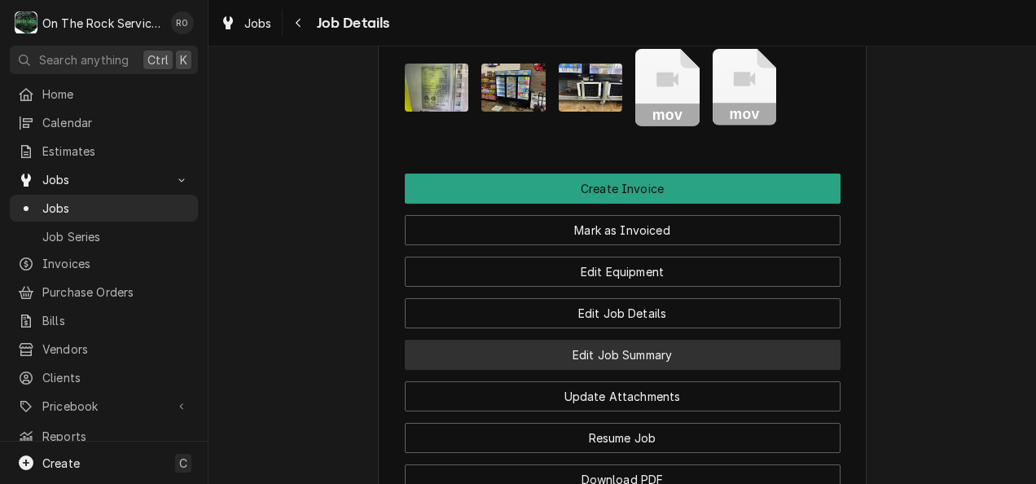
click at [630, 340] on button "Edit Job Summary" at bounding box center [623, 355] width 436 height 30
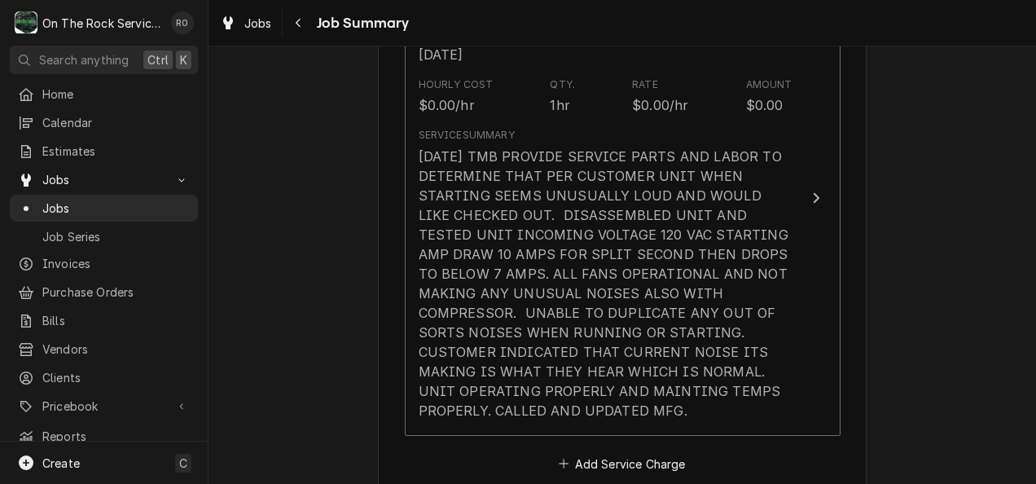
scroll to position [507, 0]
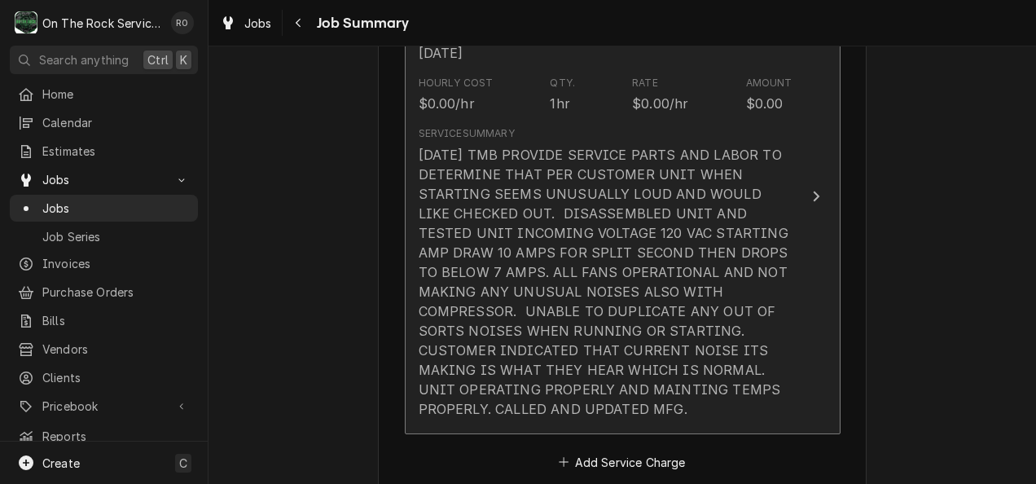
drag, startPoint x: 591, startPoint y: 353, endPoint x: 550, endPoint y: 316, distance: 55.9
click at [550, 316] on div "[DATE] TMB PROVIDE SERVICE PARTS AND LABOR TO DETERMINE THAT PER CUSTOMER UNIT …" at bounding box center [606, 282] width 374 height 274
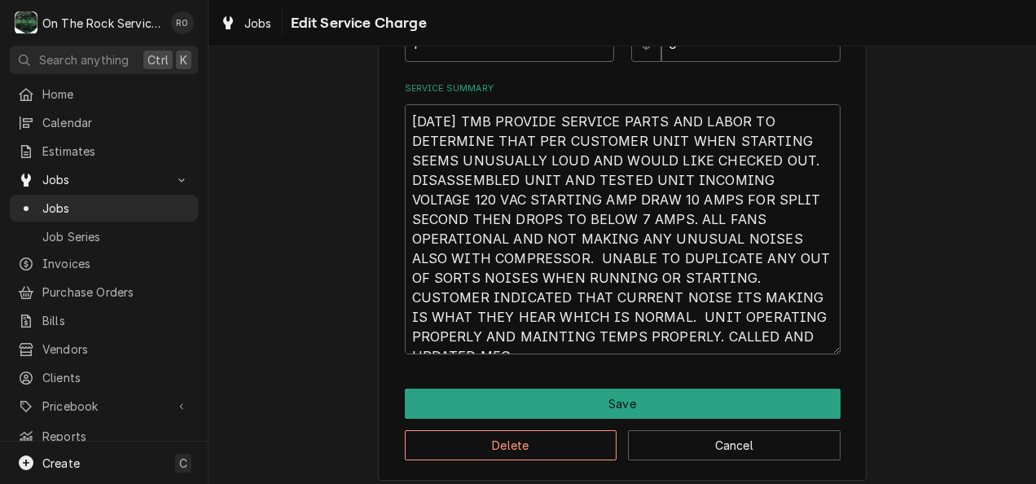
type textarea "x"
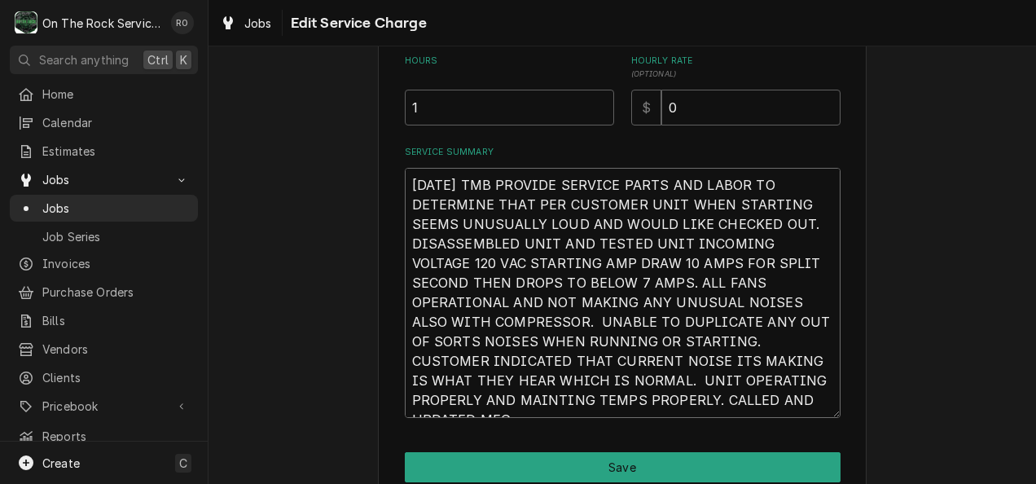
scroll to position [20, 0]
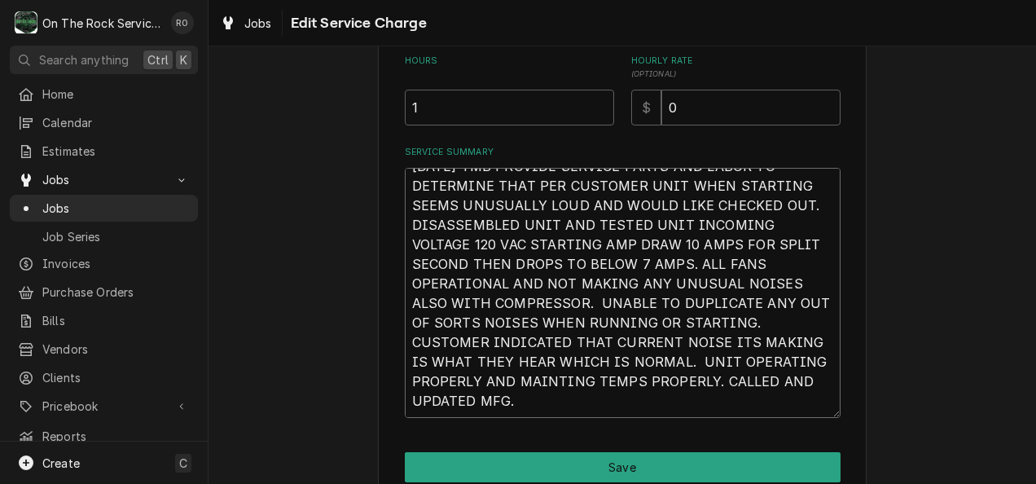
drag, startPoint x: 398, startPoint y: 188, endPoint x: 695, endPoint y: 432, distance: 383.7
click at [695, 432] on div "Use the fields below to edit this service charge Short Description Job | Servic…" at bounding box center [622, 74] width 489 height 941
type textarea "*"
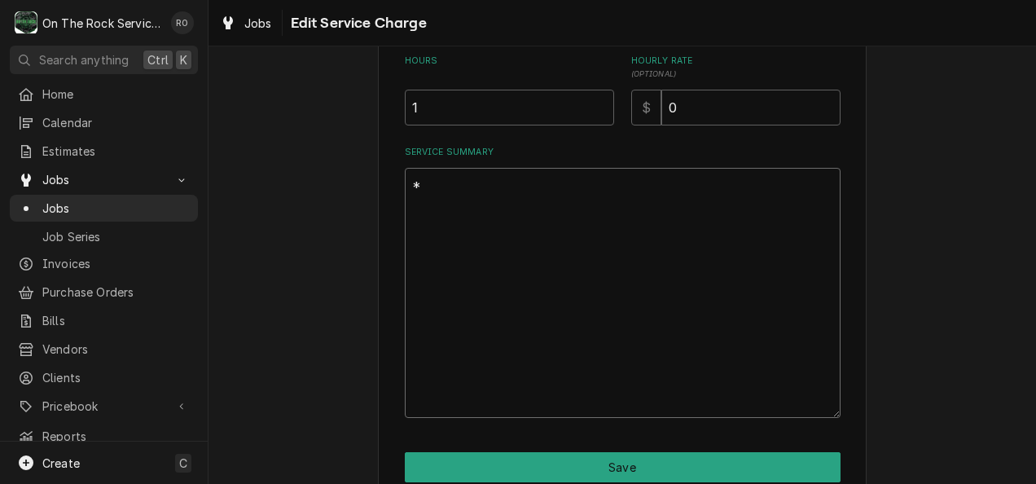
type textarea "x"
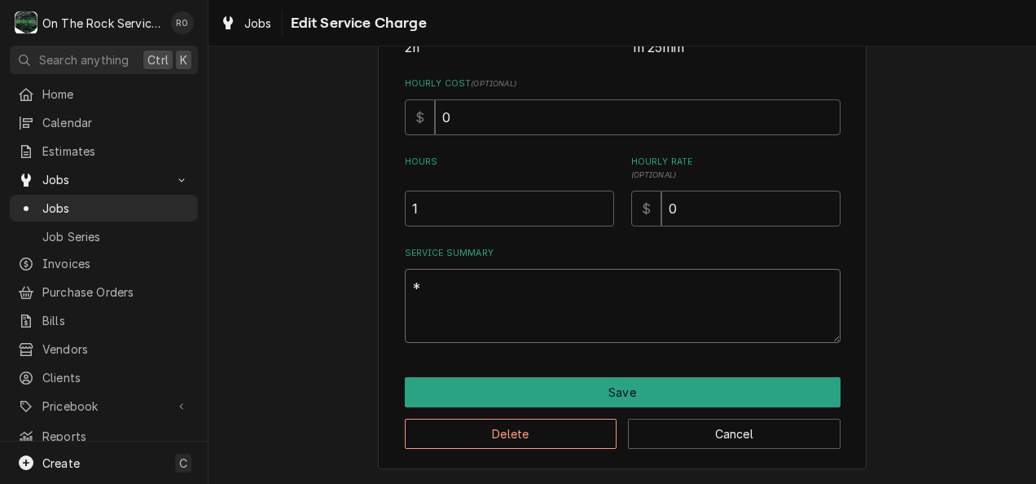
scroll to position [373, 0]
type textarea "*"
click at [742, 437] on button "Cancel" at bounding box center [734, 434] width 213 height 30
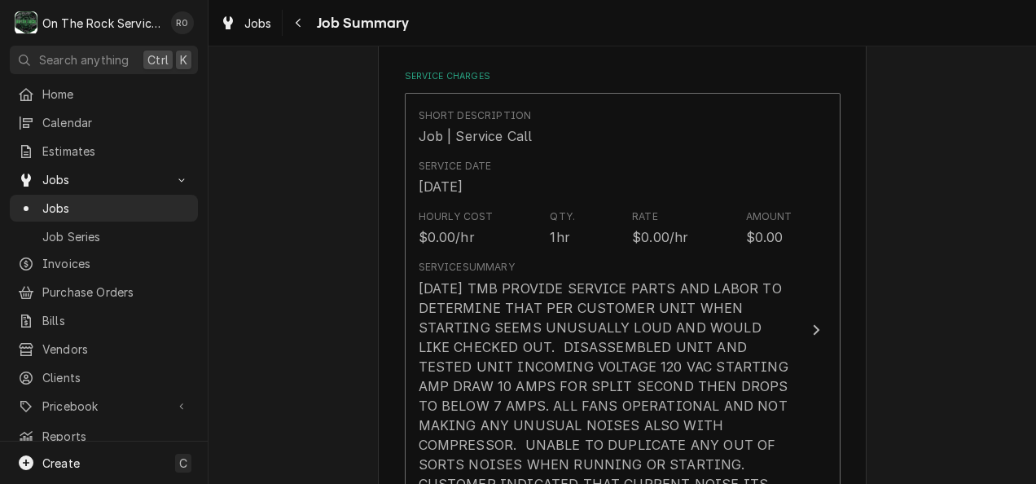
scroll to position [507, 0]
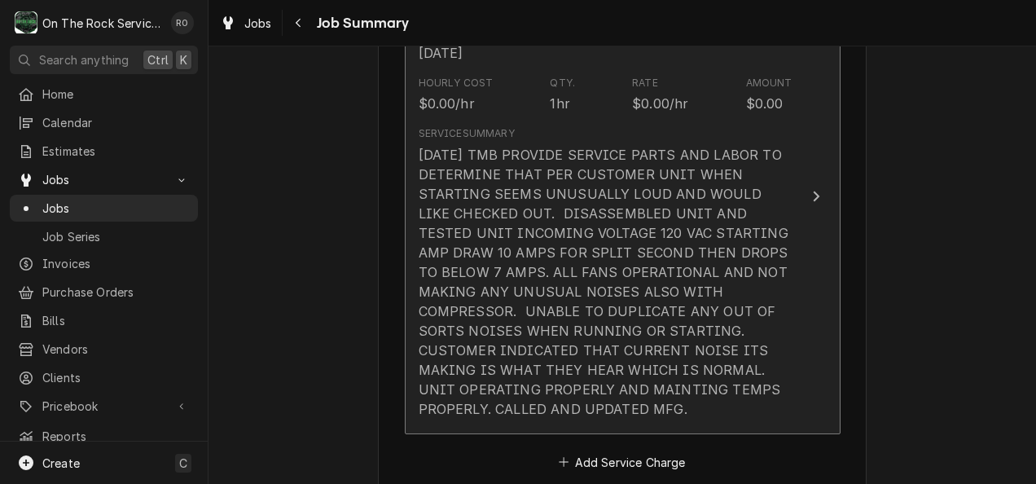
click at [814, 200] on div "Update Line Item" at bounding box center [816, 197] width 21 height 20
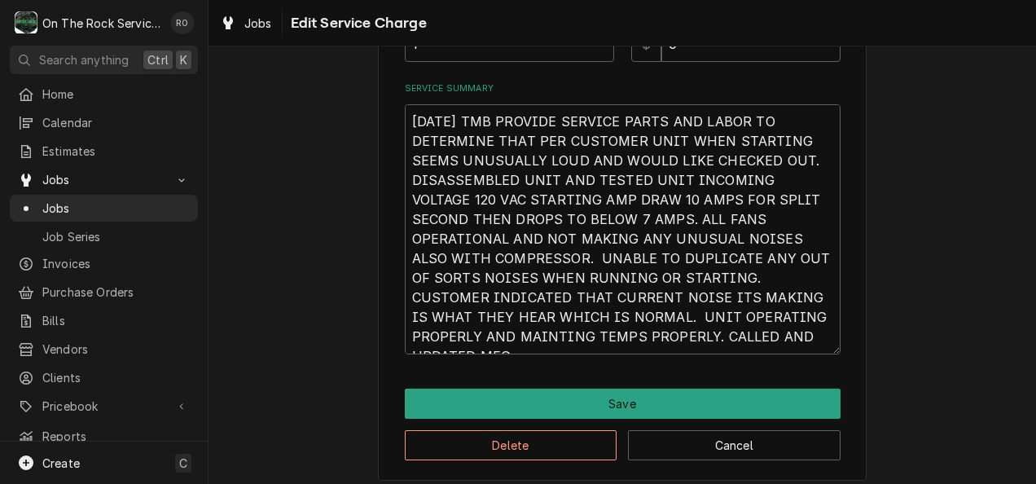
type textarea "x"
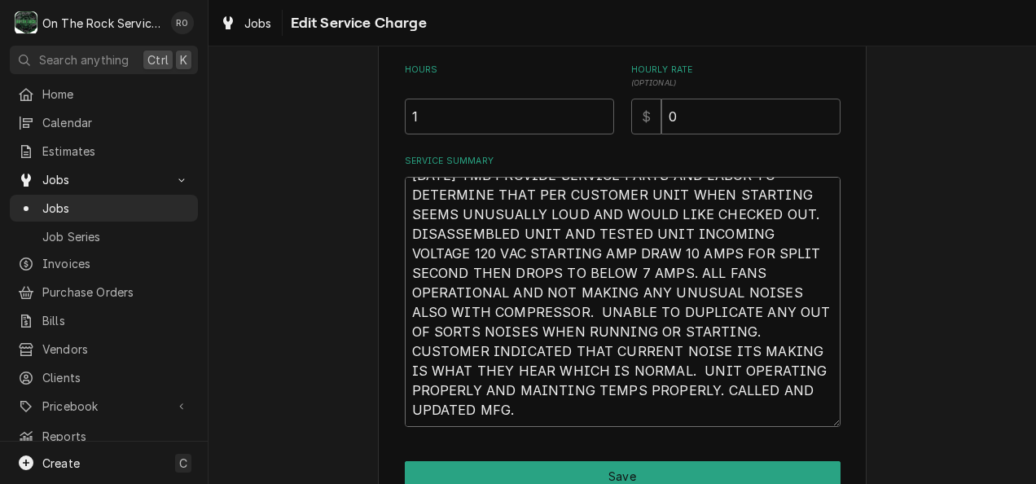
scroll to position [549, 0]
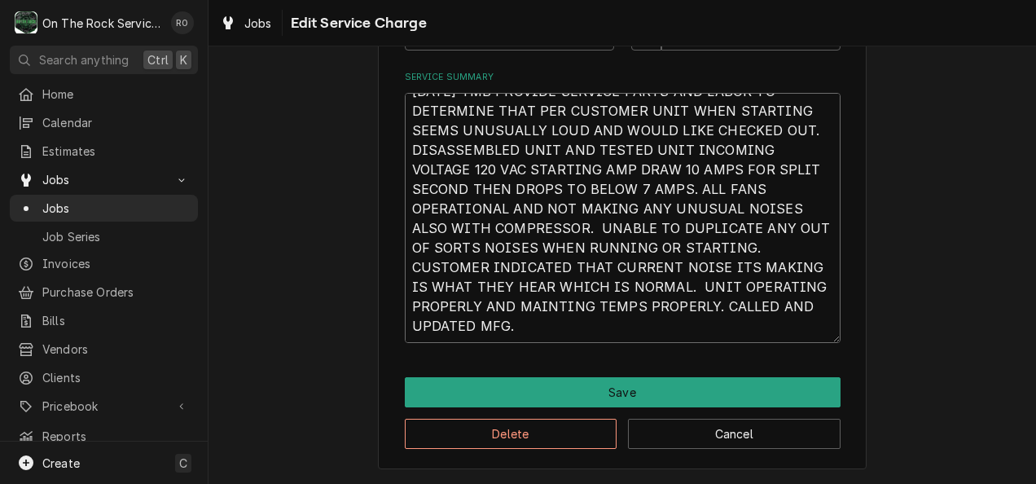
drag, startPoint x: 402, startPoint y: 300, endPoint x: 669, endPoint y: 515, distance: 342.9
click at [669, 483] on html "O On The Rock Services RO Search anything Ctrl K Home Calendar Estimates Jobs J…" at bounding box center [518, 242] width 1036 height 484
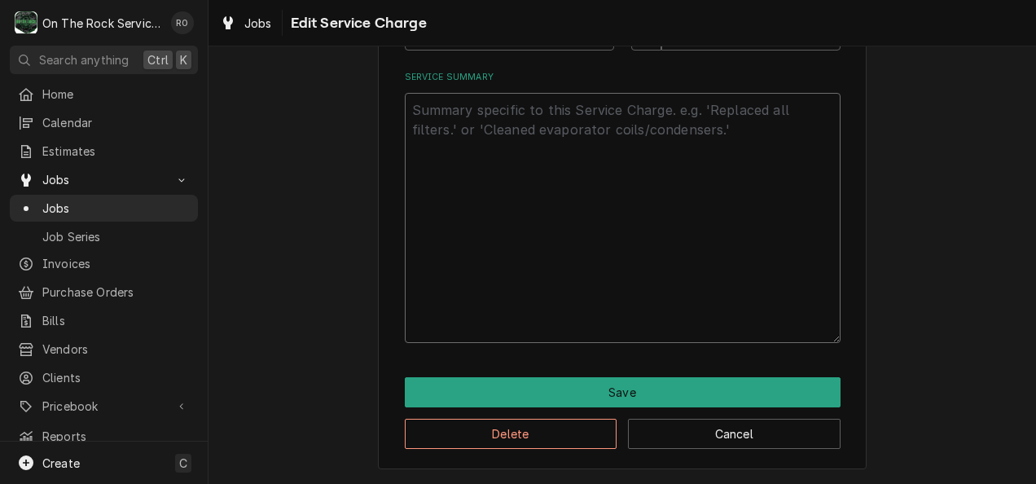
type textarea "*"
type textarea "x"
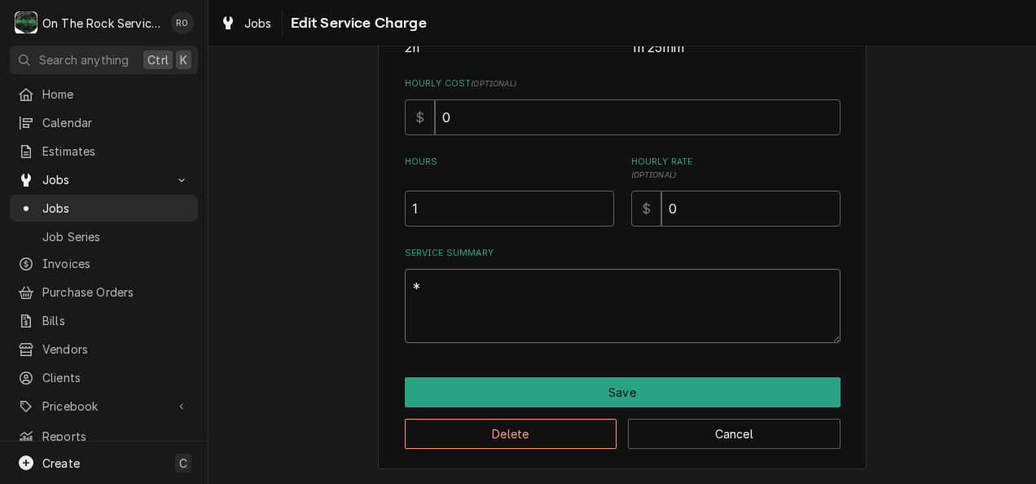
scroll to position [373, 0]
type textarea "*"
click at [760, 446] on button "Cancel" at bounding box center [734, 434] width 213 height 30
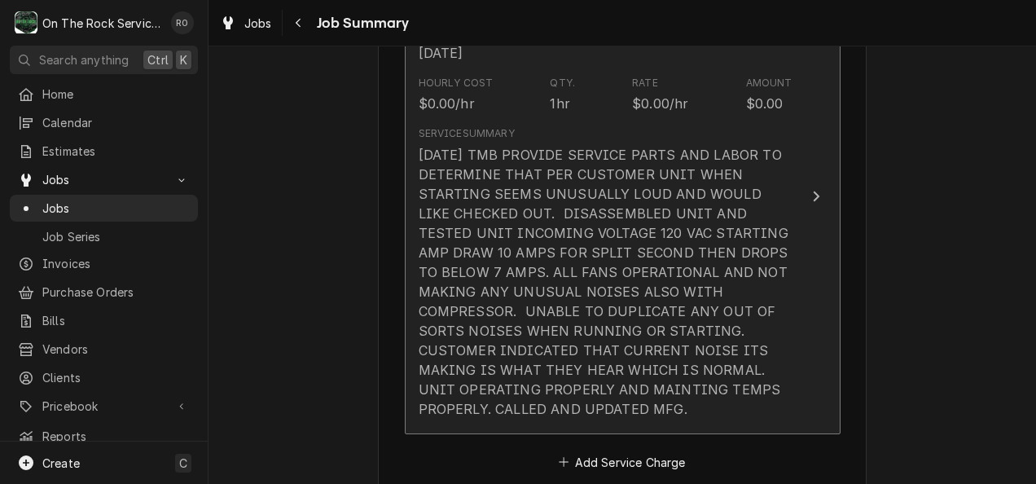
click at [798, 312] on button "Short Description Job | Service Call Service Date Aug 12, 2025 Hourly Cost $0.0…" at bounding box center [623, 196] width 436 height 475
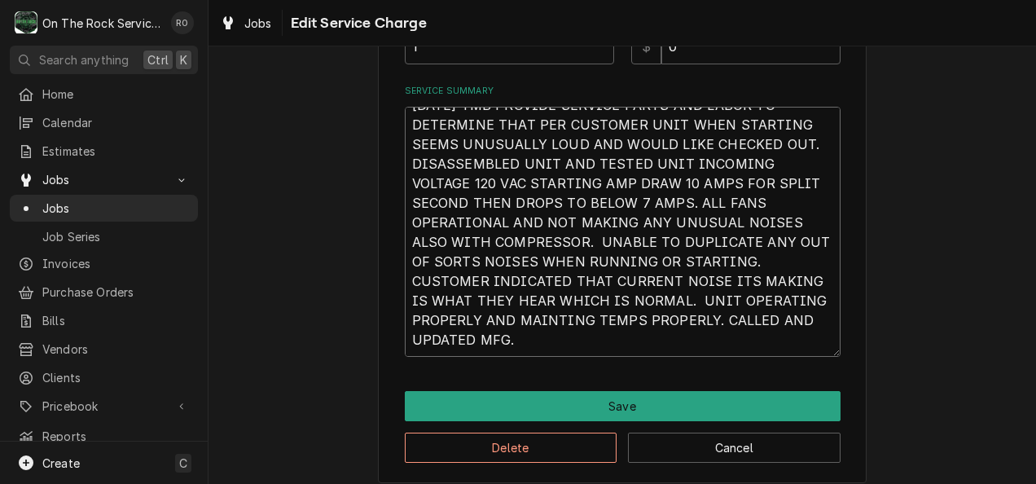
scroll to position [549, 0]
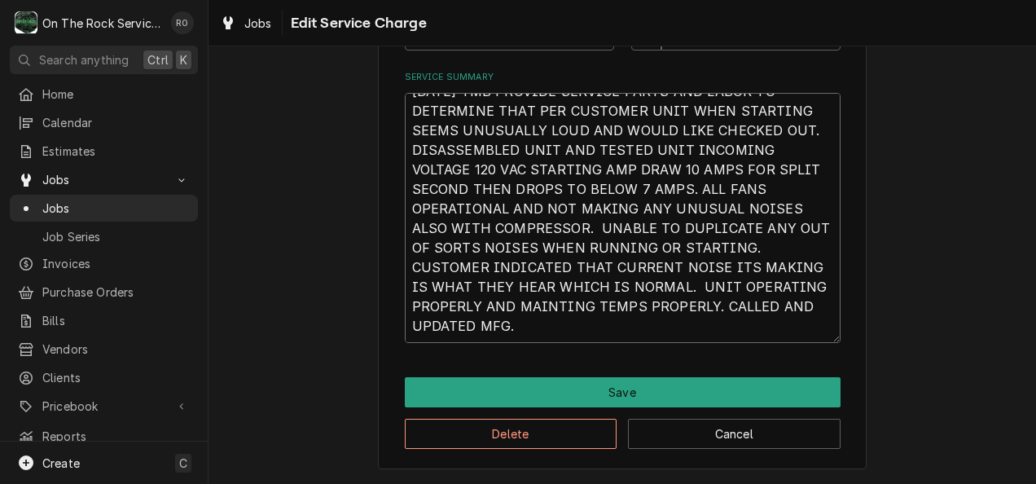
drag, startPoint x: 402, startPoint y: 253, endPoint x: 731, endPoint y: 511, distance: 417.1
click at [731, 483] on html "O On The Rock Services RO Search anything Ctrl K Home Calendar Estimates Jobs J…" at bounding box center [518, 242] width 1036 height 484
type textarea "x"
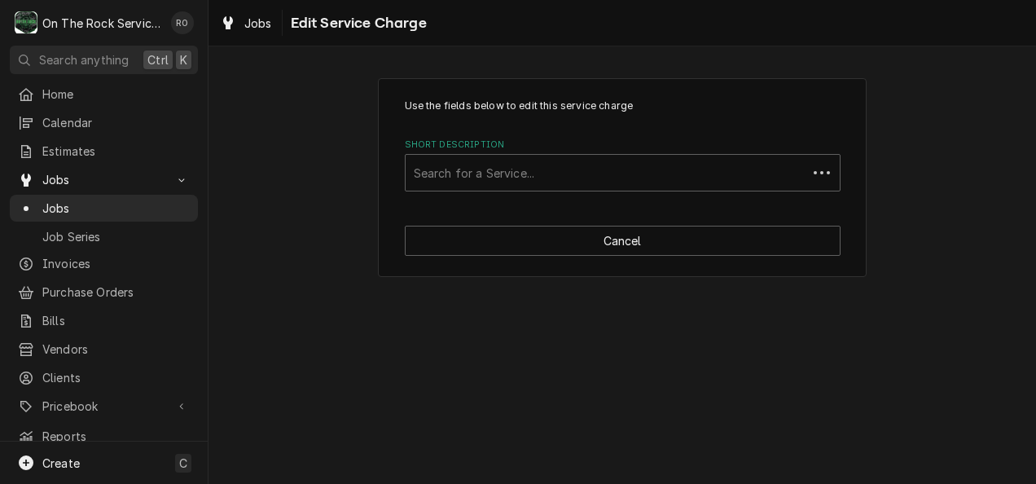
scroll to position [0, 0]
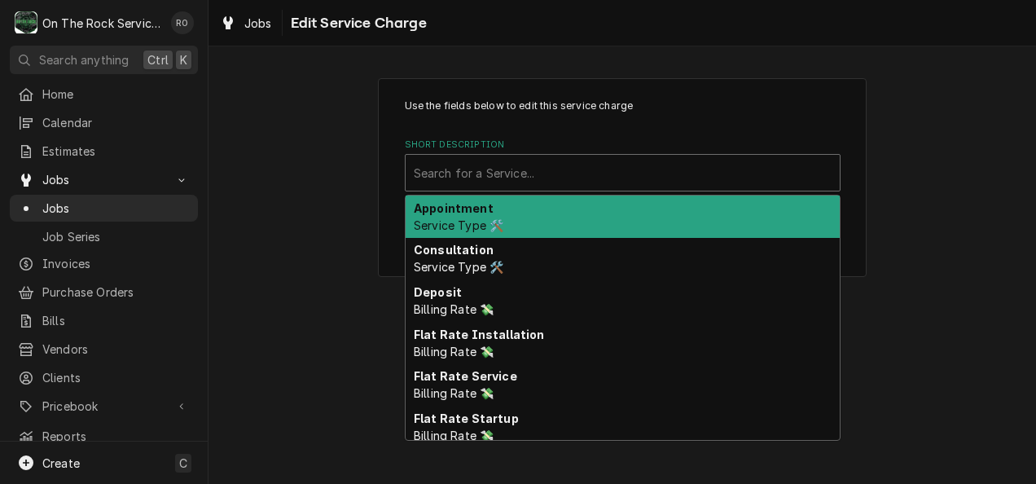
click at [759, 160] on div "Short Description" at bounding box center [623, 172] width 418 height 29
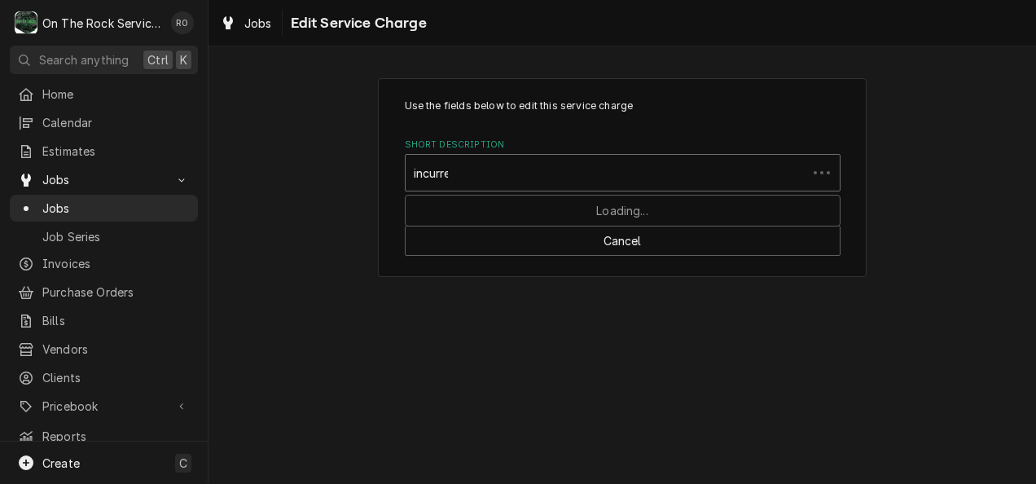
type input "incurred"
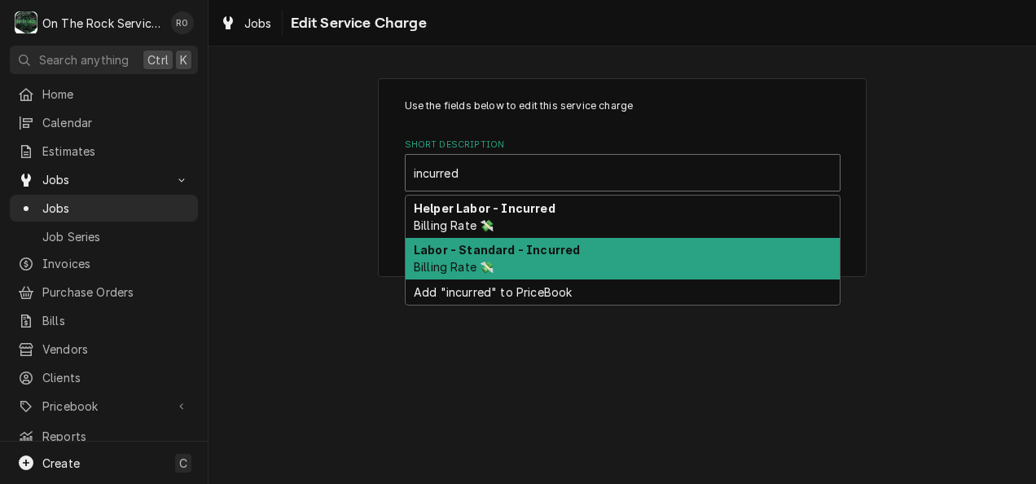
click at [701, 251] on div "Labor - Standard - Incurred Billing Rate 💸" at bounding box center [623, 259] width 434 height 42
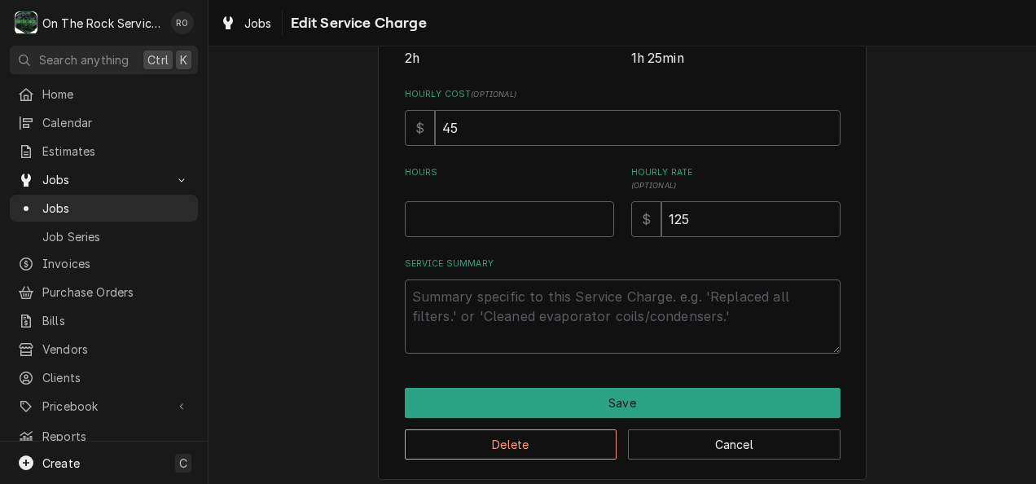
scroll to position [373, 0]
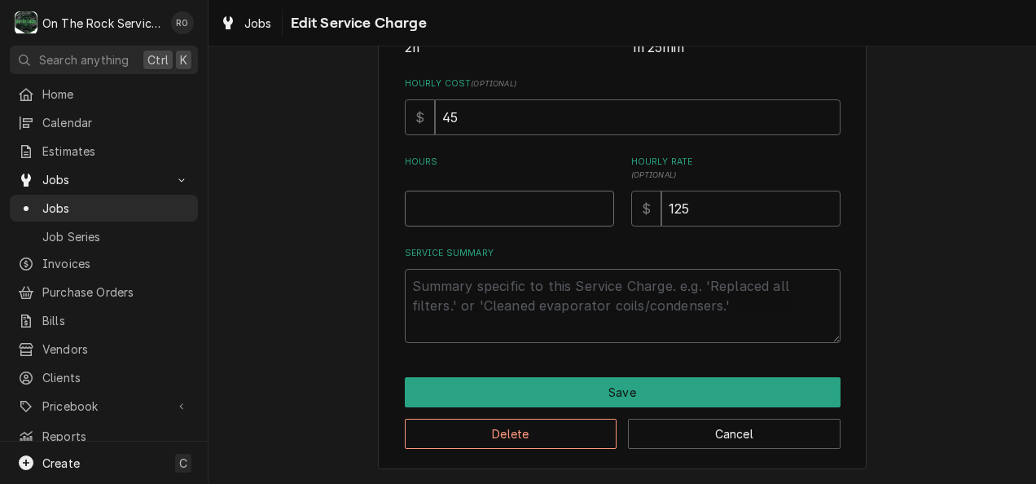
click at [459, 213] on input "Hours" at bounding box center [509, 209] width 209 height 36
type textarea "x"
type input "1"
click at [422, 314] on textarea "Service Summary" at bounding box center [623, 306] width 436 height 74
paste textarea "8/12/25 TMB PROVIDE SERVICE PARTS AND LABOR TO DETERMINE THAT PER CUSTOMER UNIT…"
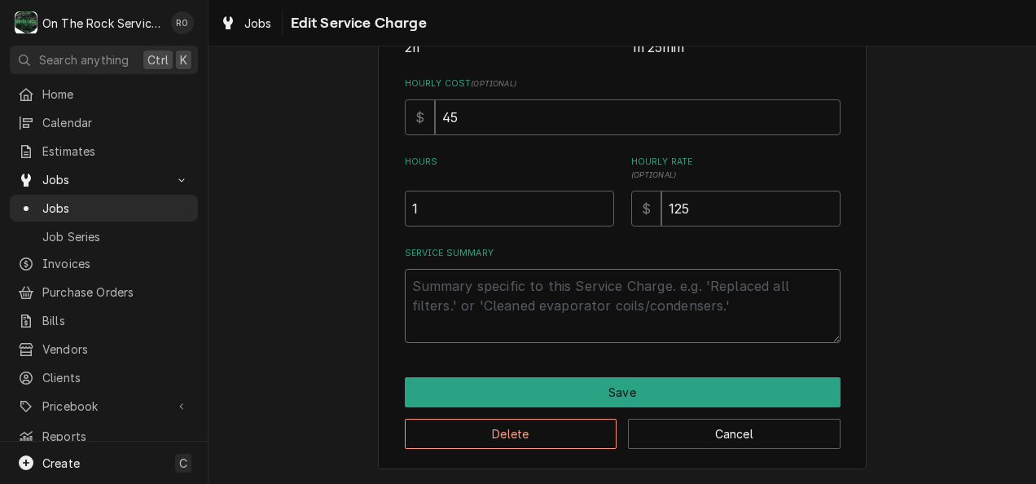
type textarea "x"
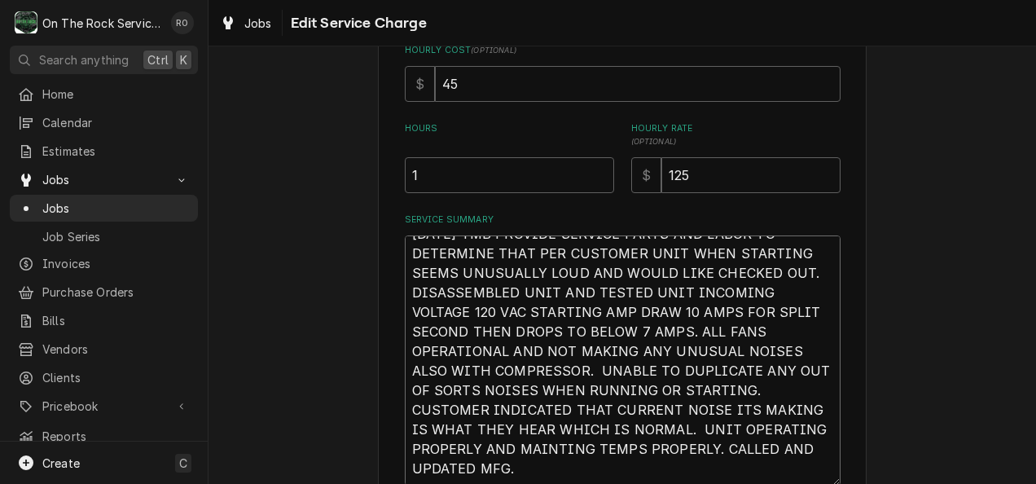
scroll to position [549, 0]
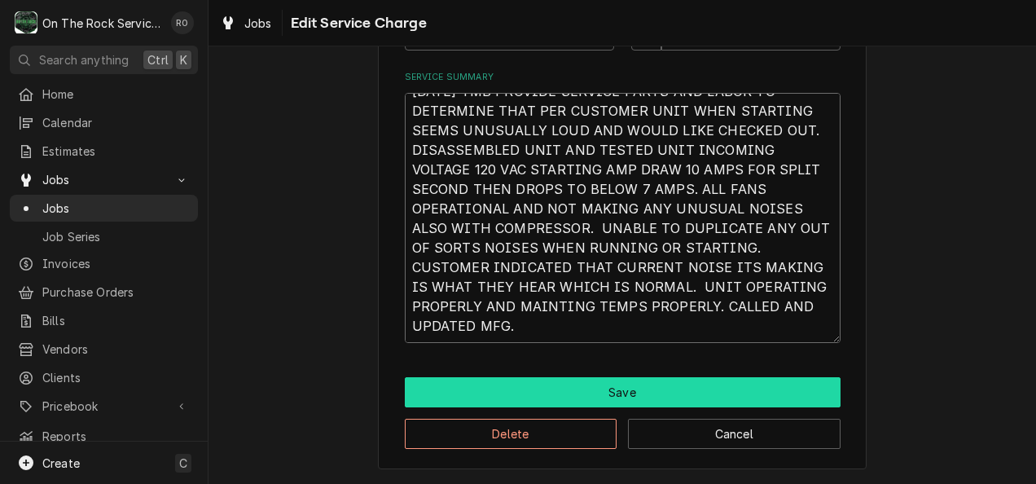
type textarea "8/12/25 TMB PROVIDE SERVICE PARTS AND LABOR TO DETERMINE THAT PER CUSTOMER UNIT…"
click at [808, 400] on button "Save" at bounding box center [623, 392] width 436 height 30
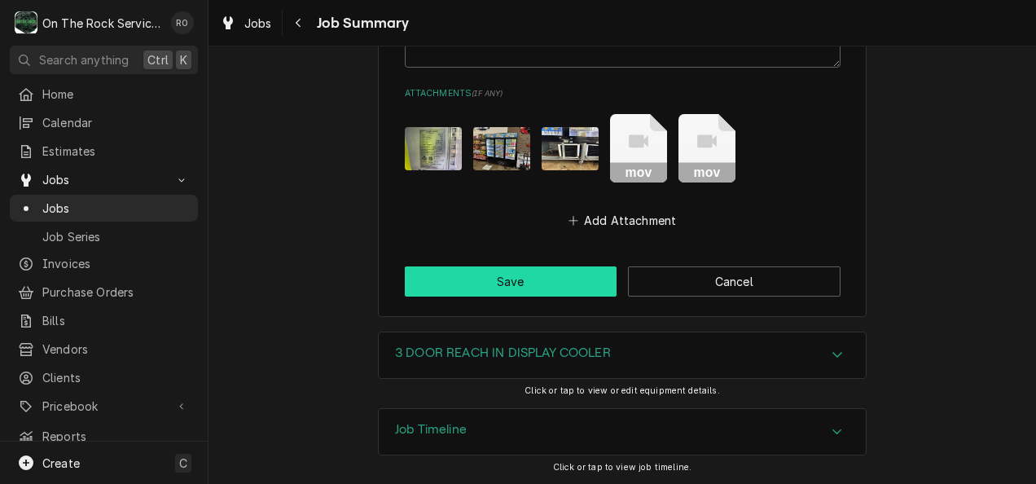
click at [572, 269] on button "Save" at bounding box center [511, 281] width 213 height 30
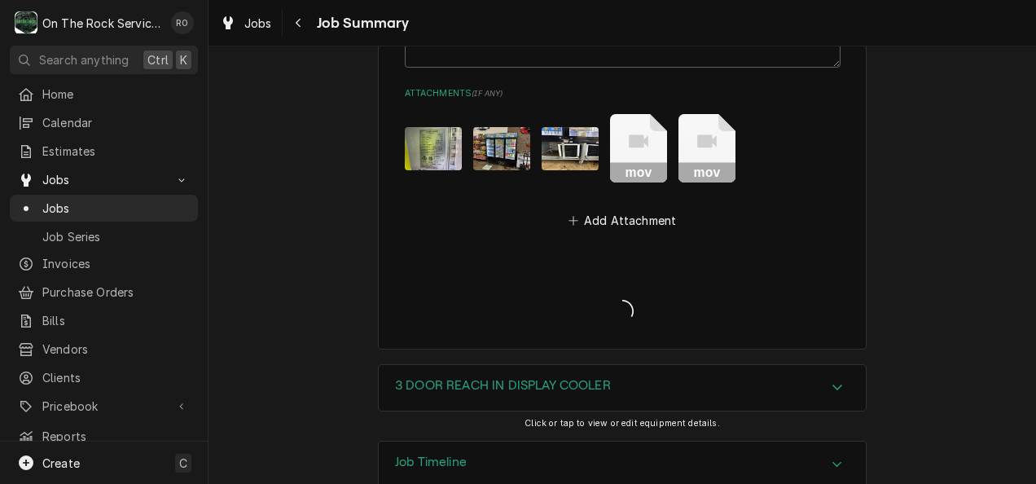
type textarea "x"
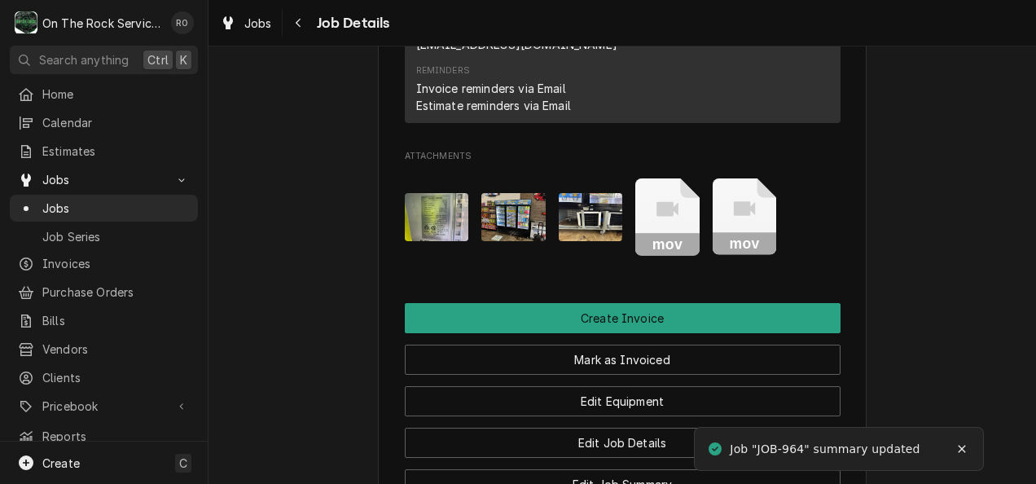
scroll to position [1591, 0]
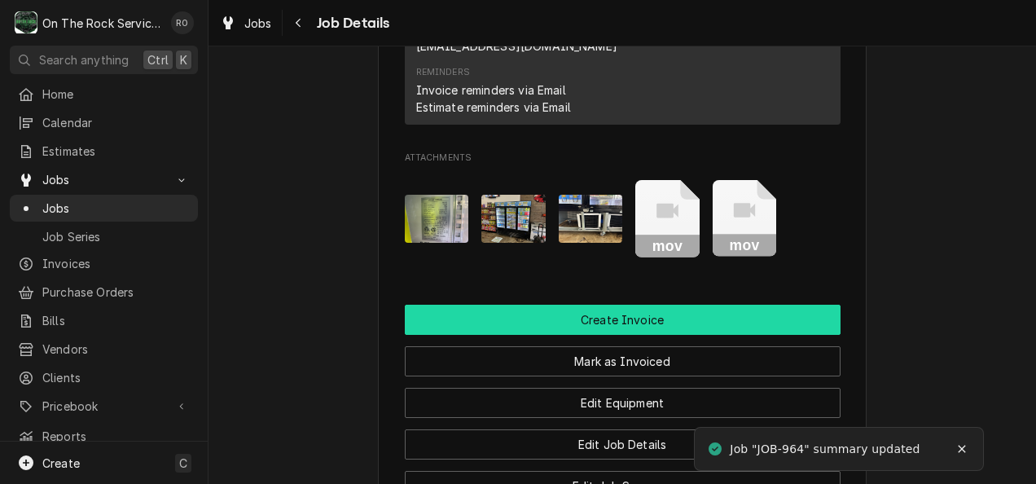
click at [788, 305] on button "Create Invoice" at bounding box center [623, 320] width 436 height 30
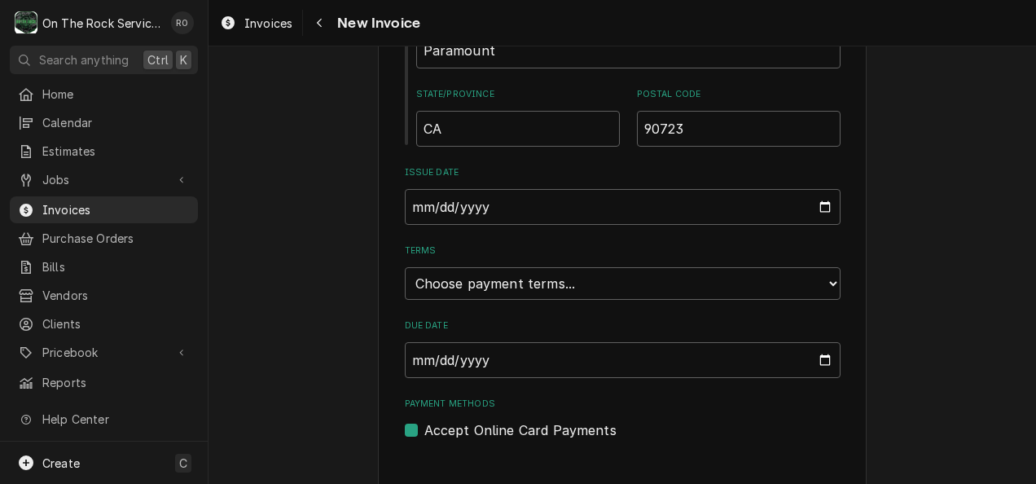
scroll to position [885, 0]
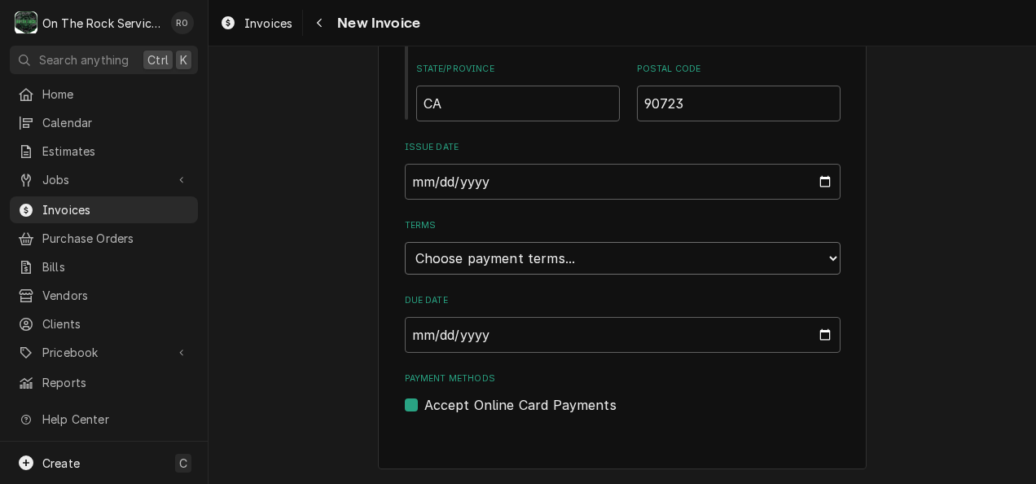
click at [784, 255] on select "Choose payment terms... Same Day Net 7 Net 14 Net 21 Net 30 Net 45 Net 60 Net 90" at bounding box center [623, 258] width 436 height 33
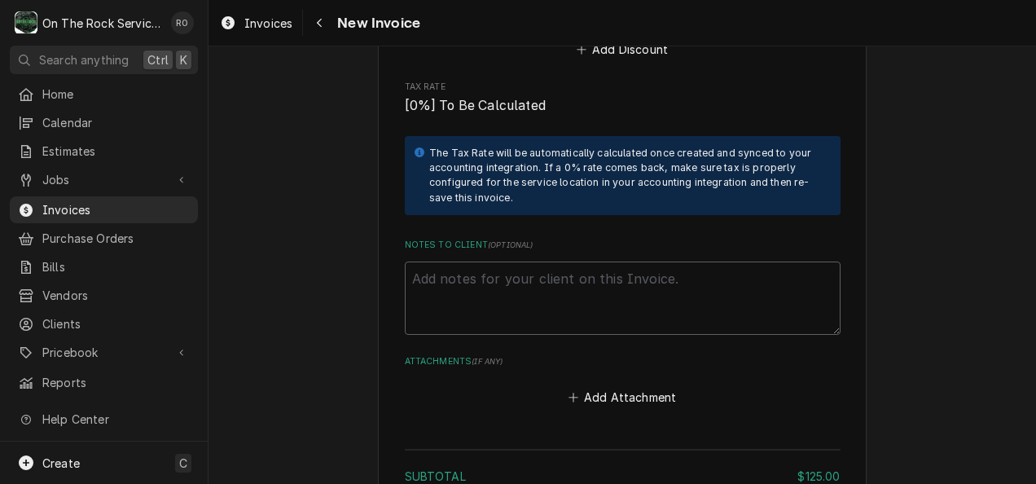
scroll to position [2388, 0]
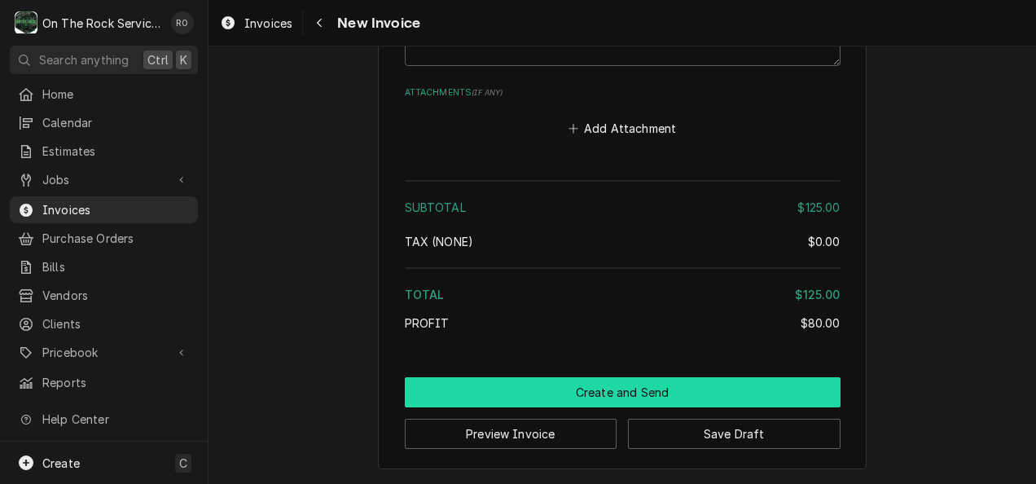
click at [693, 401] on button "Create and Send" at bounding box center [623, 392] width 436 height 30
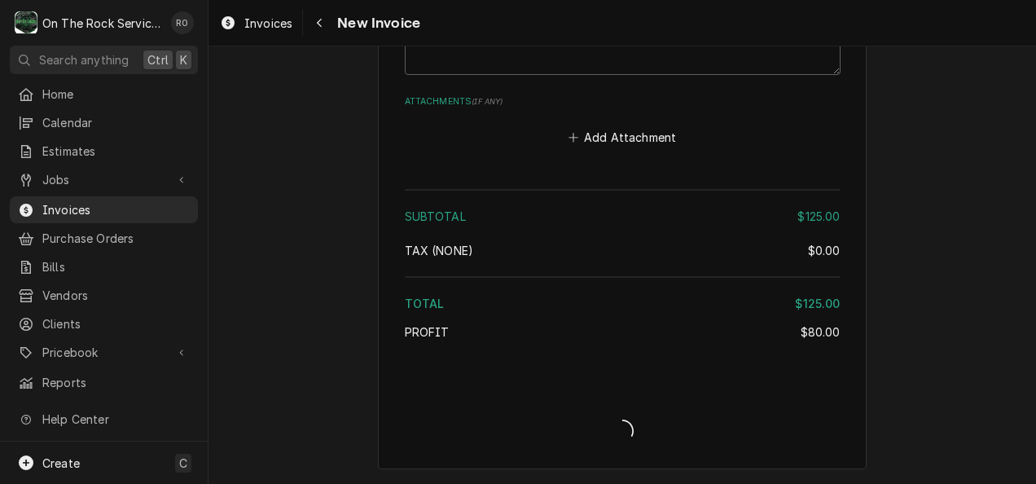
scroll to position [2378, 0]
type textarea "x"
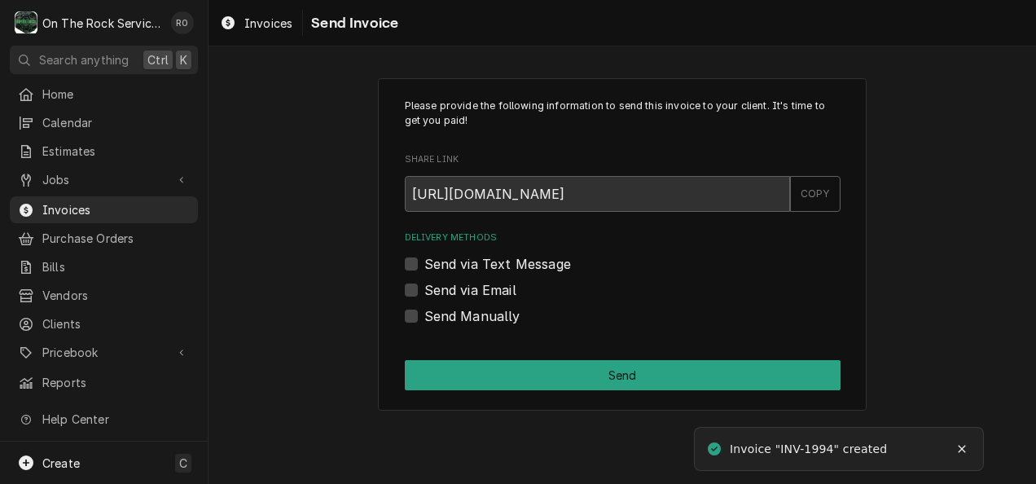
click at [457, 293] on label "Send via Email" at bounding box center [470, 290] width 92 height 20
click at [457, 293] on input "Send via Email" at bounding box center [642, 298] width 436 height 36
checkbox input "true"
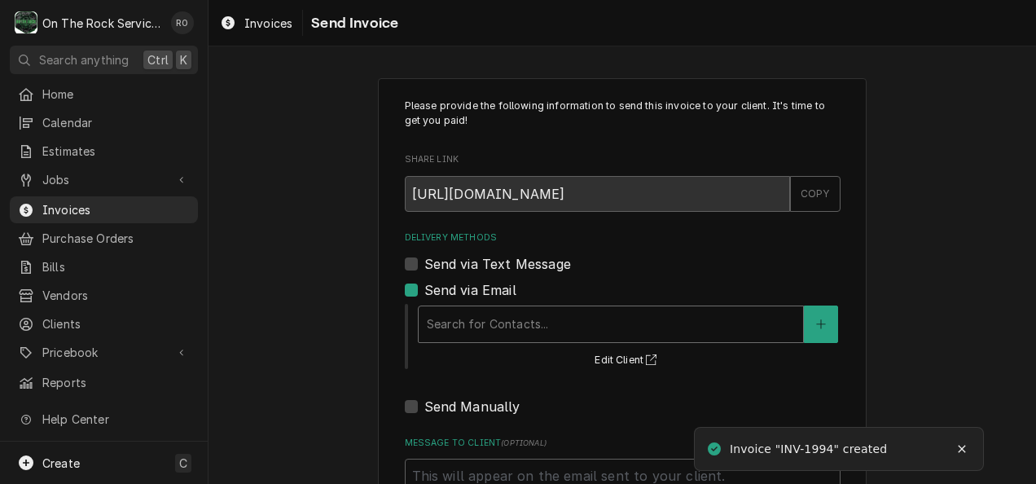
click at [520, 325] on div "Delivery Methods" at bounding box center [611, 323] width 368 height 29
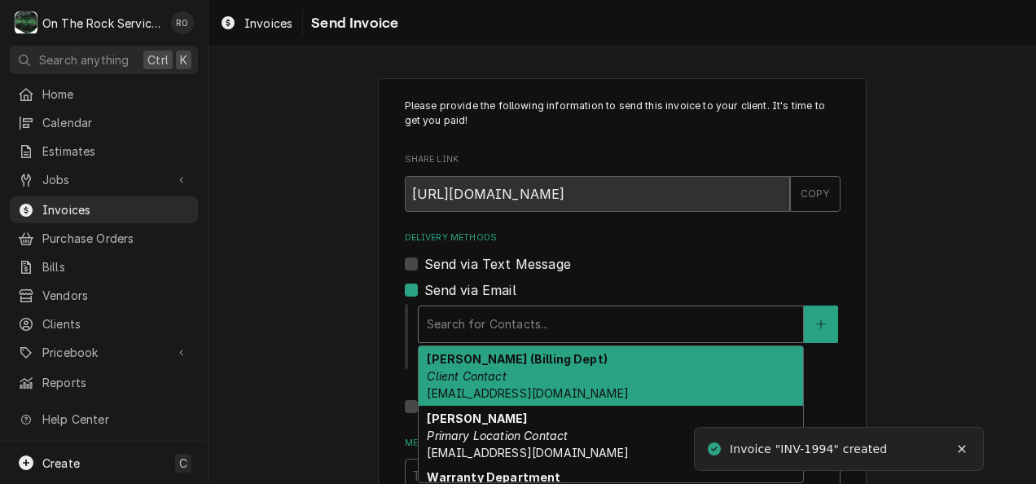
click at [529, 369] on div "[PERSON_NAME] (Billing Dept) Client Contact [EMAIL_ADDRESS][DOMAIN_NAME]" at bounding box center [611, 375] width 384 height 59
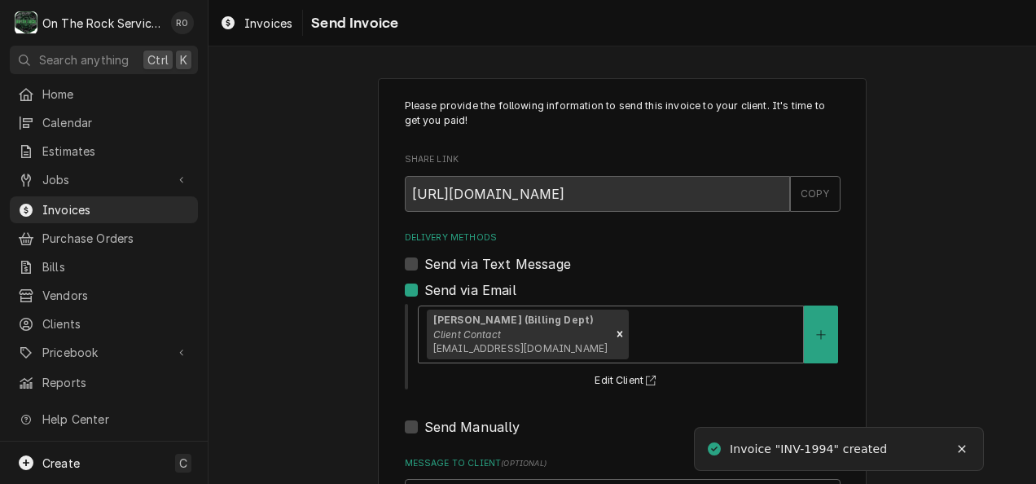
click at [652, 349] on div "[PERSON_NAME] (Billing Dept) Client Contact [EMAIL_ADDRESS][DOMAIN_NAME]" at bounding box center [611, 334] width 384 height 56
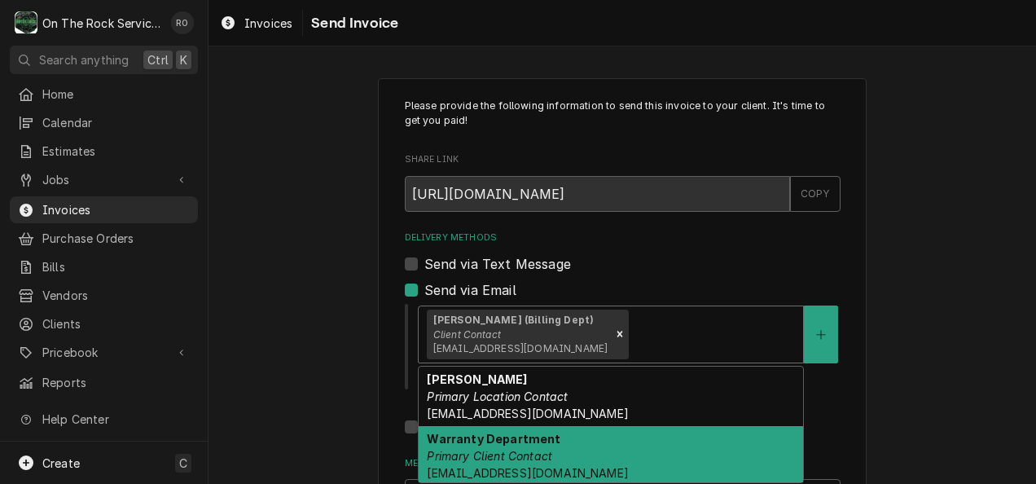
click at [630, 456] on div "Warranty Department Primary Client Contact [EMAIL_ADDRESS][DOMAIN_NAME]" at bounding box center [611, 455] width 384 height 59
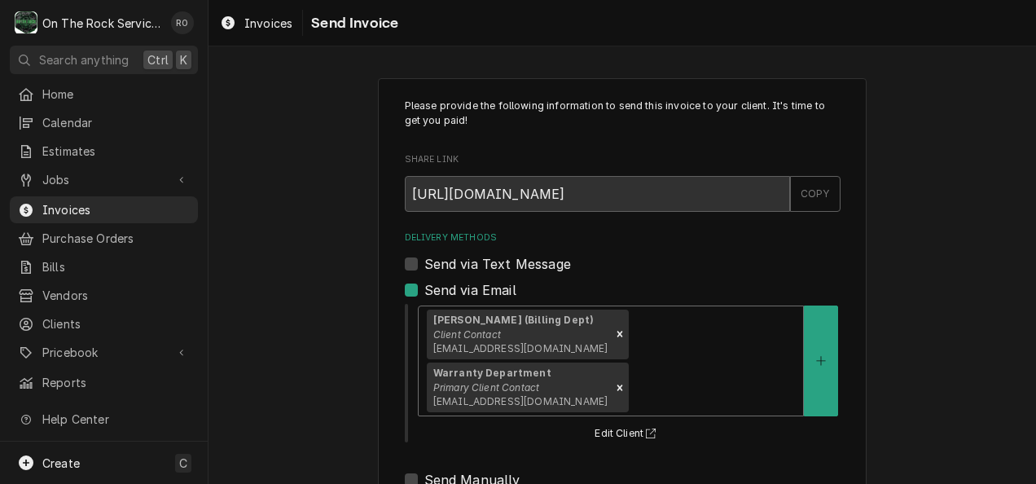
scroll to position [169, 0]
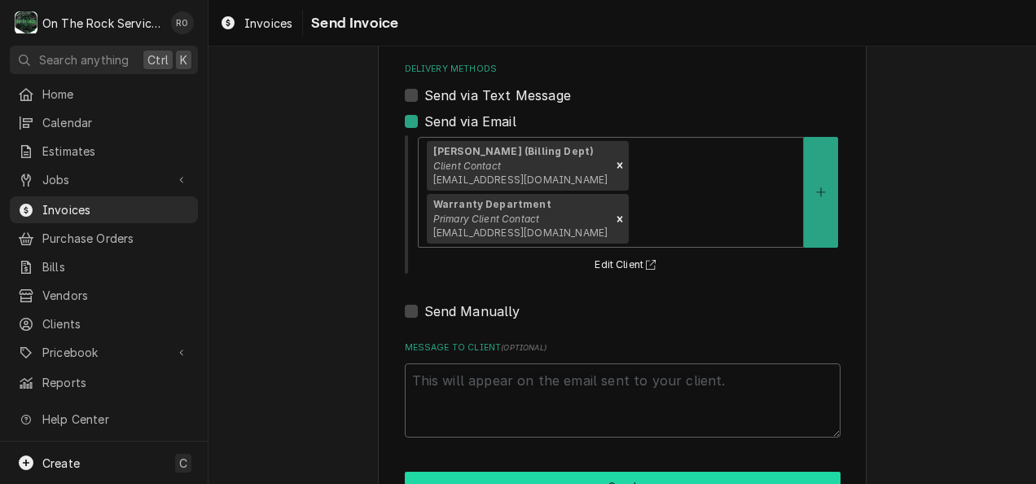
click at [616, 472] on button "Send" at bounding box center [623, 487] width 436 height 30
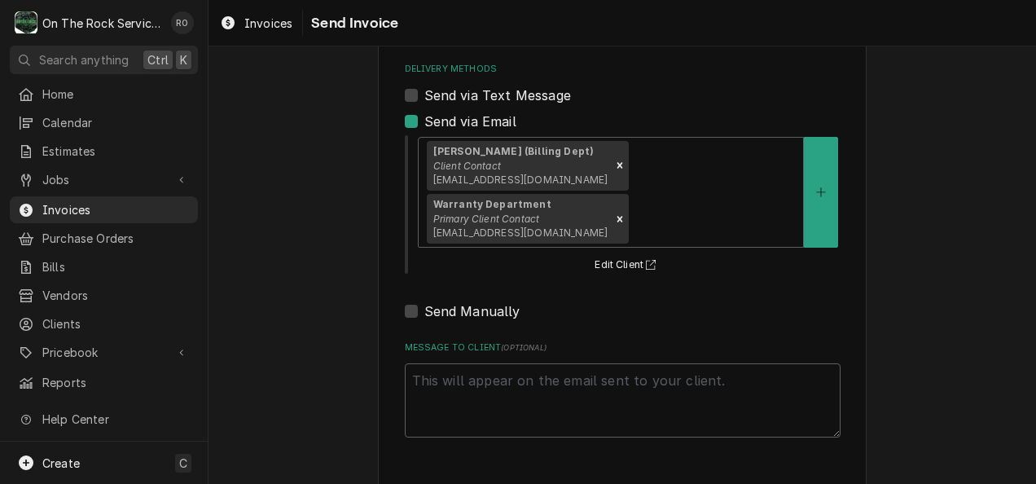
type textarea "x"
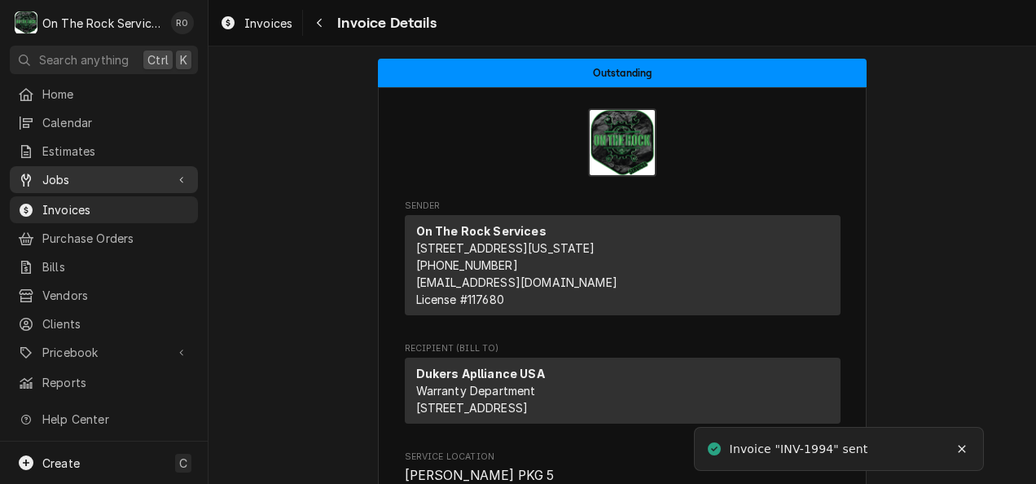
click at [91, 186] on link "Jobs" at bounding box center [104, 179] width 188 height 27
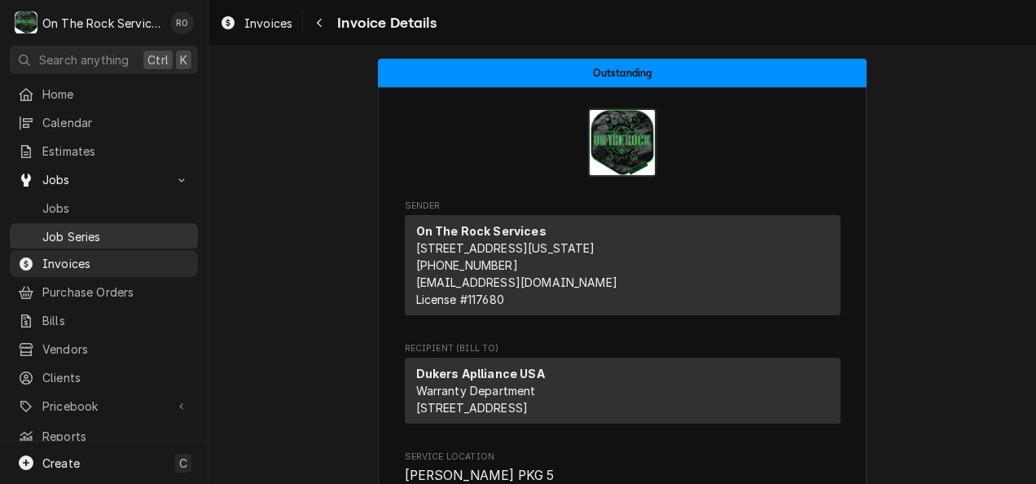
click at [81, 223] on link "Job Series" at bounding box center [104, 236] width 188 height 27
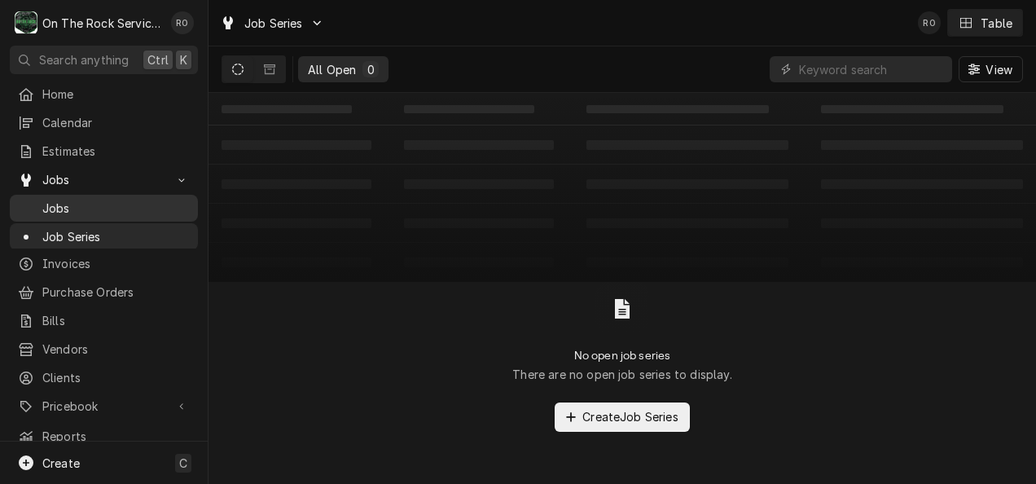
click at [76, 202] on span "Jobs" at bounding box center [115, 208] width 147 height 17
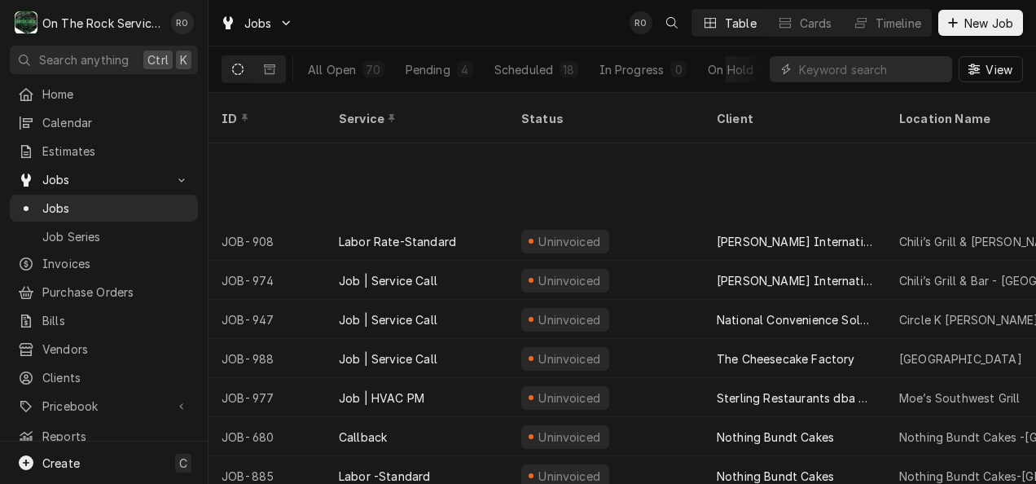
scroll to position [199, 0]
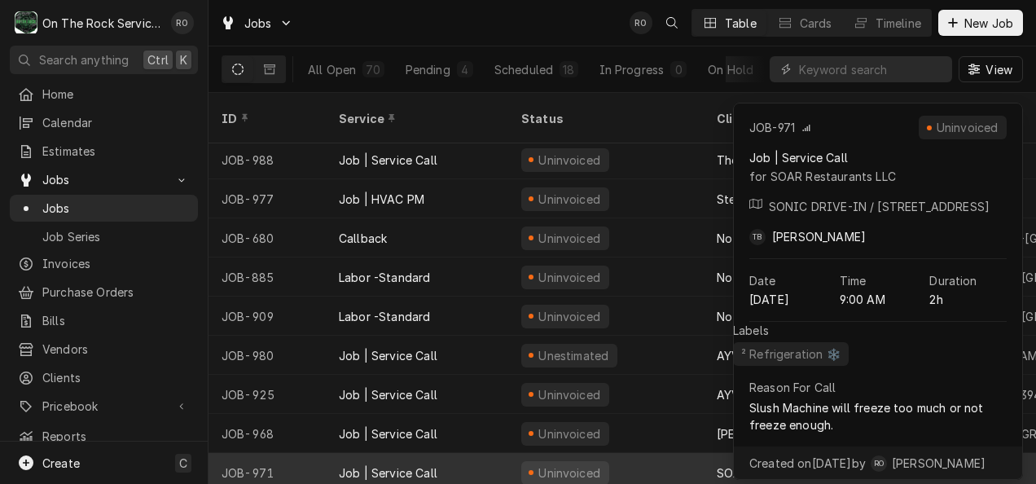
click at [441, 453] on div "Job | Service Call" at bounding box center [417, 472] width 182 height 39
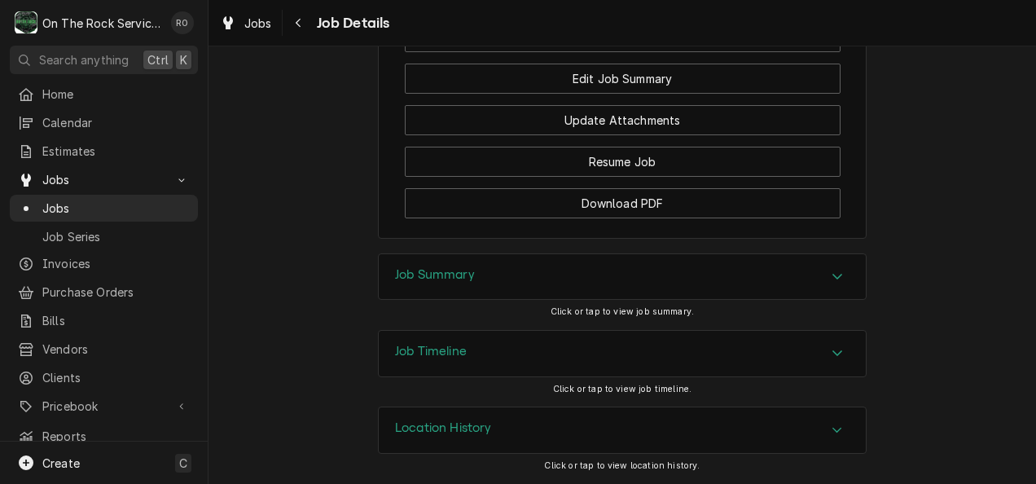
scroll to position [1701, 0]
click at [626, 295] on div "Job Summary" at bounding box center [622, 277] width 487 height 46
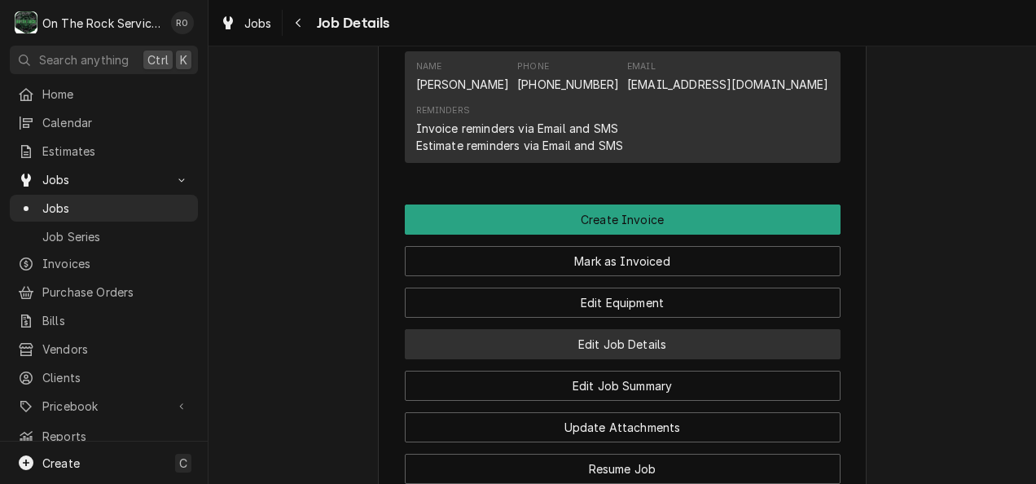
scroll to position [1367, 0]
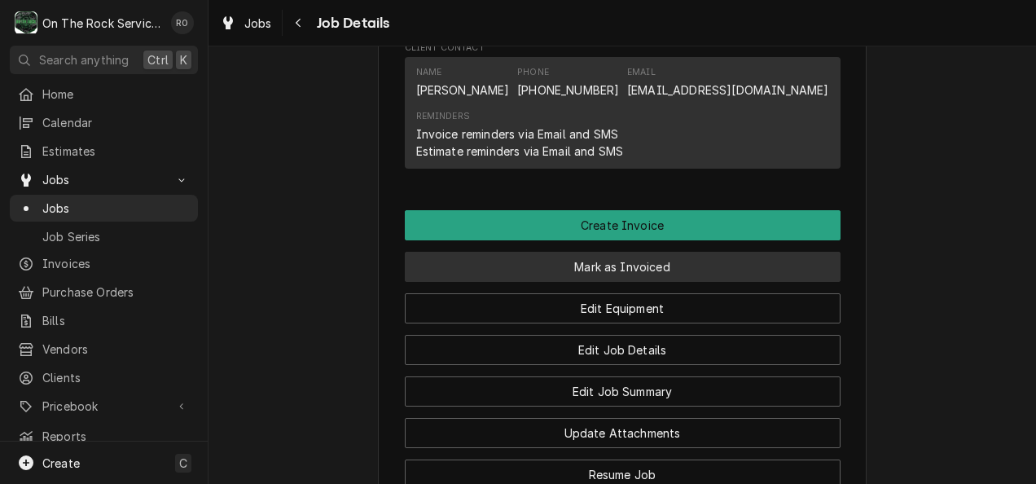
click at [727, 282] on button "Mark as Invoiced" at bounding box center [623, 267] width 436 height 30
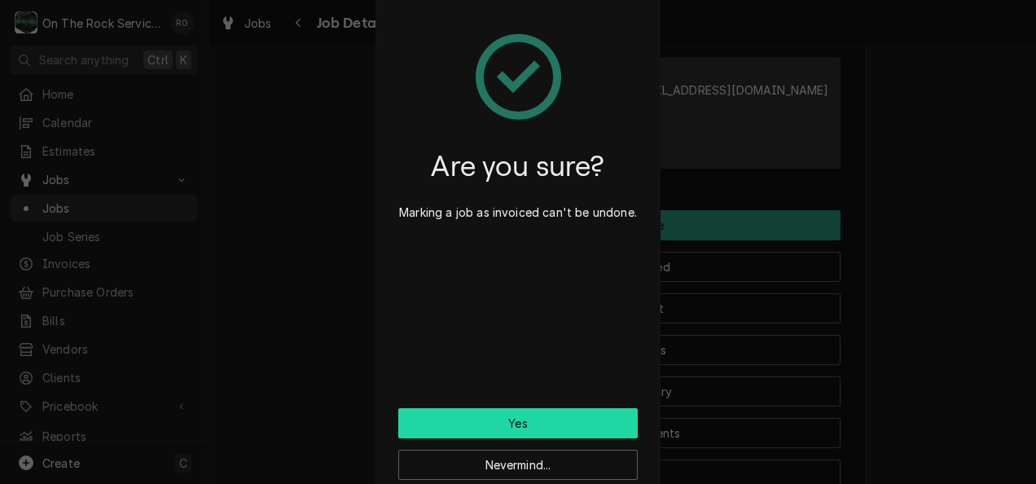
click at [569, 419] on button "Yes" at bounding box center [517, 423] width 239 height 30
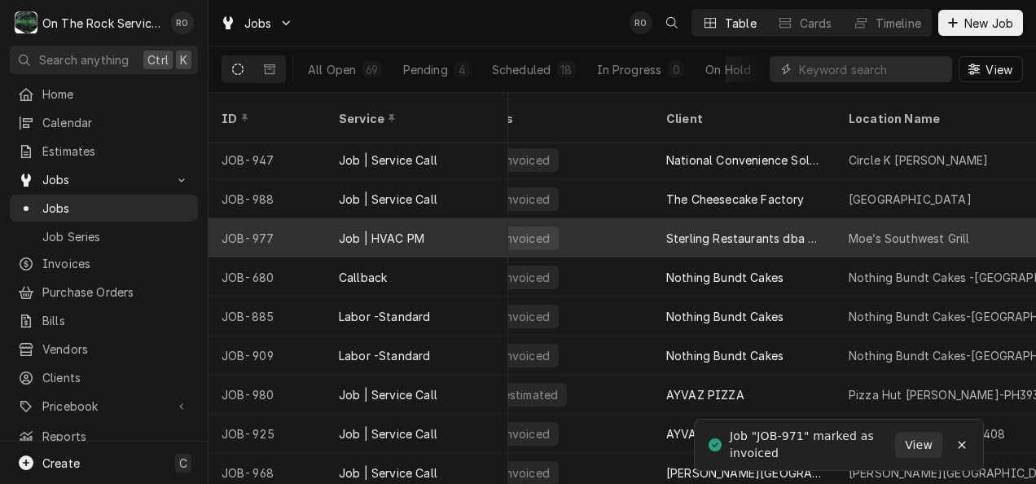
scroll to position [155, 0]
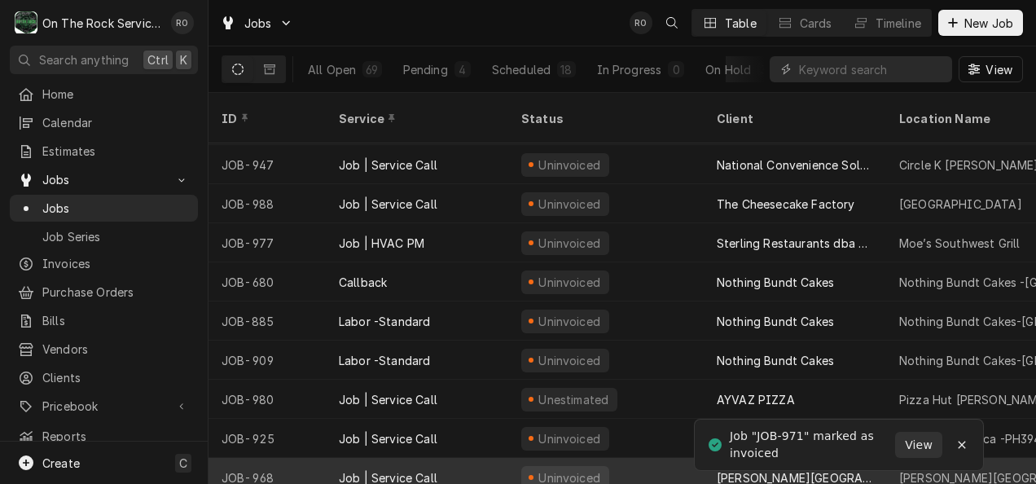
click at [450, 458] on div "Job | Service Call" at bounding box center [417, 477] width 182 height 39
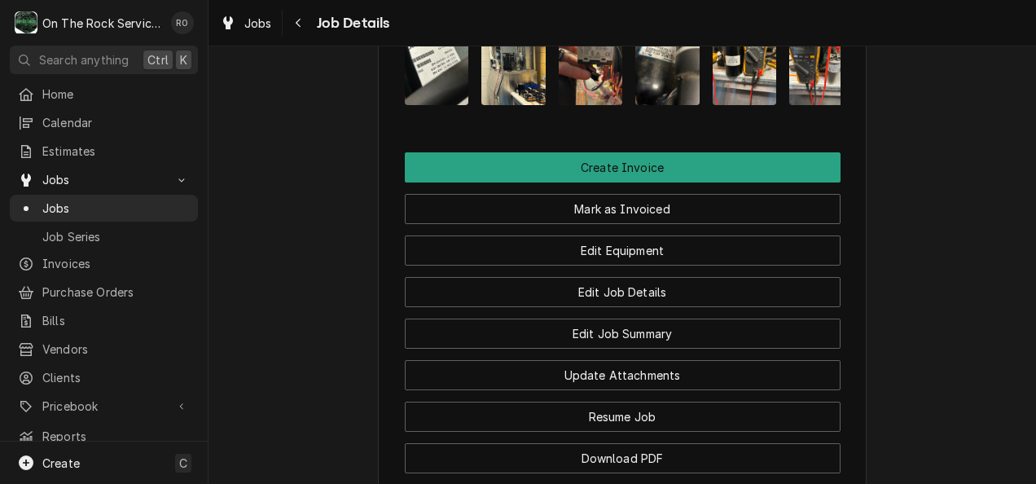
scroll to position [1564, 0]
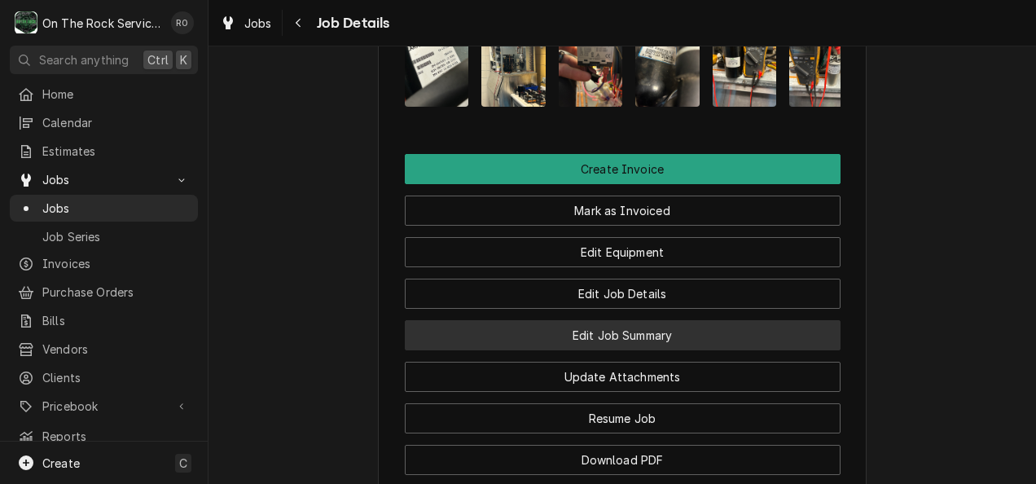
click at [676, 320] on button "Edit Job Summary" at bounding box center [623, 335] width 436 height 30
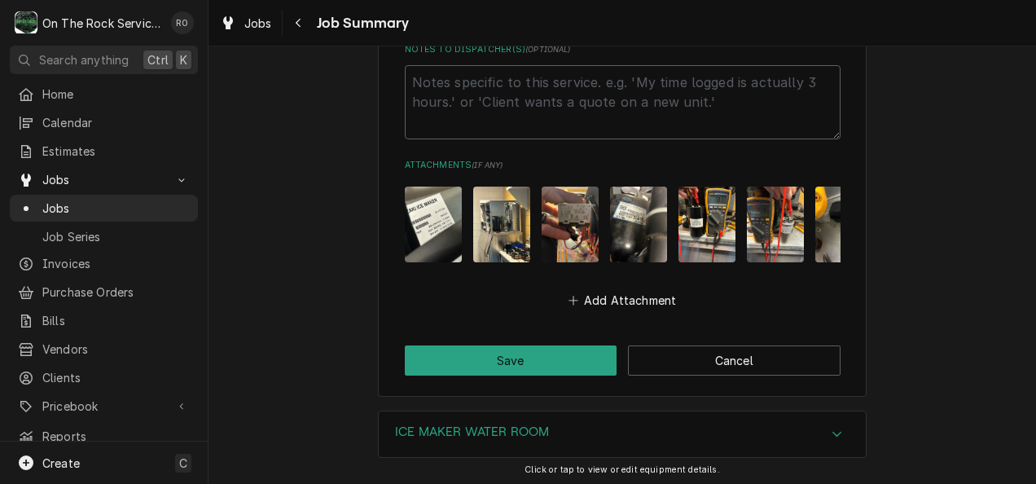
scroll to position [3948, 0]
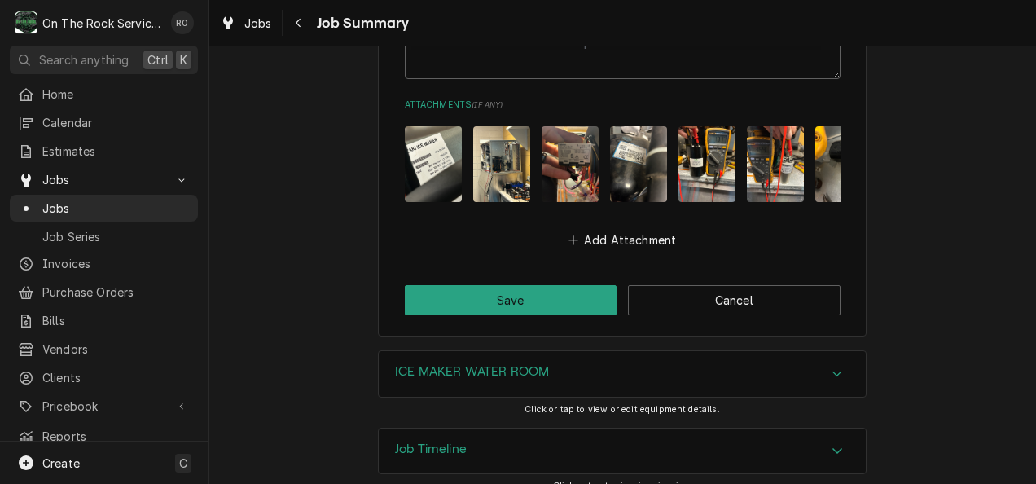
click at [825, 441] on div "Accordion Header" at bounding box center [837, 451] width 24 height 20
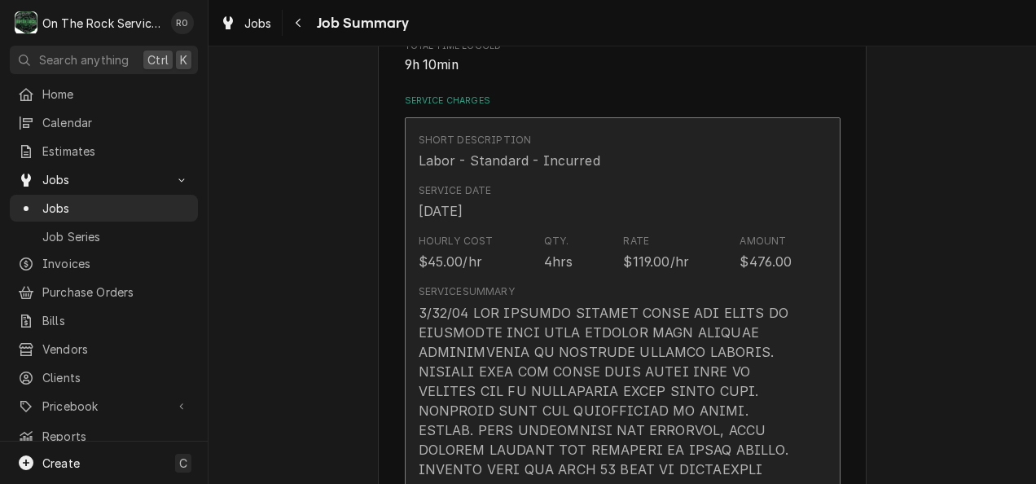
scroll to position [357, 0]
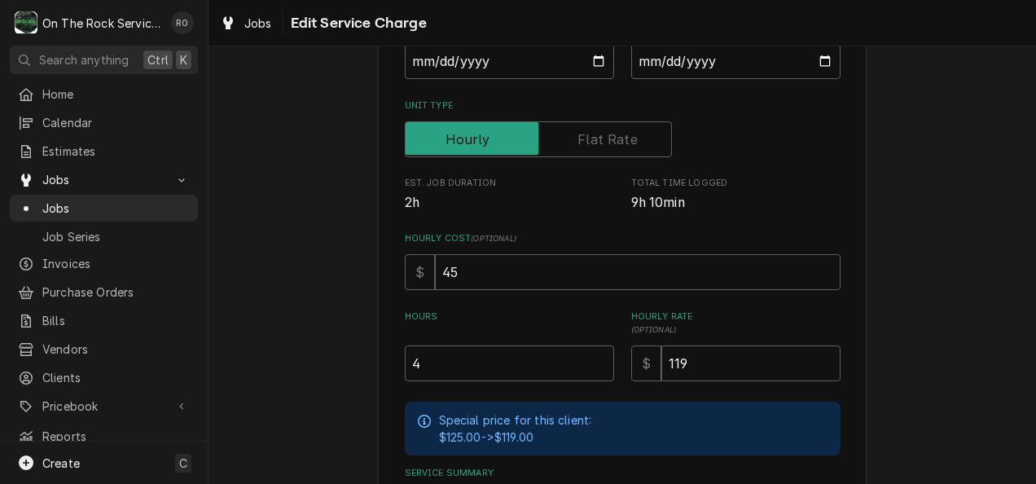
scroll to position [223, 0]
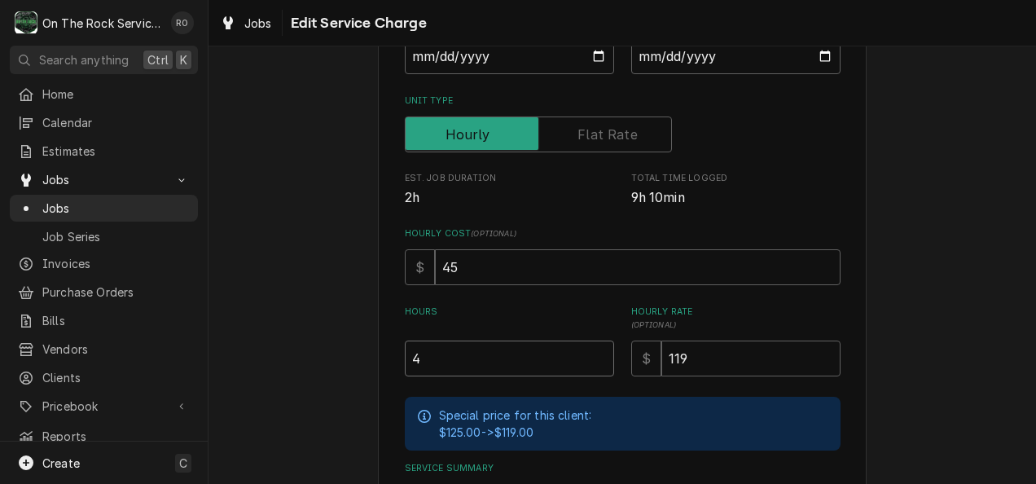
click at [538, 358] on input "4" at bounding box center [509, 358] width 209 height 36
type textarea "x"
type input "6"
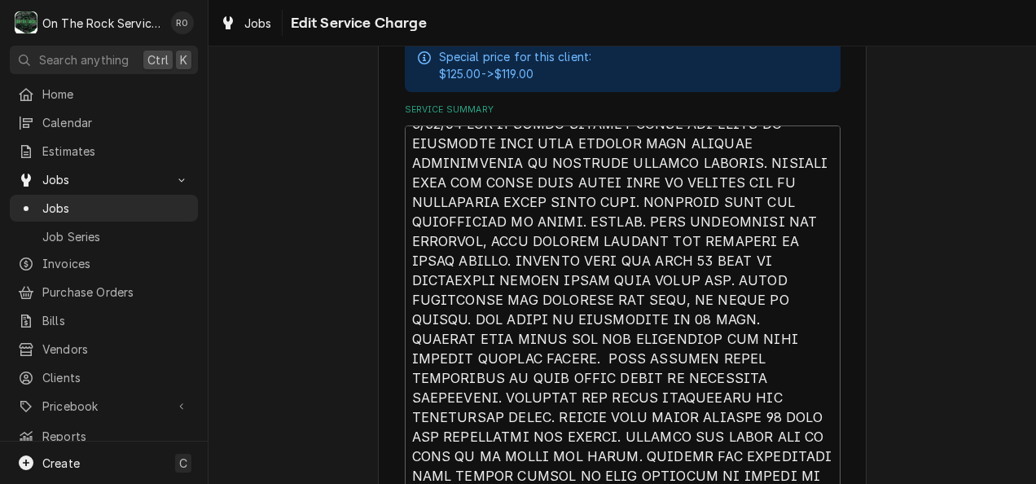
scroll to position [906, 0]
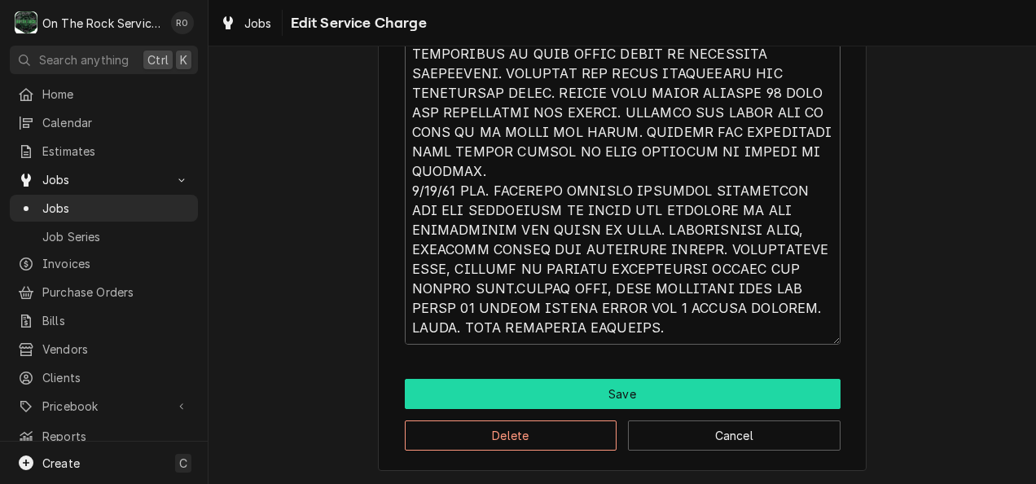
click at [779, 388] on button "Save" at bounding box center [623, 394] width 436 height 30
type textarea "x"
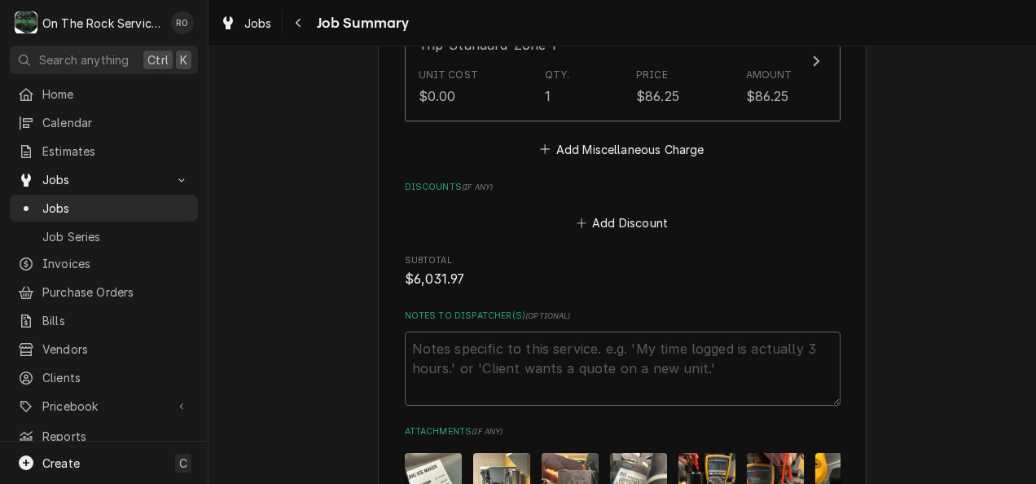
scroll to position [3670, 0]
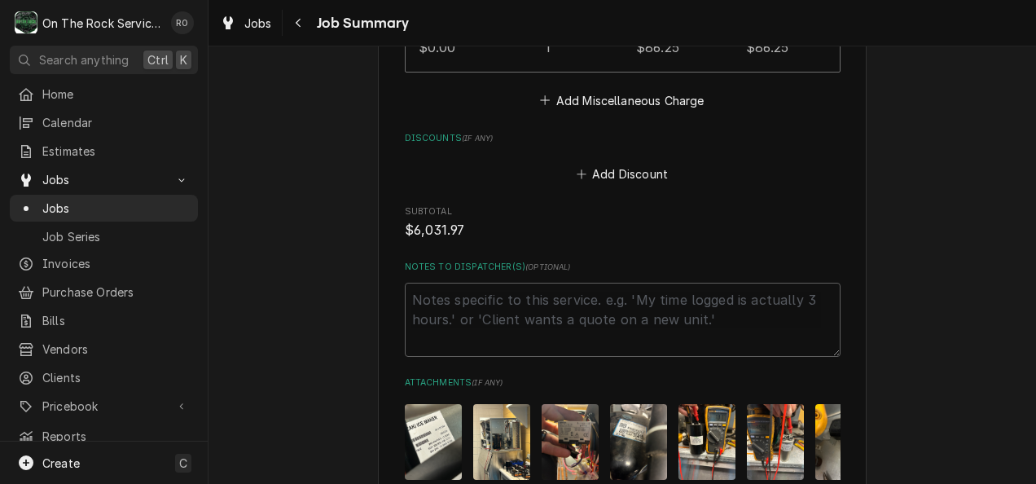
click at [91, 200] on span "Jobs" at bounding box center [115, 208] width 147 height 17
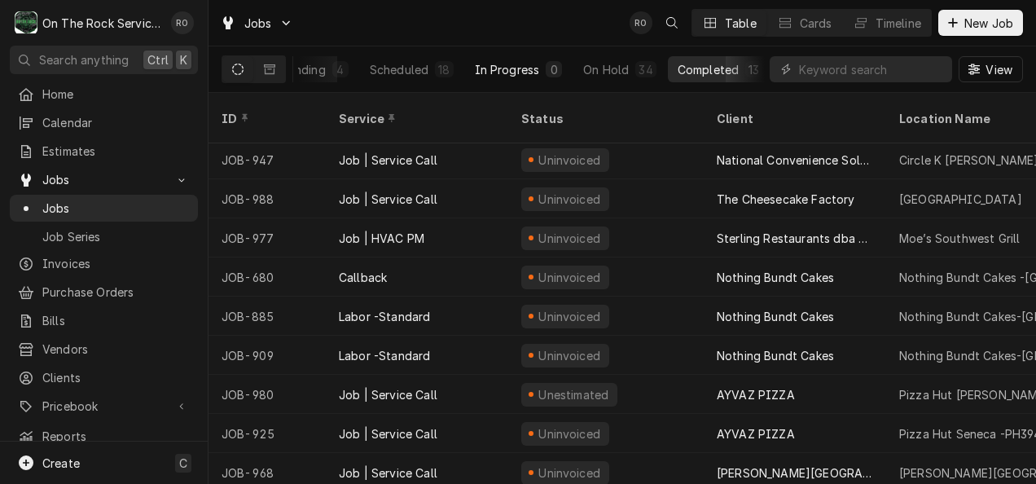
scroll to position [0, 125]
click at [720, 57] on button "Completed 13" at bounding box center [717, 69] width 105 height 26
click at [718, 71] on div "Completed" at bounding box center [704, 69] width 61 height 17
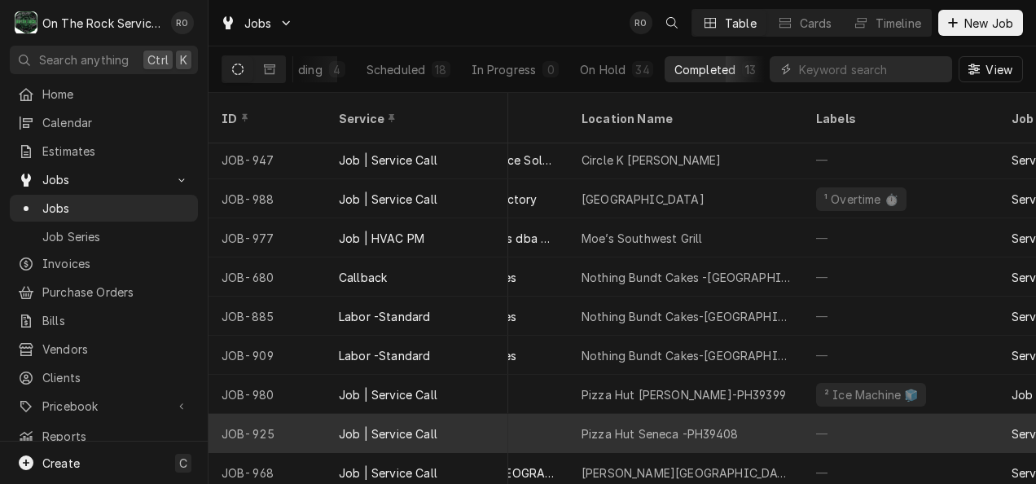
scroll to position [160, 0]
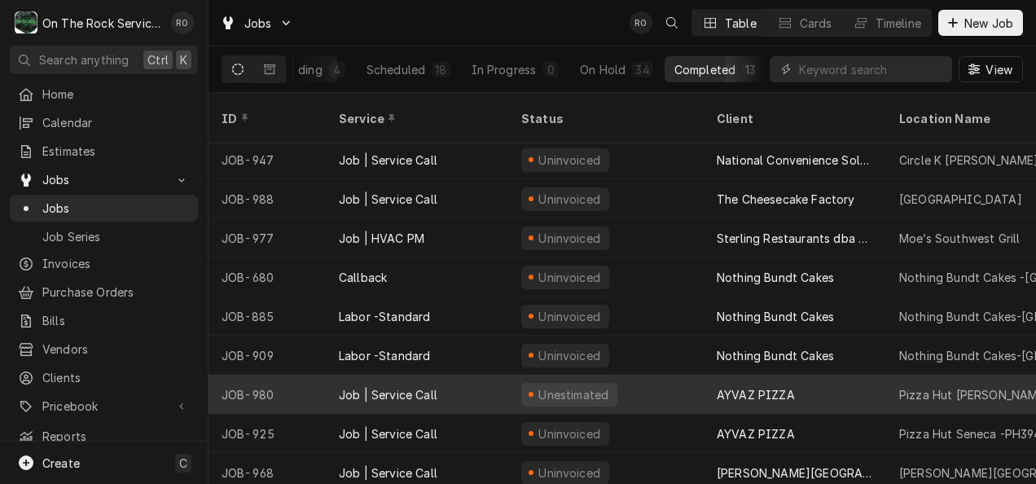
click at [888, 375] on div "Pizza Hut [PERSON_NAME]-PH39399" at bounding box center [1003, 394] width 235 height 39
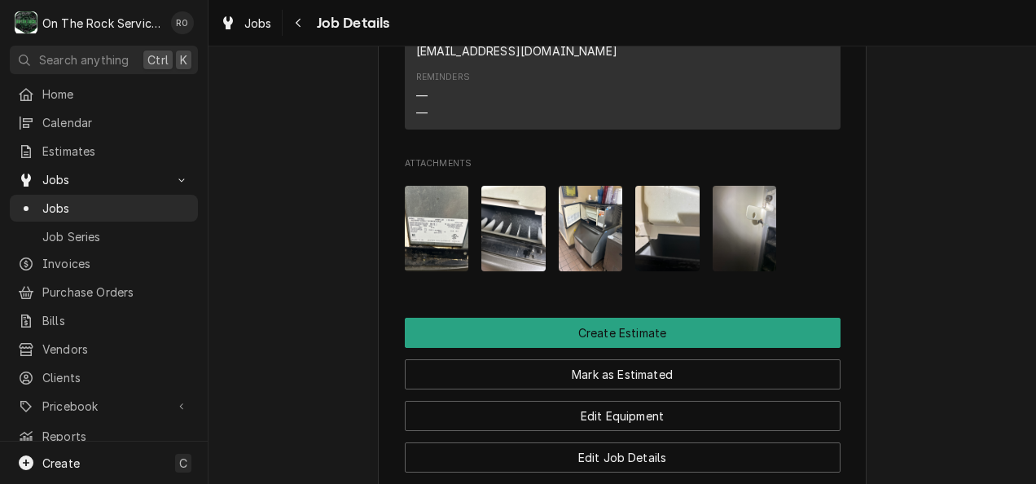
scroll to position [1585, 0]
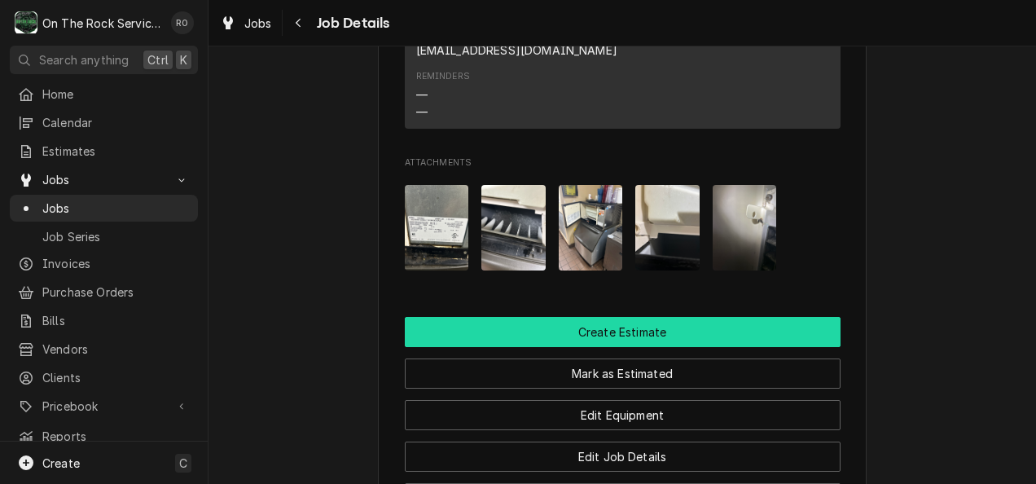
click at [819, 342] on button "Create Estimate" at bounding box center [623, 332] width 436 height 30
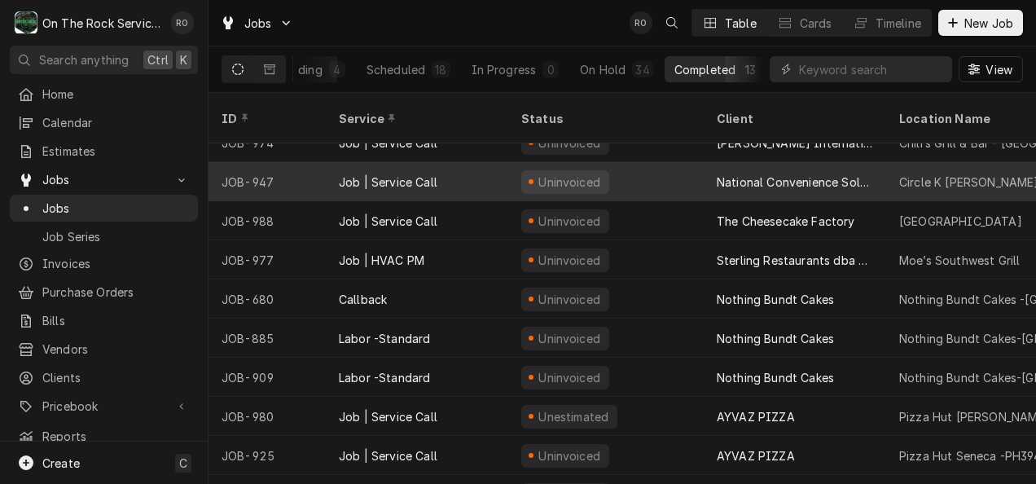
scroll to position [160, 0]
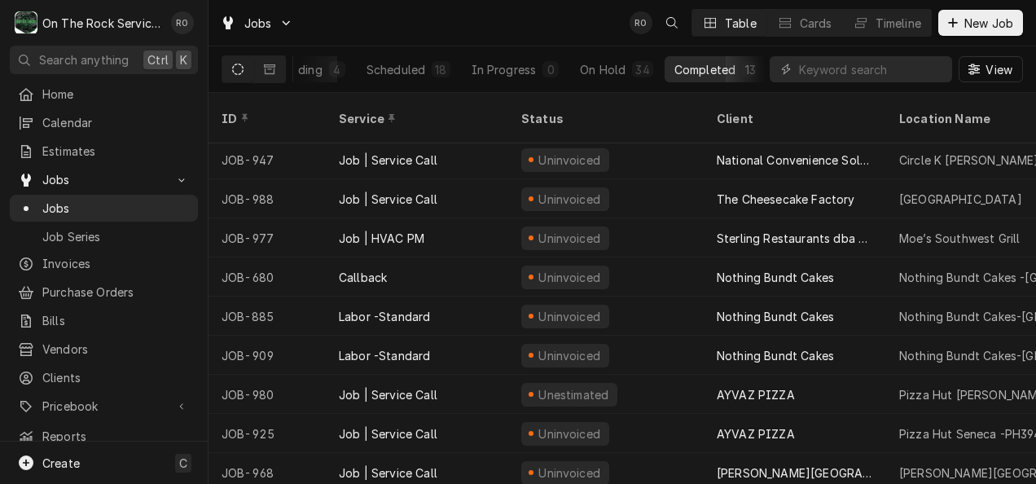
click at [546, 20] on div "Jobs RO Table Cards Timeline New Job" at bounding box center [622, 23] width 827 height 46
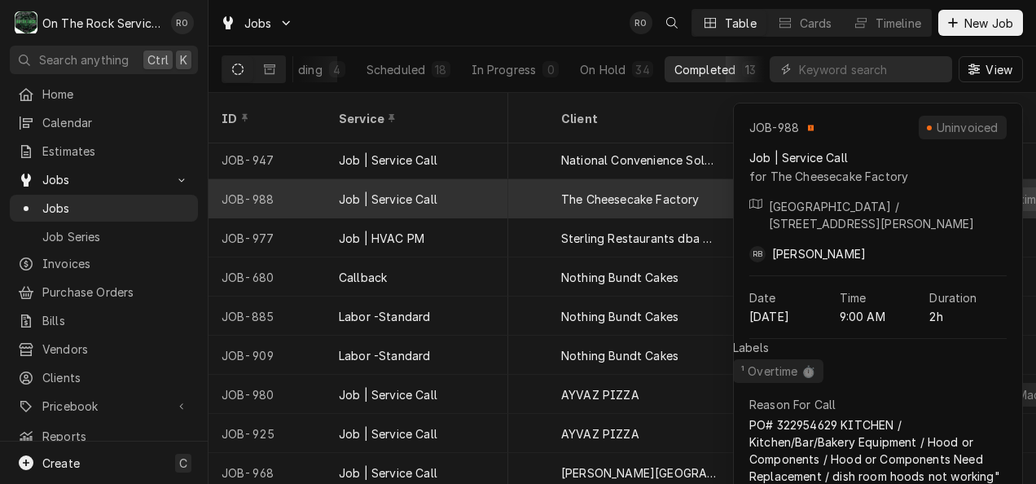
scroll to position [160, 160]
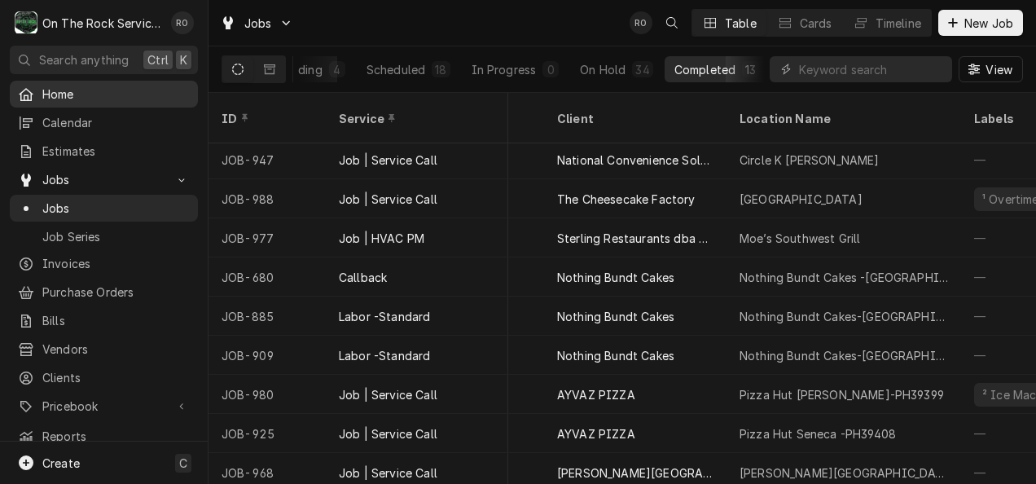
click at [94, 90] on span "Home" at bounding box center [115, 94] width 147 height 17
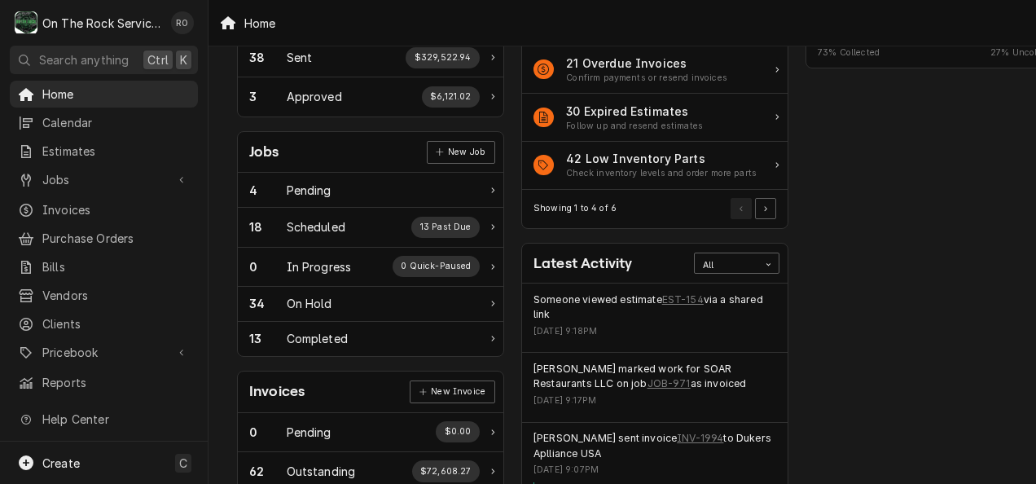
scroll to position [166, 0]
click at [678, 293] on link "EST-154" at bounding box center [683, 299] width 42 height 15
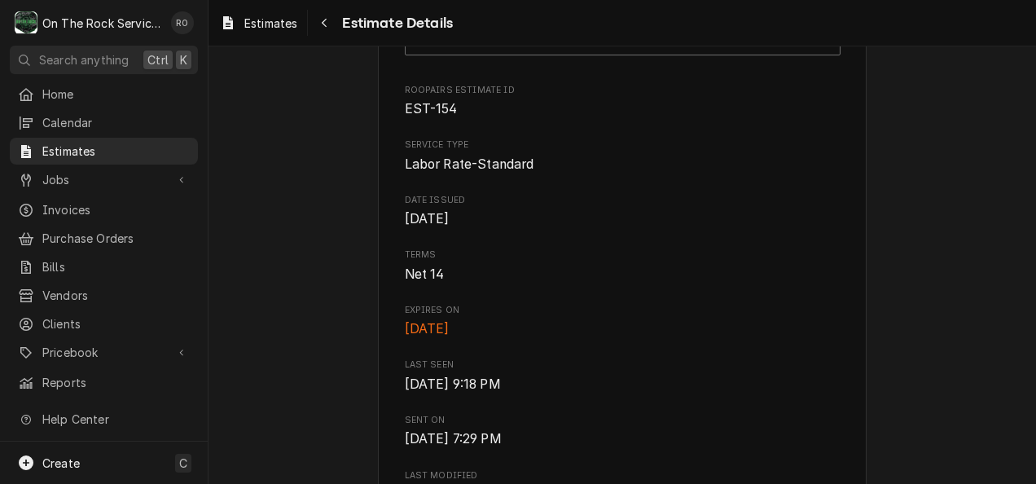
scroll to position [502, 0]
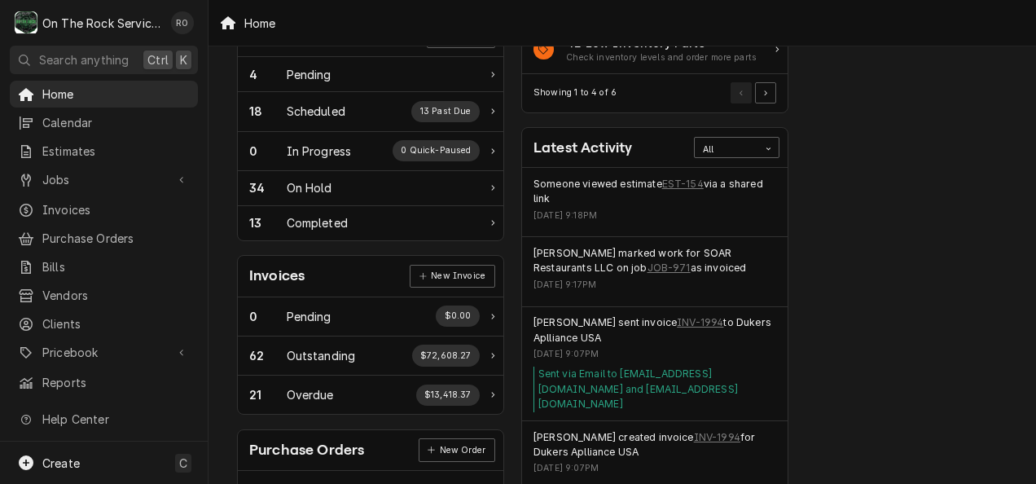
scroll to position [282, 0]
click at [122, 173] on span "Jobs" at bounding box center [103, 179] width 123 height 17
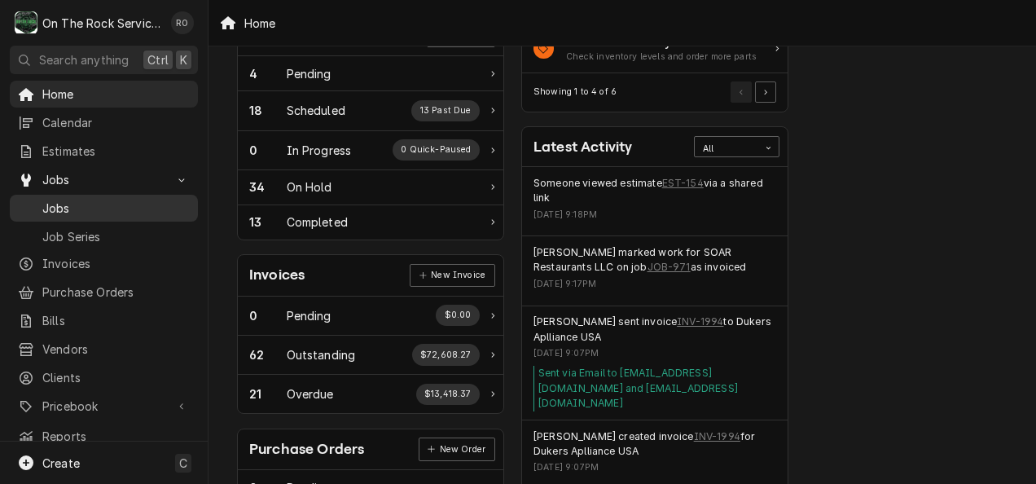
click at [117, 205] on span "Jobs" at bounding box center [115, 208] width 147 height 17
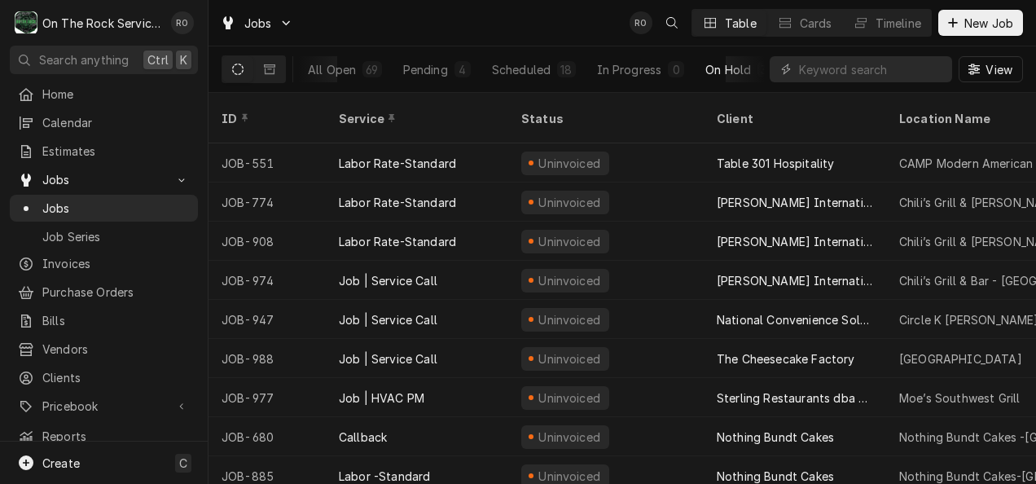
scroll to position [0, 125]
click at [733, 66] on button "Completed 13" at bounding box center [717, 69] width 105 height 26
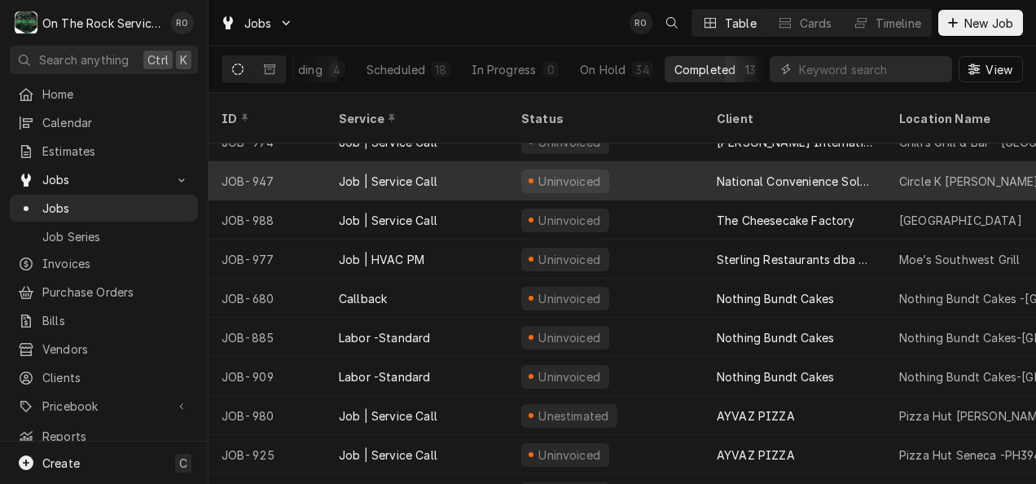
scroll to position [160, 0]
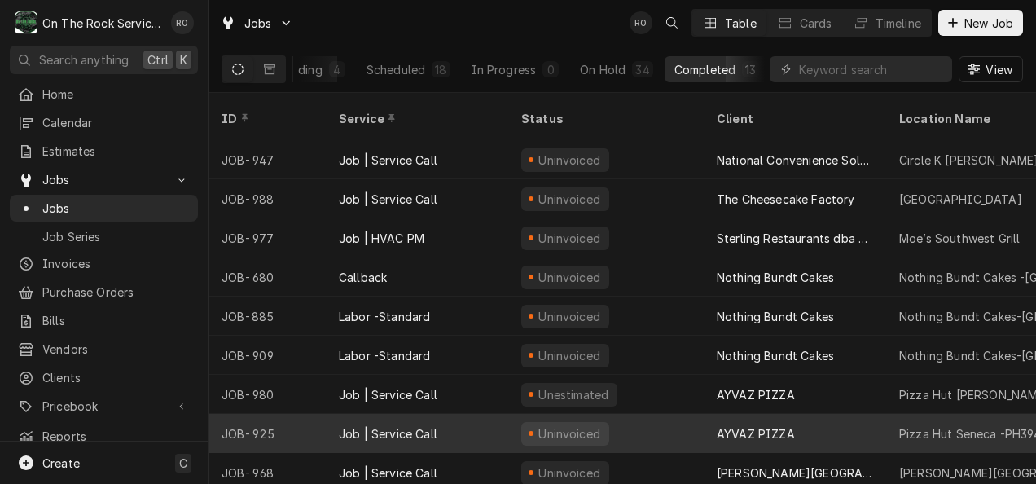
click at [831, 414] on div "AYVAZ PIZZA" at bounding box center [795, 433] width 182 height 39
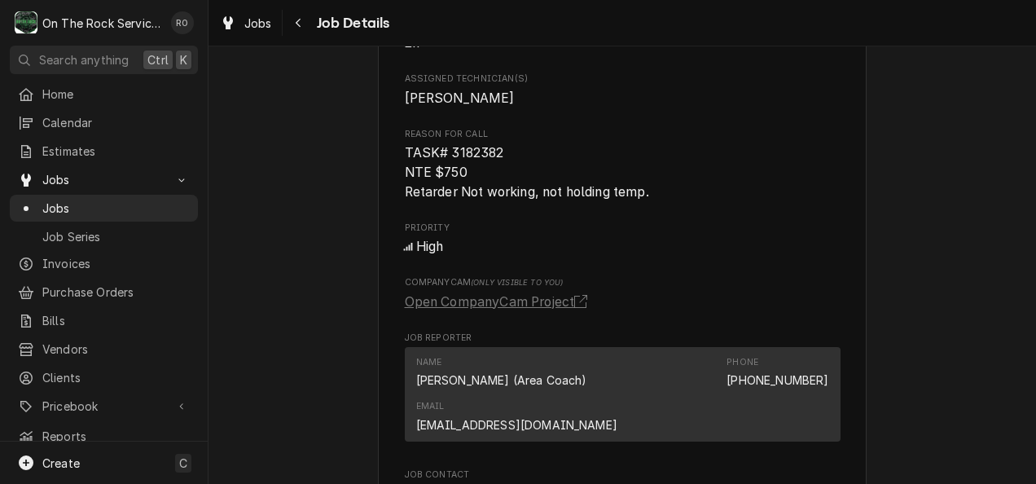
scroll to position [668, 0]
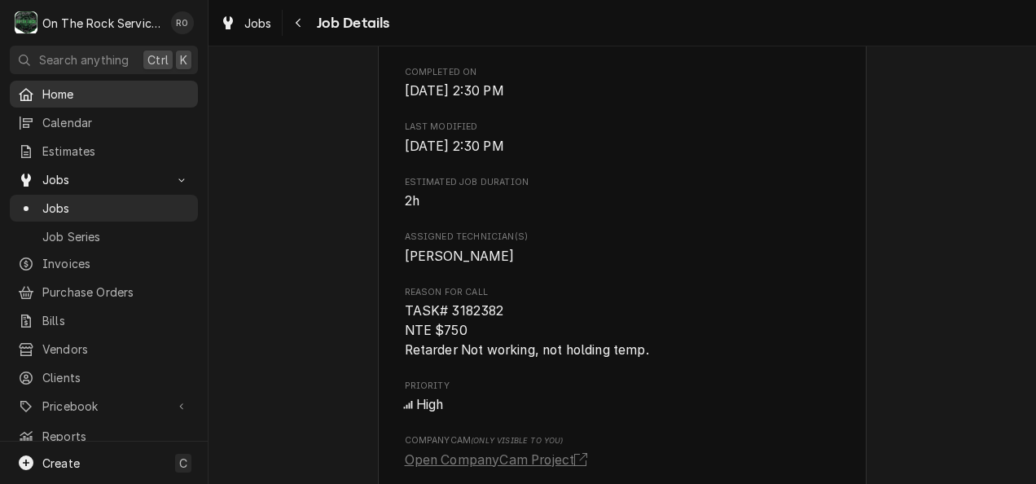
click at [132, 99] on div "Home" at bounding box center [104, 94] width 182 height 20
